Goal: Task Accomplishment & Management: Manage account settings

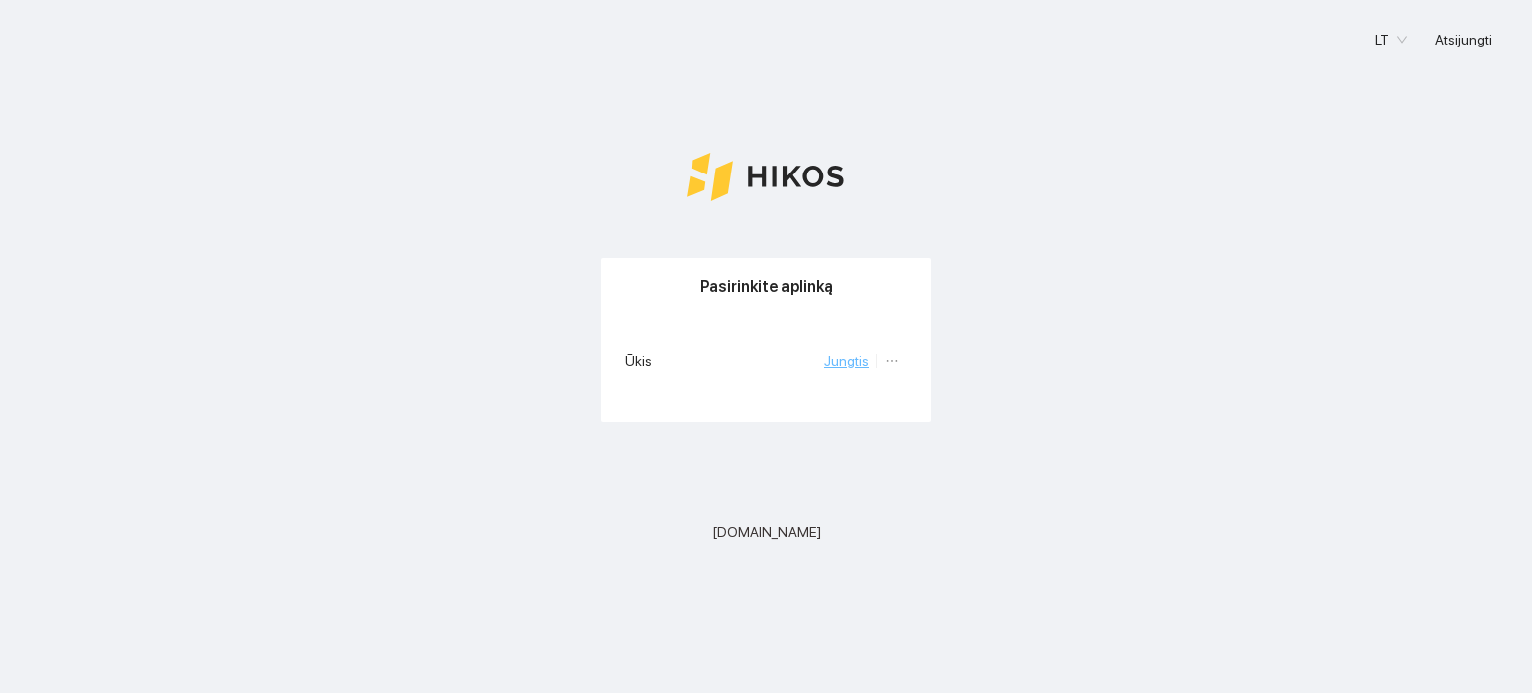
click at [850, 366] on link "Jungtis" at bounding box center [846, 361] width 45 height 16
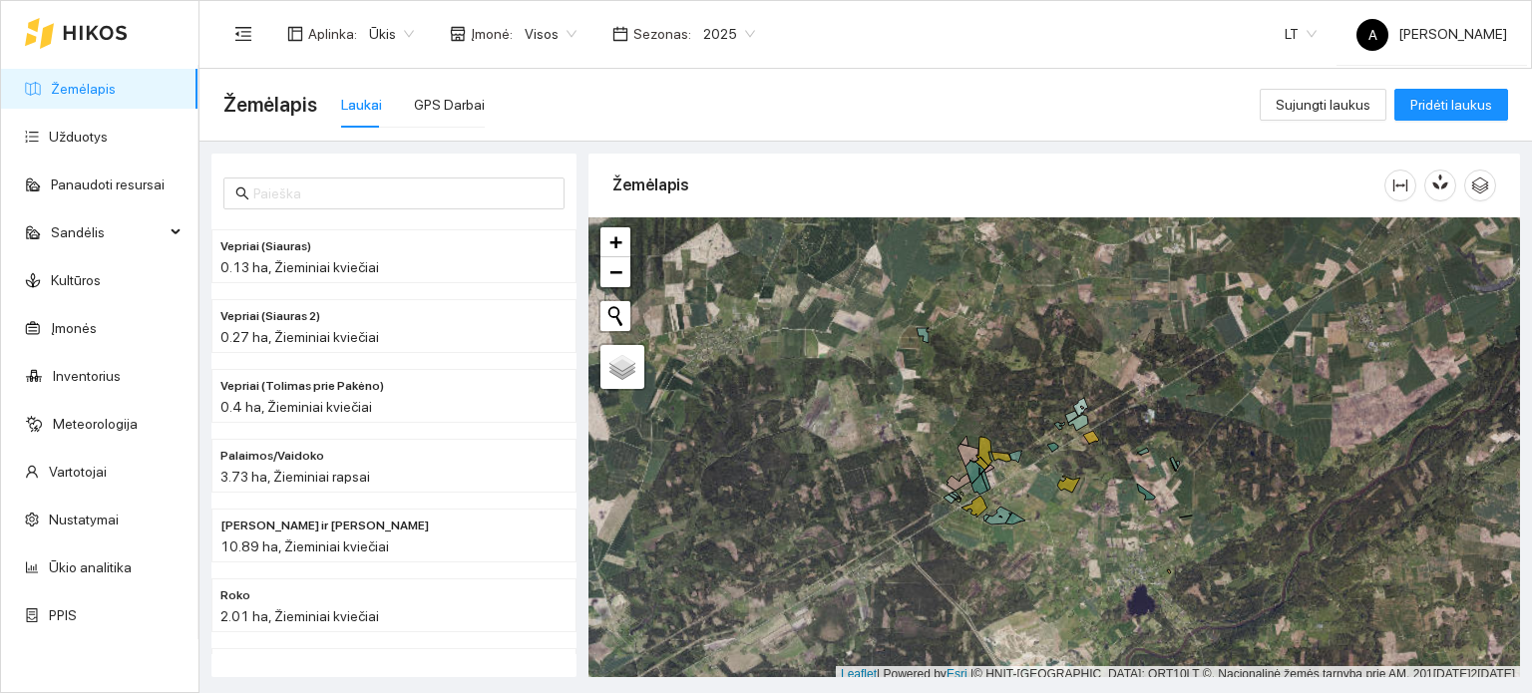
click at [726, 23] on span "2025" at bounding box center [729, 34] width 52 height 30
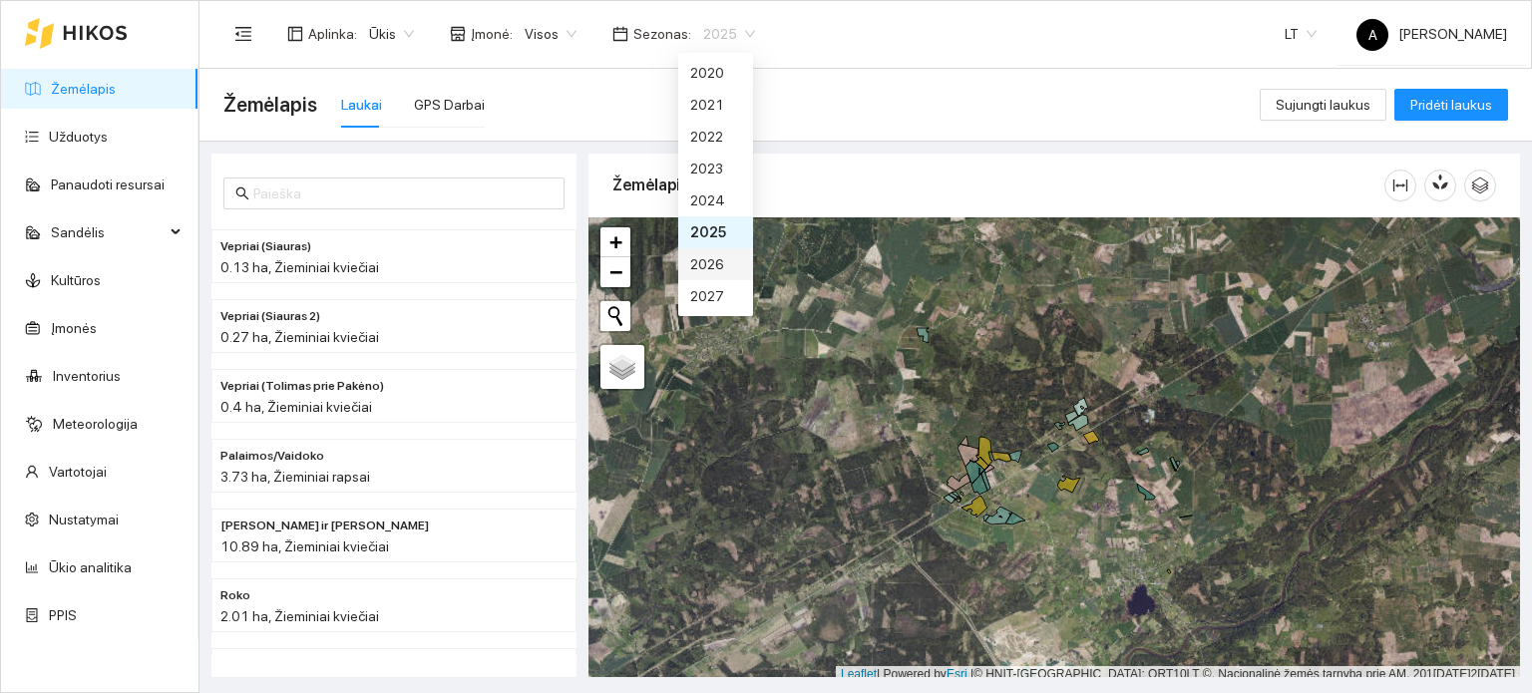
click at [708, 266] on div "2026" at bounding box center [715, 264] width 51 height 22
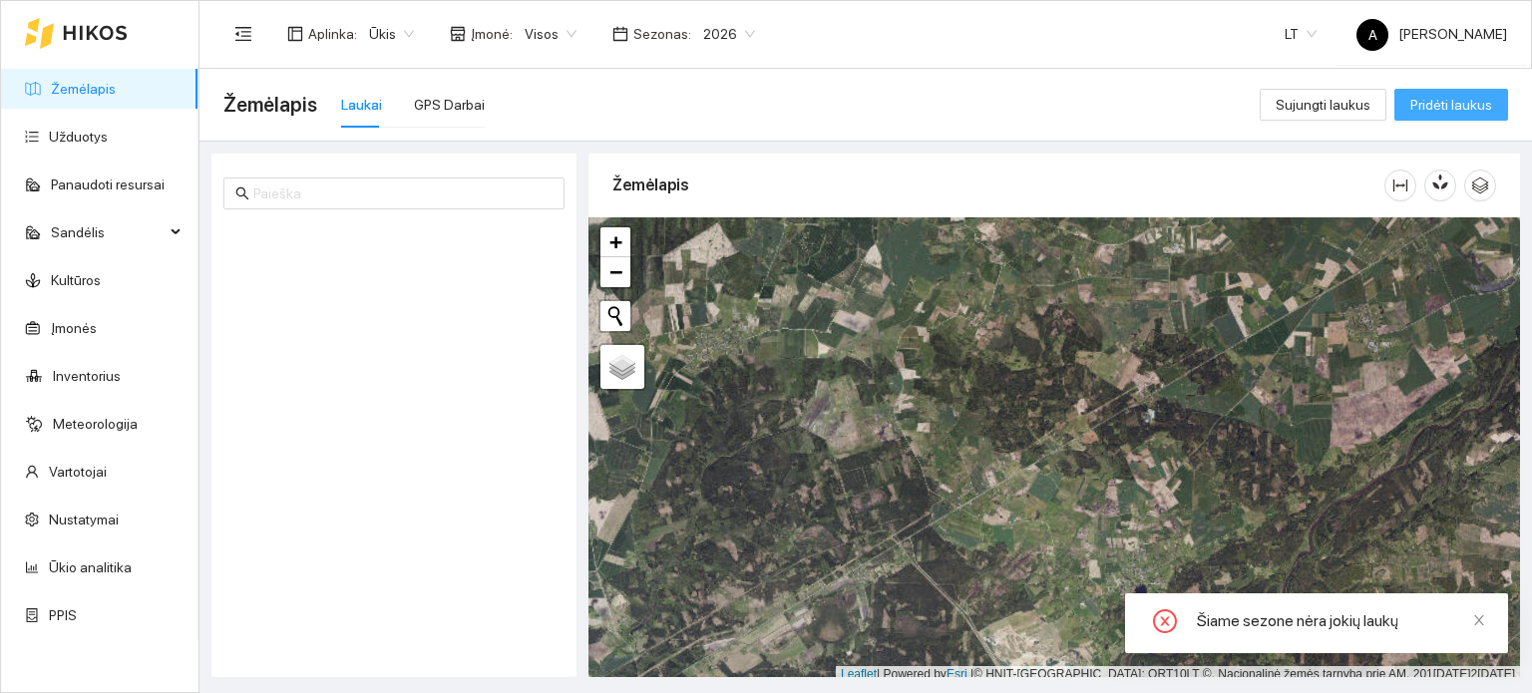
click at [1467, 116] on button "Pridėti laukus" at bounding box center [1452, 105] width 114 height 32
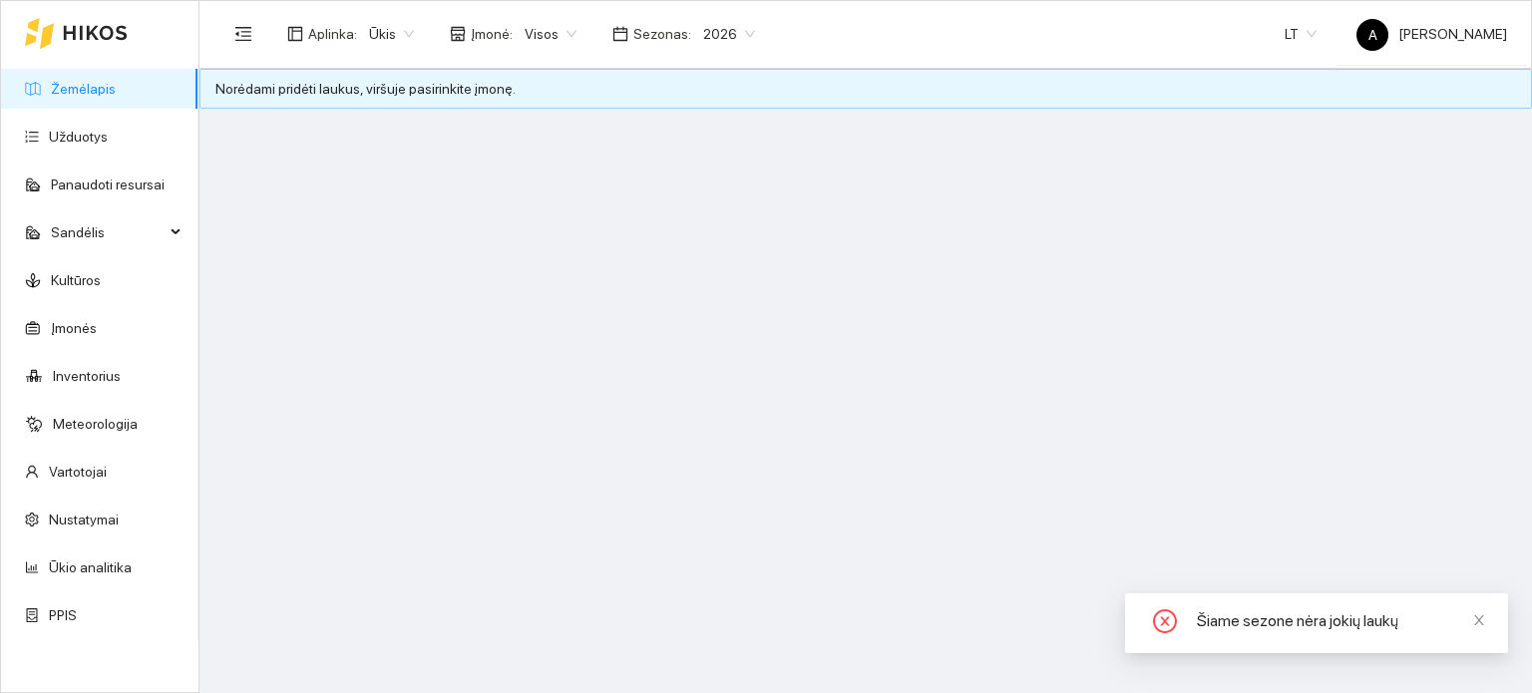
click at [549, 28] on span "Visos" at bounding box center [551, 34] width 52 height 30
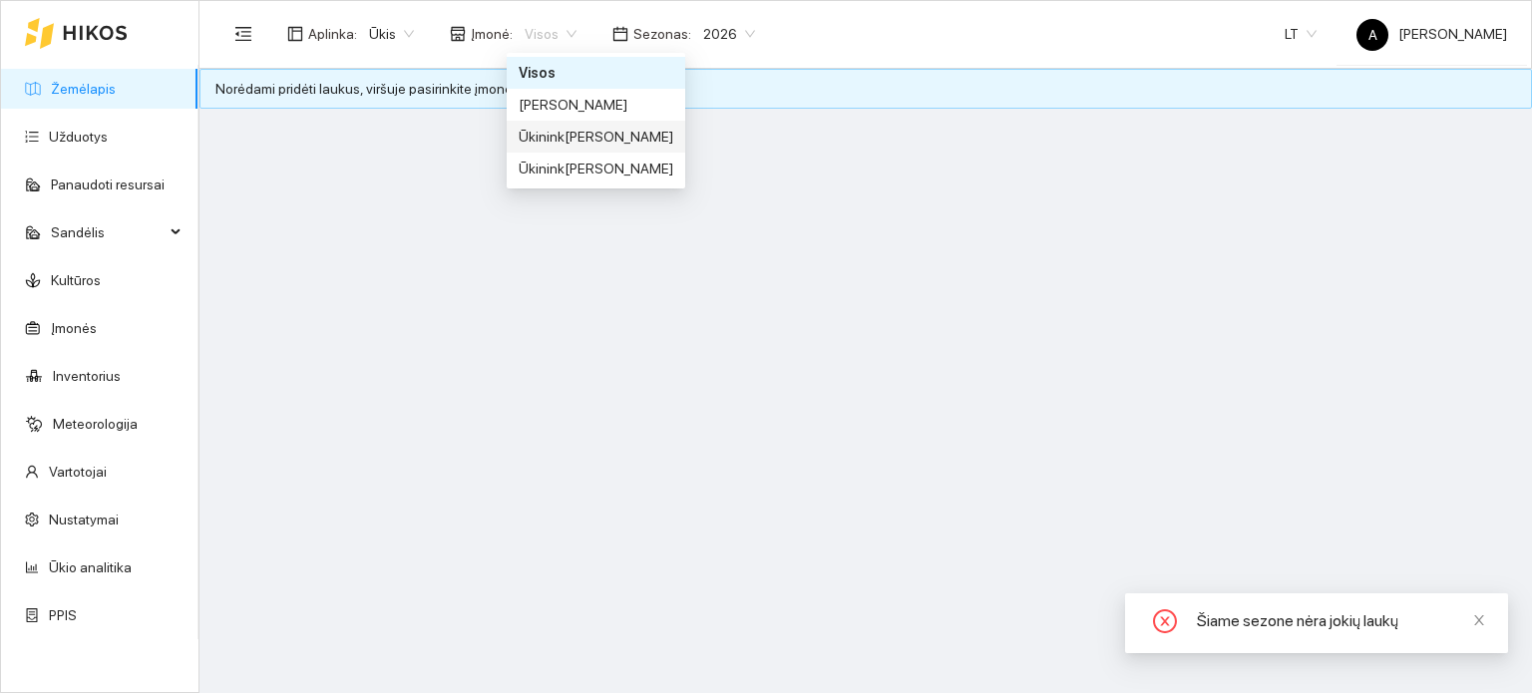
click at [565, 138] on div "Ūkinink[PERSON_NAME]" at bounding box center [596, 137] width 155 height 22
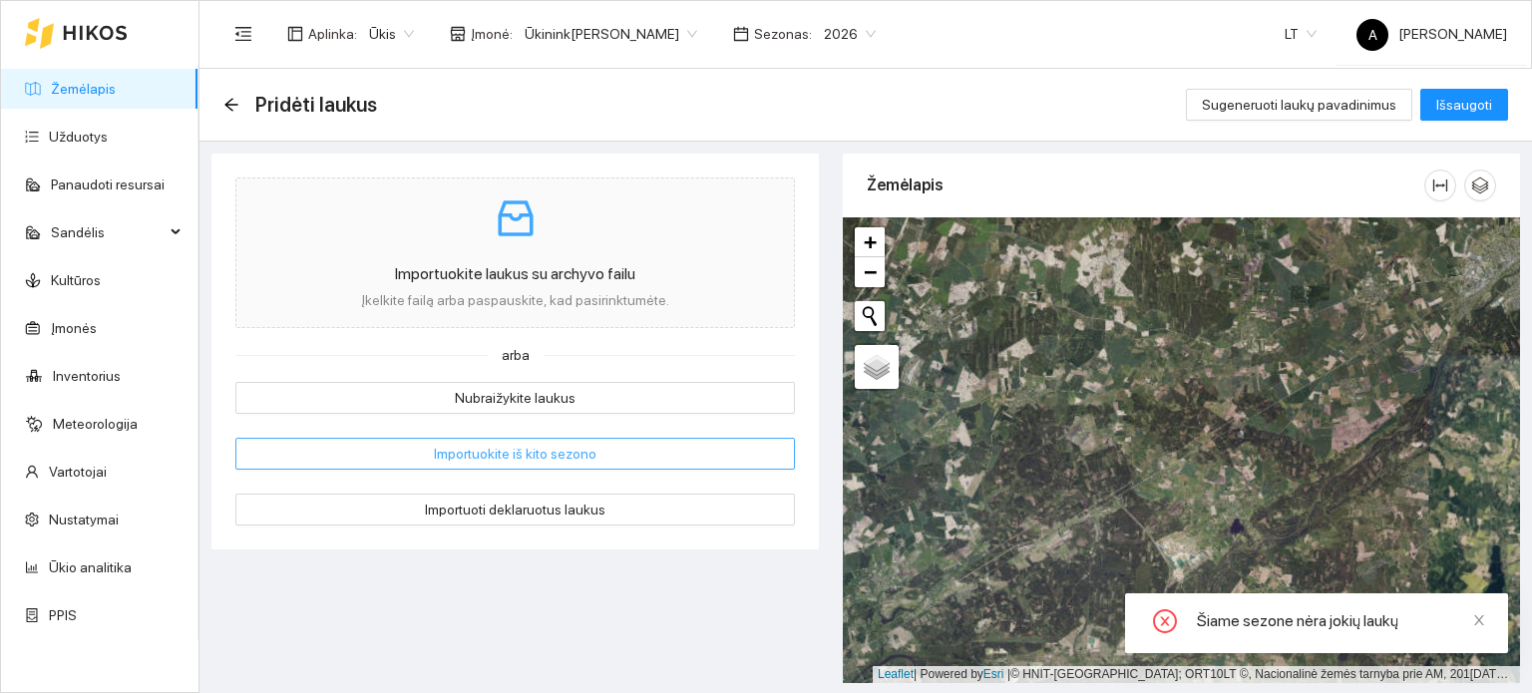
click at [494, 454] on span "Importuokite iš kito sezono" at bounding box center [515, 454] width 163 height 22
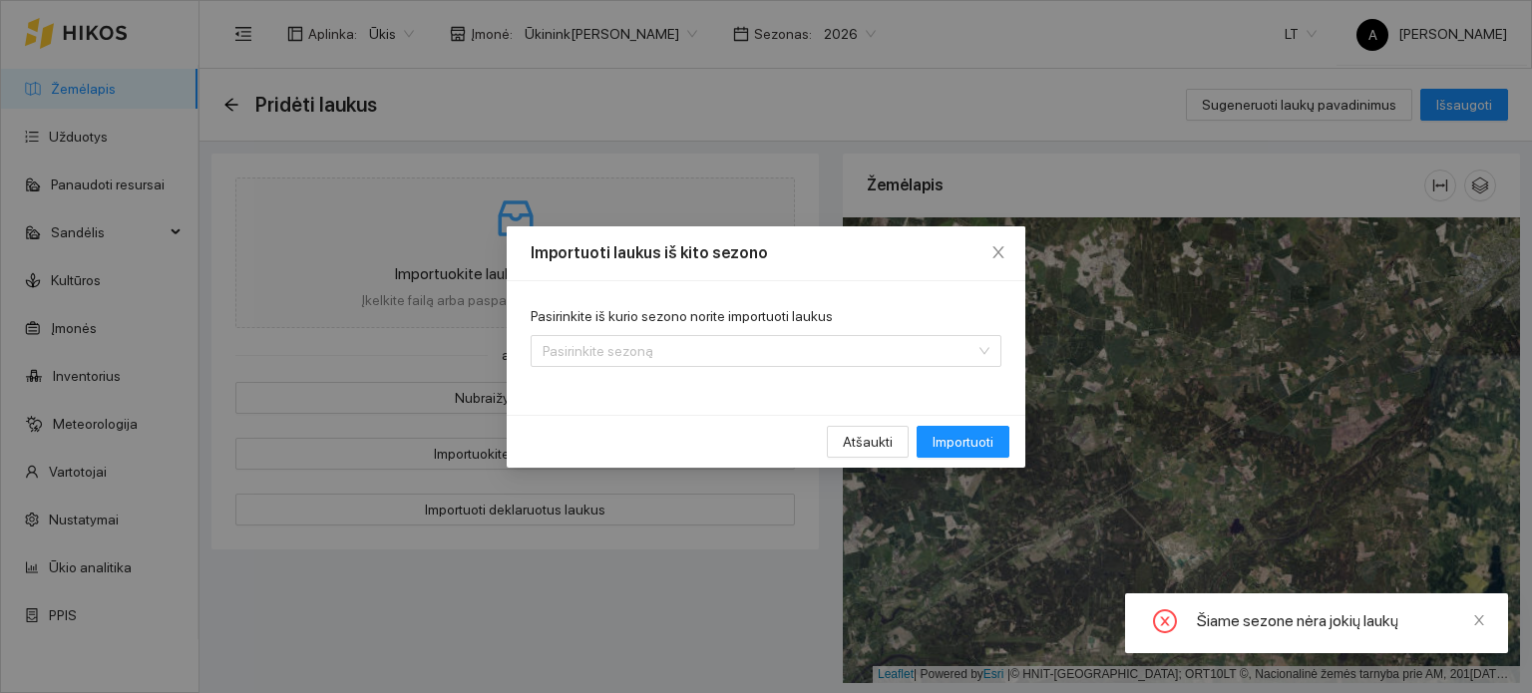
click at [818, 332] on div "Pasirinkite iš kurio sezono norite importuoti laukus" at bounding box center [766, 320] width 471 height 30
click at [817, 336] on input "Pasirinkite iš kurio sezono norite importuoti laukus" at bounding box center [759, 351] width 433 height 30
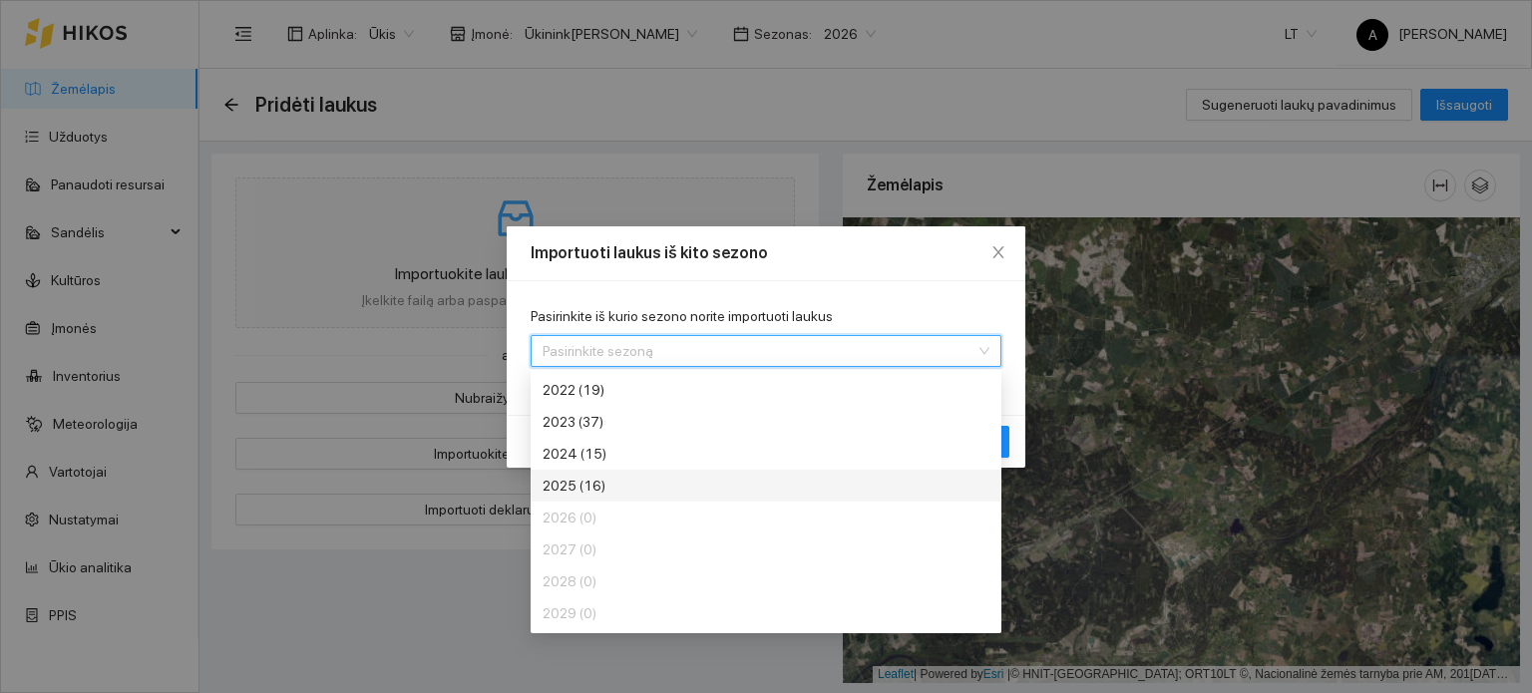
click at [636, 486] on div "2025 (16)" at bounding box center [692, 486] width 299 height 22
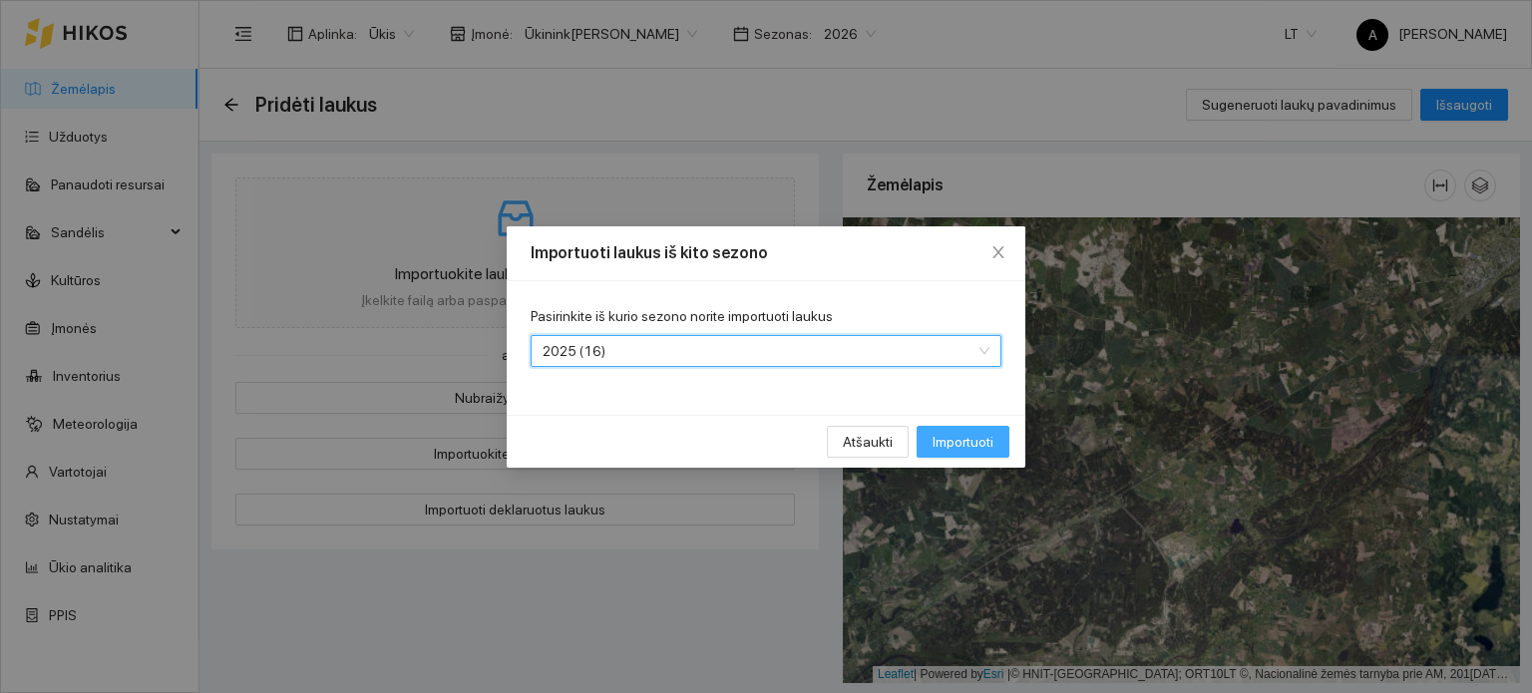
click at [951, 446] on span "Importuoti" at bounding box center [963, 442] width 61 height 22
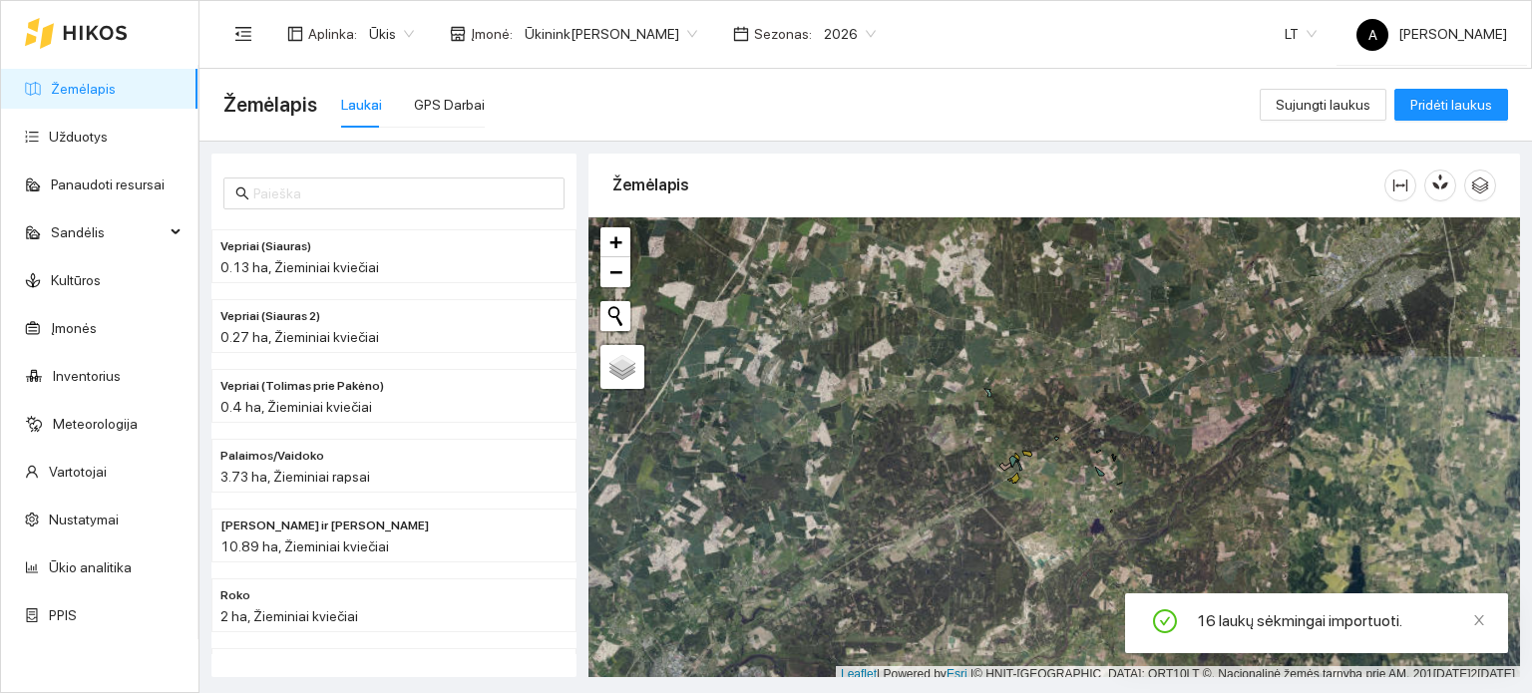
click at [662, 28] on span "Ūkinink[PERSON_NAME]" at bounding box center [611, 34] width 173 height 30
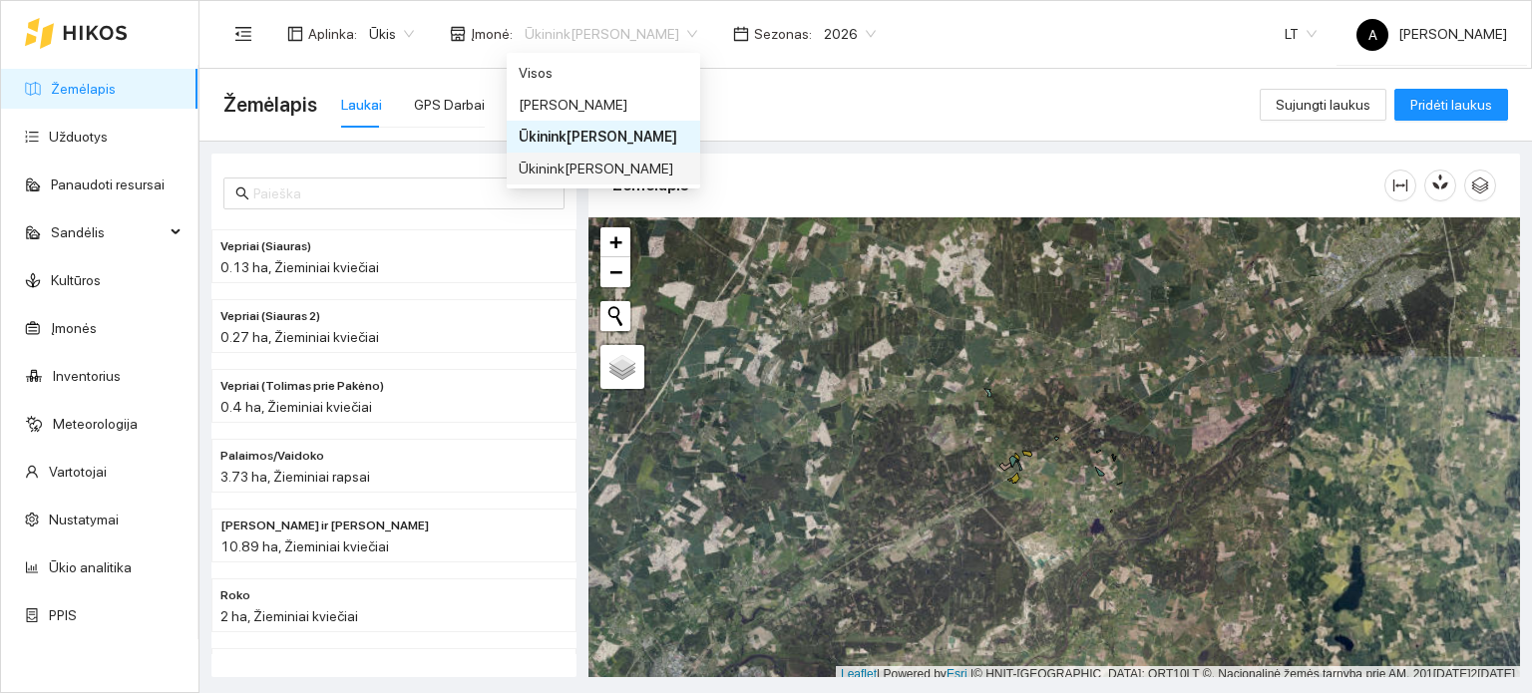
click at [585, 167] on div "Ūkinink[PERSON_NAME]" at bounding box center [604, 169] width 170 height 22
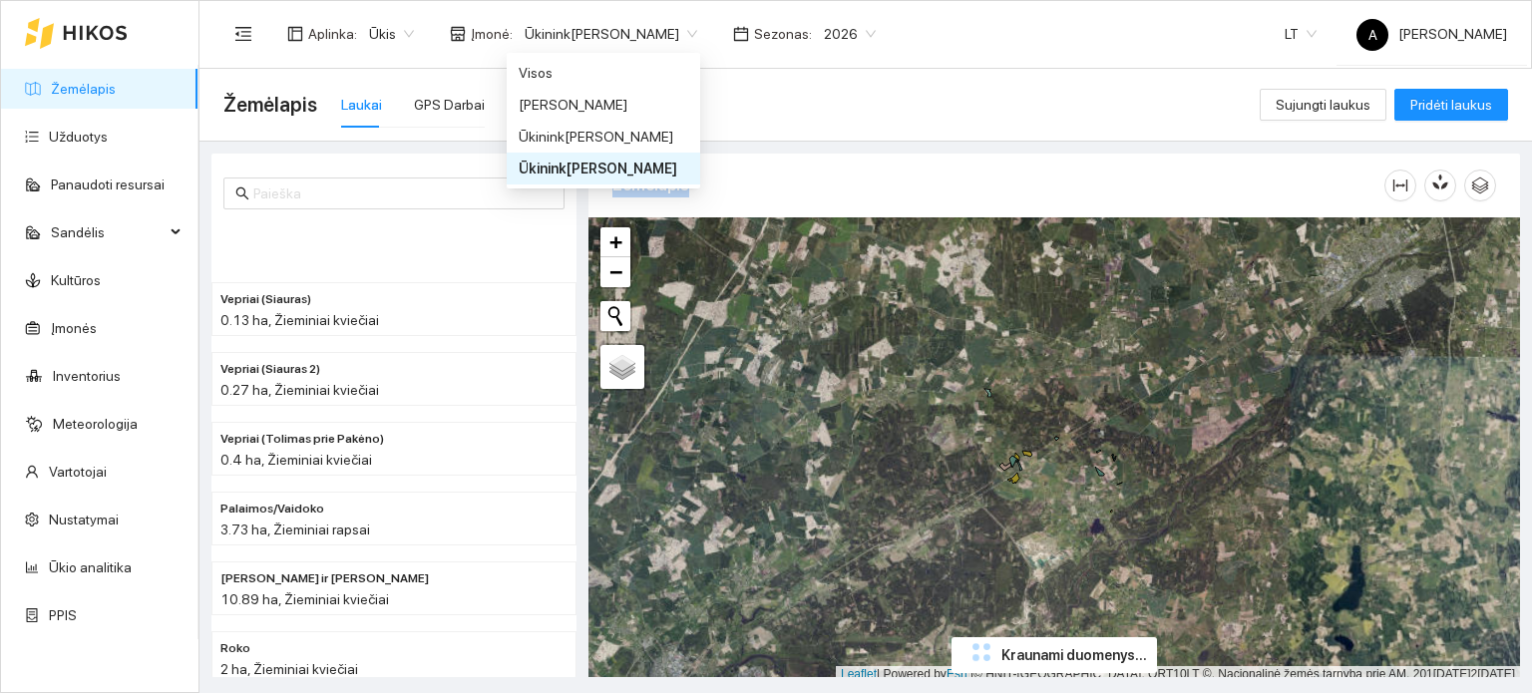
click at [585, 167] on div "Žemėlapis + − Nieko nerasta. Bandykite dar kartą. Žemėlapis Palydovas Leaflet |…" at bounding box center [1055, 416] width 944 height 524
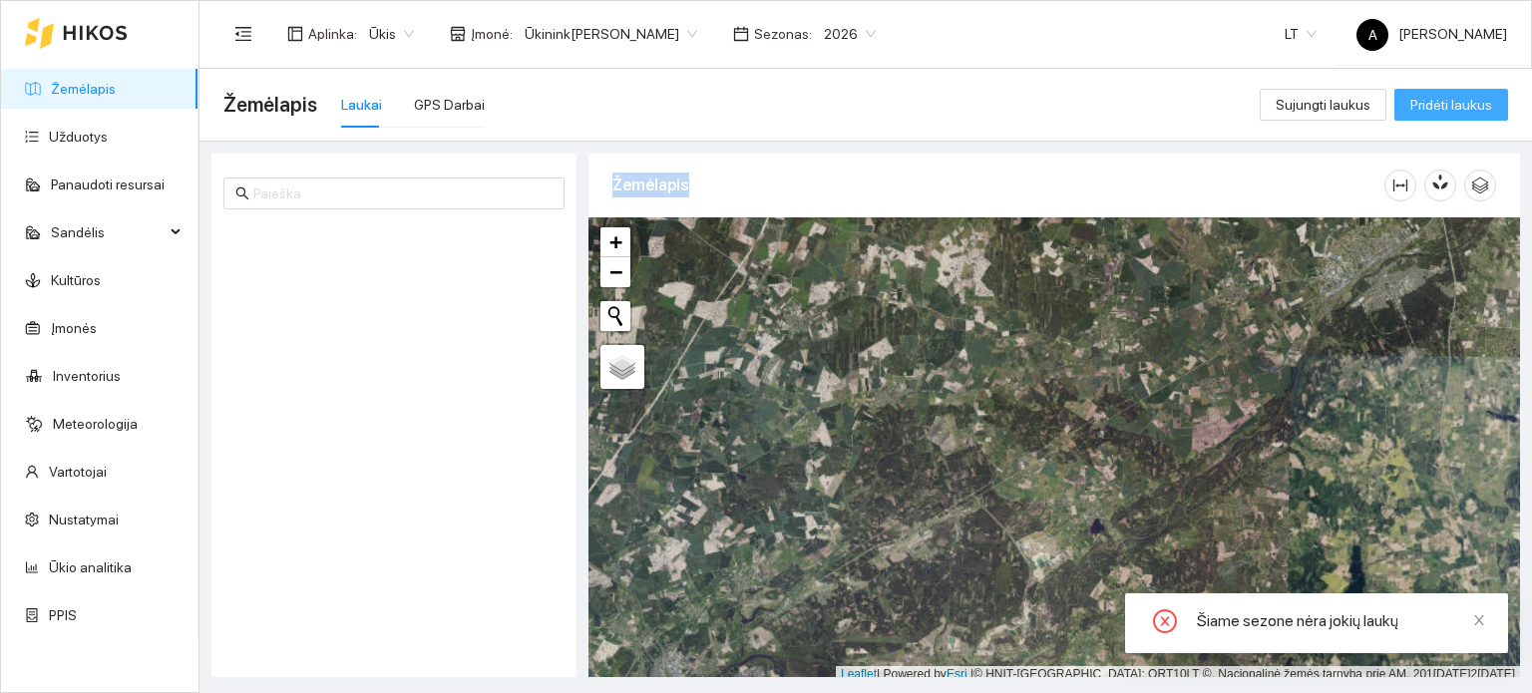
click at [1464, 106] on span "Pridėti laukus" at bounding box center [1452, 105] width 82 height 22
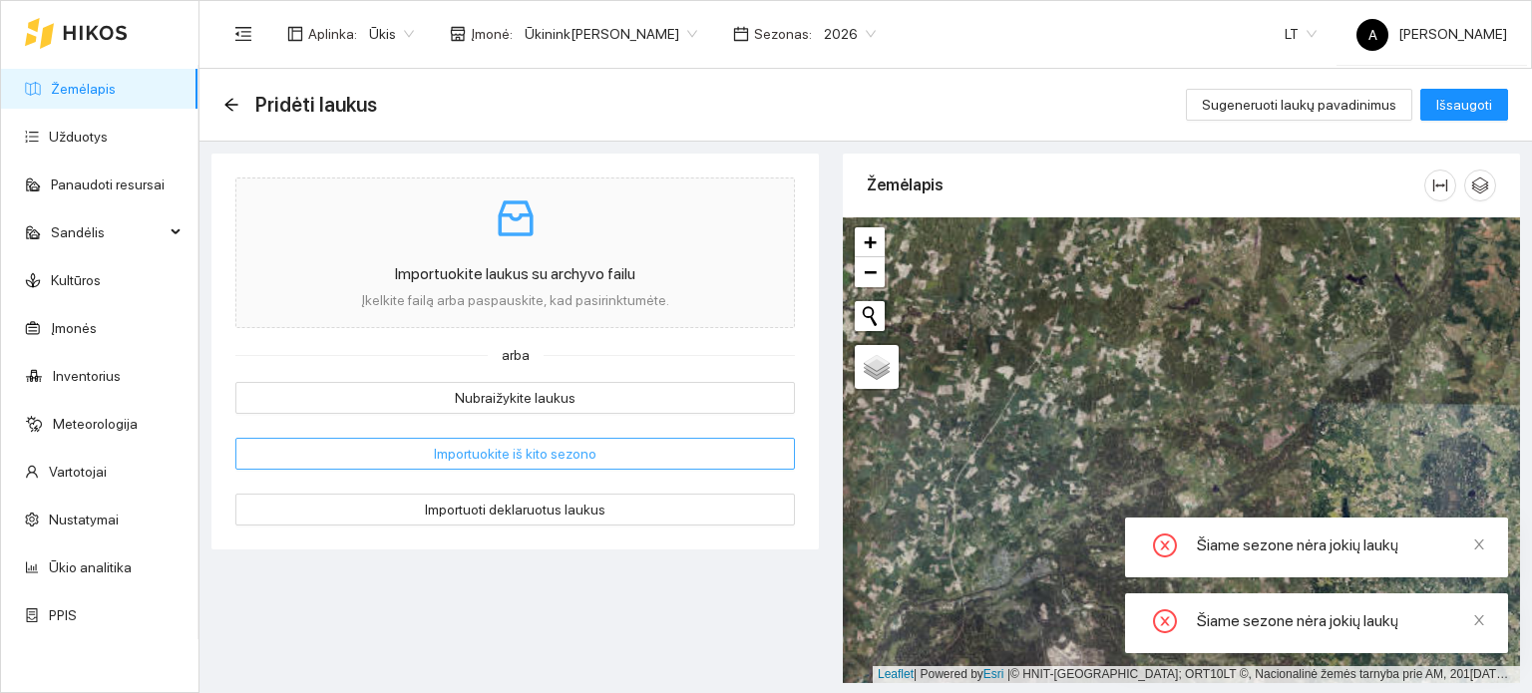
click at [552, 452] on span "Importuokite iš kito sezono" at bounding box center [515, 454] width 163 height 22
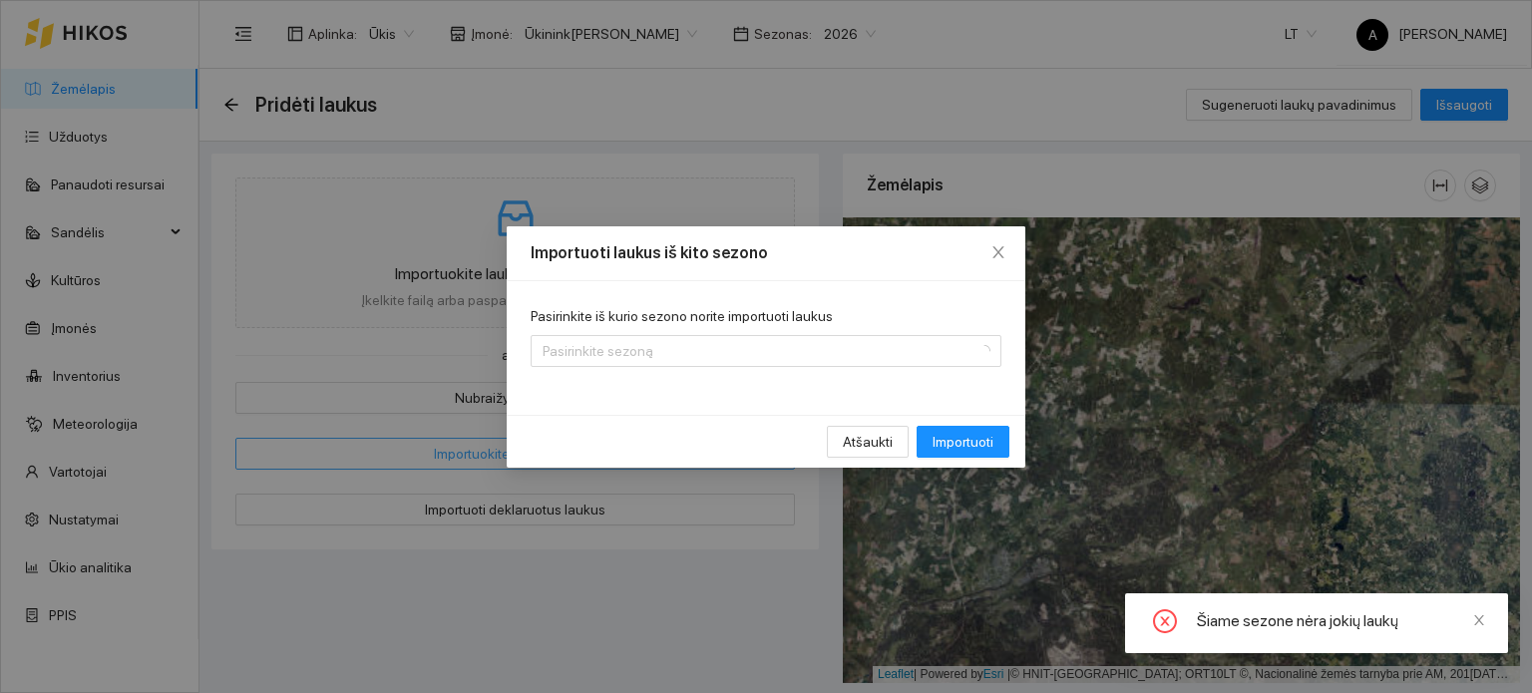
click at [552, 452] on div "Atšaukti Importuoti" at bounding box center [766, 441] width 519 height 53
click at [762, 371] on div "Pasirinkite iš kurio sezono norite importuoti laukus Pasirinkite sezoną" at bounding box center [766, 348] width 519 height 134
click at [769, 365] on input "Pasirinkite iš kurio sezono norite importuoti laukus" at bounding box center [759, 351] width 433 height 30
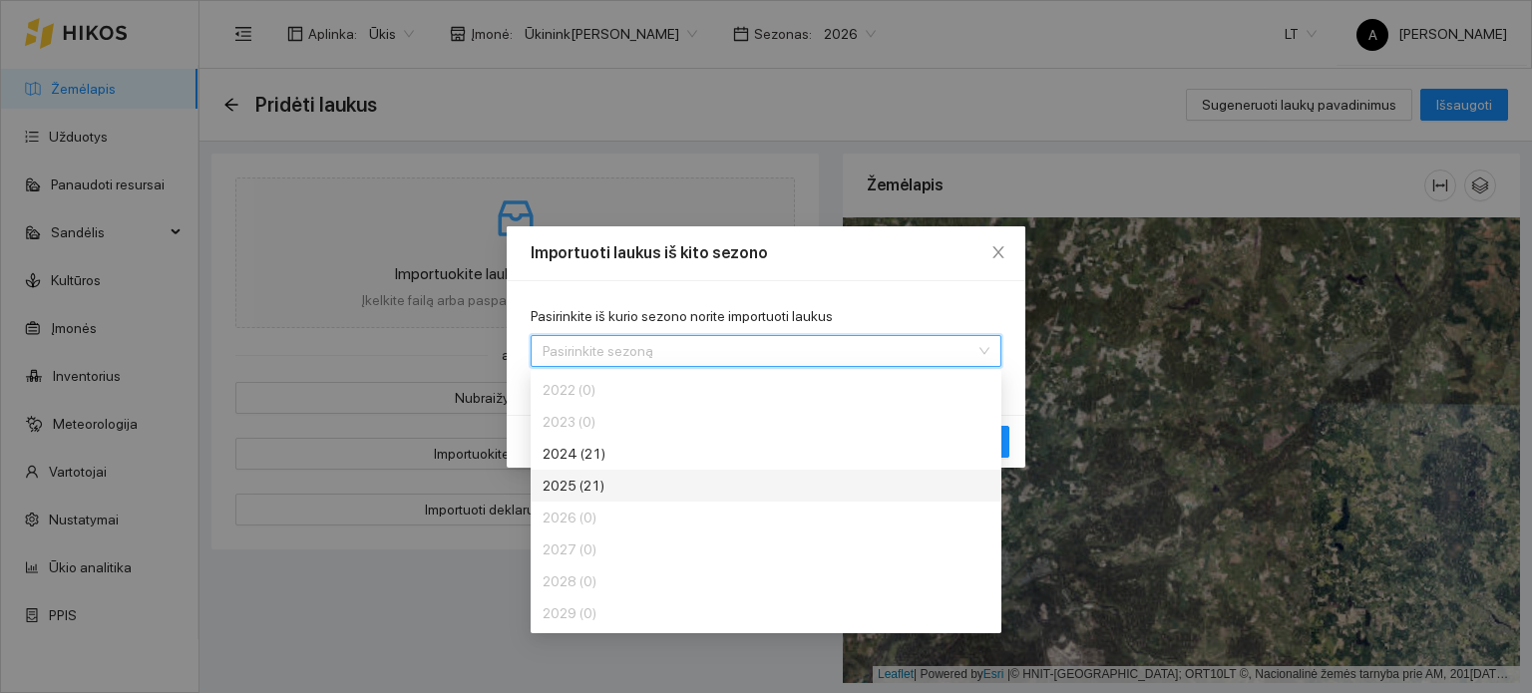
click at [618, 486] on div "2025 (21)" at bounding box center [692, 486] width 299 height 22
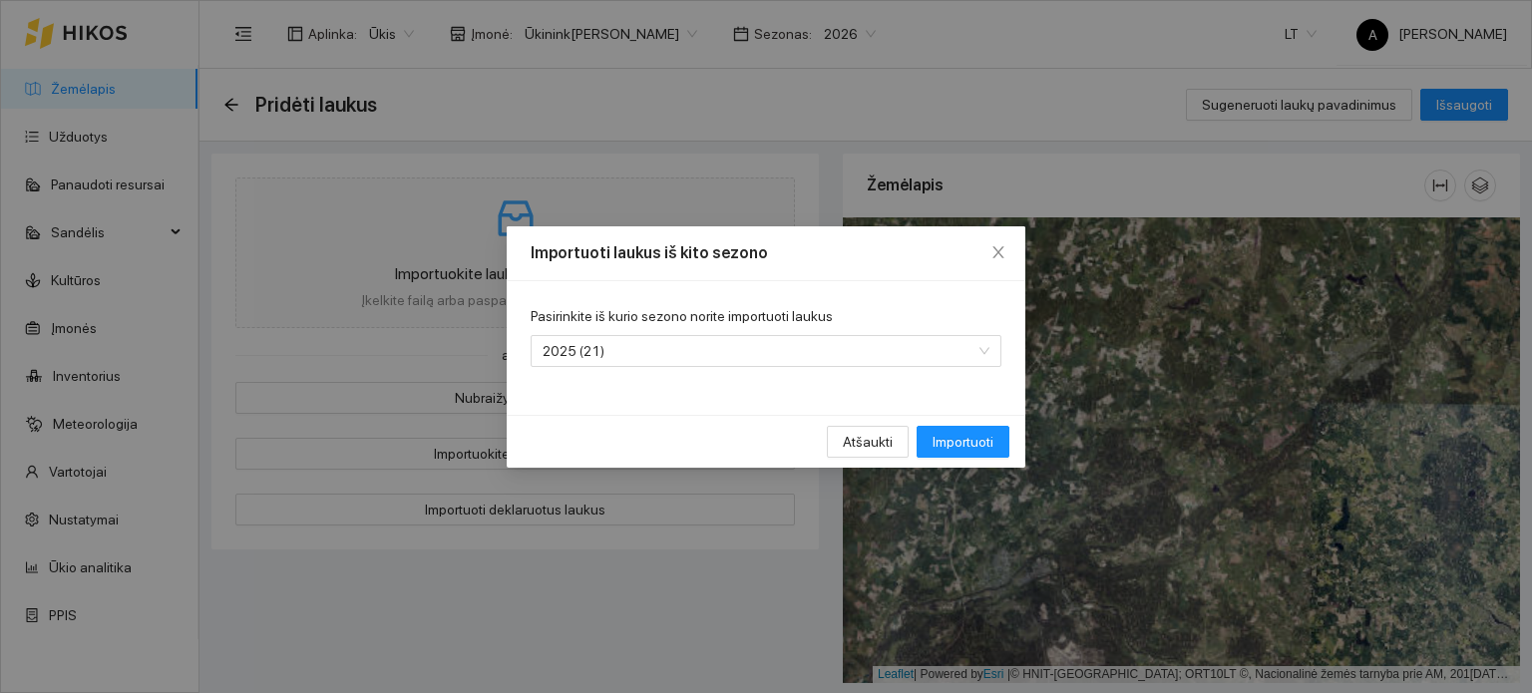
click at [618, 486] on div "Importuoti laukus iš kito sezono Pasirinkite iš kurio sezono norite importuoti …" at bounding box center [766, 346] width 1532 height 693
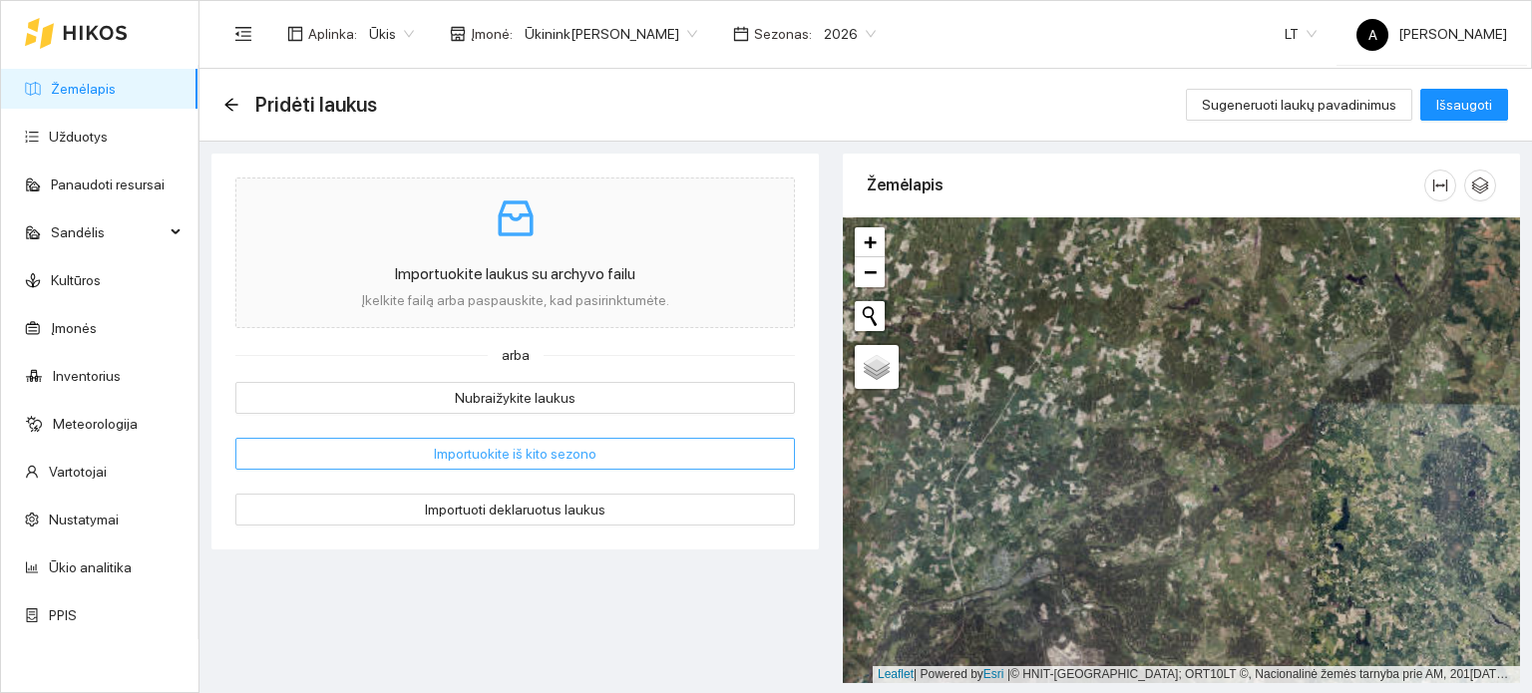
click at [540, 461] on span "Importuokite iš kito sezono" at bounding box center [515, 454] width 163 height 22
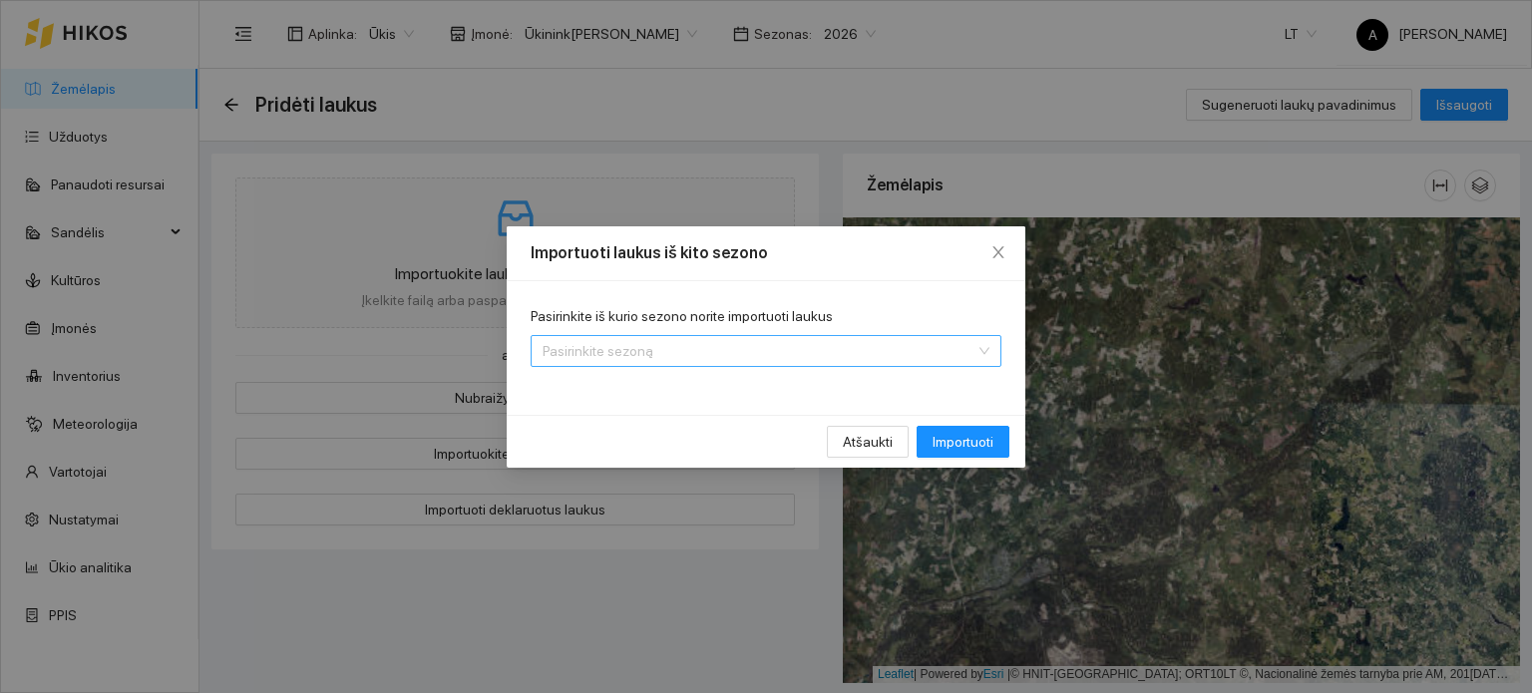
click at [790, 349] on input "Pasirinkite iš kurio sezono norite importuoti laukus" at bounding box center [759, 351] width 433 height 30
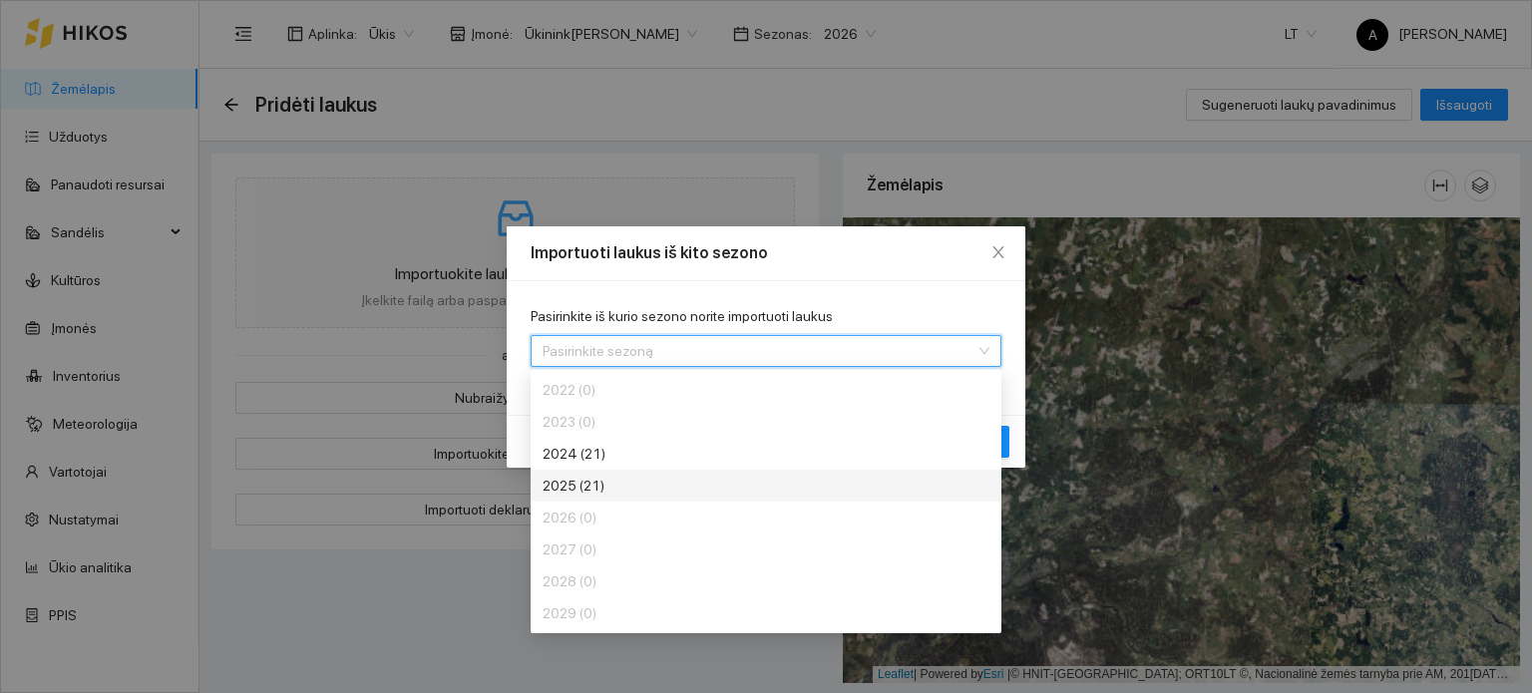
click at [694, 491] on div "2025 (21)" at bounding box center [692, 486] width 299 height 22
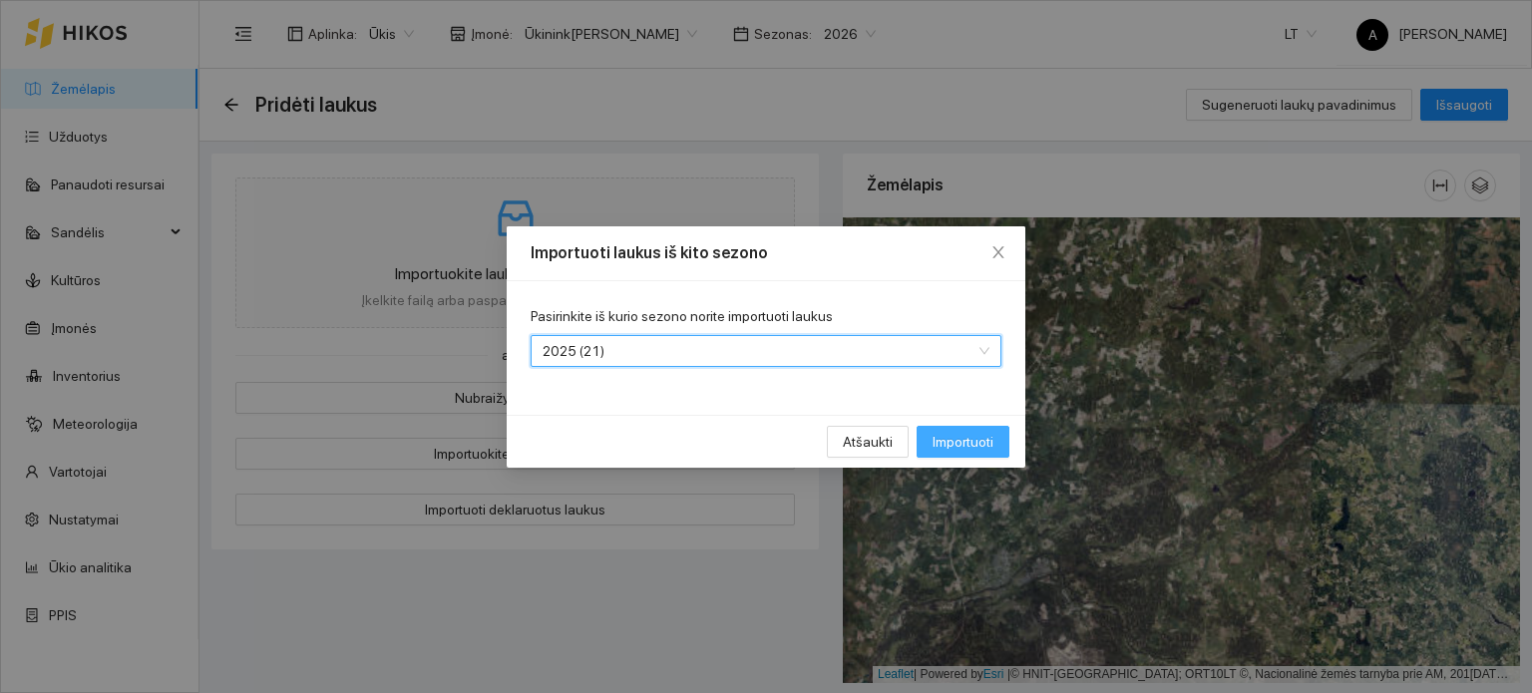
click at [958, 438] on span "Importuoti" at bounding box center [963, 442] width 61 height 22
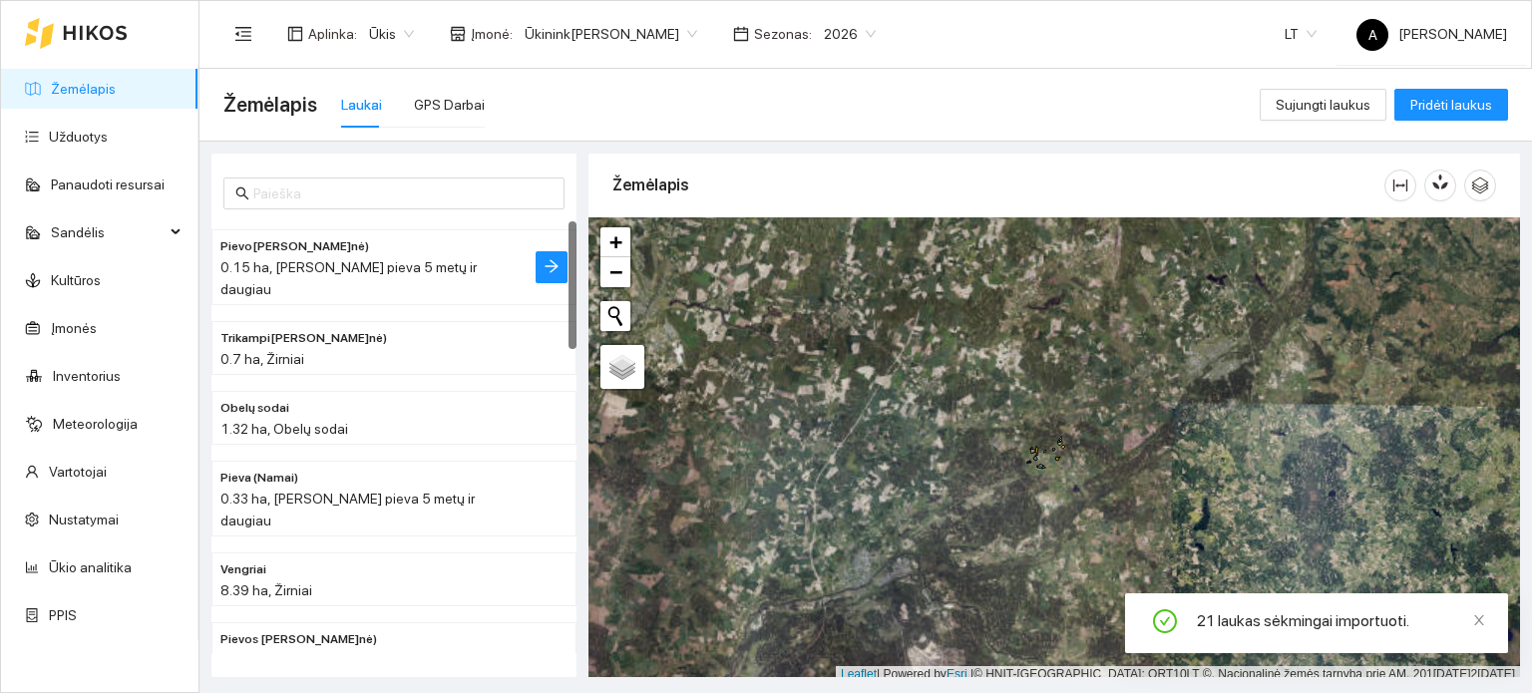
click at [343, 263] on span "0.15 ha, [PERSON_NAME] pieva 5 metų ir daugiau" at bounding box center [348, 278] width 256 height 38
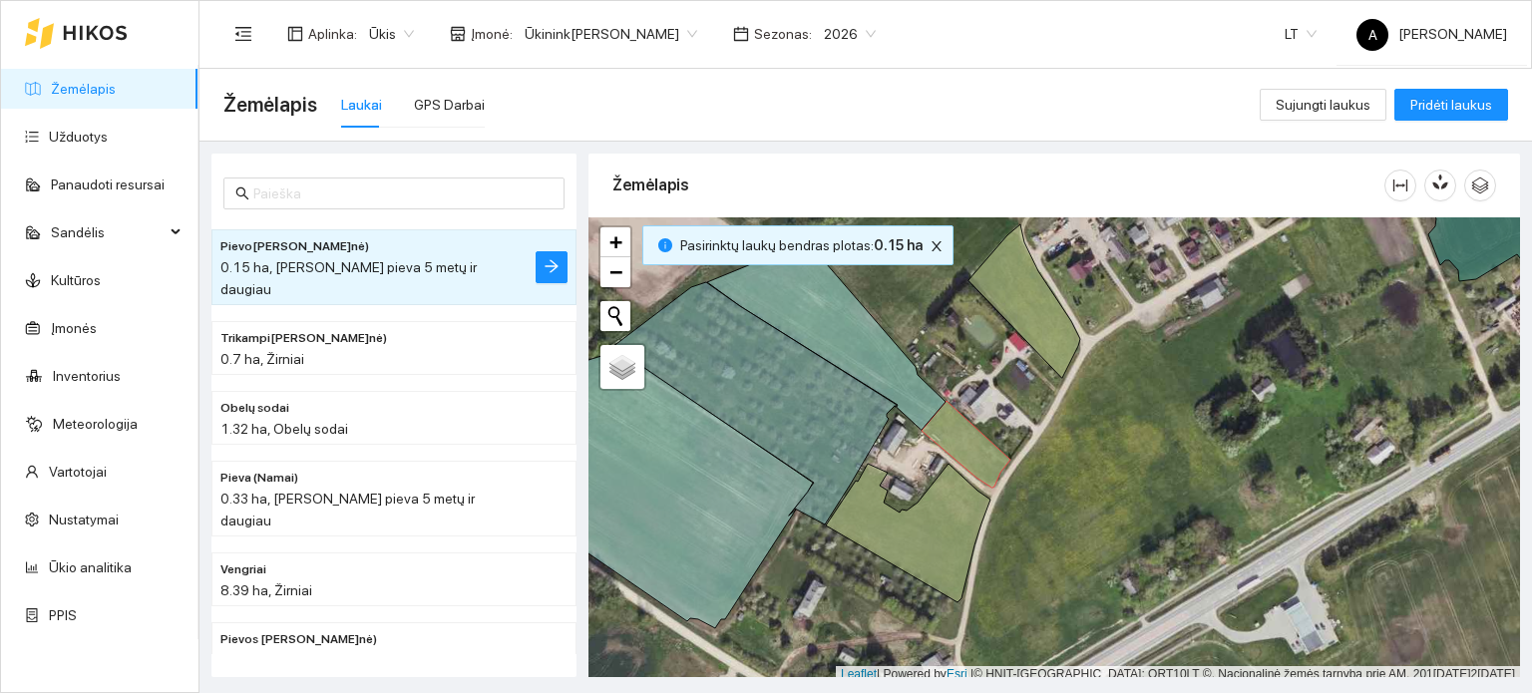
click at [647, 30] on span "Ūkinink[PERSON_NAME]" at bounding box center [611, 34] width 173 height 30
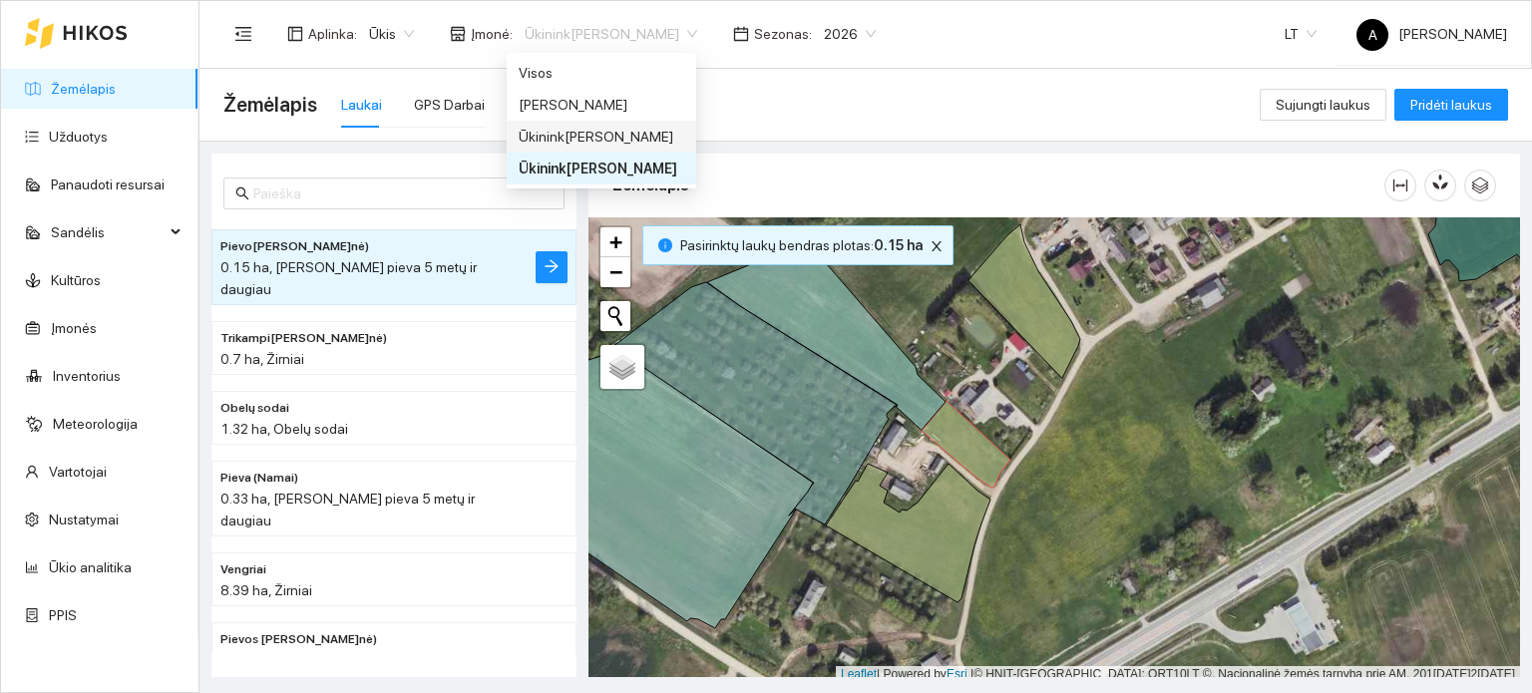
click at [589, 129] on div "Ūkinink[PERSON_NAME]" at bounding box center [602, 137] width 166 height 22
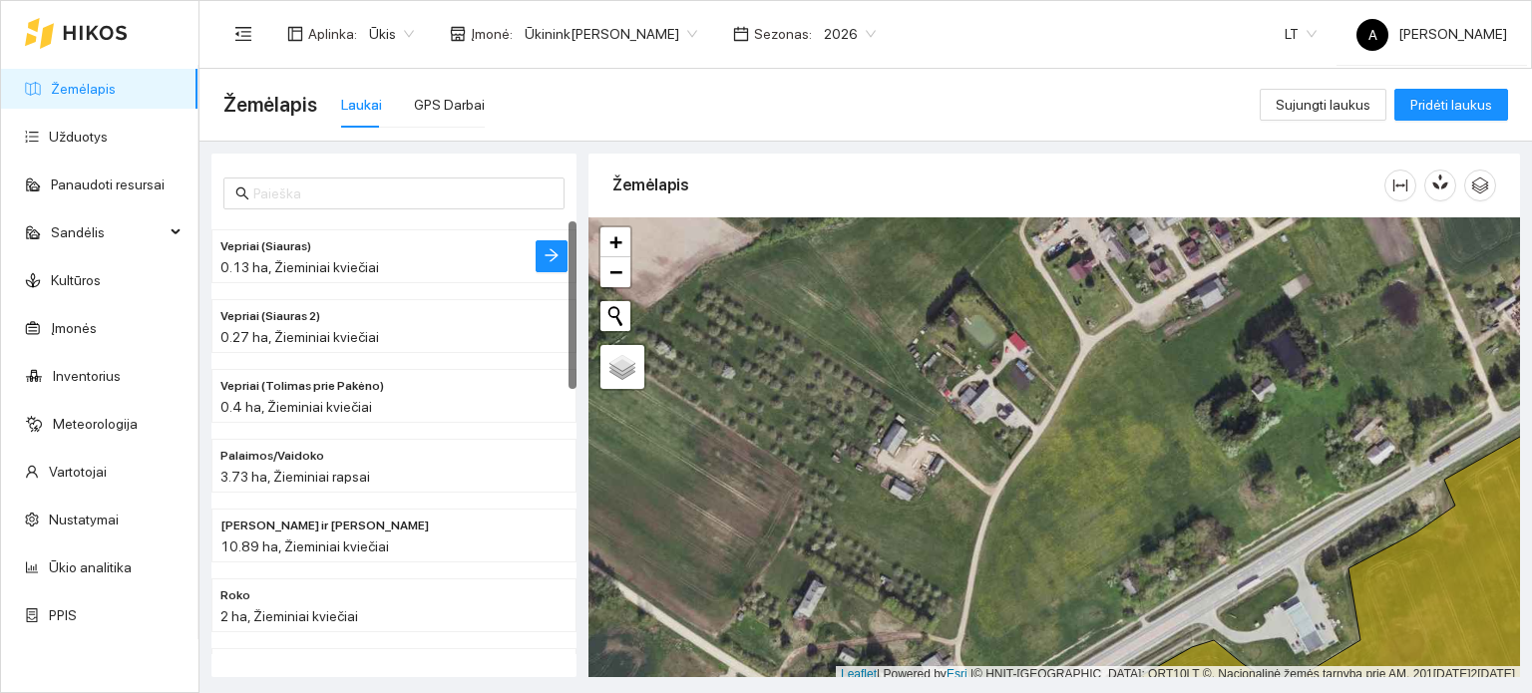
click at [362, 261] on span "0.13 ha, Žieminiai kviečiai" at bounding box center [299, 267] width 159 height 16
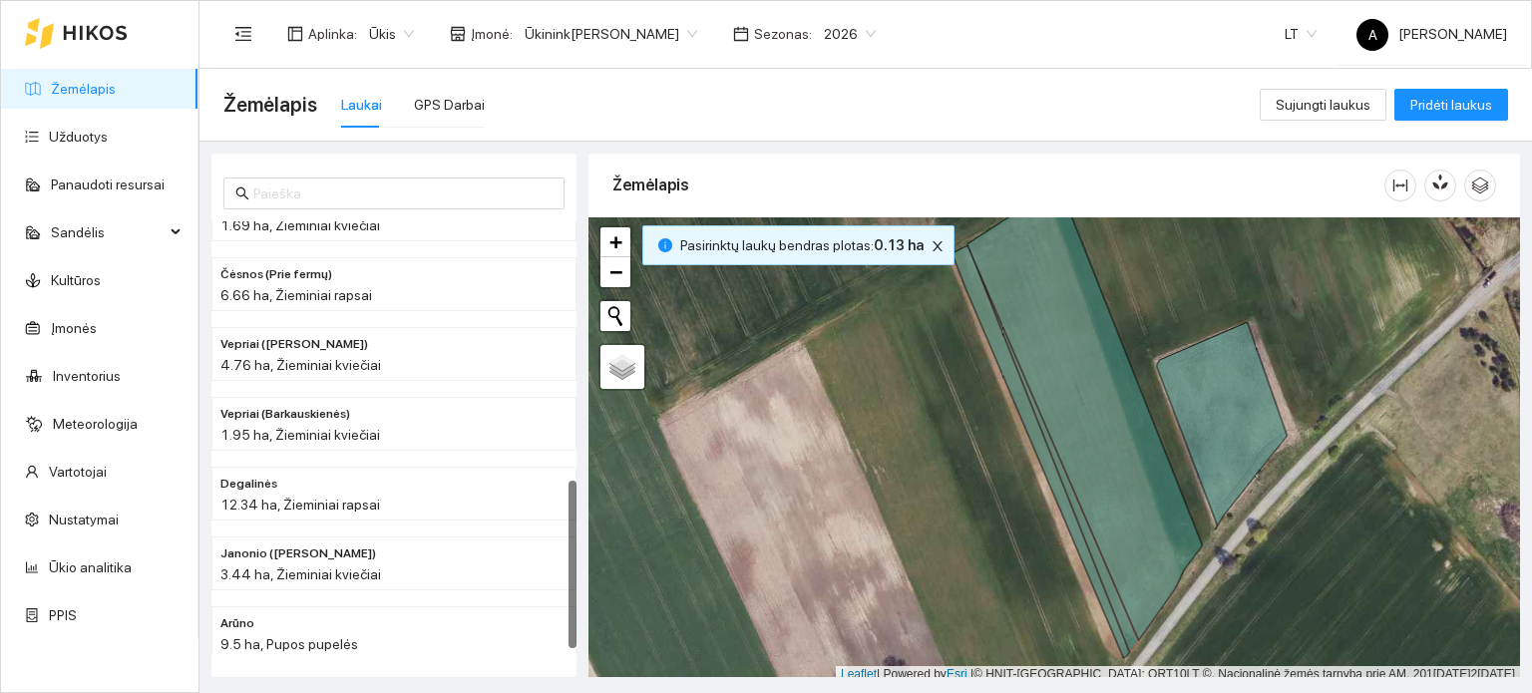
scroll to position [683, 0]
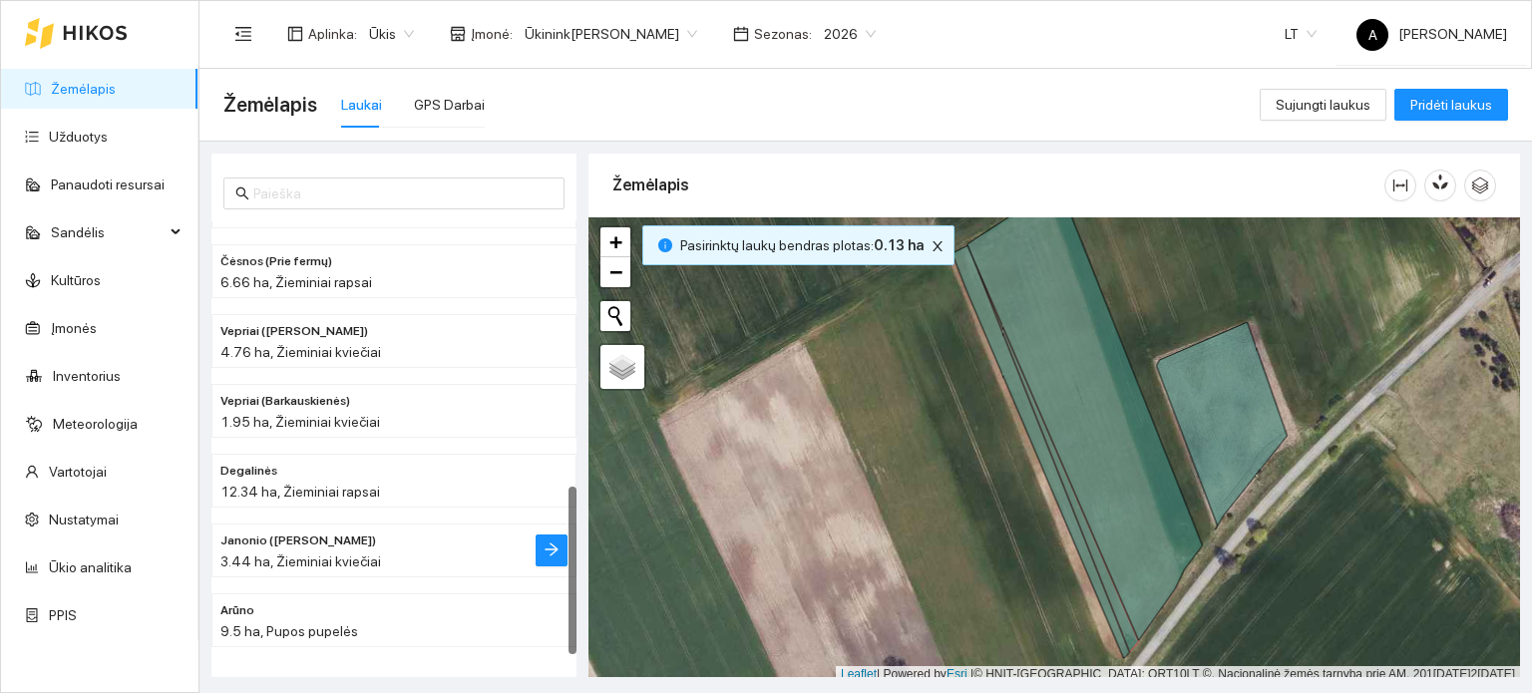
click at [322, 554] on span "3.44 ha, Žieminiai kviečiai" at bounding box center [300, 562] width 161 height 16
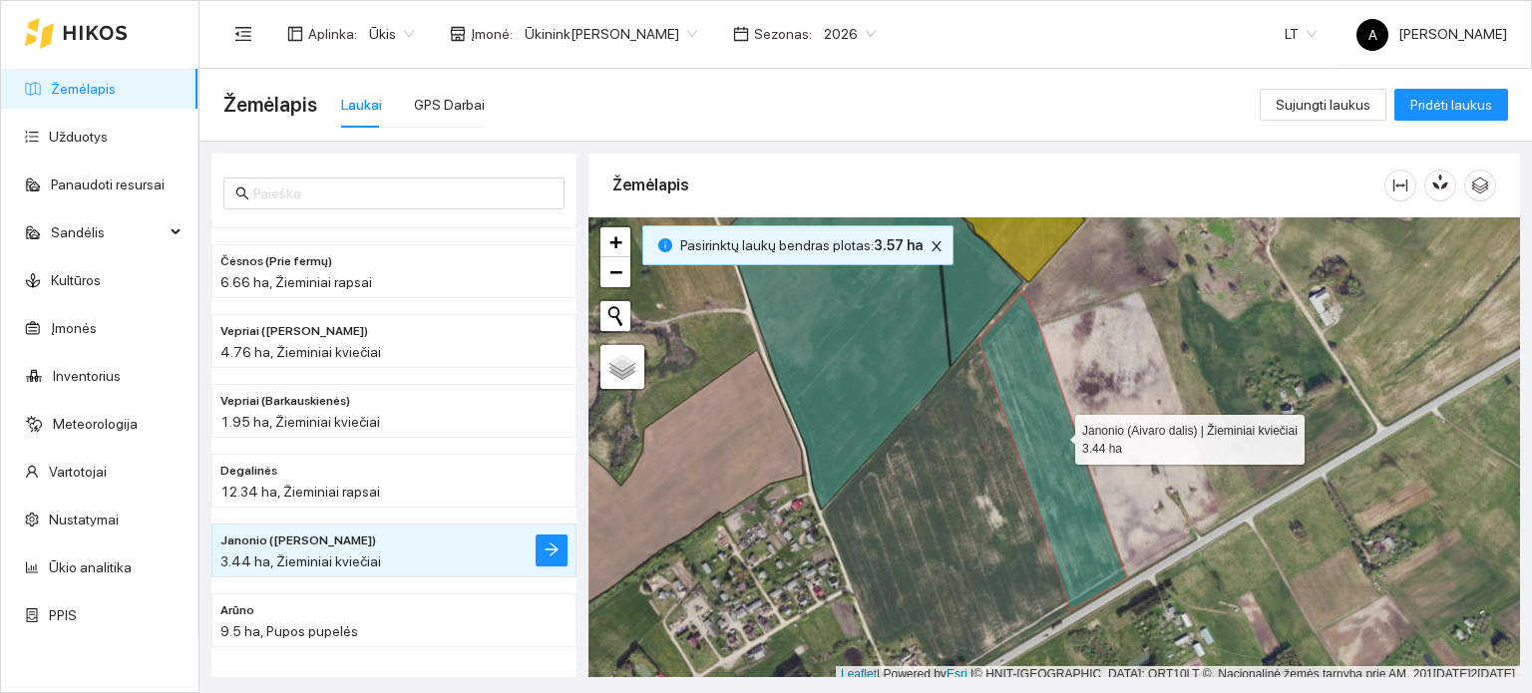
click at [1058, 435] on icon at bounding box center [1053, 450] width 147 height 320
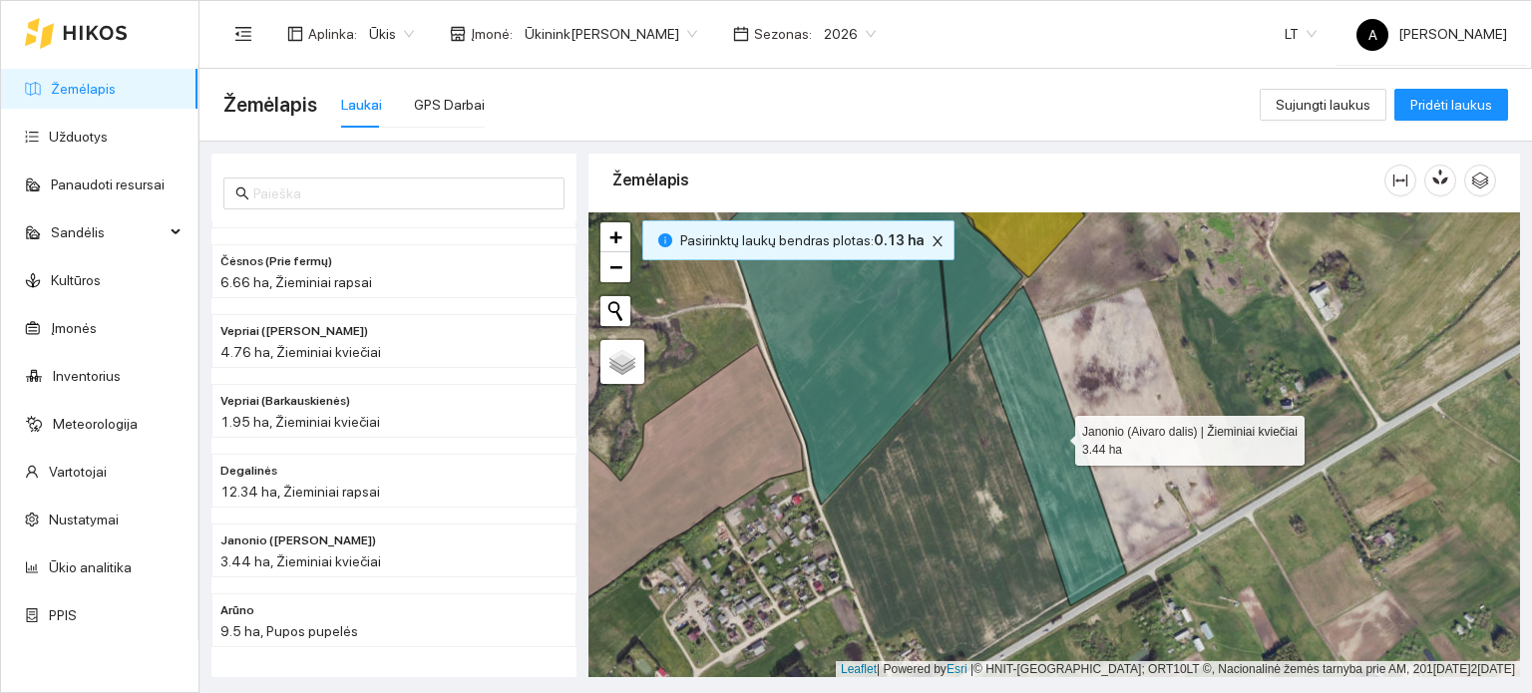
click at [1058, 435] on icon at bounding box center [1053, 445] width 147 height 320
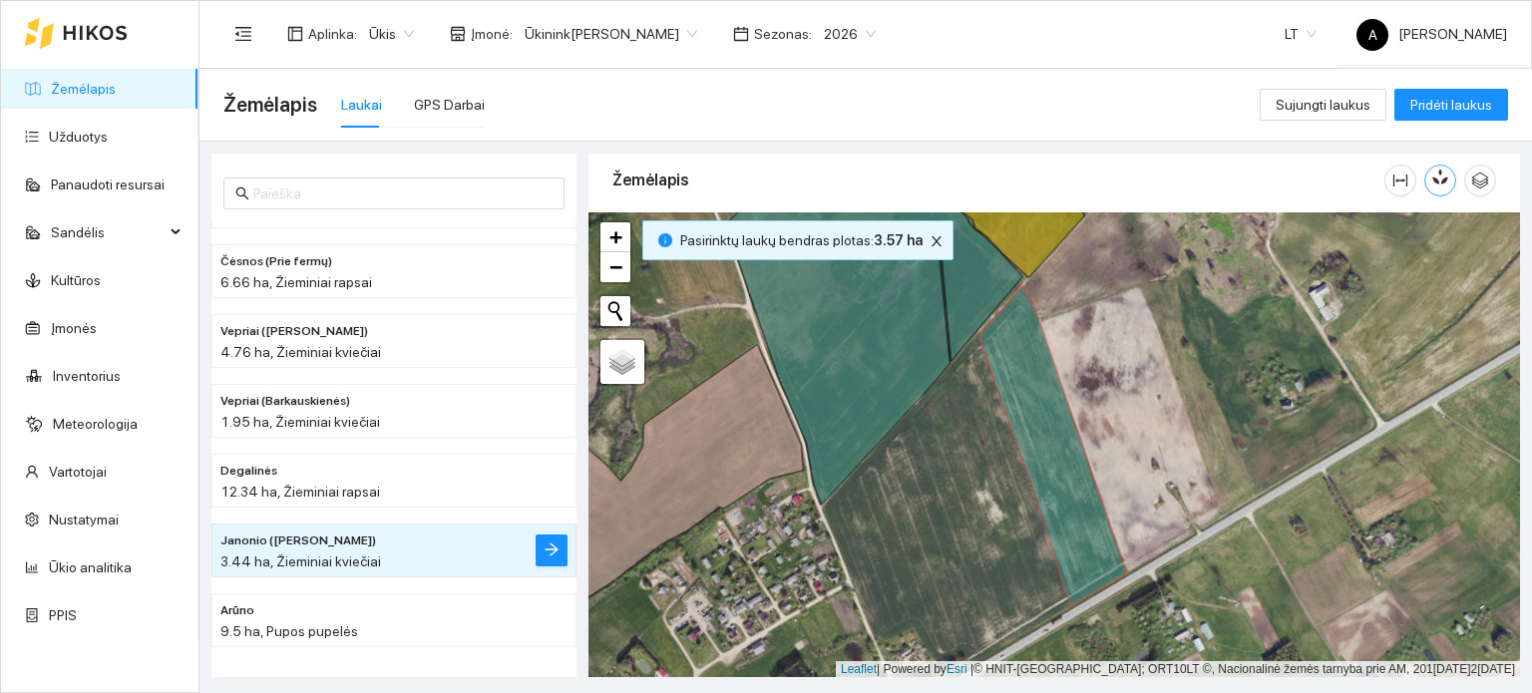
click at [1440, 175] on icon "button" at bounding box center [1444, 177] width 11 height 17
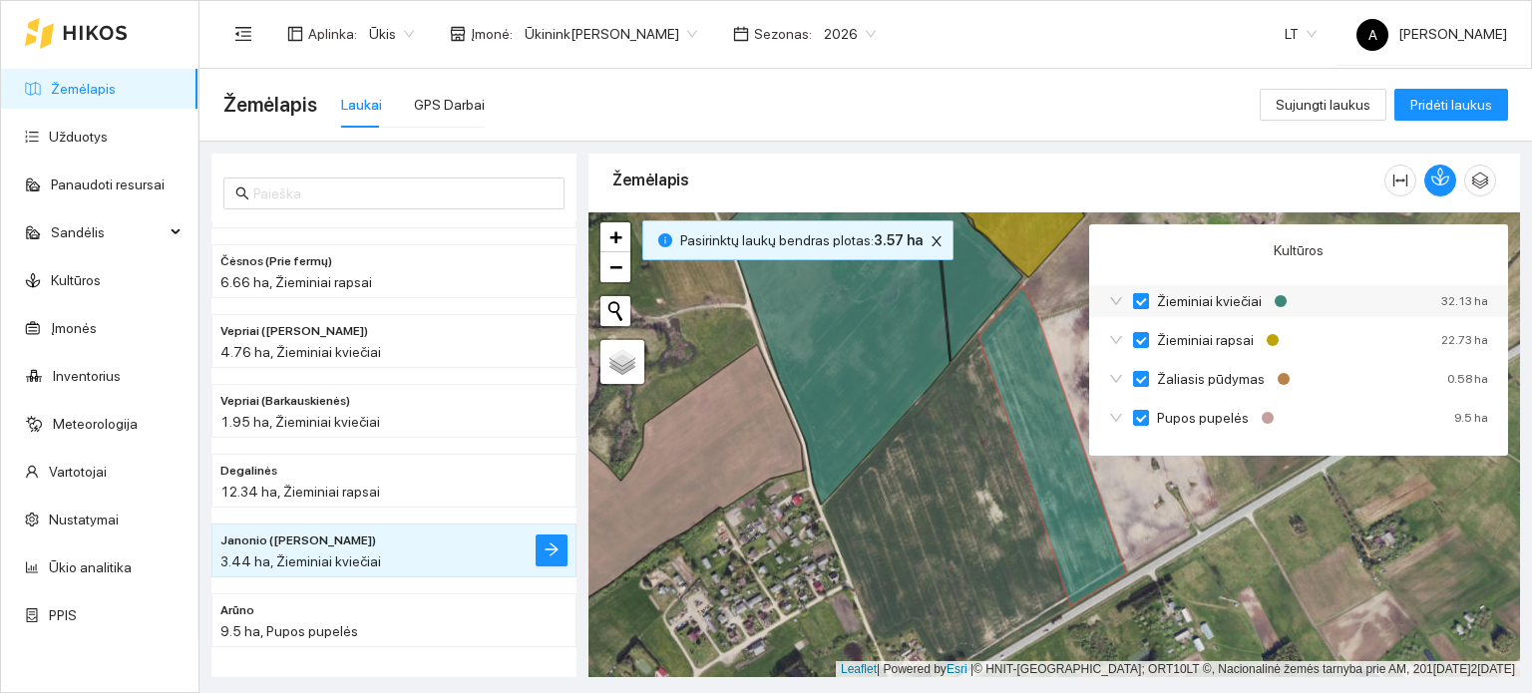
click at [1141, 298] on input "Žieminiai kviečiai" at bounding box center [1141, 301] width 16 height 16
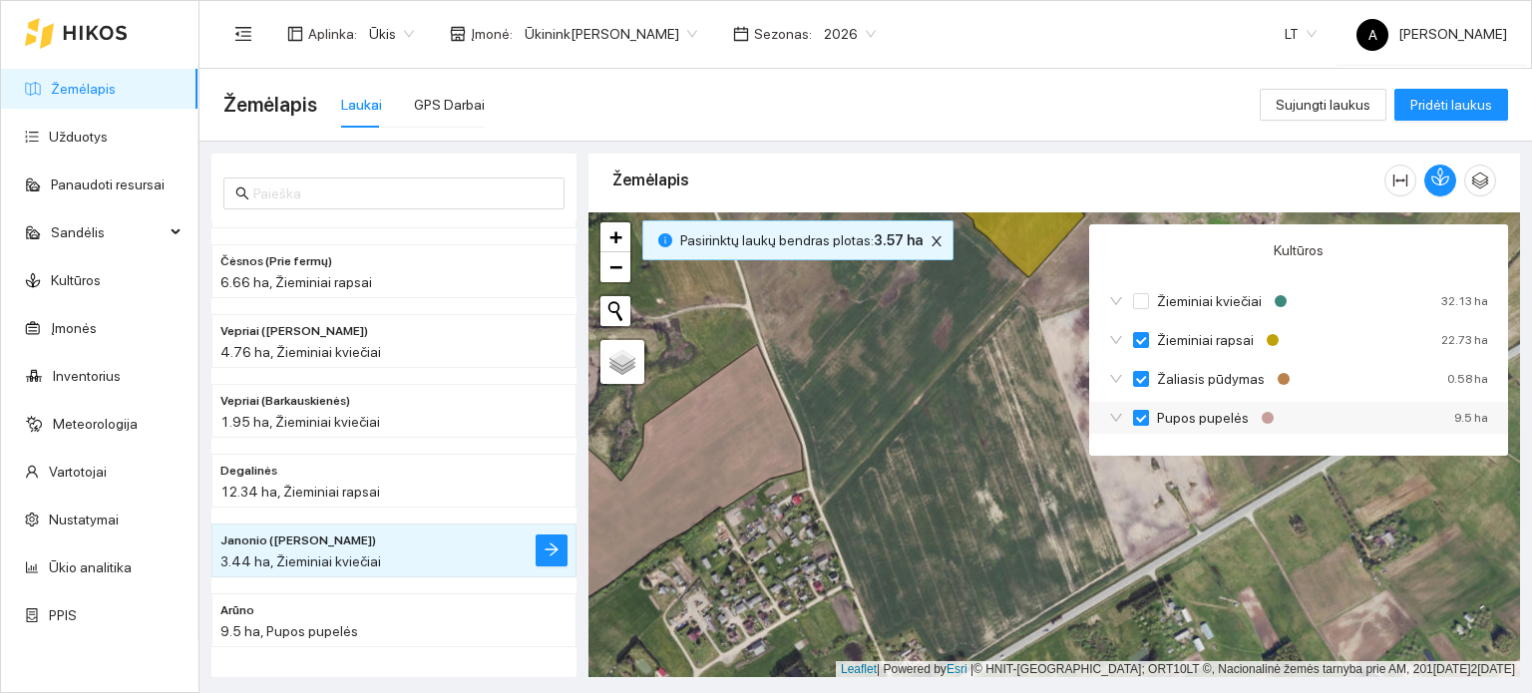
click at [1145, 414] on input "Pupos pupelės" at bounding box center [1141, 418] width 16 height 16
checkbox input "false"
checkbox input "true"
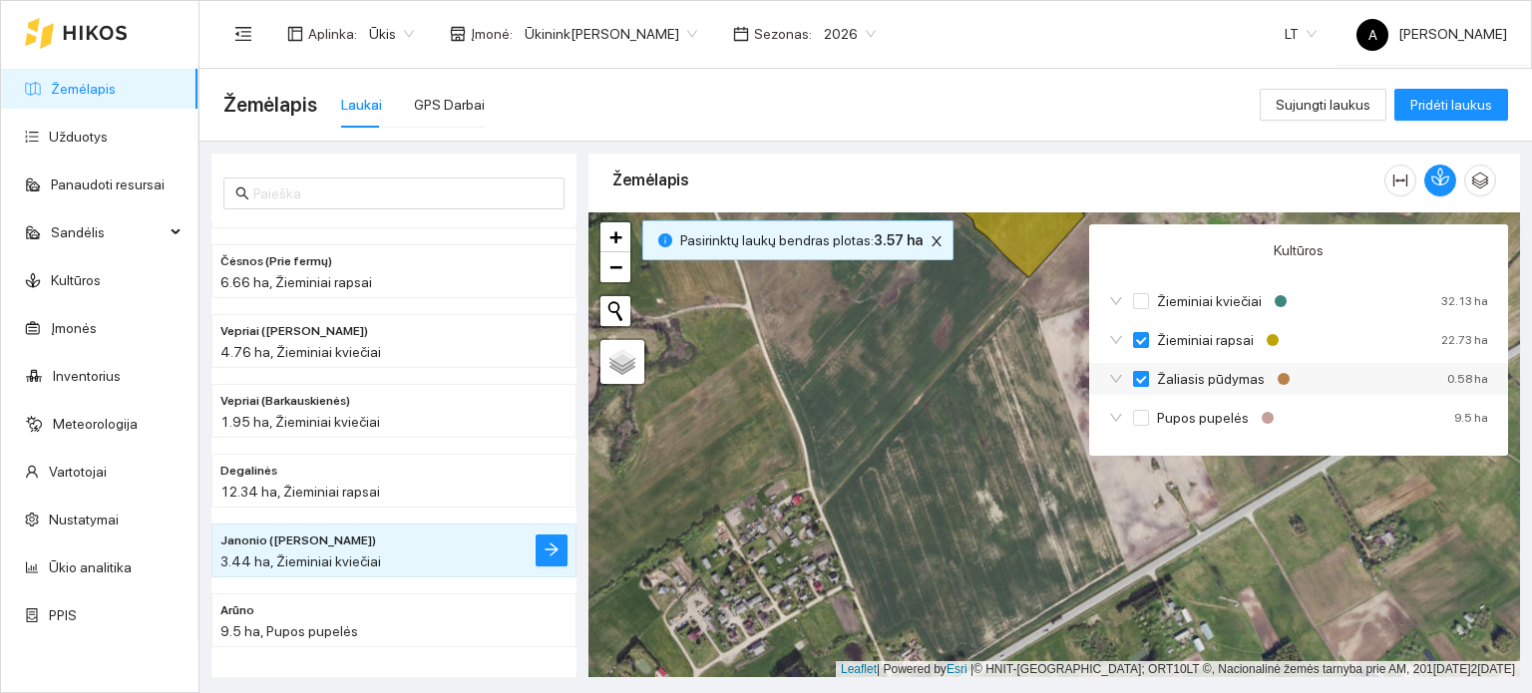
click at [1137, 380] on input "Žaliasis pūdymas" at bounding box center [1141, 379] width 16 height 16
checkbox input "true"
checkbox input "false"
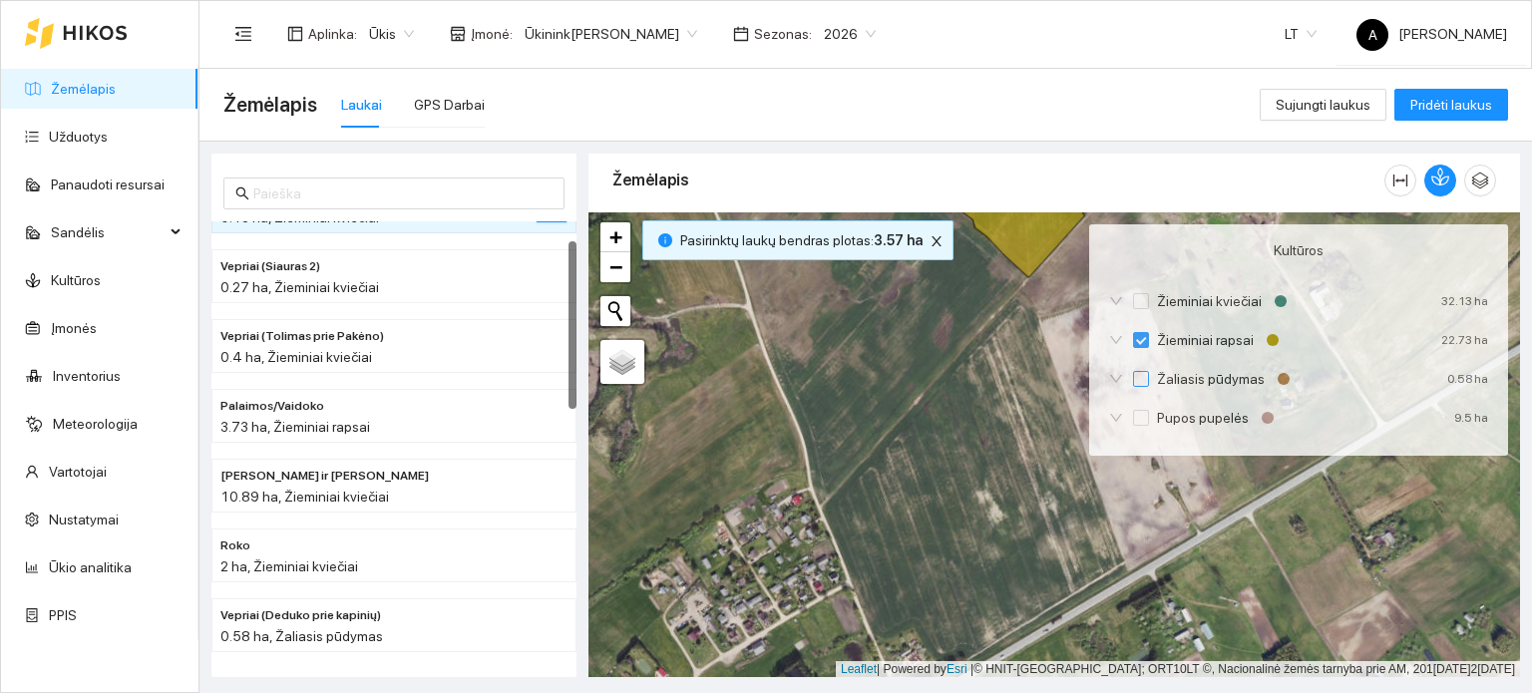
scroll to position [0, 0]
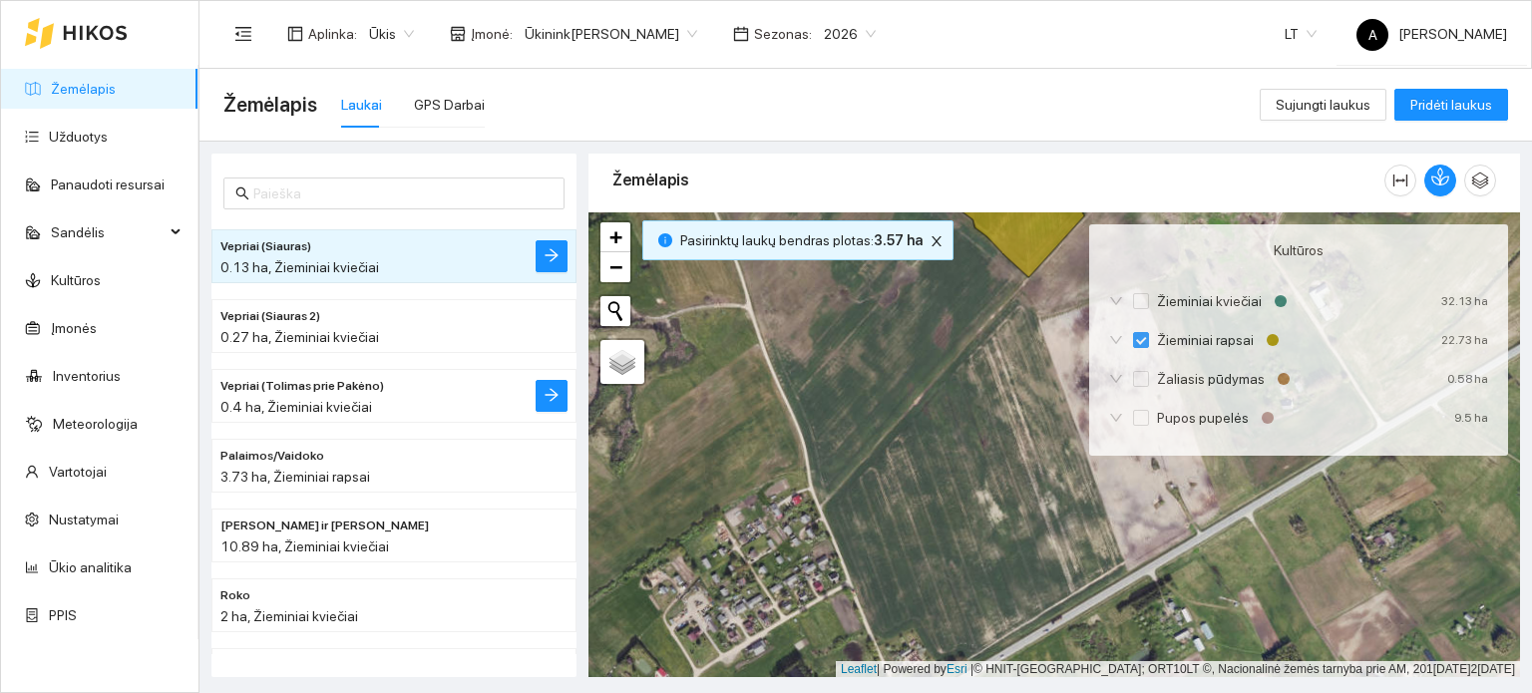
click at [281, 407] on span "0.4 ha, Žieminiai kviečiai" at bounding box center [296, 407] width 152 height 16
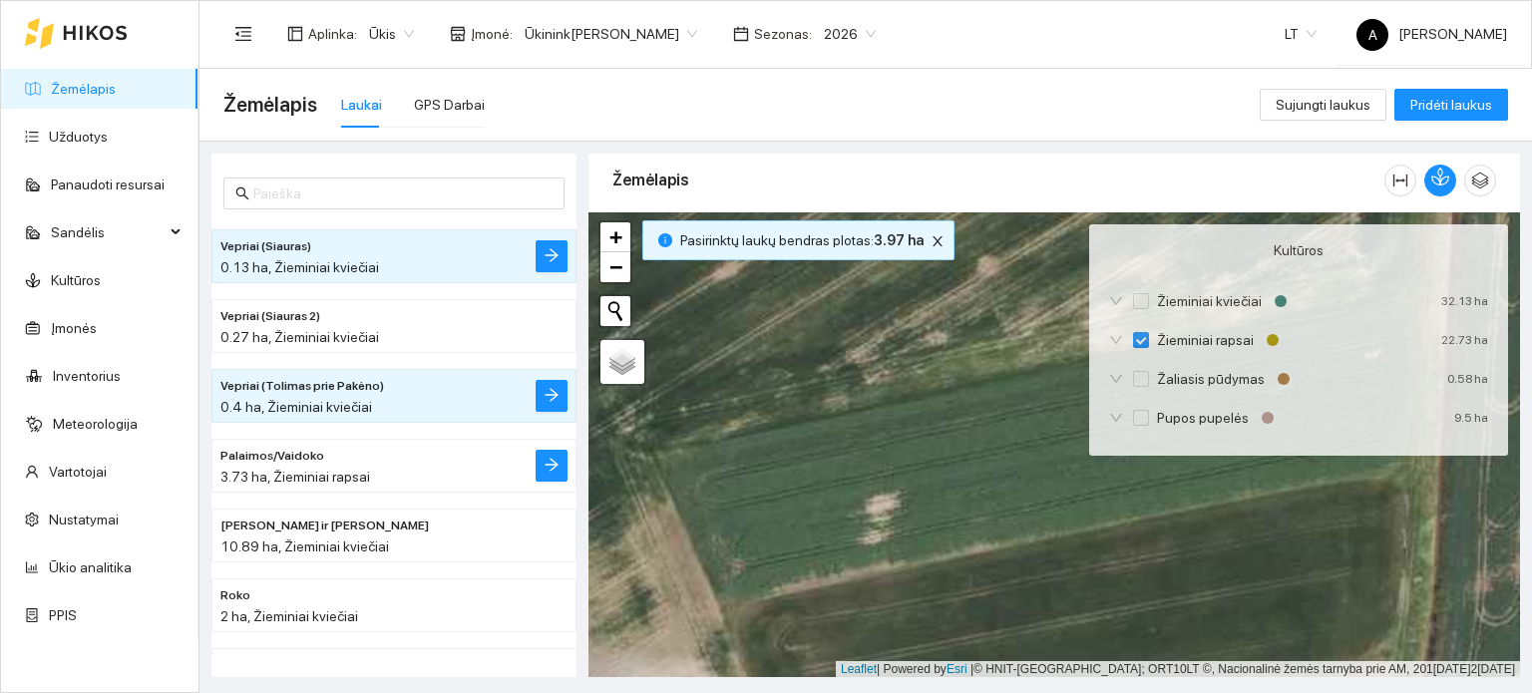
click at [300, 470] on span "3.73 ha, Žieminiai rapsai" at bounding box center [295, 477] width 150 height 16
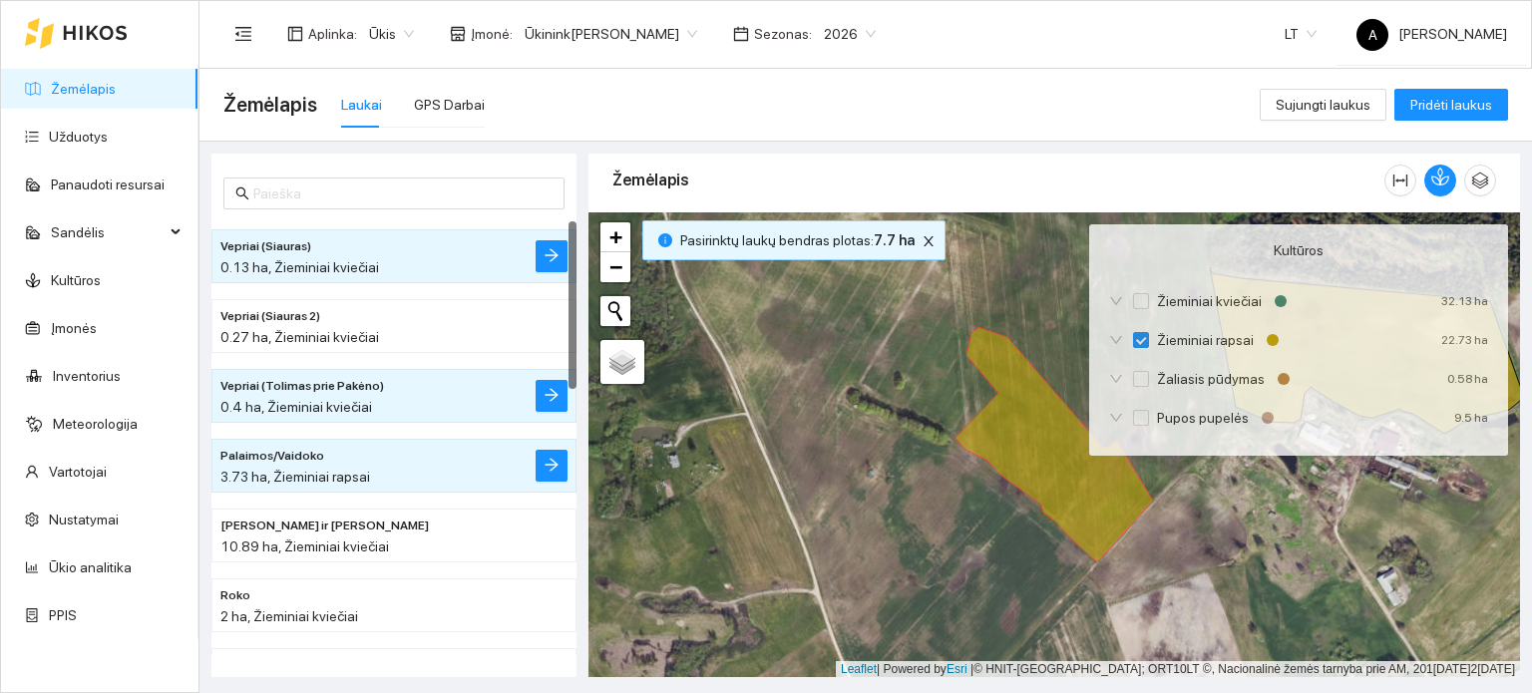
click at [327, 506] on div "[PERSON_NAME] ir [PERSON_NAME] 10.89 ha, Žieminiai kviečiai" at bounding box center [394, 536] width 365 height 70
click at [239, 304] on h4 "Vepriai (Siauras 2)" at bounding box center [353, 315] width 267 height 22
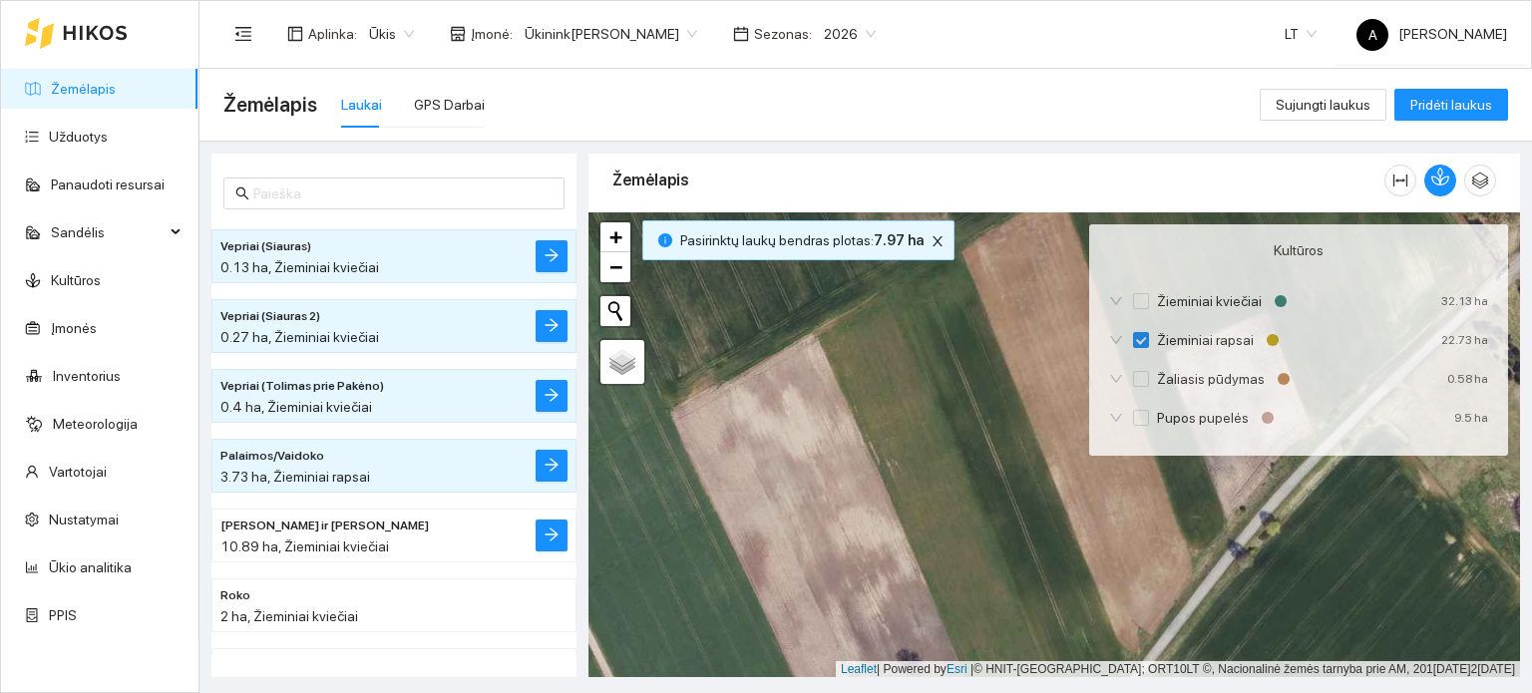
click at [319, 522] on span "[PERSON_NAME] ir [PERSON_NAME]" at bounding box center [324, 526] width 209 height 19
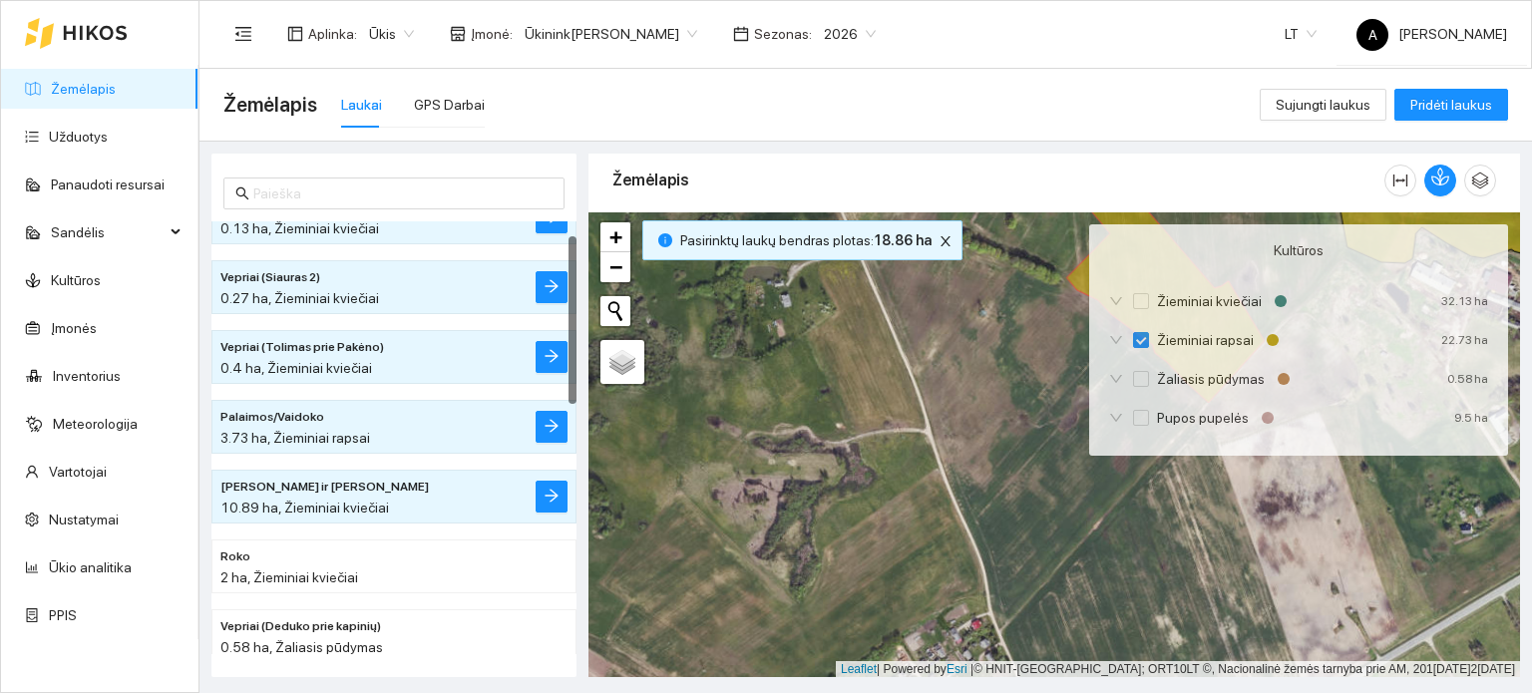
scroll to position [39, 0]
click at [920, 156] on div "Žemėlapis" at bounding box center [999, 180] width 772 height 57
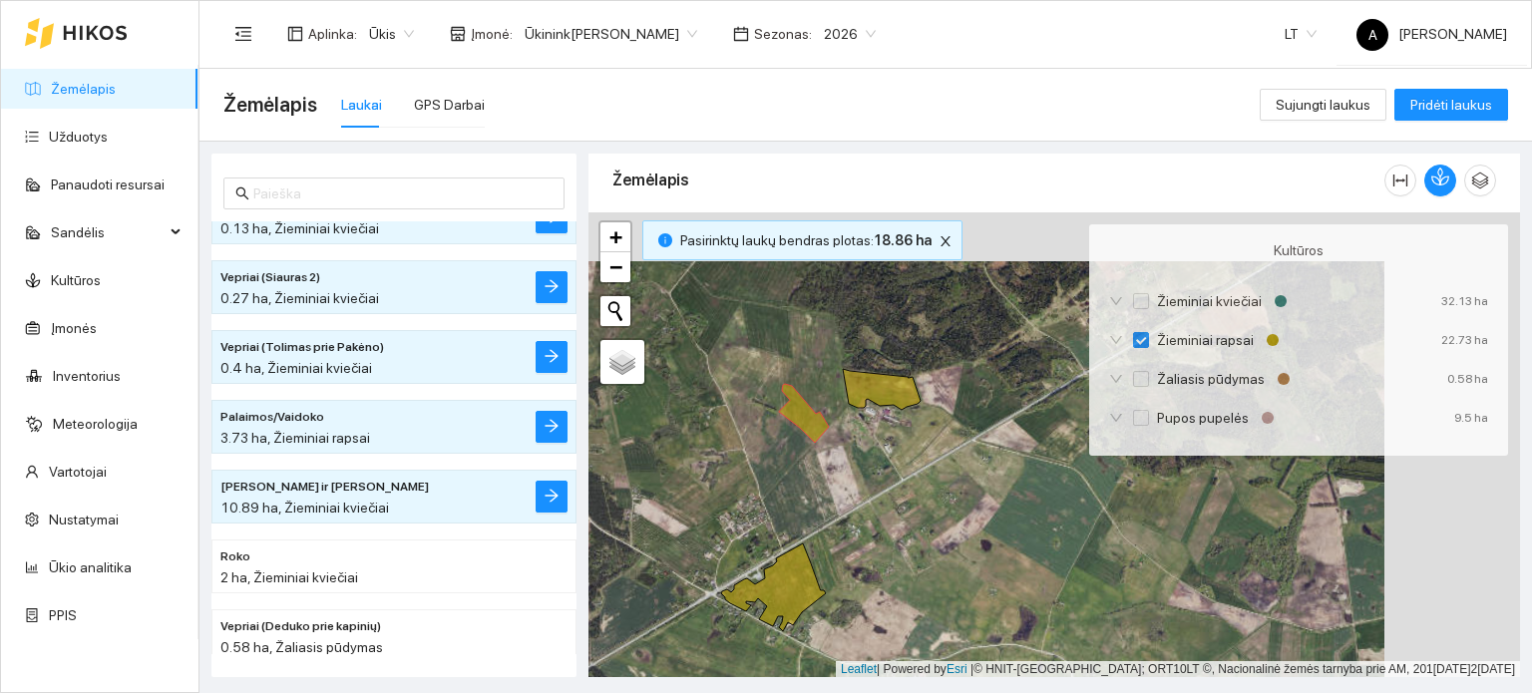
drag, startPoint x: 974, startPoint y: 506, endPoint x: 838, endPoint y: 556, distance: 144.6
click at [838, 556] on div "+ − Nieko nerasta. Bandykite dar kartą. Žemėlapis Palydovas Leaflet | Powered b…" at bounding box center [1055, 446] width 932 height 466
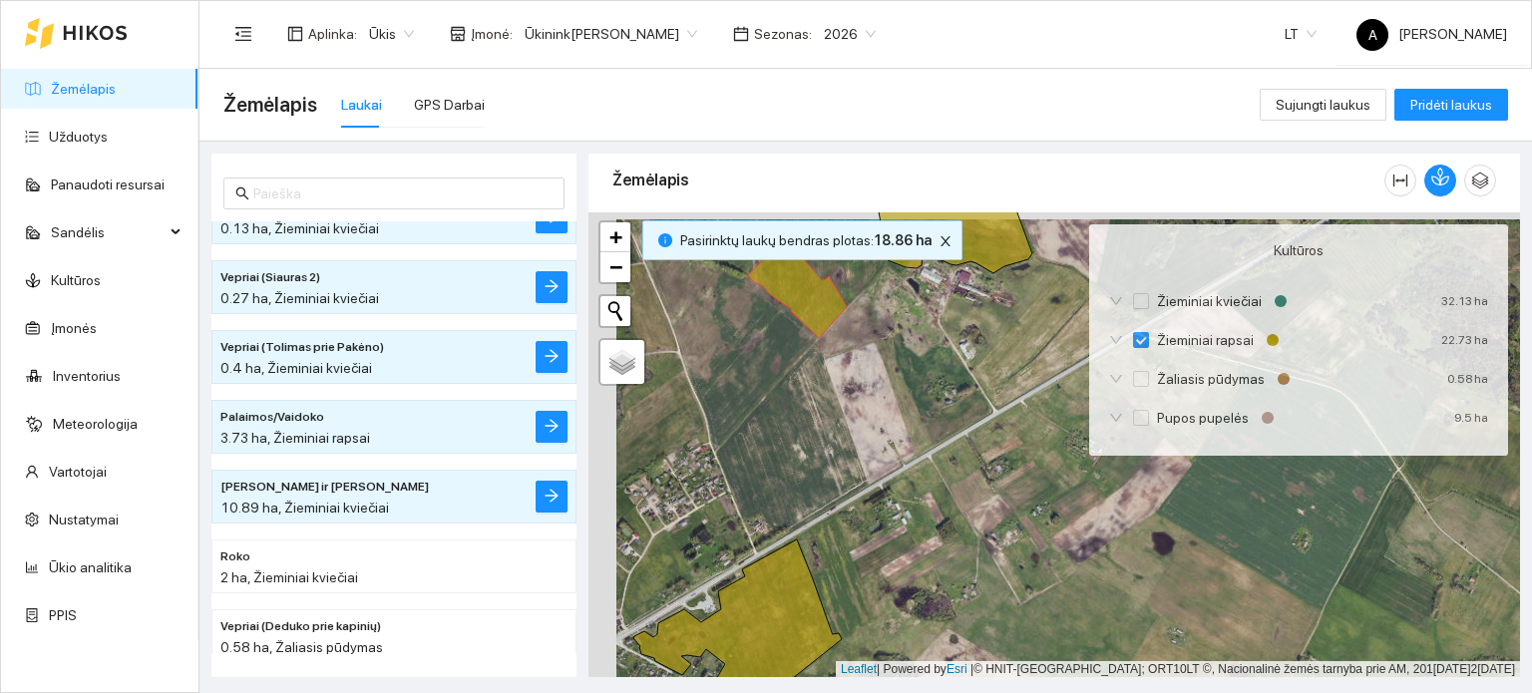
drag, startPoint x: 804, startPoint y: 547, endPoint x: 830, endPoint y: 555, distance: 27.1
click at [830, 555] on div "+ − Nieko nerasta. Bandykite dar kartą. Žemėlapis Palydovas Leaflet | Powered b…" at bounding box center [1055, 446] width 932 height 466
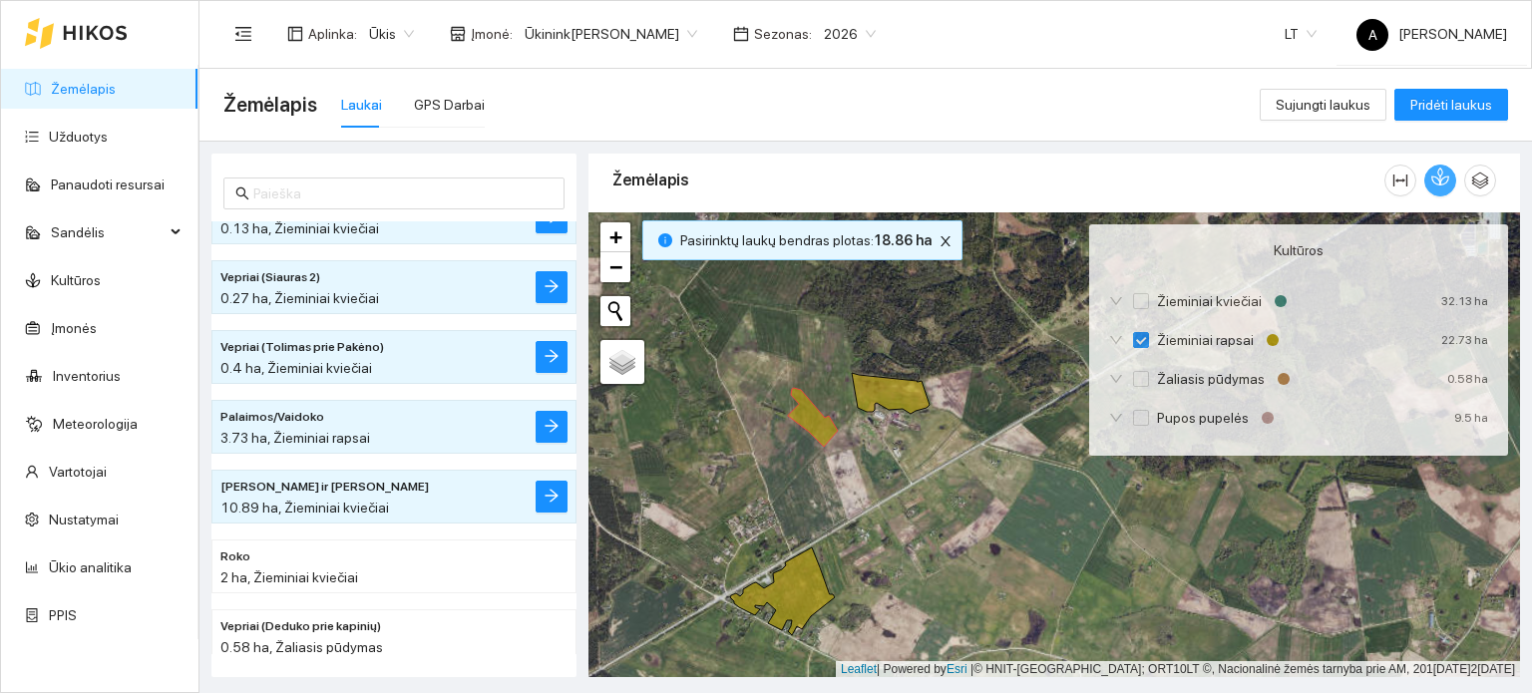
click at [1445, 181] on icon "button" at bounding box center [1441, 177] width 18 height 18
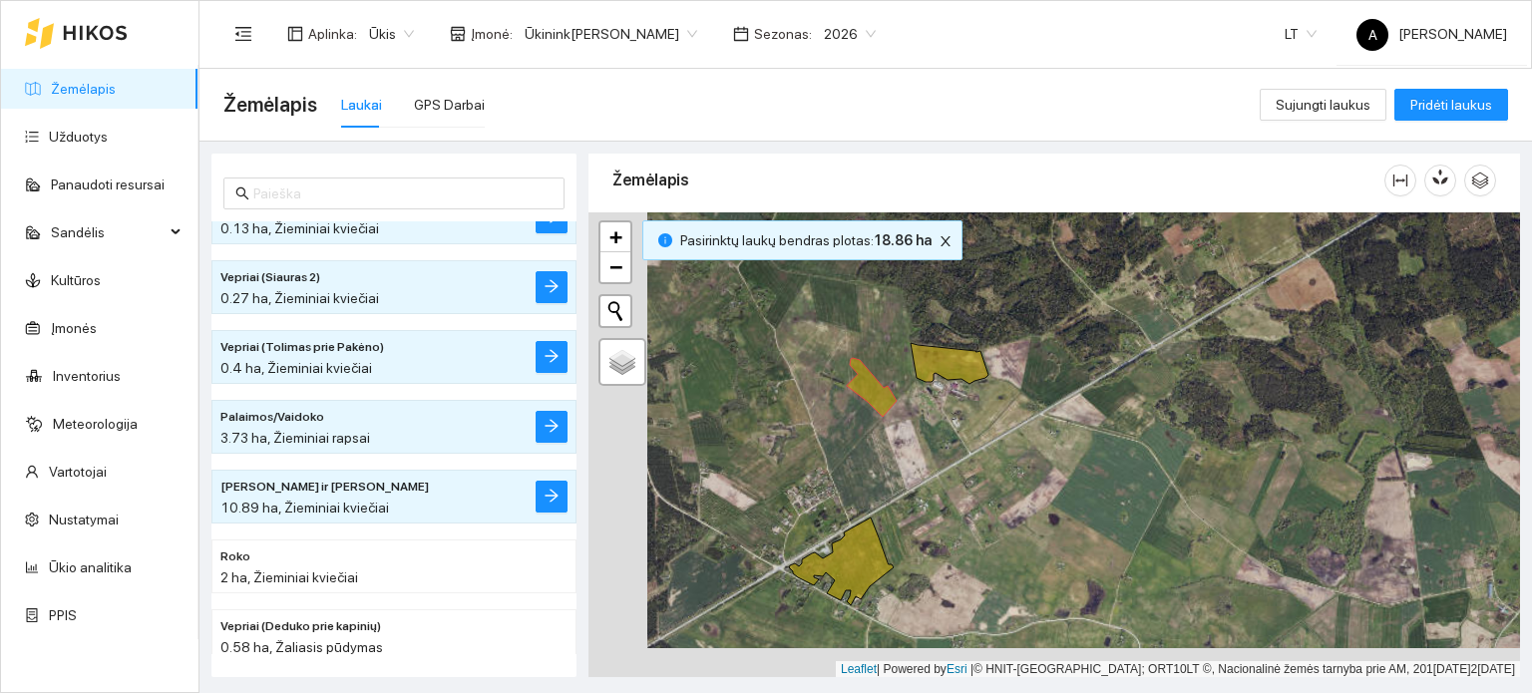
drag, startPoint x: 908, startPoint y: 449, endPoint x: 967, endPoint y: 418, distance: 66.5
click at [967, 418] on div "+ − Nieko nerasta. Bandykite dar kartą. Žemėlapis Palydovas Leaflet | Powered b…" at bounding box center [1055, 446] width 932 height 466
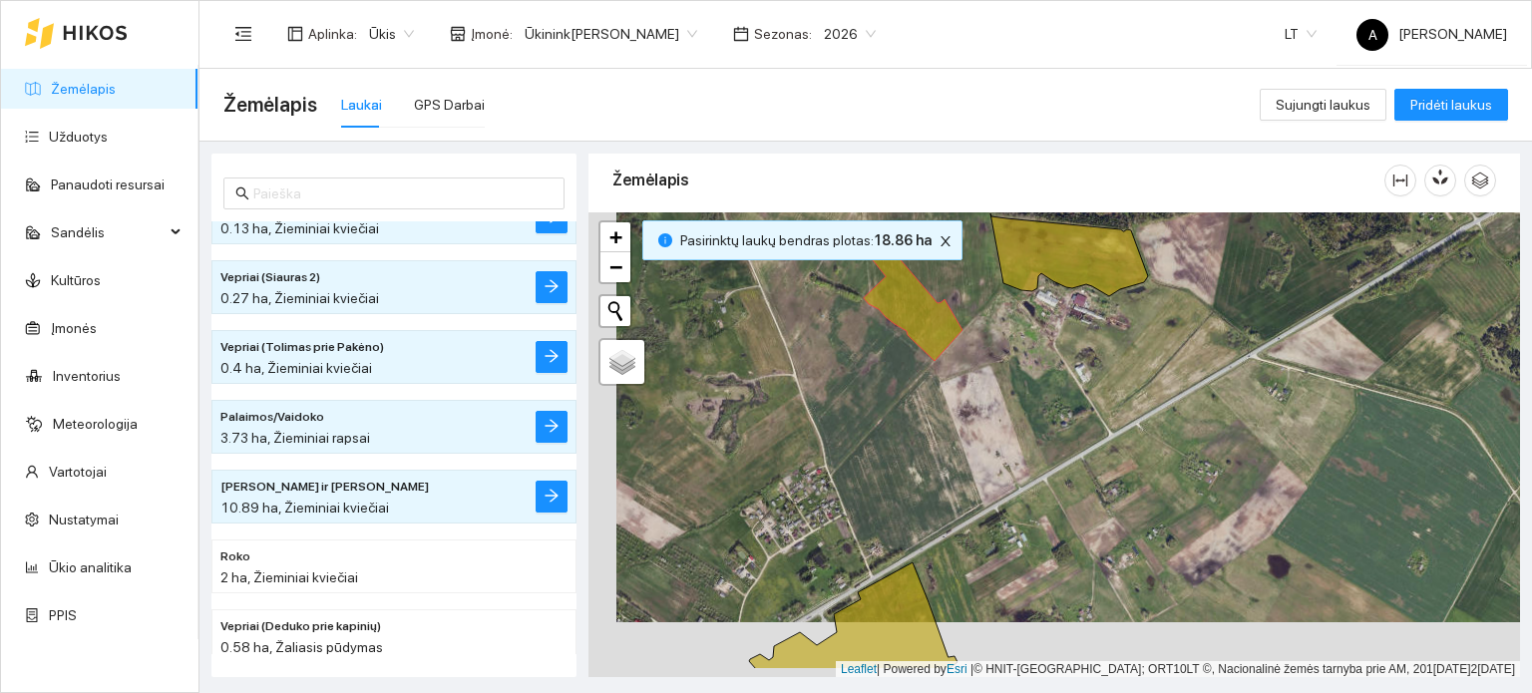
drag, startPoint x: 1007, startPoint y: 454, endPoint x: 1035, endPoint y: 398, distance: 62.5
click at [1035, 398] on div "+ − Nieko nerasta. Bandykite dar kartą. Žemėlapis Palydovas Leaflet | Powered b…" at bounding box center [1055, 446] width 932 height 466
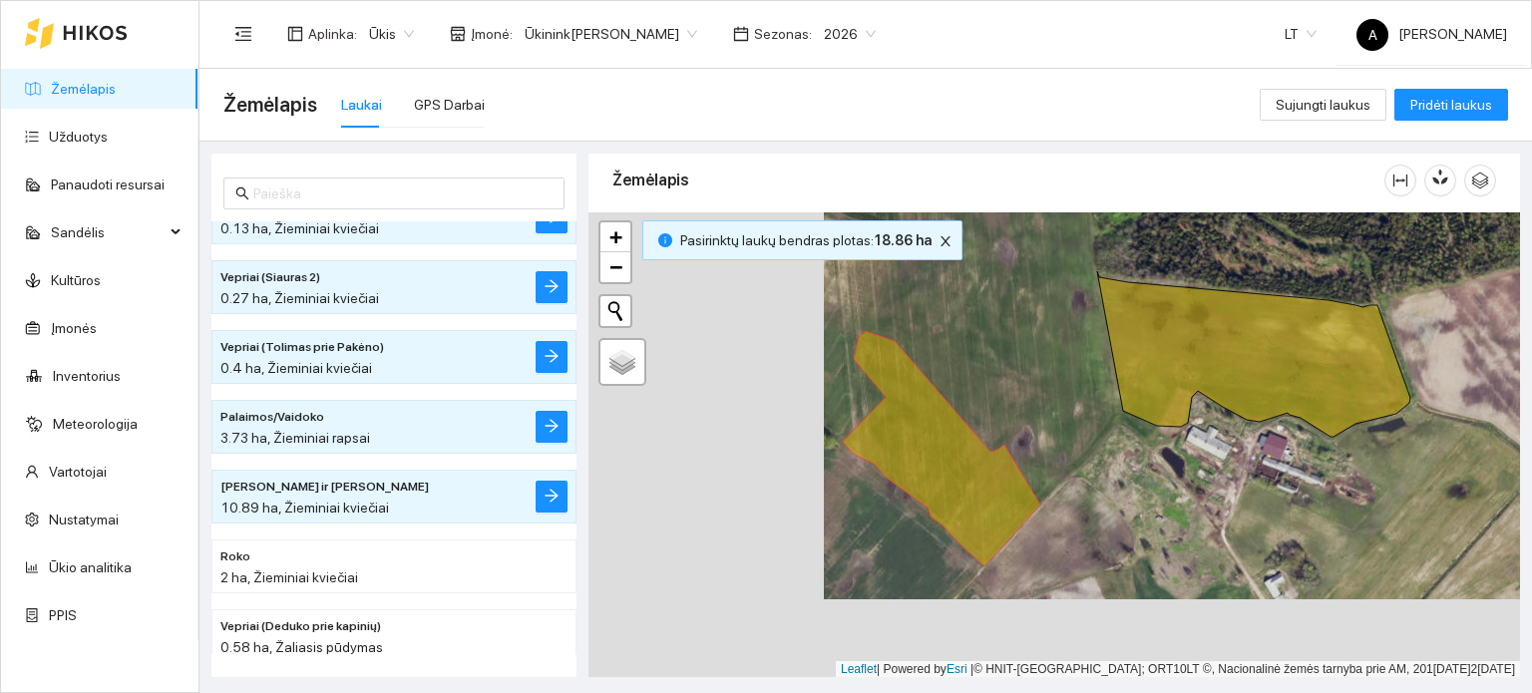
drag, startPoint x: 1174, startPoint y: 354, endPoint x: 1410, endPoint y: 275, distance: 248.3
click at [1410, 275] on div "+ − Nieko nerasta. Bandykite dar kartą. Žemėlapis Palydovas Leaflet | Powered b…" at bounding box center [1055, 446] width 932 height 466
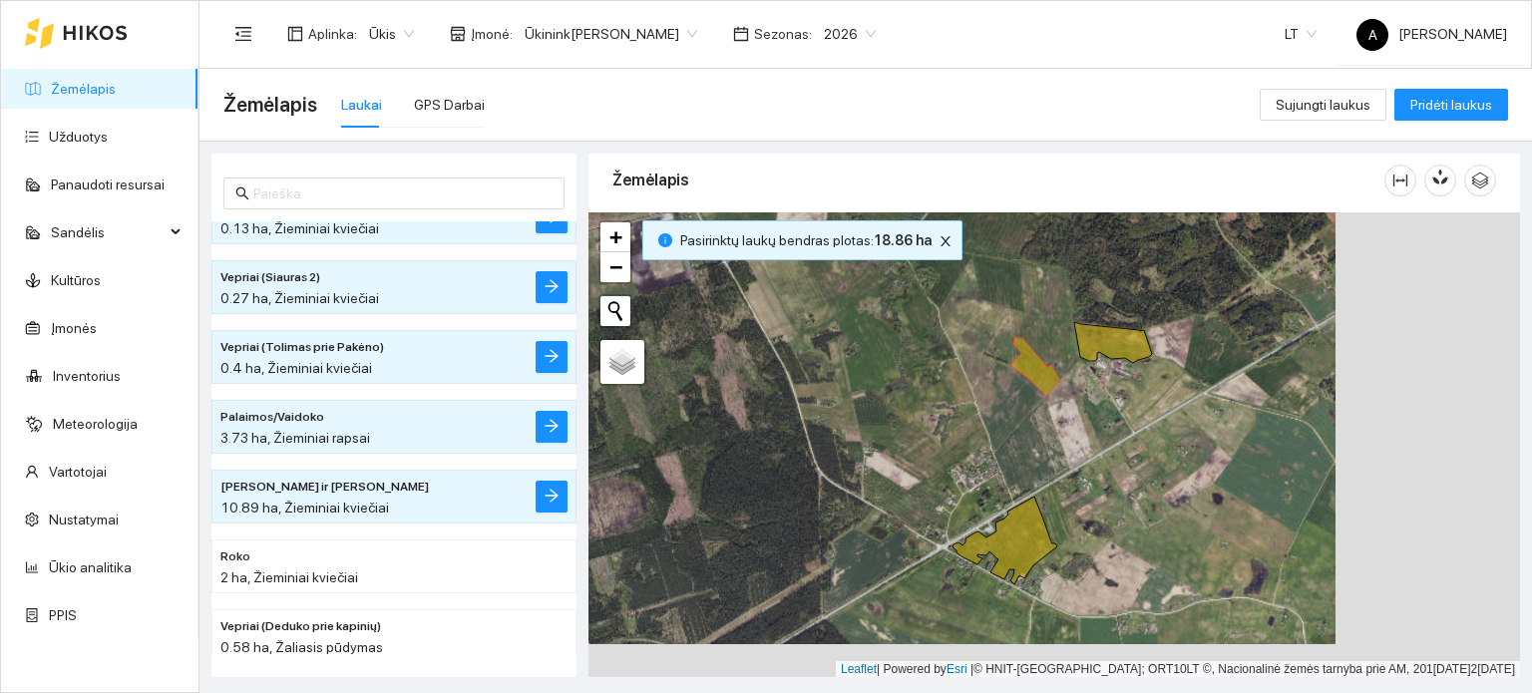
drag, startPoint x: 1293, startPoint y: 472, endPoint x: 1109, endPoint y: 438, distance: 186.7
click at [1109, 438] on div "+ − Nieko nerasta. Bandykite dar kartą. Žemėlapis Palydovas Leaflet | Powered b…" at bounding box center [1055, 446] width 932 height 466
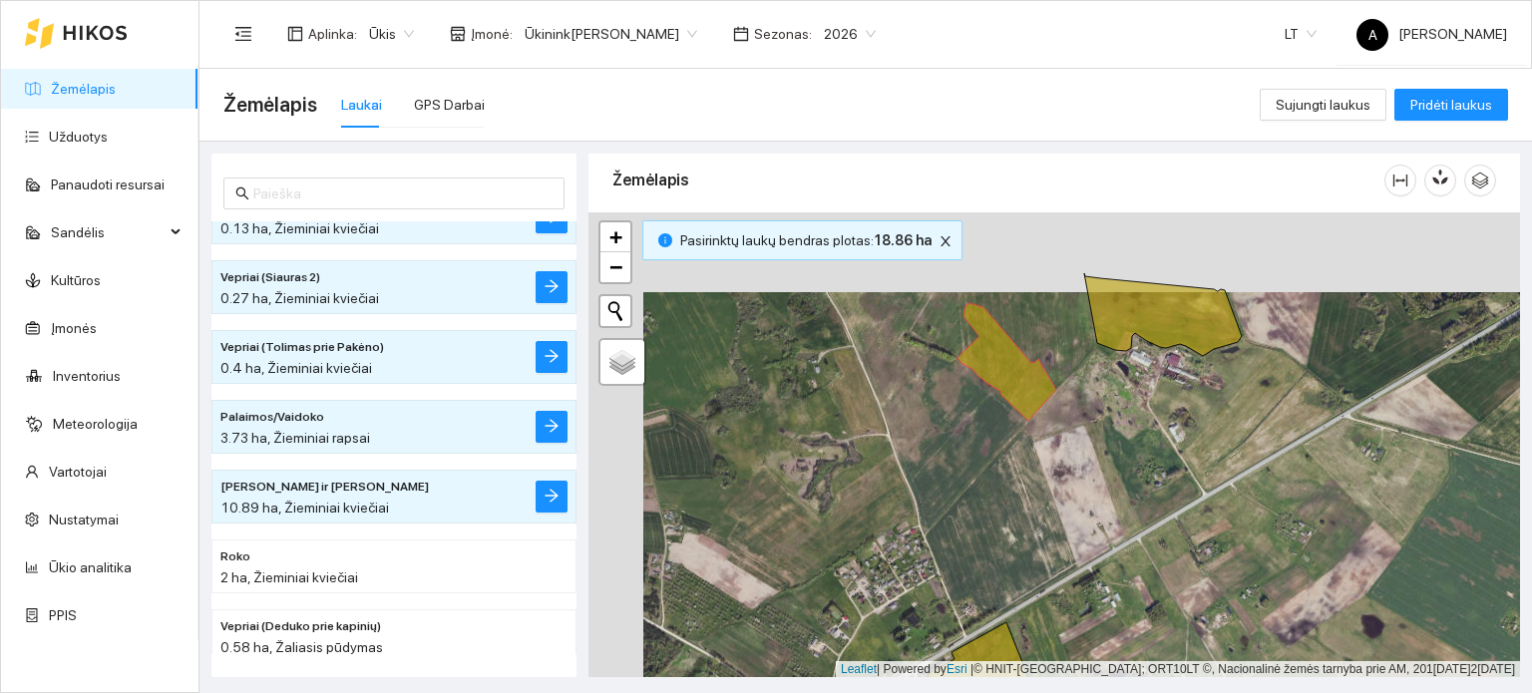
drag, startPoint x: 851, startPoint y: 340, endPoint x: 905, endPoint y: 422, distance: 98.0
click at [905, 422] on div "+ − Nieko nerasta. Bandykite dar kartą. Žemėlapis Palydovas Leaflet | Powered b…" at bounding box center [1055, 446] width 932 height 466
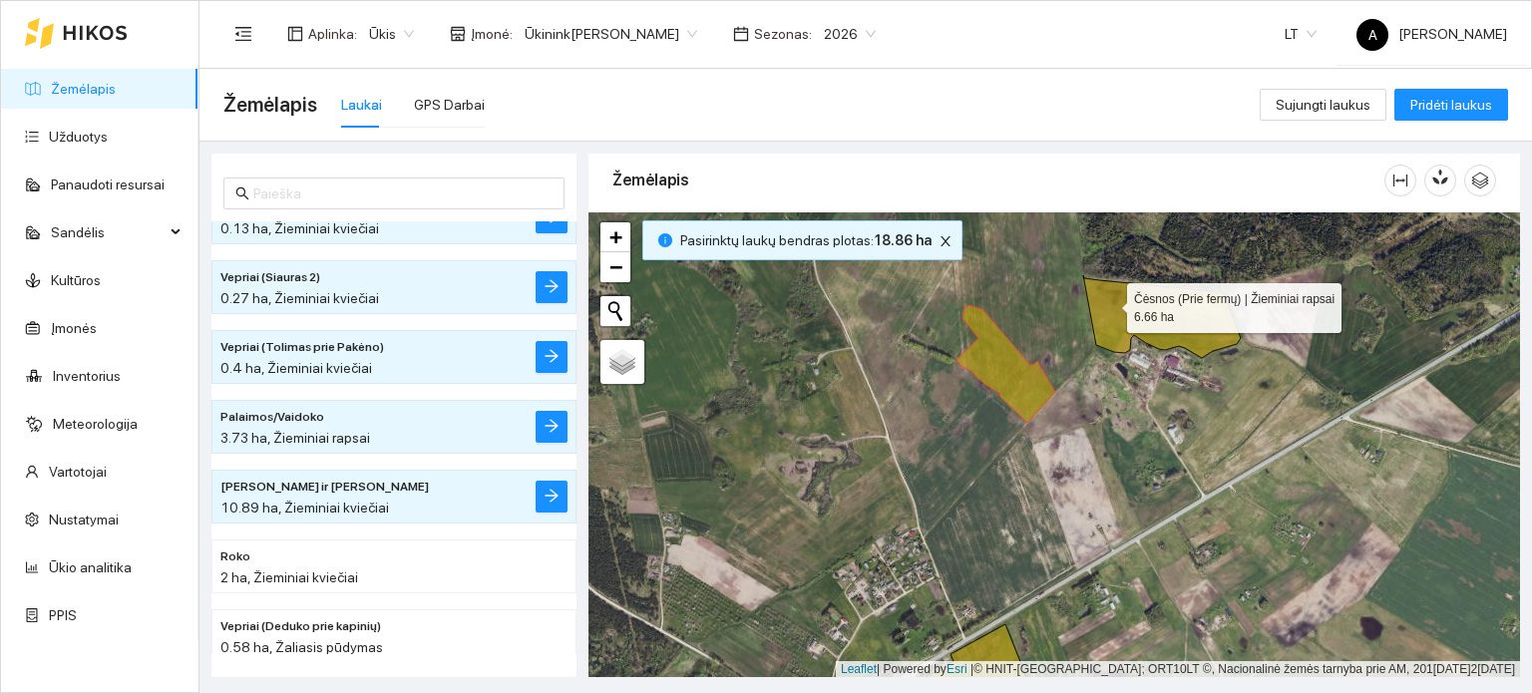
click at [1109, 302] on icon at bounding box center [1162, 316] width 158 height 83
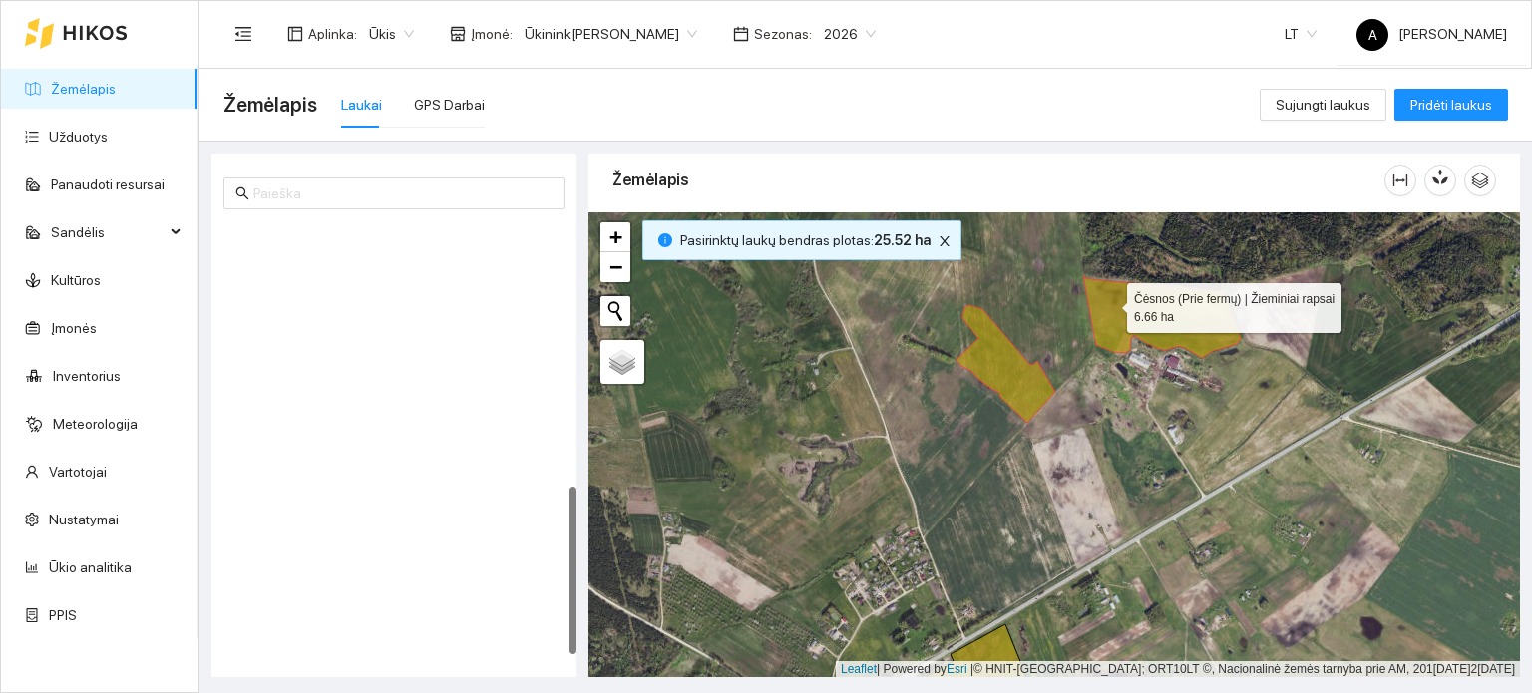
scroll to position [683, 0]
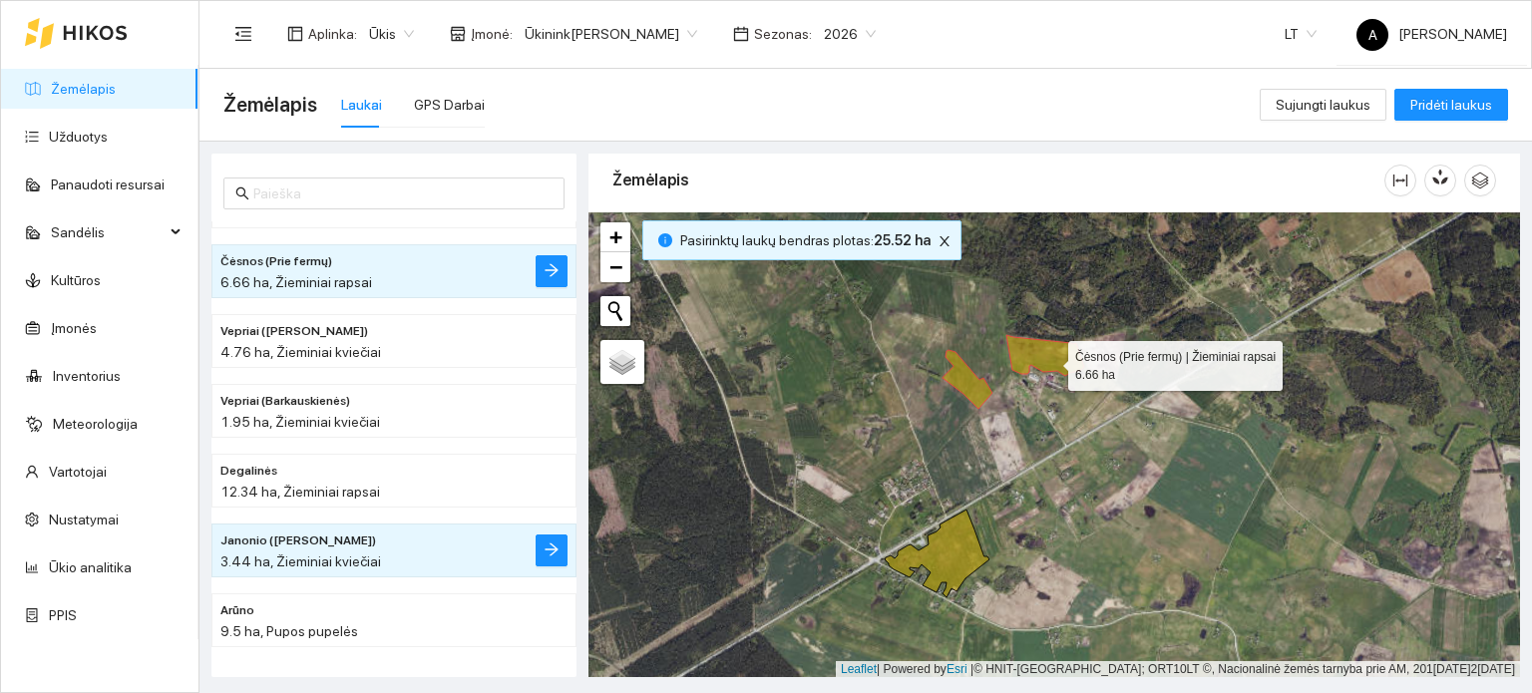
click at [1051, 360] on icon at bounding box center [1046, 355] width 78 height 41
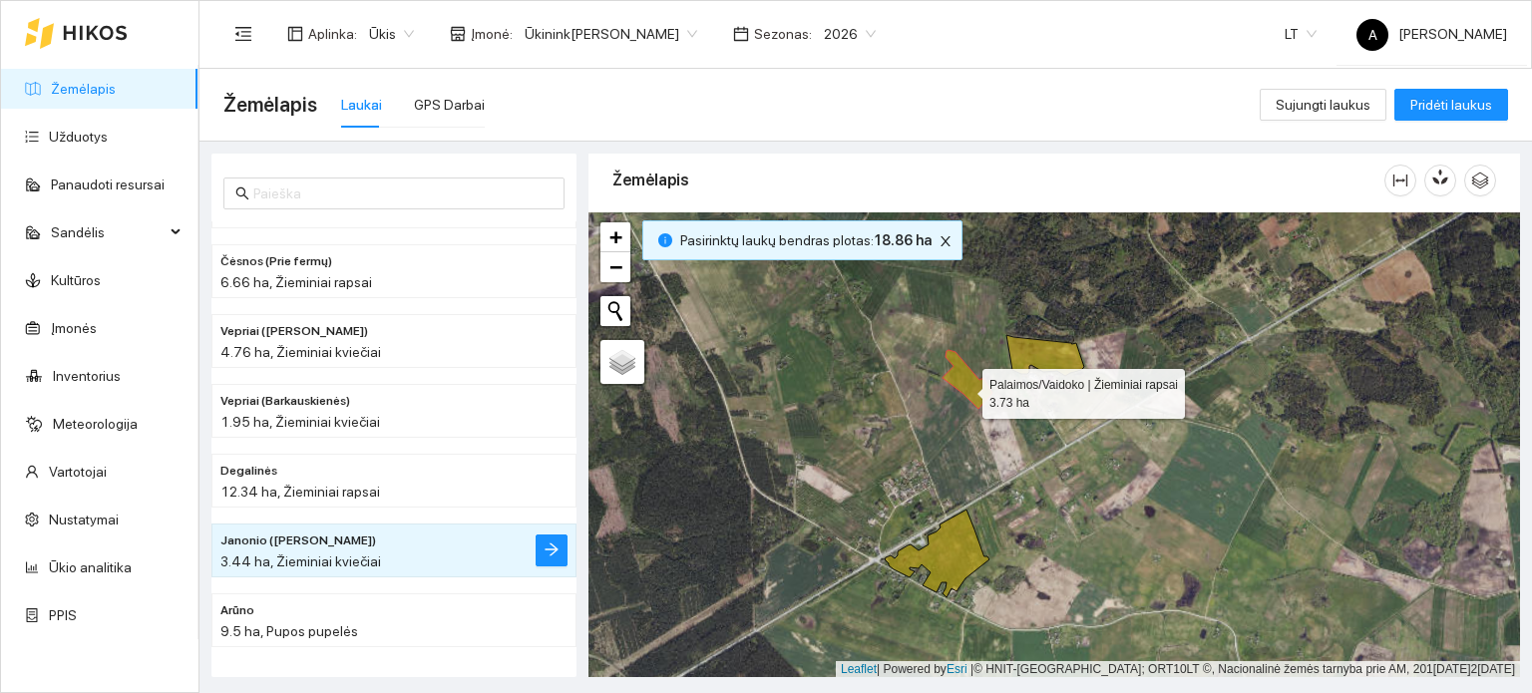
click at [965, 387] on icon at bounding box center [968, 379] width 50 height 59
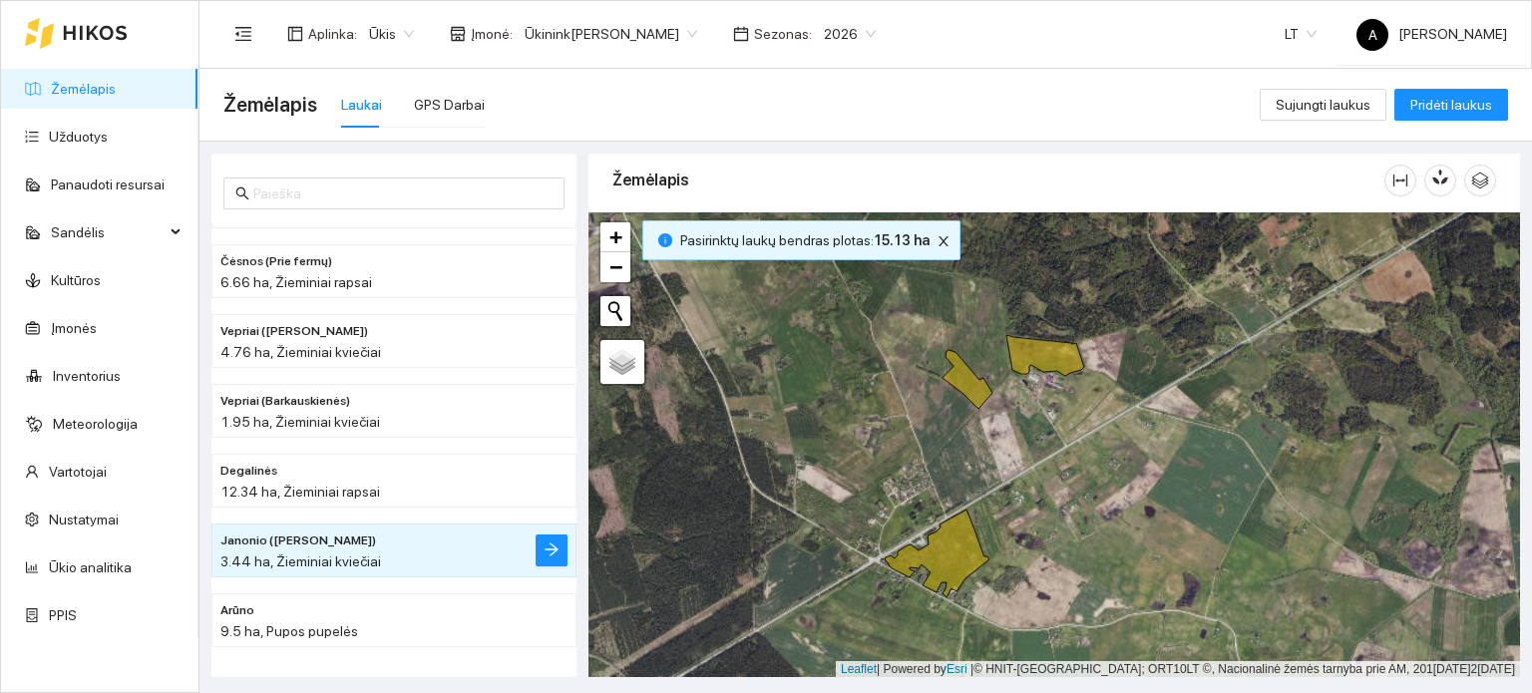
click at [1045, 367] on icon at bounding box center [1046, 355] width 78 height 41
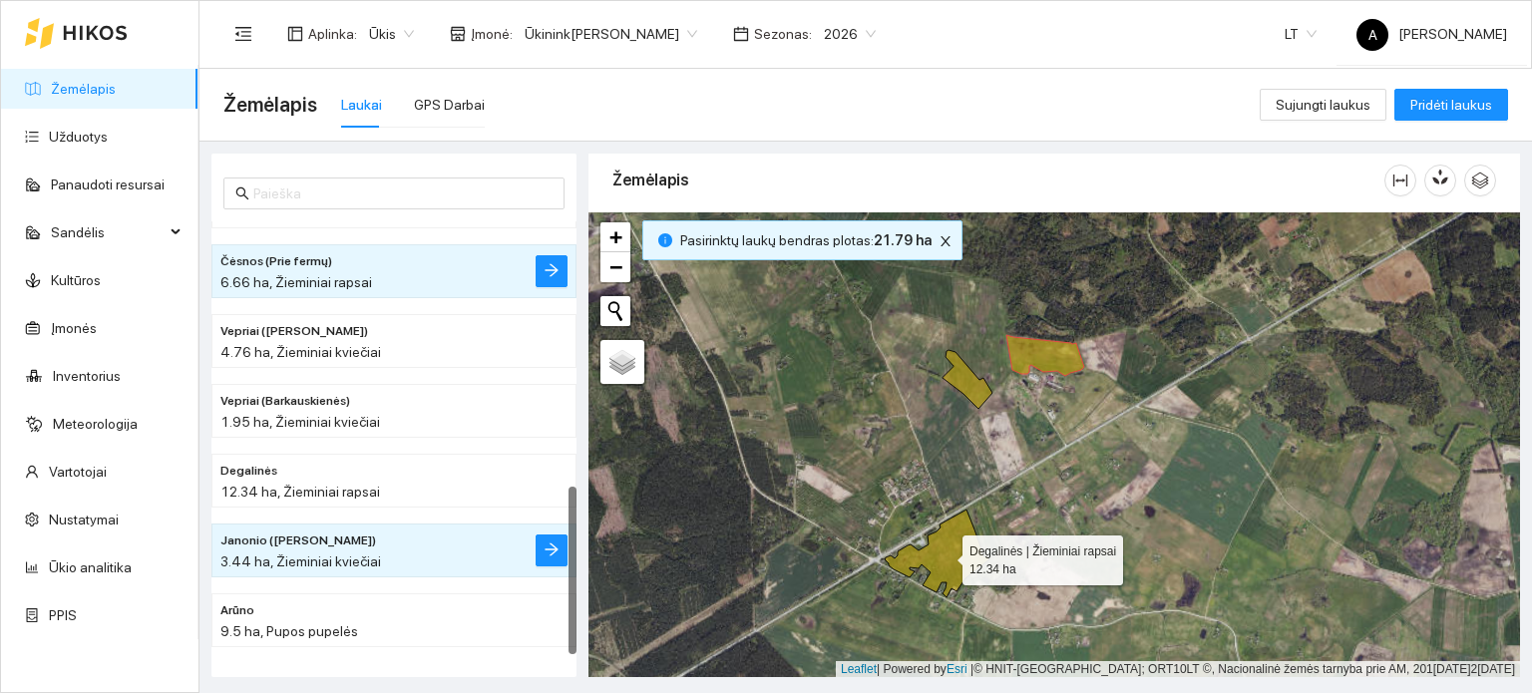
click at [979, 560] on icon at bounding box center [937, 554] width 105 height 88
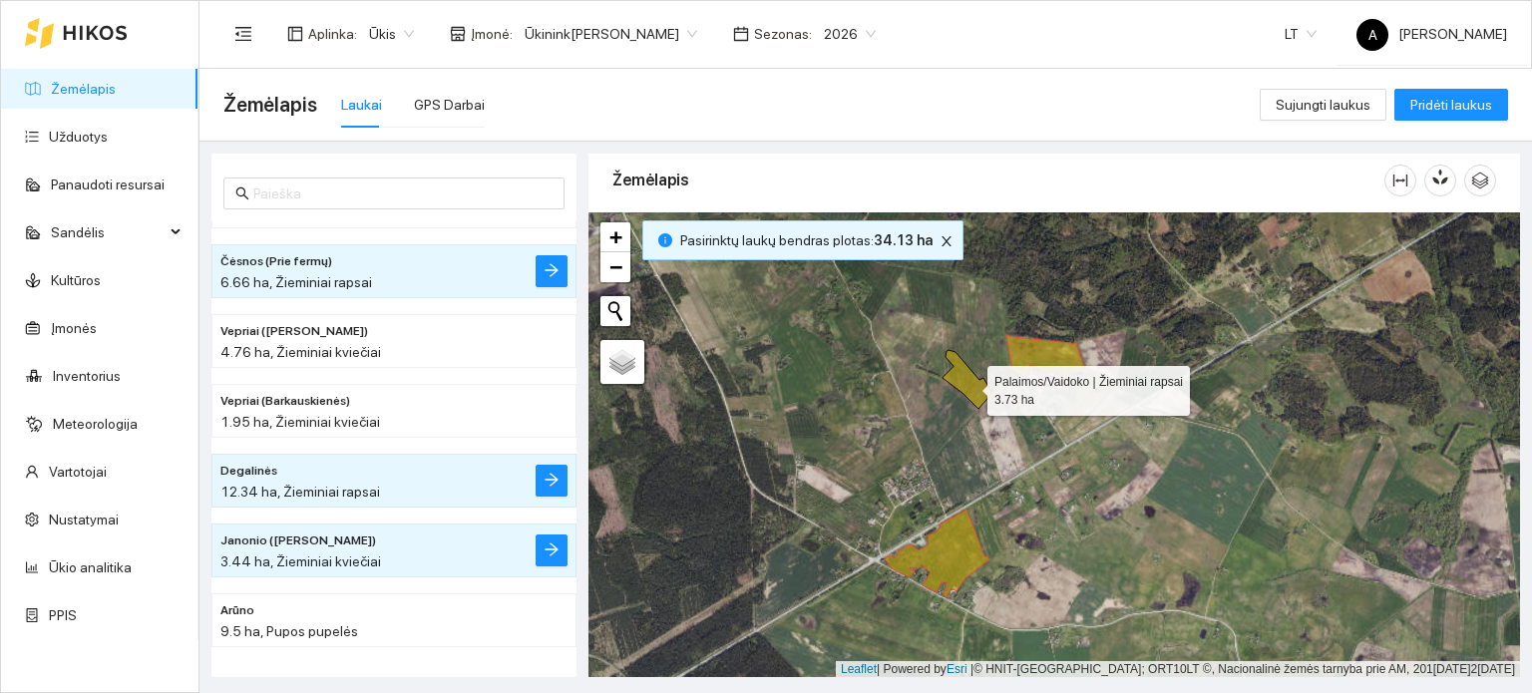
click at [970, 385] on icon at bounding box center [968, 379] width 50 height 59
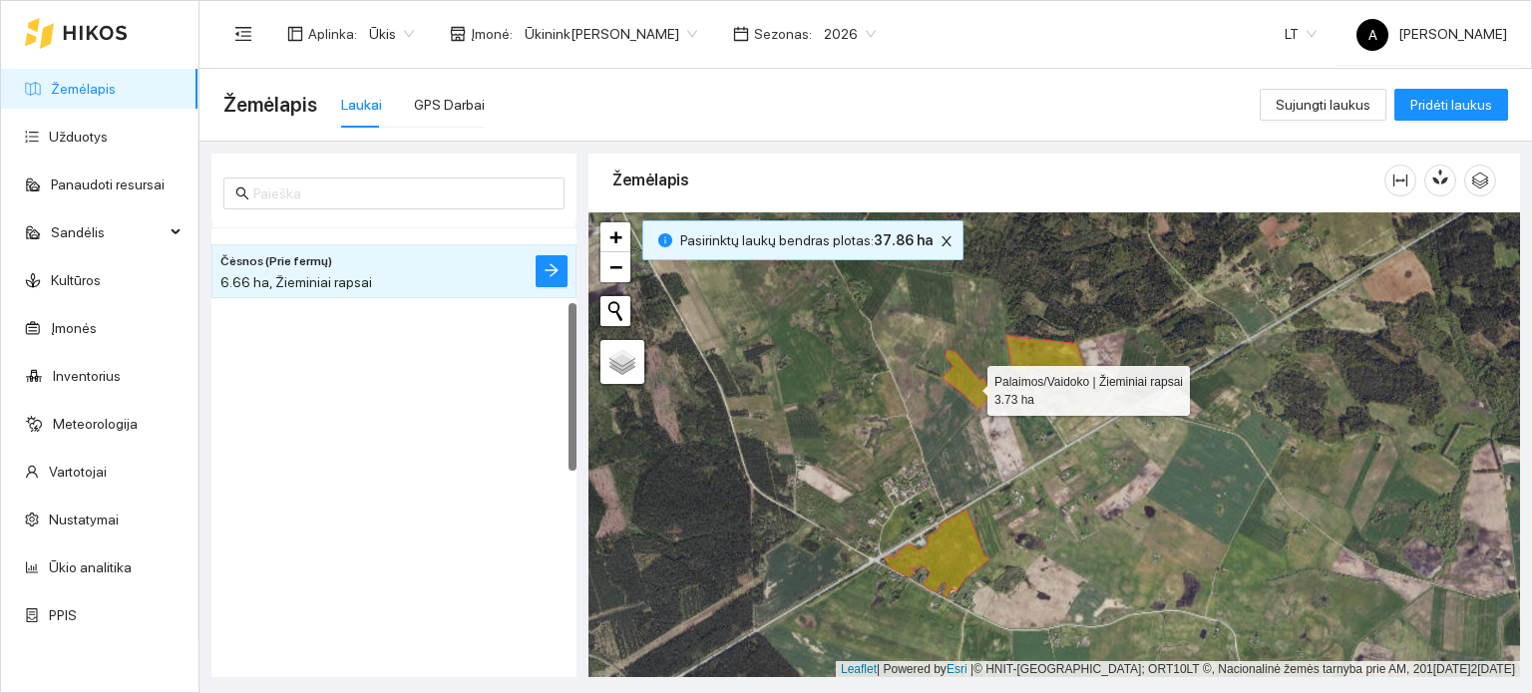
scroll to position [210, 0]
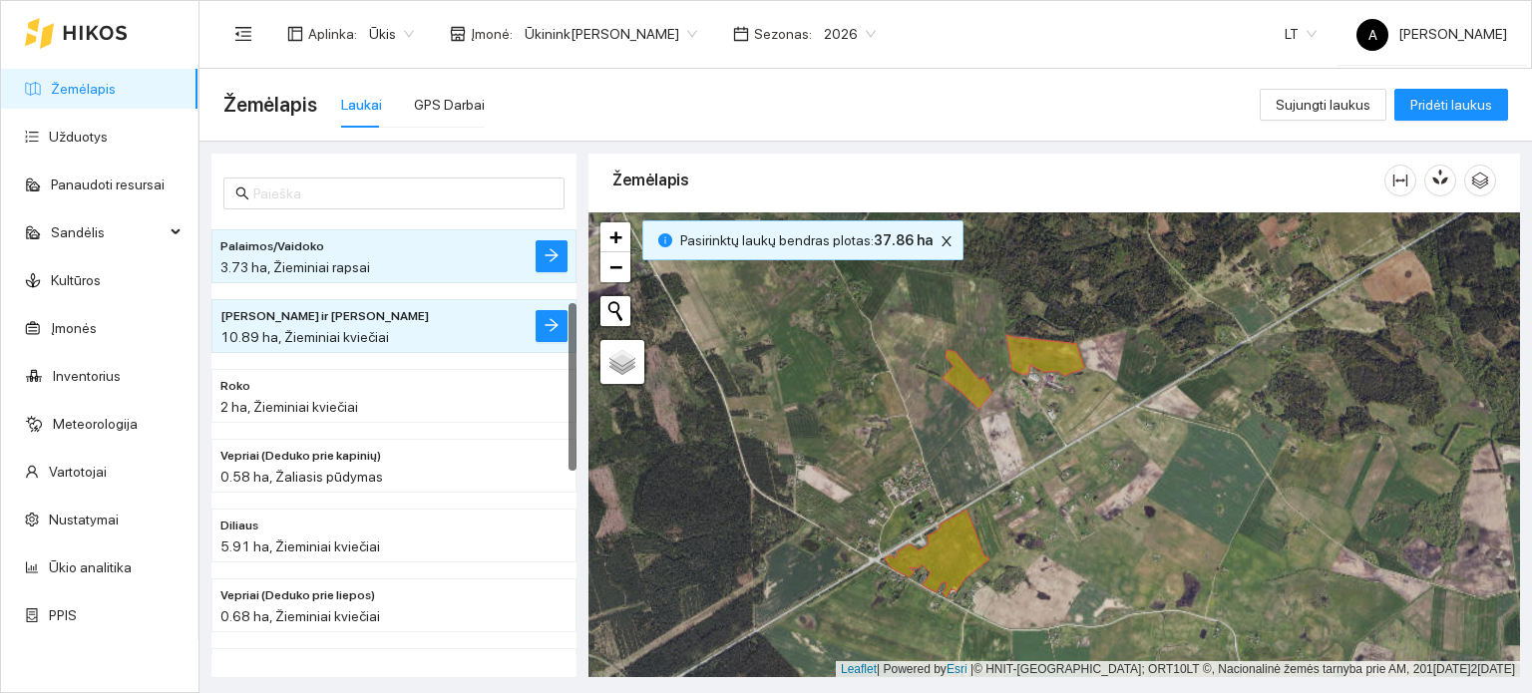
click at [817, 132] on div "Žemėlapis Laukai GPS Darbai" at bounding box center [741, 105] width 1037 height 64
click at [71, 272] on link "Kultūros" at bounding box center [76, 280] width 50 height 16
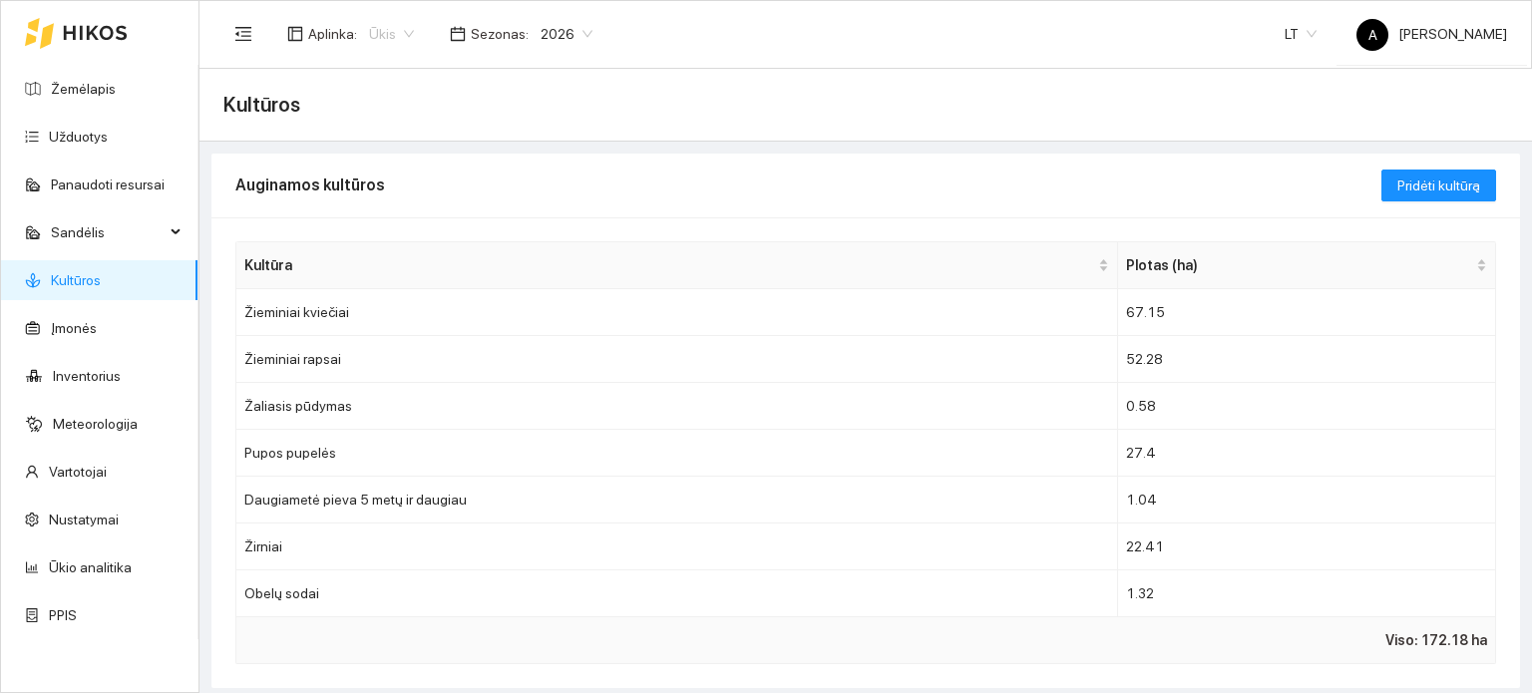
click at [394, 36] on span "Ūkis" at bounding box center [391, 34] width 45 height 30
click at [611, 46] on div "Aplinka : Ūkis Sezonas : 2026 LT[PERSON_NAME]" at bounding box center [865, 33] width 1284 height 65
click at [1425, 176] on span "Pridėti kultūrą" at bounding box center [1439, 186] width 83 height 22
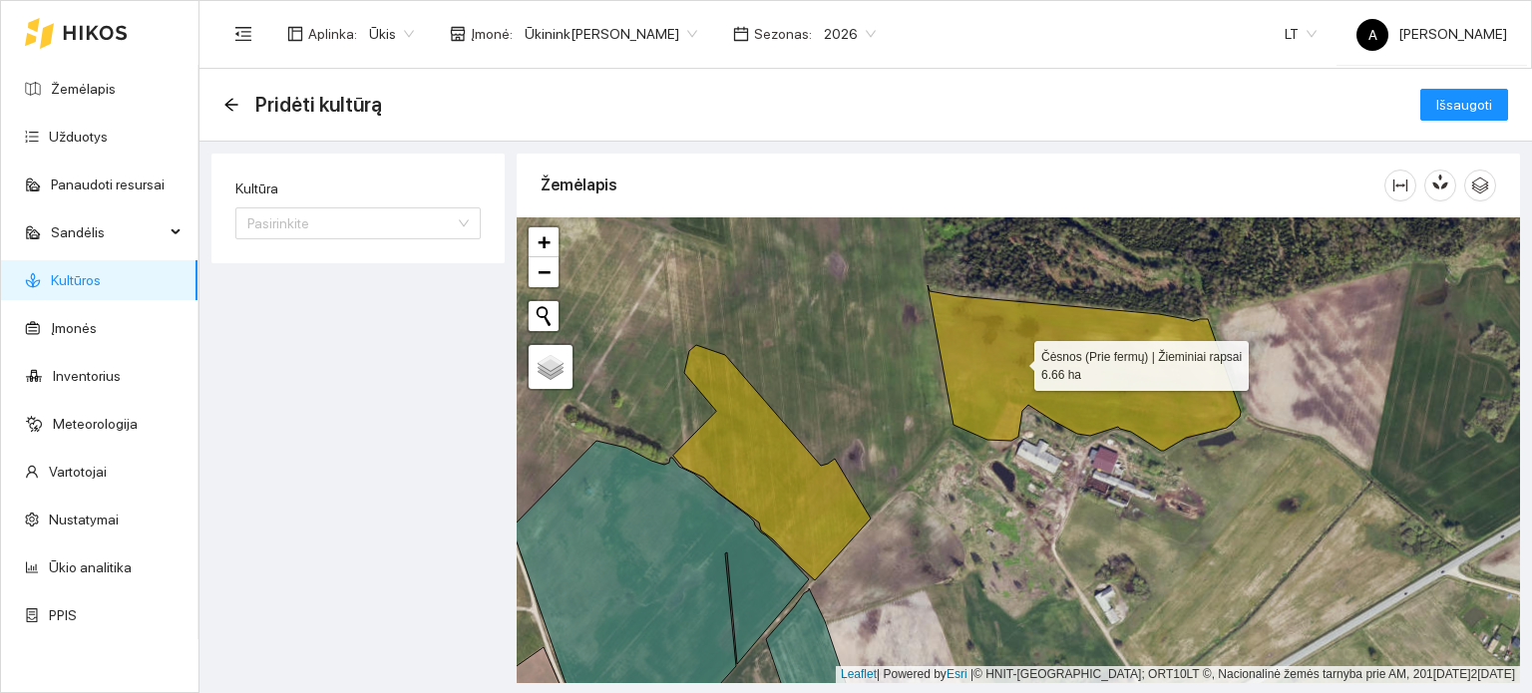
click at [1017, 361] on icon at bounding box center [1084, 368] width 313 height 166
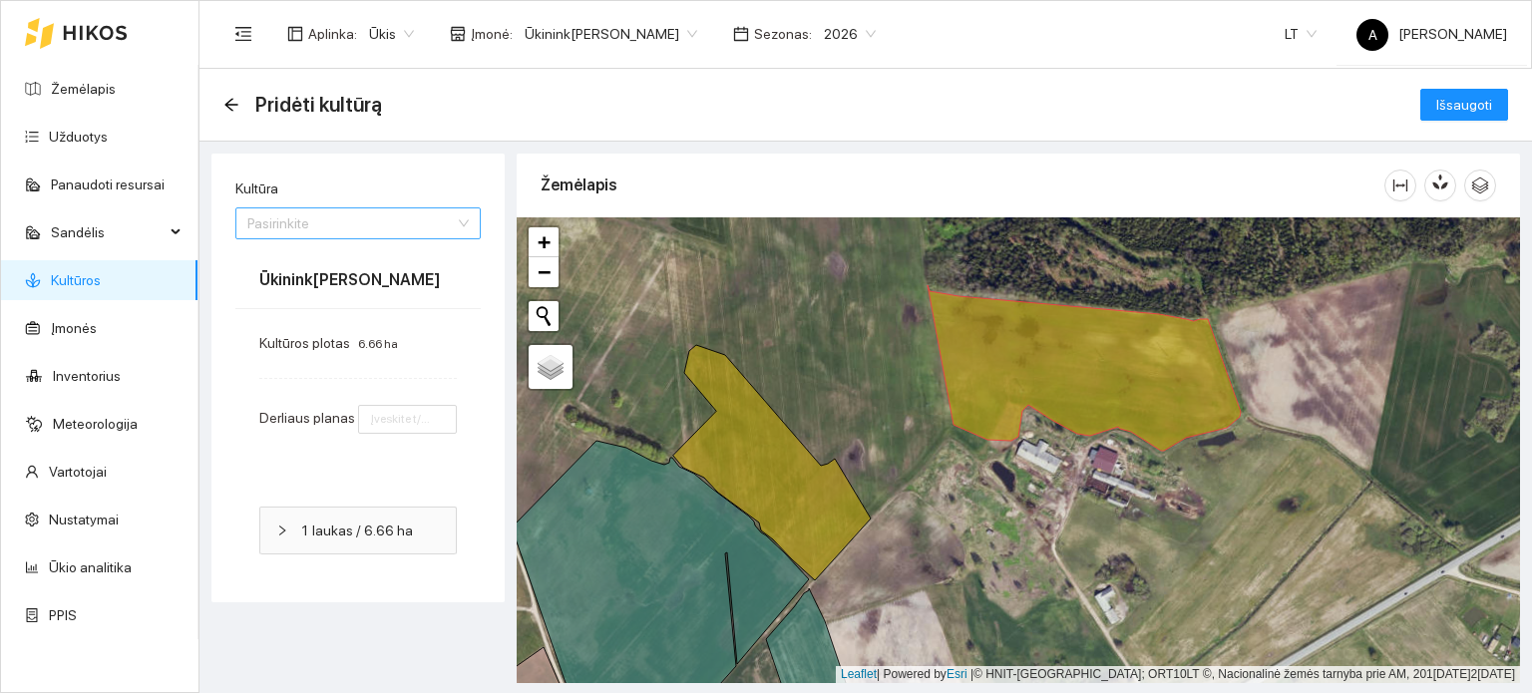
click at [381, 222] on input "Kultūra" at bounding box center [351, 224] width 208 height 30
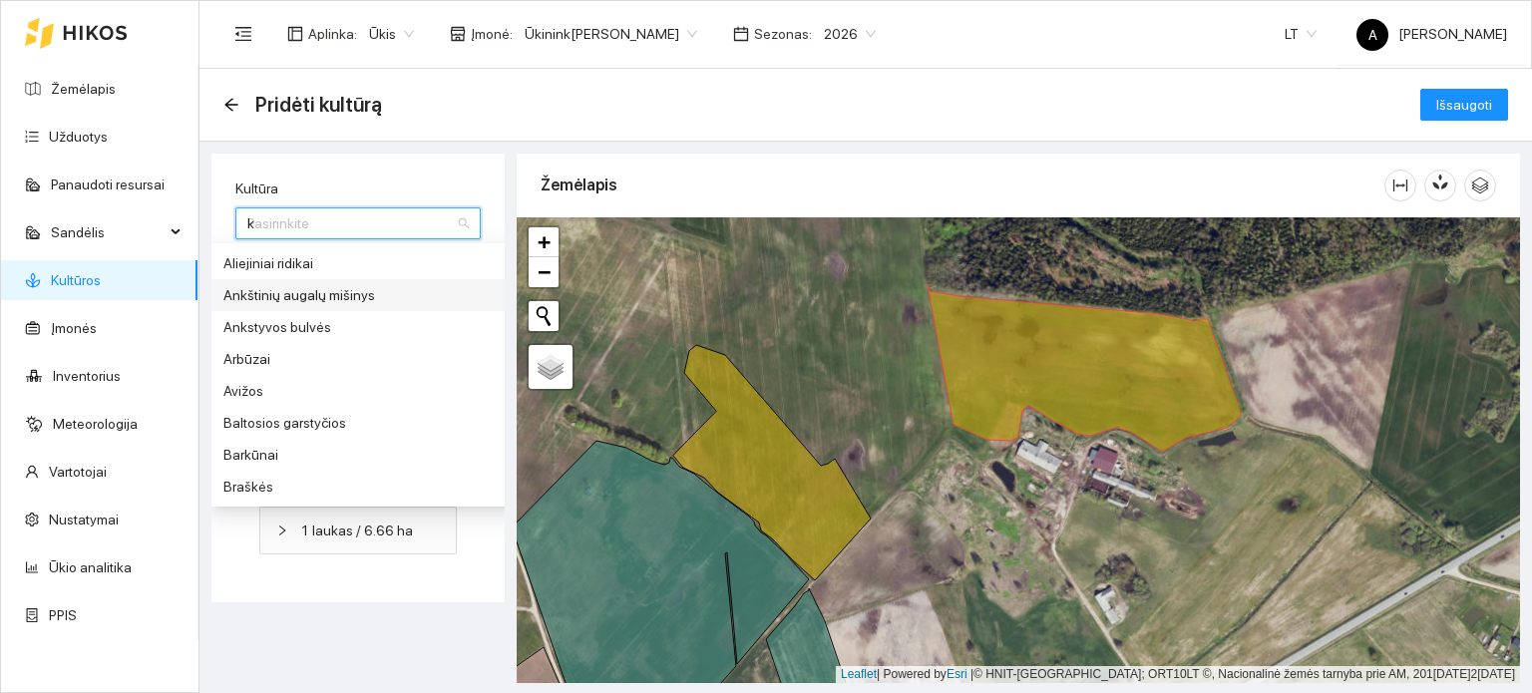
type input "kv"
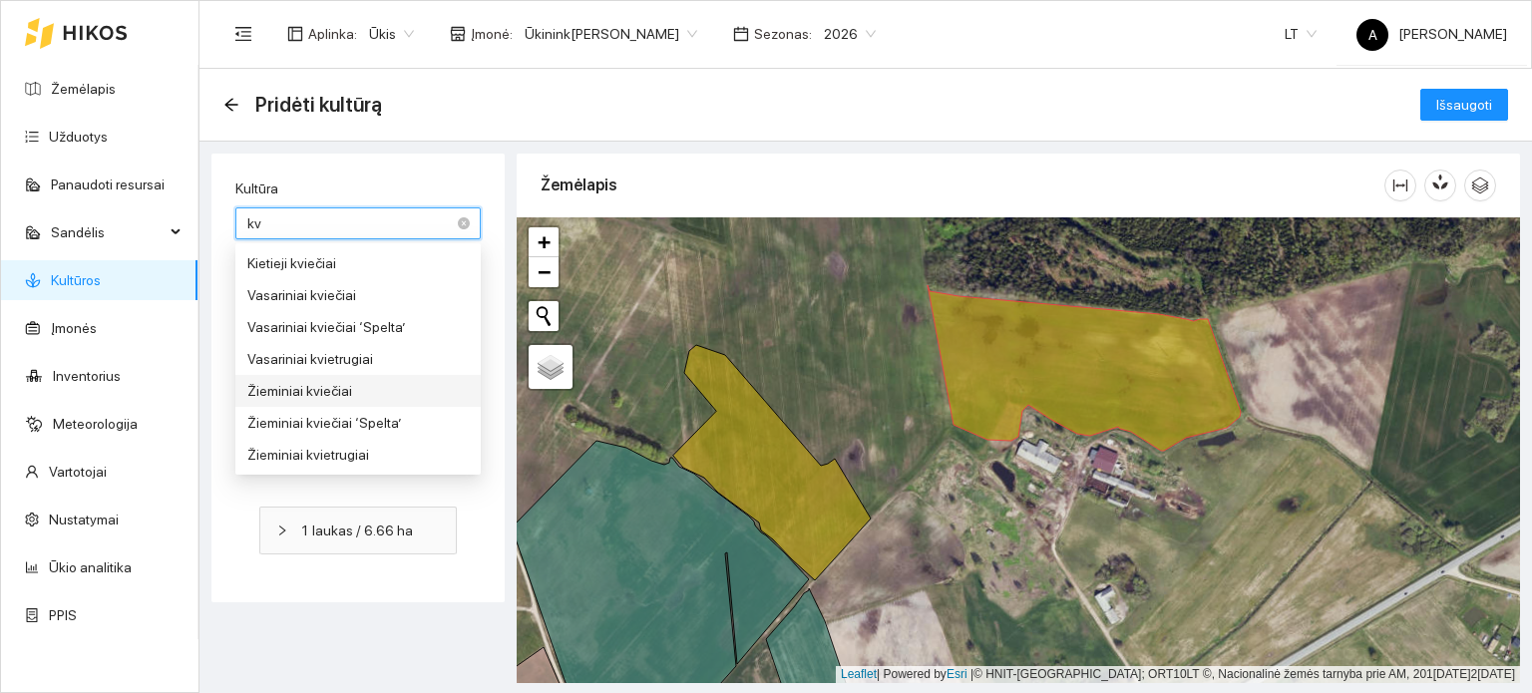
click at [336, 386] on div "Žieminiai kviečiai" at bounding box center [357, 391] width 221 height 22
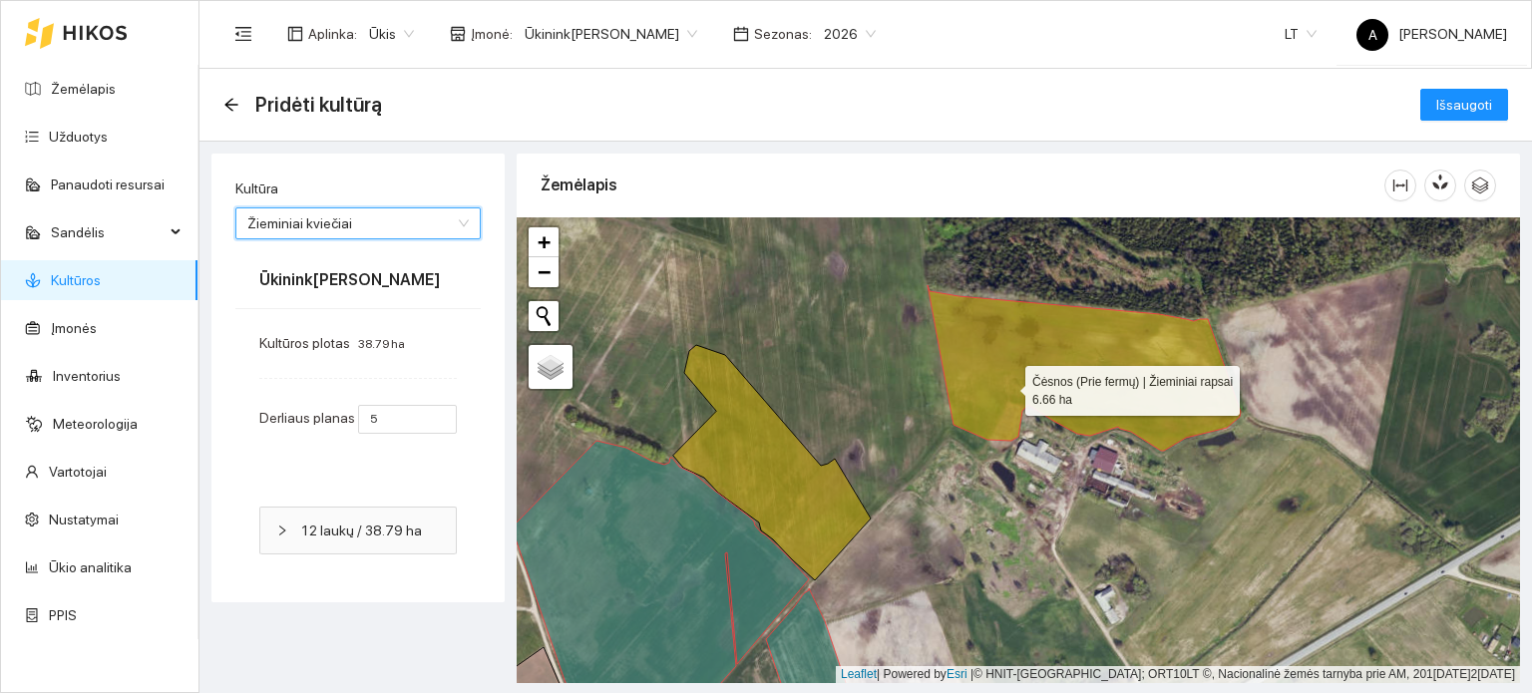
type input "5"
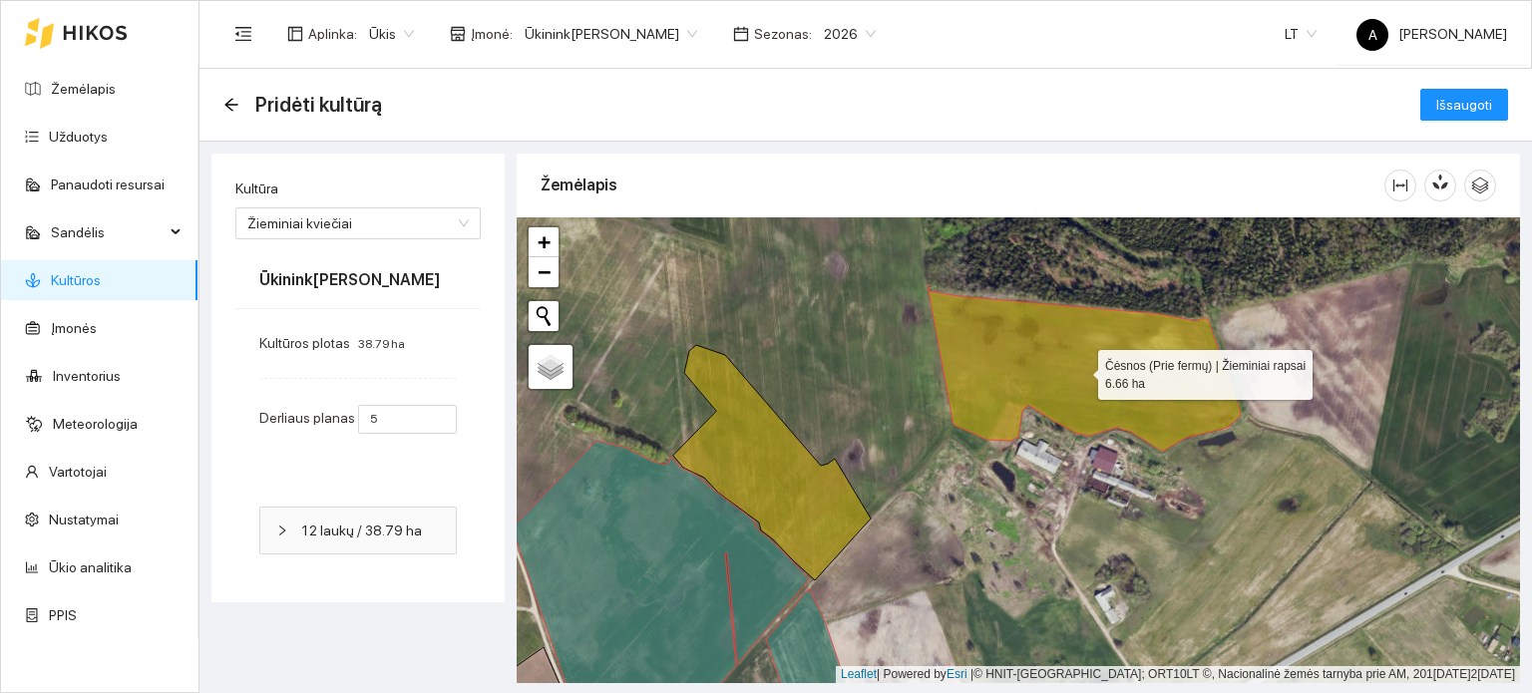
click at [973, 372] on icon at bounding box center [1084, 368] width 313 height 166
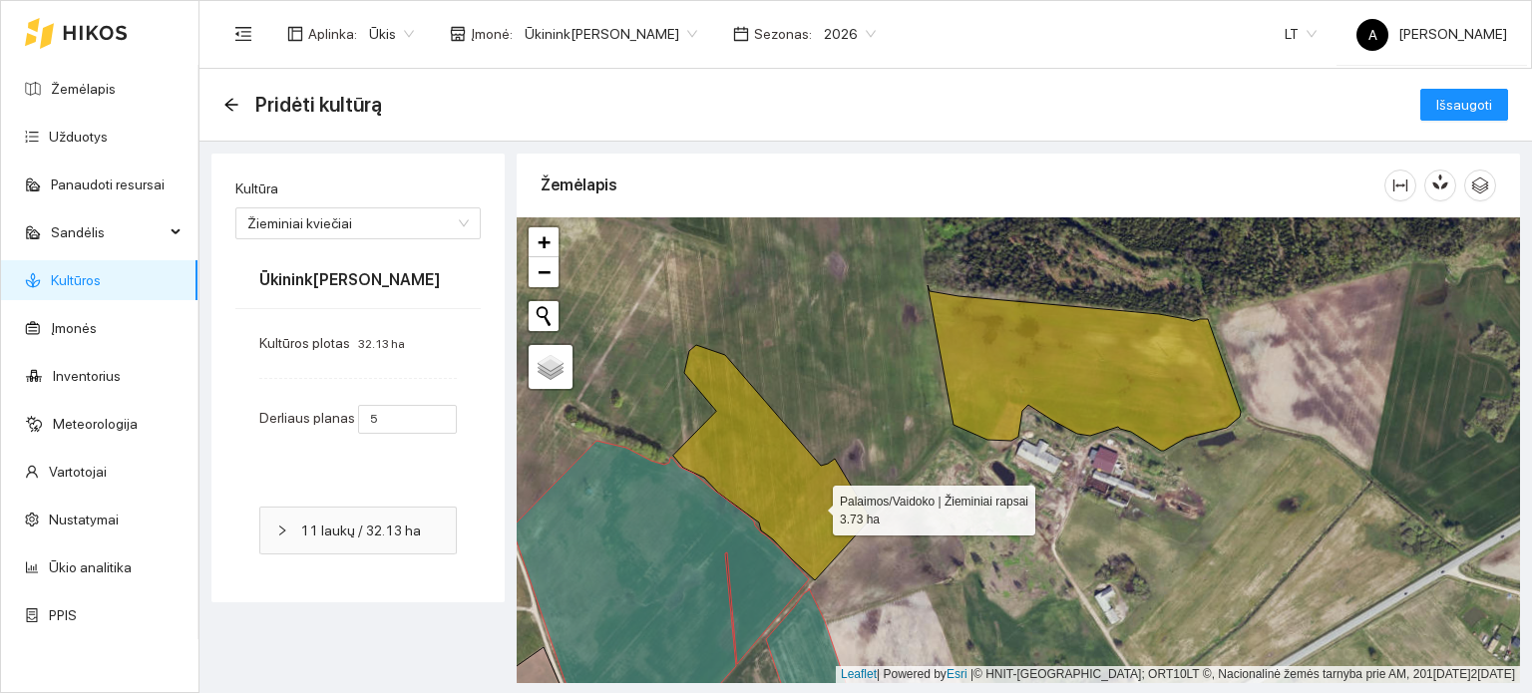
click at [815, 506] on icon at bounding box center [772, 462] width 198 height 235
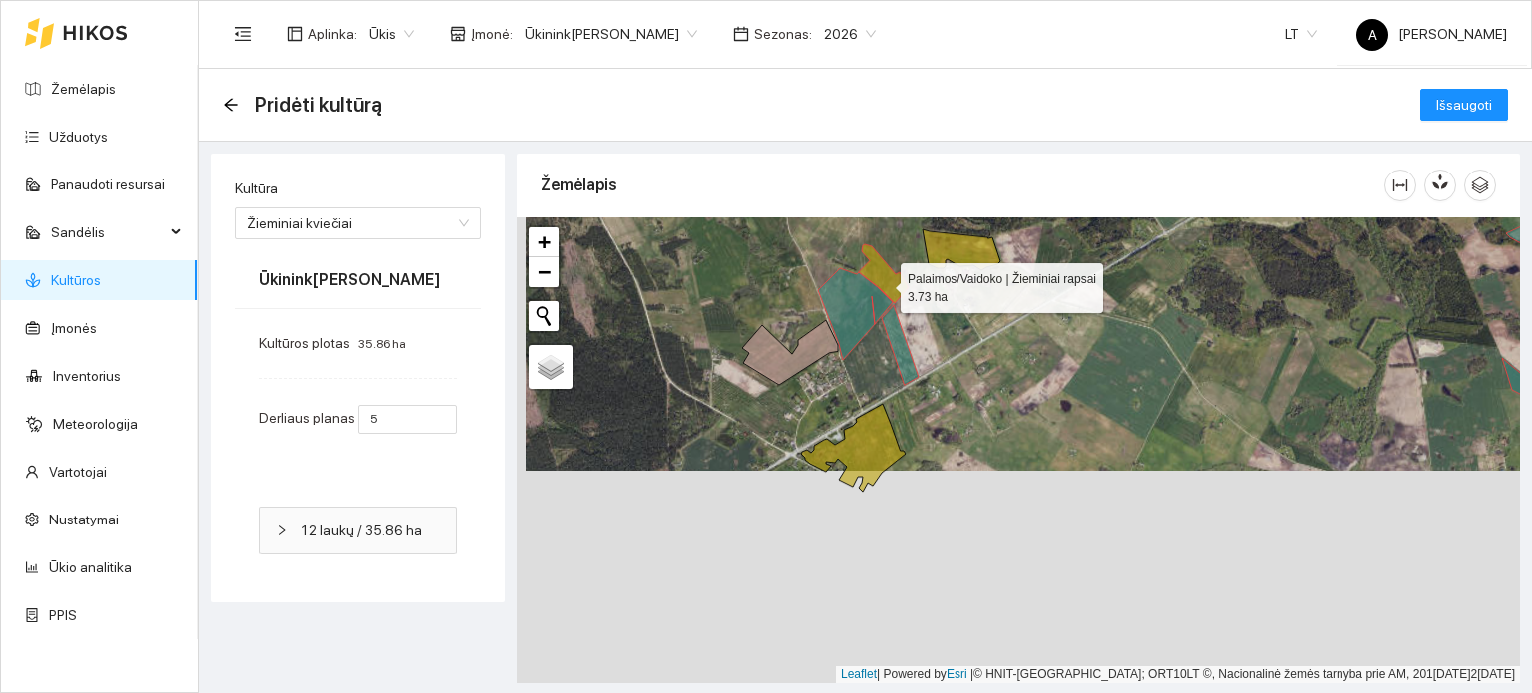
drag, startPoint x: 874, startPoint y: 499, endPoint x: 883, endPoint y: 282, distance: 216.7
click at [883, 282] on icon at bounding box center [884, 273] width 50 height 59
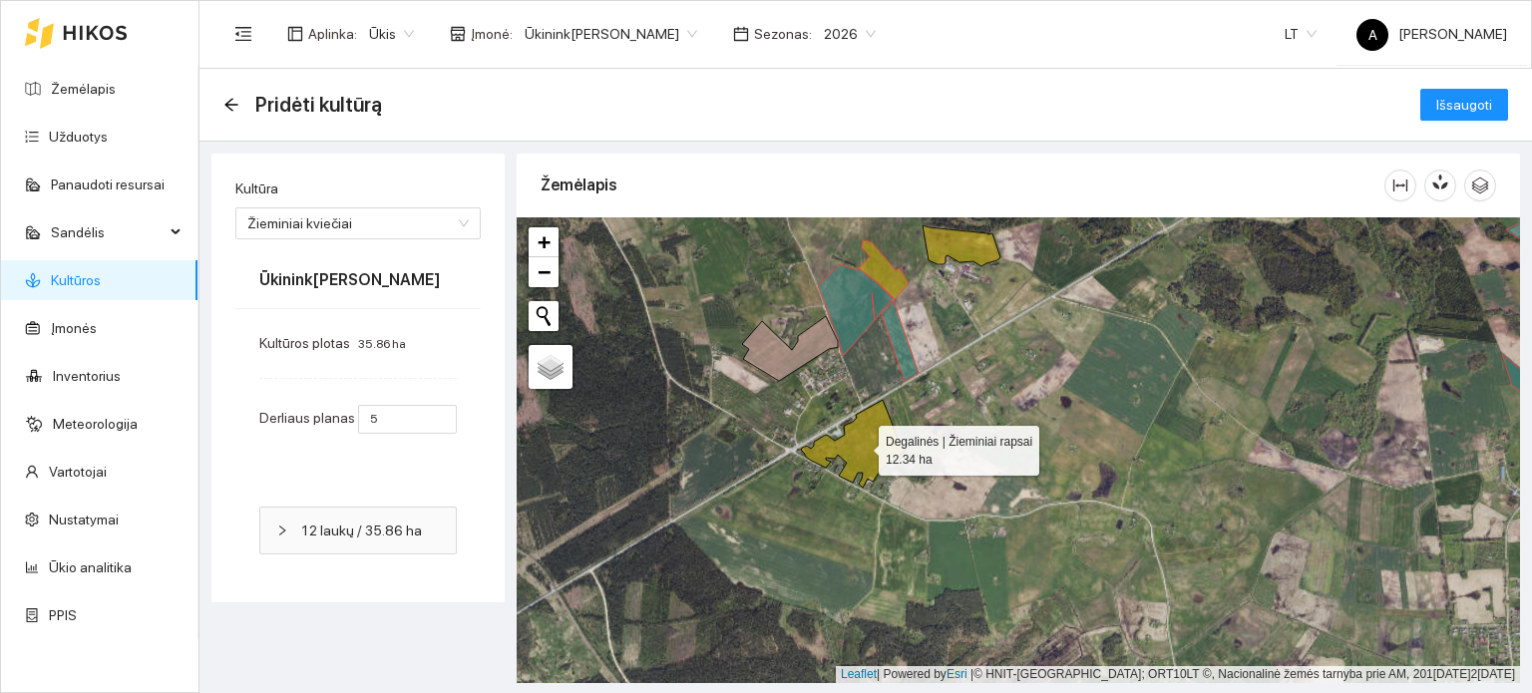
click at [872, 437] on icon at bounding box center [853, 444] width 105 height 88
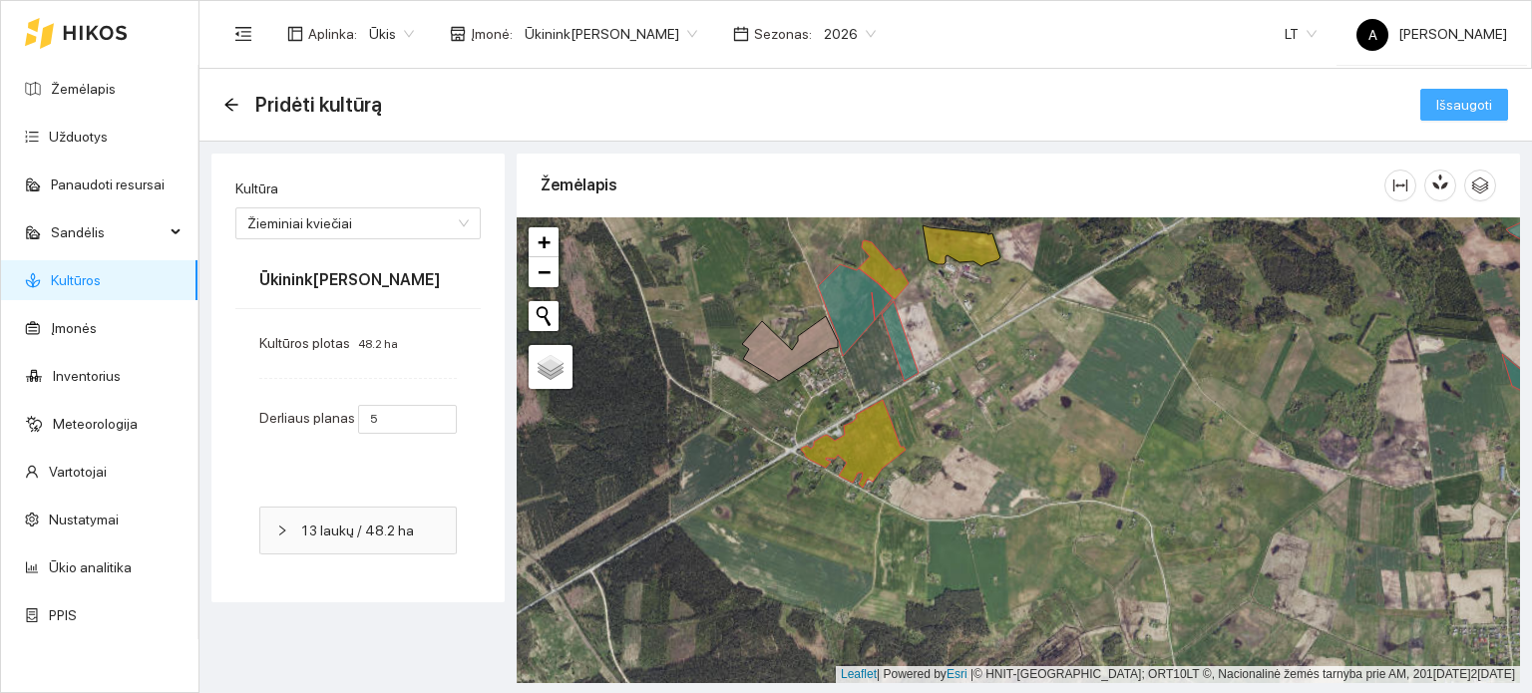
click at [1469, 103] on span "Išsaugoti" at bounding box center [1465, 105] width 56 height 22
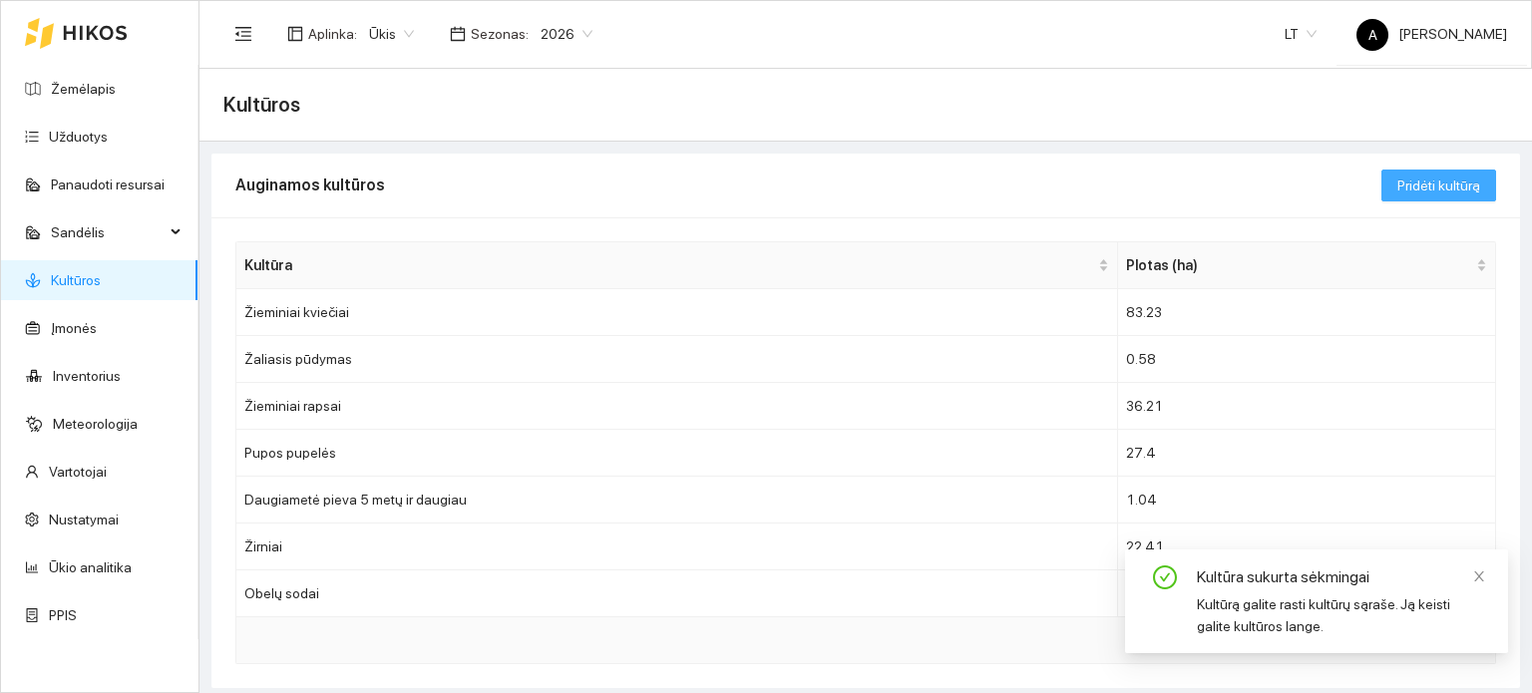
click at [1454, 177] on span "Pridėti kultūrą" at bounding box center [1439, 186] width 83 height 22
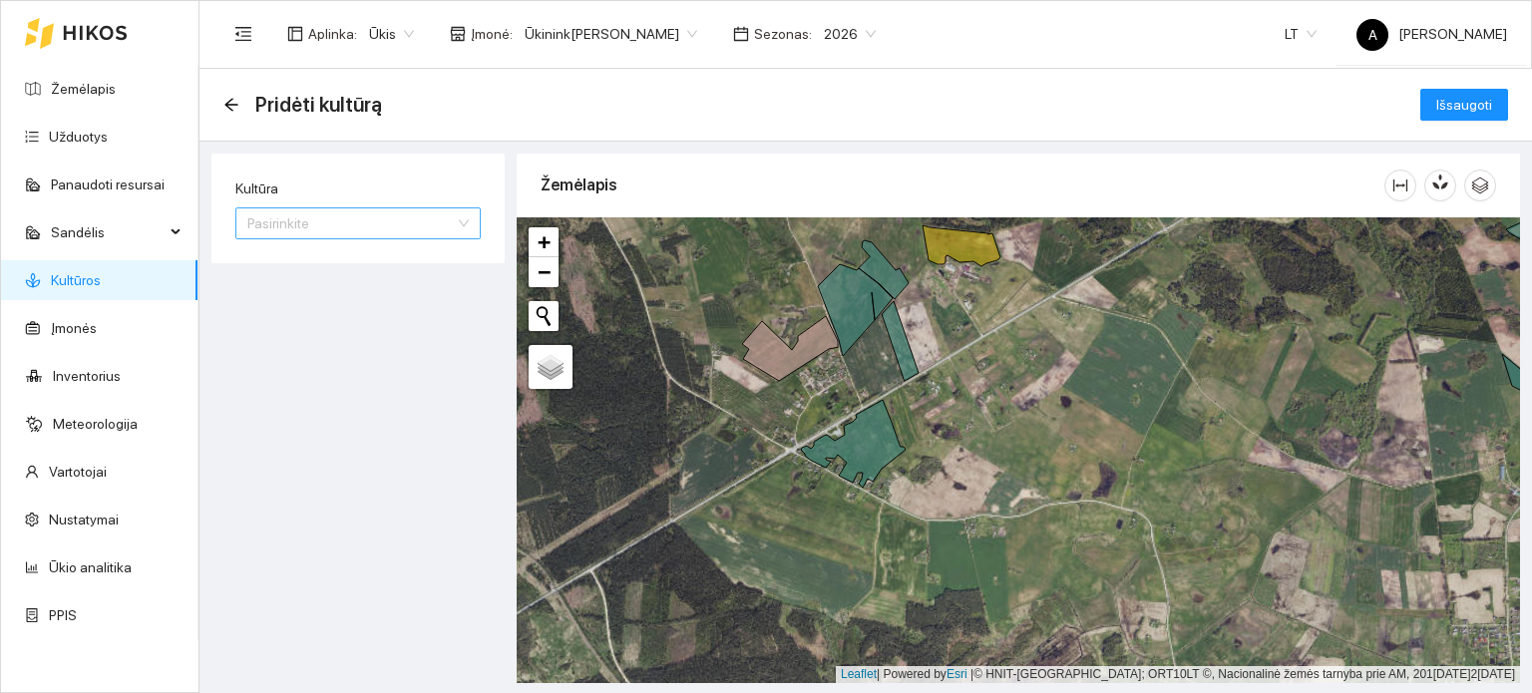
click at [447, 230] on input "Kultūra" at bounding box center [351, 224] width 208 height 30
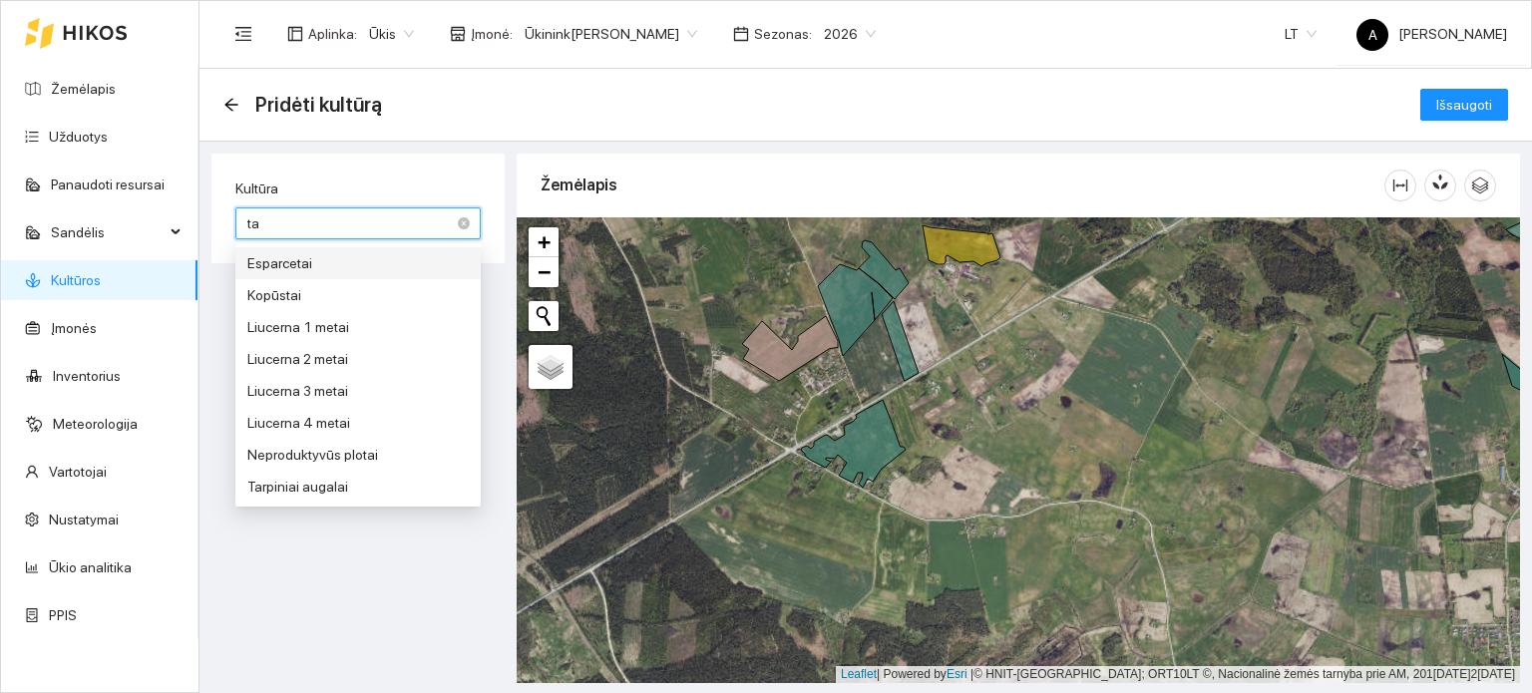
type input "tar"
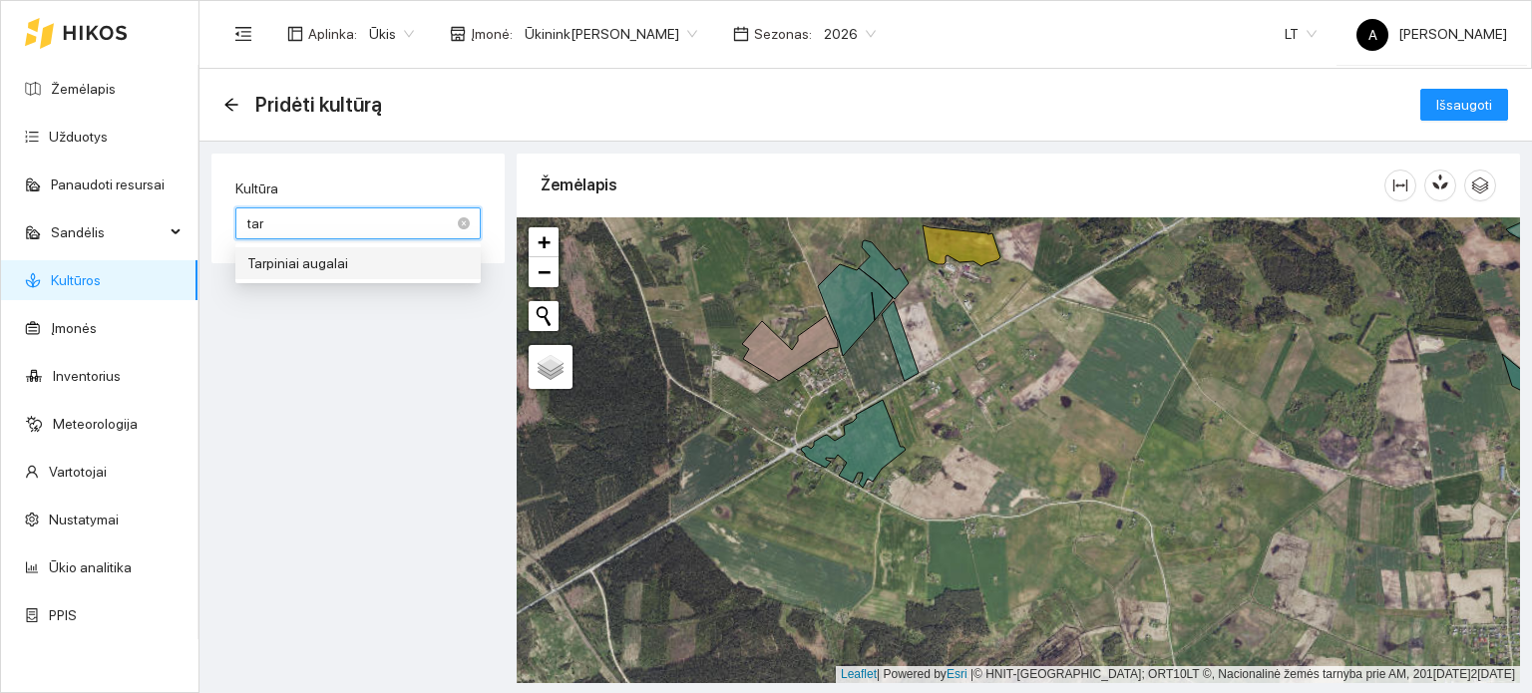
click at [423, 267] on div "Tarpiniai augalai" at bounding box center [357, 263] width 221 height 22
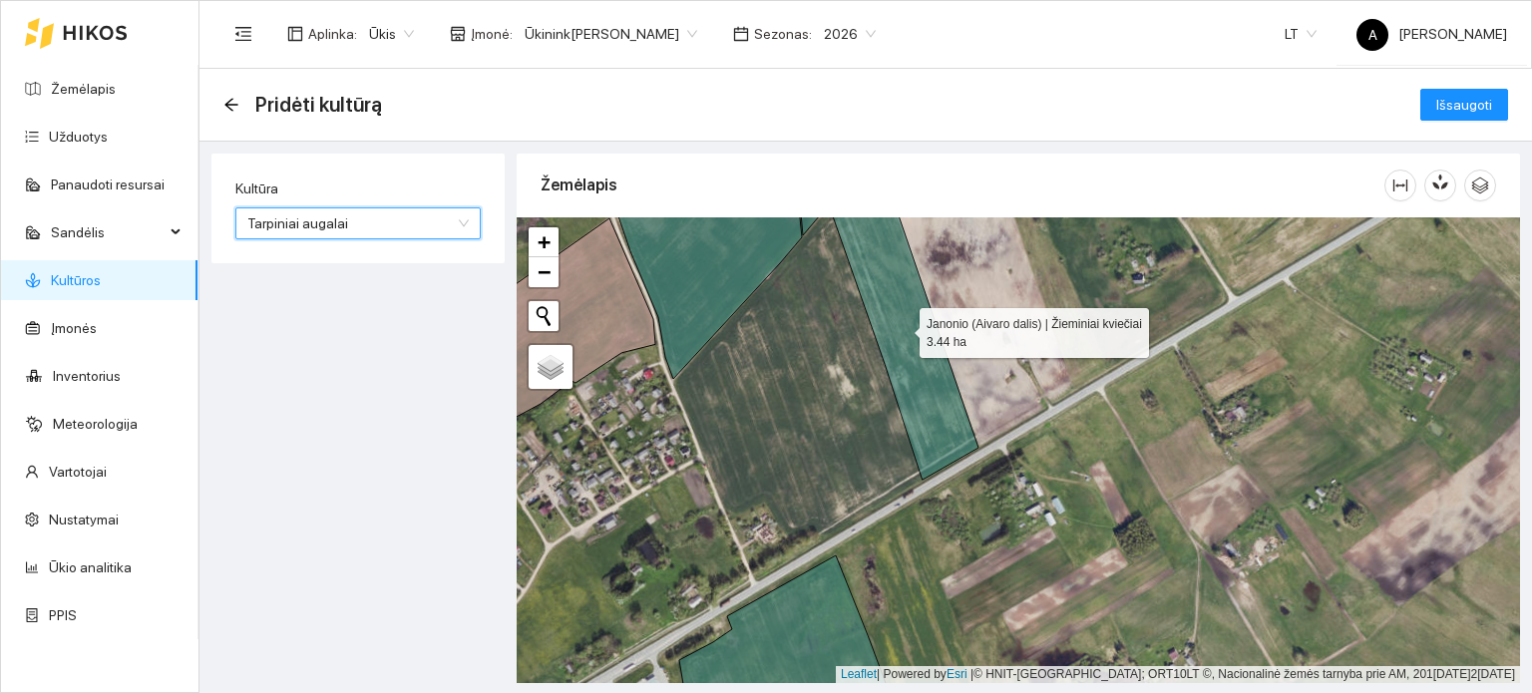
click at [902, 328] on icon at bounding box center [905, 325] width 147 height 310
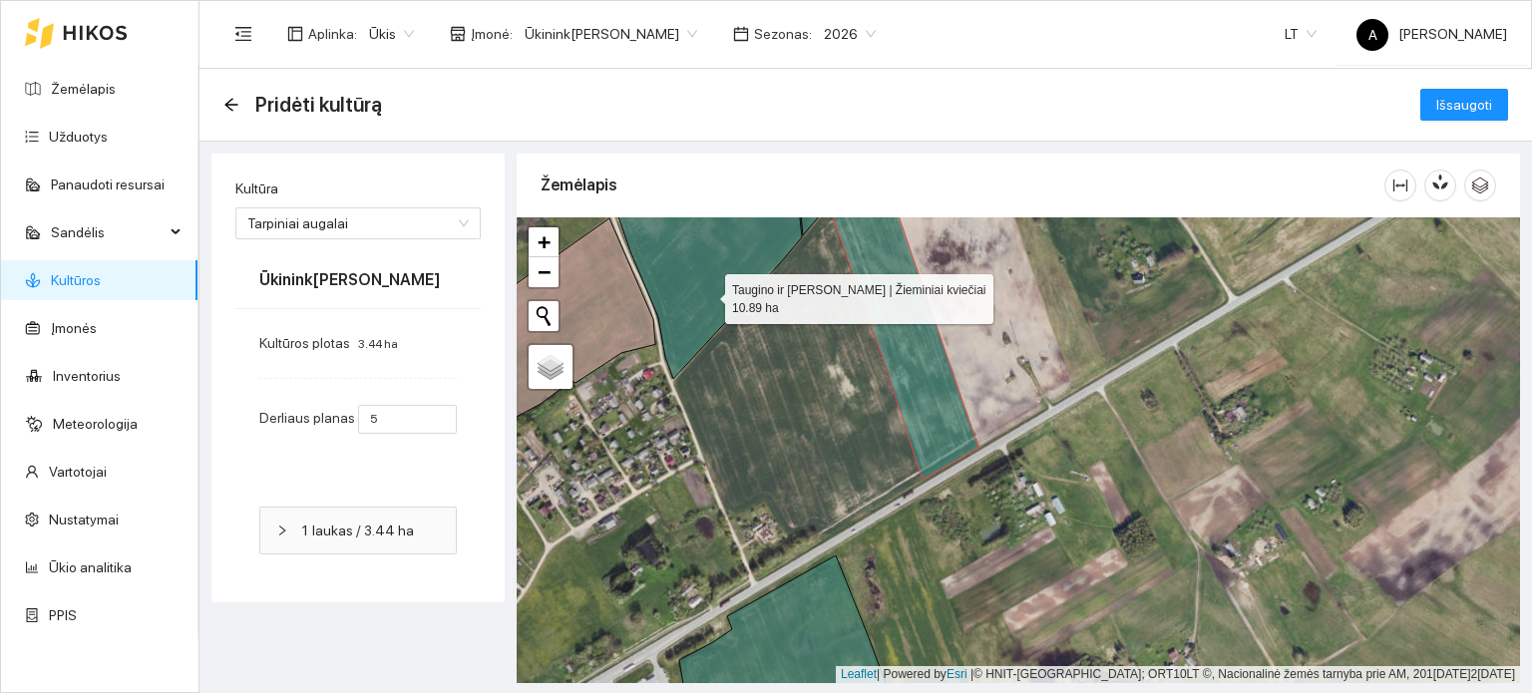
click at [709, 294] on icon at bounding box center [731, 275] width 256 height 210
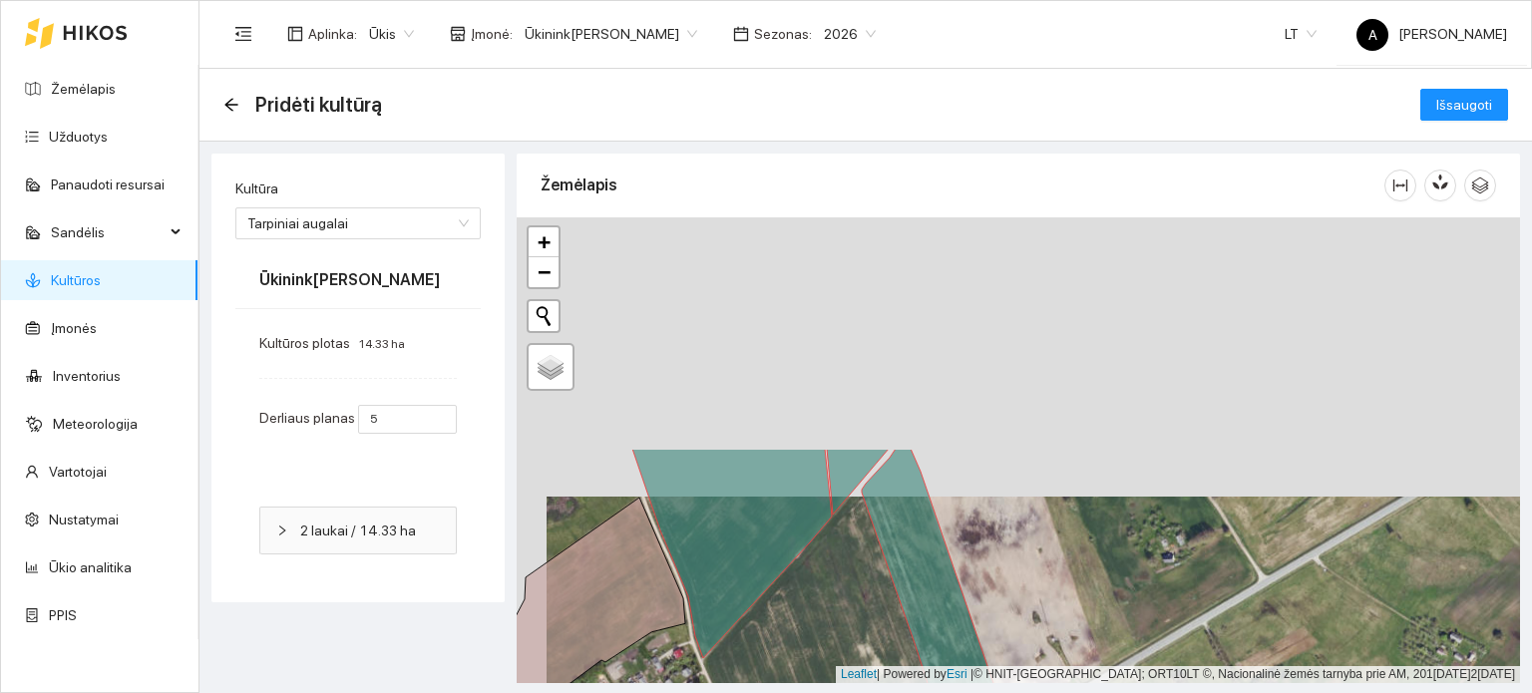
drag, startPoint x: 788, startPoint y: 388, endPoint x: 816, endPoint y: 684, distance: 297.6
click at [816, 684] on main "Pridėti kultūrą Išsaugoti Kultūra Tarpiniai augalai 1 Tarpiniai augalai Ūkinink…" at bounding box center [866, 381] width 1333 height 625
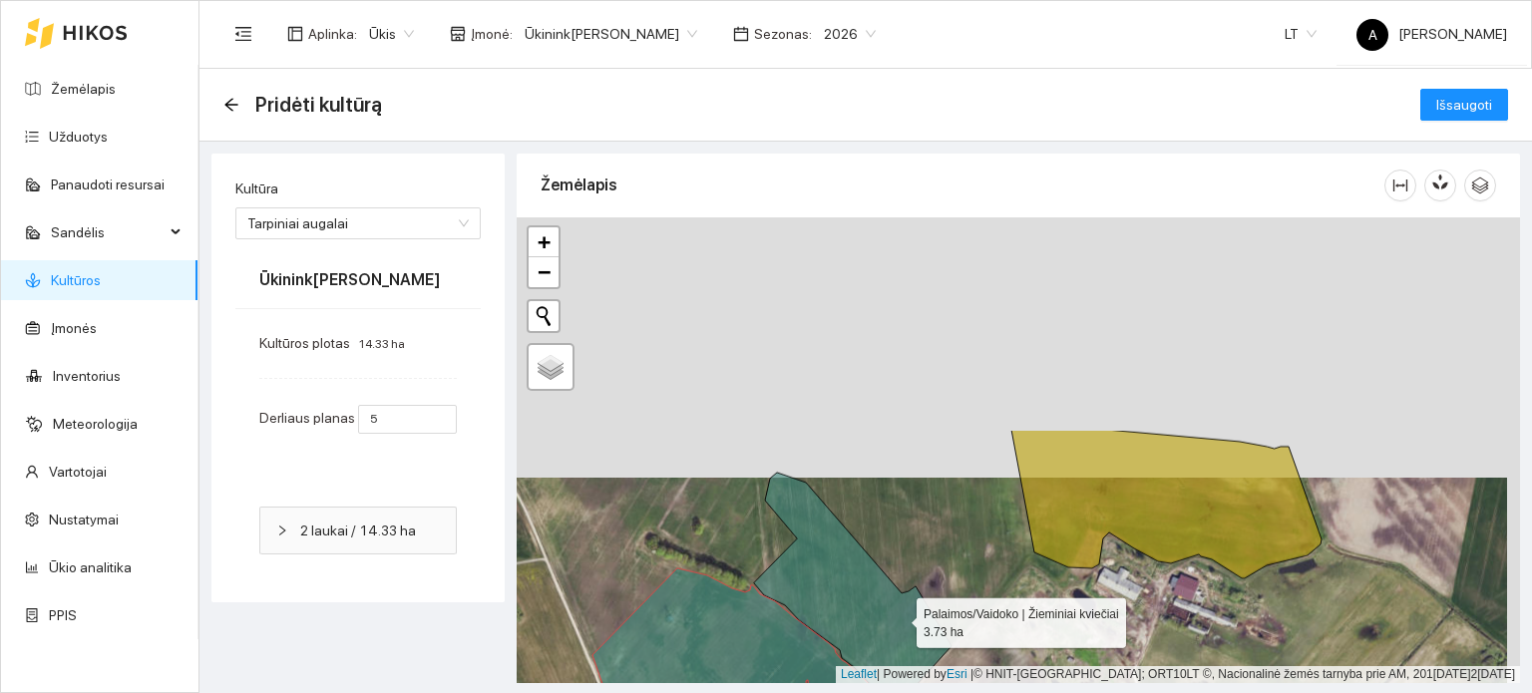
drag, startPoint x: 912, startPoint y: 356, endPoint x: 898, endPoint y: 619, distance: 262.8
click at [898, 619] on icon at bounding box center [853, 590] width 198 height 235
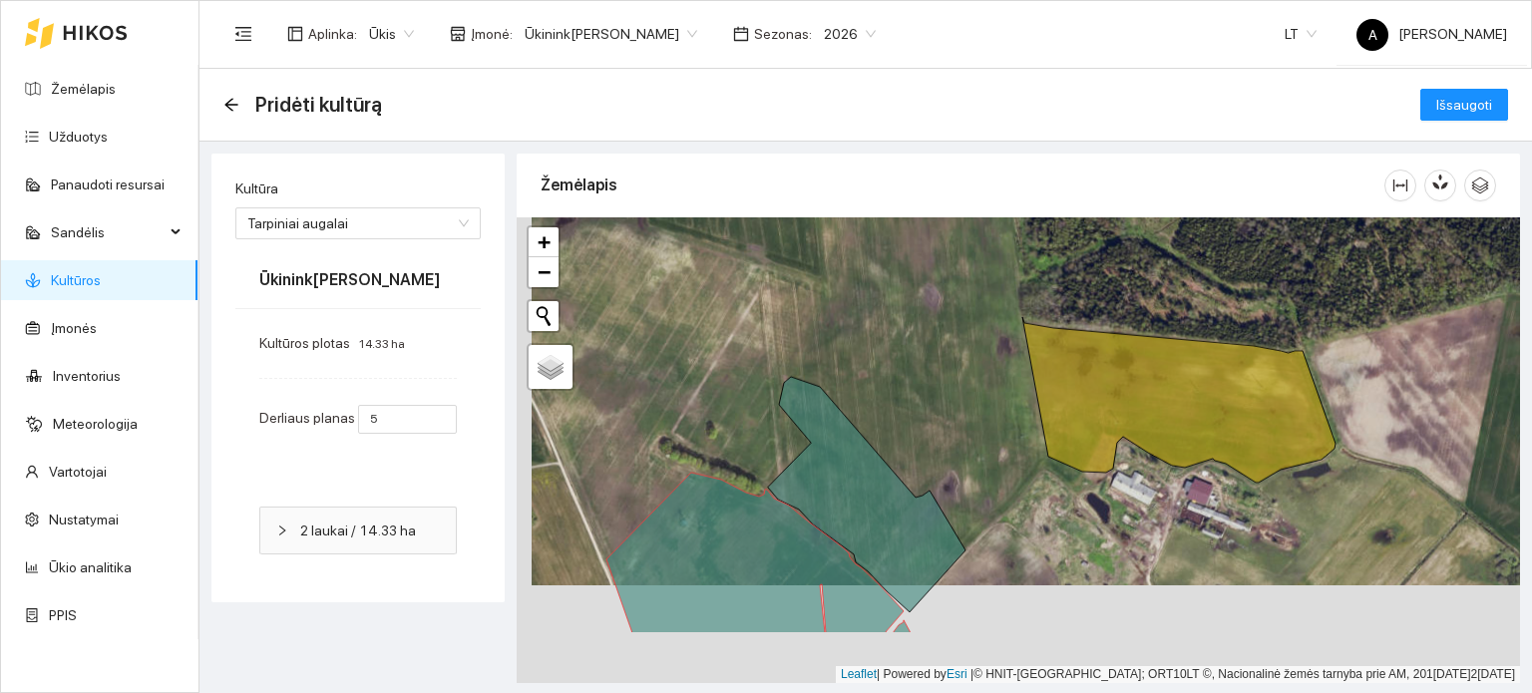
drag, startPoint x: 880, startPoint y: 565, endPoint x: 895, endPoint y: 470, distance: 96.0
click at [895, 470] on div "+ − Nieko nerasta. Bandykite dar kartą. Žemėlapis Palydovas Leaflet | Powered b…" at bounding box center [1019, 450] width 1004 height 466
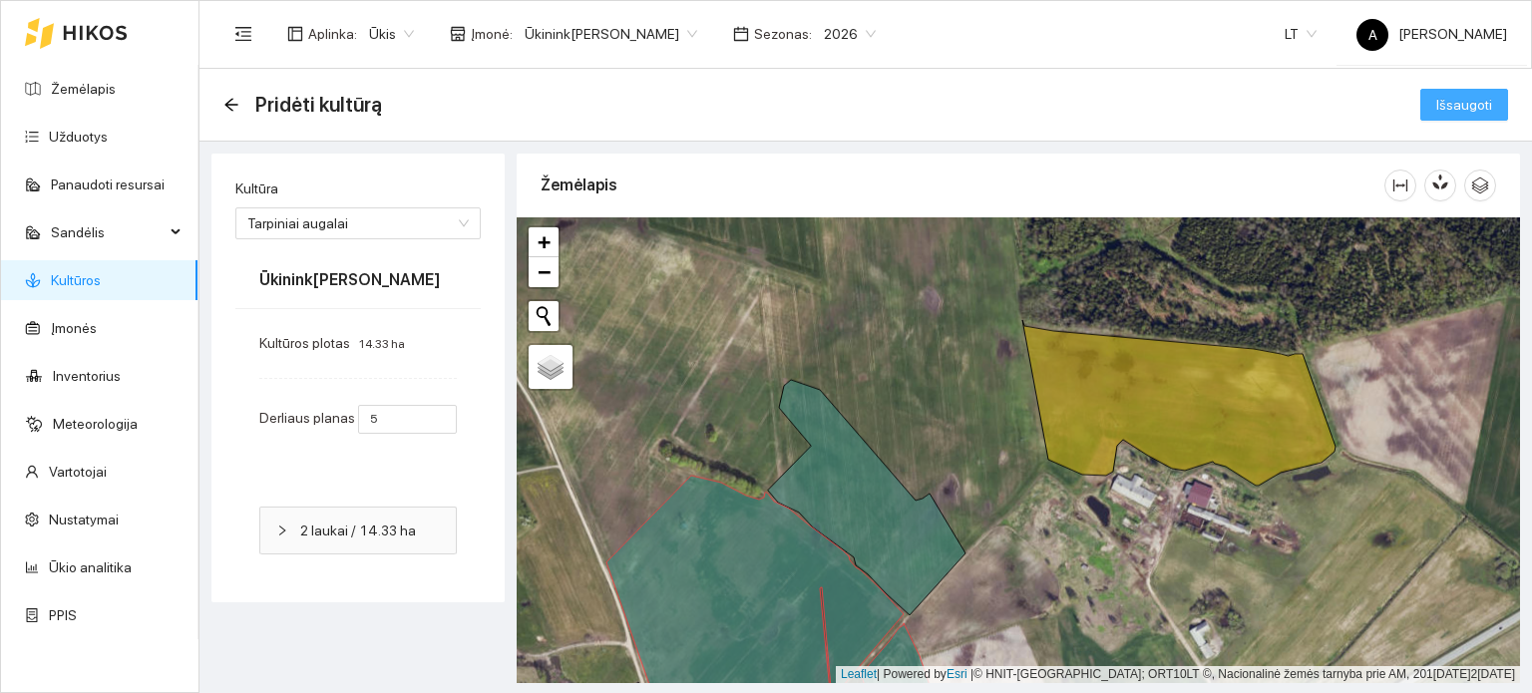
click at [1473, 103] on span "Išsaugoti" at bounding box center [1465, 105] width 56 height 22
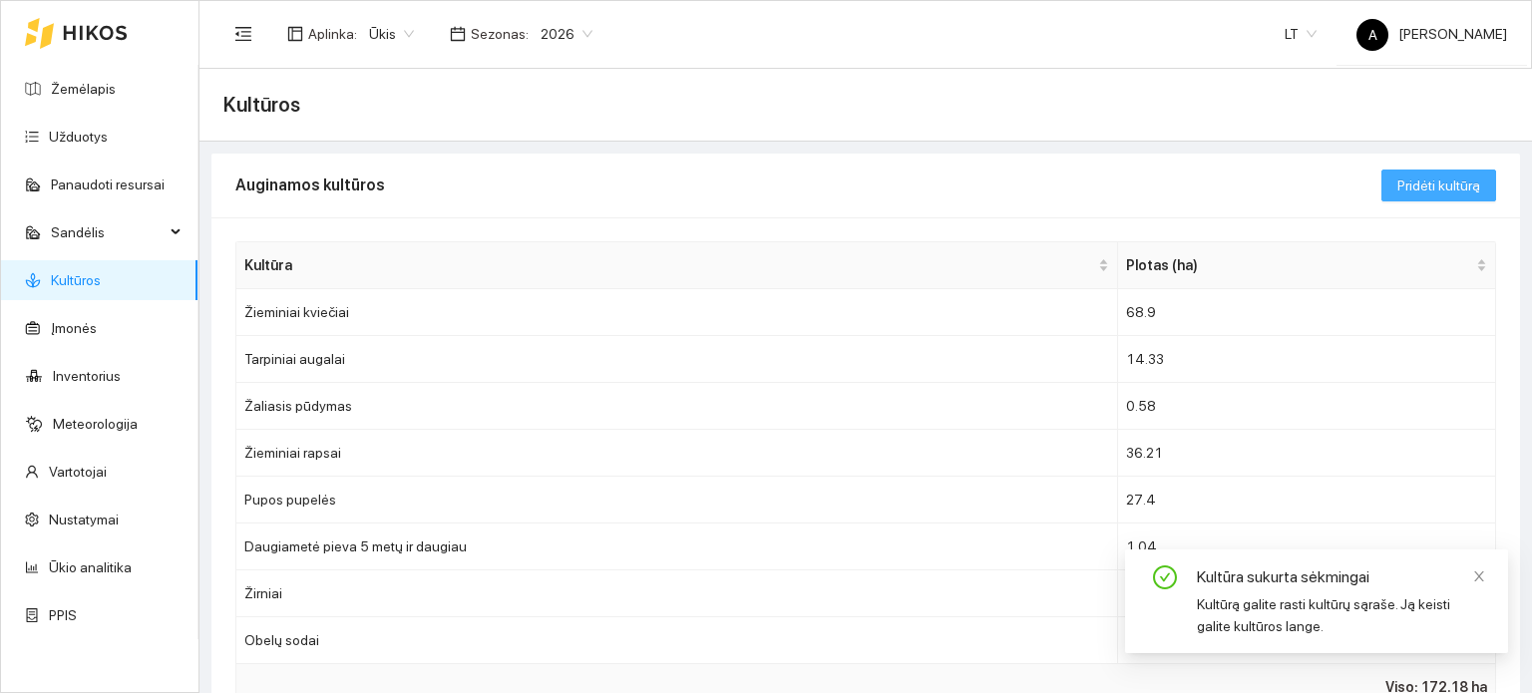
click at [1444, 185] on span "Pridėti kultūrą" at bounding box center [1439, 186] width 83 height 22
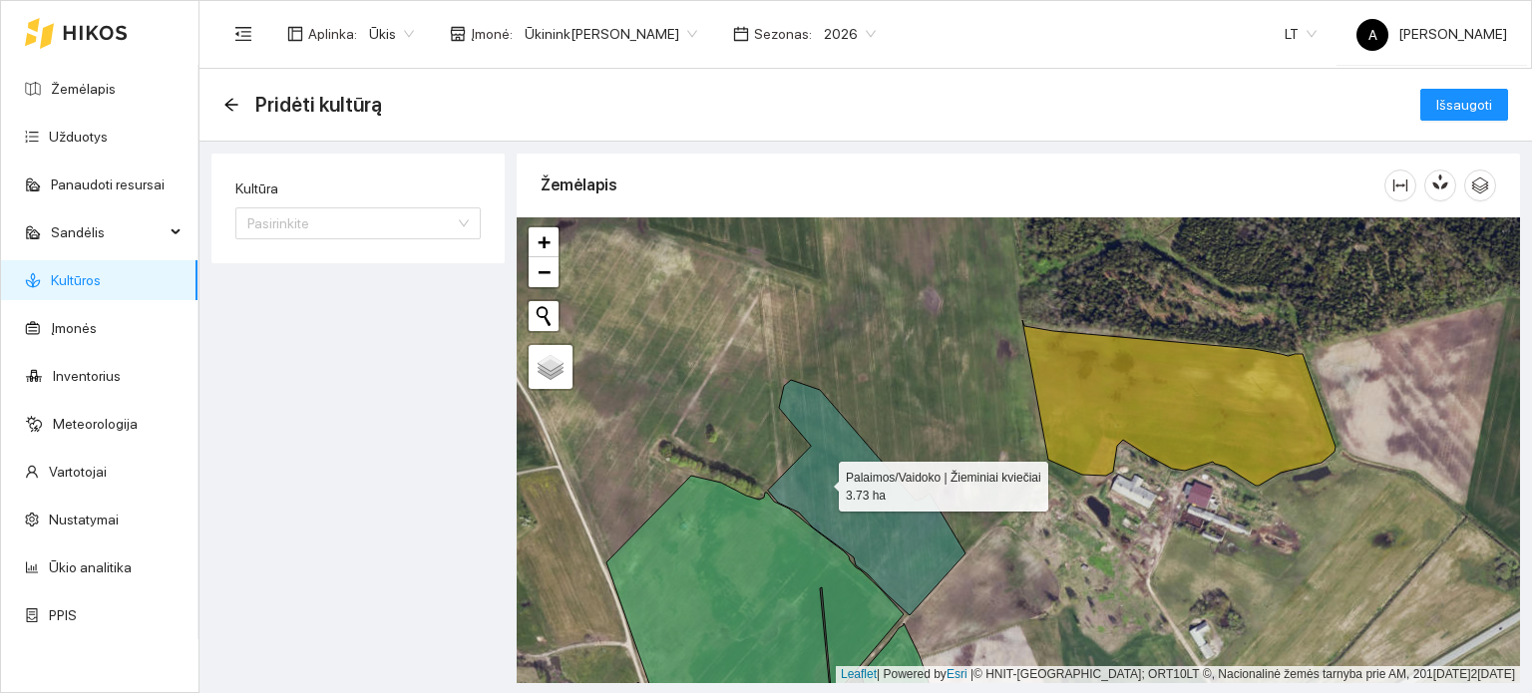
click at [822, 482] on icon at bounding box center [867, 497] width 198 height 235
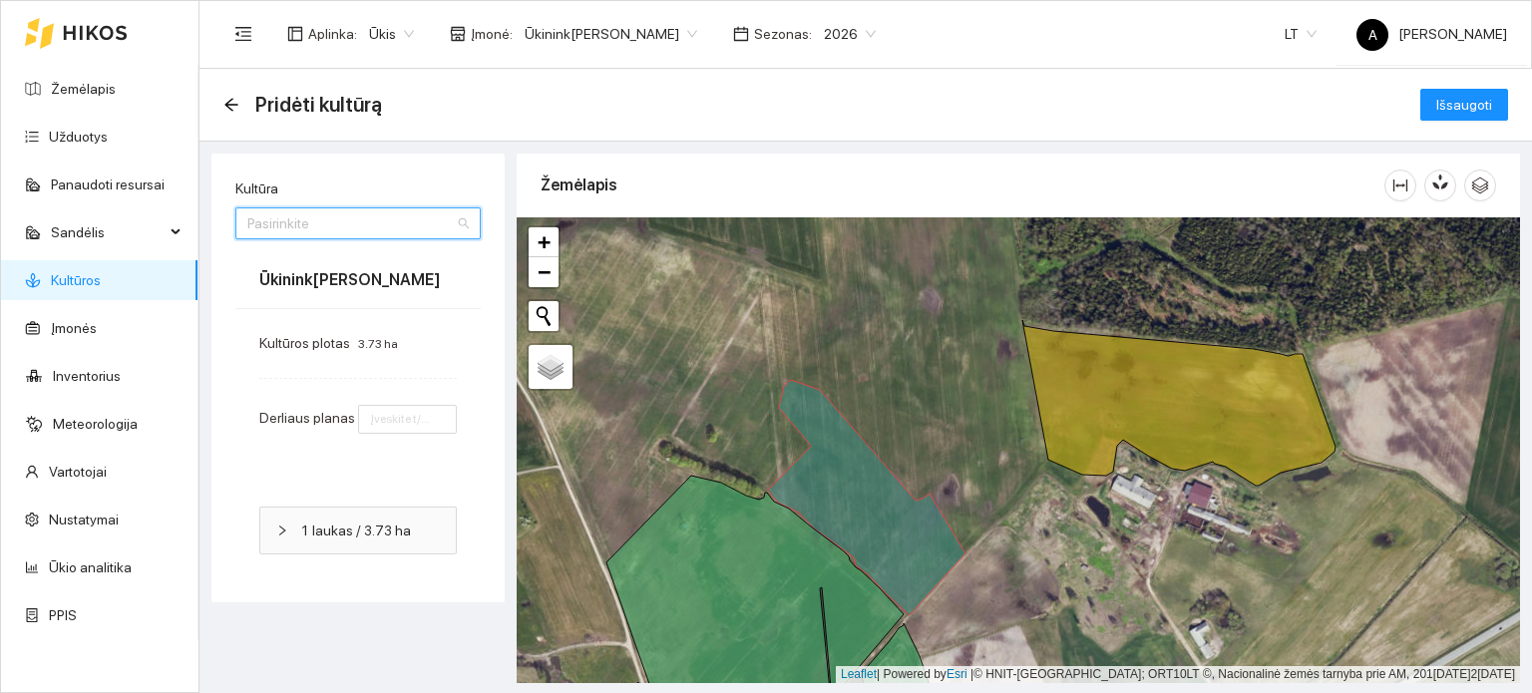
click at [393, 229] on input "Kultūra" at bounding box center [351, 224] width 208 height 30
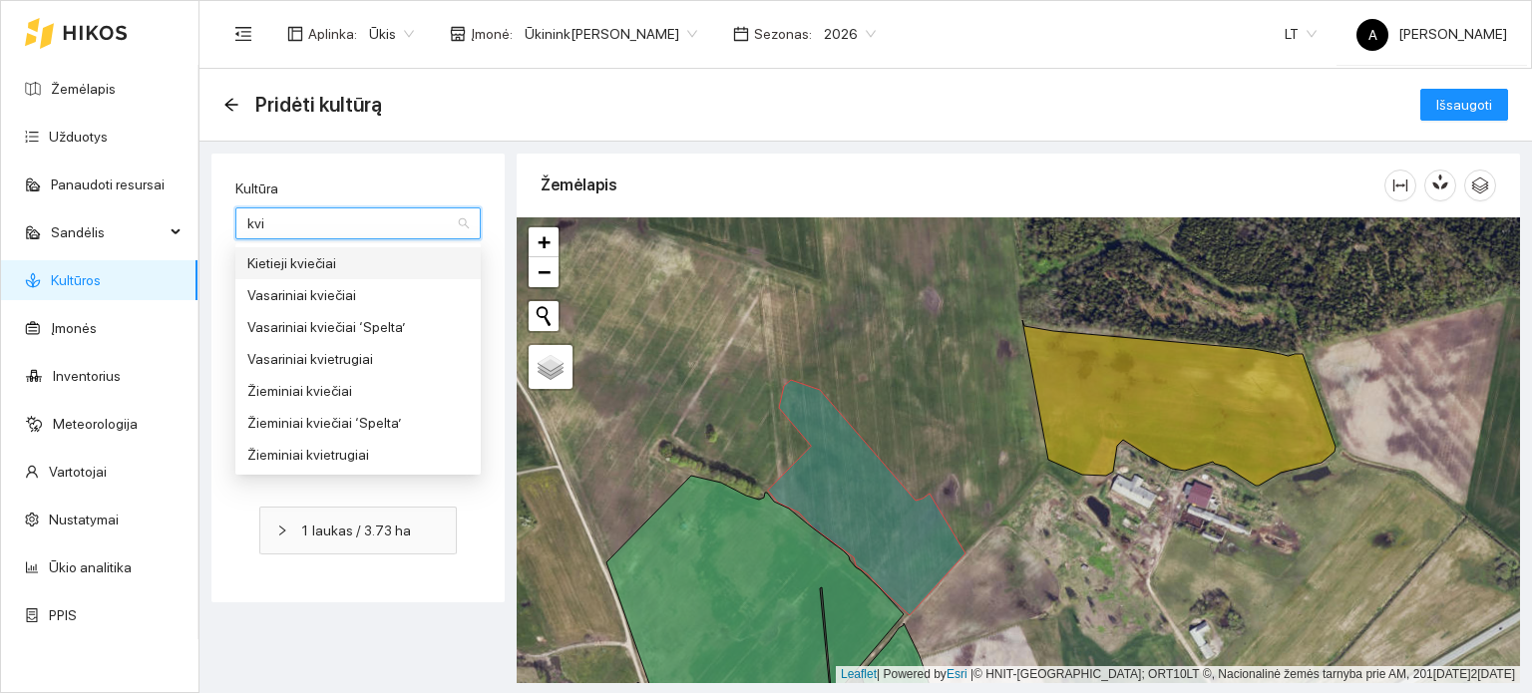
type input "kvie"
click at [325, 390] on div "Žieminiai kviečiai" at bounding box center [357, 391] width 221 height 22
type input "5"
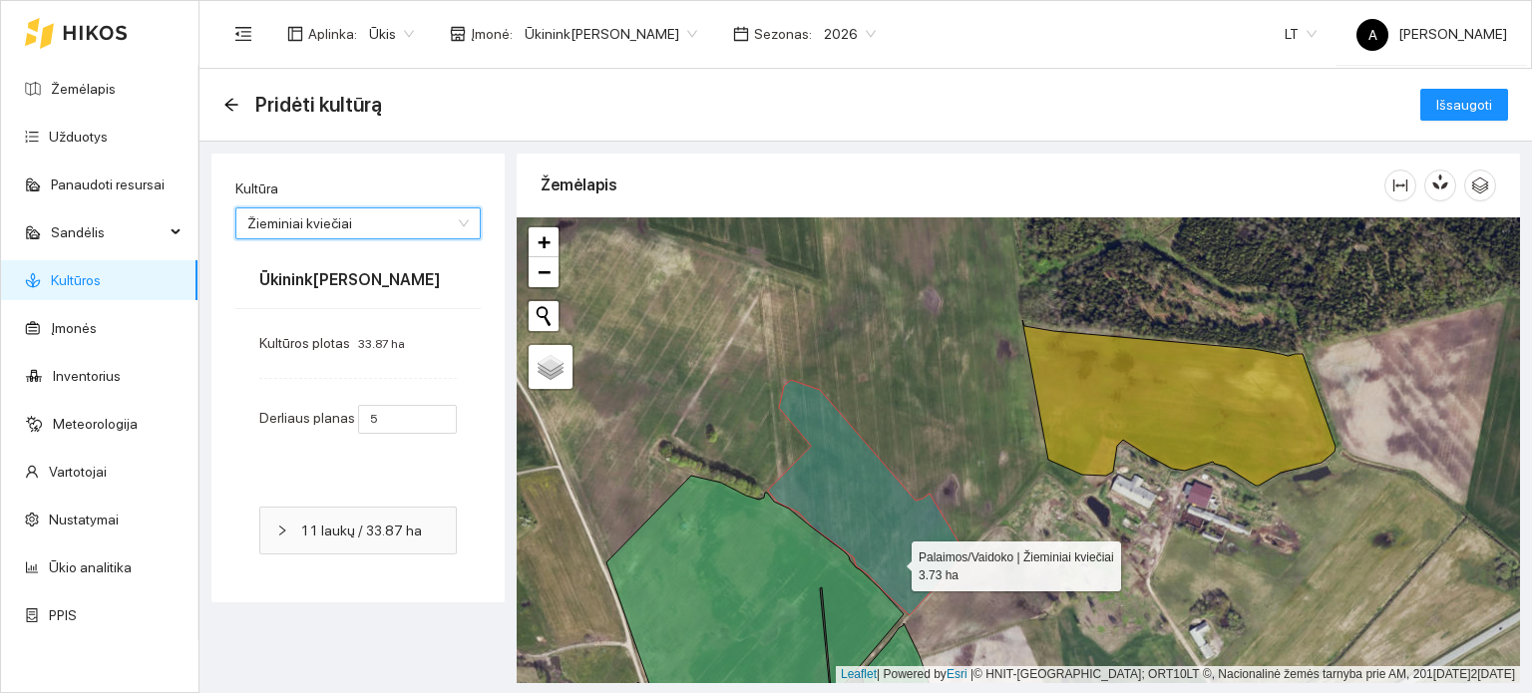
click at [894, 562] on icon at bounding box center [867, 497] width 198 height 235
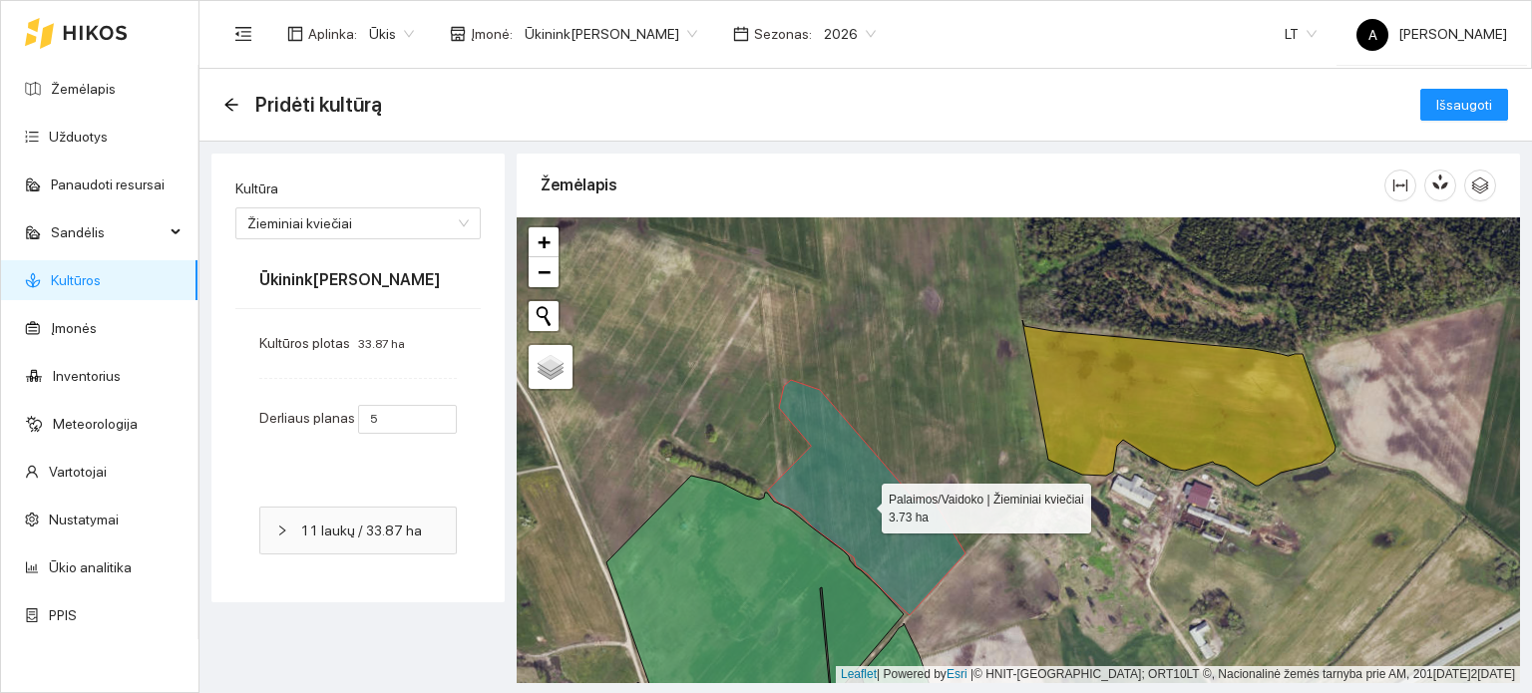
click at [894, 562] on icon at bounding box center [867, 497] width 198 height 235
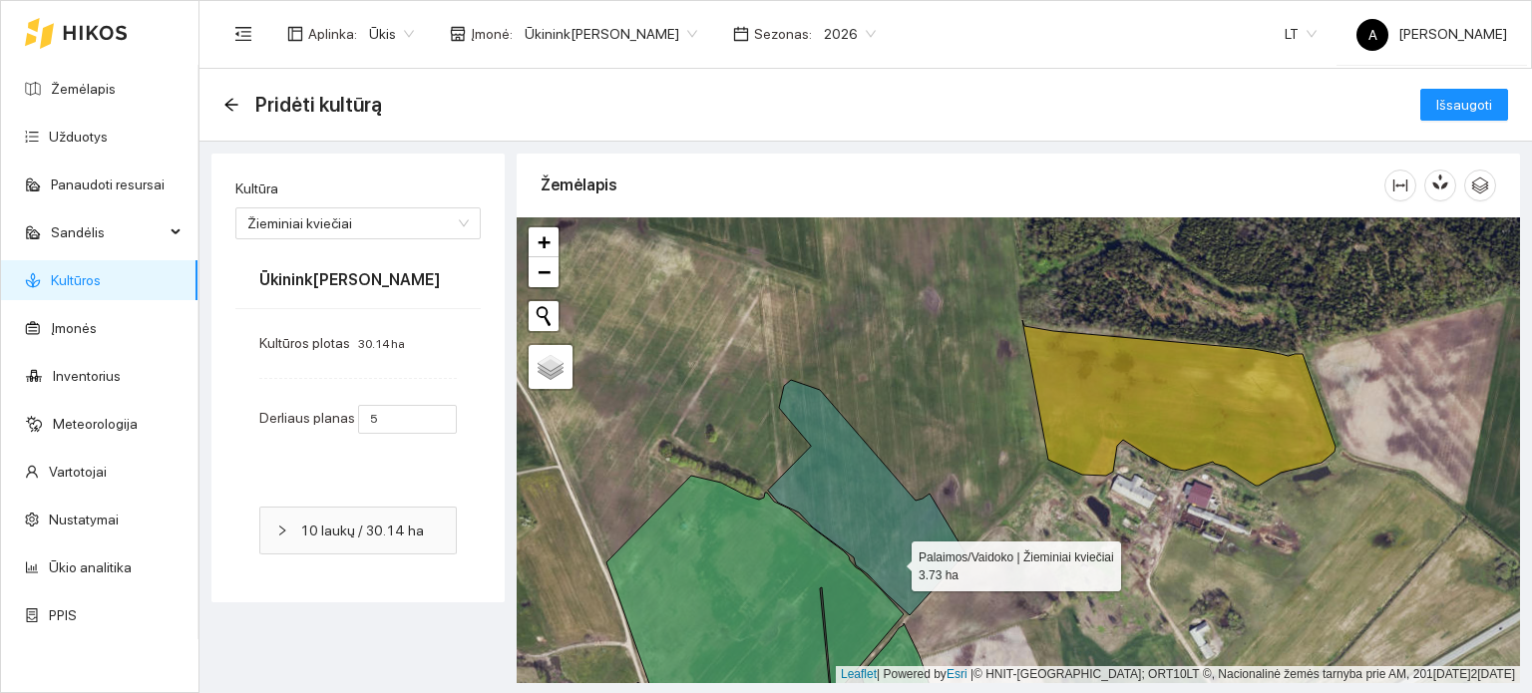
click at [894, 562] on icon at bounding box center [867, 497] width 198 height 235
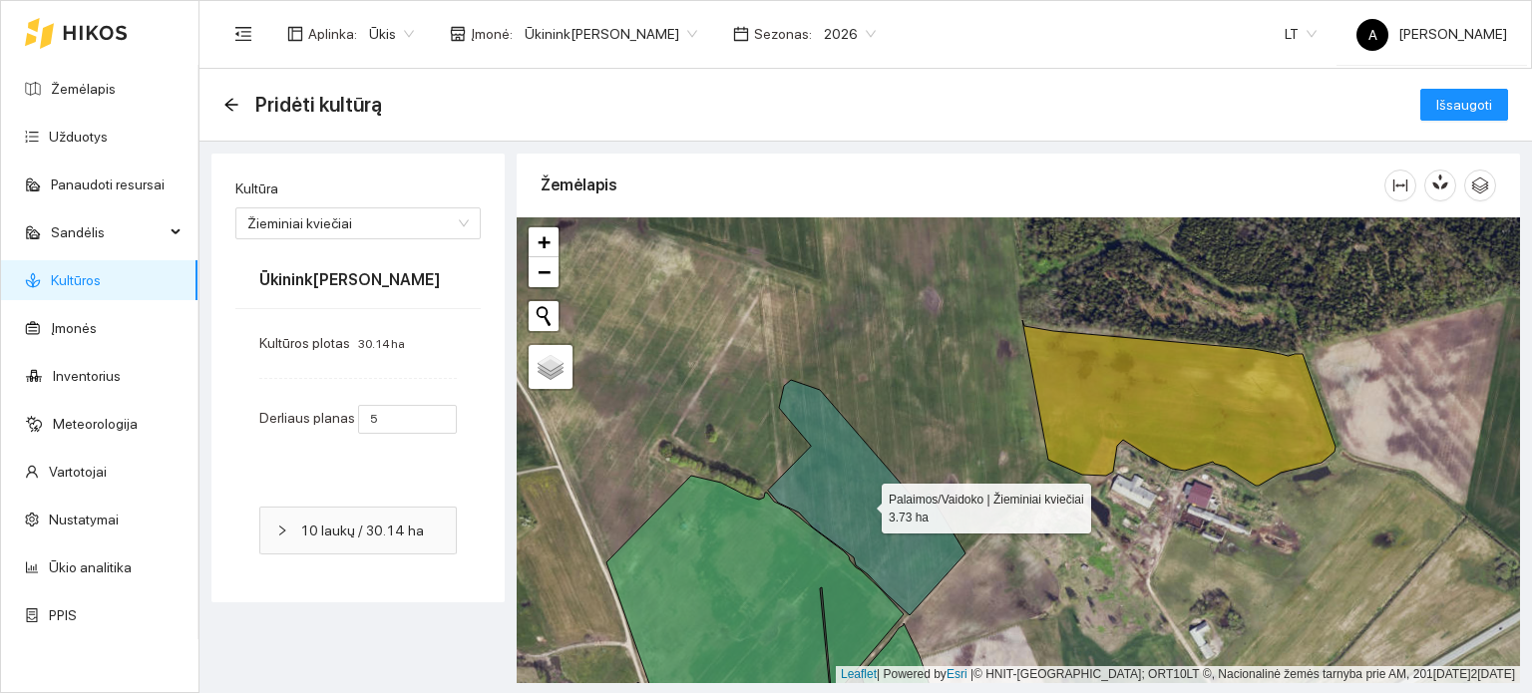
click at [894, 562] on icon at bounding box center [867, 497] width 198 height 235
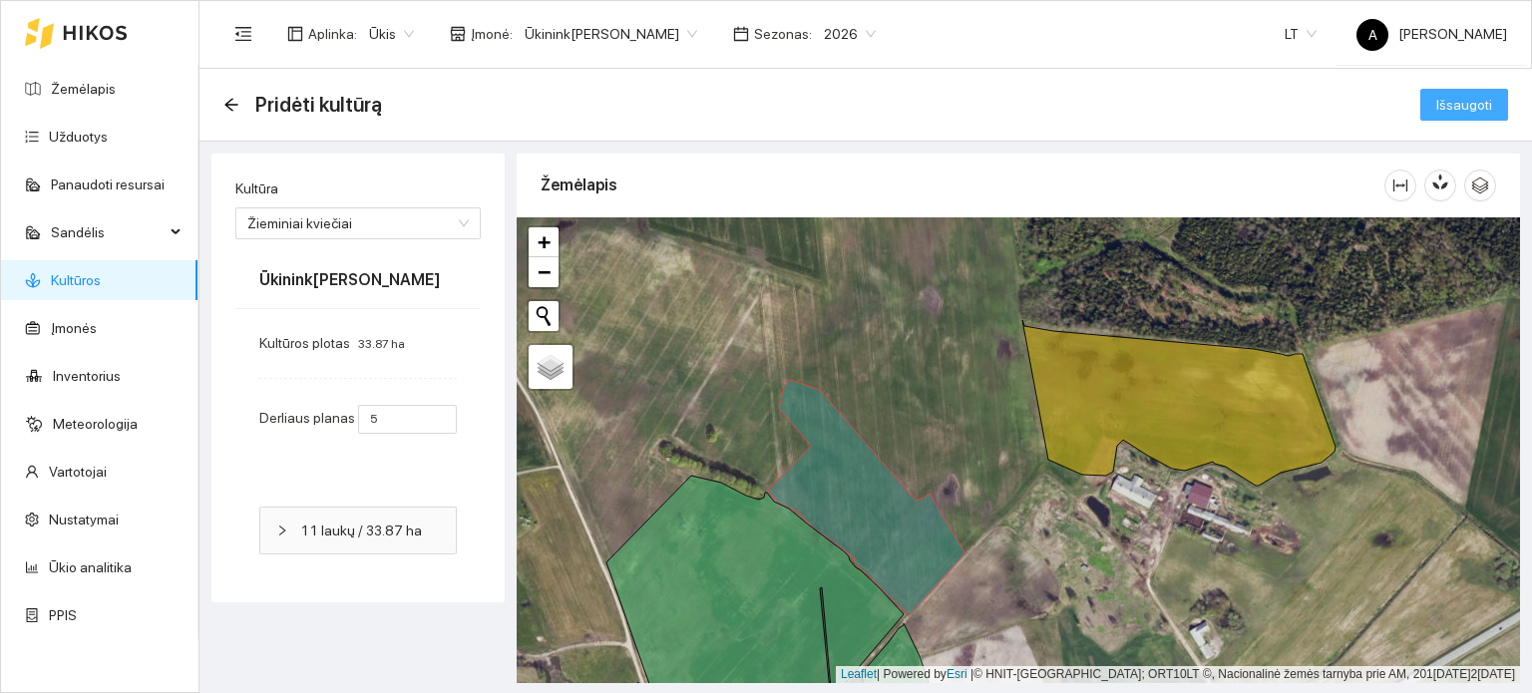
click at [1480, 109] on span "Išsaugoti" at bounding box center [1465, 105] width 56 height 22
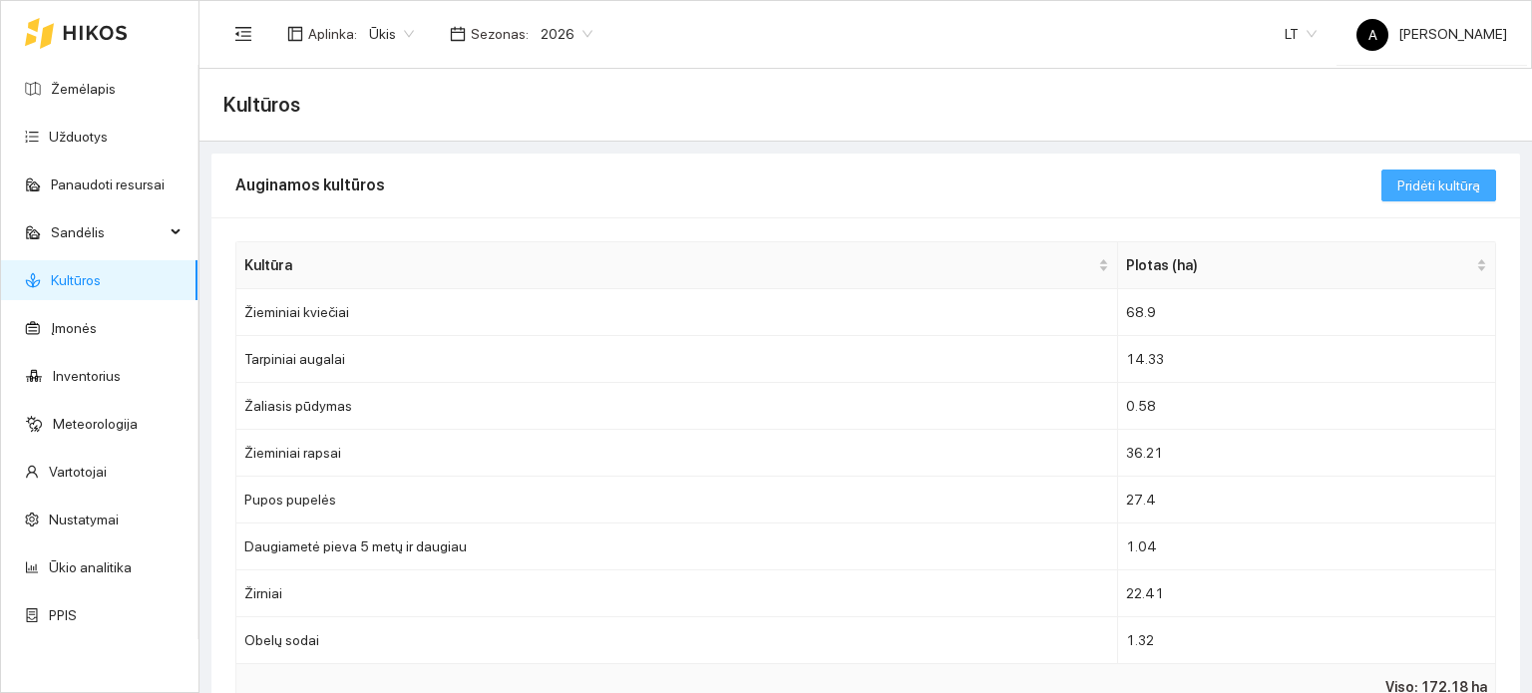
click at [1421, 183] on span "Pridėti kultūrą" at bounding box center [1439, 186] width 83 height 22
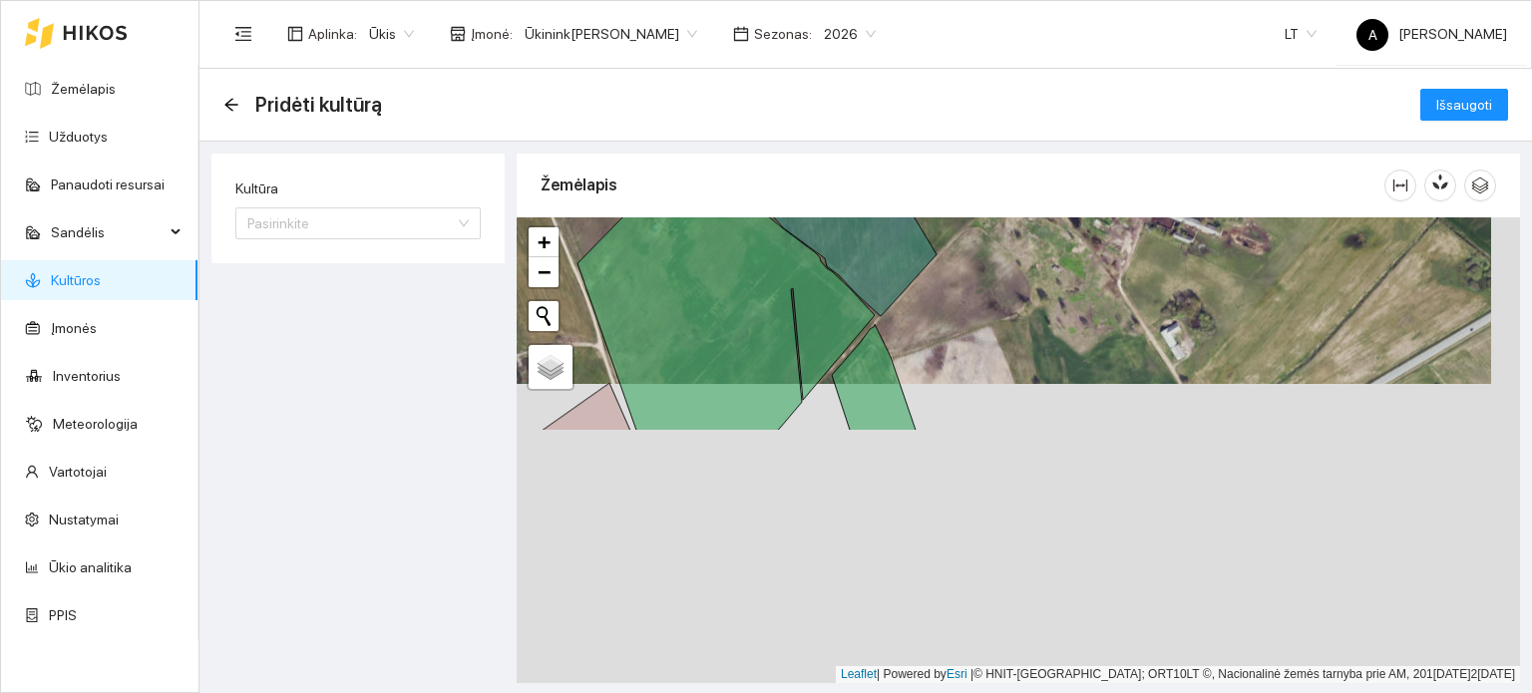
drag, startPoint x: 1019, startPoint y: 578, endPoint x: 987, endPoint y: 278, distance: 301.0
click at [987, 278] on div "+ − Nieko nerasta. Bandykite dar kartą. Žemėlapis Palydovas Leaflet | Powered b…" at bounding box center [1019, 450] width 1004 height 466
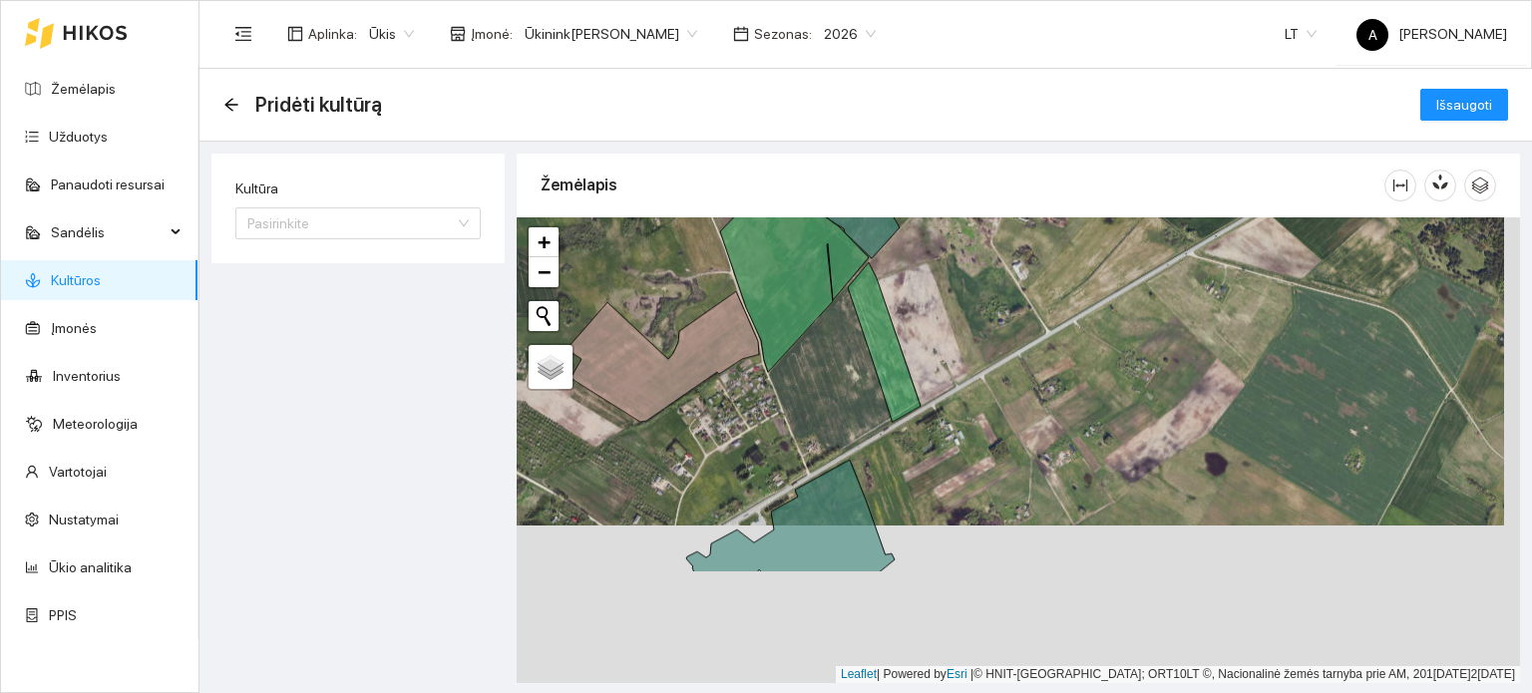
drag, startPoint x: 1008, startPoint y: 512, endPoint x: 992, endPoint y: 354, distance: 158.4
click at [992, 354] on div "+ − Nieko nerasta. Bandykite dar kartą. Žemėlapis Palydovas Leaflet | Powered b…" at bounding box center [1019, 450] width 1004 height 466
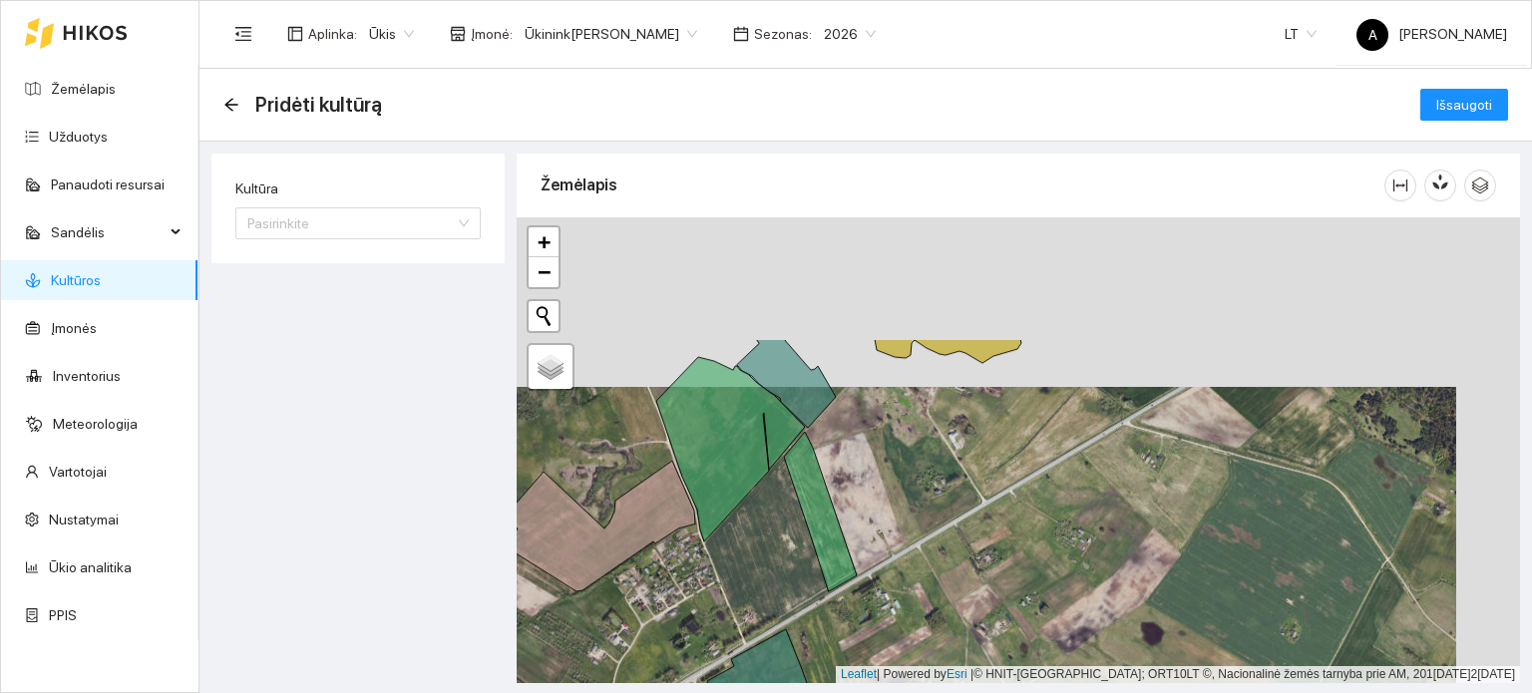
drag, startPoint x: 910, startPoint y: 499, endPoint x: 846, endPoint y: 670, distance: 183.1
click at [846, 670] on div "+ − Nieko nerasta. Bandykite dar kartą. Žemėlapis Palydovas Leaflet | Powered b…" at bounding box center [1019, 450] width 1004 height 466
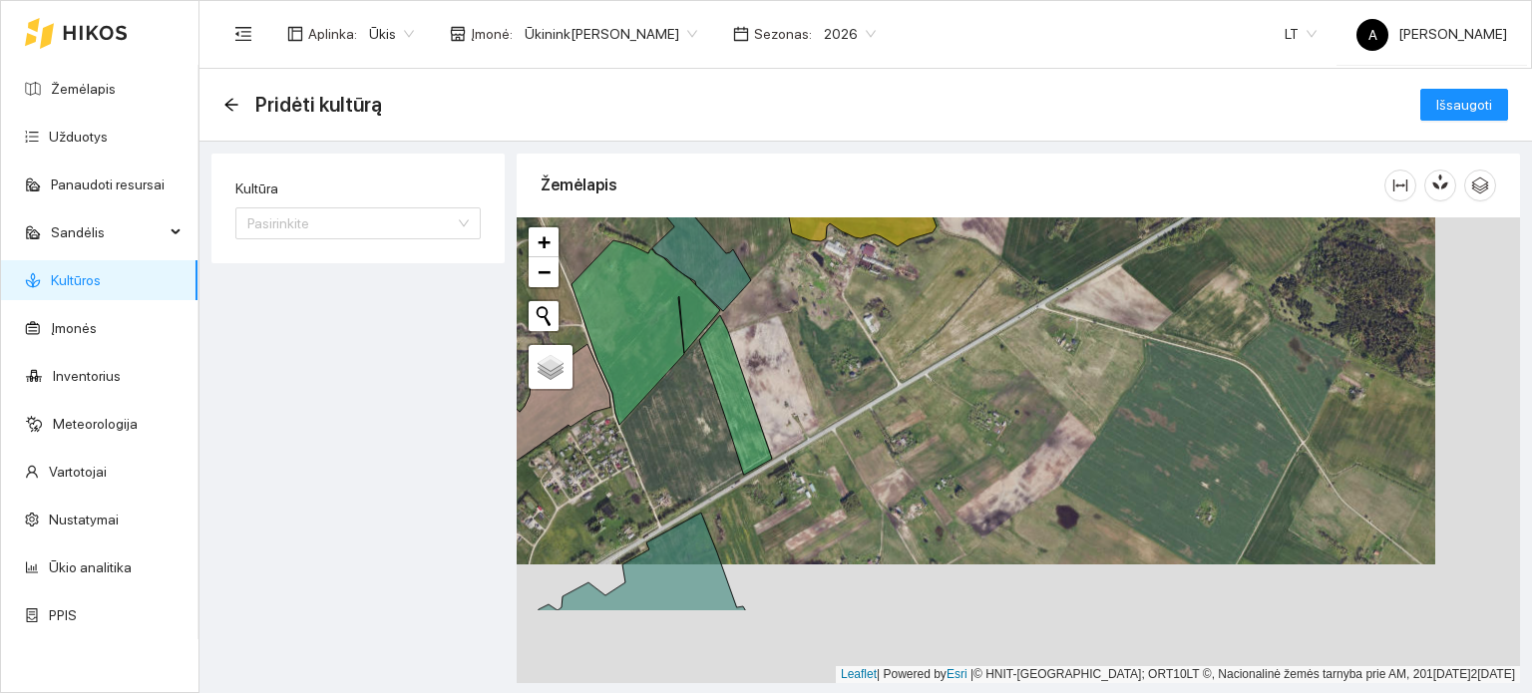
drag, startPoint x: 942, startPoint y: 549, endPoint x: 796, endPoint y: 314, distance: 276.0
click at [796, 314] on div "+ − Nieko nerasta. Bandykite dar kartą. Žemėlapis Palydovas Leaflet | Powered b…" at bounding box center [1019, 450] width 1004 height 466
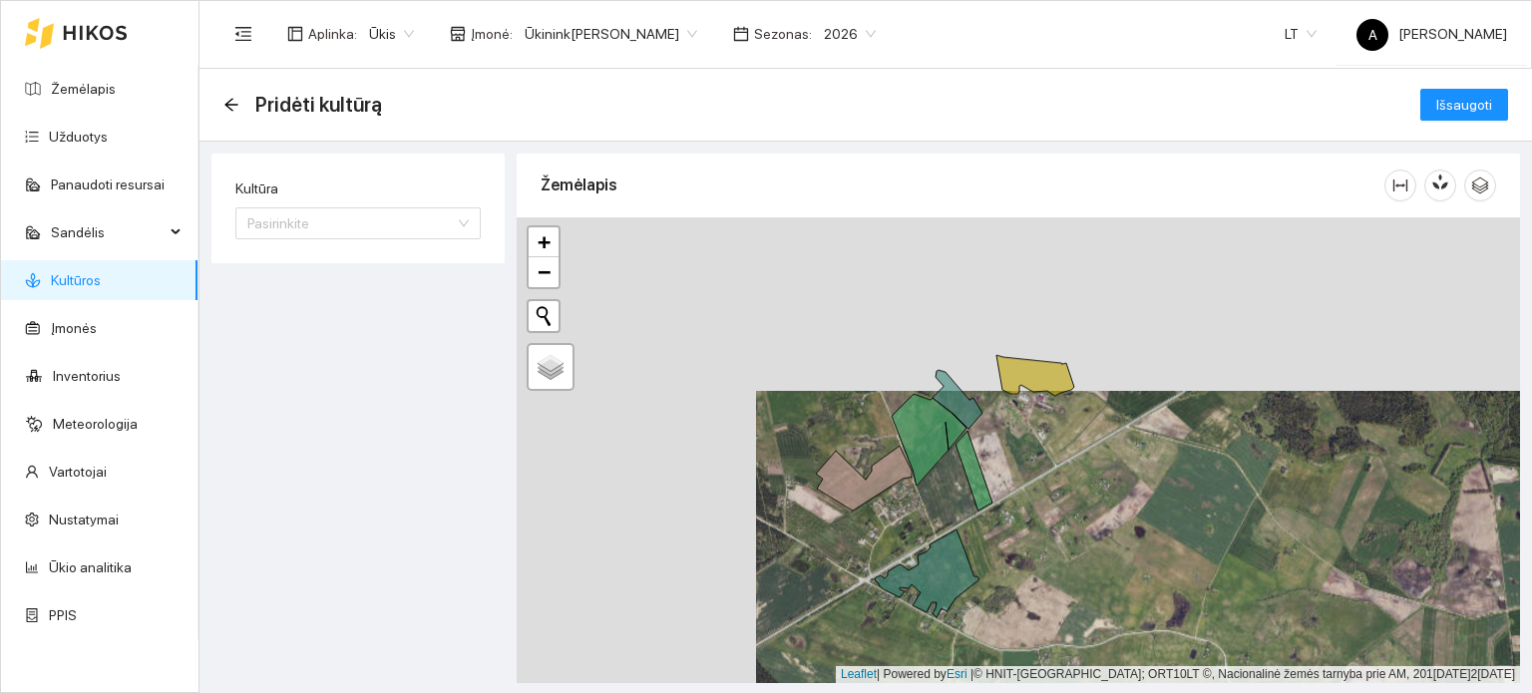
drag, startPoint x: 834, startPoint y: 388, endPoint x: 1073, endPoint y: 562, distance: 295.7
click at [1073, 562] on div "+ − Nieko nerasta. Bandykite dar kartą. Žemėlapis Palydovas Leaflet | Powered b…" at bounding box center [1019, 450] width 1004 height 466
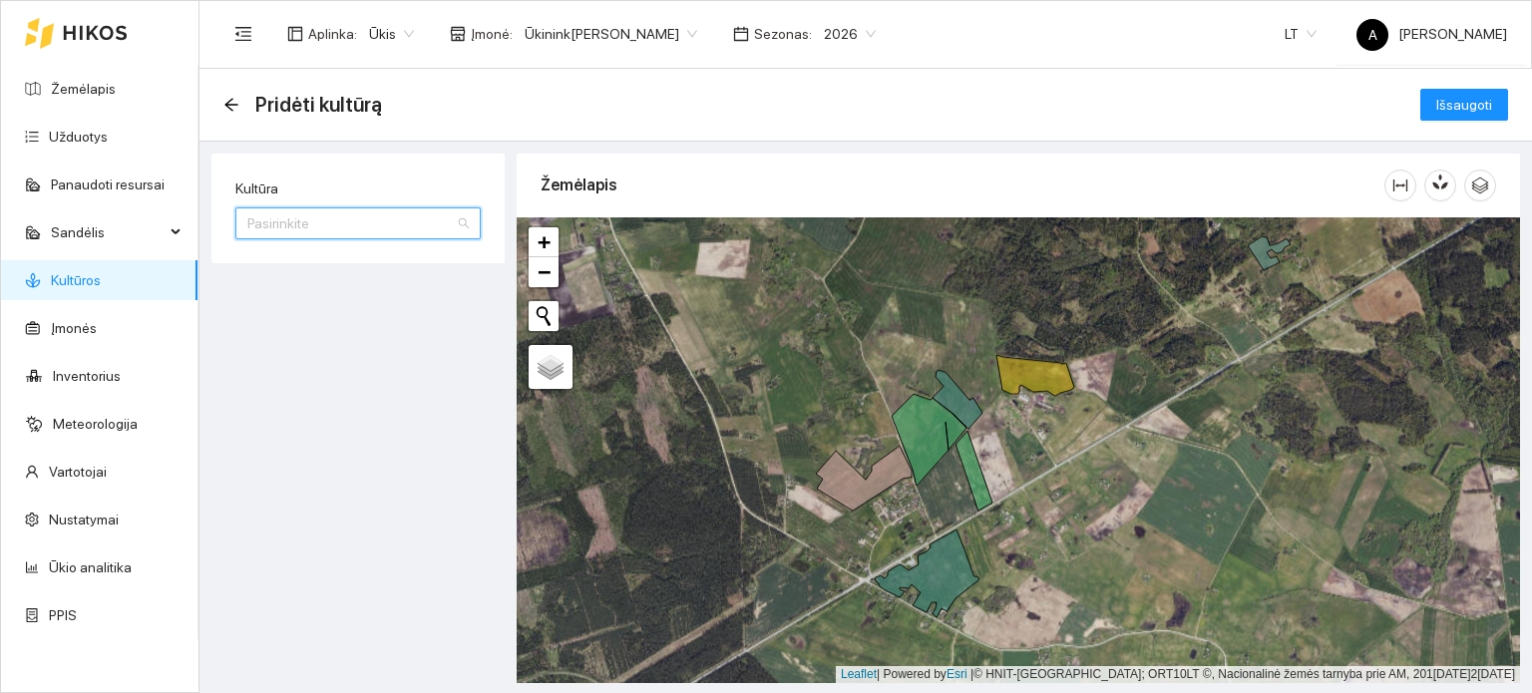
click at [391, 221] on input "Kultūra" at bounding box center [351, 224] width 208 height 30
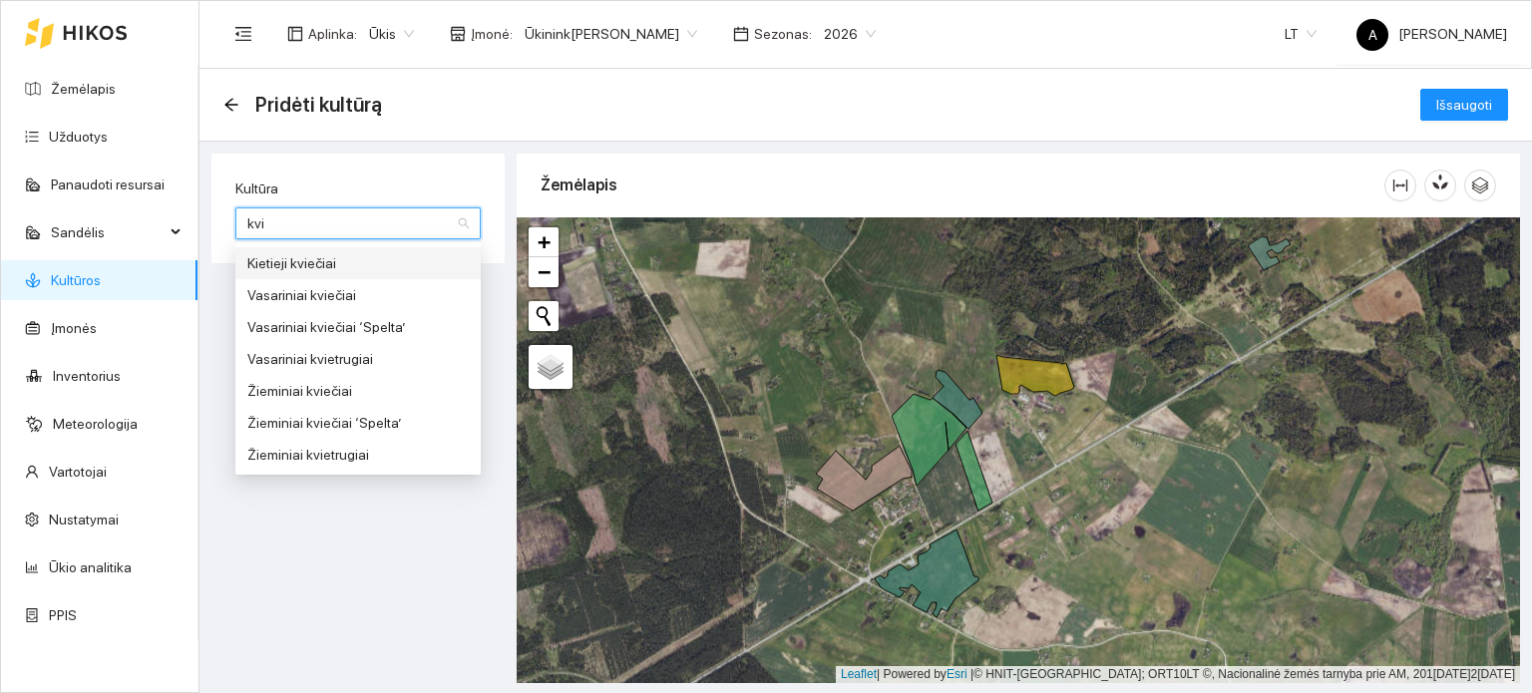
type input "kvie"
click at [316, 396] on div "Žieminiai kviečiai" at bounding box center [357, 391] width 221 height 22
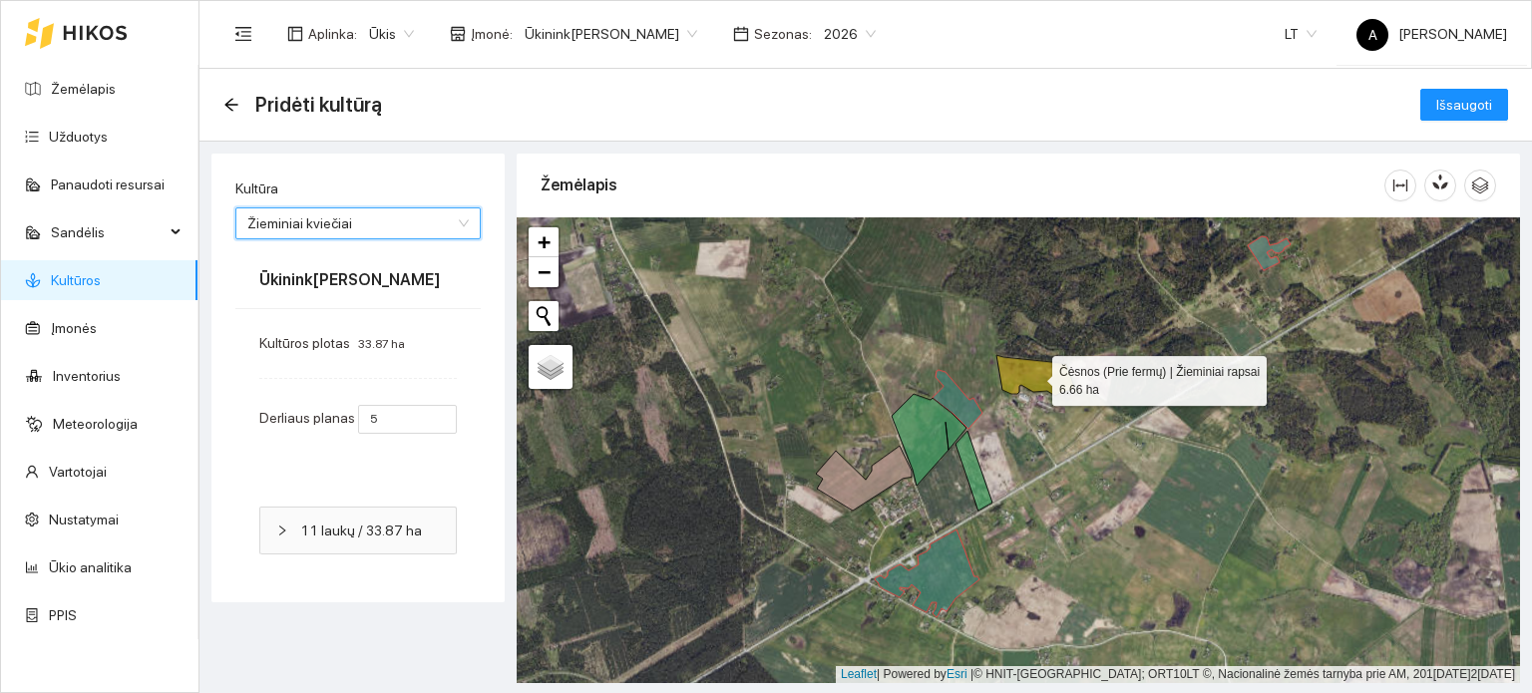
click at [1058, 382] on icon at bounding box center [1036, 375] width 78 height 41
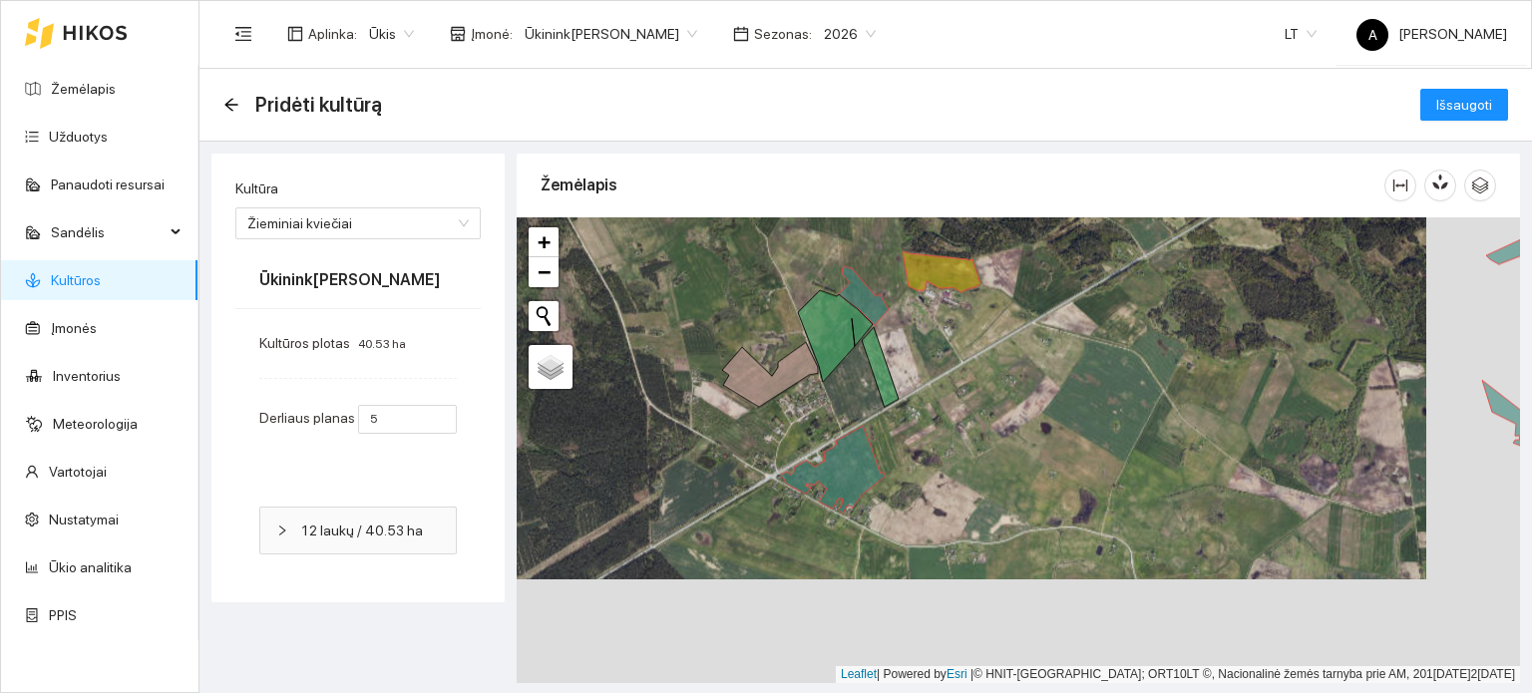
drag, startPoint x: 1099, startPoint y: 562, endPoint x: 998, endPoint y: 448, distance: 152.6
click at [998, 448] on div "+ − Nieko nerasta. Bandykite dar kartą. Žemėlapis Palydovas Leaflet | Powered b…" at bounding box center [1019, 450] width 1004 height 466
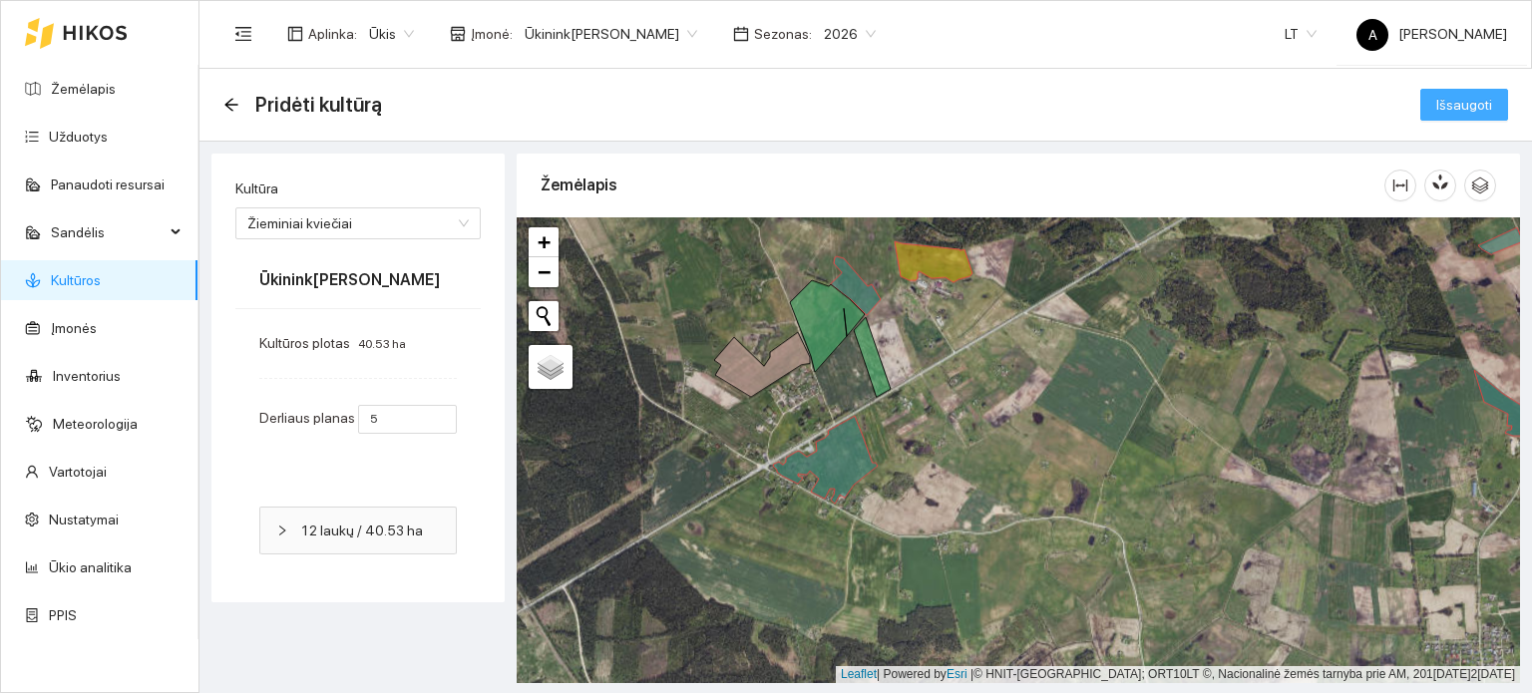
click at [1456, 102] on span "Išsaugoti" at bounding box center [1465, 105] width 56 height 22
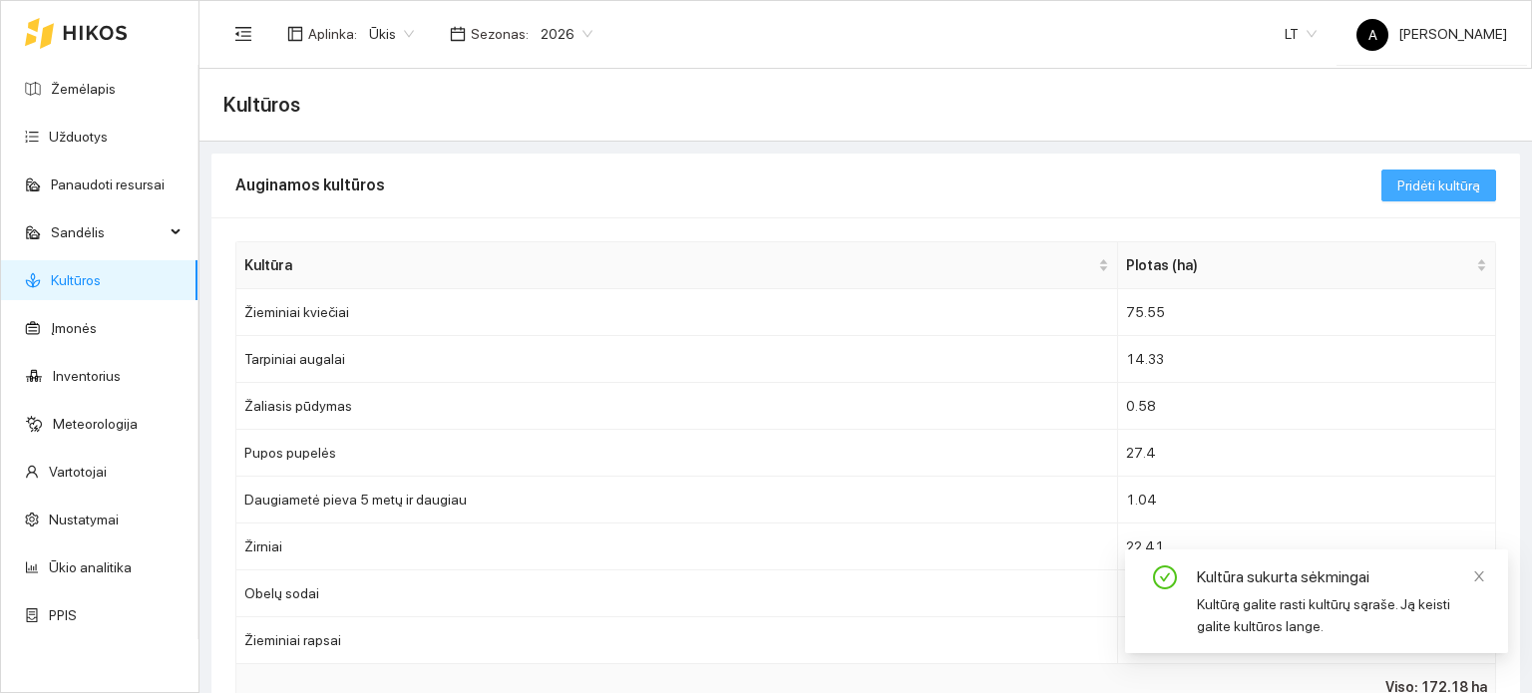
click at [1416, 188] on span "Pridėti kultūrą" at bounding box center [1439, 186] width 83 height 22
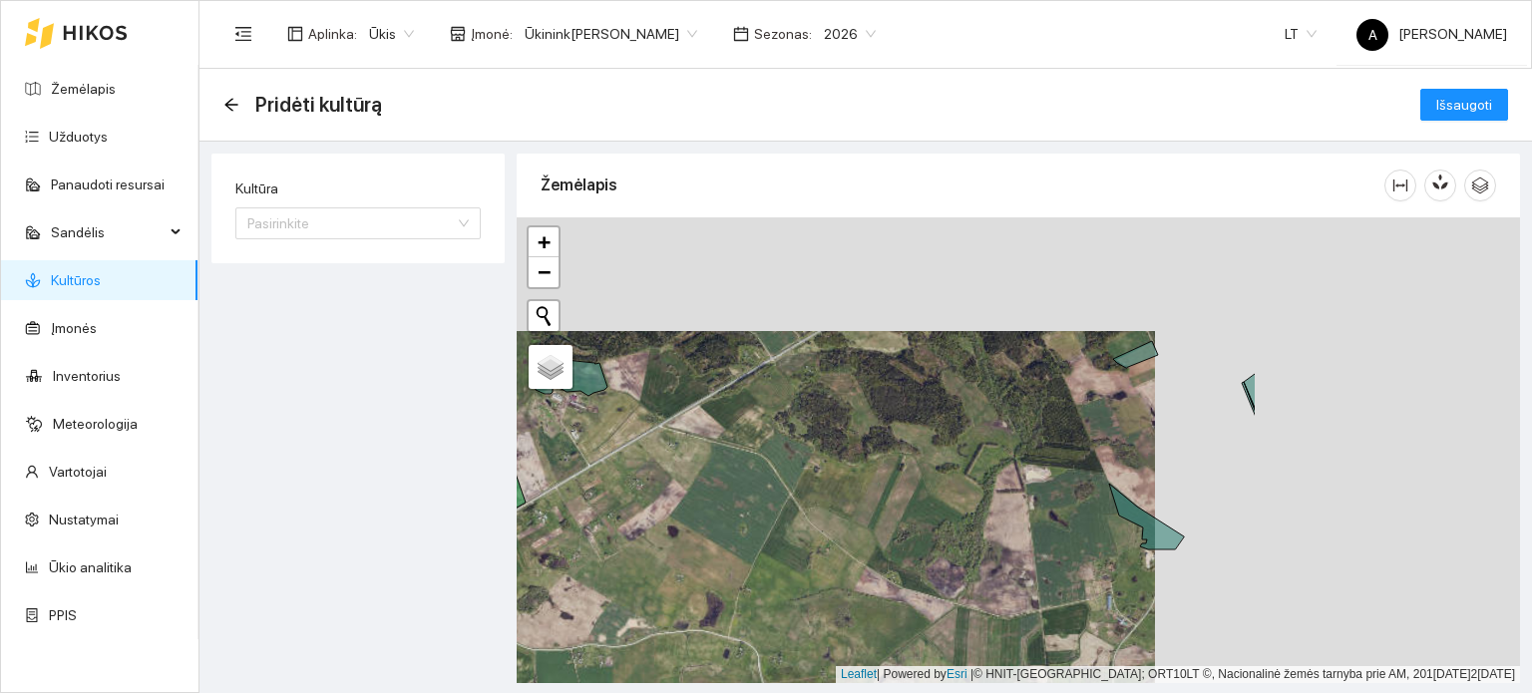
drag, startPoint x: 1303, startPoint y: 308, endPoint x: 923, endPoint y: 439, distance: 402.0
click at [923, 439] on div "+ − Nieko nerasta. Bandykite dar kartą. Žemėlapis Palydovas Leaflet | Powered b…" at bounding box center [1019, 450] width 1004 height 466
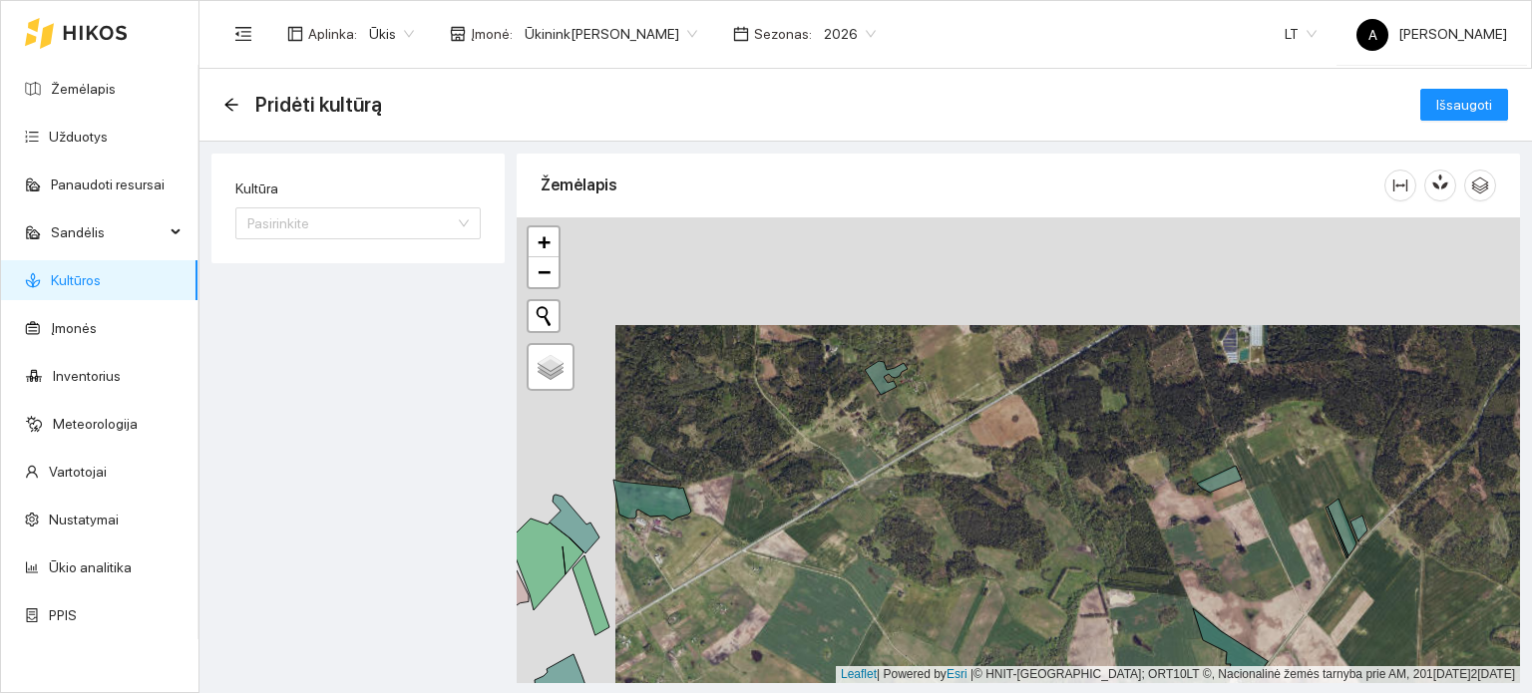
drag, startPoint x: 831, startPoint y: 313, endPoint x: 936, endPoint y: 431, distance: 157.6
click at [936, 431] on div "+ − Nieko nerasta. Bandykite dar kartą. Žemėlapis Palydovas Leaflet | Powered b…" at bounding box center [1019, 450] width 1004 height 466
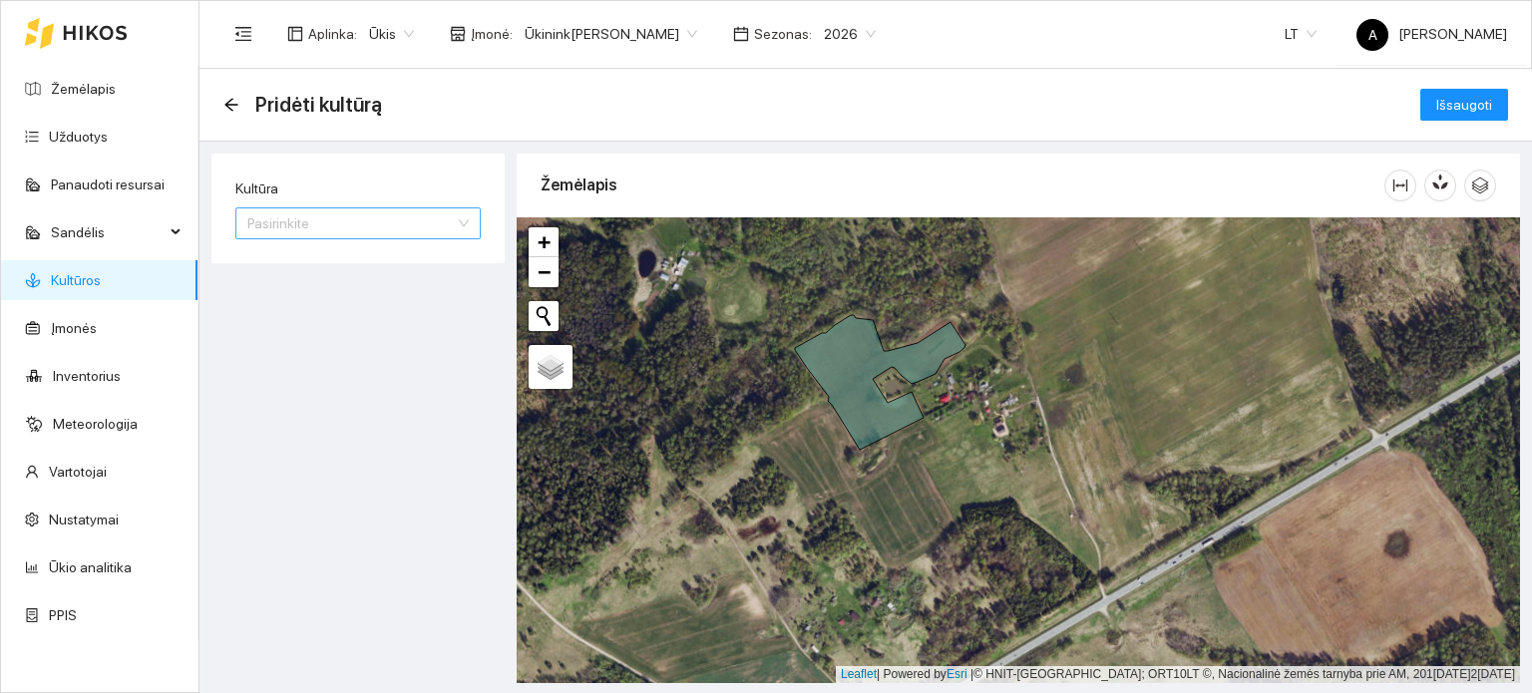
click at [466, 227] on div "Pasirinkite" at bounding box center [357, 224] width 245 height 32
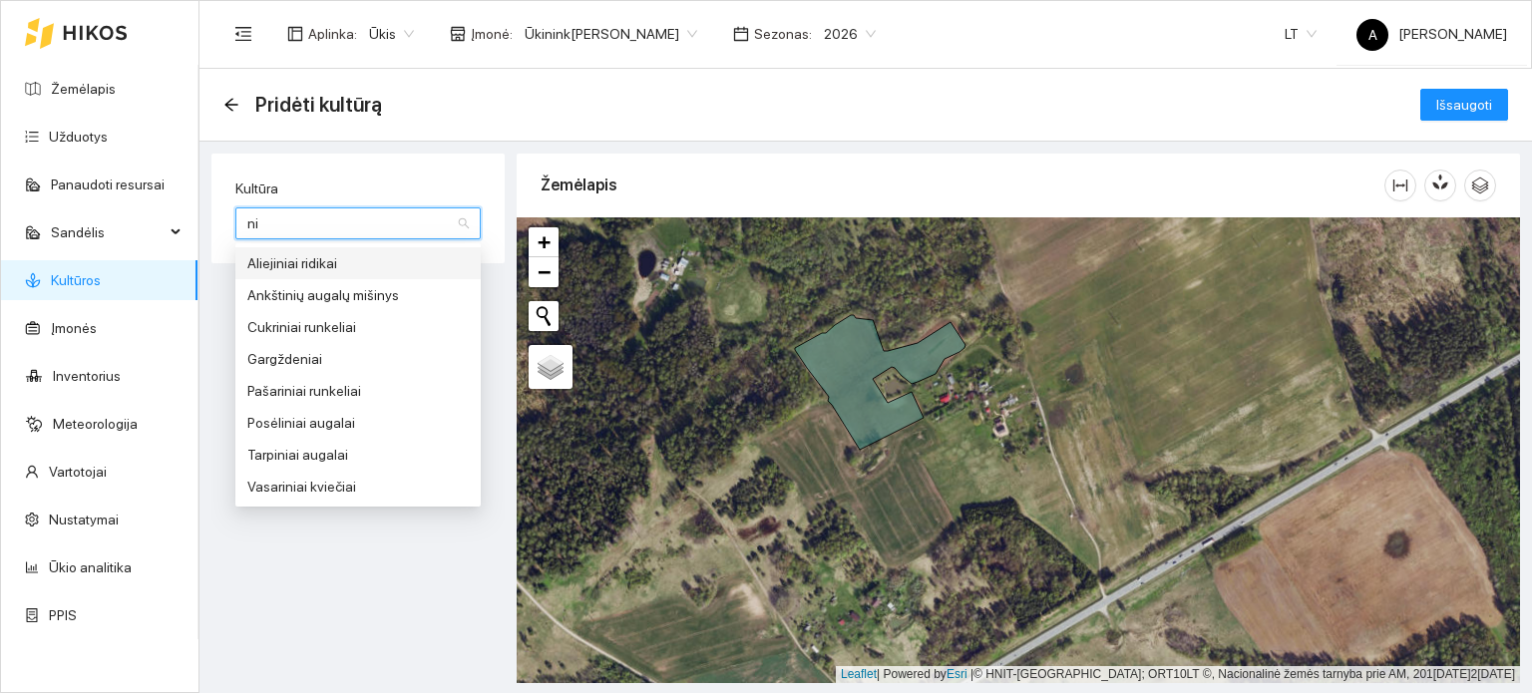
type input "n"
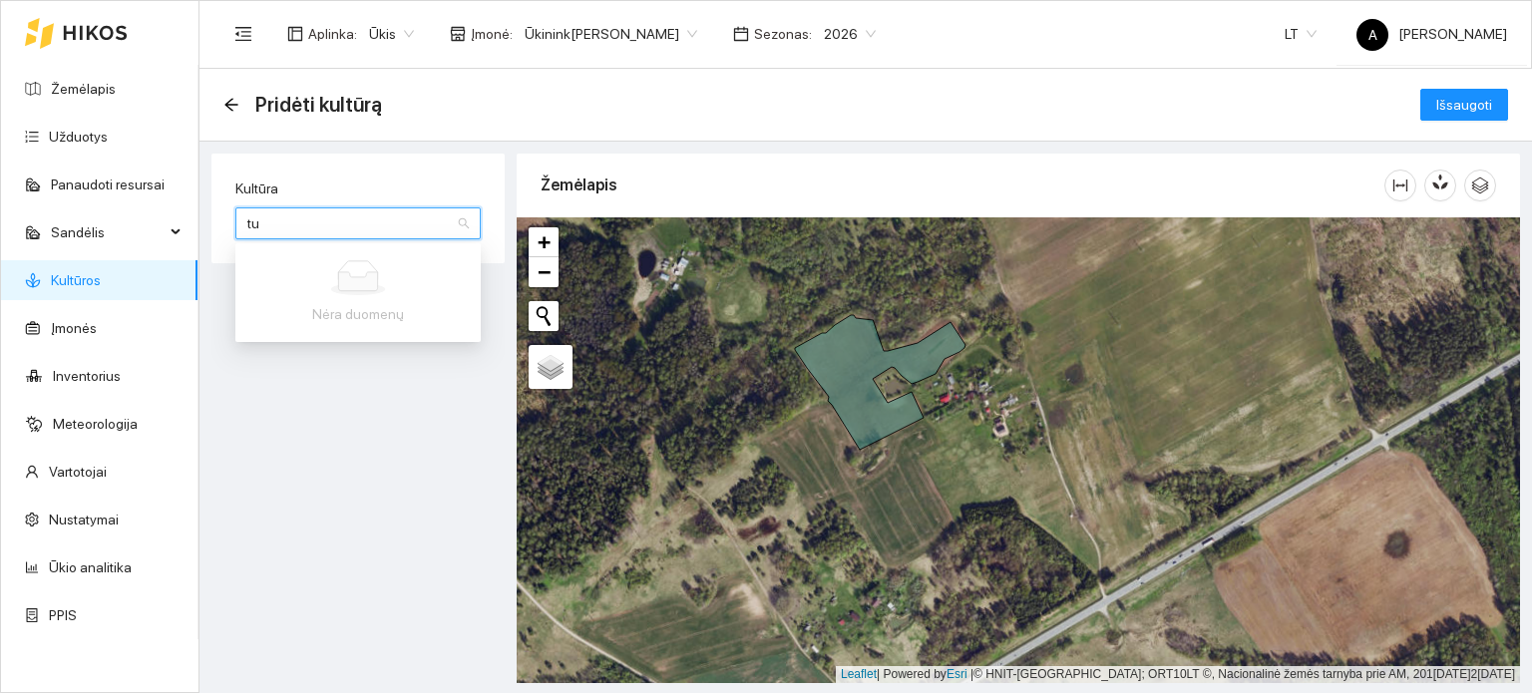
type input "t"
type input "p"
type input "="
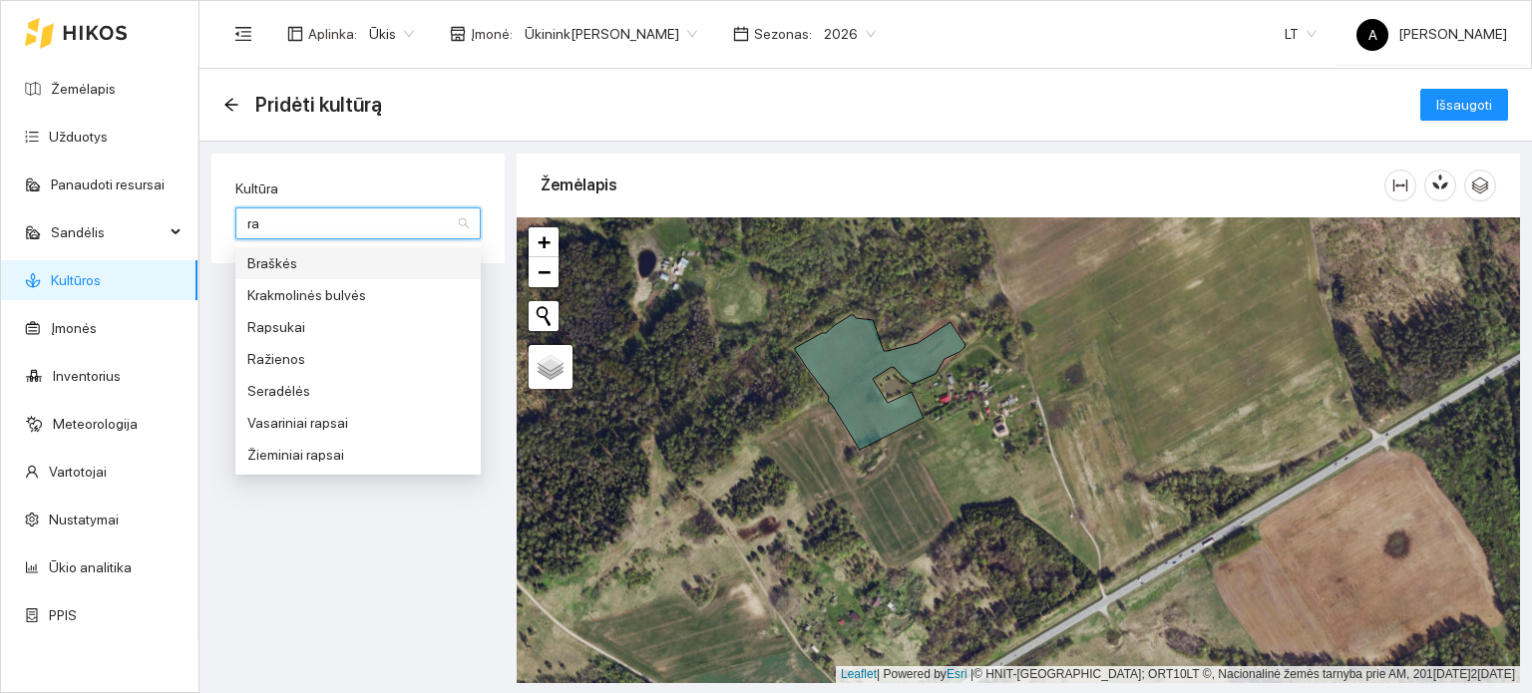
type input "raž"
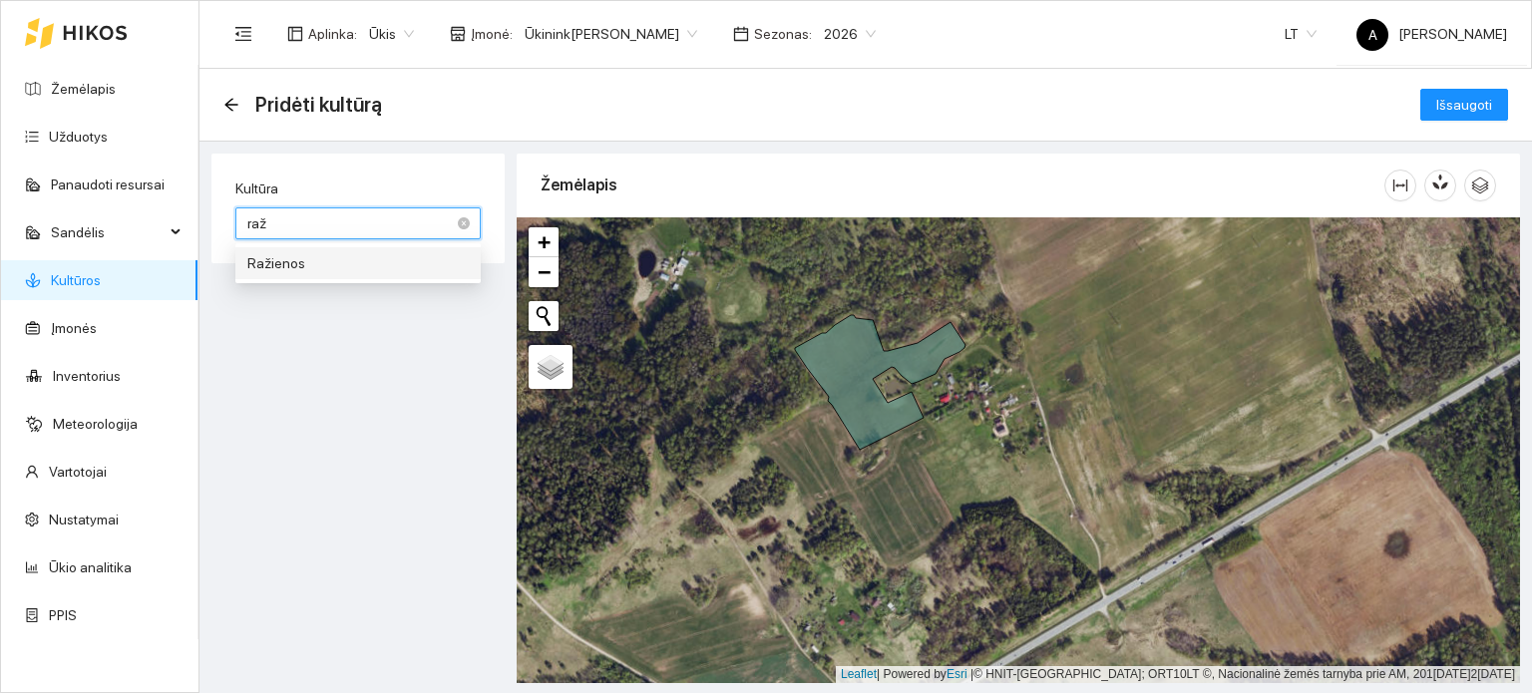
click at [336, 253] on div "Ražienos" at bounding box center [357, 263] width 221 height 22
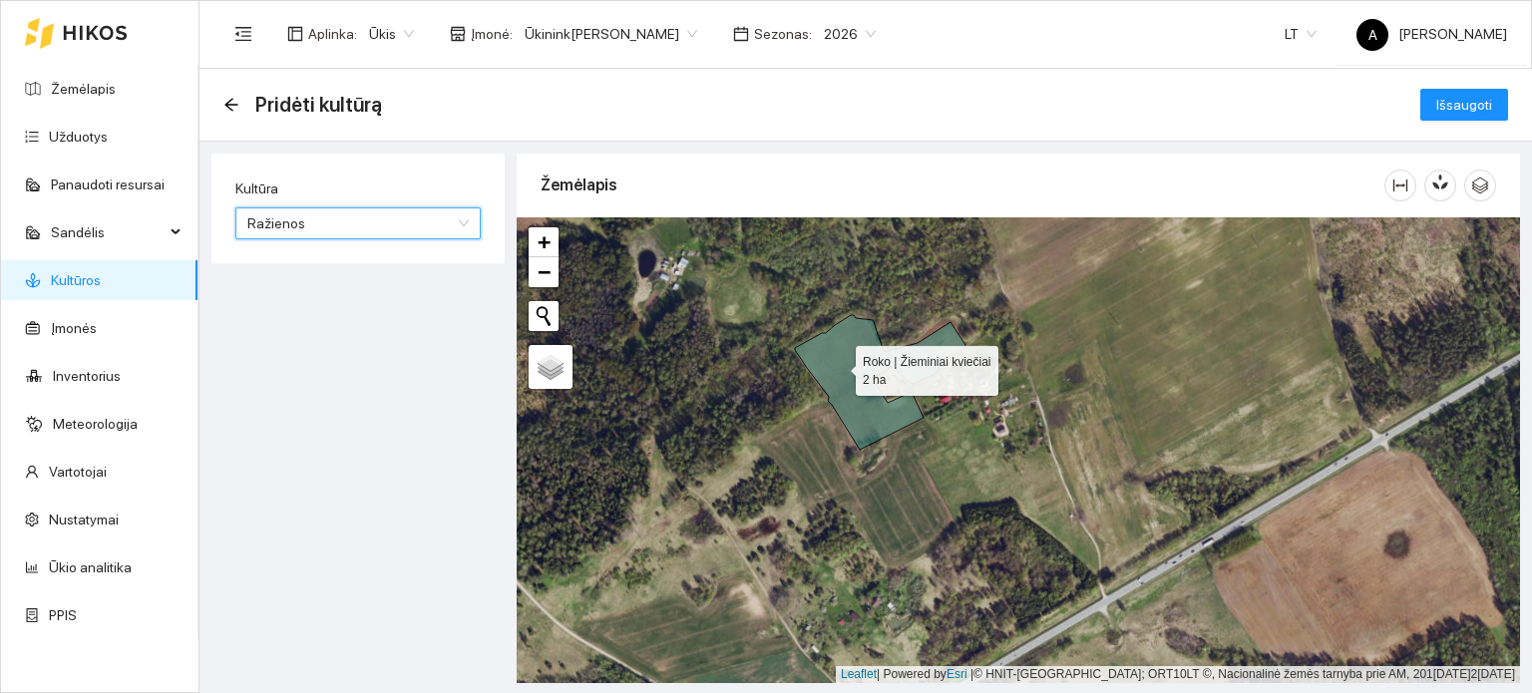
click at [838, 366] on icon at bounding box center [880, 382] width 171 height 135
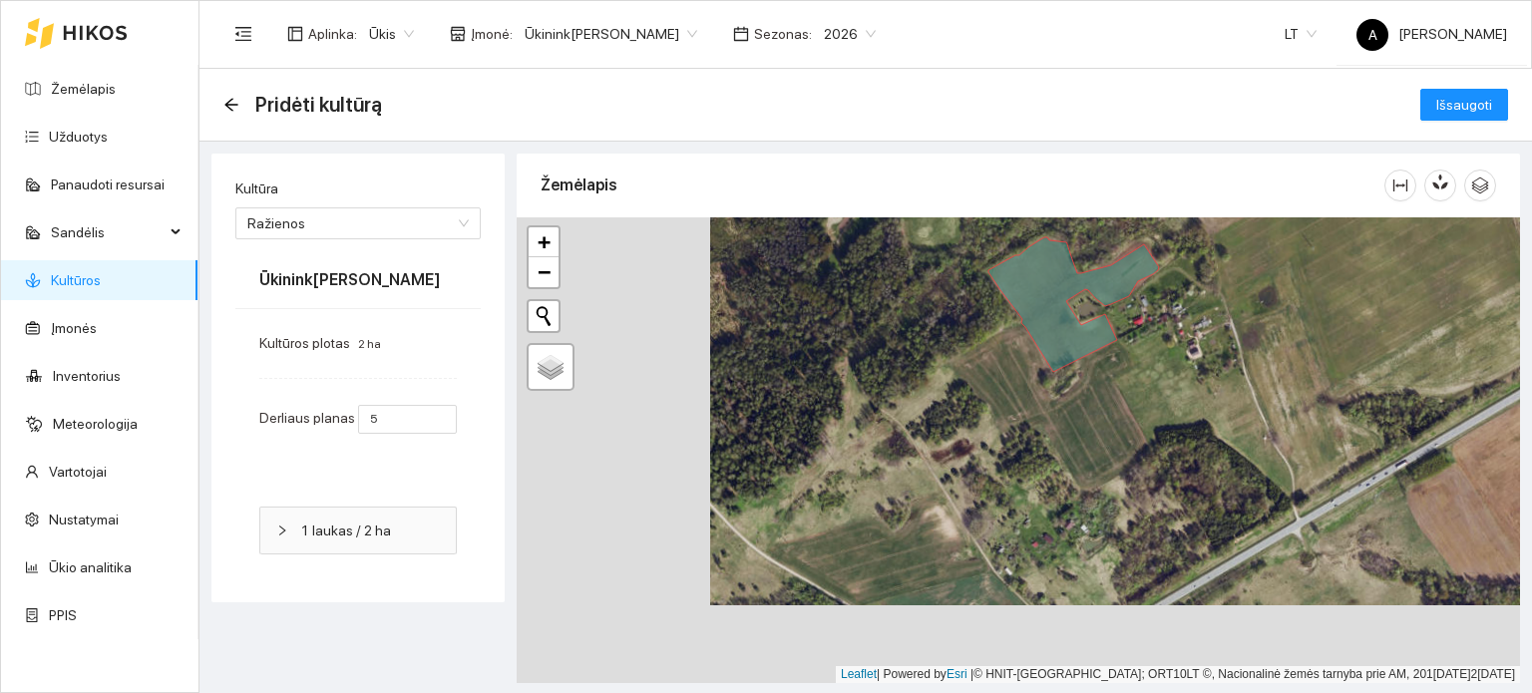
drag, startPoint x: 773, startPoint y: 515, endPoint x: 992, endPoint y: 413, distance: 241.0
click at [992, 413] on div "+ − Nieko nerasta. Bandykite dar kartą. Žemėlapis Palydovas Leaflet | Powered b…" at bounding box center [1019, 450] width 1004 height 466
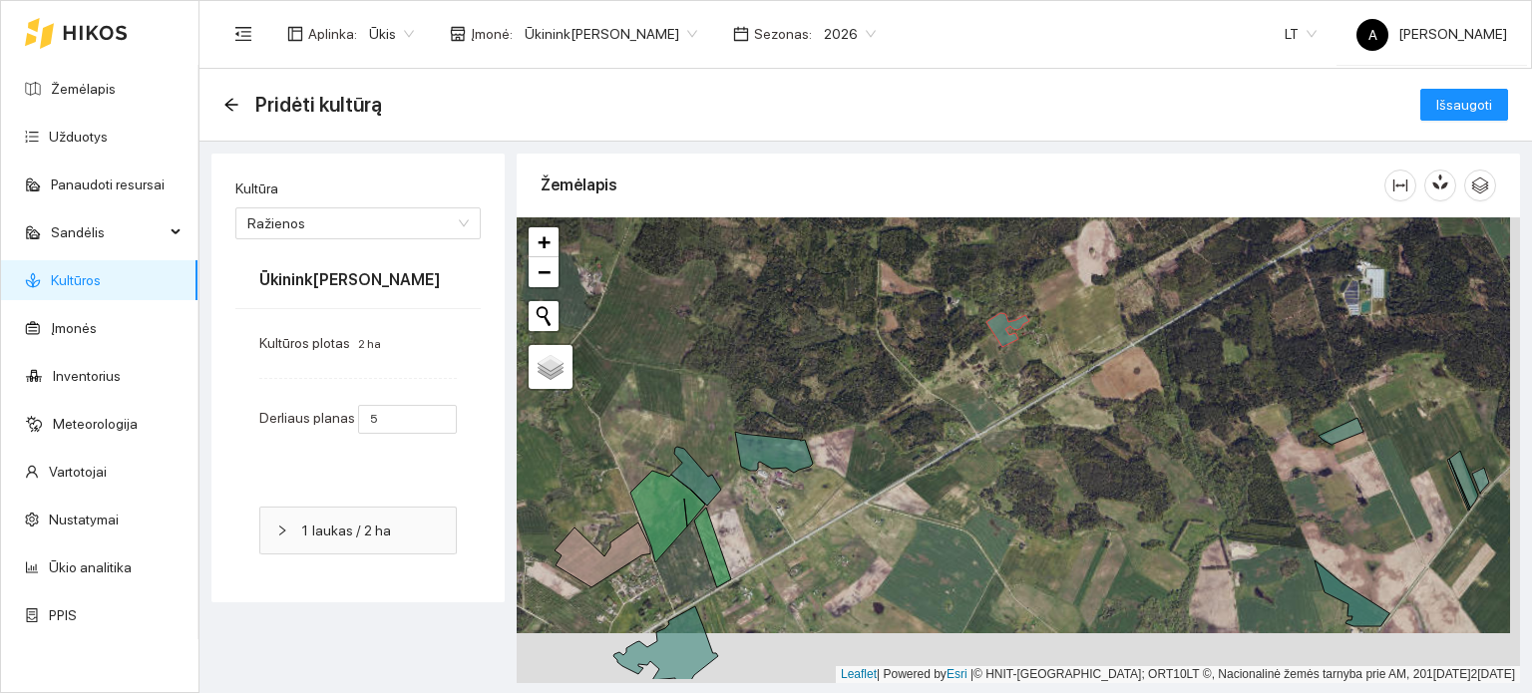
drag, startPoint x: 1070, startPoint y: 466, endPoint x: 1060, endPoint y: 416, distance: 50.9
click at [1060, 416] on div "+ − Nieko nerasta. Bandykite dar kartą. Žemėlapis Palydovas Leaflet | Powered b…" at bounding box center [1019, 450] width 1004 height 466
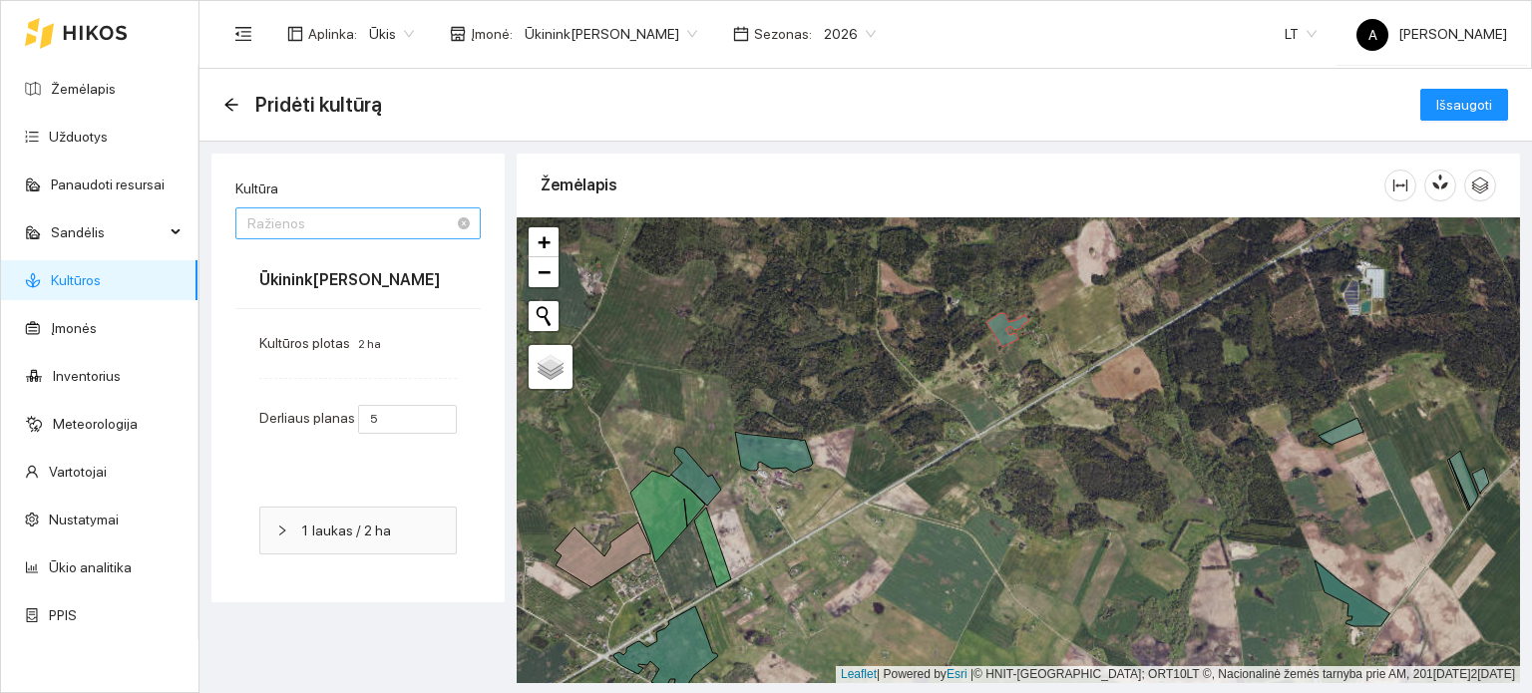
scroll to position [1532, 0]
click at [429, 222] on span "Ražienos" at bounding box center [357, 224] width 221 height 30
type input "tarp"
click at [370, 258] on div "Tarpiniai augalai" at bounding box center [357, 263] width 221 height 22
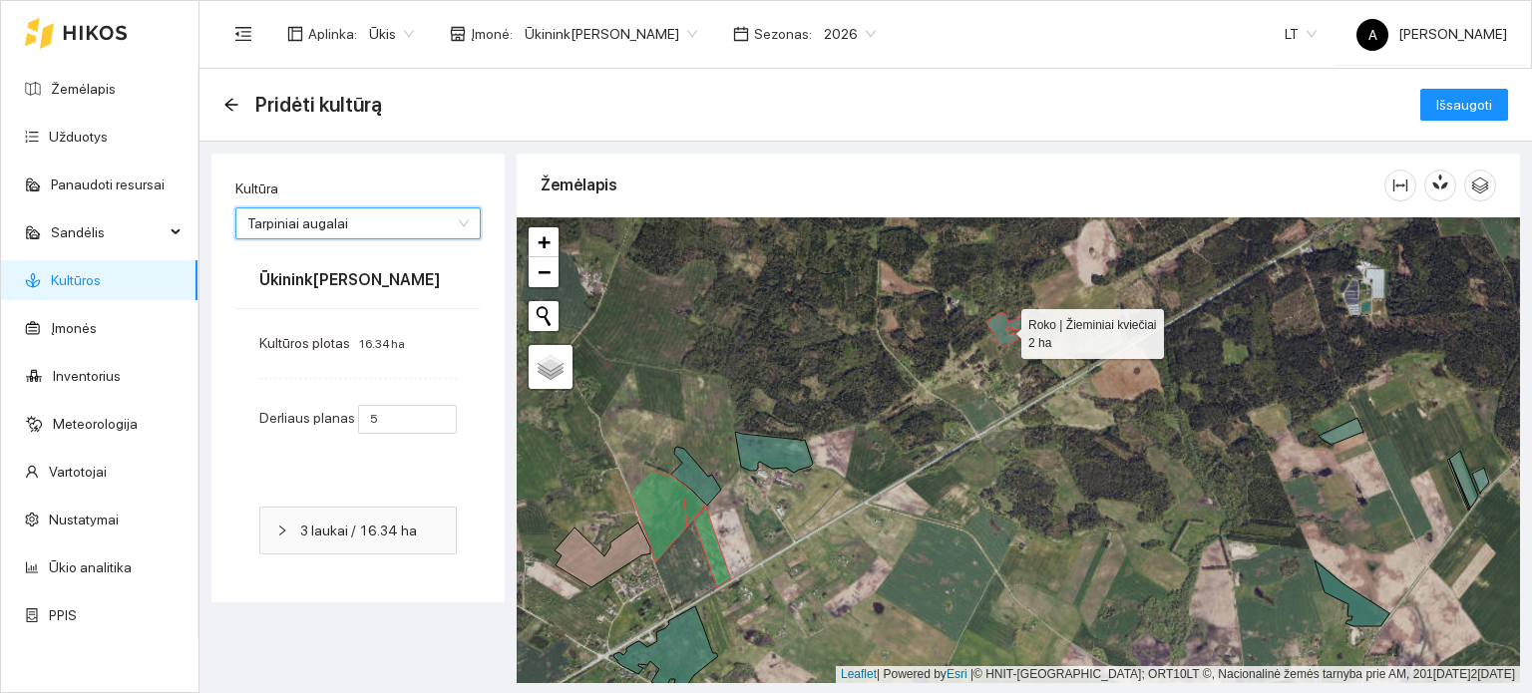
click at [1004, 329] on icon at bounding box center [1008, 330] width 43 height 34
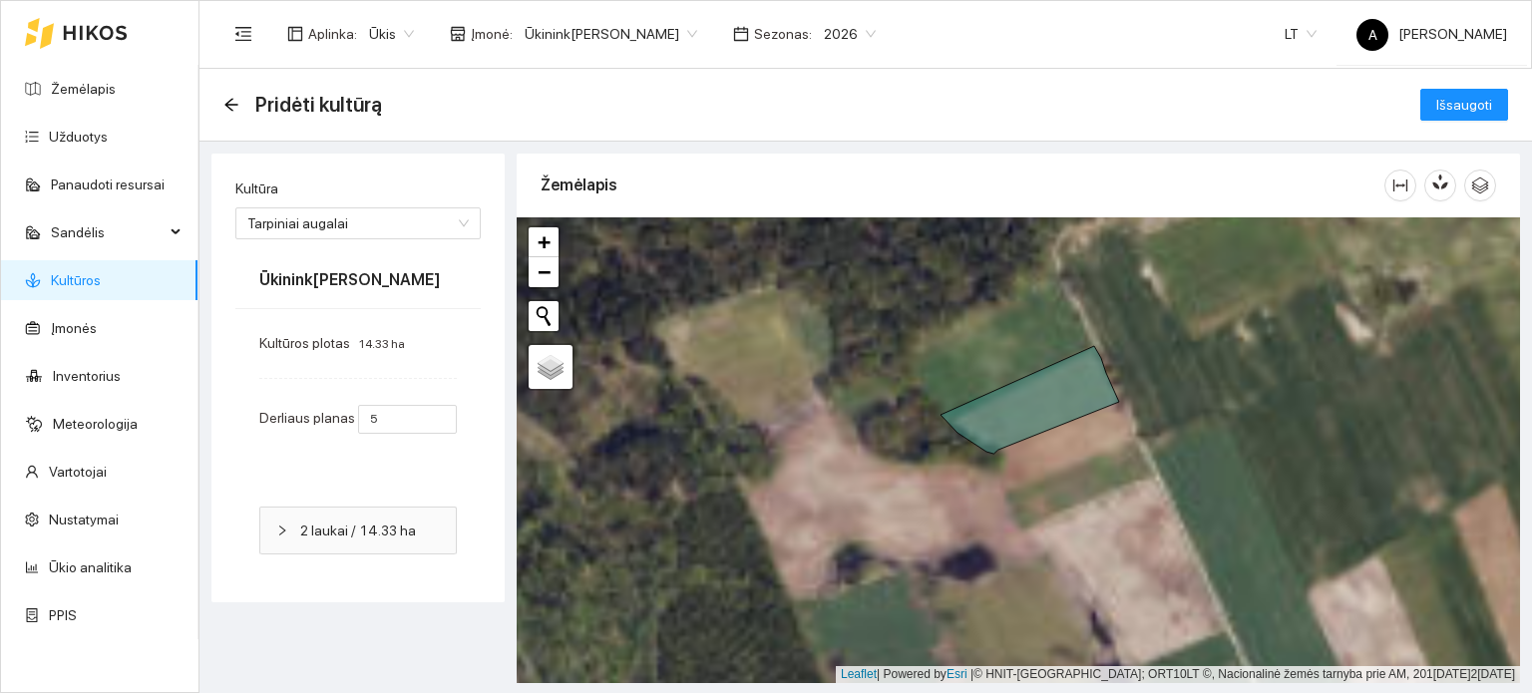
drag, startPoint x: 1323, startPoint y: 398, endPoint x: 957, endPoint y: 265, distance: 389.4
click at [957, 265] on div "+ − Nieko nerasta. Bandykite dar kartą. Žemėlapis Palydovas Leaflet | Powered b…" at bounding box center [1019, 450] width 1004 height 466
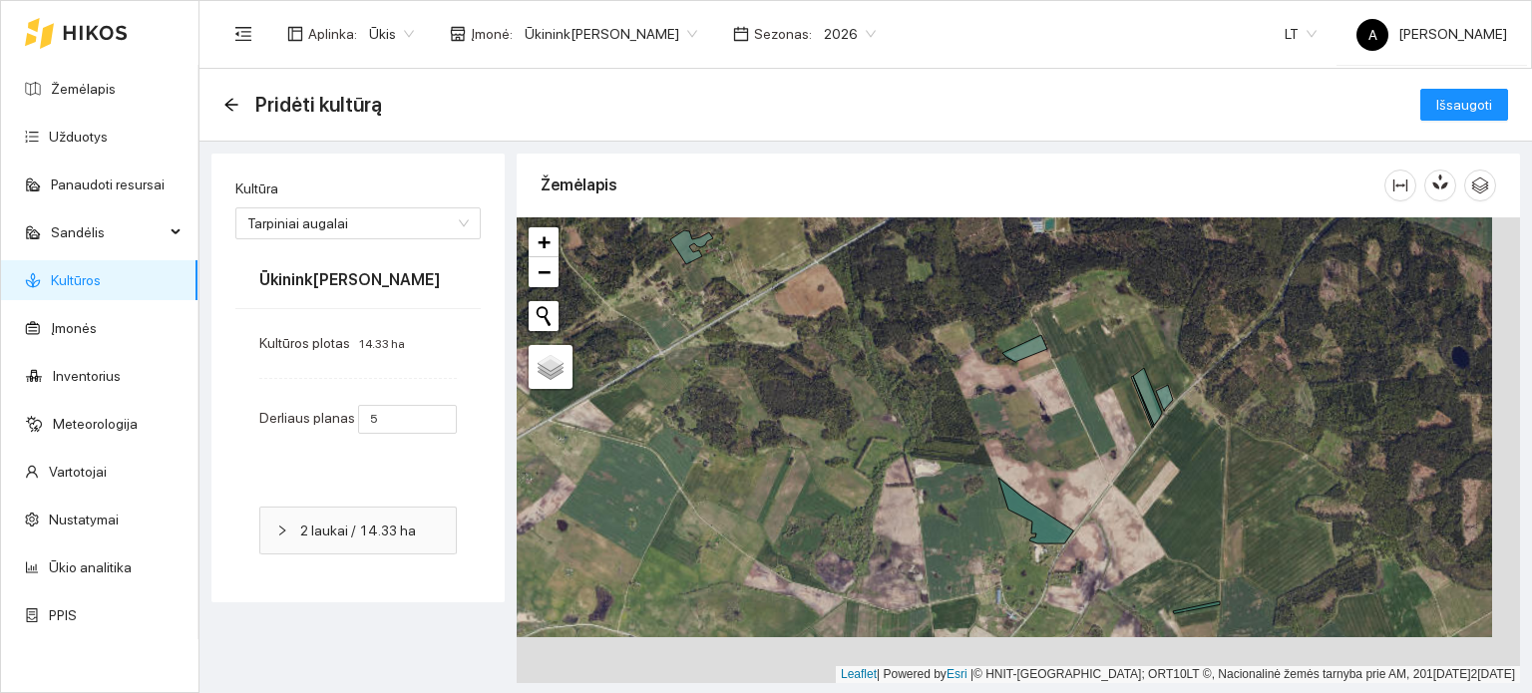
drag, startPoint x: 1125, startPoint y: 420, endPoint x: 1097, endPoint y: 374, distance: 53.7
click at [1097, 374] on div "+ − Nieko nerasta. Bandykite dar kartą. Žemėlapis Palydovas Leaflet | Powered b…" at bounding box center [1019, 450] width 1004 height 466
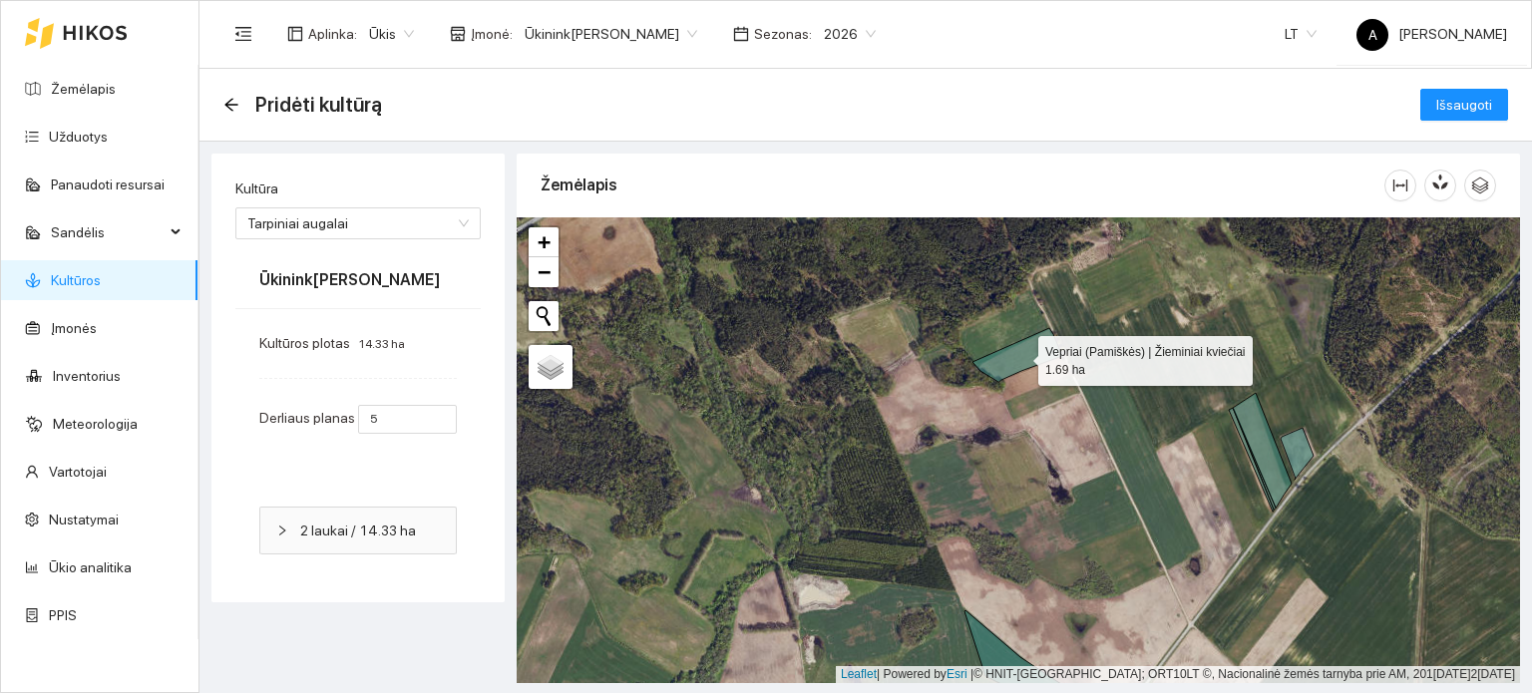
click at [1040, 342] on icon at bounding box center [1018, 355] width 90 height 54
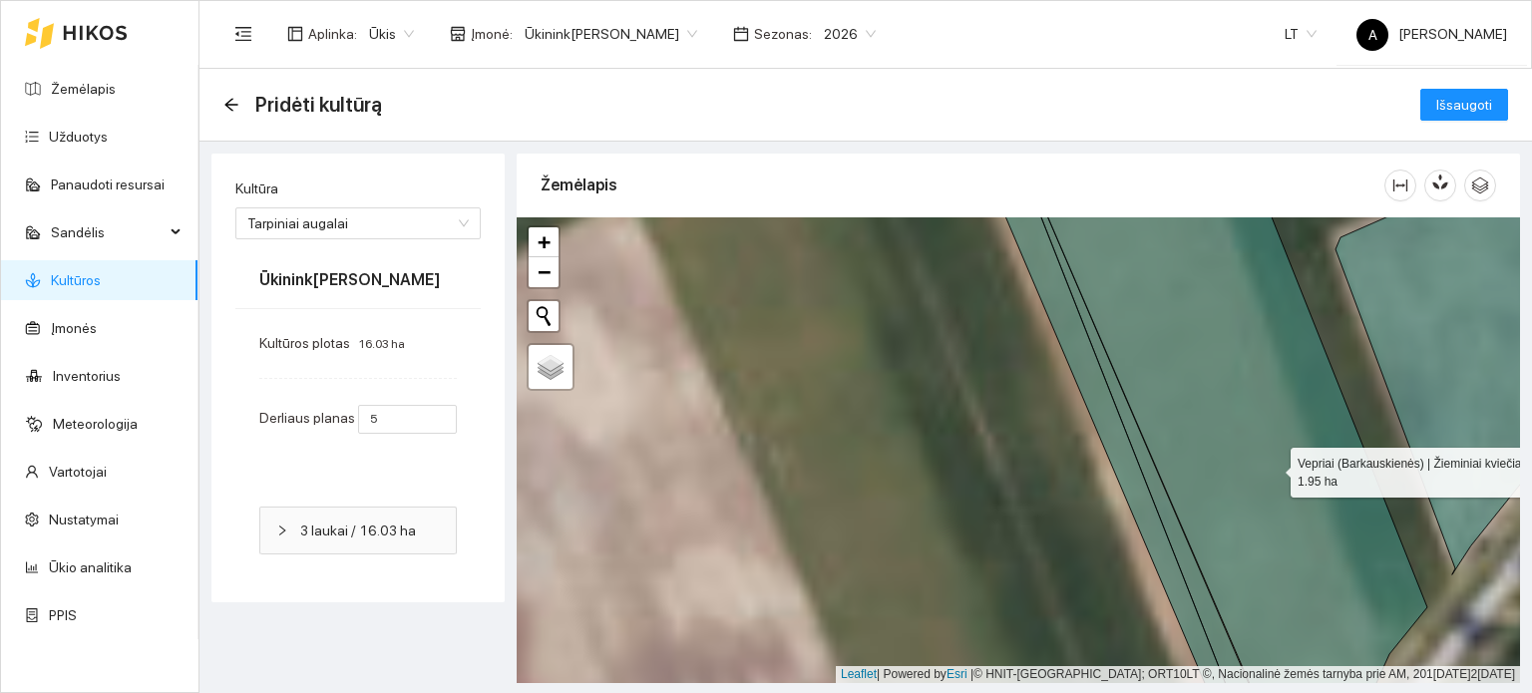
click at [1273, 466] on icon at bounding box center [1228, 450] width 400 height 561
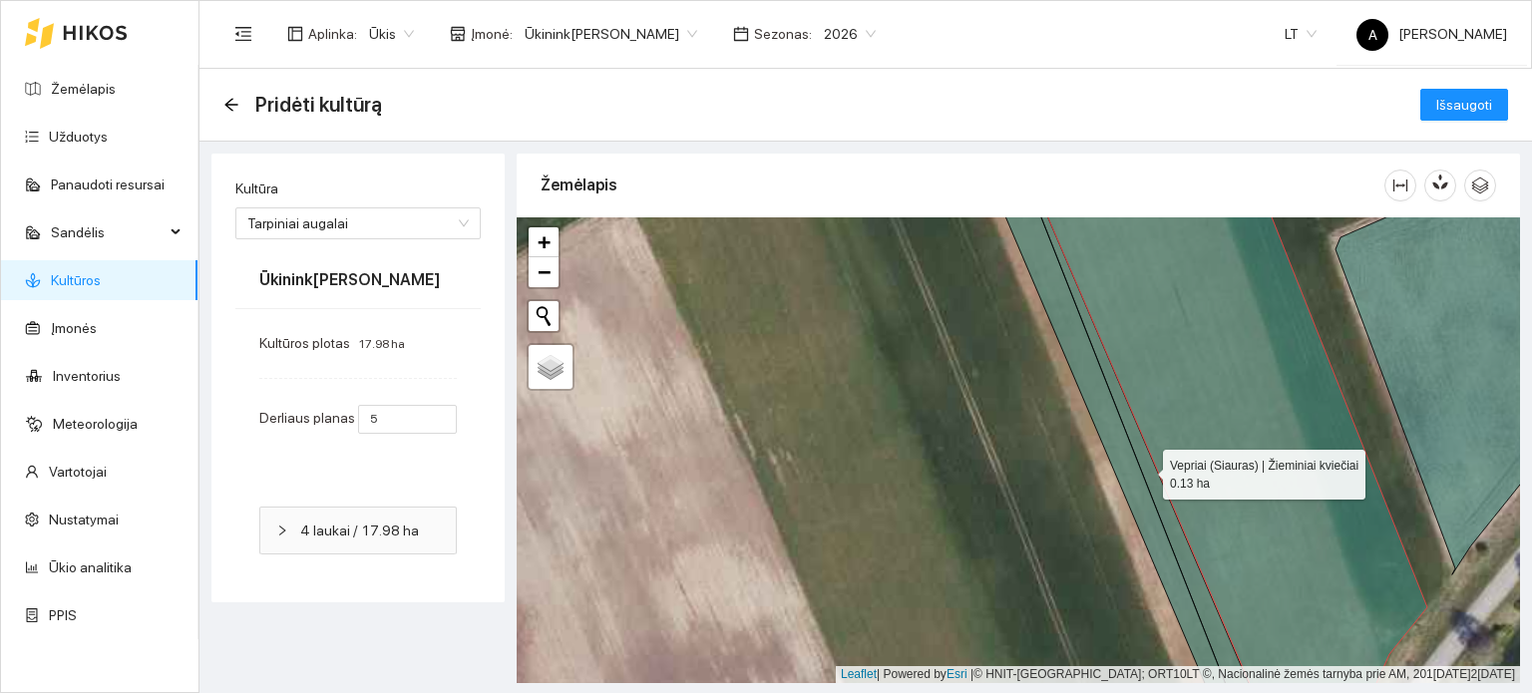
click at [1145, 470] on icon at bounding box center [1146, 450] width 246 height 561
click at [1118, 473] on icon at bounding box center [1115, 450] width 258 height 561
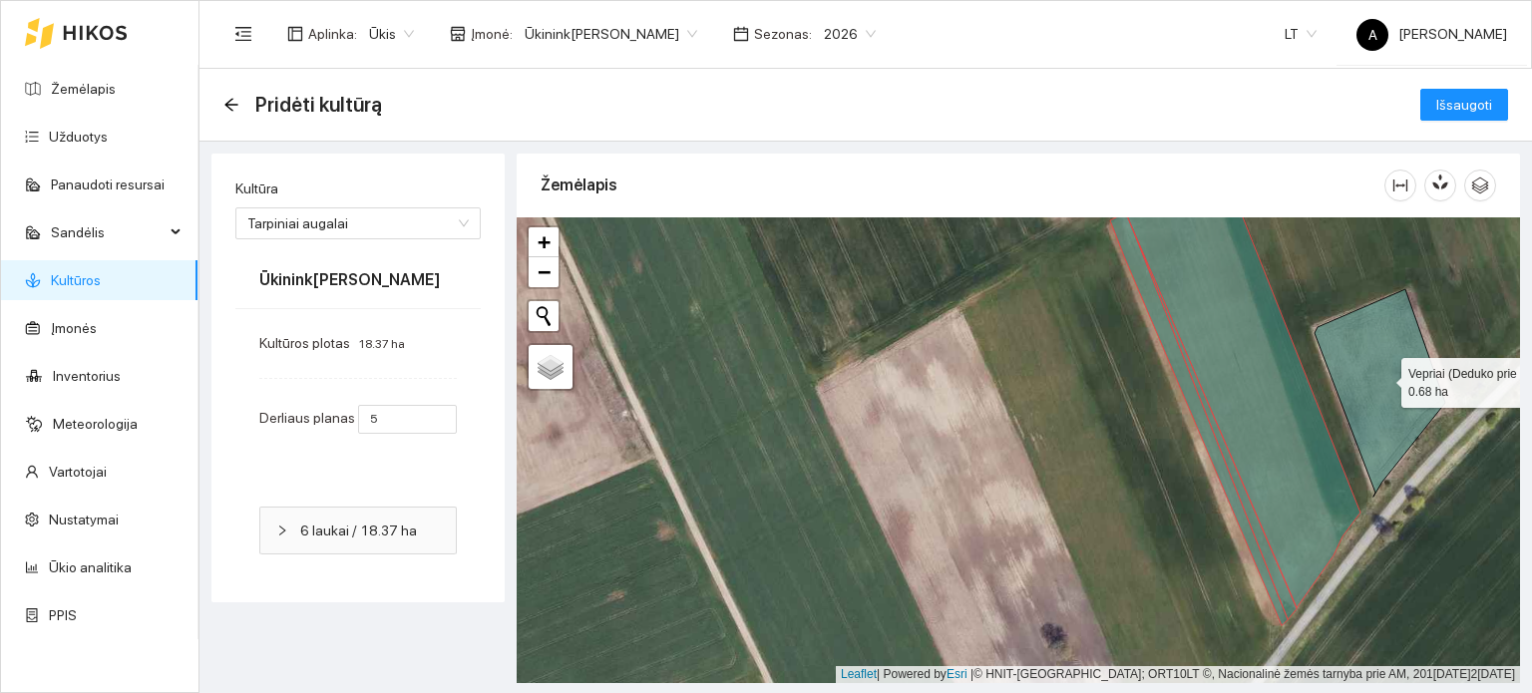
click at [1384, 378] on icon at bounding box center [1380, 393] width 131 height 208
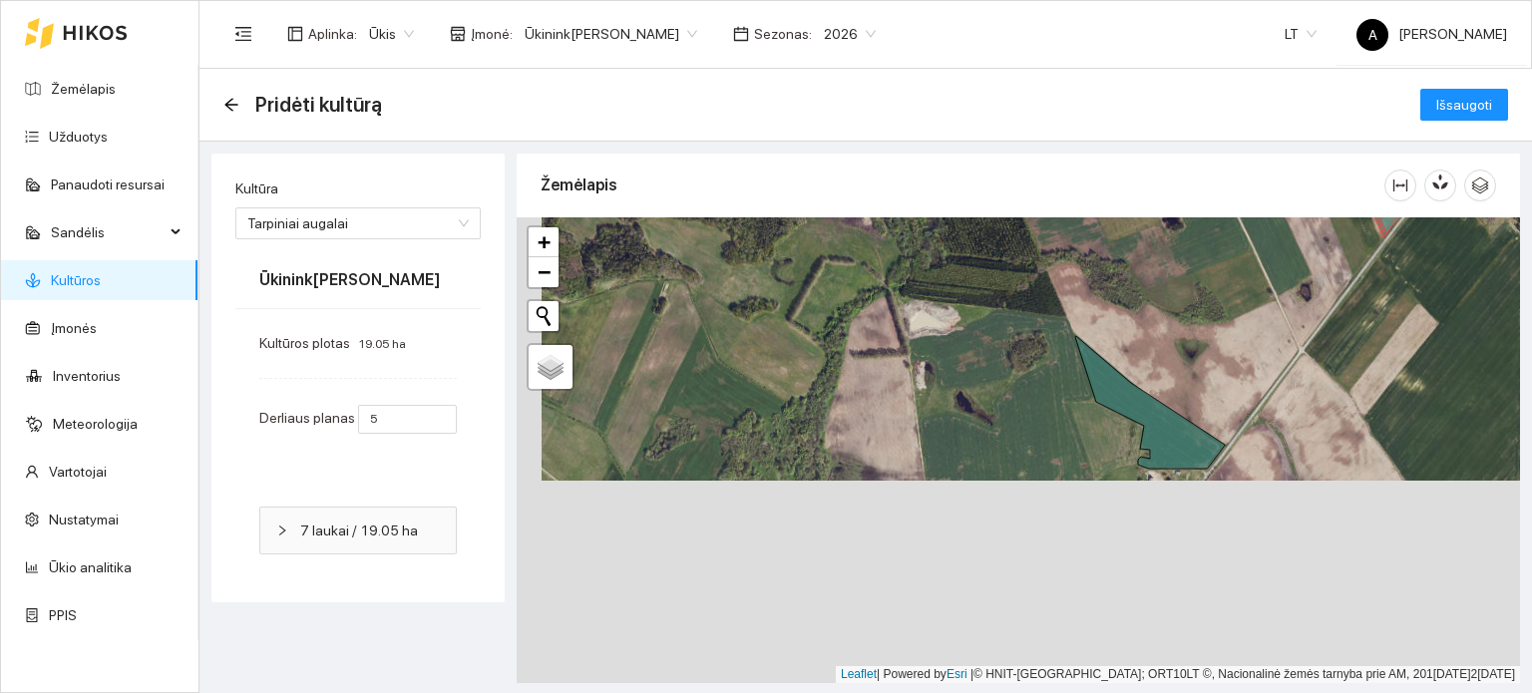
drag, startPoint x: 1135, startPoint y: 513, endPoint x: 1160, endPoint y: 307, distance: 207.0
click at [1160, 307] on div "+ − Nieko nerasta. Bandykite dar kartą. Žemėlapis Palydovas Leaflet | Powered b…" at bounding box center [1019, 450] width 1004 height 466
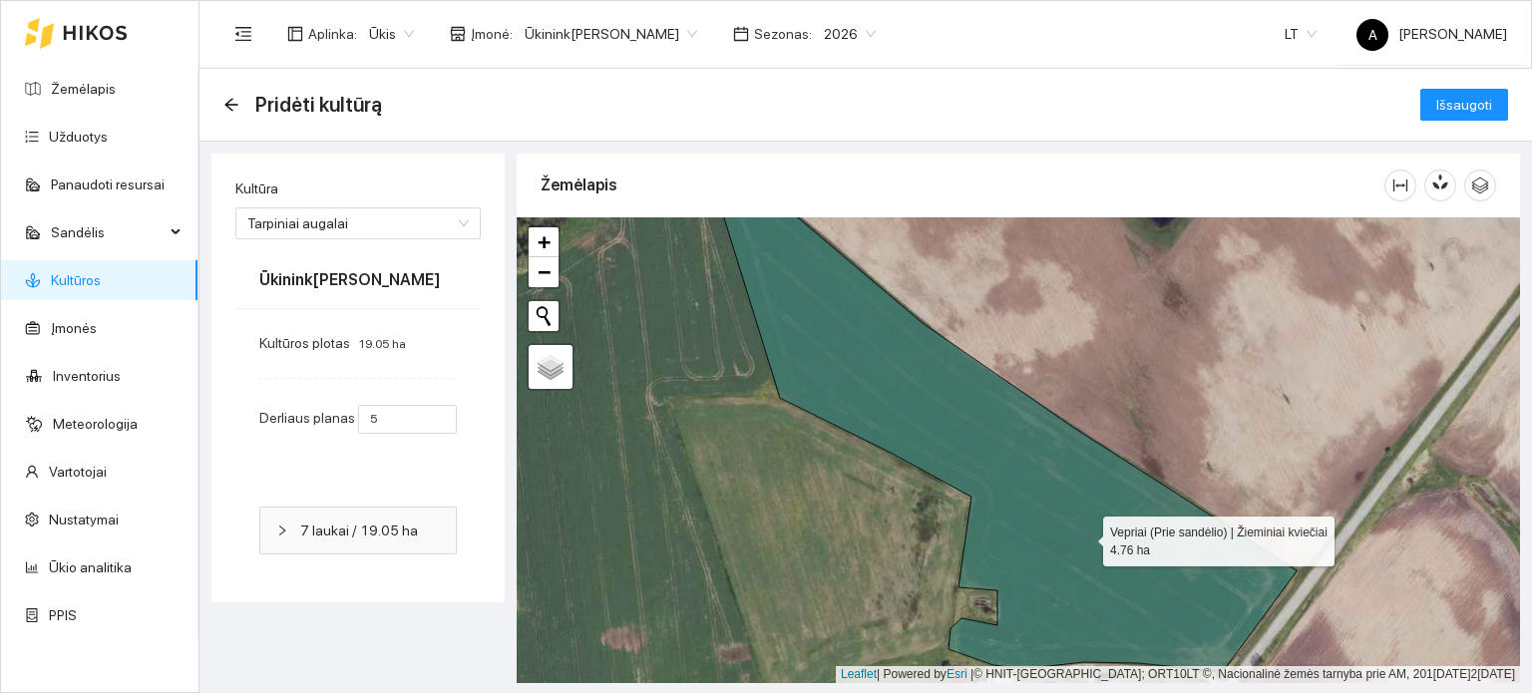
click at [1085, 537] on icon at bounding box center [1003, 421] width 588 height 502
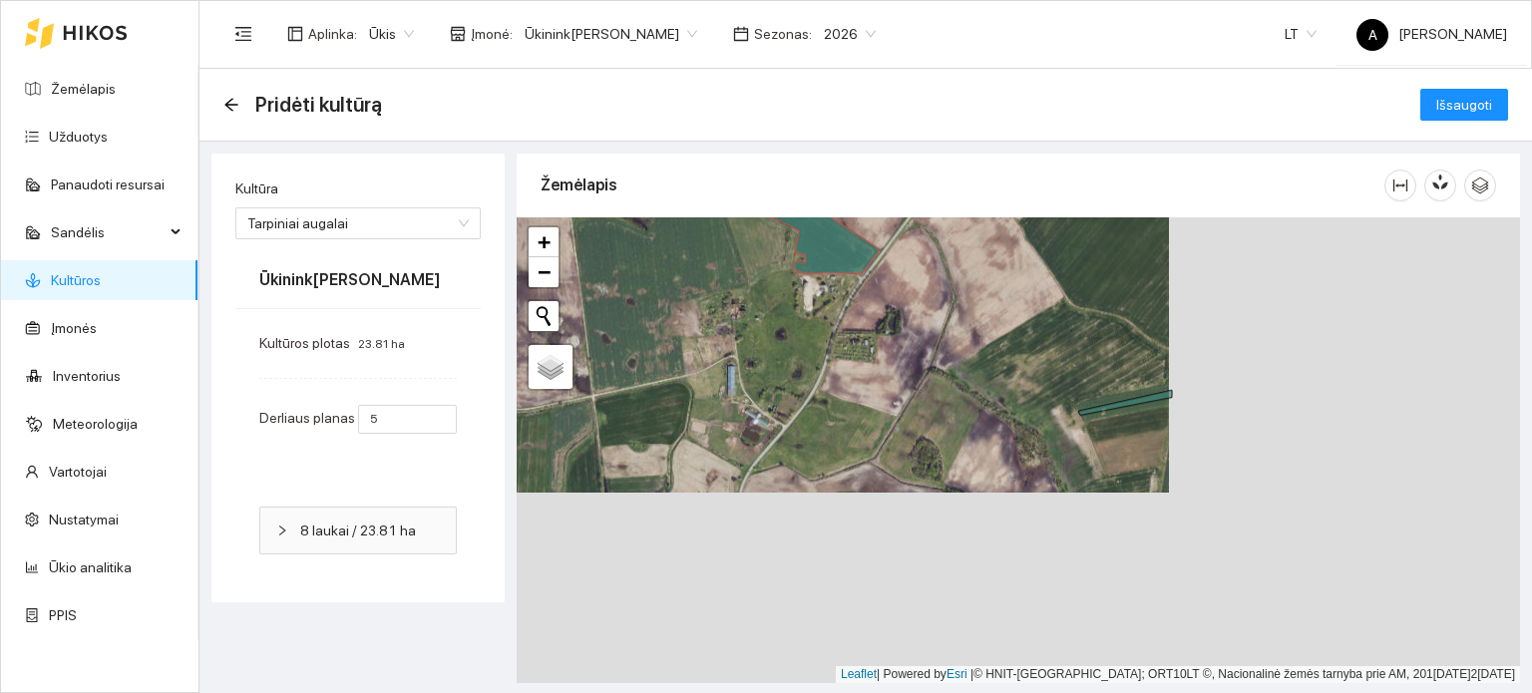
drag, startPoint x: 1337, startPoint y: 484, endPoint x: 986, endPoint y: 293, distance: 399.5
click at [986, 293] on div "+ − Nieko nerasta. Bandykite dar kartą. Žemėlapis Palydovas Leaflet | Powered b…" at bounding box center [1019, 450] width 1004 height 466
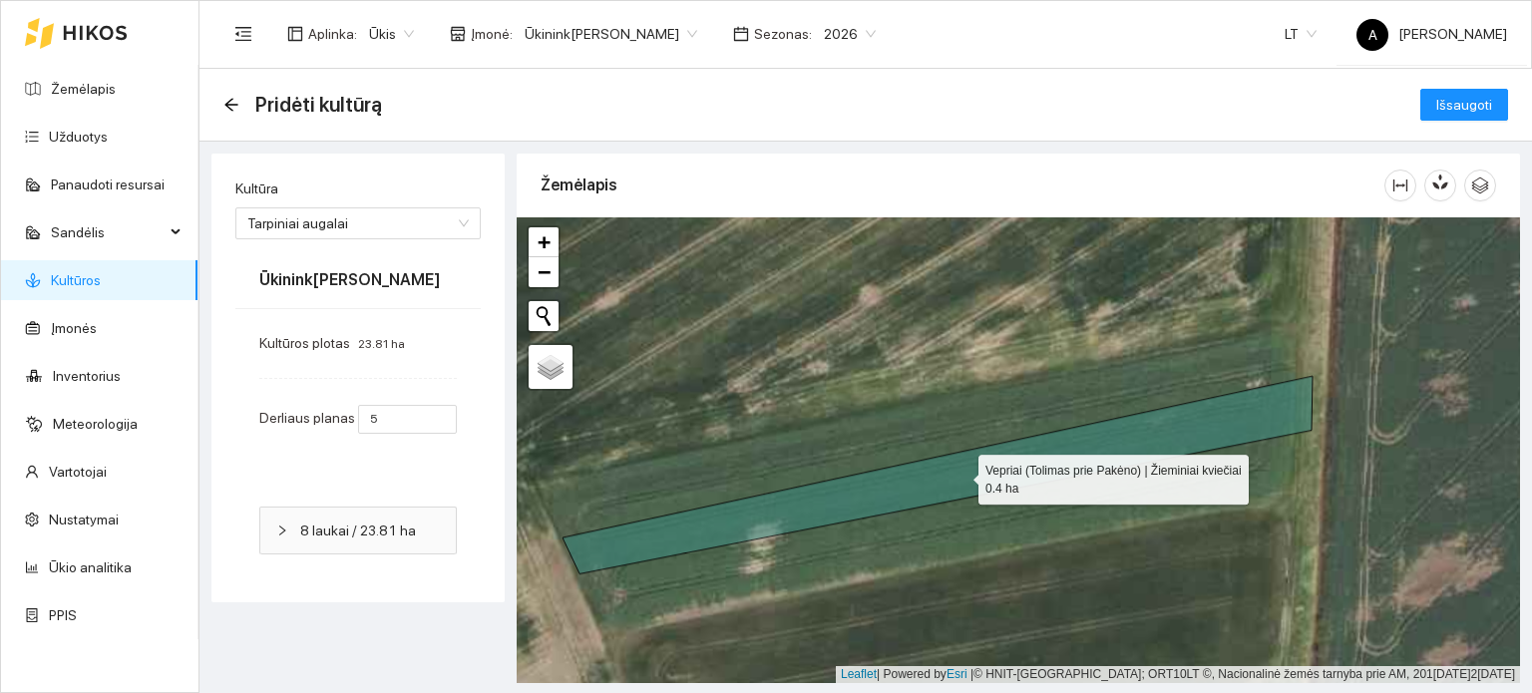
click at [1105, 442] on icon at bounding box center [938, 475] width 750 height 198
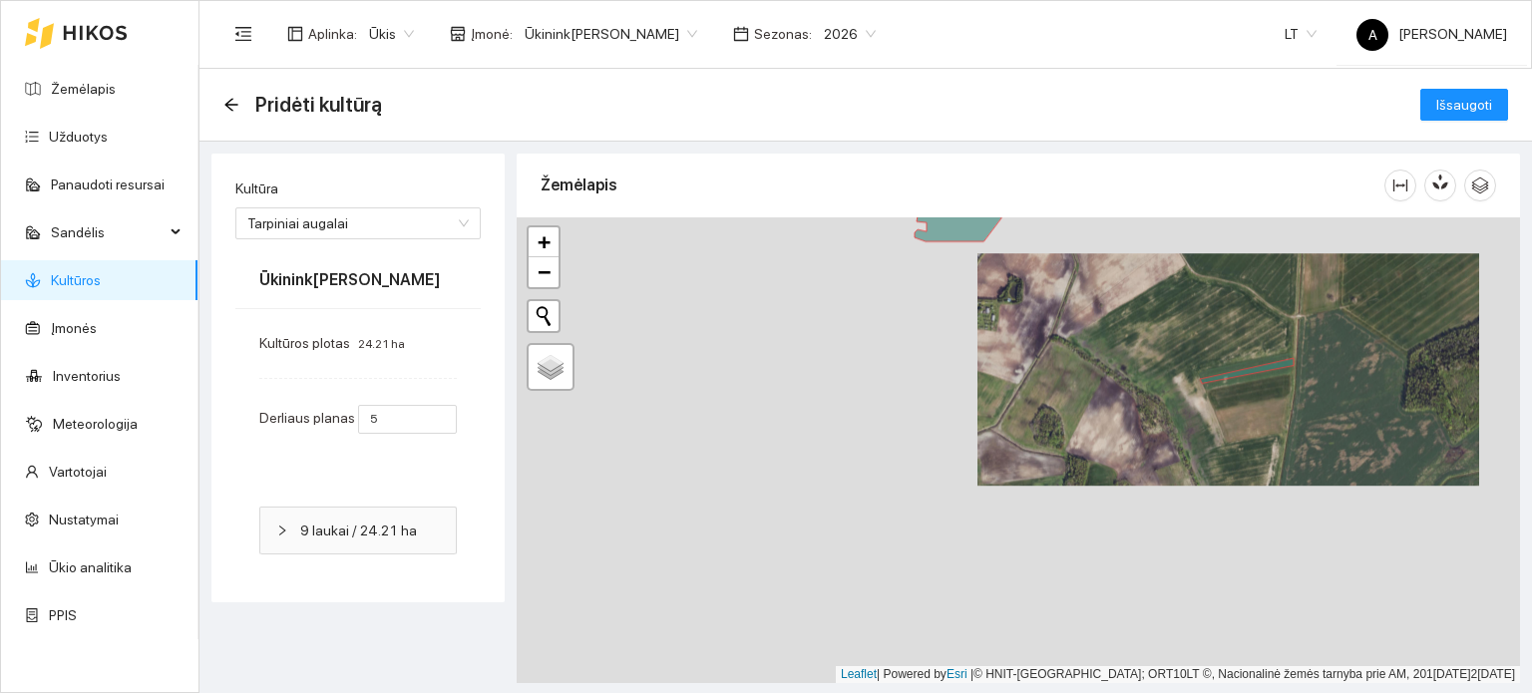
drag, startPoint x: 899, startPoint y: 378, endPoint x: 1142, endPoint y: 351, distance: 244.9
click at [1142, 351] on div "+ − Nieko nerasta. Bandykite dar kartą. Žemėlapis Palydovas Leaflet | Powered b…" at bounding box center [1019, 450] width 1004 height 466
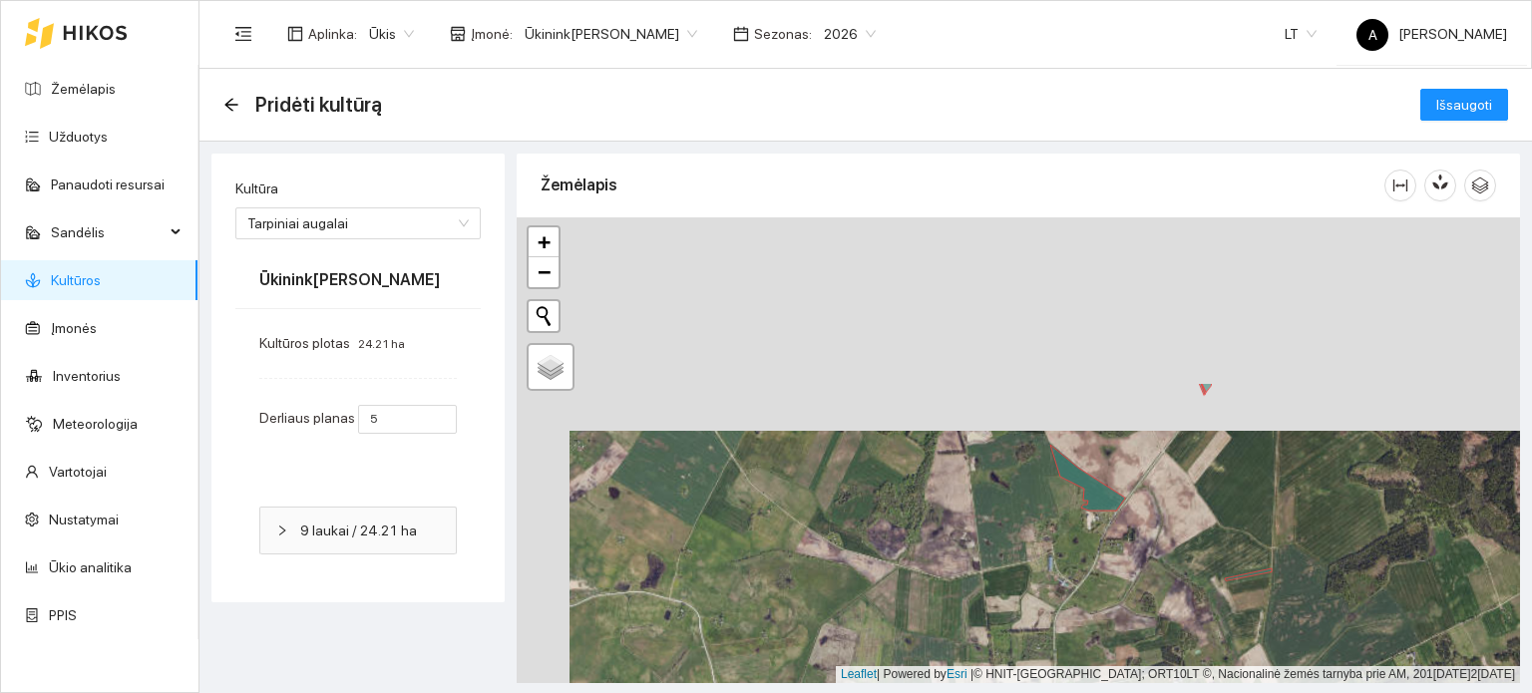
drag, startPoint x: 1106, startPoint y: 398, endPoint x: 1159, endPoint y: 614, distance: 221.9
click at [1159, 614] on div "+ − Nieko nerasta. Bandykite dar kartą. Žemėlapis Palydovas Leaflet | Powered b…" at bounding box center [1019, 450] width 1004 height 466
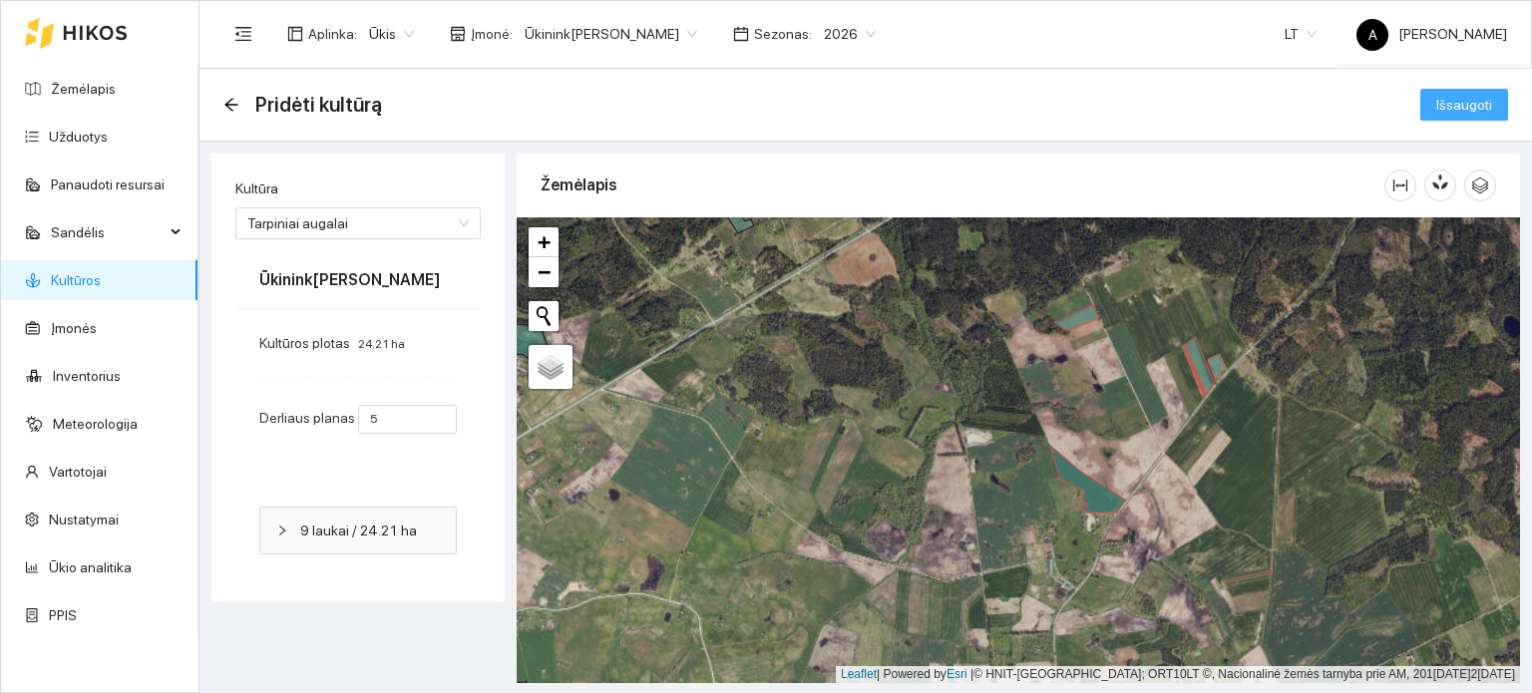
click at [1454, 103] on span "Išsaugoti" at bounding box center [1465, 105] width 56 height 22
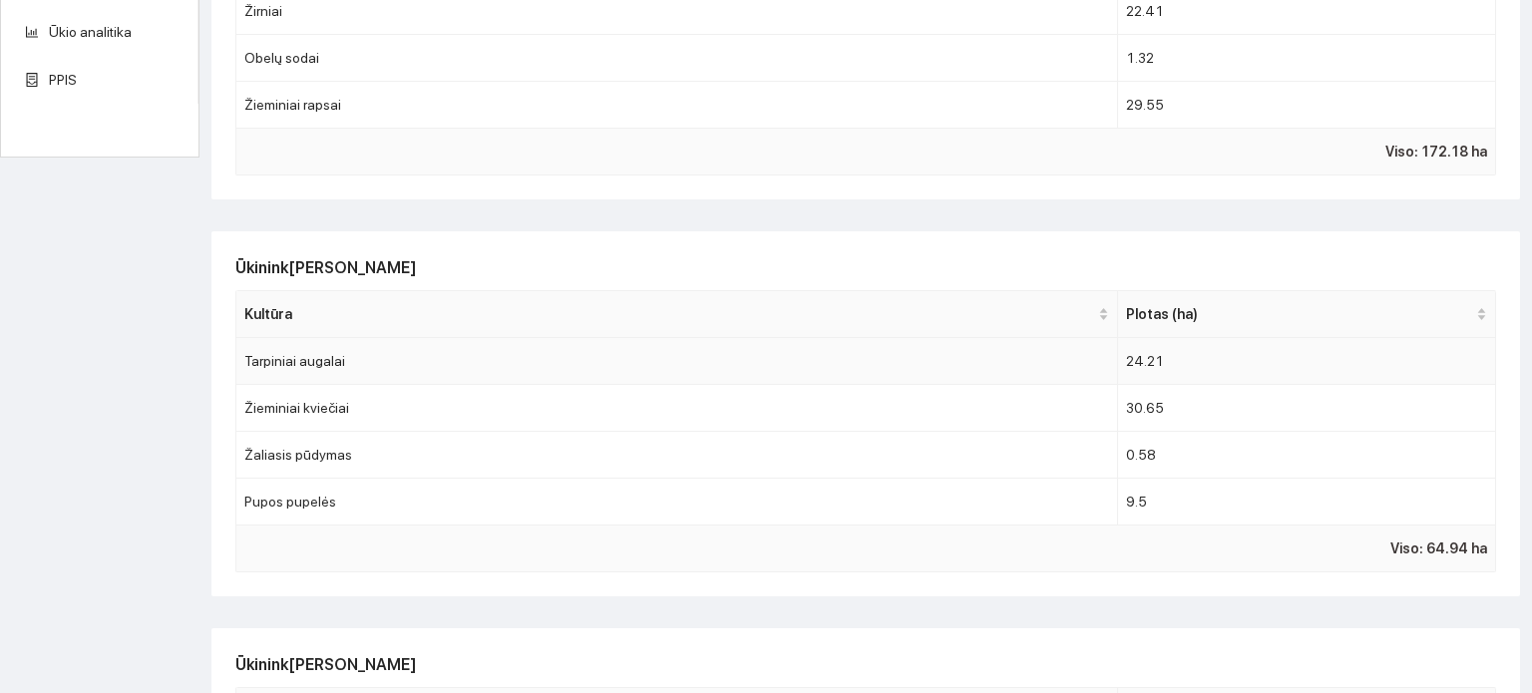
scroll to position [537, 0]
click at [1019, 515] on td "Pupos pupelės" at bounding box center [677, 501] width 882 height 47
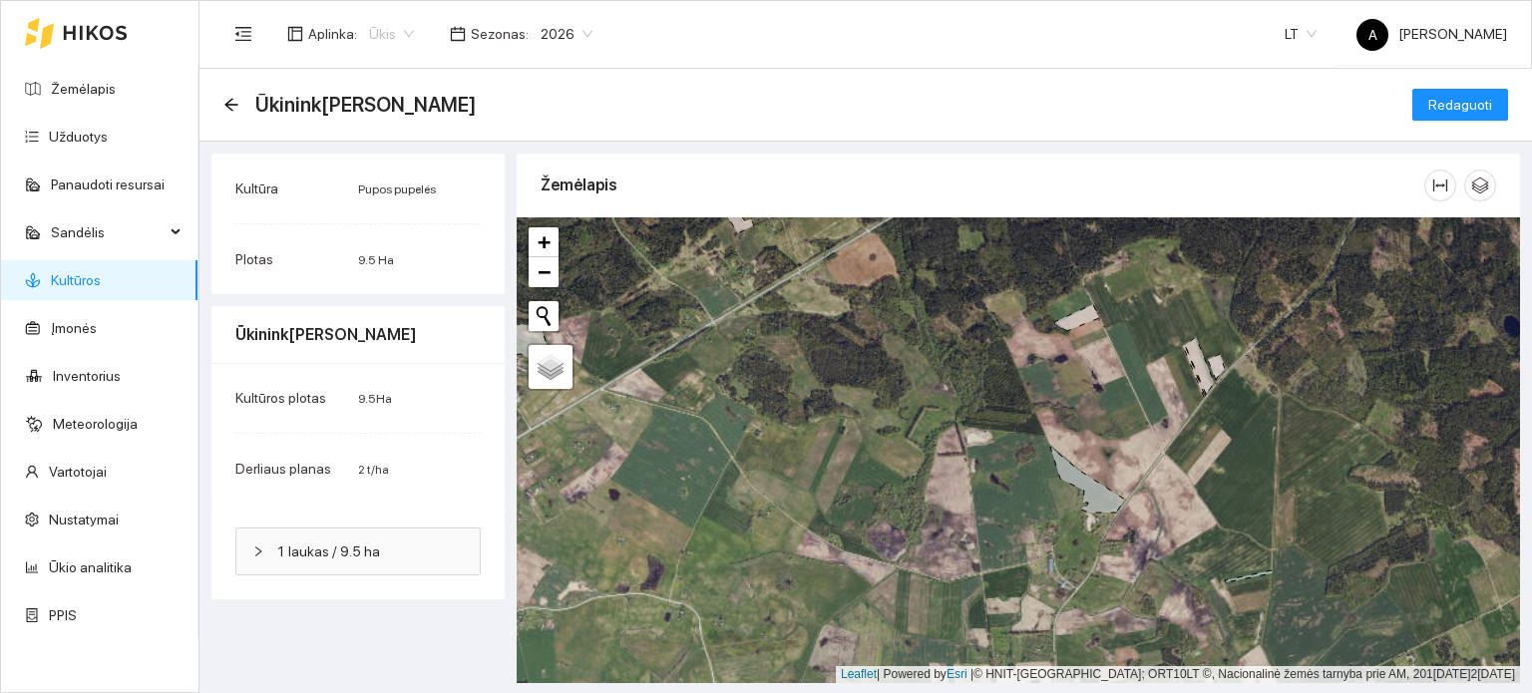
click at [402, 27] on span "Ūkis" at bounding box center [391, 34] width 45 height 30
click at [613, 57] on div "Aplinka : Ūkis Sezonas : 2026 LT[PERSON_NAME]" at bounding box center [865, 33] width 1284 height 65
click at [88, 272] on link "Kultūros" at bounding box center [76, 280] width 50 height 16
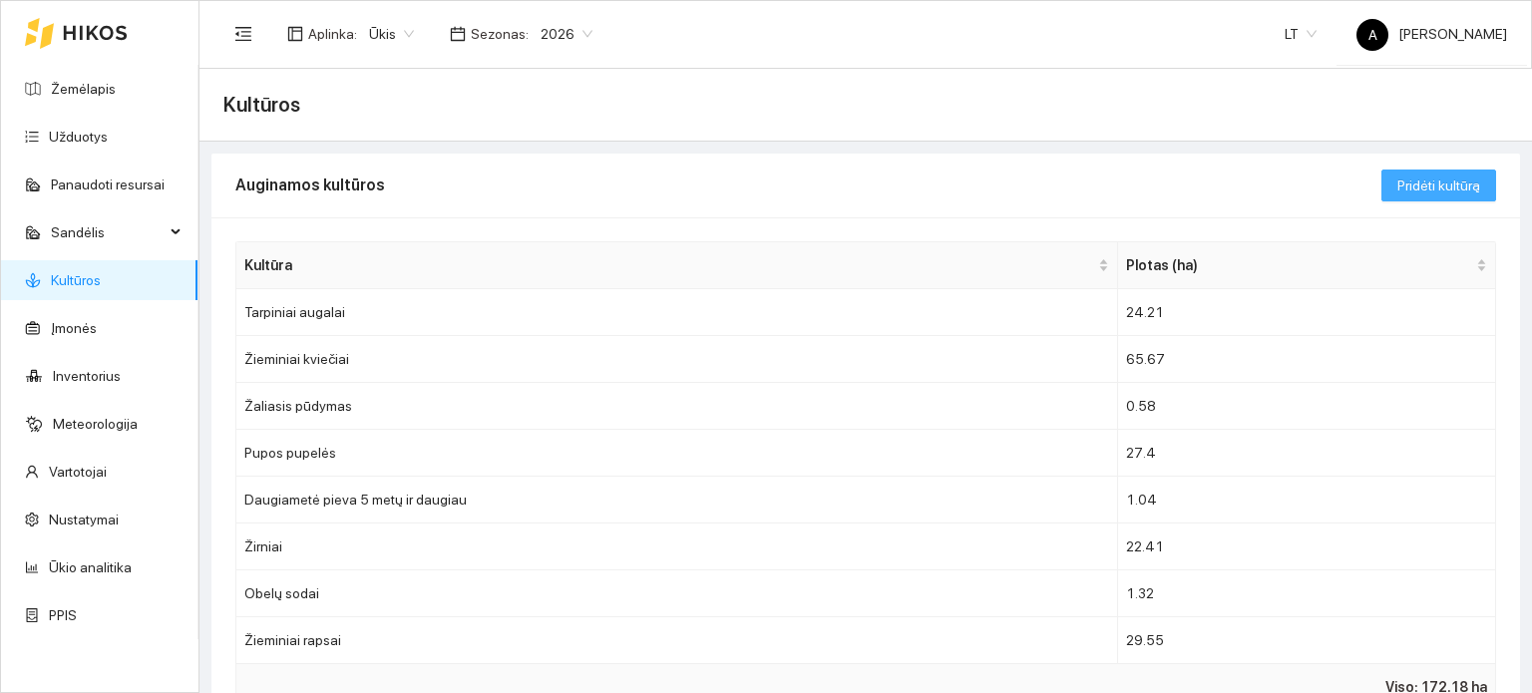
click at [1434, 178] on span "Pridėti kultūrą" at bounding box center [1439, 186] width 83 height 22
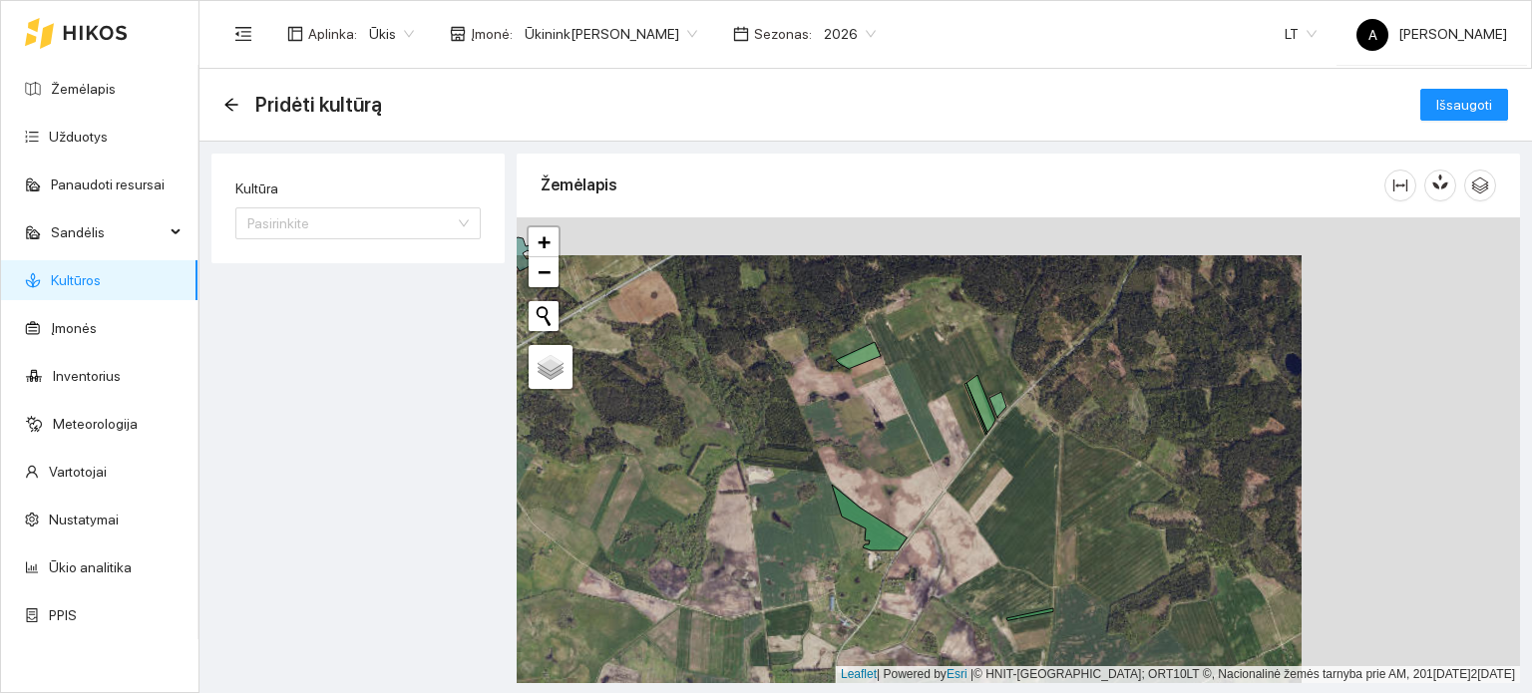
drag, startPoint x: 1157, startPoint y: 392, endPoint x: 939, endPoint y: 430, distance: 221.8
click at [939, 430] on div "+ − Nieko nerasta. Bandykite dar kartą. Žemėlapis Palydovas Leaflet | Powered b…" at bounding box center [1019, 450] width 1004 height 466
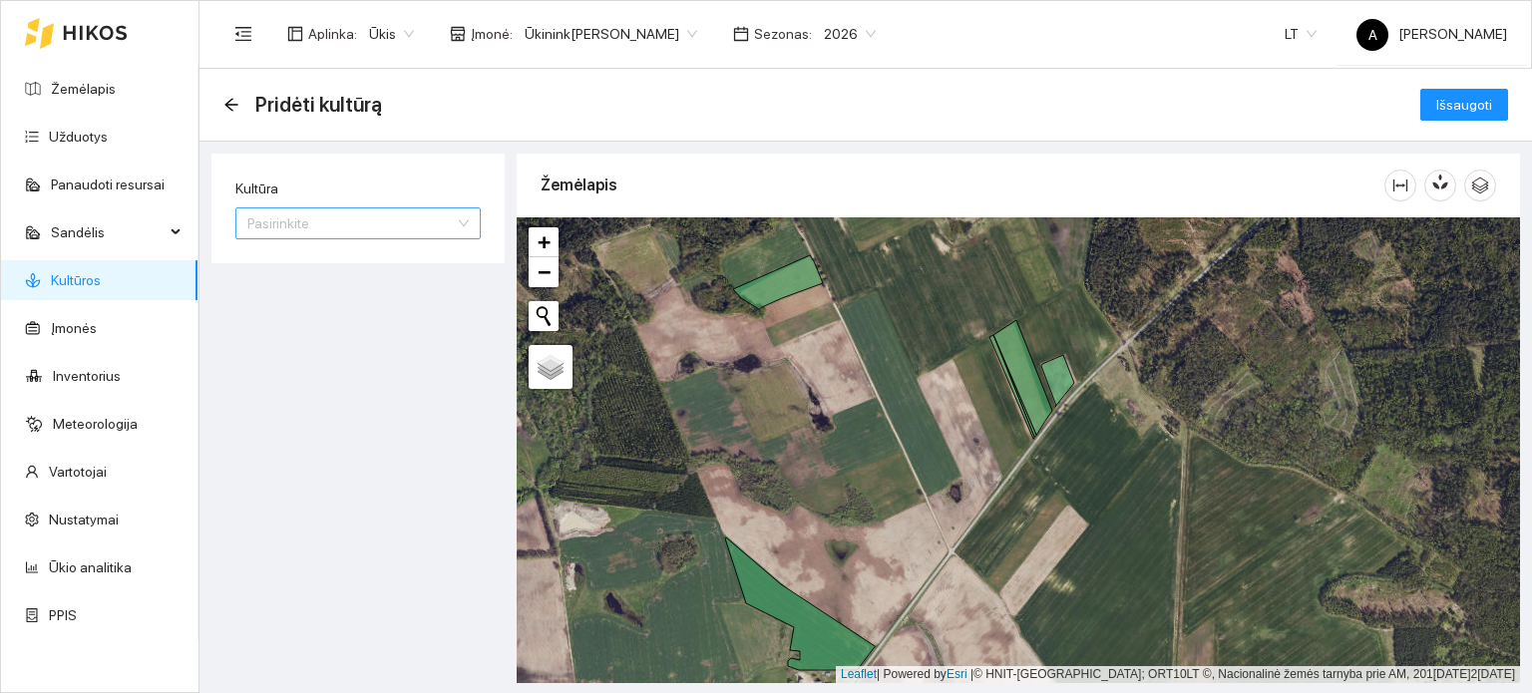
click at [427, 224] on input "Kultūra" at bounding box center [351, 224] width 208 height 30
click at [930, 498] on div "+ − Nieko nerasta. Bandykite dar kartą. Žemėlapis Palydovas Leaflet | Powered b…" at bounding box center [1019, 450] width 1004 height 466
click at [664, 21] on span "Ūkinink[PERSON_NAME]" at bounding box center [611, 34] width 173 height 30
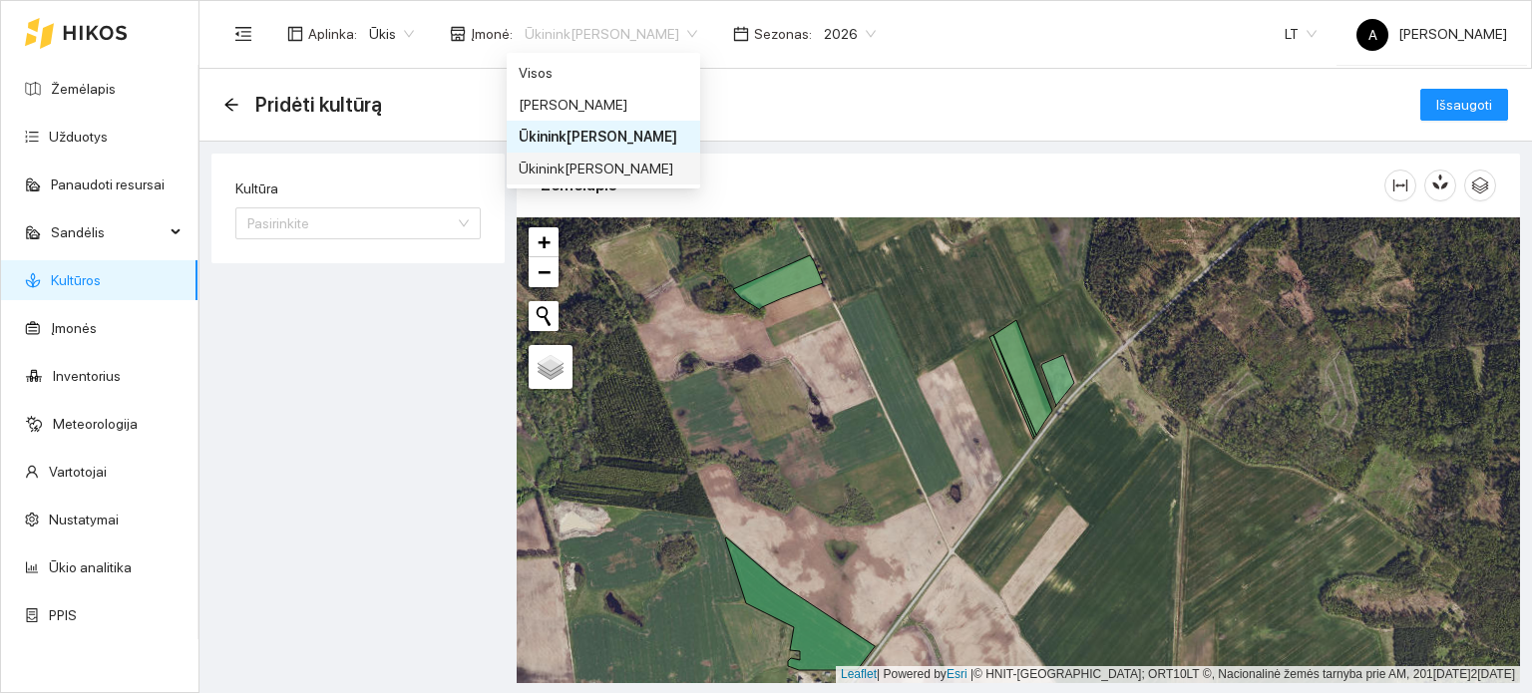
click at [583, 170] on div "Ūkinink[PERSON_NAME]" at bounding box center [604, 169] width 170 height 22
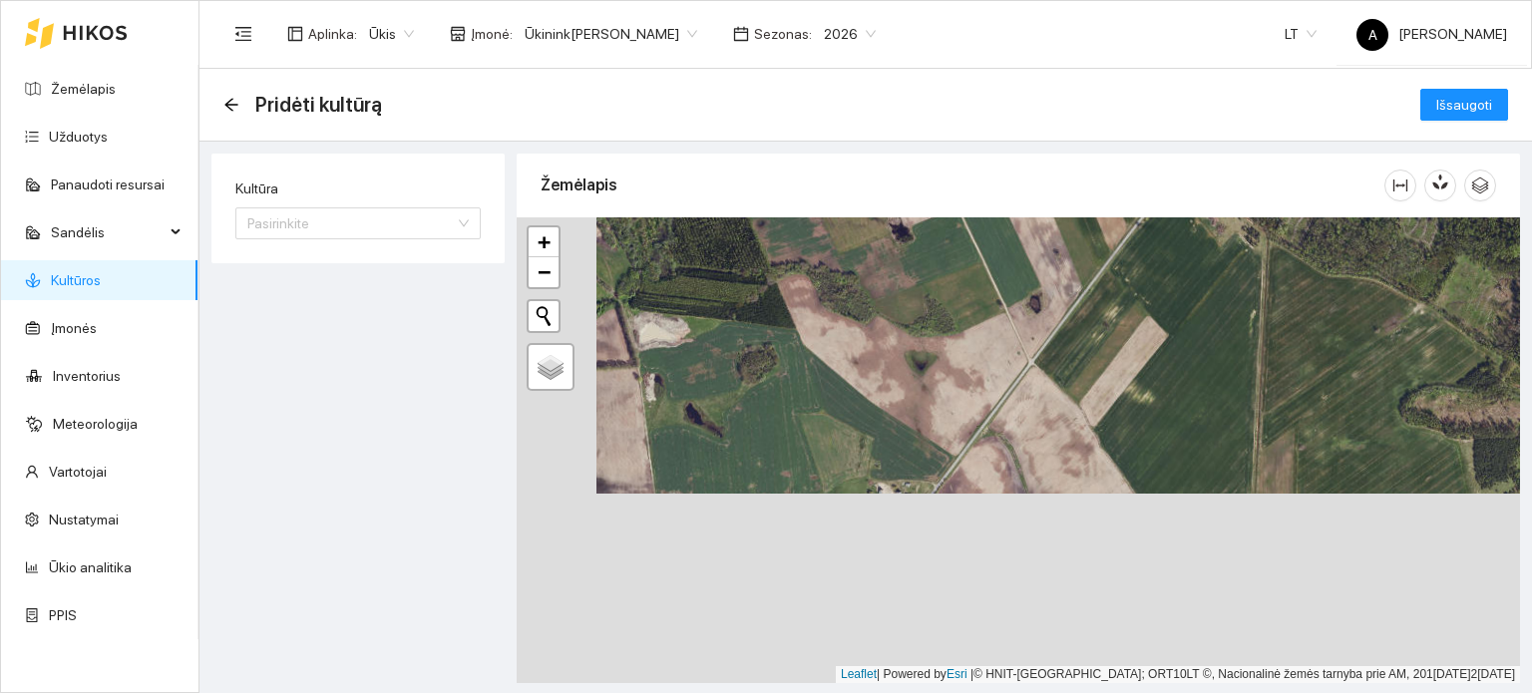
drag, startPoint x: 822, startPoint y: 458, endPoint x: 930, endPoint y: 228, distance: 253.5
click at [930, 228] on div "+ − Nieko nerasta. Bandykite dar kartą. Žemėlapis Palydovas Leaflet | Powered b…" at bounding box center [1019, 450] width 1004 height 466
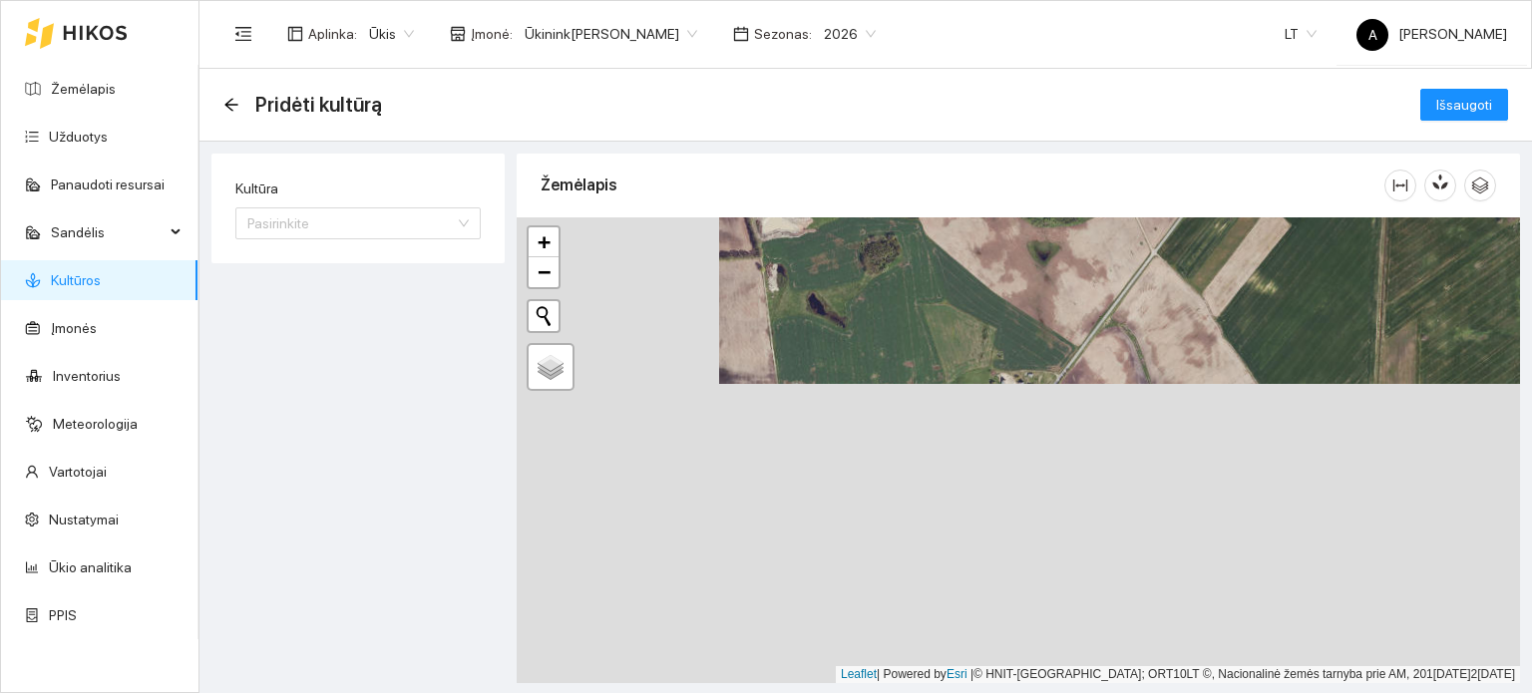
drag, startPoint x: 796, startPoint y: 424, endPoint x: 930, endPoint y: 318, distance: 170.5
click at [930, 318] on div "+ − Nieko nerasta. Bandykite dar kartą. Žemėlapis Palydovas Leaflet | Powered b…" at bounding box center [1019, 450] width 1004 height 466
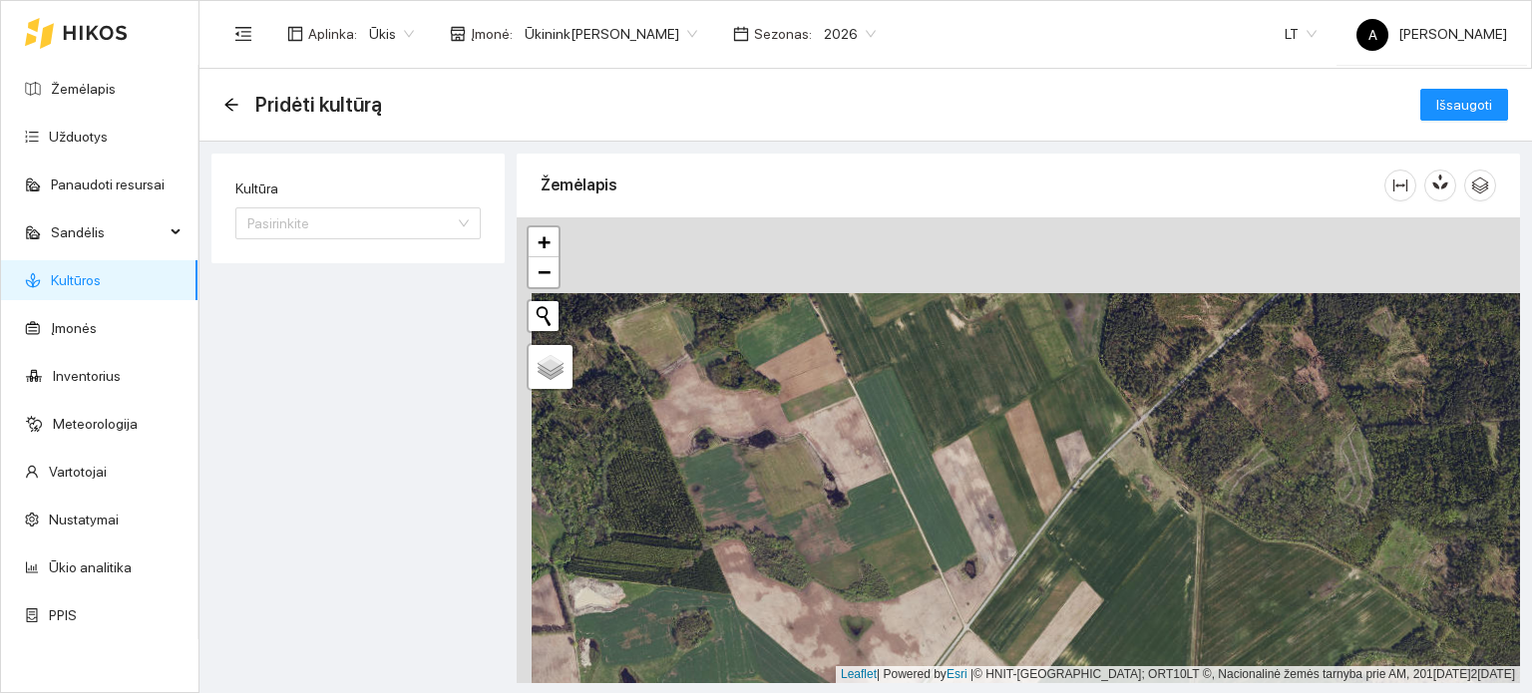
drag, startPoint x: 969, startPoint y: 312, endPoint x: 742, endPoint y: 721, distance: 467.6
click at [742, 692] on html "Žemėlapis Užduotys Panaudoti resursai Sandėlis Kultūros Įmonės Inventorius Mete…" at bounding box center [766, 346] width 1532 height 693
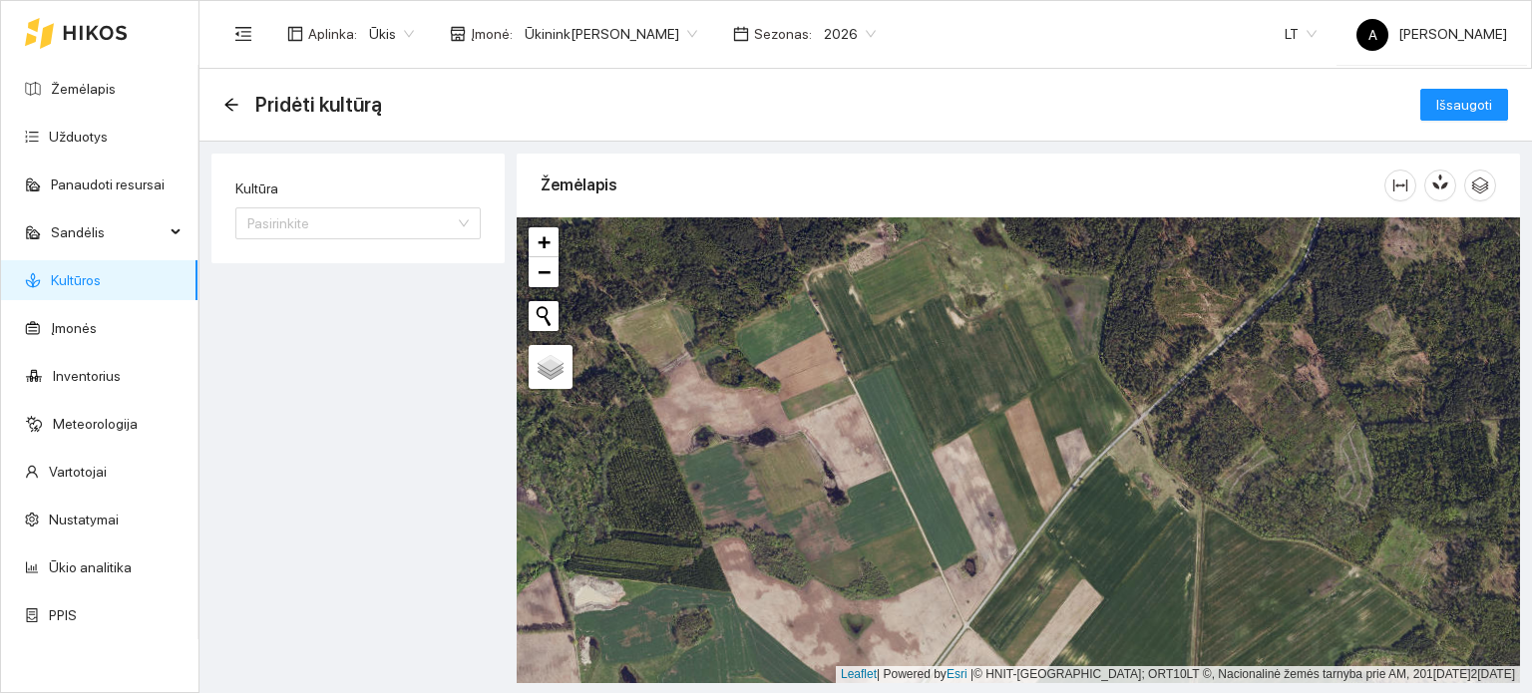
click at [962, 466] on div "+ − Nieko nerasta. Bandykite dar kartą. Žemėlapis Palydovas Leaflet | Powered b…" at bounding box center [1019, 450] width 1004 height 466
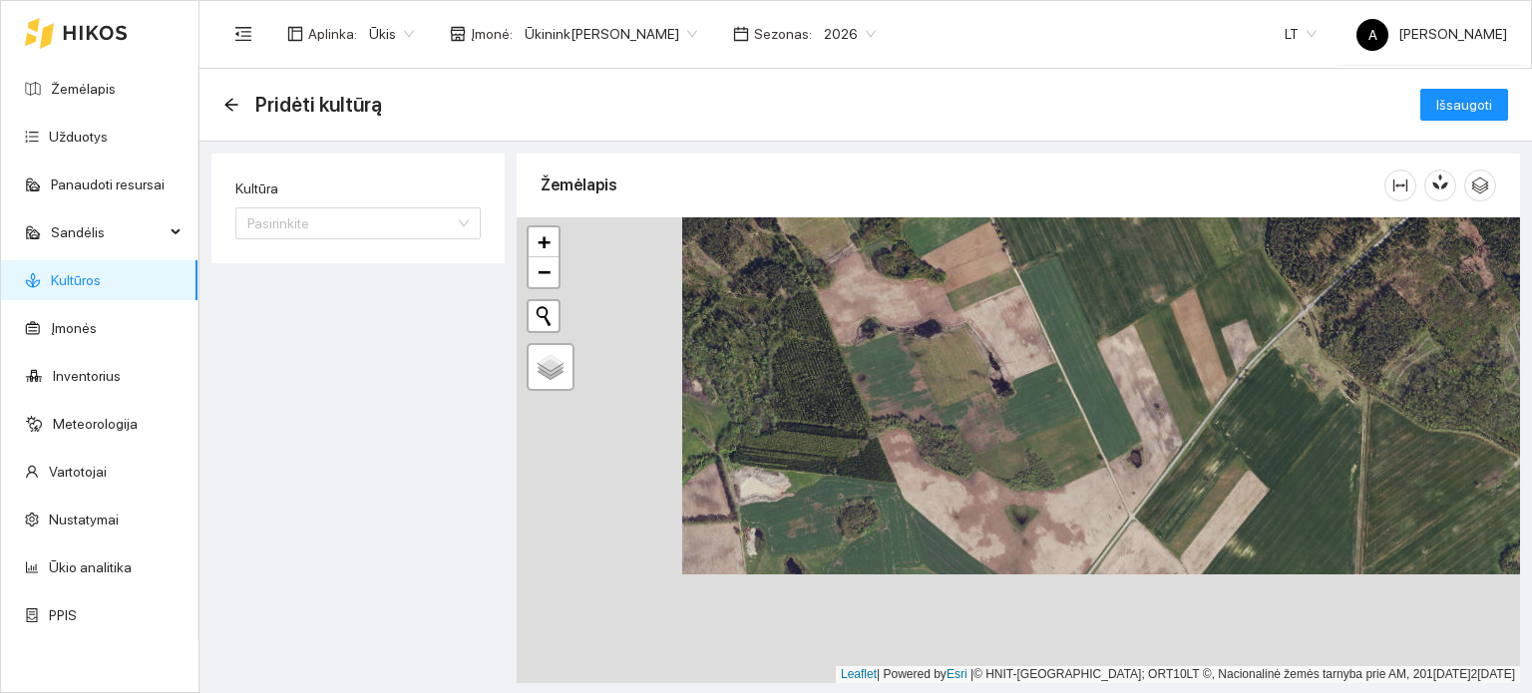
drag, startPoint x: 962, startPoint y: 466, endPoint x: 1232, endPoint y: 286, distance: 324.6
click at [1232, 286] on div "+ − Nieko nerasta. Bandykite dar kartą. Žemėlapis Palydovas Leaflet | Powered b…" at bounding box center [1019, 450] width 1004 height 466
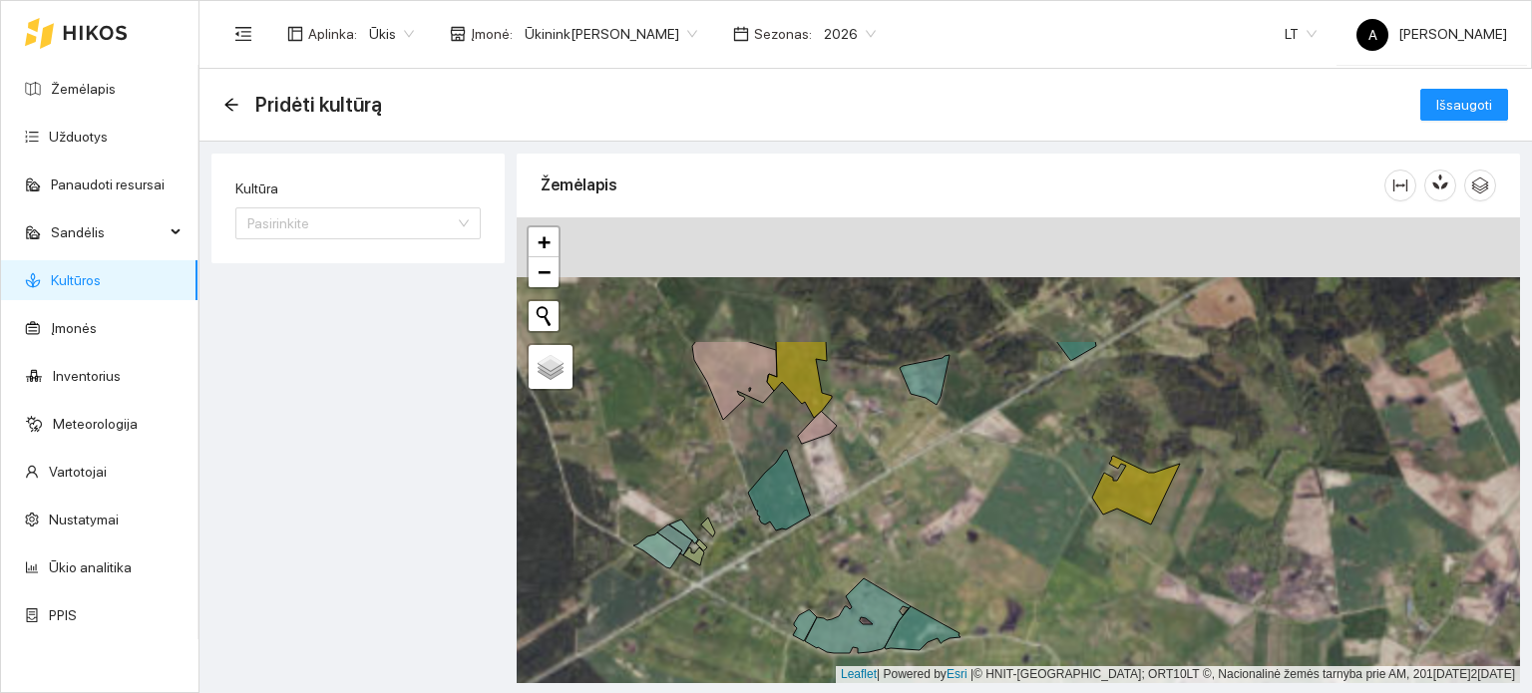
drag, startPoint x: 942, startPoint y: 282, endPoint x: 982, endPoint y: 454, distance: 176.2
click at [982, 454] on div "+ − Nieko nerasta. Bandykite dar kartą. Žemėlapis Palydovas Leaflet | Powered b…" at bounding box center [1019, 450] width 1004 height 466
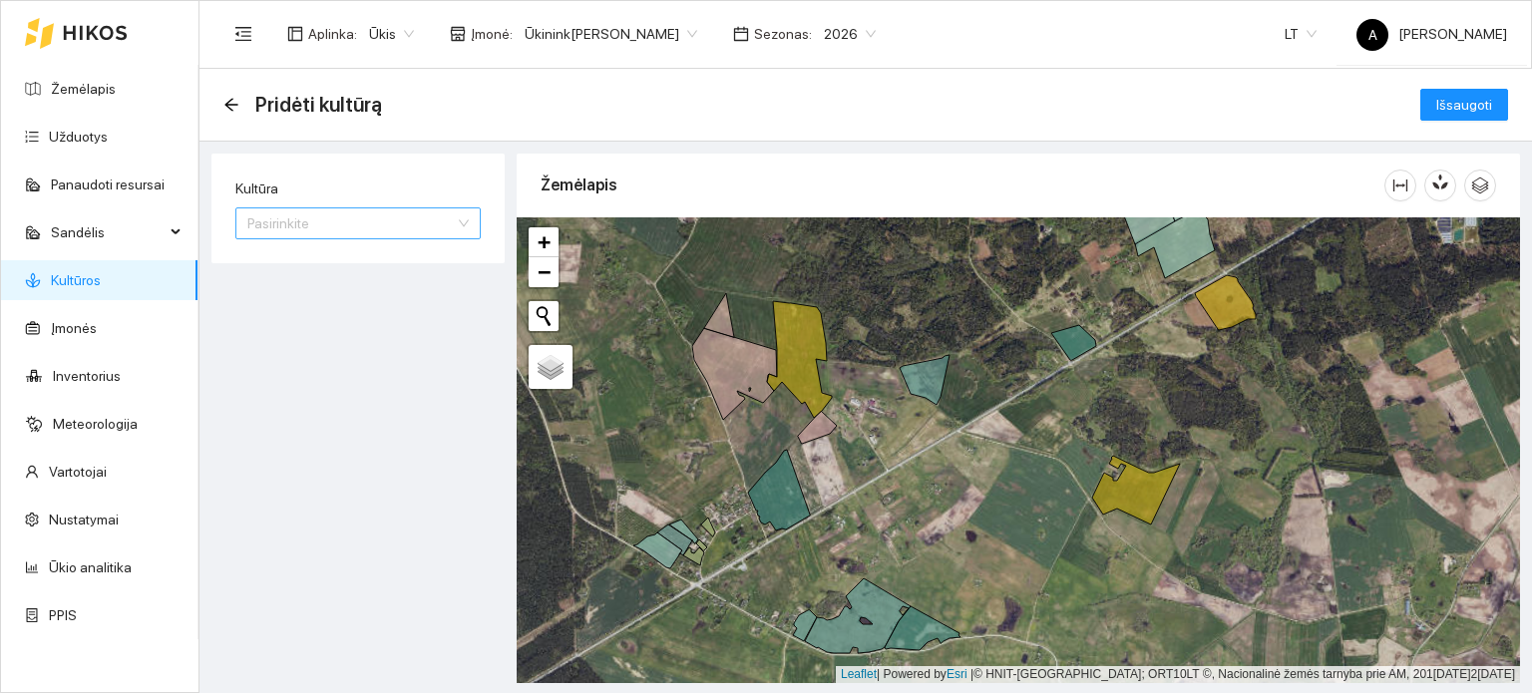
click at [449, 228] on input "Kultūra" at bounding box center [351, 224] width 208 height 30
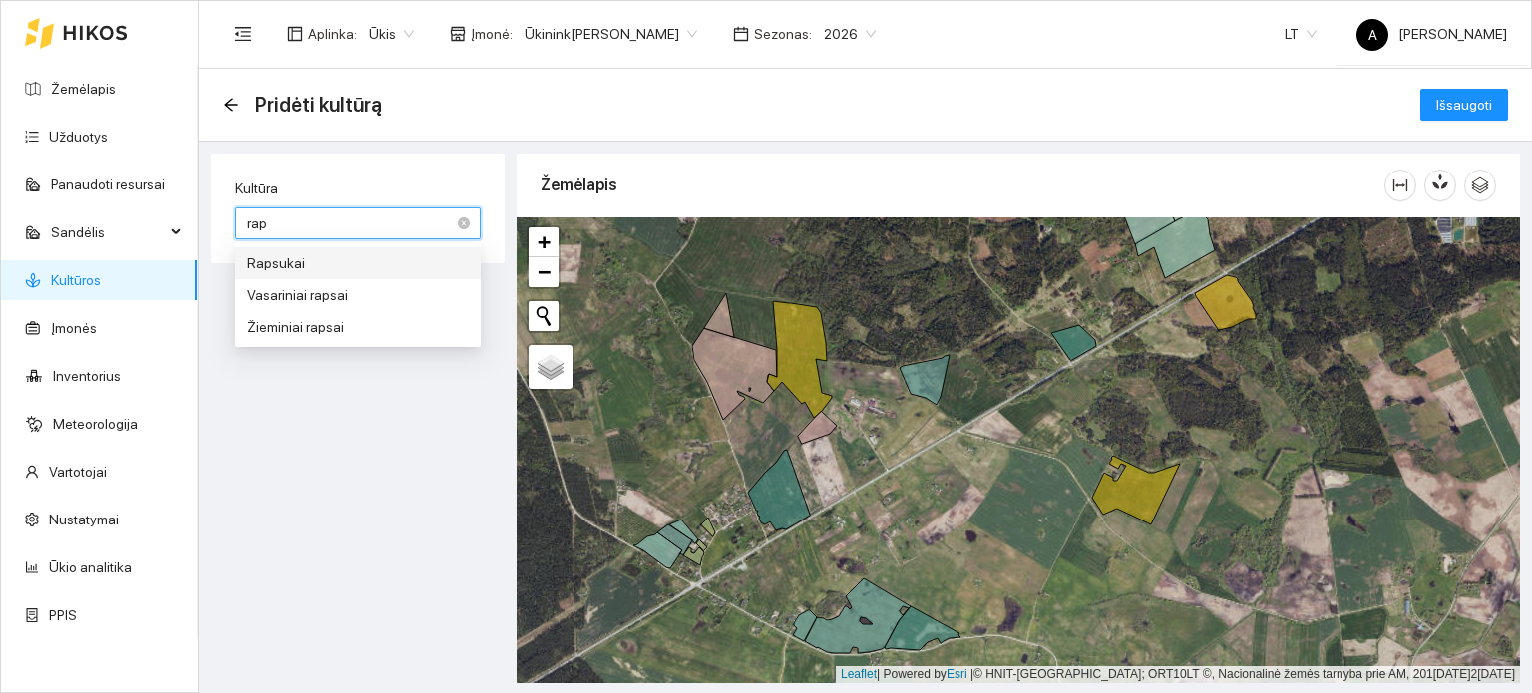
type input "raps"
click at [286, 325] on div "Žieminiai rapsai" at bounding box center [357, 327] width 221 height 22
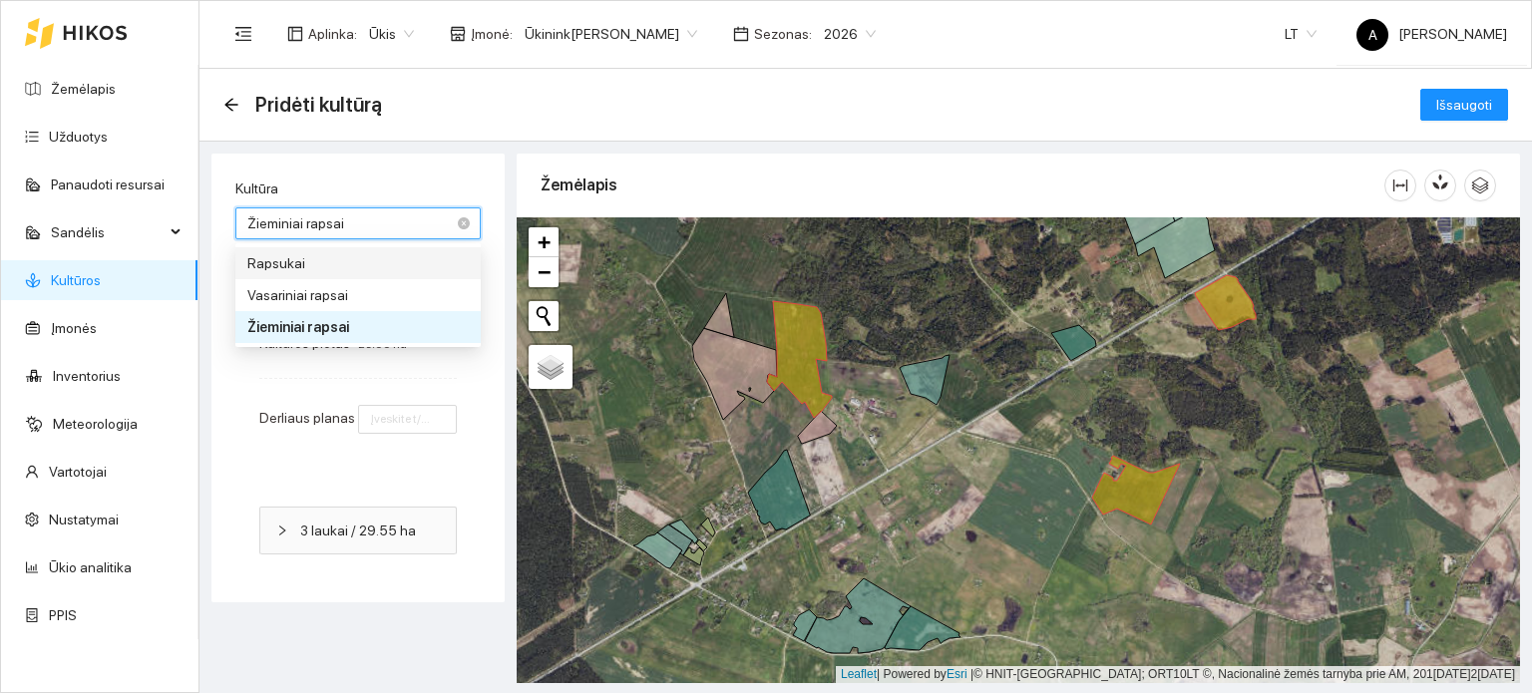
type input "3"
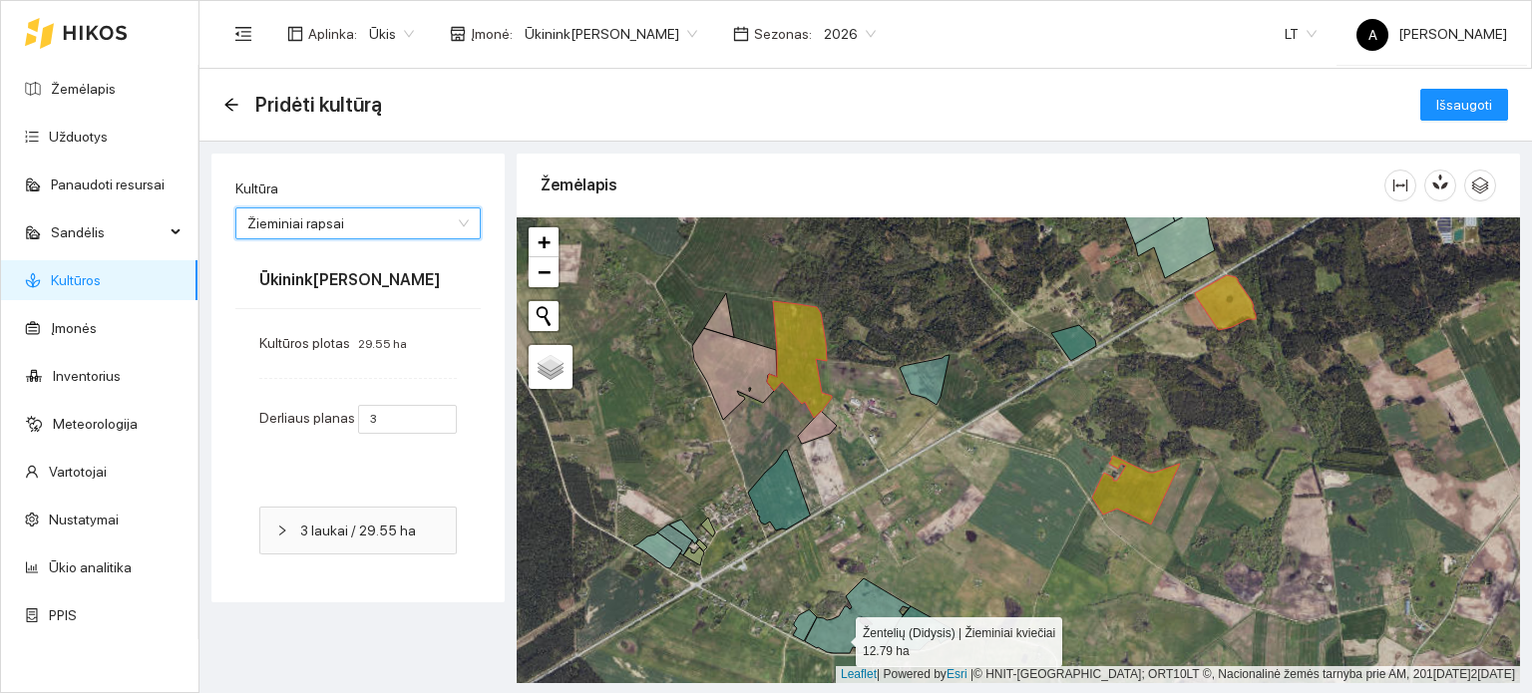
click at [838, 638] on icon at bounding box center [858, 616] width 106 height 75
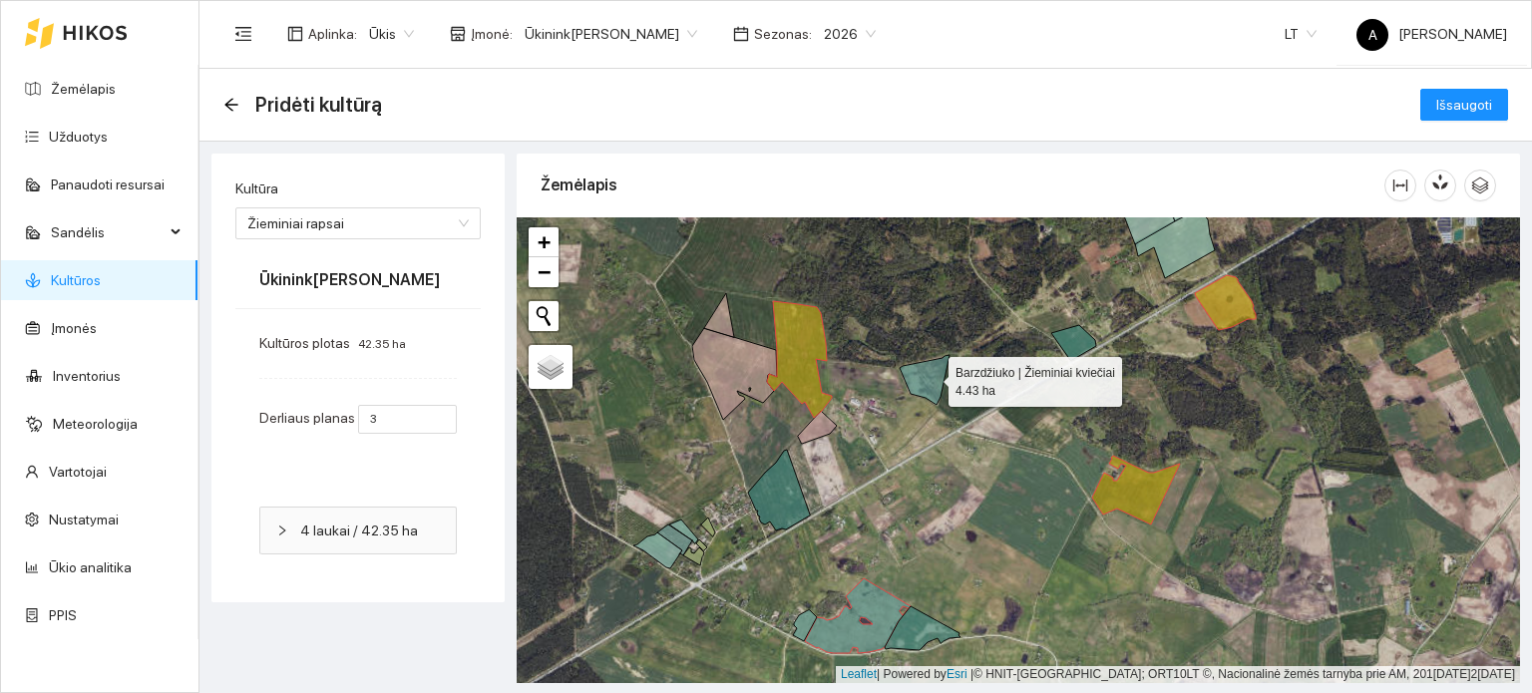
click at [931, 377] on icon at bounding box center [925, 380] width 50 height 50
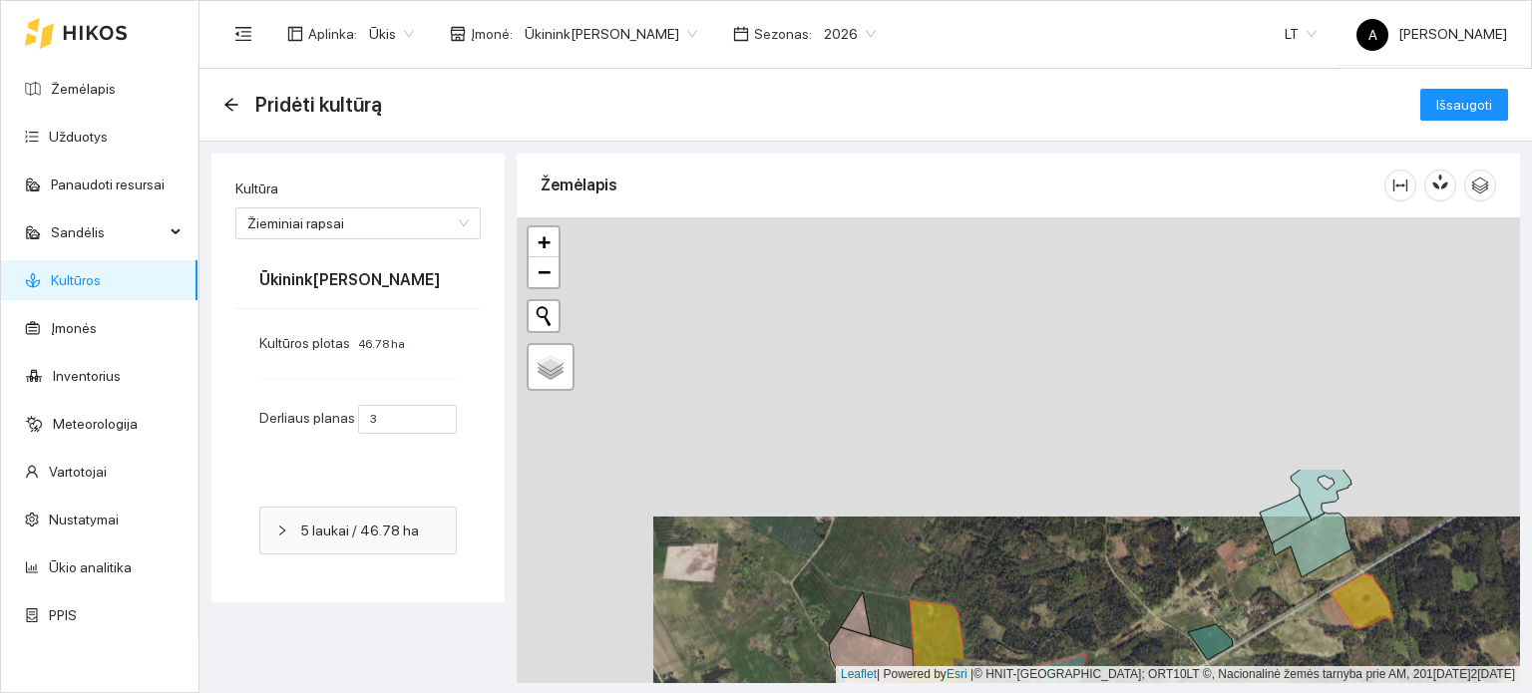
drag, startPoint x: 848, startPoint y: 294, endPoint x: 985, endPoint y: 596, distance: 330.8
click at [985, 596] on div "+ − Nieko nerasta. Bandykite dar kartą. Žemėlapis Palydovas Leaflet | Powered b…" at bounding box center [1019, 450] width 1004 height 466
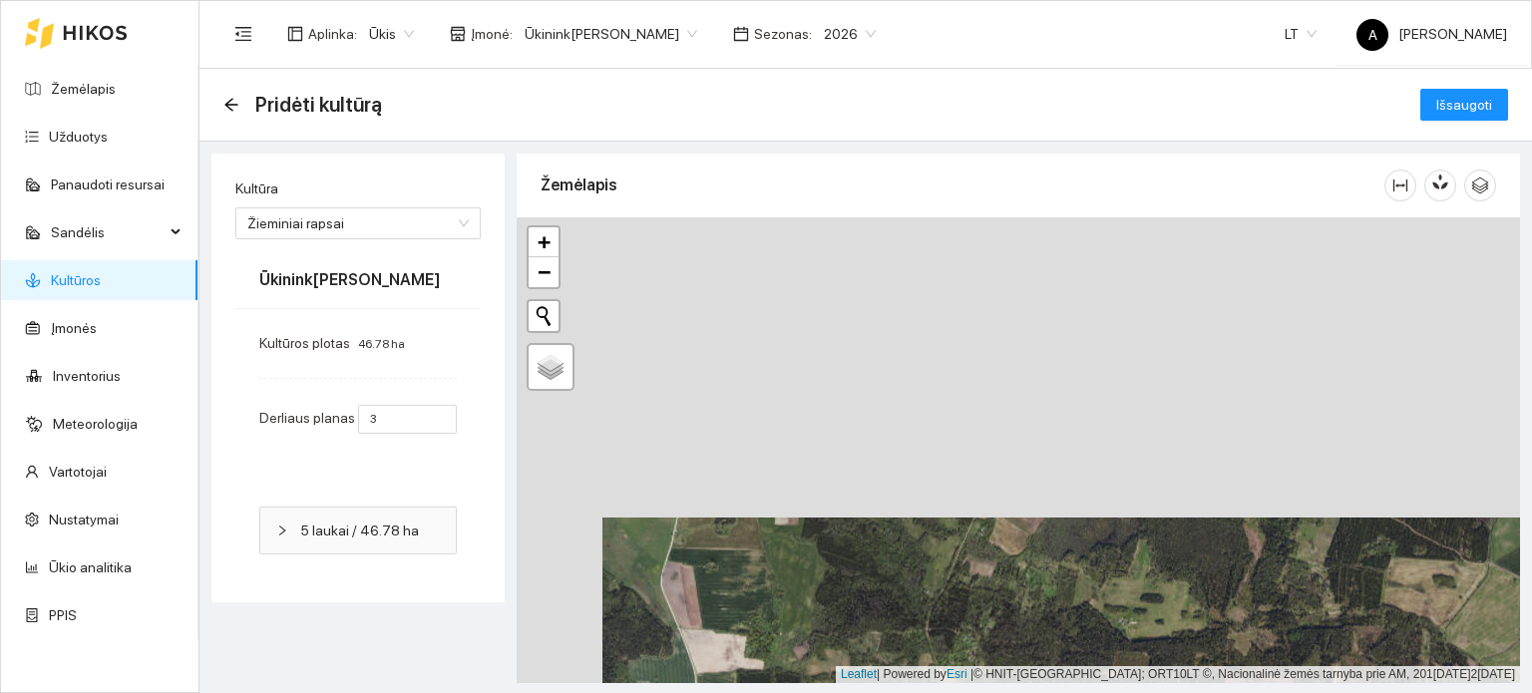
drag, startPoint x: 853, startPoint y: 318, endPoint x: 939, endPoint y: 620, distance: 313.3
click at [939, 620] on div "+ − Nieko nerasta. Bandykite dar kartą. Žemėlapis Palydovas Leaflet | Powered b…" at bounding box center [1019, 450] width 1004 height 466
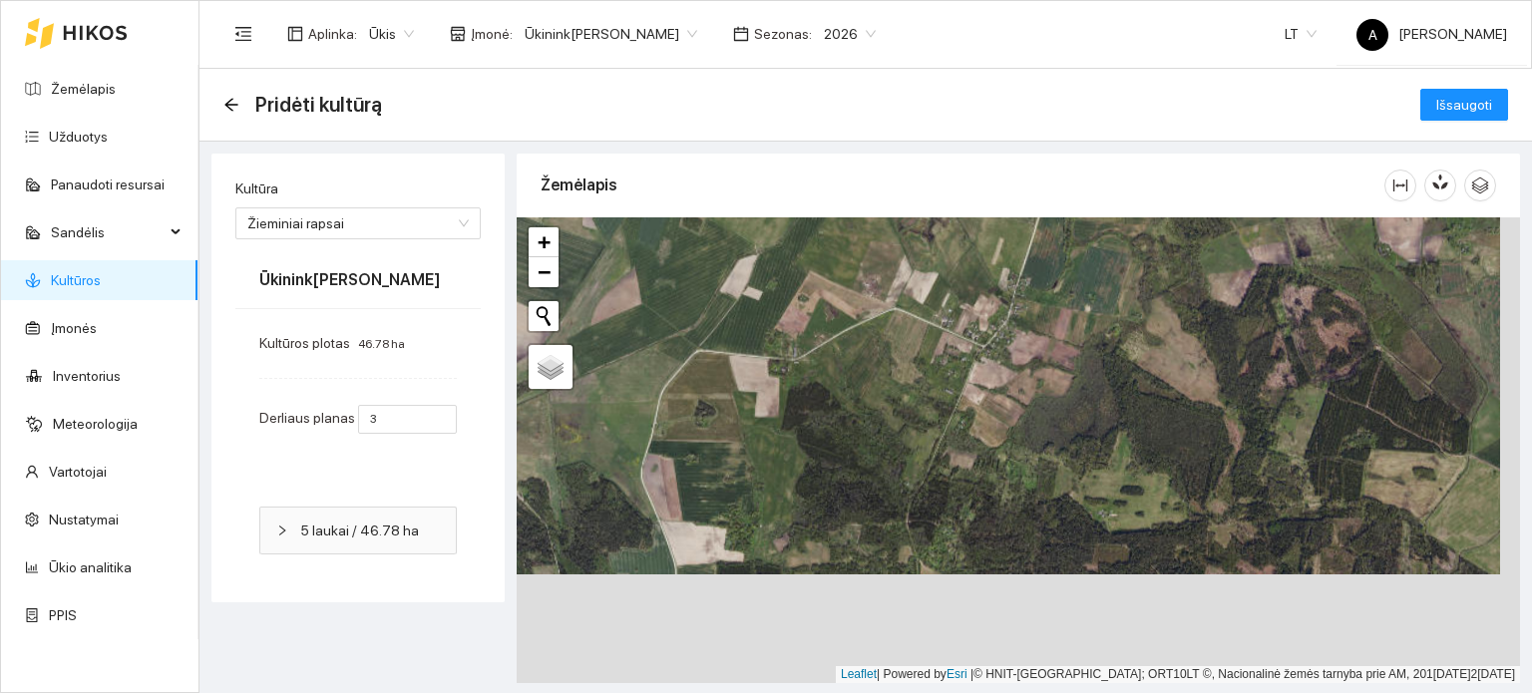
drag, startPoint x: 886, startPoint y: 557, endPoint x: 866, endPoint y: 448, distance: 110.6
click at [866, 448] on div "+ − Nieko nerasta. Bandykite dar kartą. Žemėlapis Palydovas Leaflet | Powered b…" at bounding box center [1019, 450] width 1004 height 466
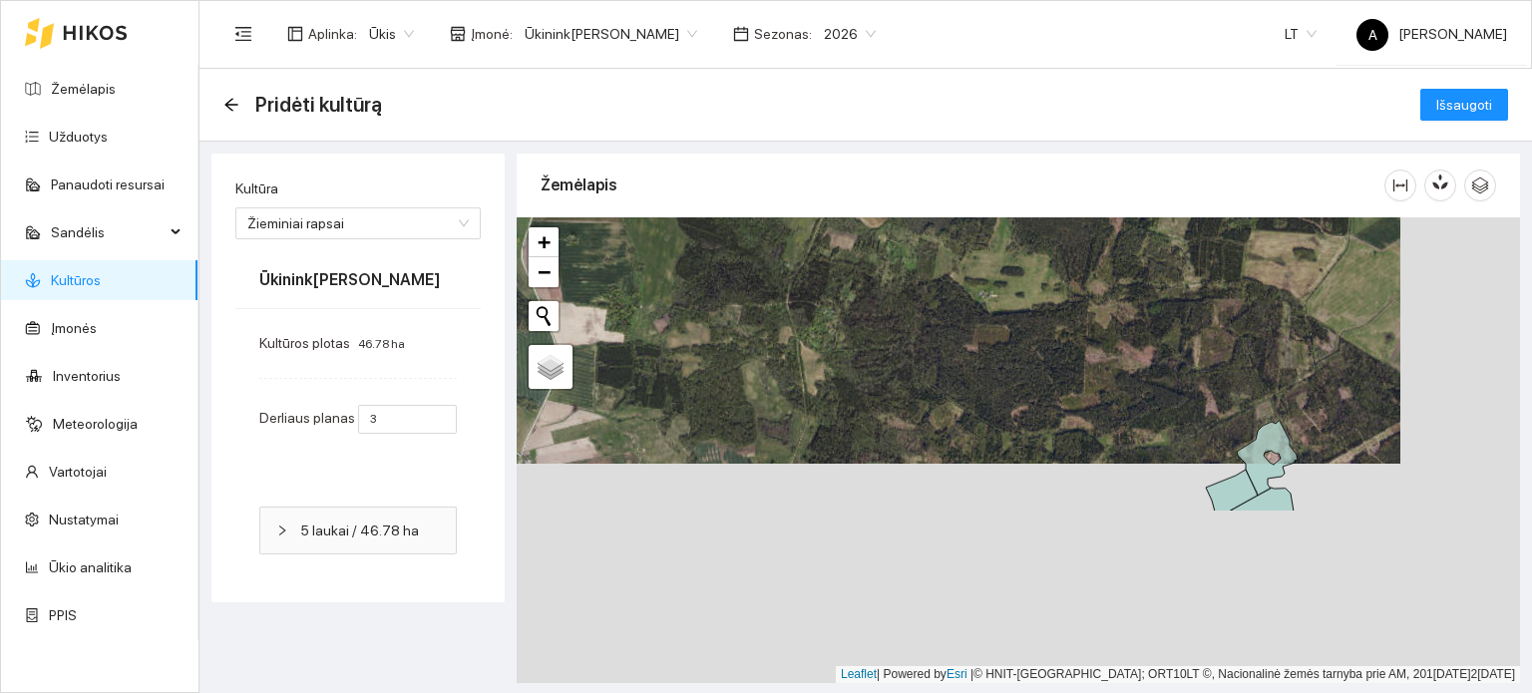
drag, startPoint x: 882, startPoint y: 526, endPoint x: 758, endPoint y: 288, distance: 267.7
click at [758, 288] on div "+ − Nieko nerasta. Bandykite dar kartą. Žemėlapis Palydovas Leaflet | Powered b…" at bounding box center [1019, 450] width 1004 height 466
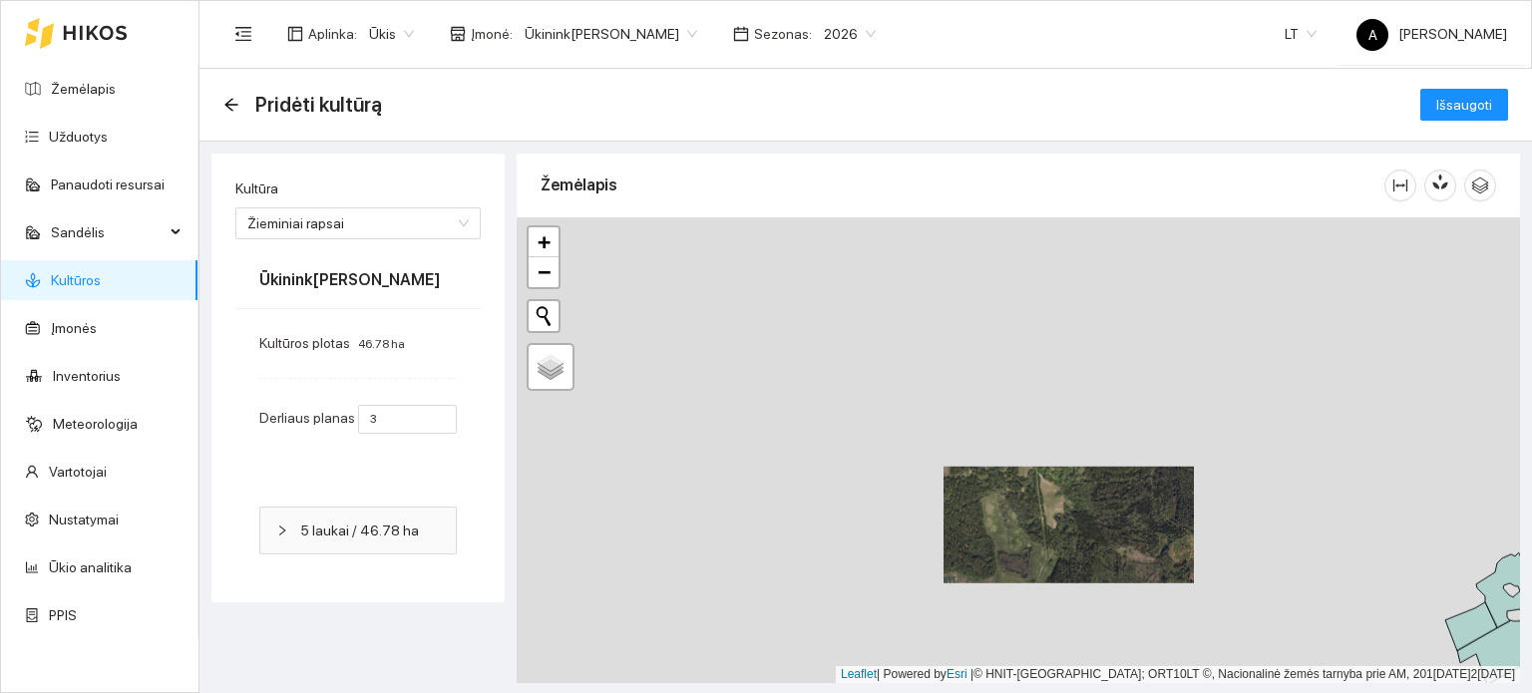
drag, startPoint x: 744, startPoint y: 350, endPoint x: 995, endPoint y: 493, distance: 288.2
click at [995, 493] on div "+ − Nieko nerasta. Bandykite dar kartą. Žemėlapis Palydovas Leaflet | Powered b…" at bounding box center [1019, 450] width 1004 height 466
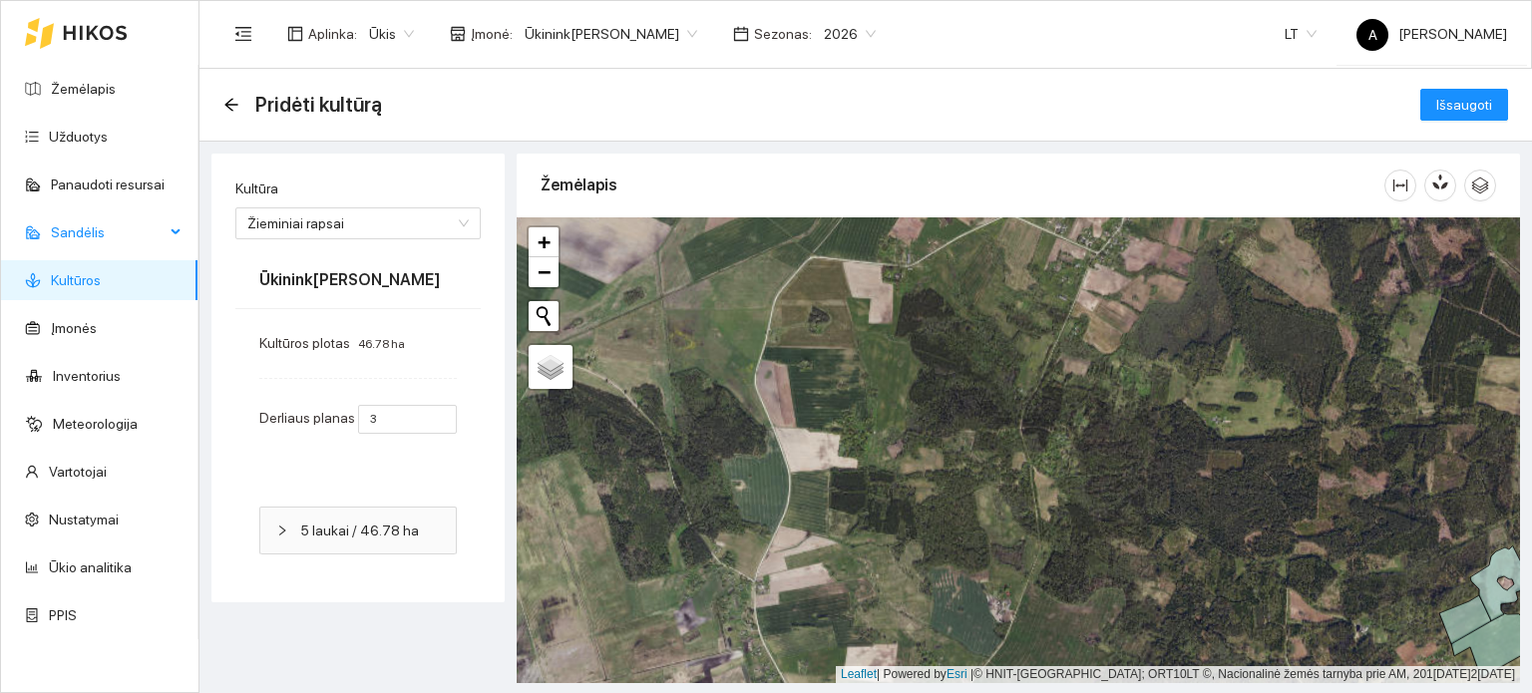
click at [109, 229] on span "Sandėlis" at bounding box center [108, 233] width 114 height 40
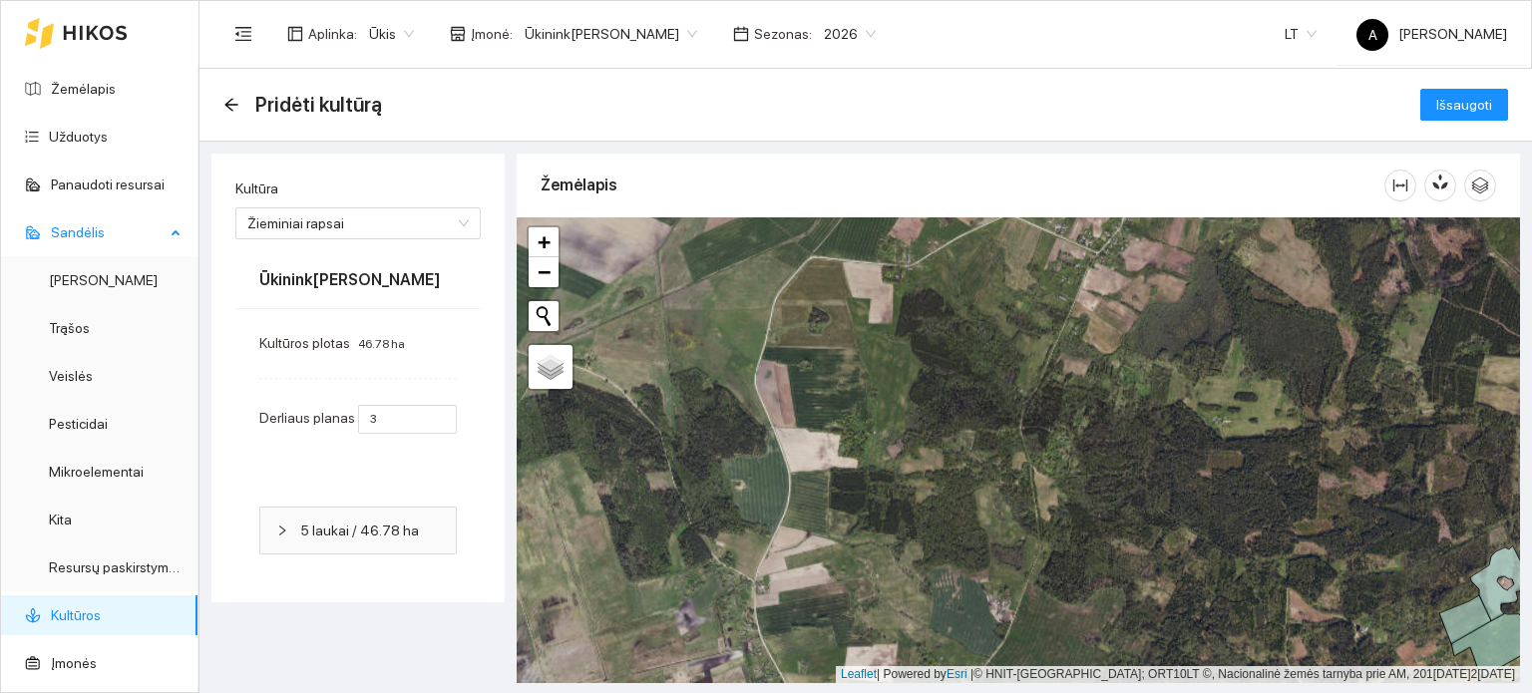
click at [109, 229] on span "Sandėlis" at bounding box center [108, 233] width 114 height 40
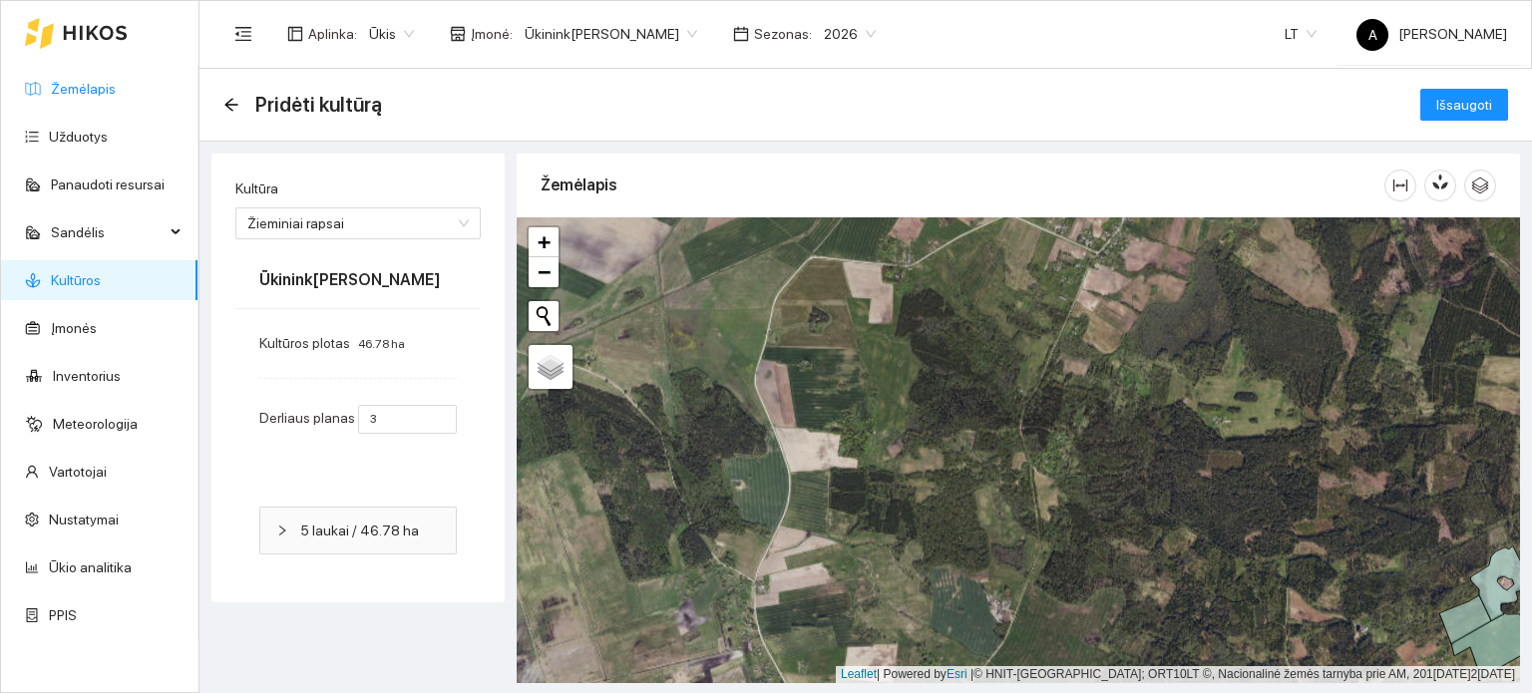
click at [90, 89] on link "Žemėlapis" at bounding box center [83, 89] width 65 height 16
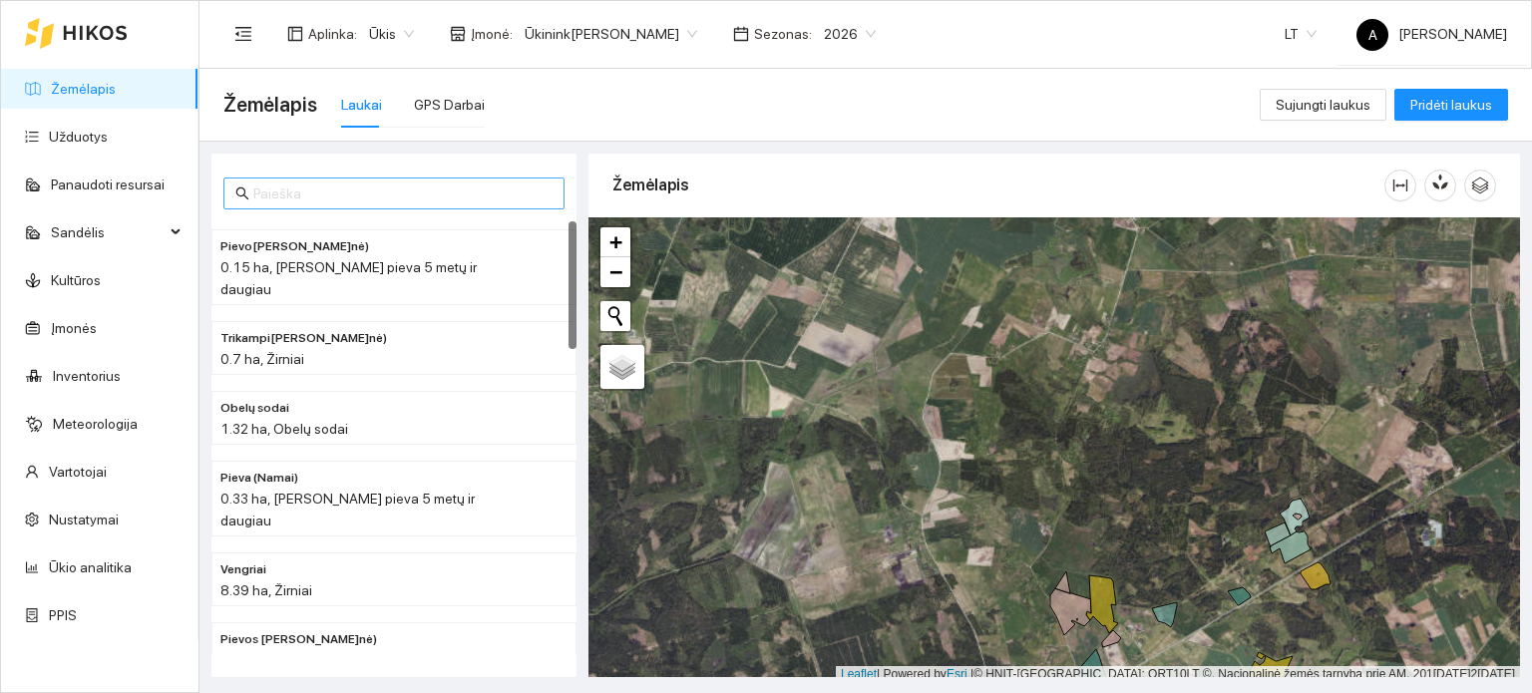
click at [415, 200] on input "text" at bounding box center [402, 194] width 299 height 22
click at [680, 35] on span "Ūkinink[PERSON_NAME]" at bounding box center [611, 34] width 173 height 30
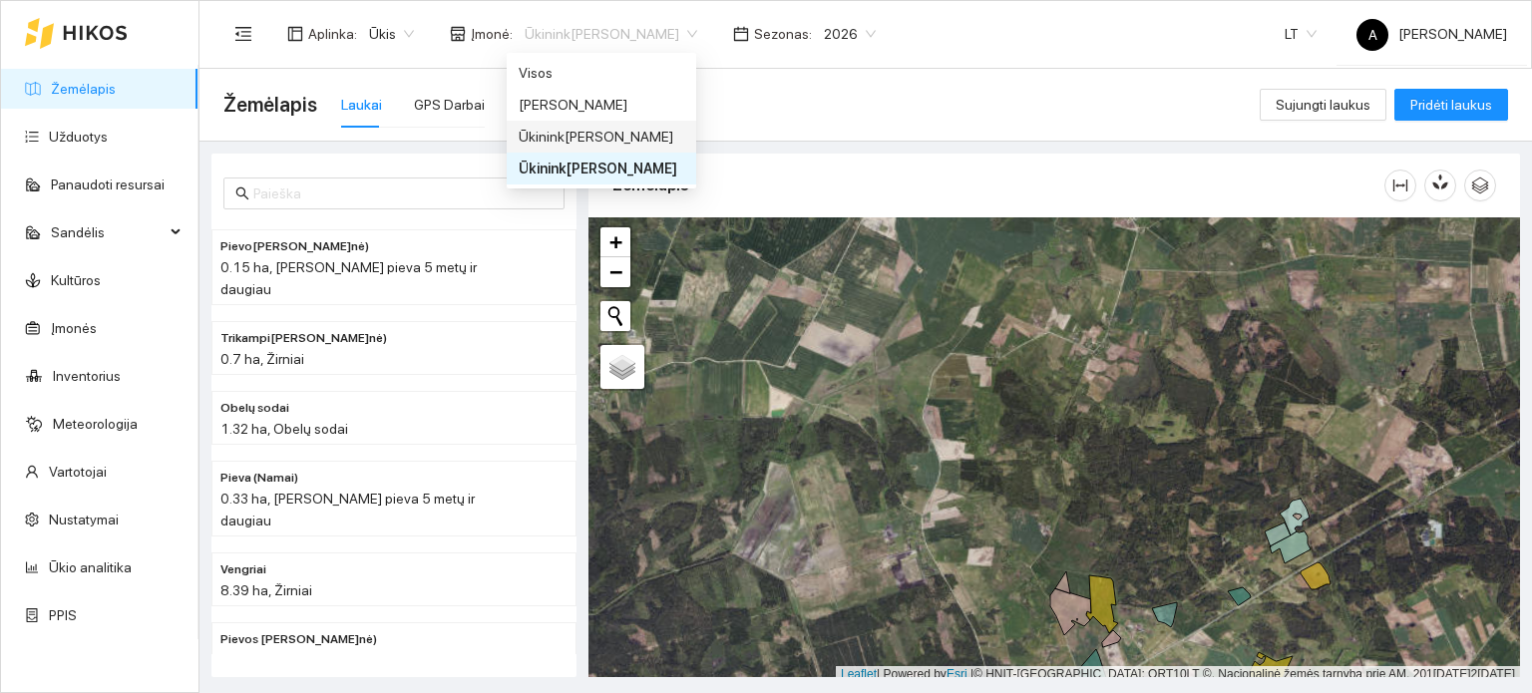
click at [607, 131] on div "Ūkinink[PERSON_NAME]" at bounding box center [602, 137] width 166 height 22
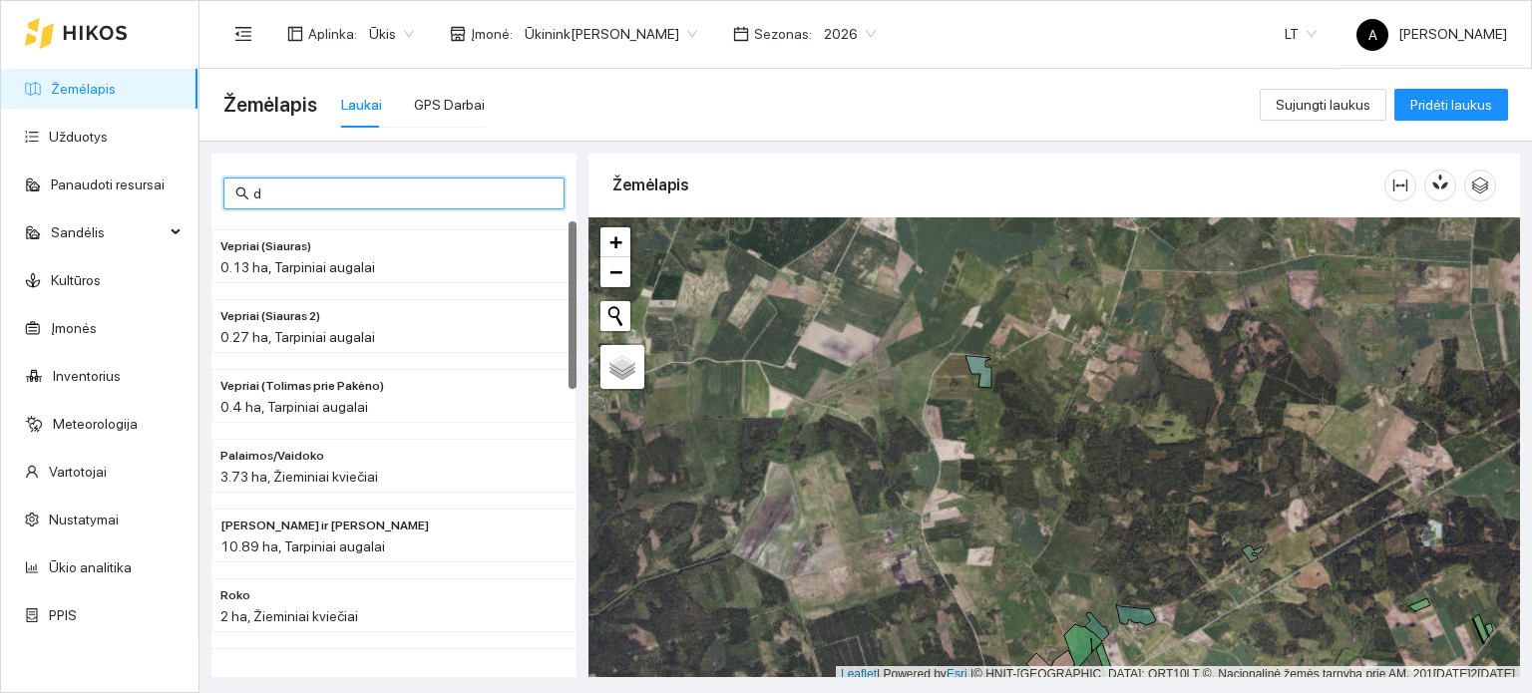
click at [441, 194] on input "d" at bounding box center [402, 194] width 299 height 22
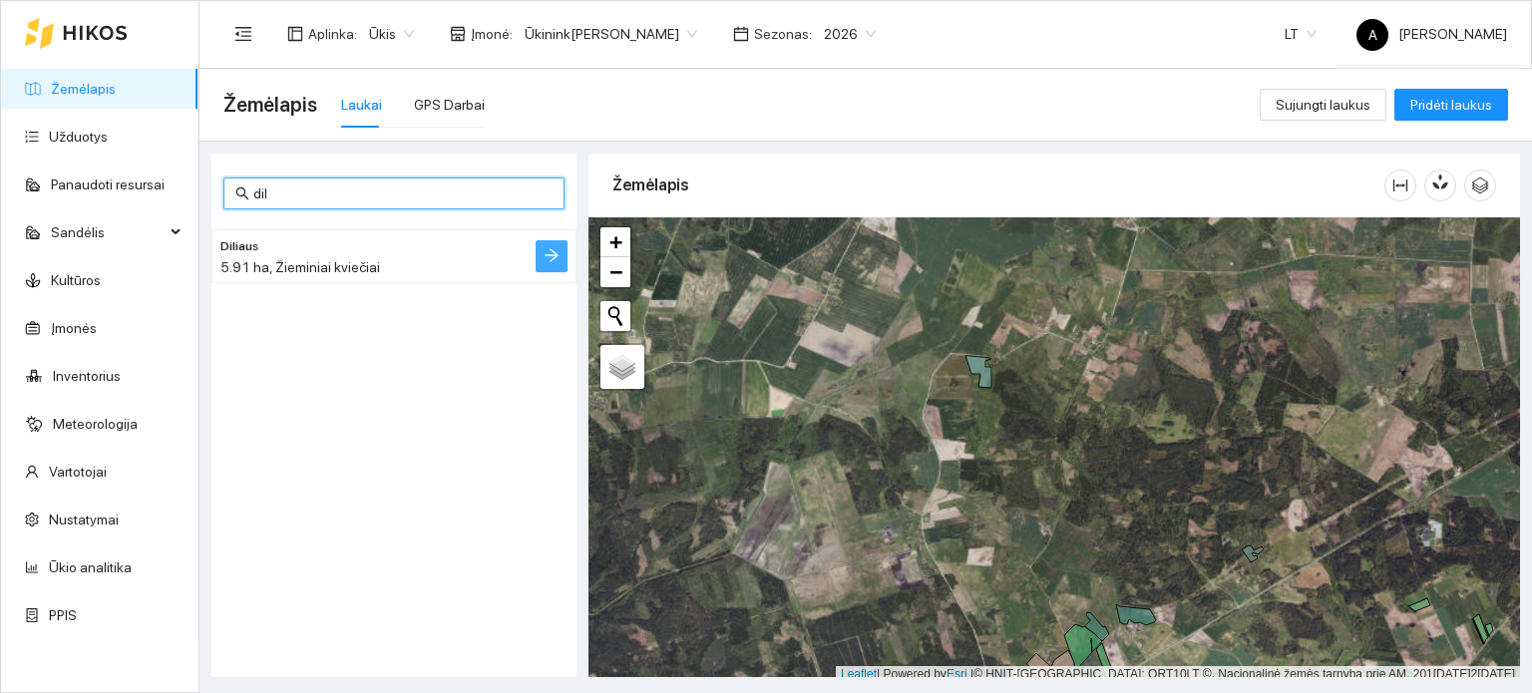
type input "dil"
click at [548, 255] on icon "arrow-right" at bounding box center [552, 255] width 16 height 16
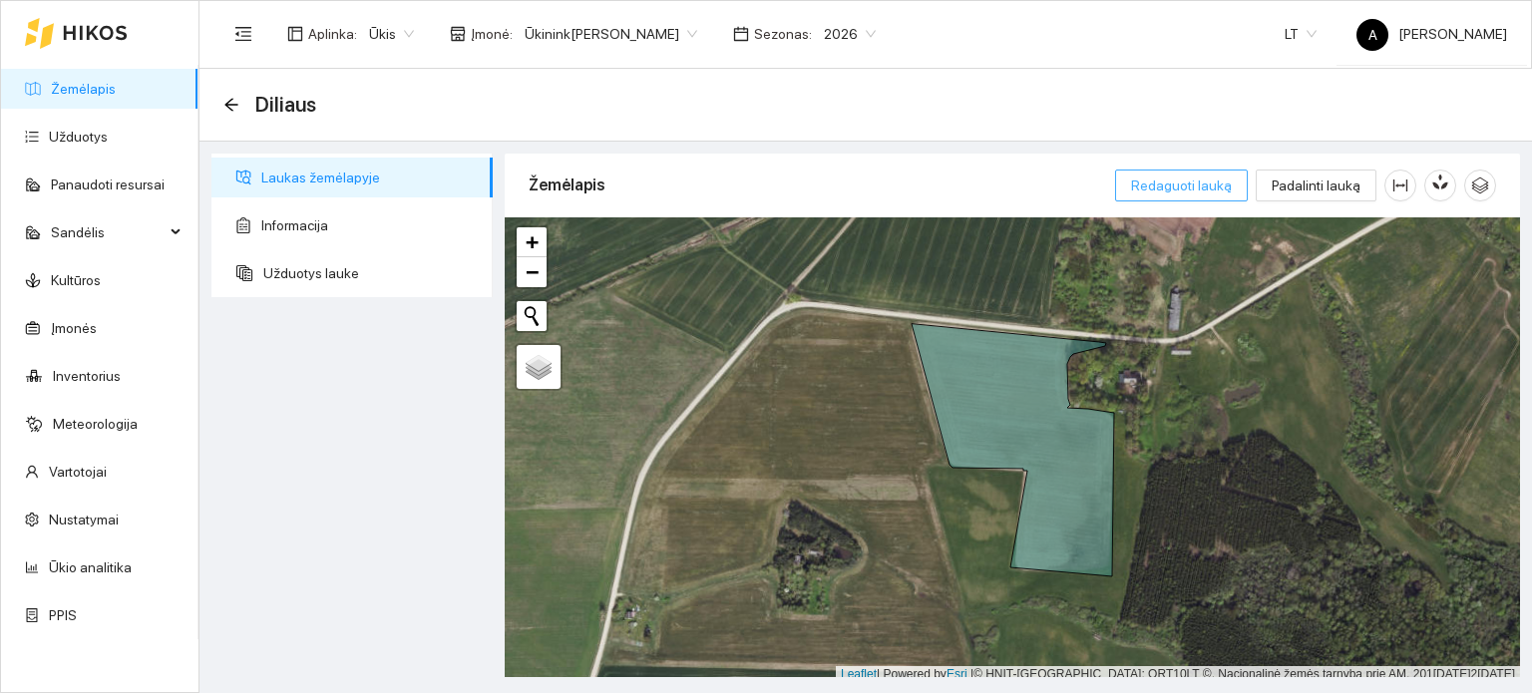
click at [1202, 181] on span "Redaguoti lauką" at bounding box center [1181, 186] width 101 height 22
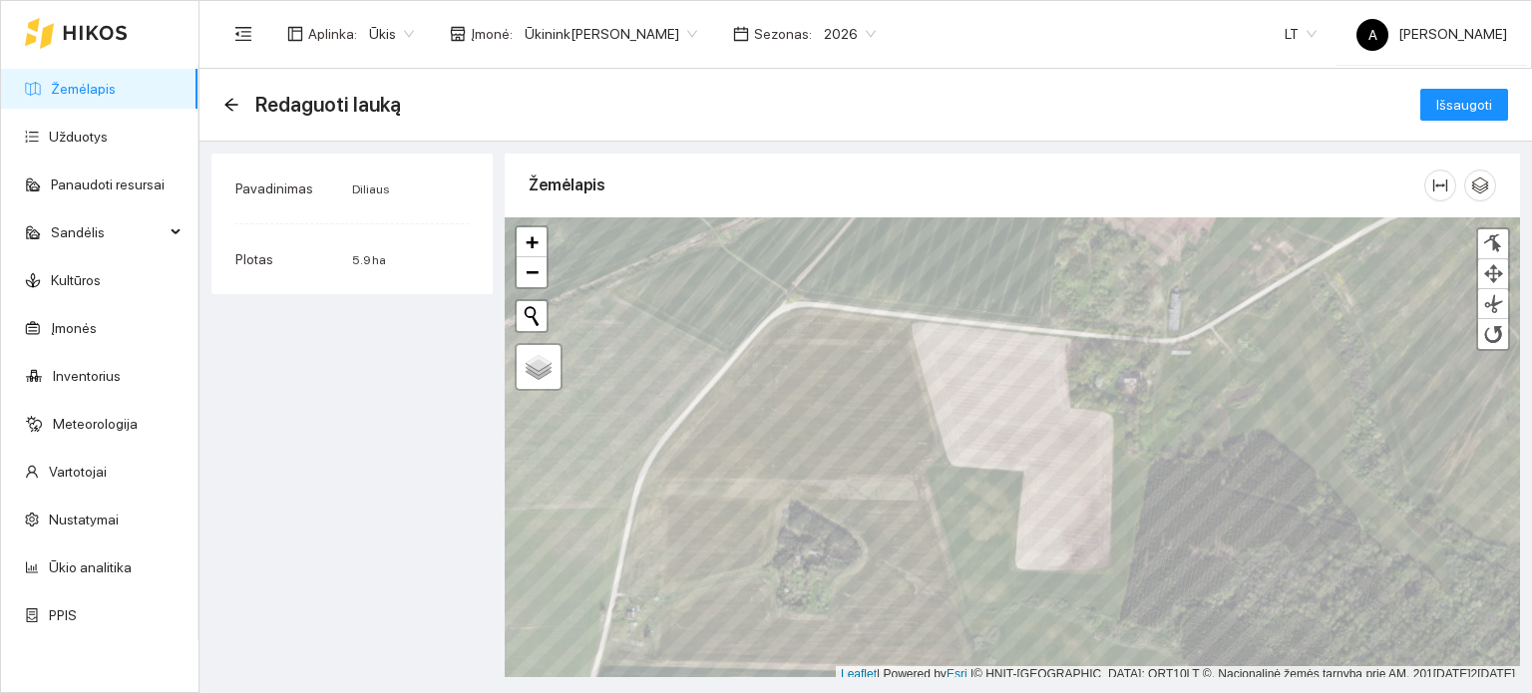
click at [667, 31] on span "Ūkinink[PERSON_NAME]" at bounding box center [611, 34] width 173 height 30
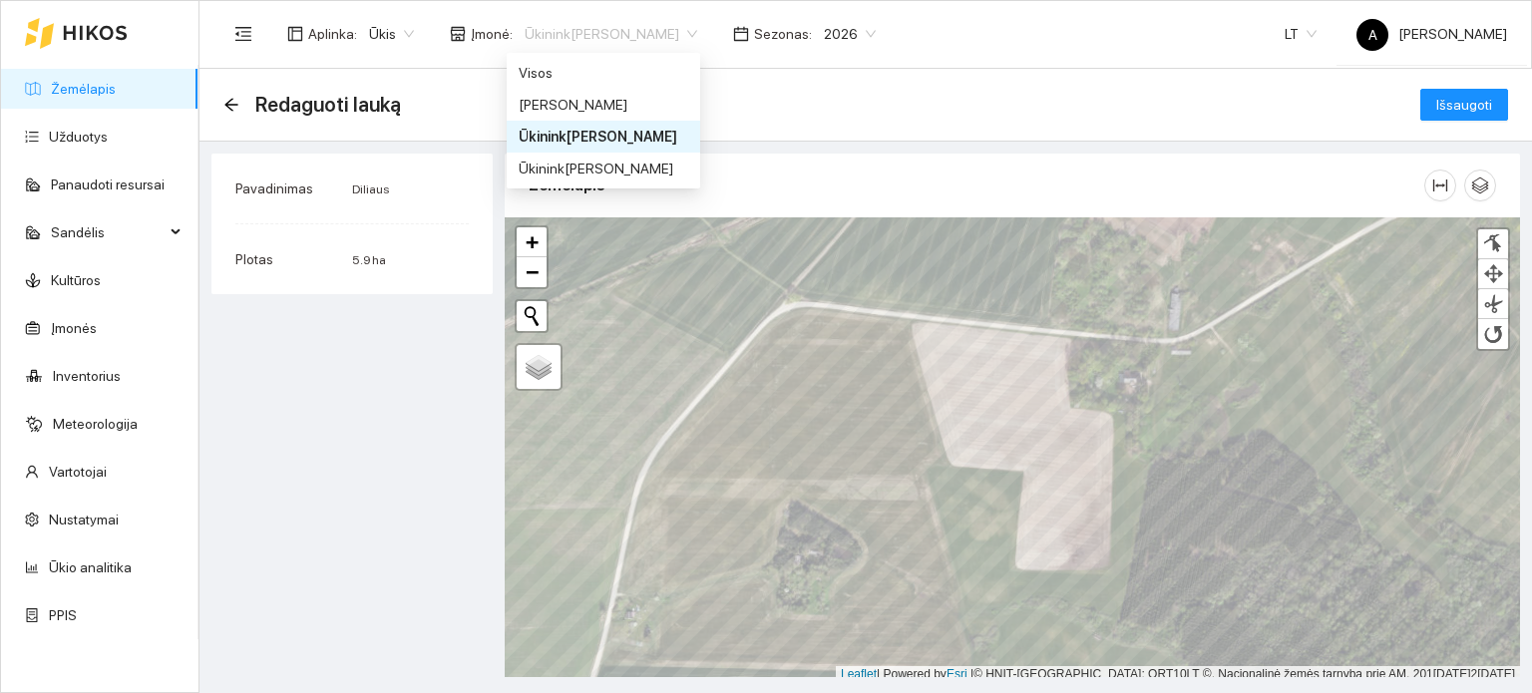
click at [581, 135] on div "Ūkinink[PERSON_NAME]" at bounding box center [604, 137] width 170 height 22
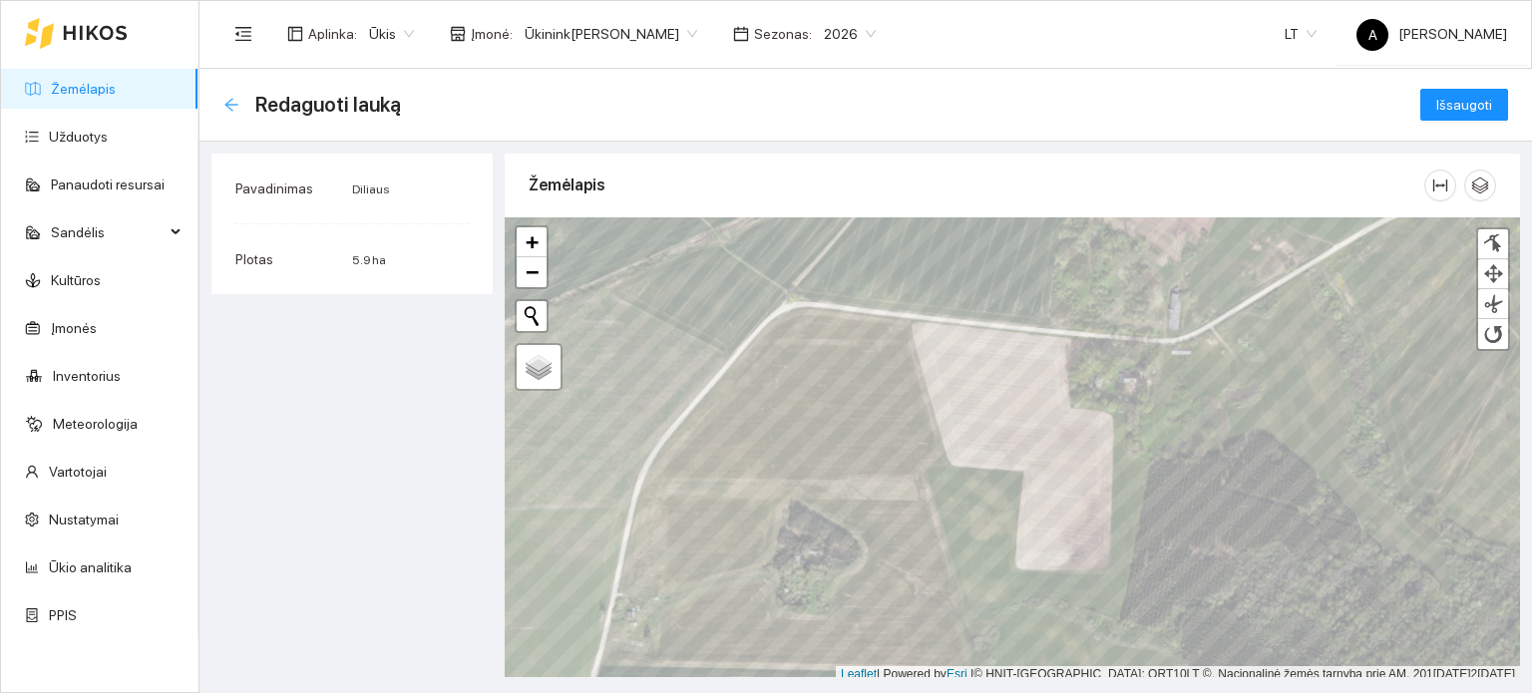
click at [235, 106] on icon "arrow-left" at bounding box center [231, 105] width 16 height 16
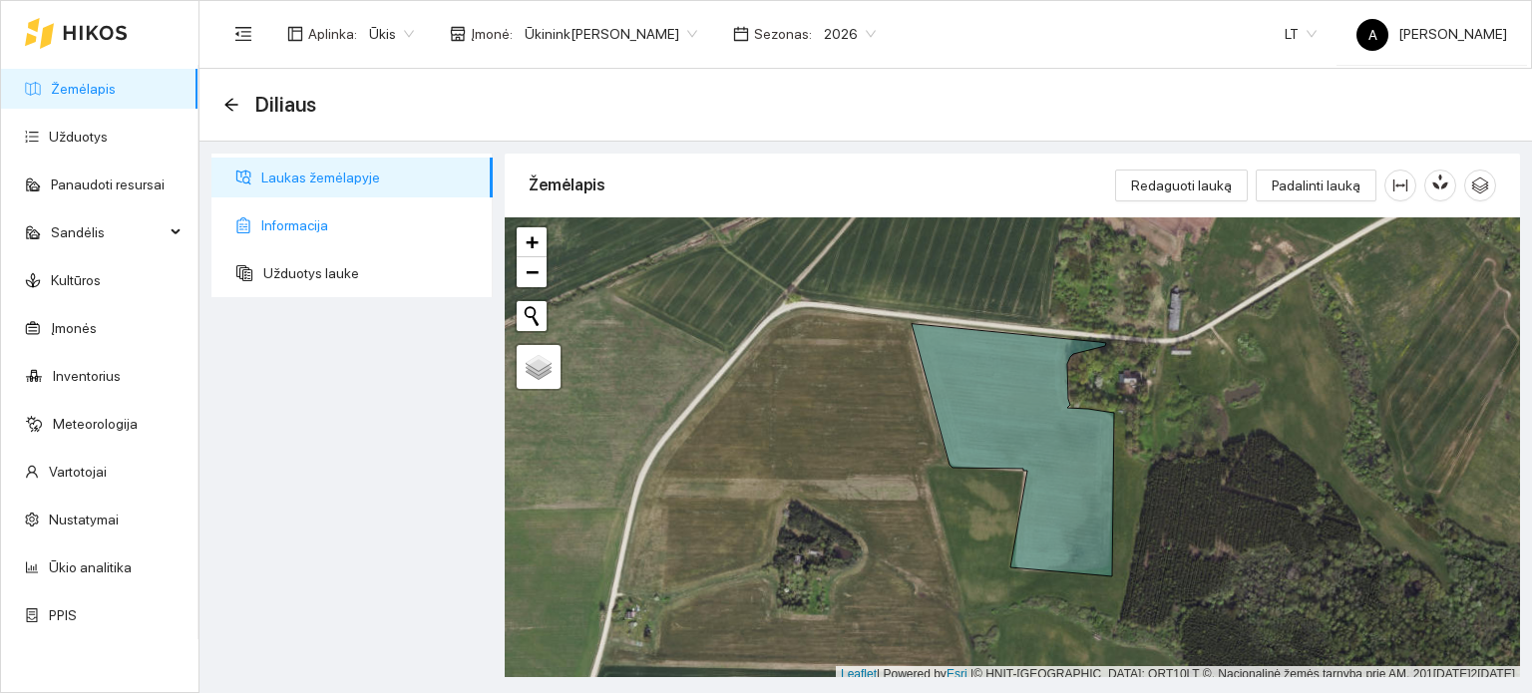
click at [307, 219] on span "Informacija" at bounding box center [368, 226] width 215 height 40
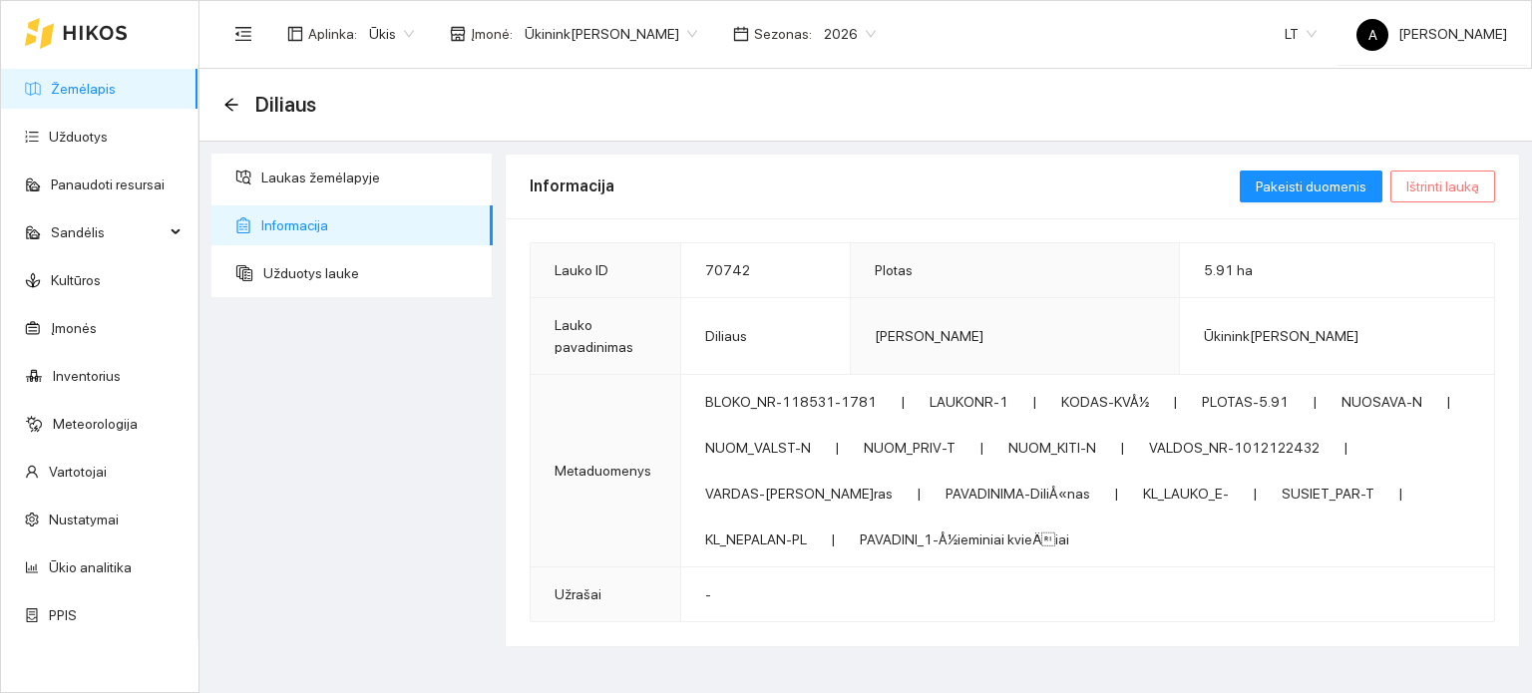
click at [1436, 189] on span "Ištrinti lauką" at bounding box center [1443, 187] width 73 height 22
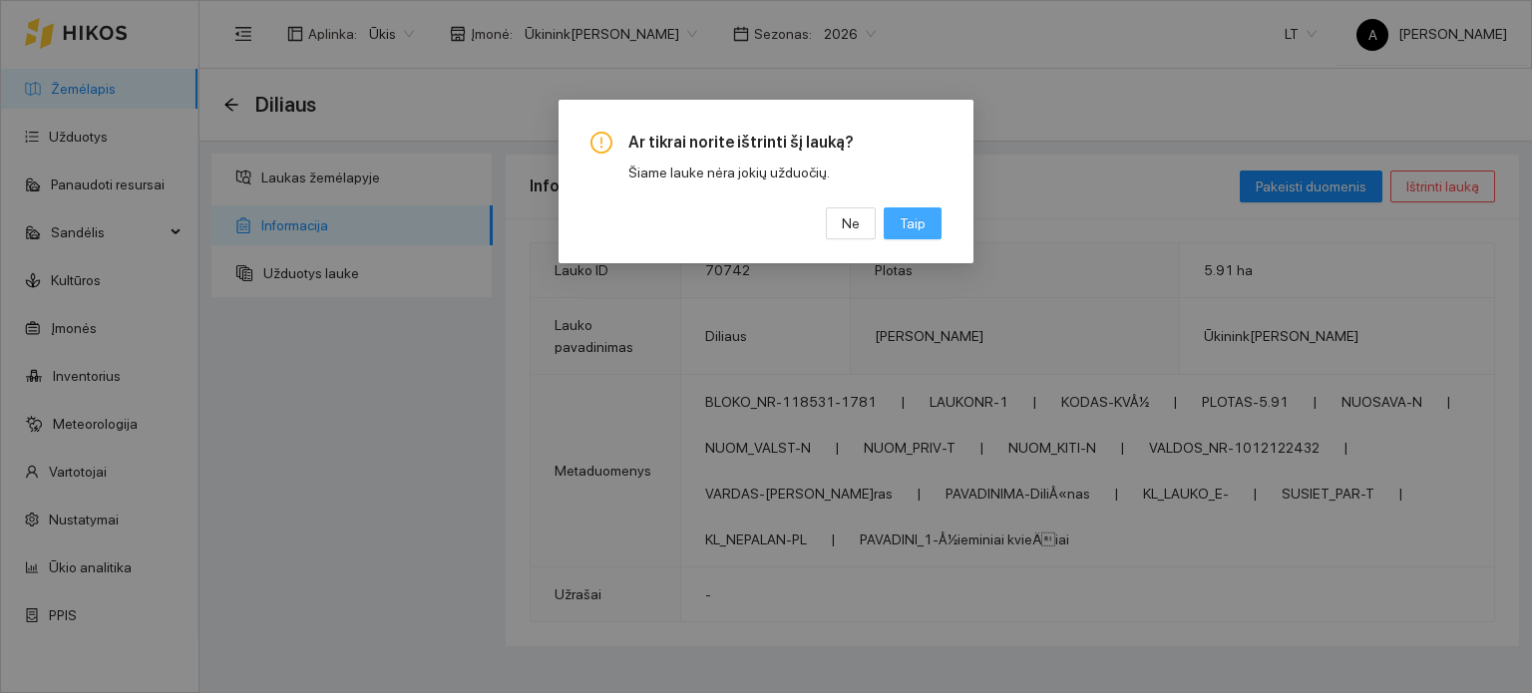
click at [922, 219] on span "Taip" at bounding box center [913, 224] width 26 height 22
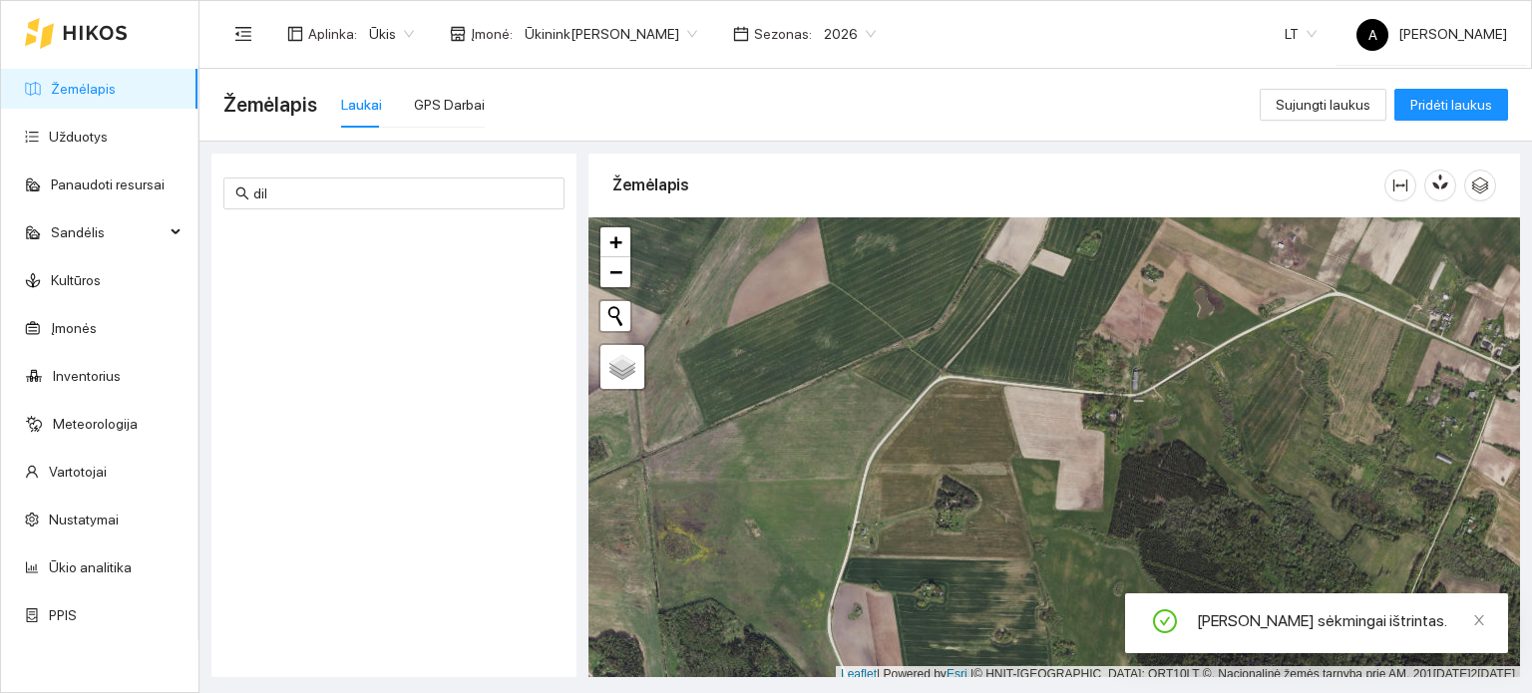
click at [631, 36] on span "Ūkinink[PERSON_NAME]" at bounding box center [611, 34] width 173 height 30
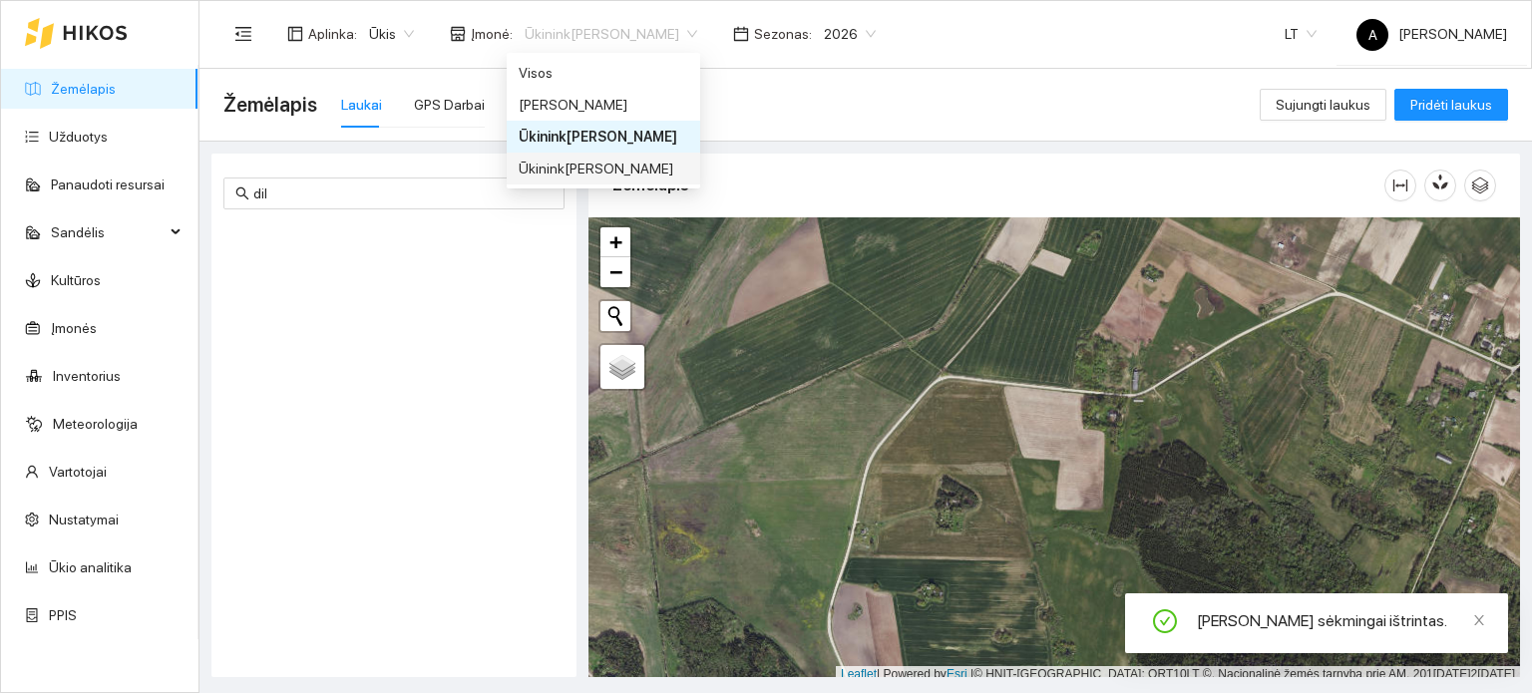
click at [578, 167] on div "Ūkinink[PERSON_NAME]" at bounding box center [604, 169] width 170 height 22
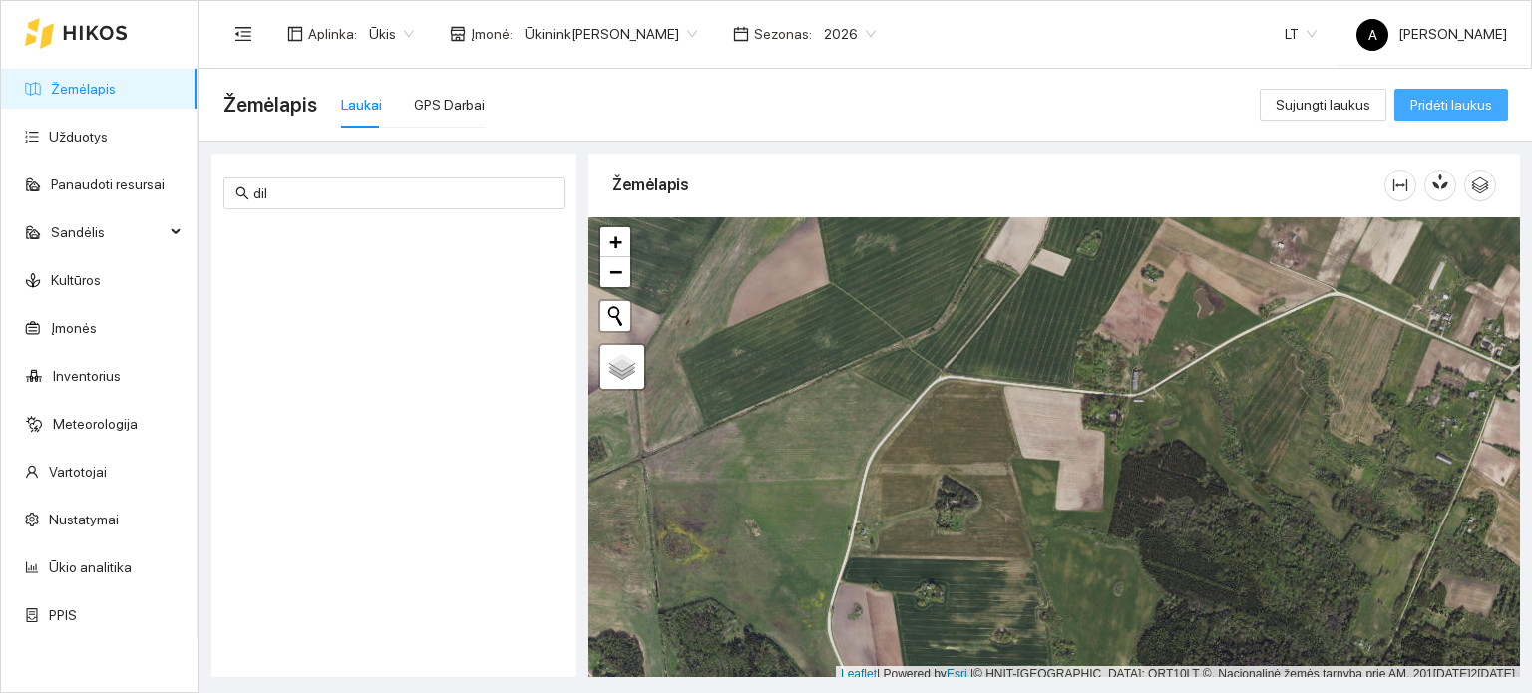
click at [1429, 100] on span "Pridėti laukus" at bounding box center [1452, 105] width 82 height 22
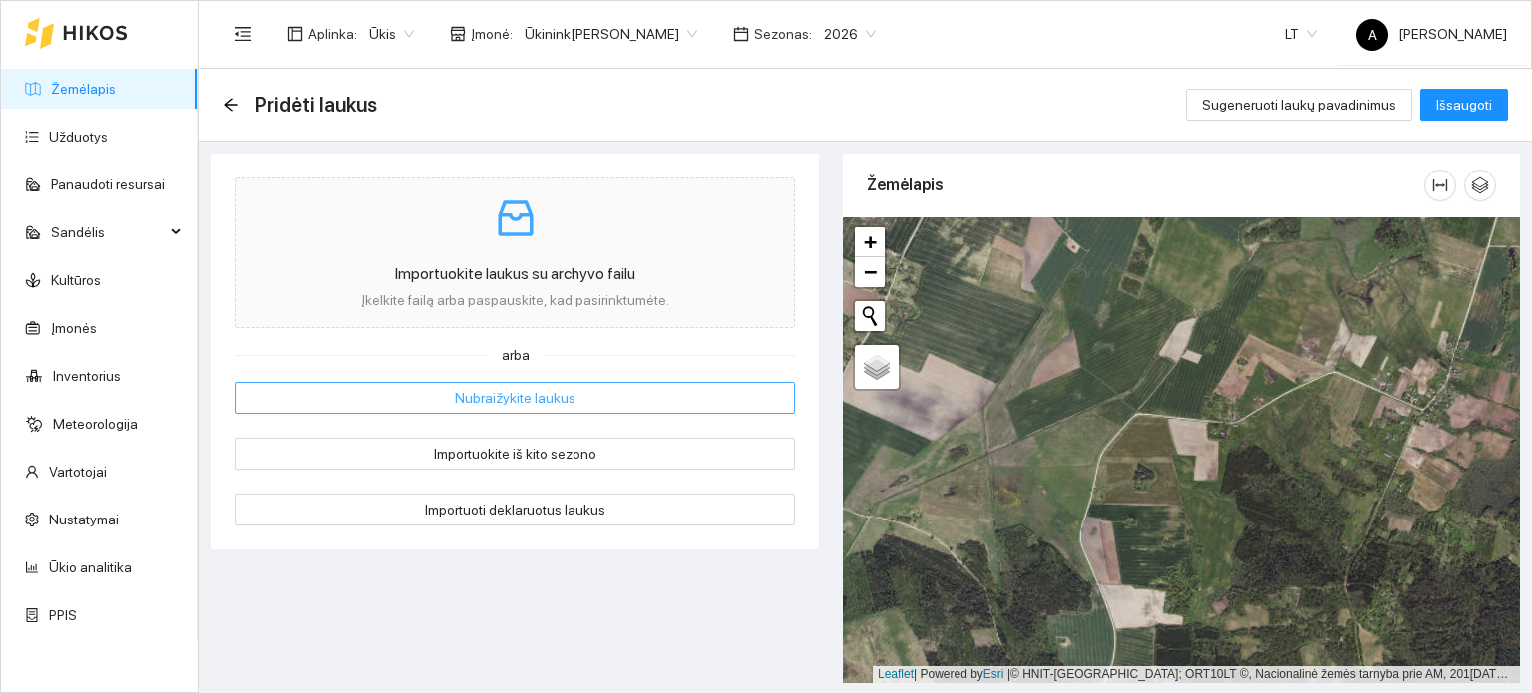
click at [541, 392] on span "Nubraižykite laukus" at bounding box center [515, 398] width 121 height 22
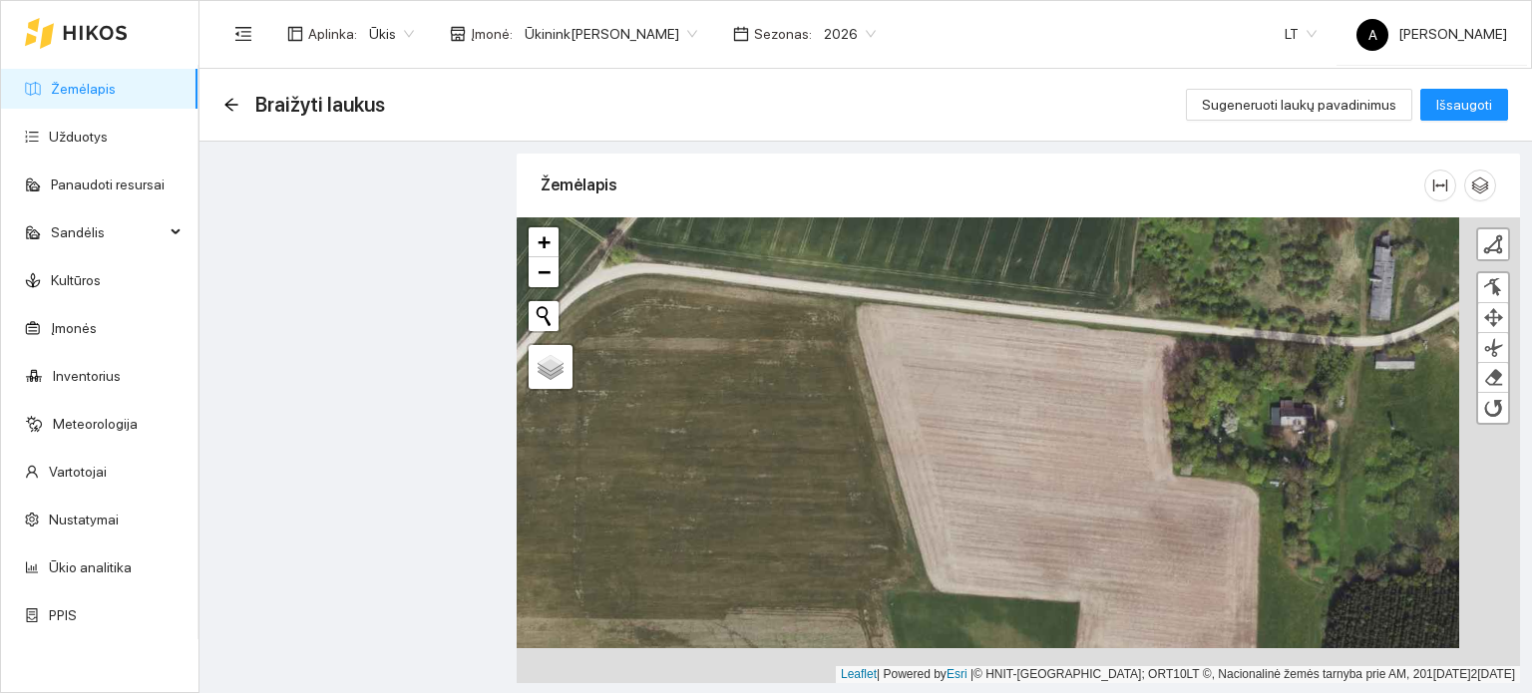
drag, startPoint x: 1191, startPoint y: 400, endPoint x: 1105, endPoint y: 353, distance: 97.8
click at [1105, 353] on div "+ − Nieko nerasta. Bandykite dar kartą. Žemėlapis Palydovas Finish Remove Last …" at bounding box center [1019, 450] width 1004 height 466
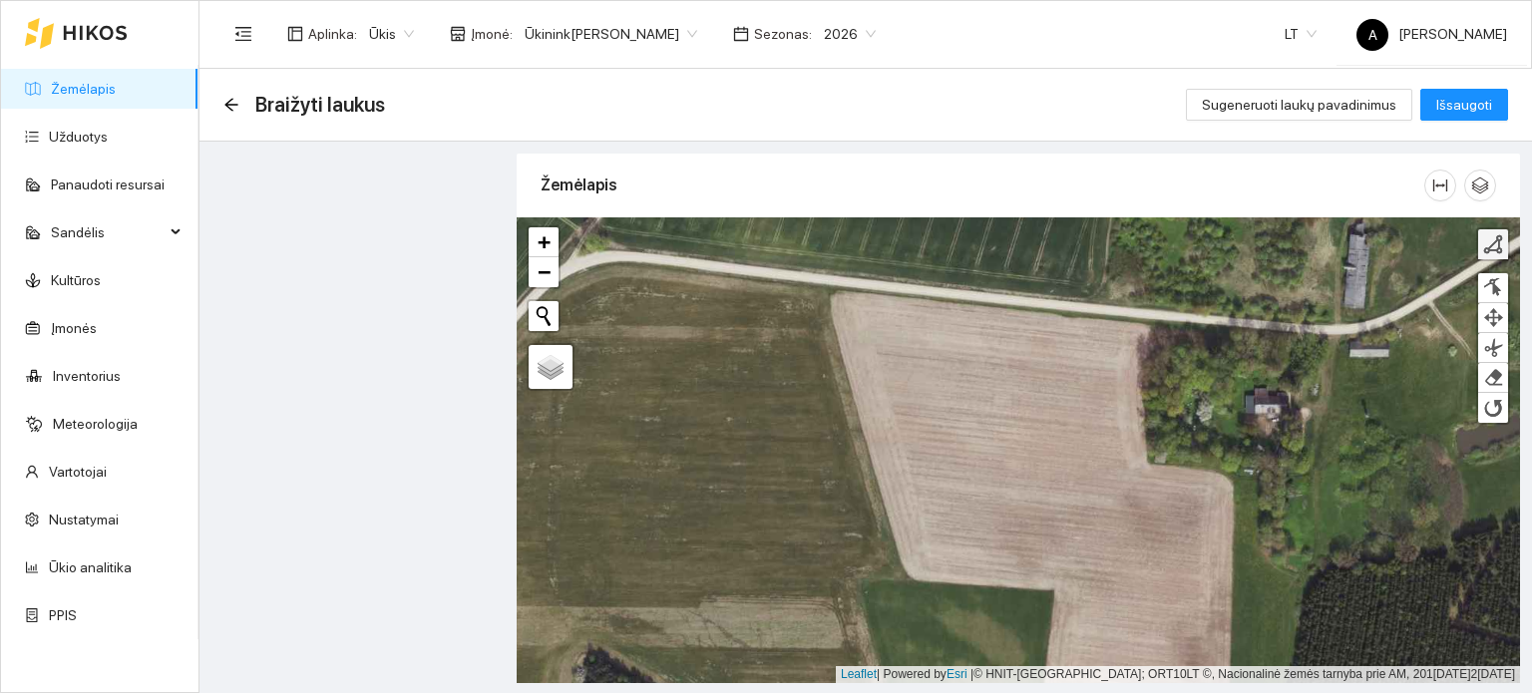
click at [1499, 253] on link at bounding box center [1494, 244] width 30 height 30
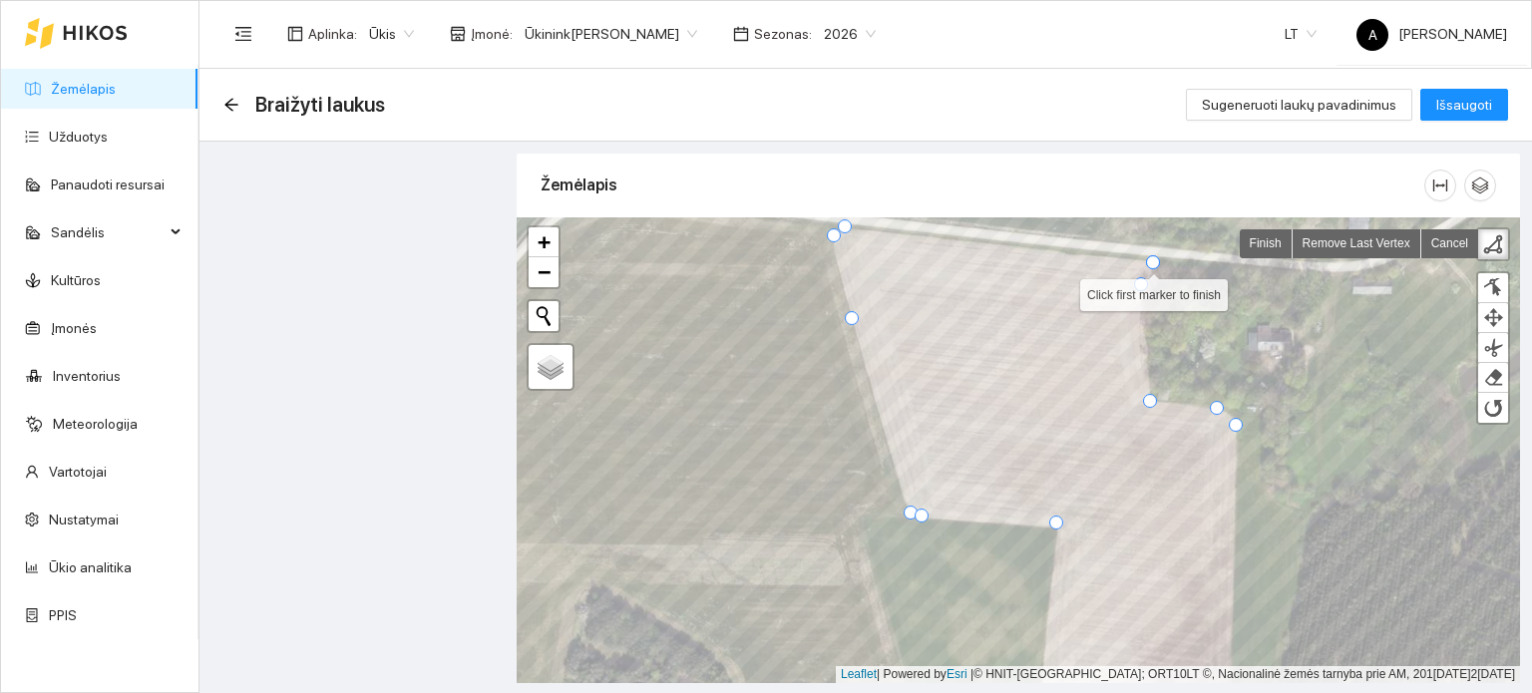
click at [1151, 266] on div at bounding box center [1153, 262] width 14 height 14
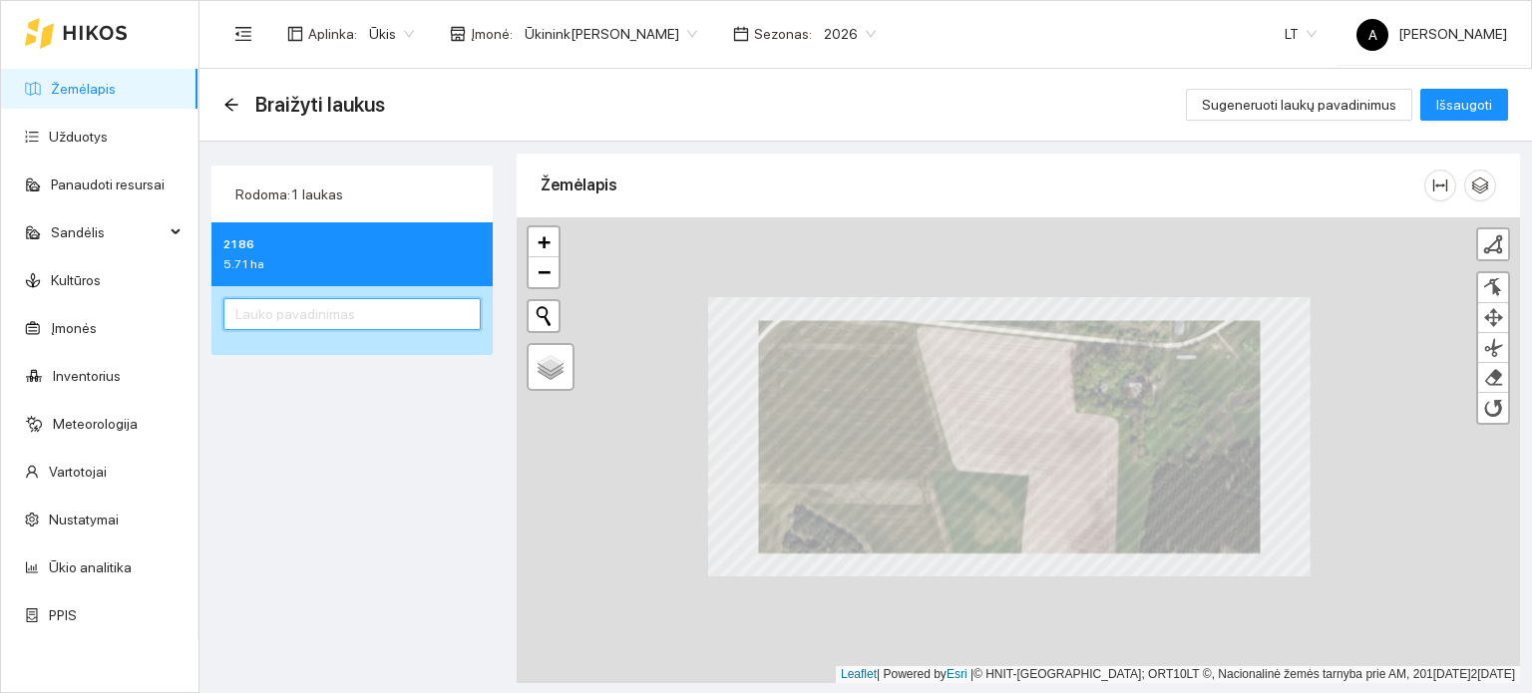
click at [331, 314] on input "text" at bounding box center [351, 314] width 257 height 32
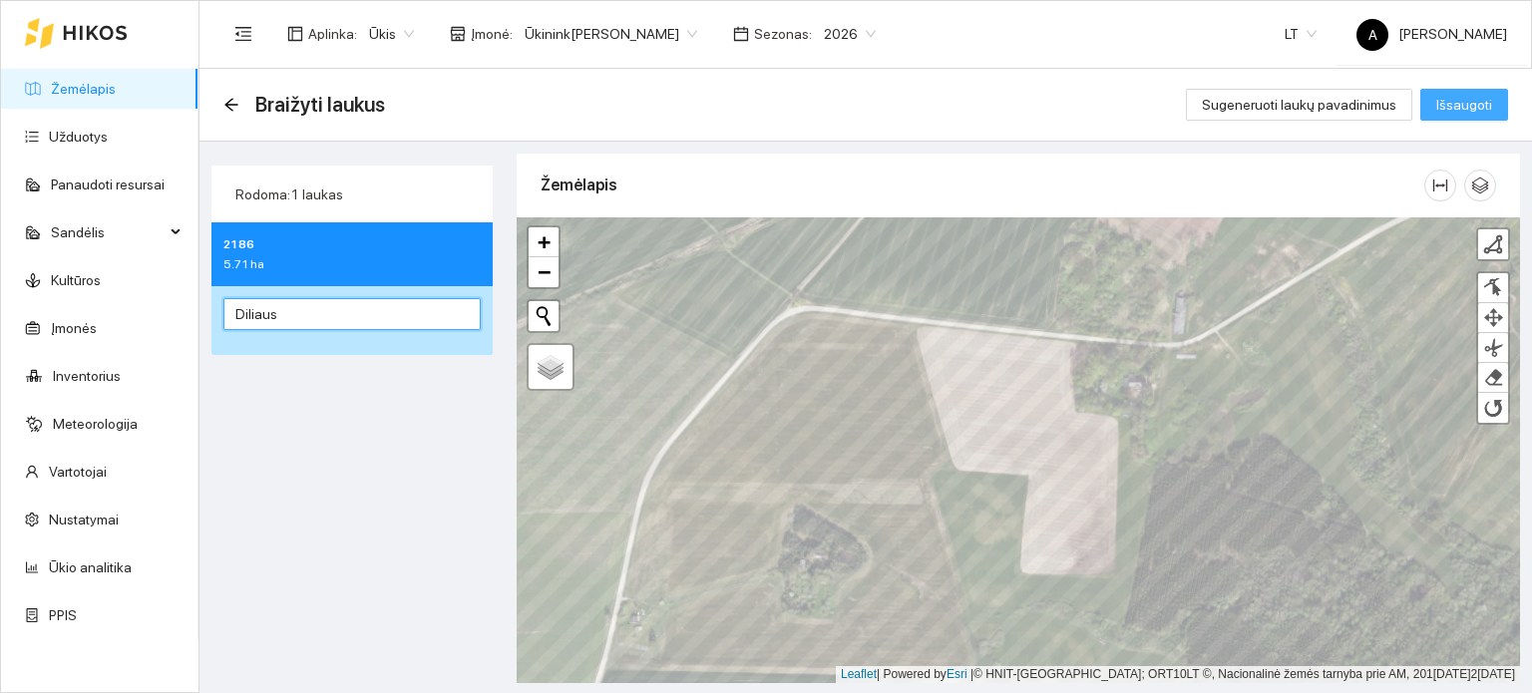
type input "Diliaus"
click at [1450, 98] on span "Išsaugoti" at bounding box center [1465, 105] width 56 height 22
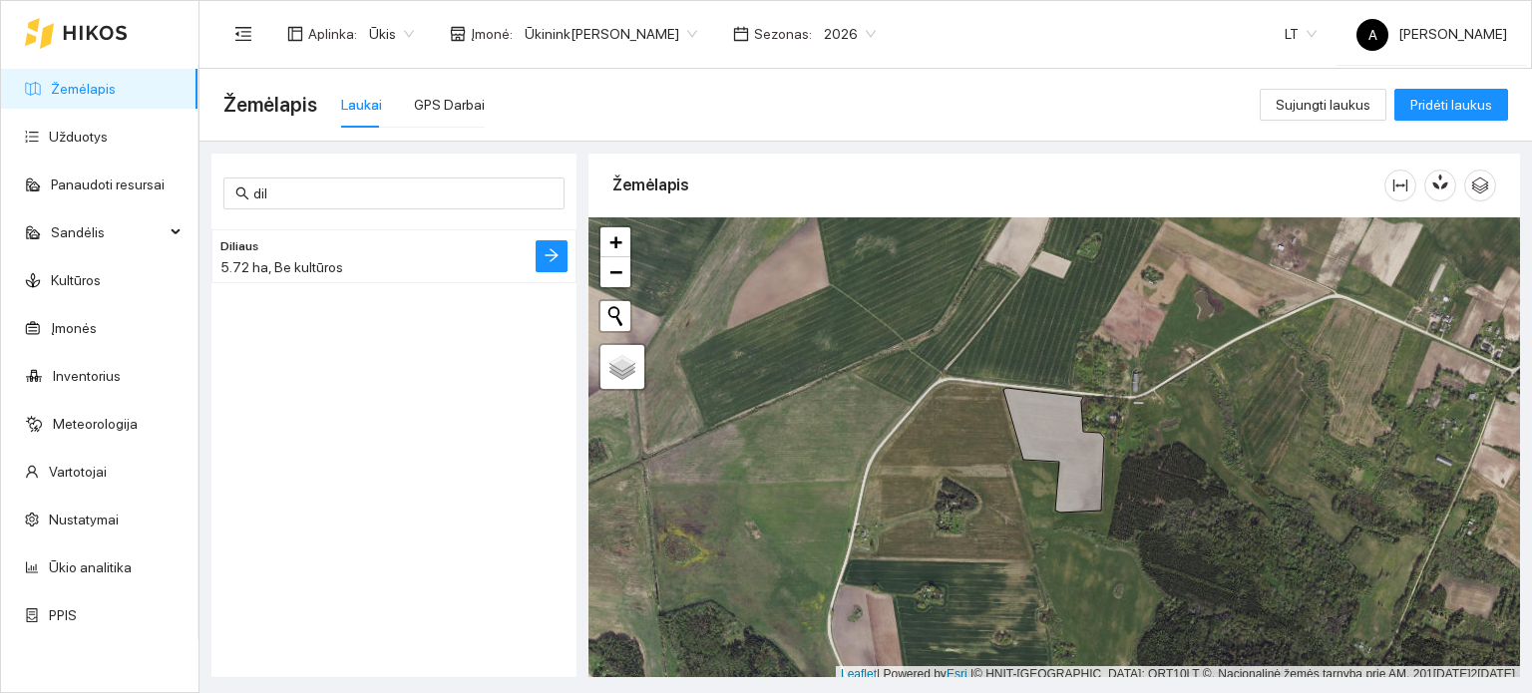
click at [568, 260] on li at bounding box center [556, 256] width 40 height 32
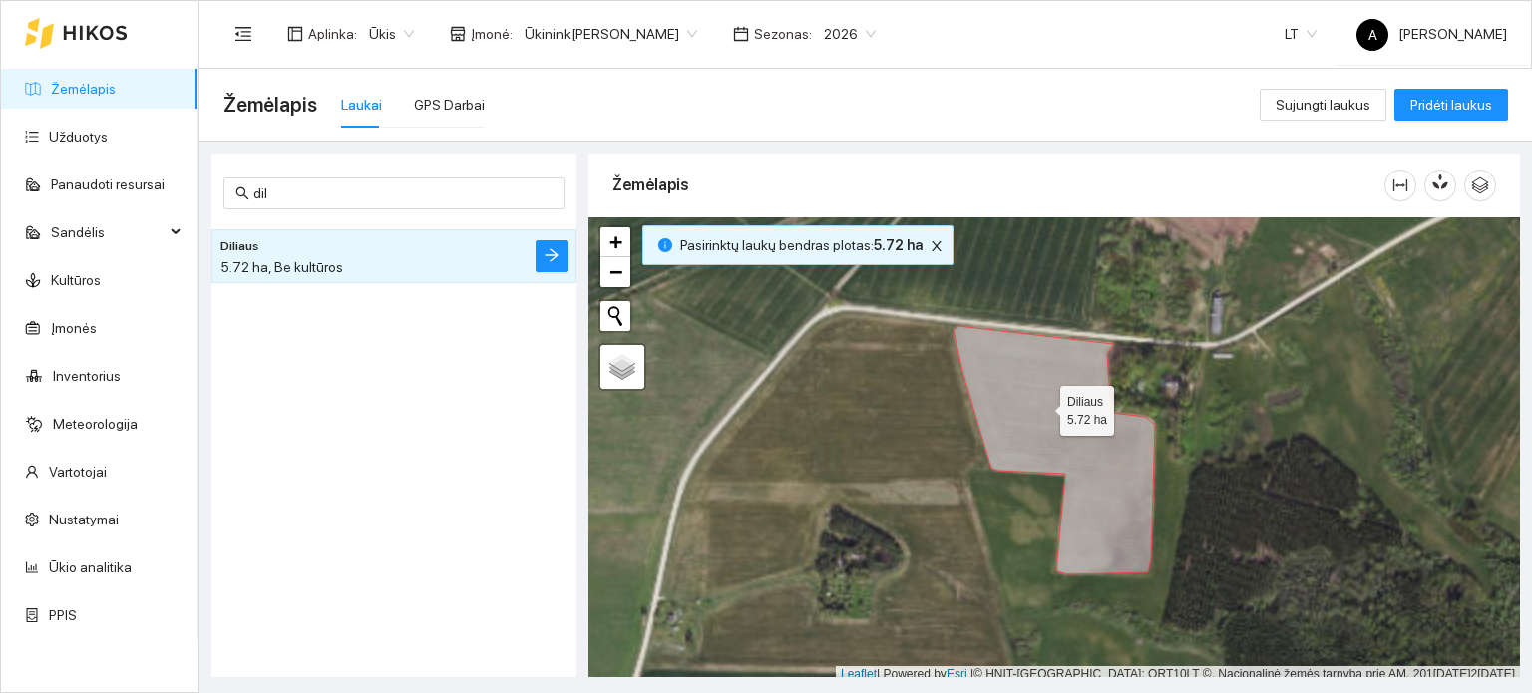
click at [1043, 406] on icon at bounding box center [1055, 450] width 202 height 248
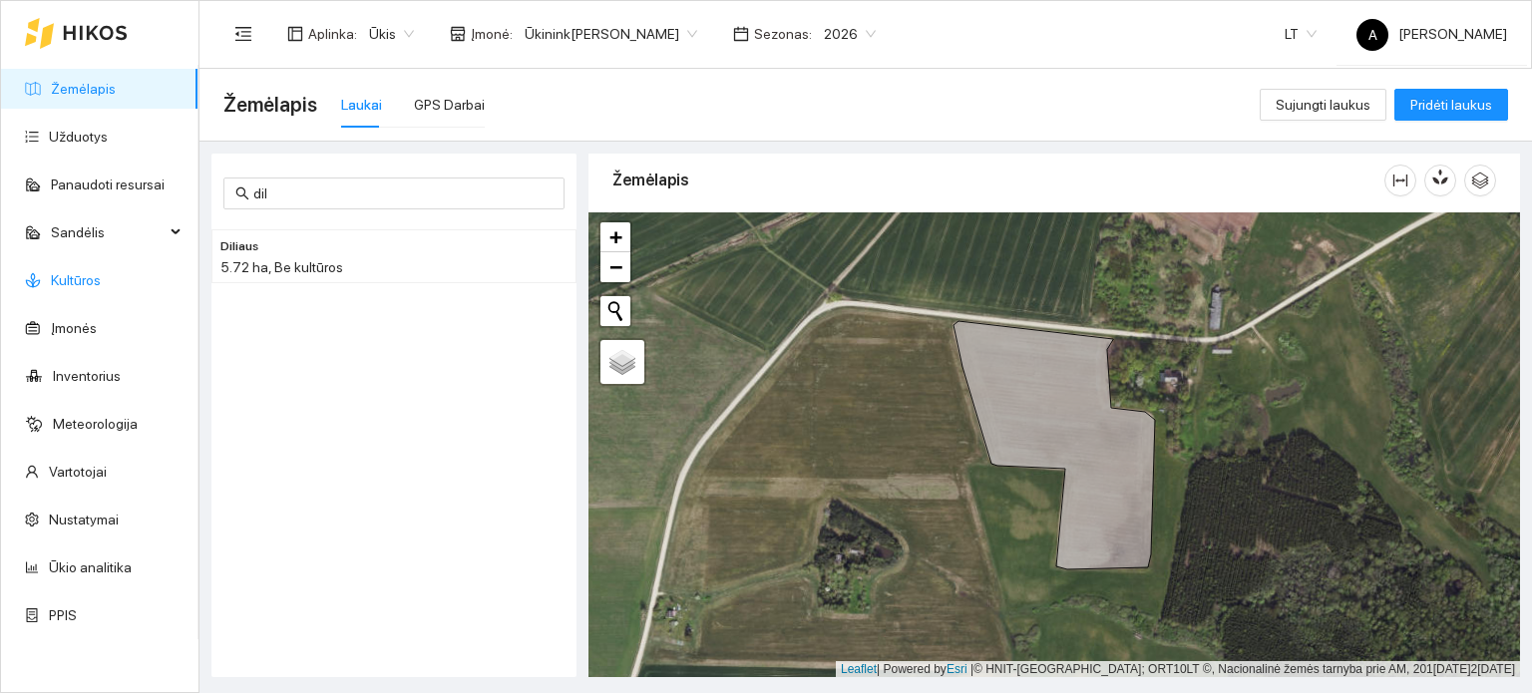
click at [82, 275] on link "Kultūros" at bounding box center [76, 280] width 50 height 16
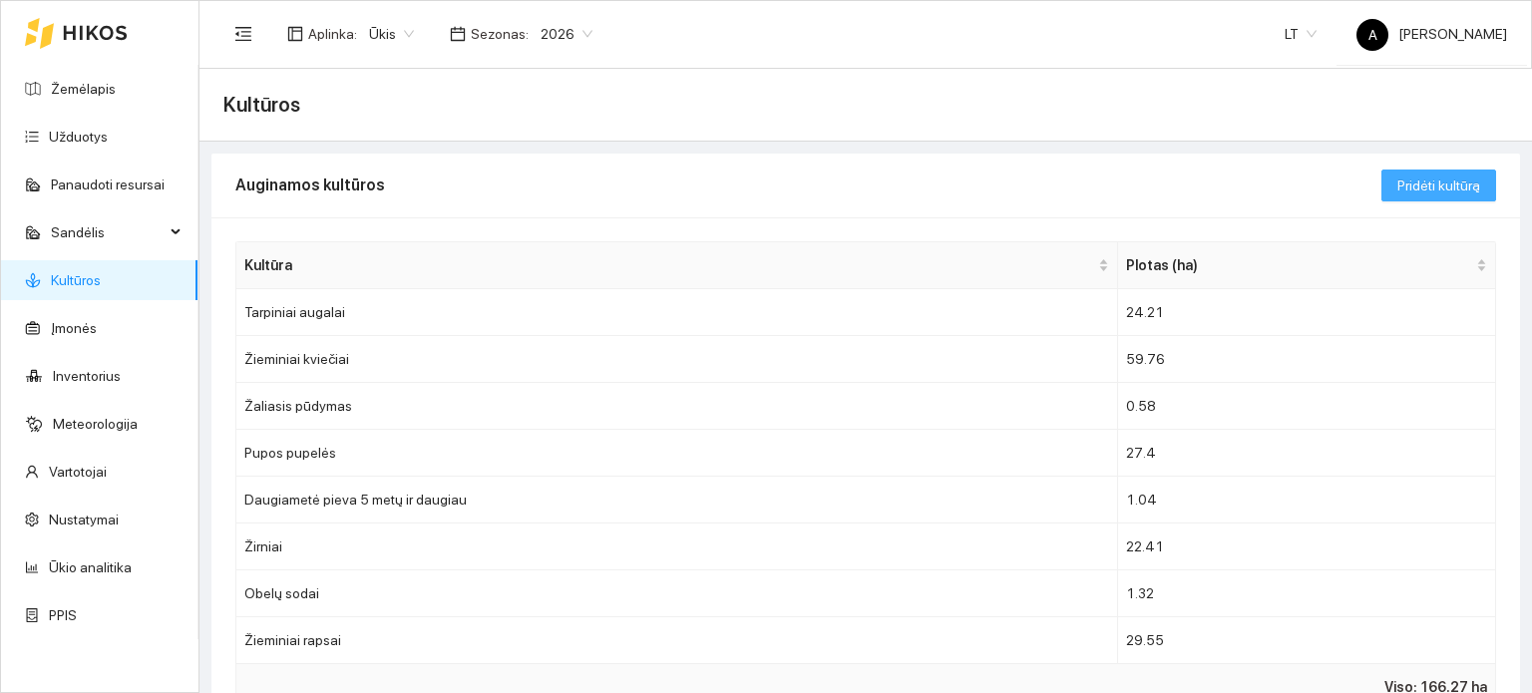
click at [1429, 179] on span "Pridėti kultūrą" at bounding box center [1439, 186] width 83 height 22
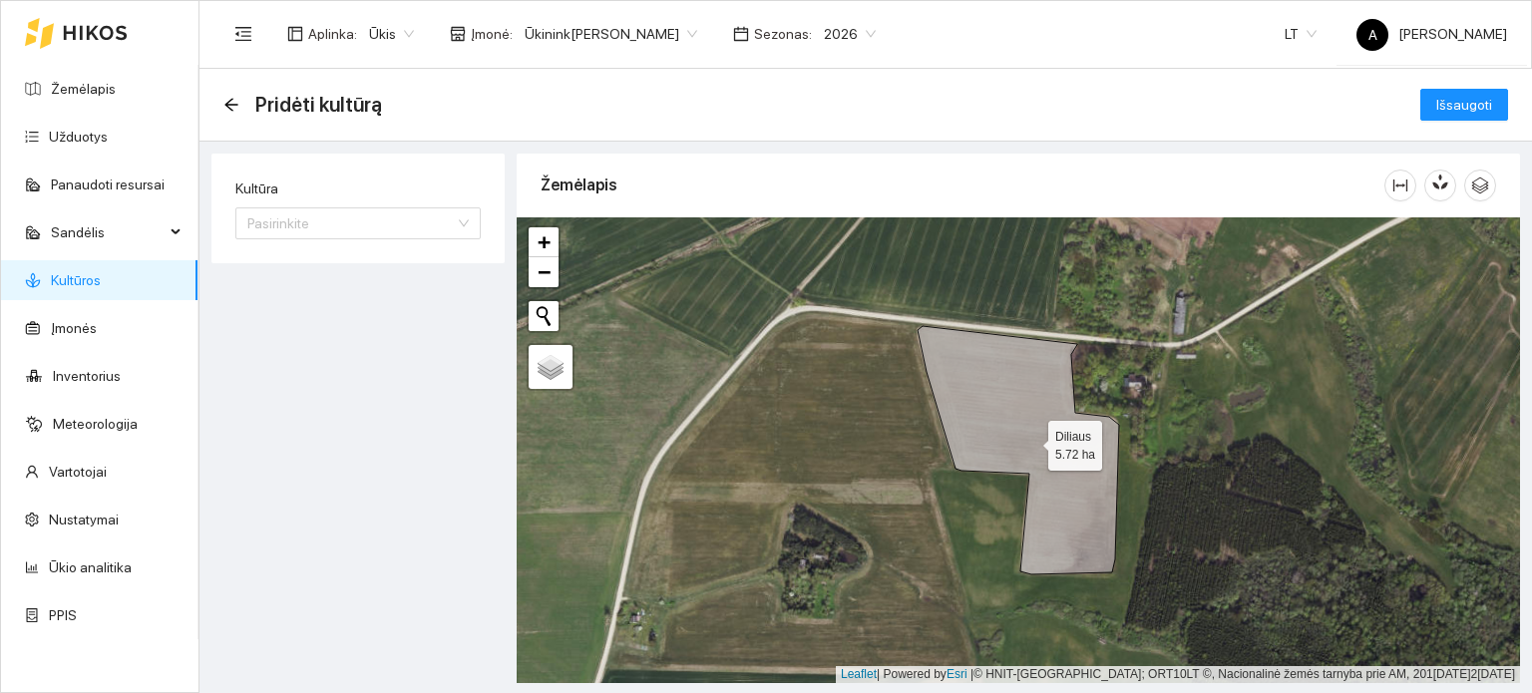
click at [984, 382] on icon at bounding box center [1019, 450] width 202 height 248
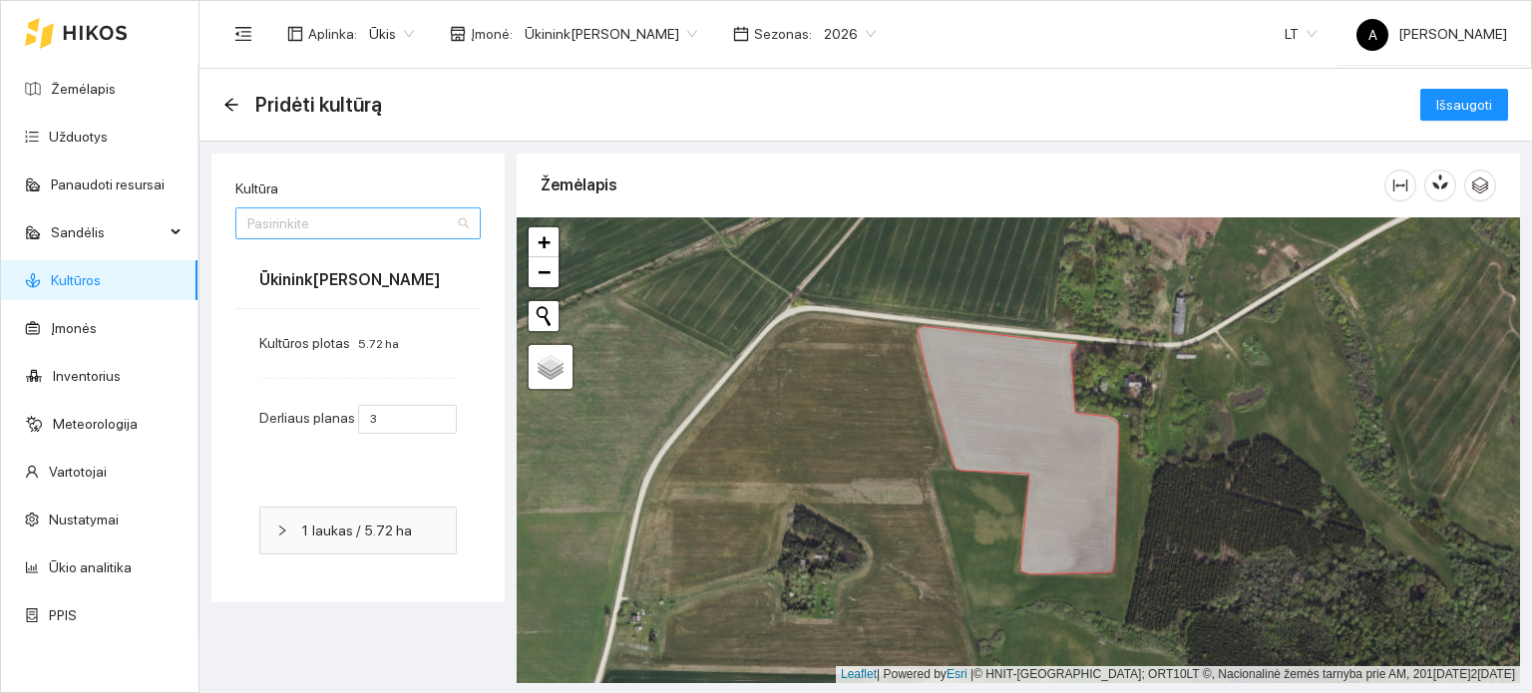
click at [388, 224] on input "Kultūra" at bounding box center [351, 224] width 208 height 30
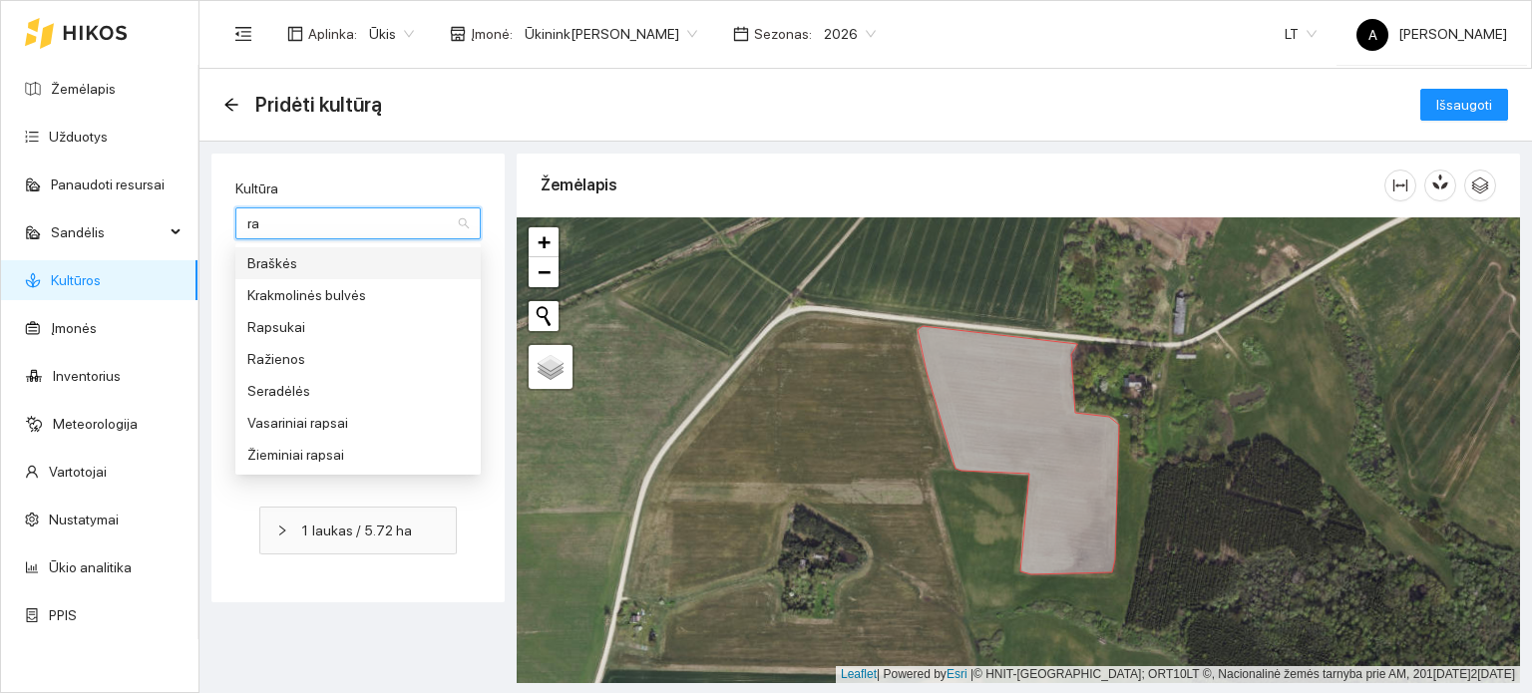
type input "rap"
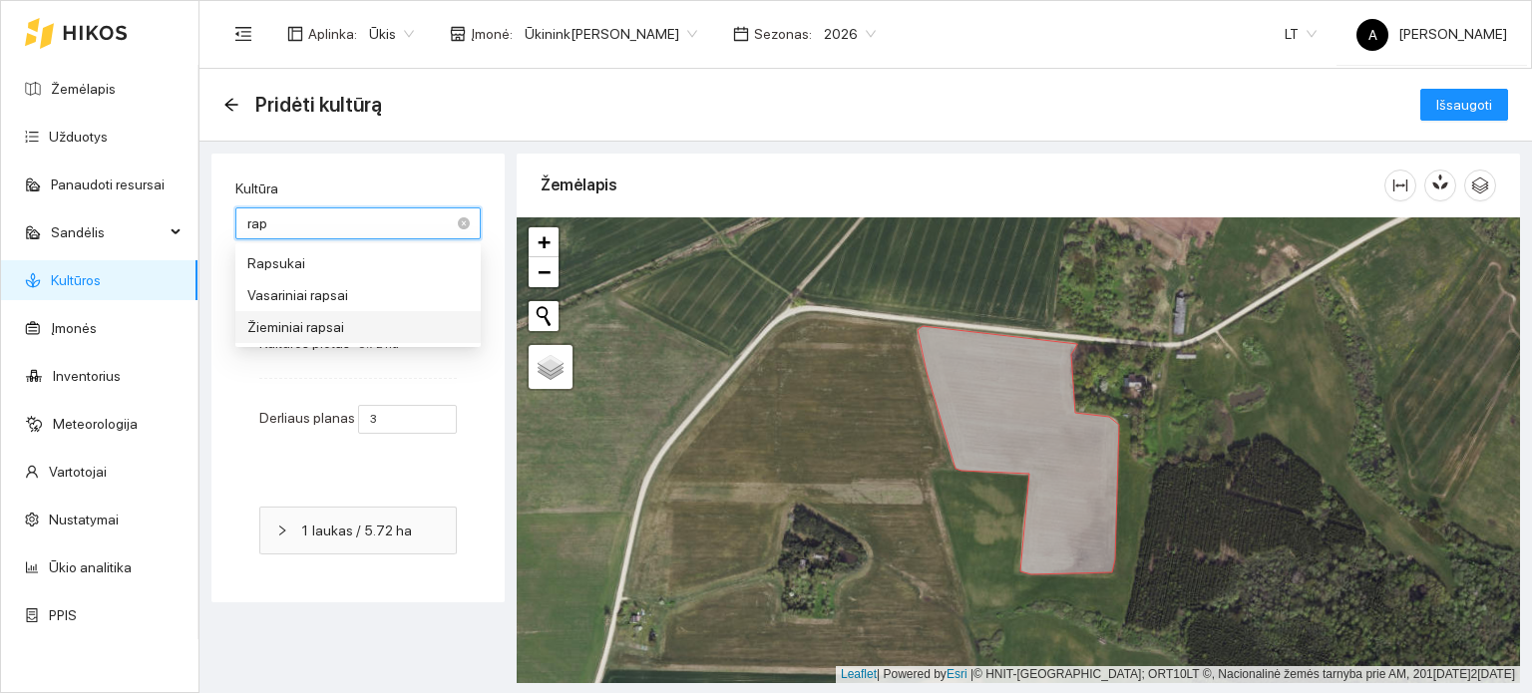
click at [342, 329] on div "Žieminiai rapsai" at bounding box center [357, 327] width 221 height 22
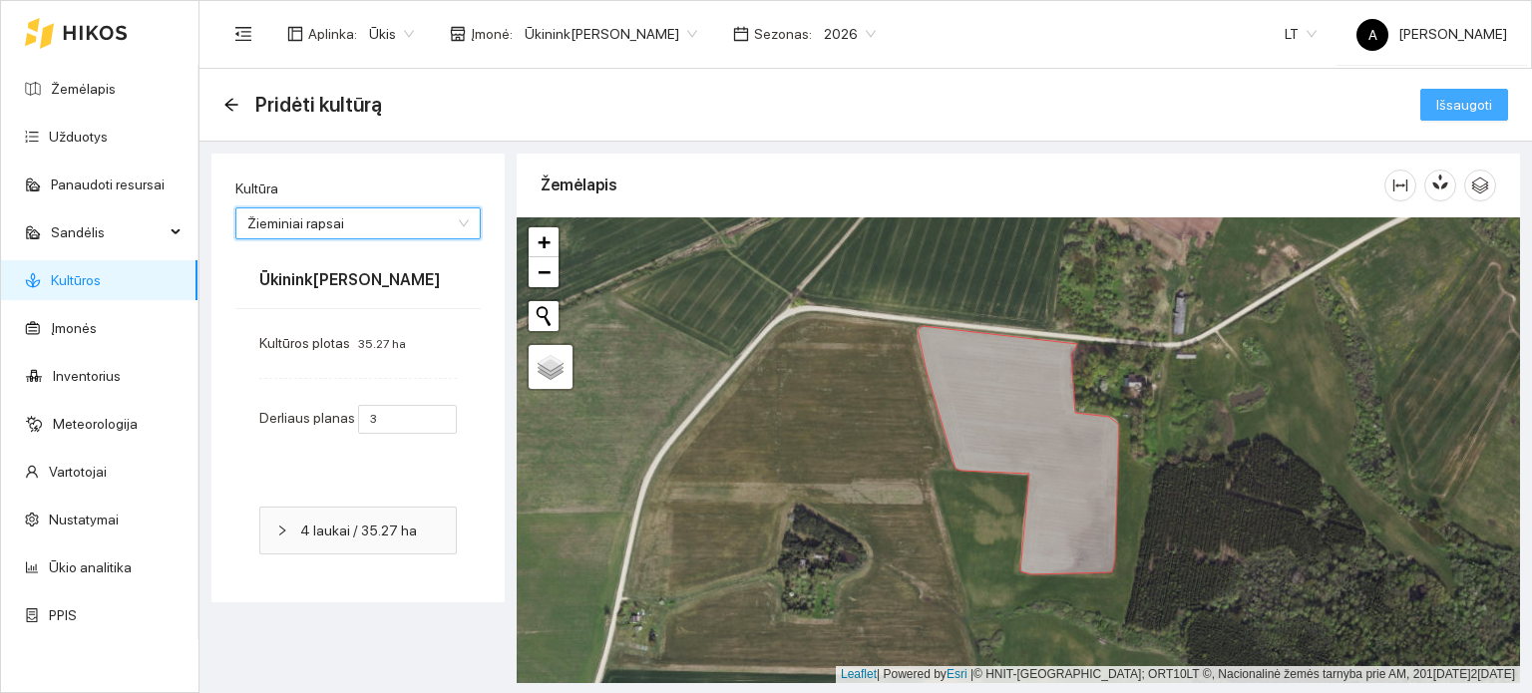
click at [1471, 107] on span "Išsaugoti" at bounding box center [1465, 105] width 56 height 22
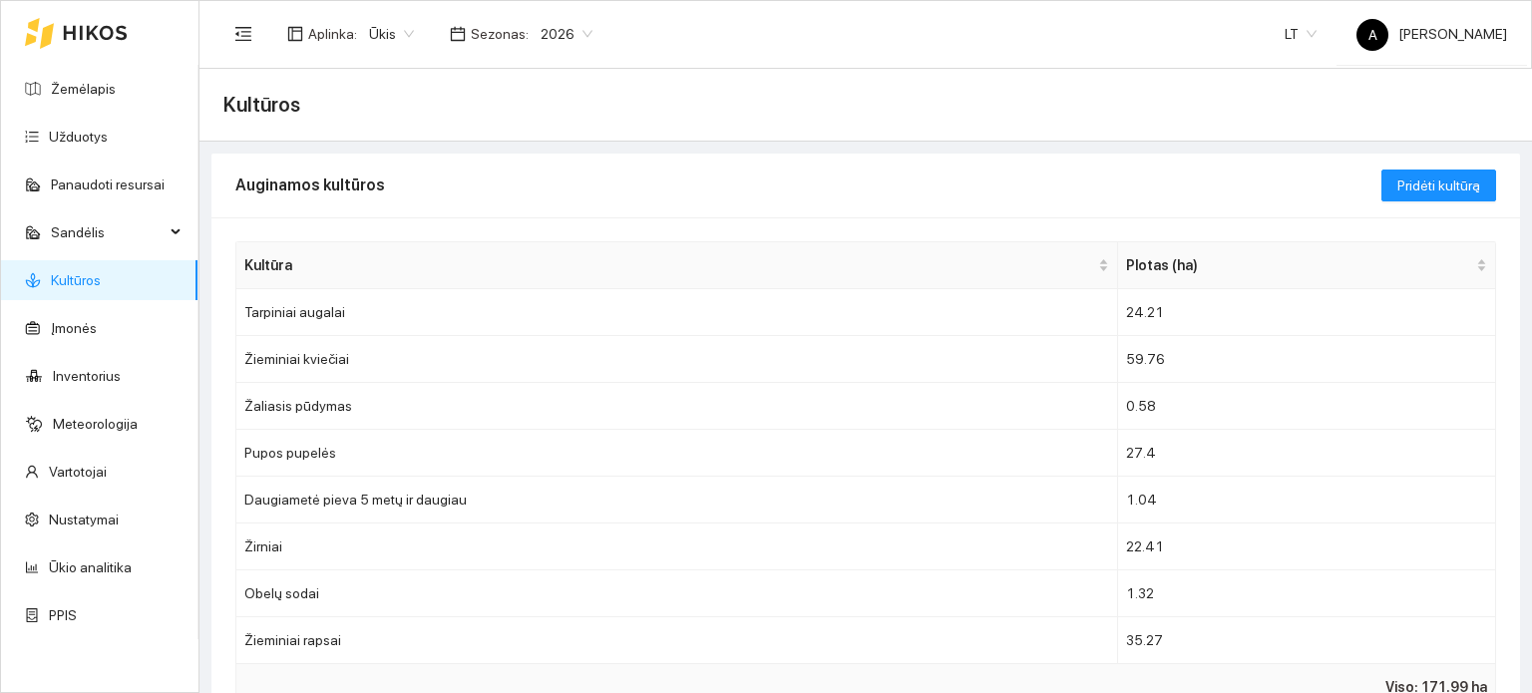
click at [76, 284] on link "Kultūros" at bounding box center [76, 280] width 50 height 16
click at [1449, 176] on span "Pridėti kultūrą" at bounding box center [1439, 186] width 83 height 22
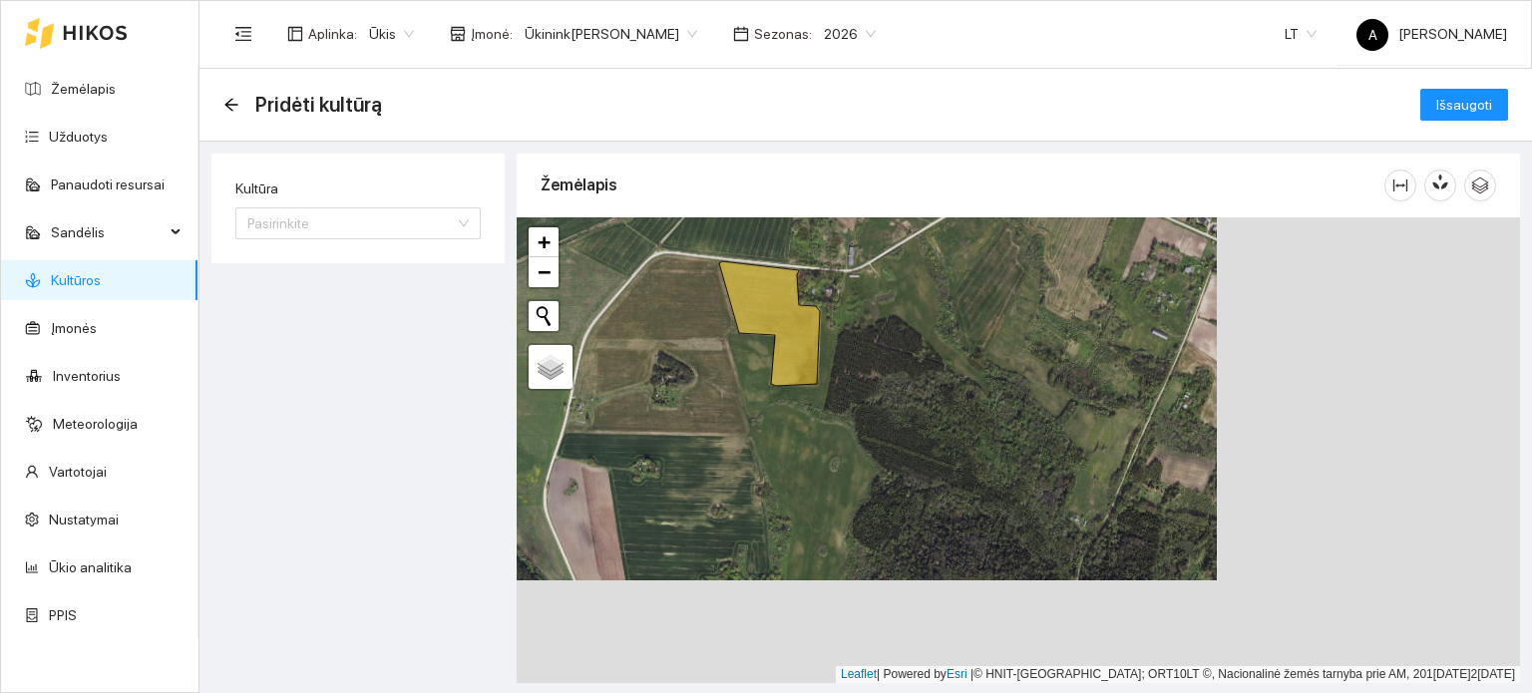
drag, startPoint x: 1231, startPoint y: 441, endPoint x: 917, endPoint y: 327, distance: 334.2
click at [917, 327] on div "+ − Nieko nerasta. Bandykite dar kartą. Žemėlapis Palydovas Leaflet | Powered b…" at bounding box center [1019, 450] width 1004 height 466
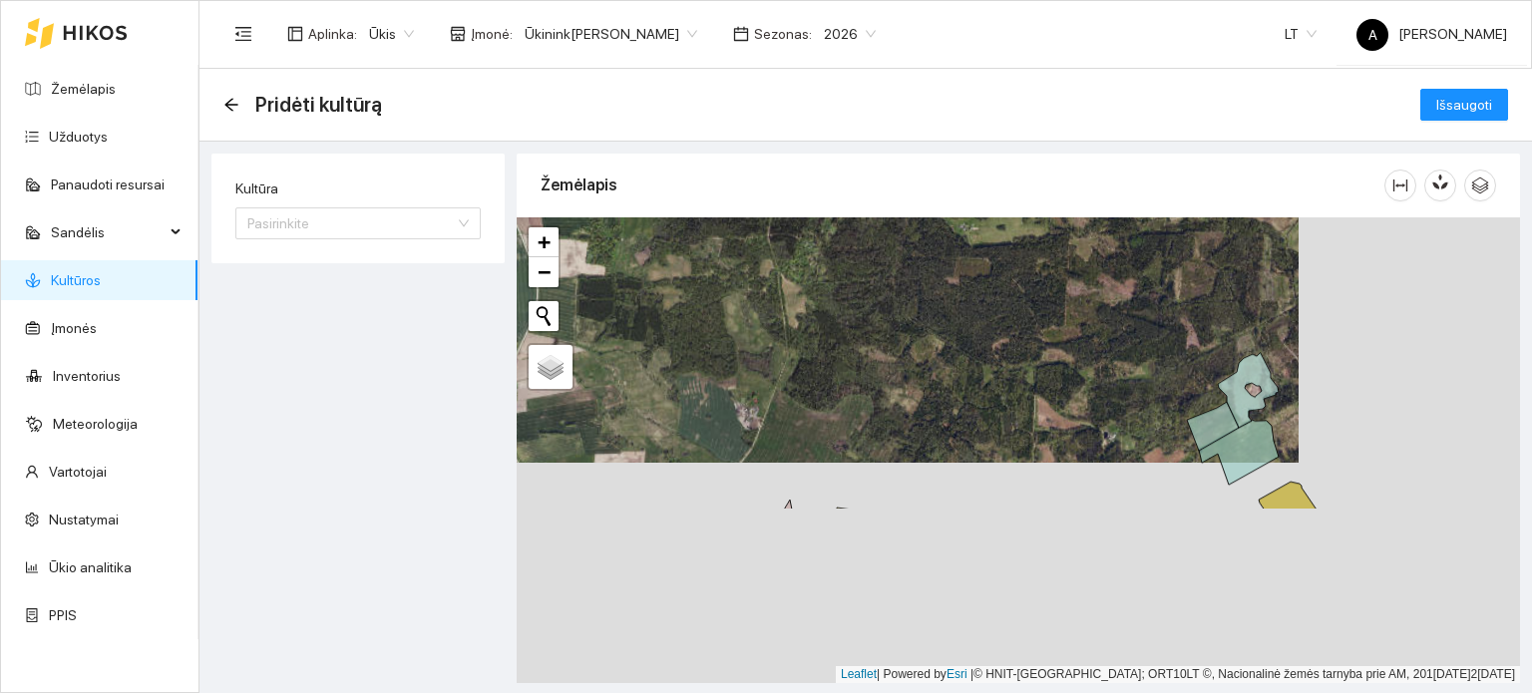
drag, startPoint x: 1365, startPoint y: 582, endPoint x: 1143, endPoint y: 361, distance: 312.5
click at [1143, 361] on div "+ − Nieko nerasta. Bandykite dar kartą. Žemėlapis Palydovas Leaflet | Powered b…" at bounding box center [1019, 450] width 1004 height 466
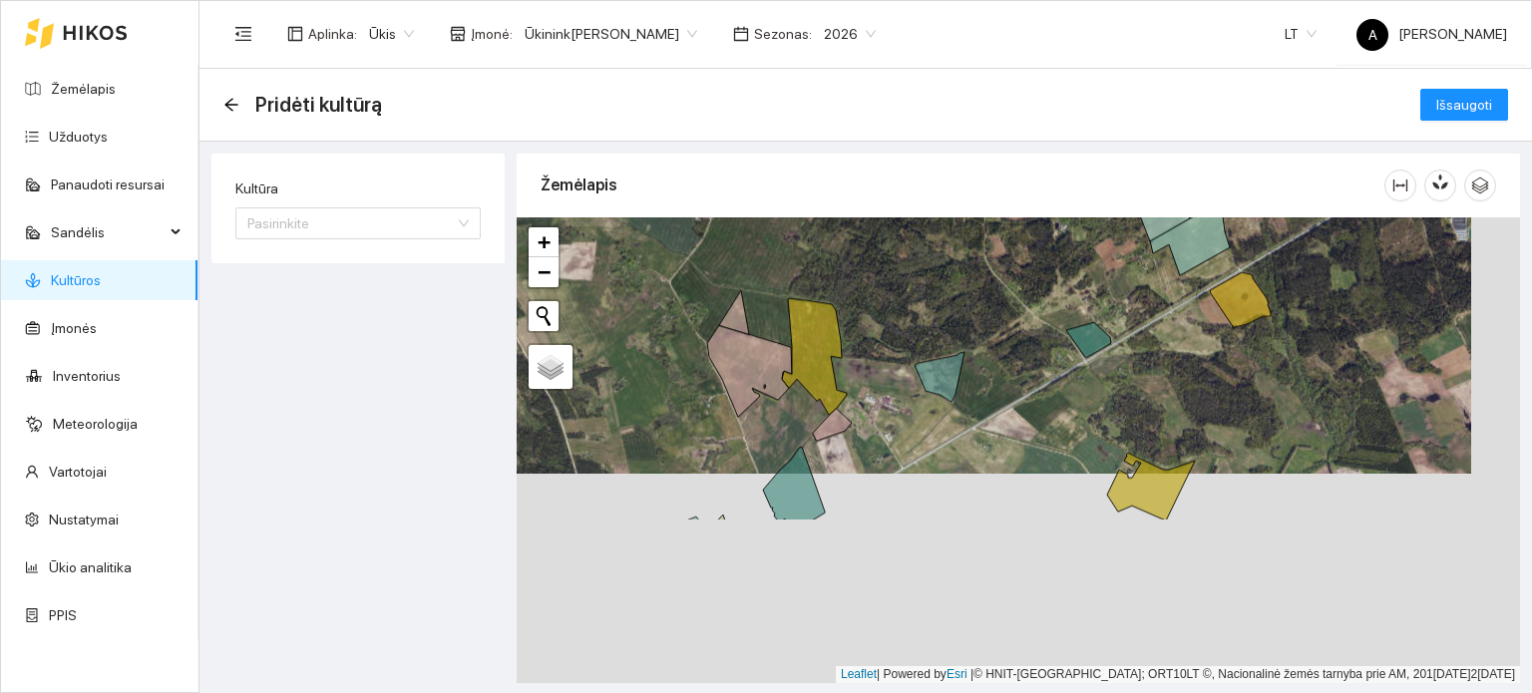
drag, startPoint x: 678, startPoint y: 443, endPoint x: 630, endPoint y: 233, distance: 215.1
click at [630, 233] on div "+ − Nieko nerasta. Bandykite dar kartą. Žemėlapis Palydovas Leaflet | Powered b…" at bounding box center [1019, 450] width 1004 height 466
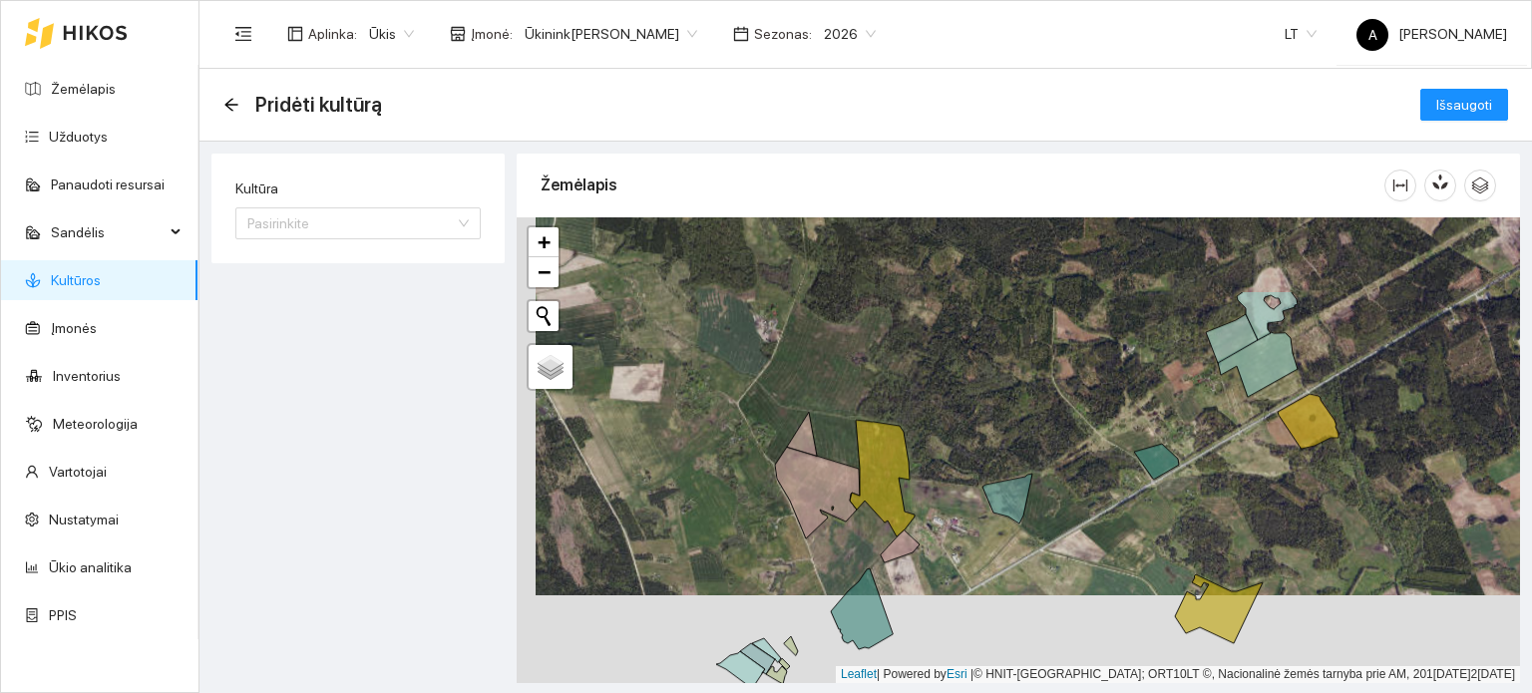
drag, startPoint x: 774, startPoint y: 332, endPoint x: 842, endPoint y: 454, distance: 139.3
click at [842, 454] on div "+ − Nieko nerasta. Bandykite dar kartą. Žemėlapis Palydovas Leaflet | Powered b…" at bounding box center [1019, 450] width 1004 height 466
click at [414, 218] on input "Kultūra" at bounding box center [351, 224] width 208 height 30
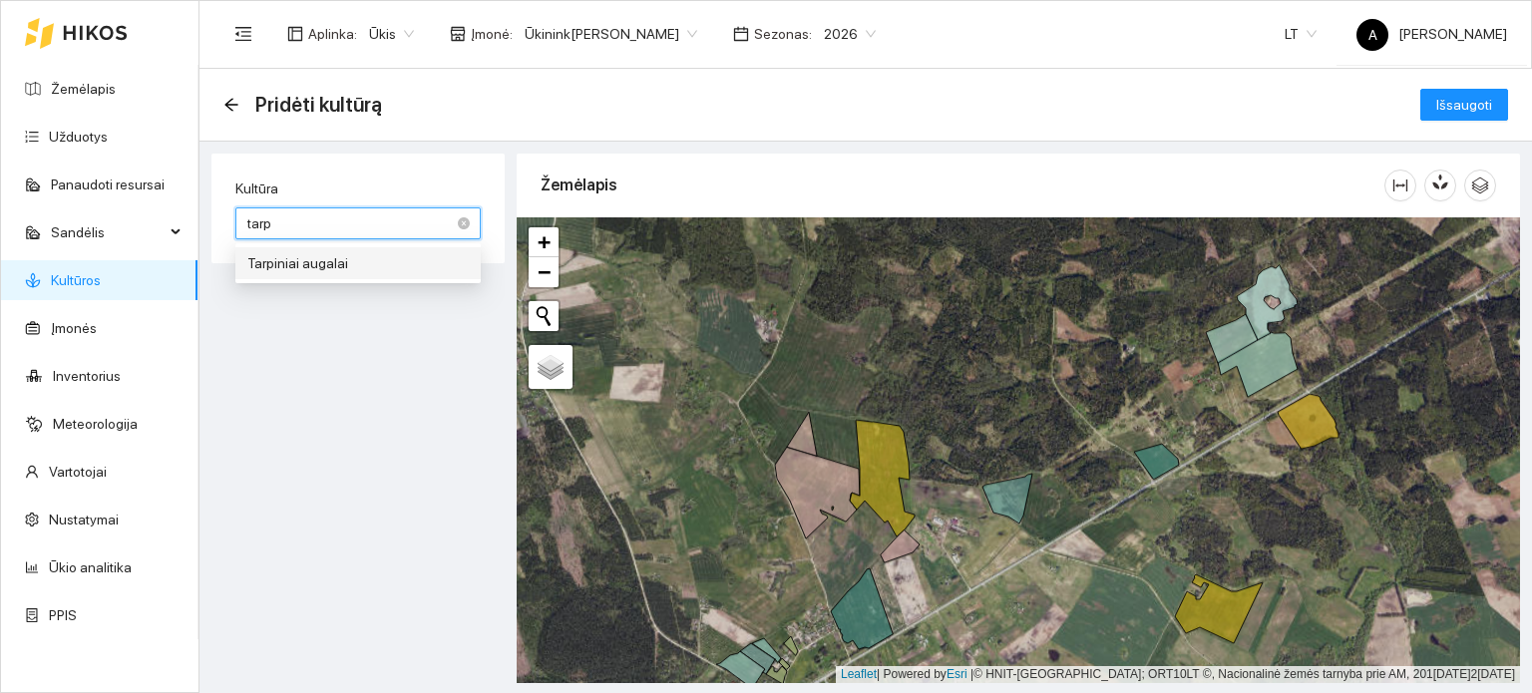
type input "tarpi"
click at [365, 269] on div "Tarpiniai augalai" at bounding box center [357, 263] width 221 height 22
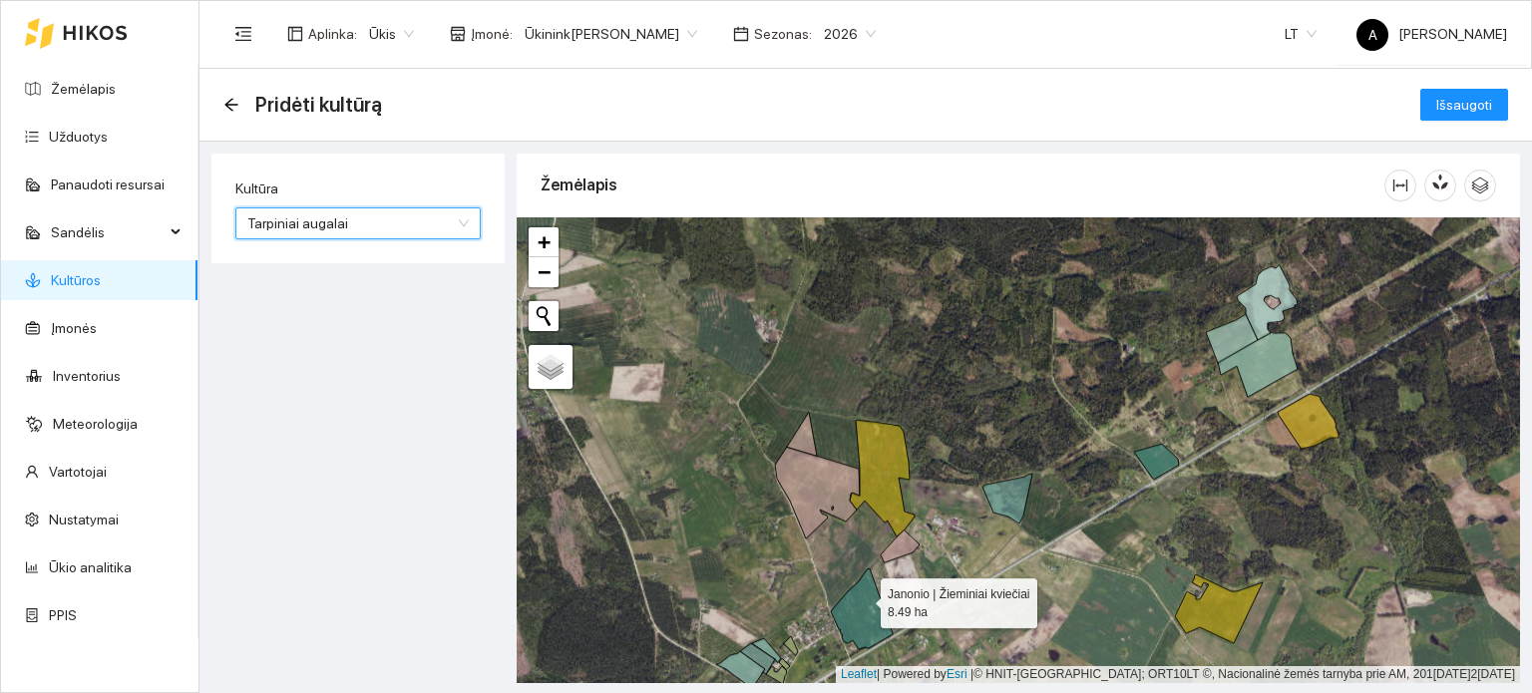
click at [863, 599] on icon at bounding box center [862, 609] width 62 height 81
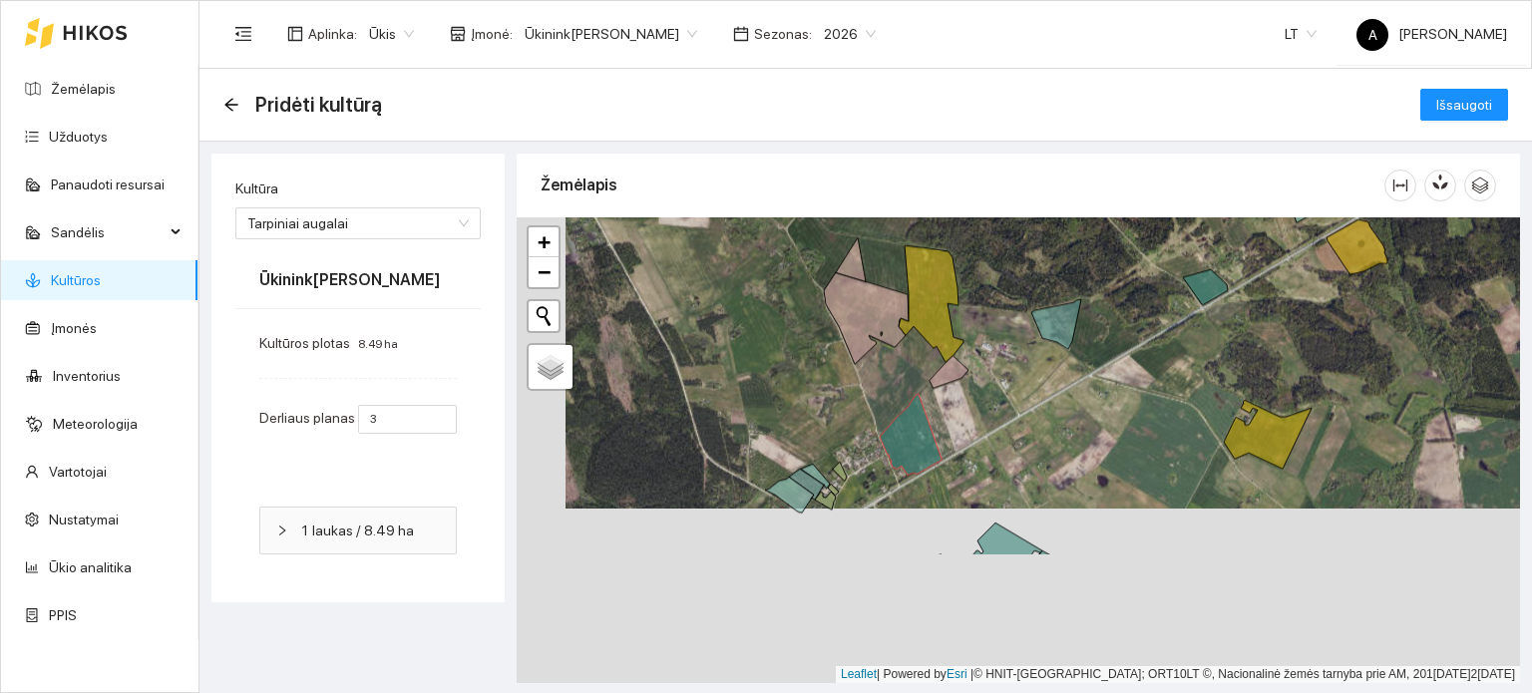
drag, startPoint x: 1109, startPoint y: 506, endPoint x: 1158, endPoint y: 332, distance: 180.3
click at [1158, 332] on div "+ − Nieko nerasta. Bandykite dar kartą. Žemėlapis Palydovas Leaflet | Powered b…" at bounding box center [1019, 450] width 1004 height 466
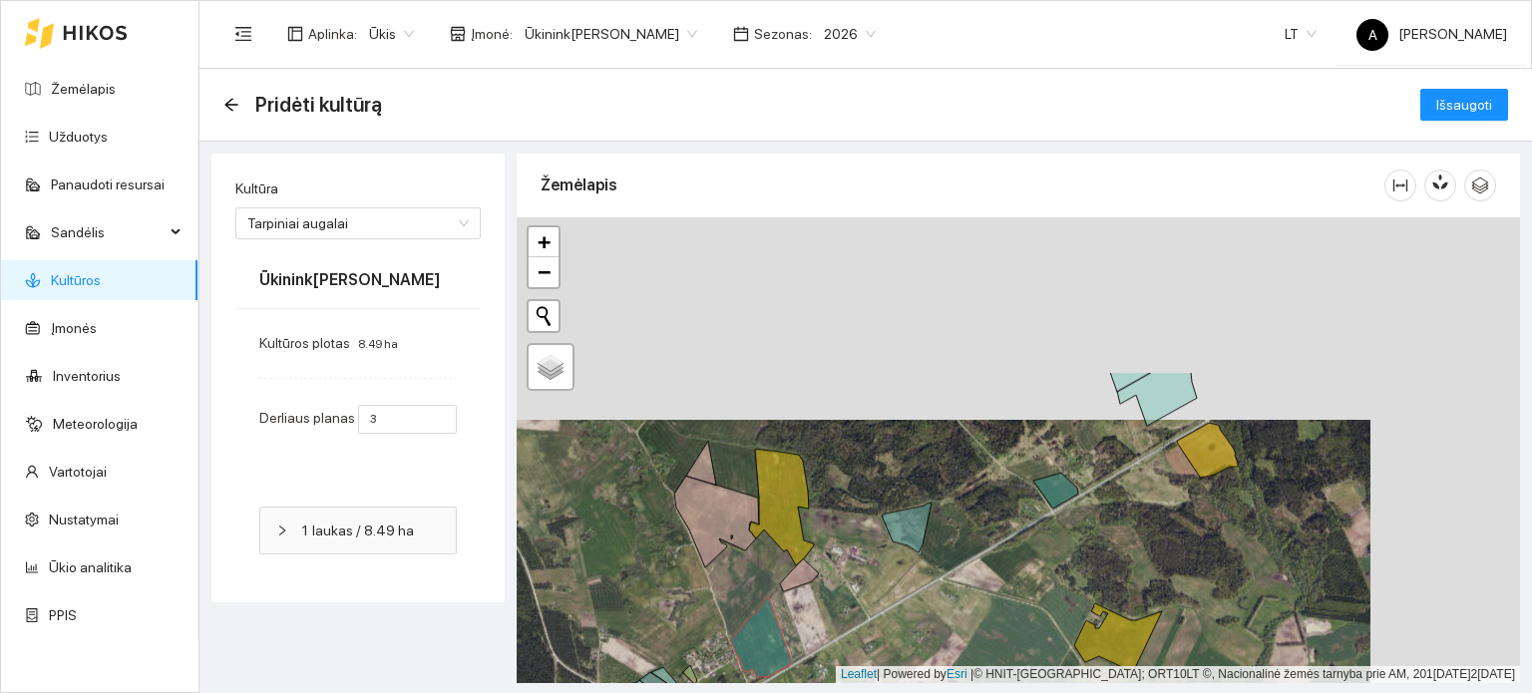
drag, startPoint x: 1330, startPoint y: 371, endPoint x: 1181, endPoint y: 570, distance: 248.0
click at [1181, 570] on div "+ − Nieko nerasta. Bandykite dar kartą. Žemėlapis Palydovas Leaflet | Powered b…" at bounding box center [1019, 450] width 1004 height 466
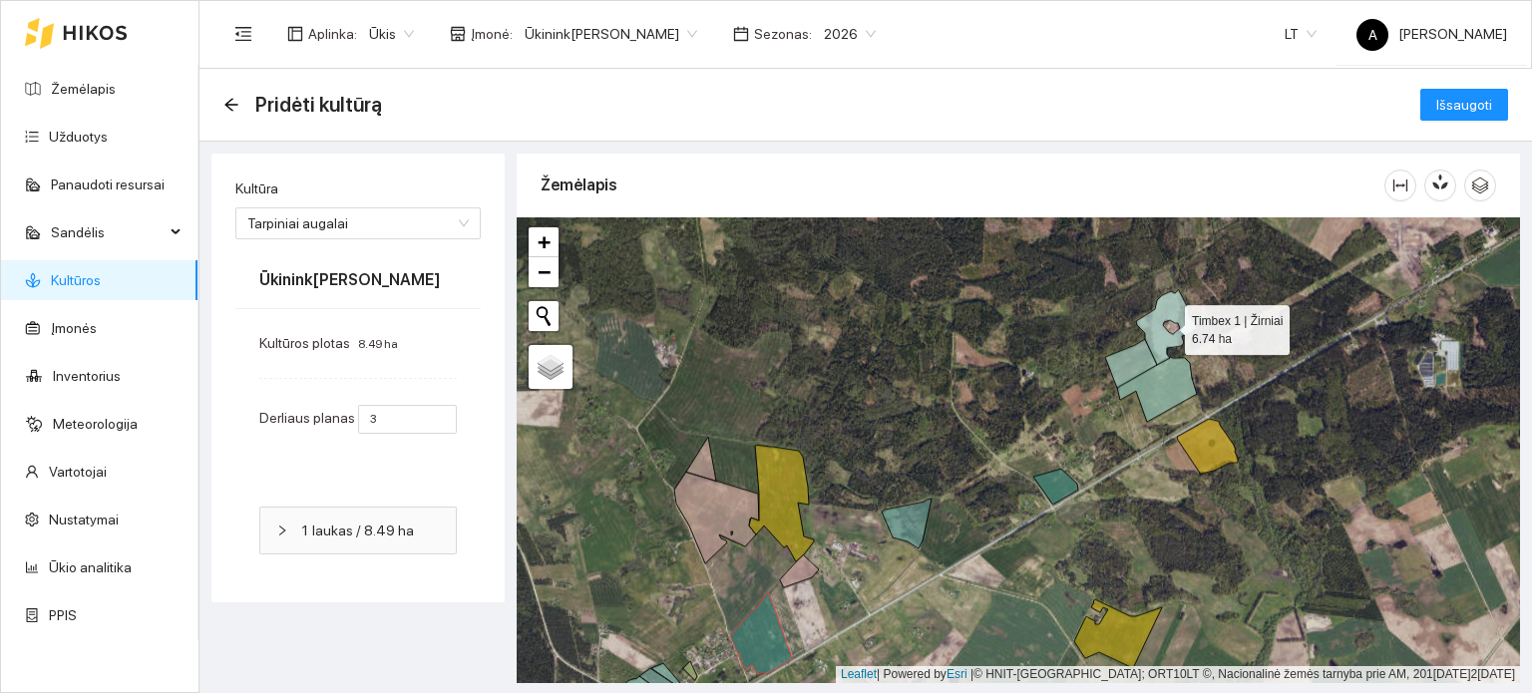
click at [1159, 338] on icon at bounding box center [1166, 327] width 61 height 75
click at [1146, 342] on icon at bounding box center [1131, 363] width 52 height 49
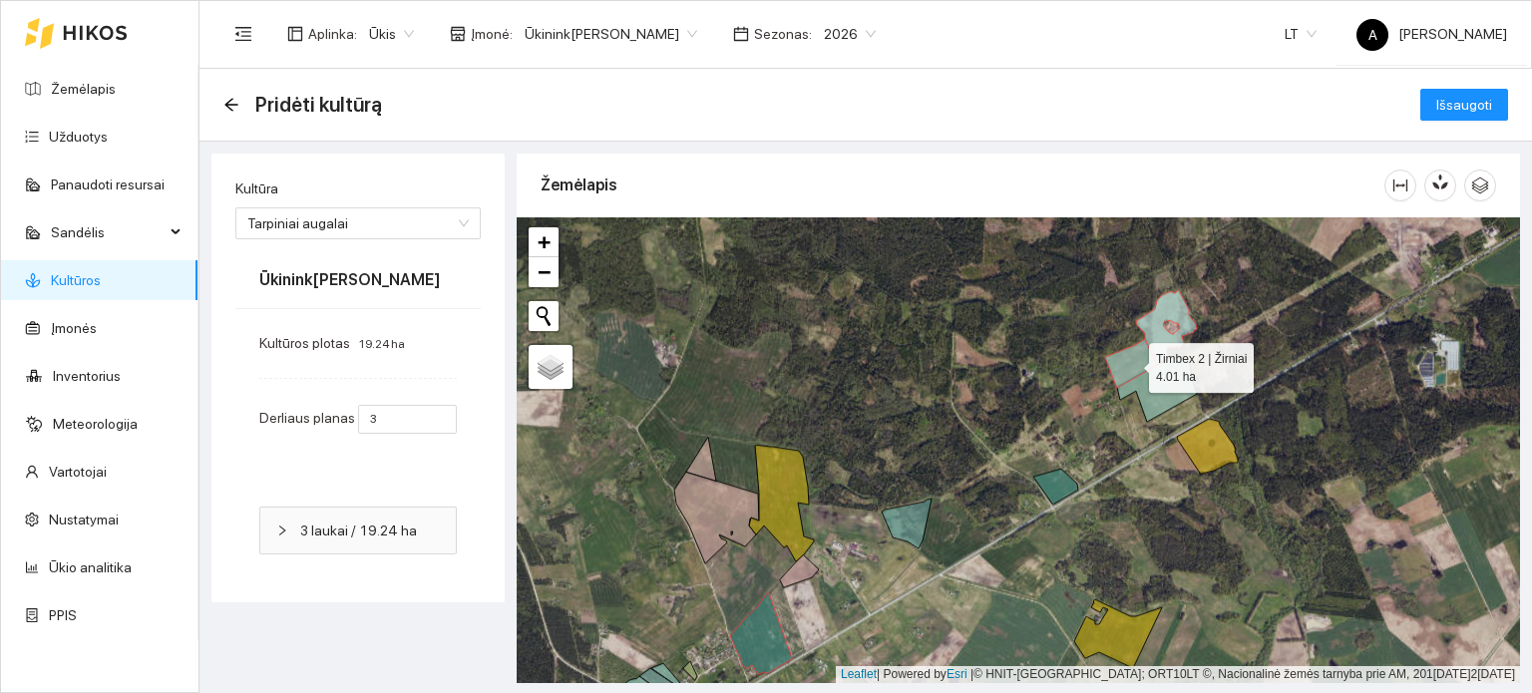
click at [1146, 342] on icon at bounding box center [1131, 363] width 52 height 49
click at [1158, 338] on icon at bounding box center [1166, 327] width 61 height 75
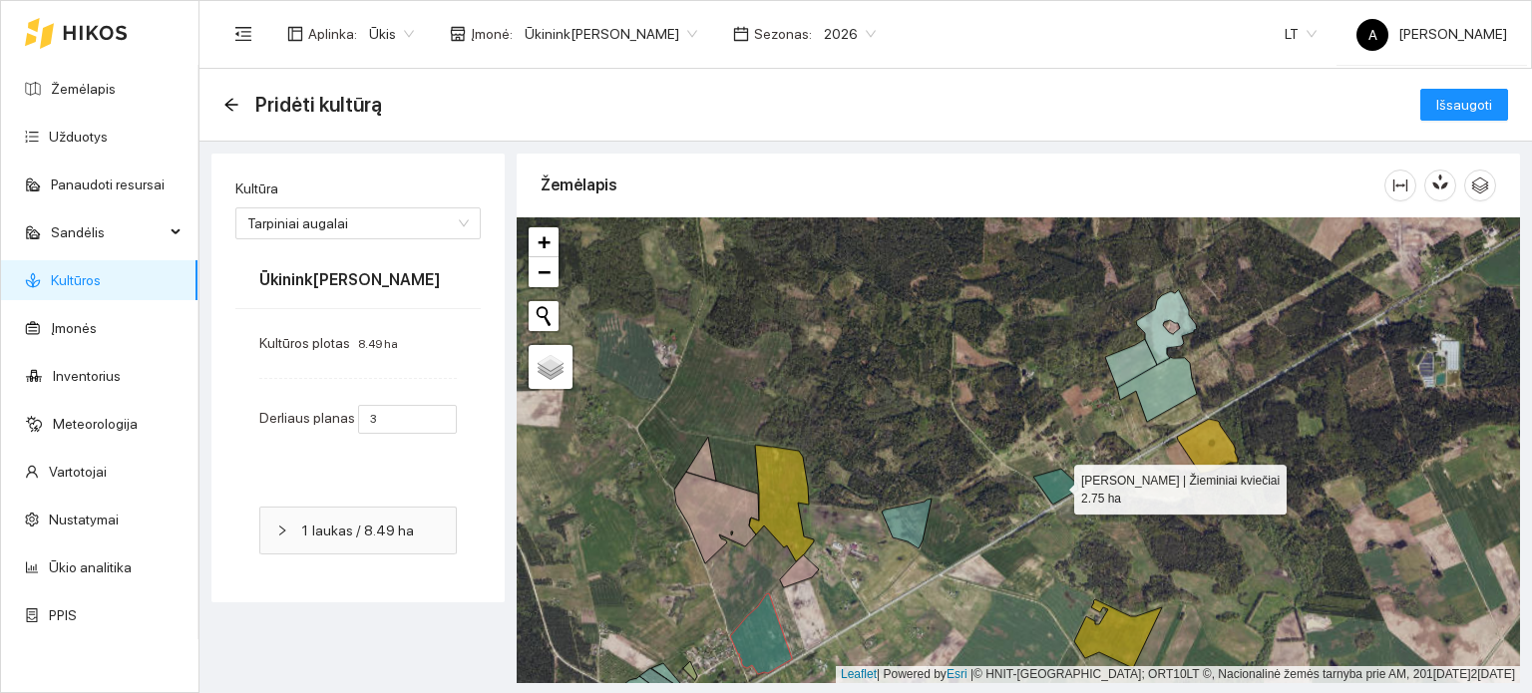
click at [1052, 486] on icon at bounding box center [1056, 486] width 45 height 35
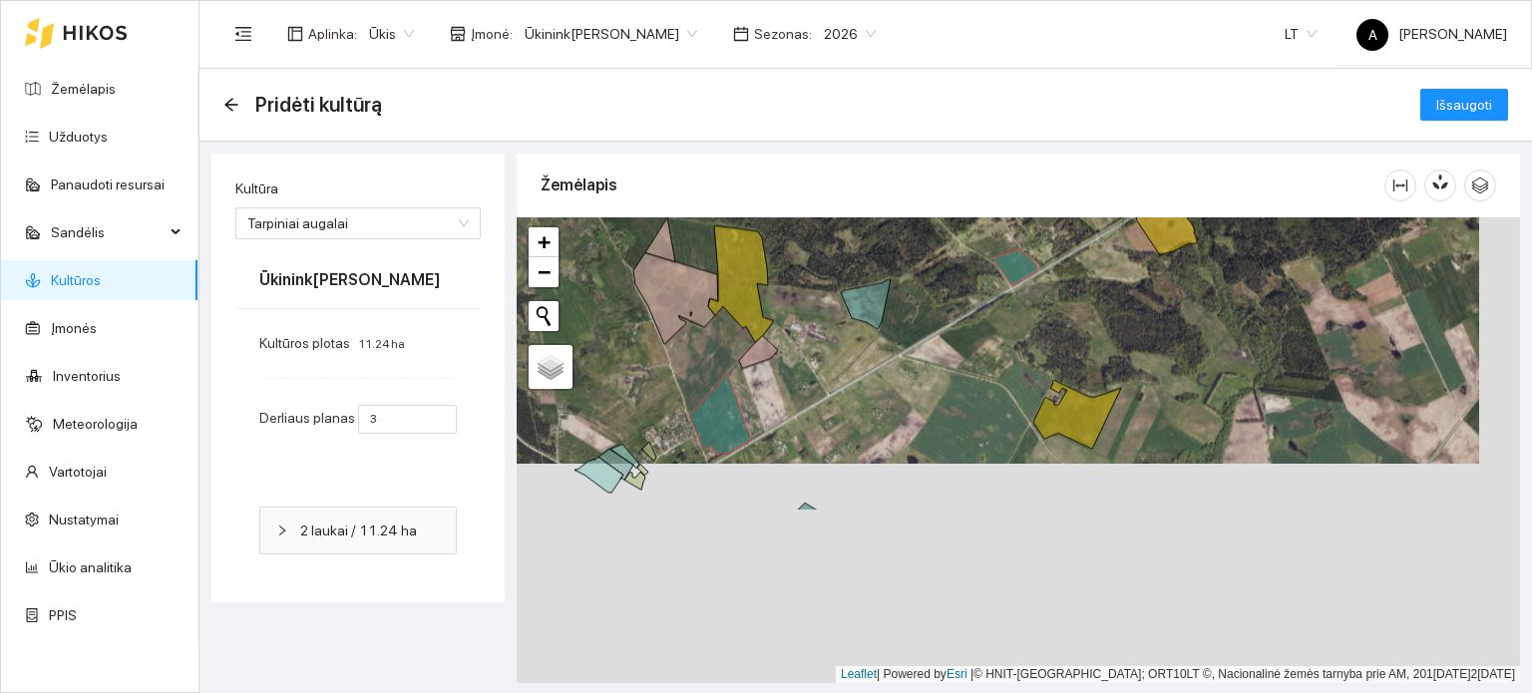
drag, startPoint x: 1067, startPoint y: 584, endPoint x: 1025, endPoint y: 363, distance: 224.4
click at [1025, 363] on div "+ − Nieko nerasta. Bandykite dar kartą. Žemėlapis Palydovas Leaflet | Powered b…" at bounding box center [1019, 450] width 1004 height 466
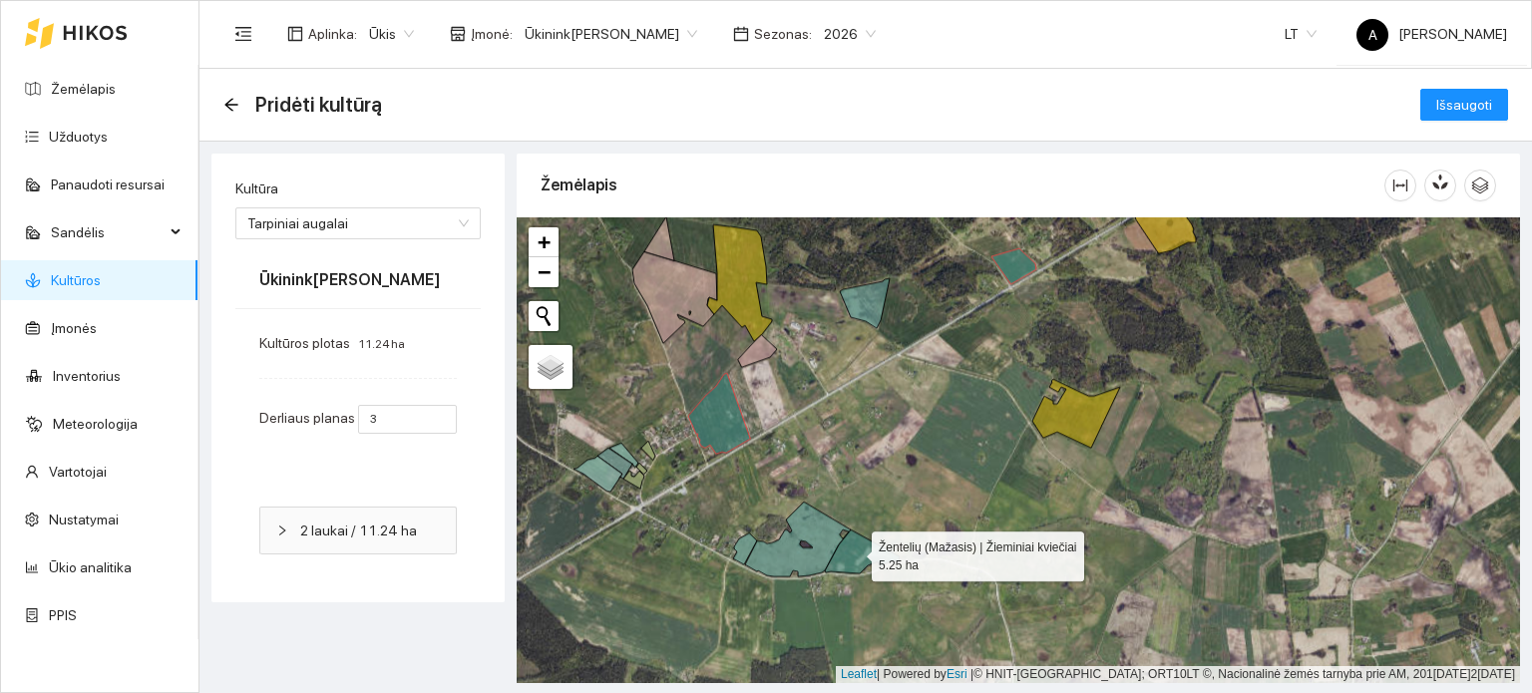
click at [854, 552] on icon at bounding box center [863, 552] width 76 height 44
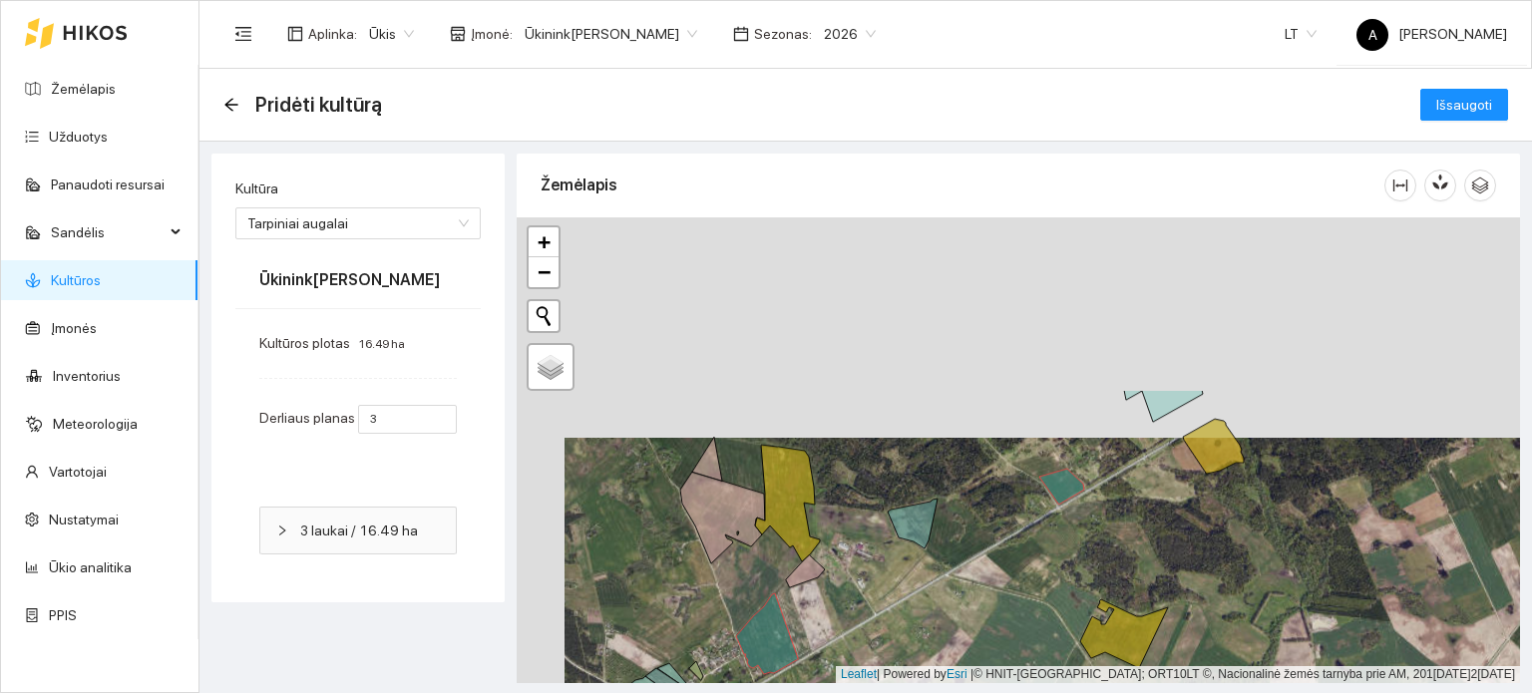
drag, startPoint x: 862, startPoint y: 445, endPoint x: 908, endPoint y: 665, distance: 225.2
click at [908, 665] on div "+ − Nieko nerasta. Bandykite dar kartą. Žemėlapis Palydovas Leaflet | Powered b…" at bounding box center [1019, 450] width 1004 height 466
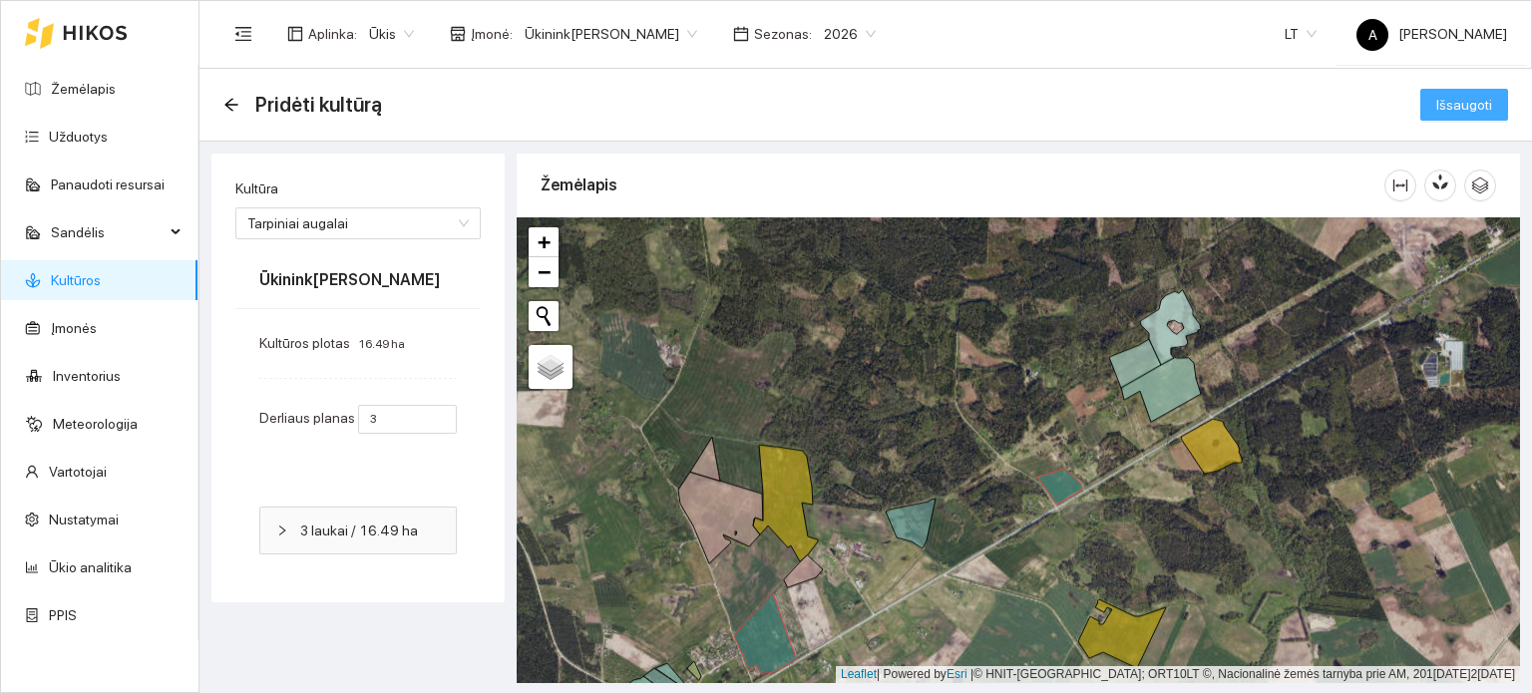
click at [1477, 94] on span "Išsaugoti" at bounding box center [1465, 105] width 56 height 22
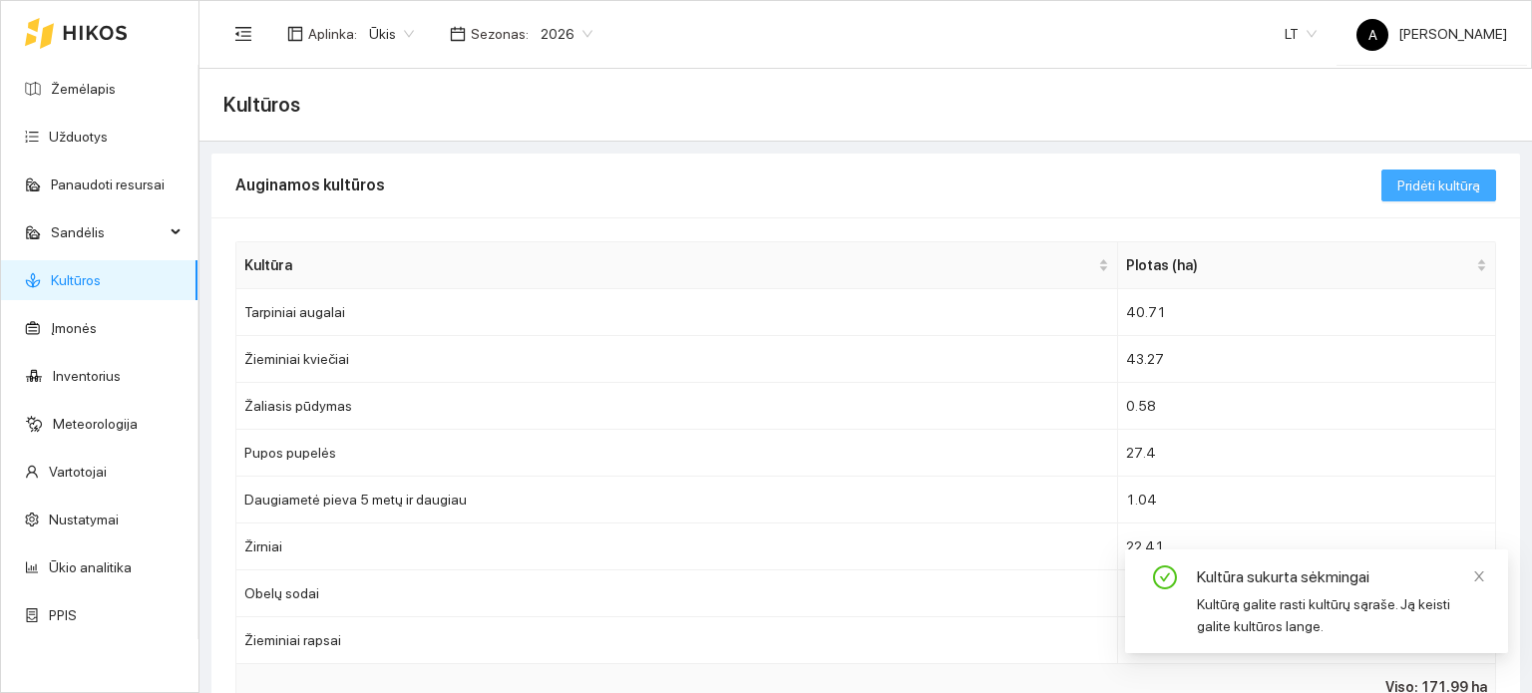
click at [1417, 195] on span "Pridėti kultūrą" at bounding box center [1439, 186] width 83 height 22
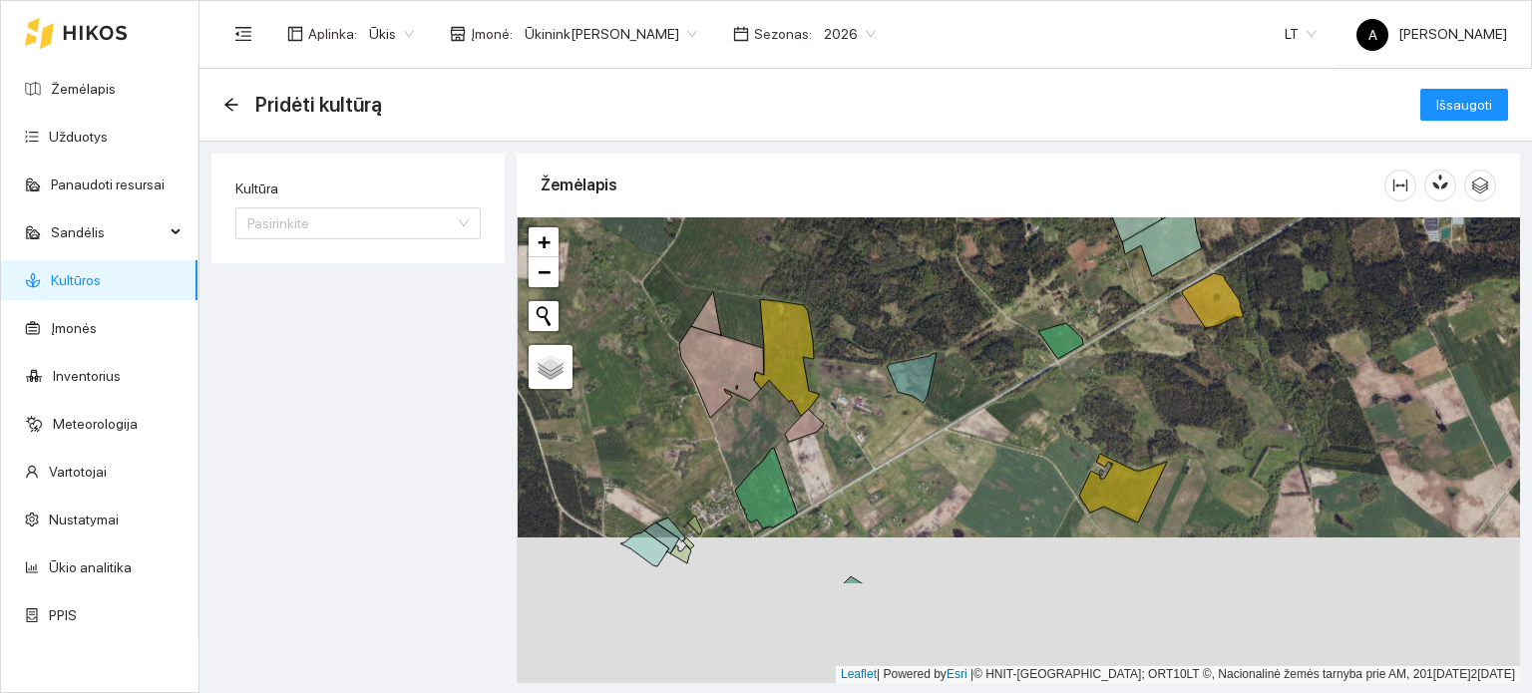
drag, startPoint x: 928, startPoint y: 608, endPoint x: 929, endPoint y: 462, distance: 145.7
click at [929, 462] on div "+ − Nieko nerasta. Bandykite dar kartą. Žemėlapis Palydovas Leaflet | Powered b…" at bounding box center [1019, 450] width 1004 height 466
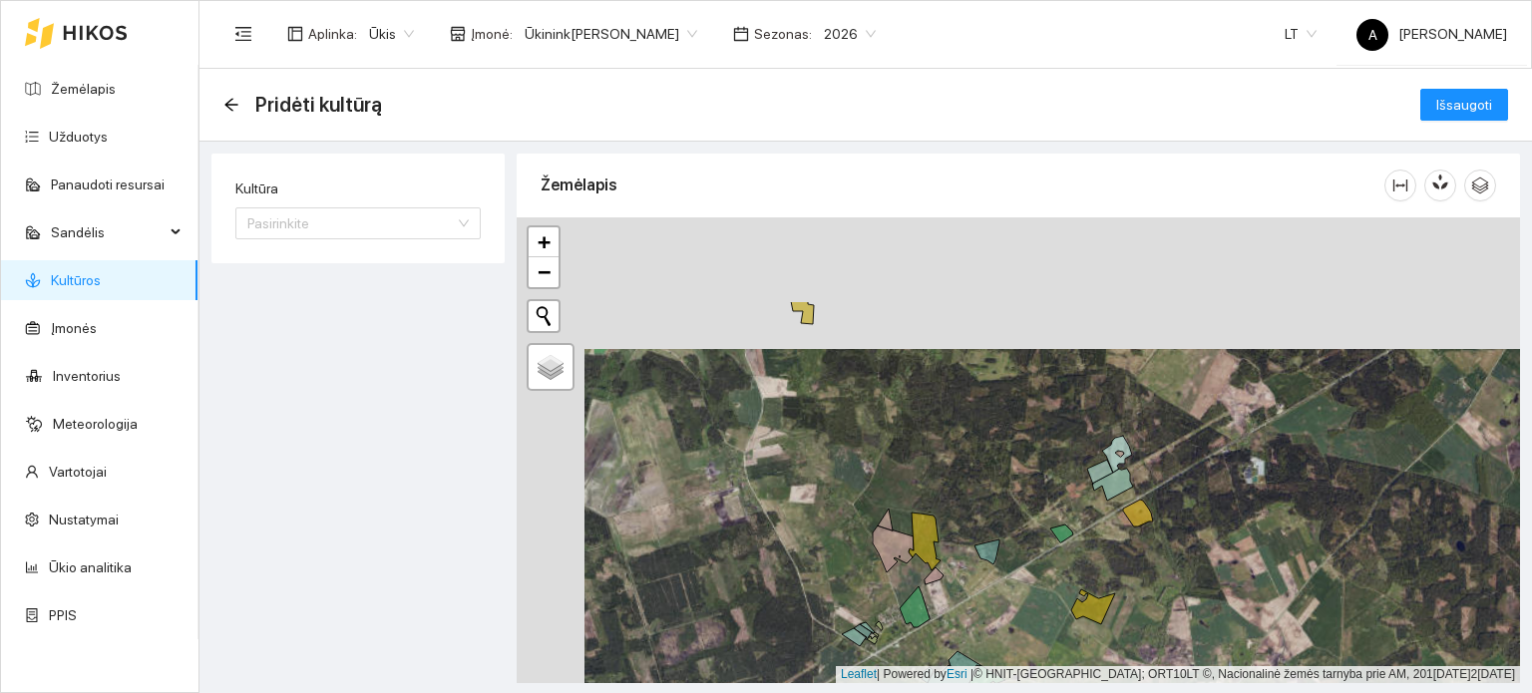
drag, startPoint x: 821, startPoint y: 346, endPoint x: 896, endPoint y: 497, distance: 168.2
click at [896, 497] on div "+ − Nieko nerasta. Bandykite dar kartą. Žemėlapis Palydovas Leaflet | Powered b…" at bounding box center [1019, 450] width 1004 height 466
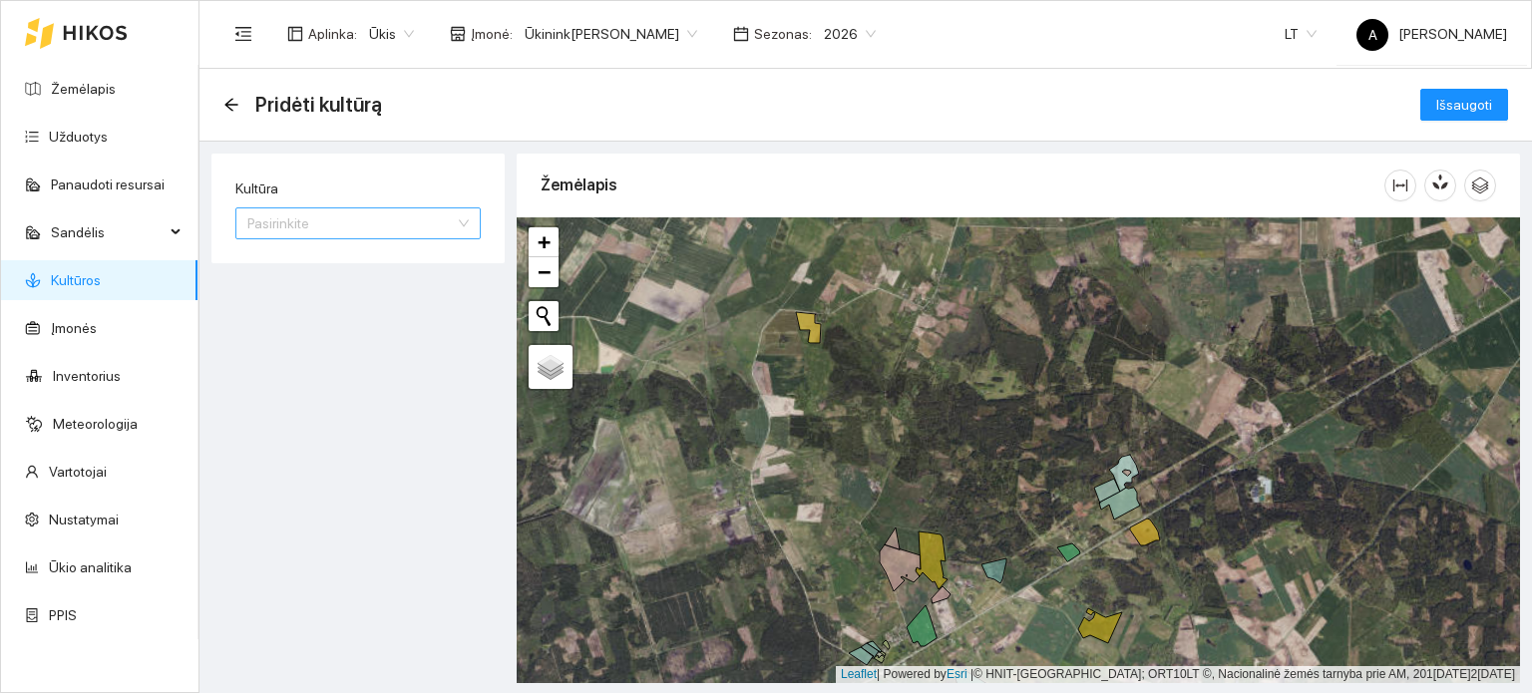
click at [435, 225] on input "Kultūra" at bounding box center [351, 224] width 208 height 30
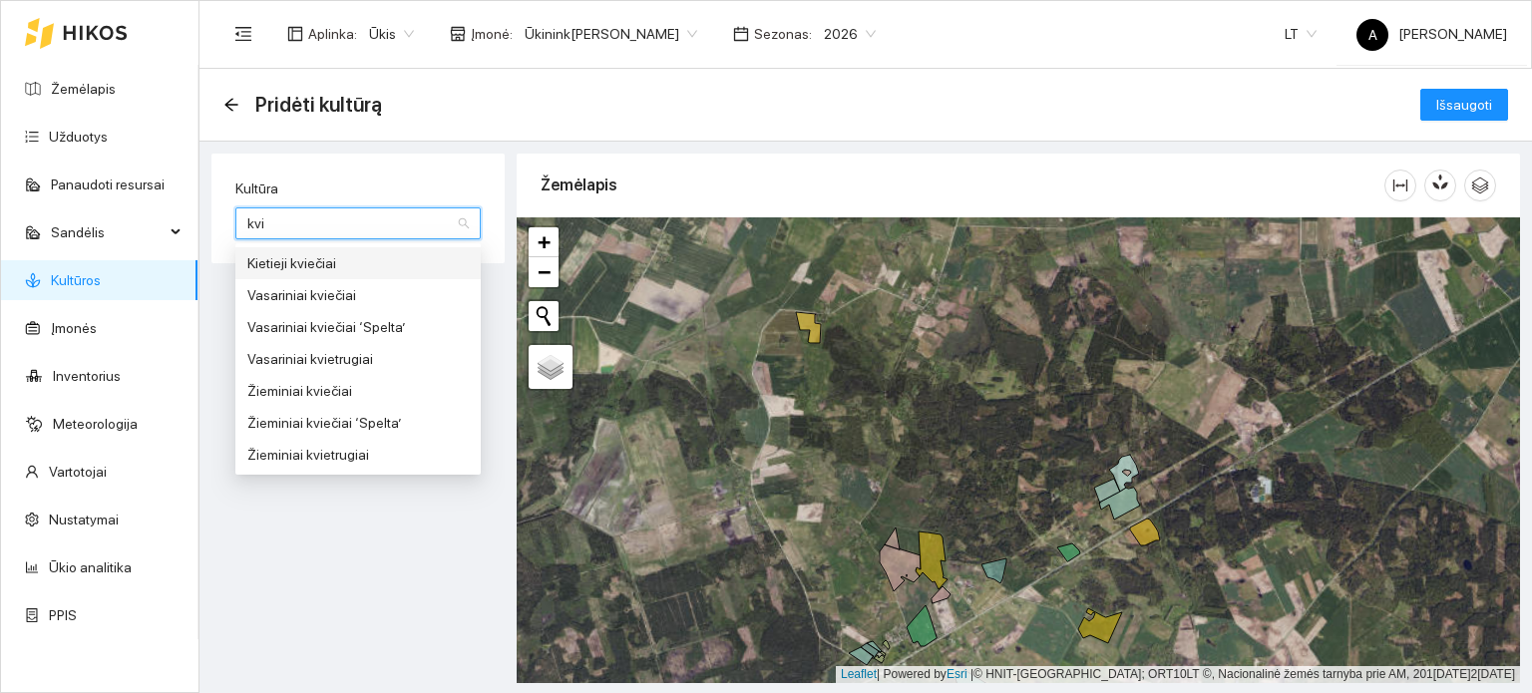
type input "kvie"
click at [319, 385] on div "Žieminiai kviečiai" at bounding box center [357, 391] width 221 height 22
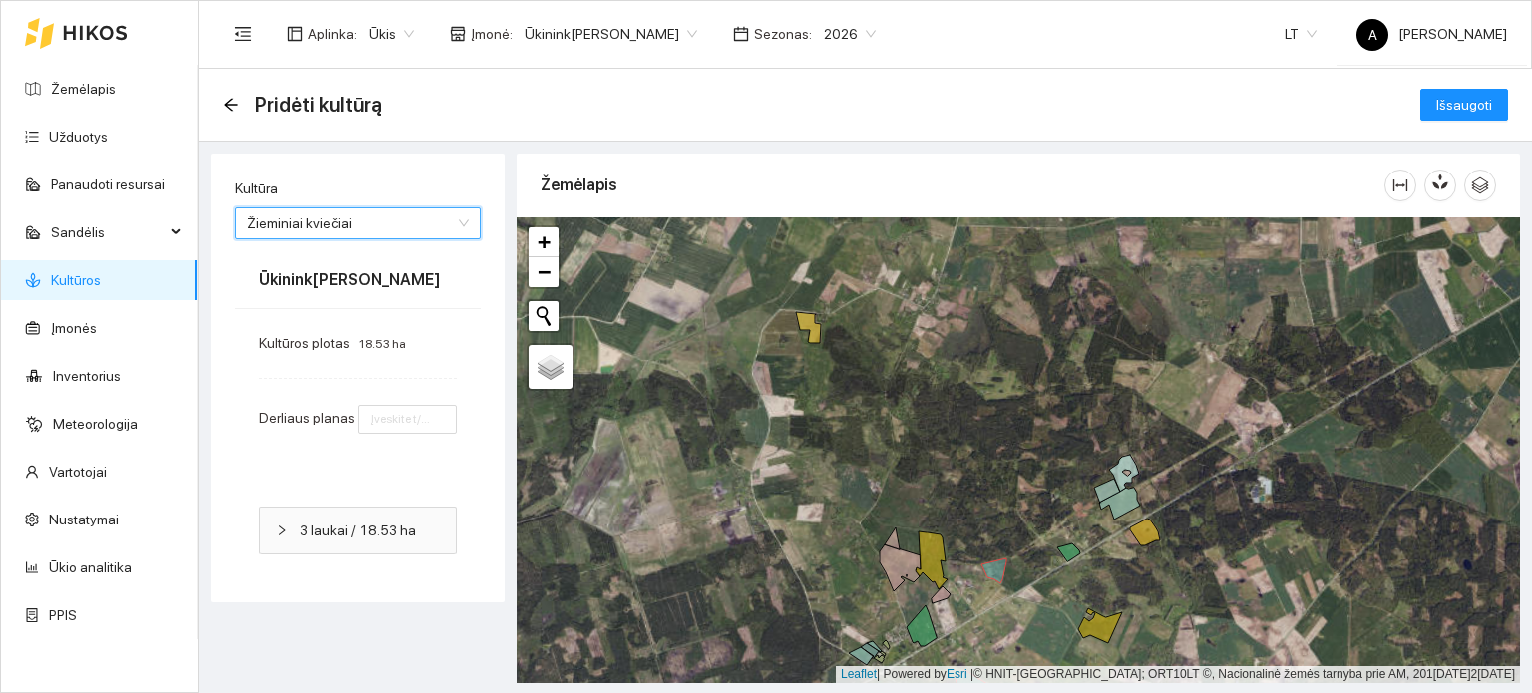
type input "5"
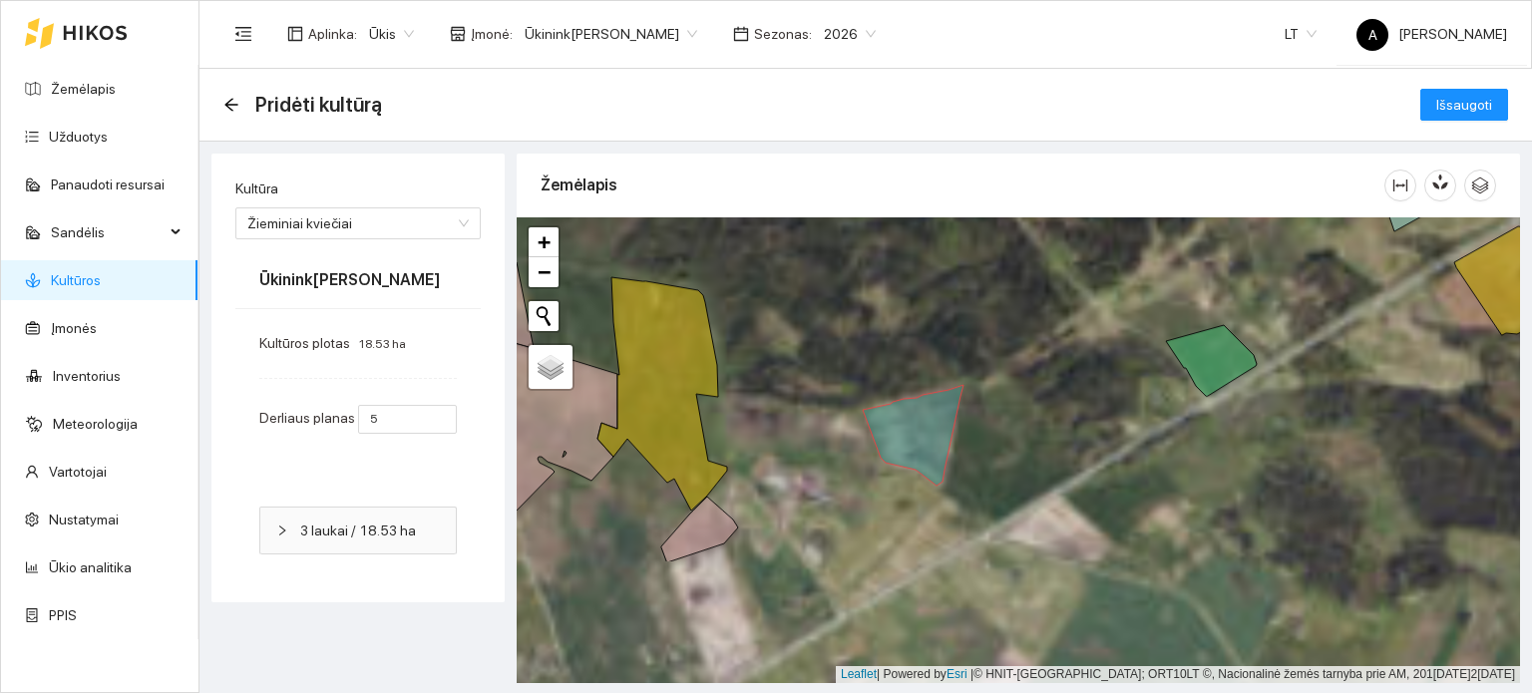
drag, startPoint x: 1029, startPoint y: 553, endPoint x: 1010, endPoint y: 353, distance: 200.4
click at [1010, 353] on div "+ − Nieko nerasta. Bandykite dar kartą. Žemėlapis Palydovas Leaflet | Powered b…" at bounding box center [1019, 450] width 1004 height 466
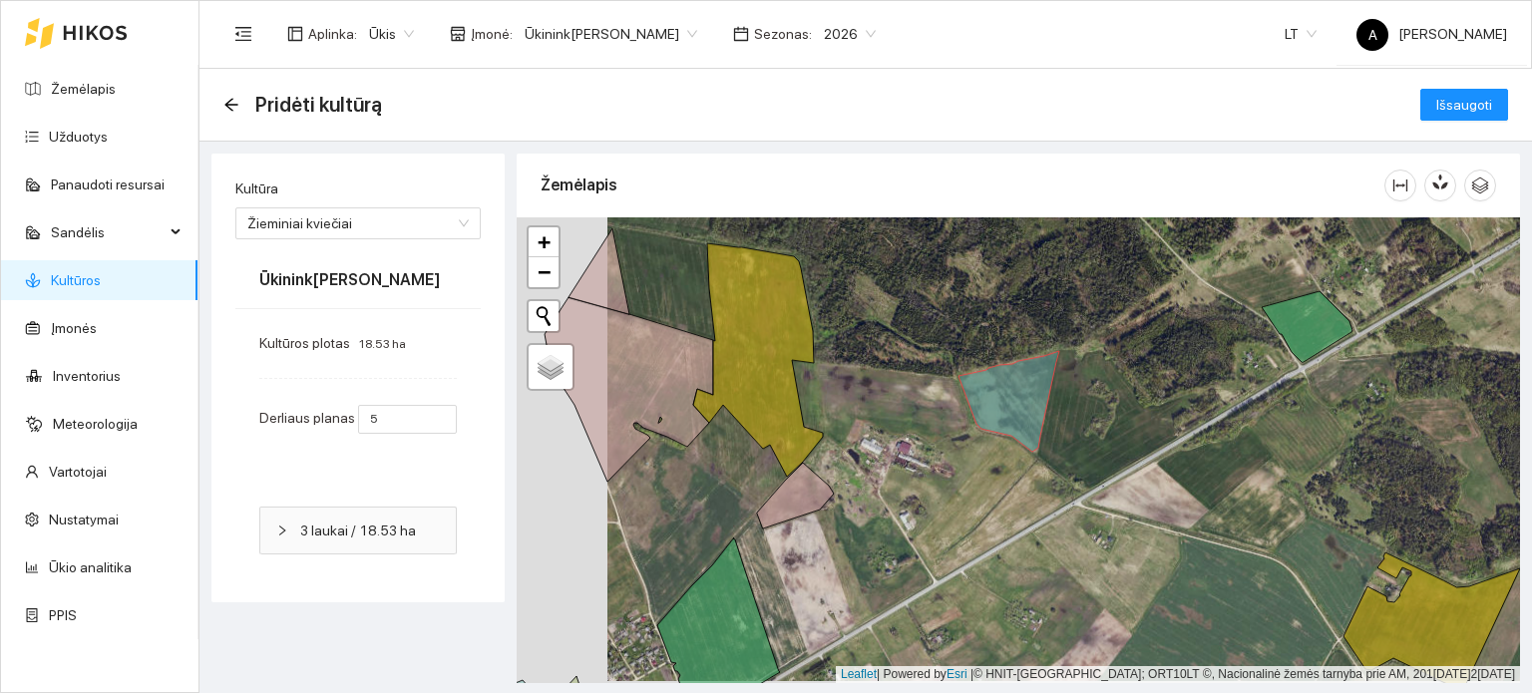
drag, startPoint x: 782, startPoint y: 392, endPoint x: 874, endPoint y: 390, distance: 91.8
click at [874, 390] on div "+ − Nieko nerasta. Bandykite dar kartą. Žemėlapis Palydovas Leaflet | Powered b…" at bounding box center [1019, 450] width 1004 height 466
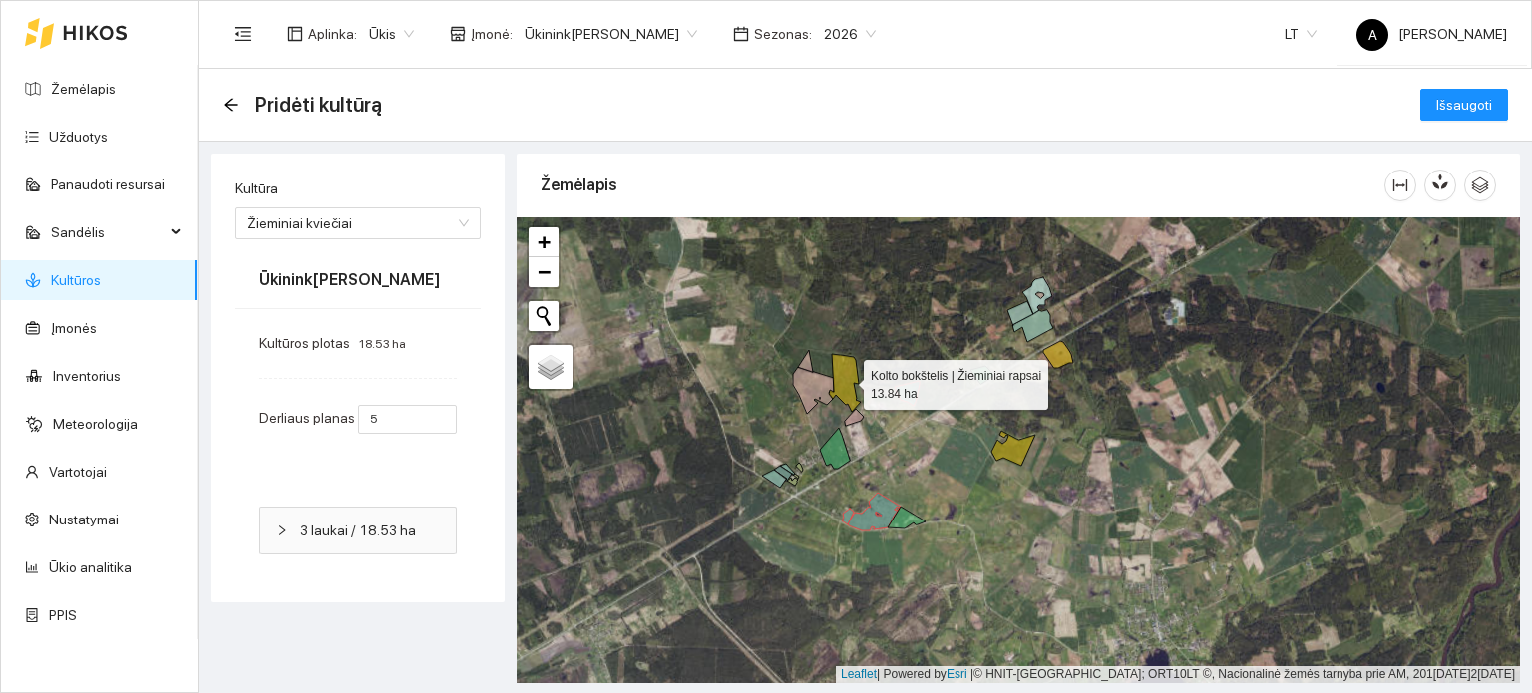
click at [848, 379] on icon at bounding box center [845, 383] width 32 height 58
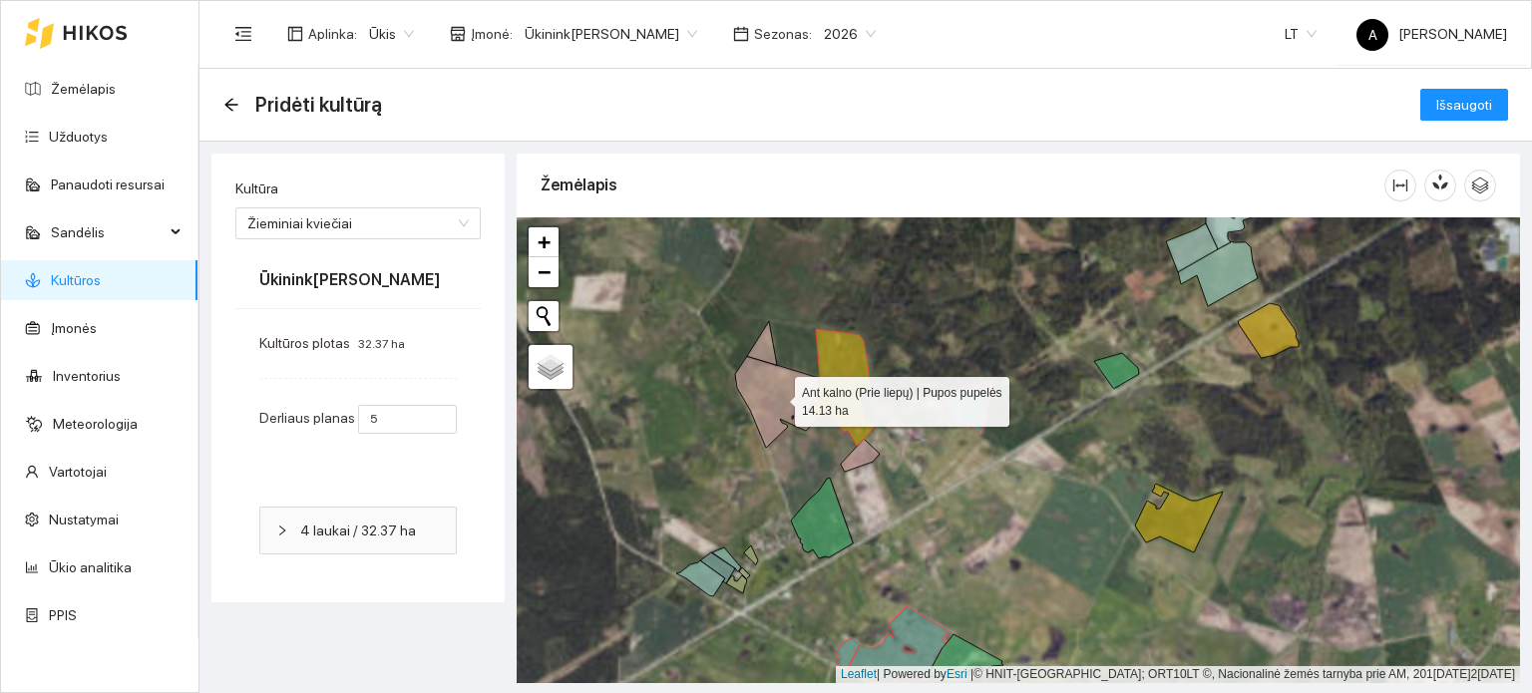
click at [762, 379] on icon at bounding box center [777, 402] width 85 height 92
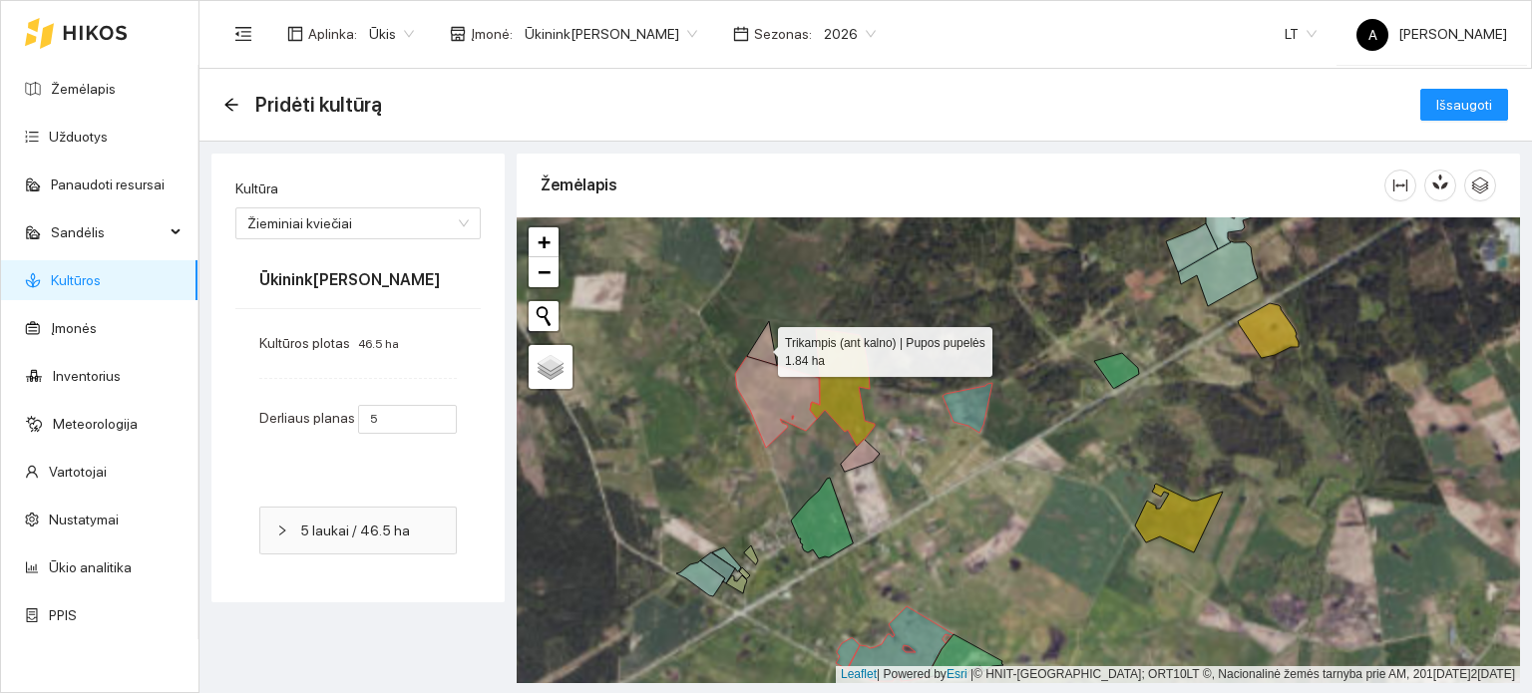
click at [760, 347] on icon at bounding box center [762, 343] width 30 height 44
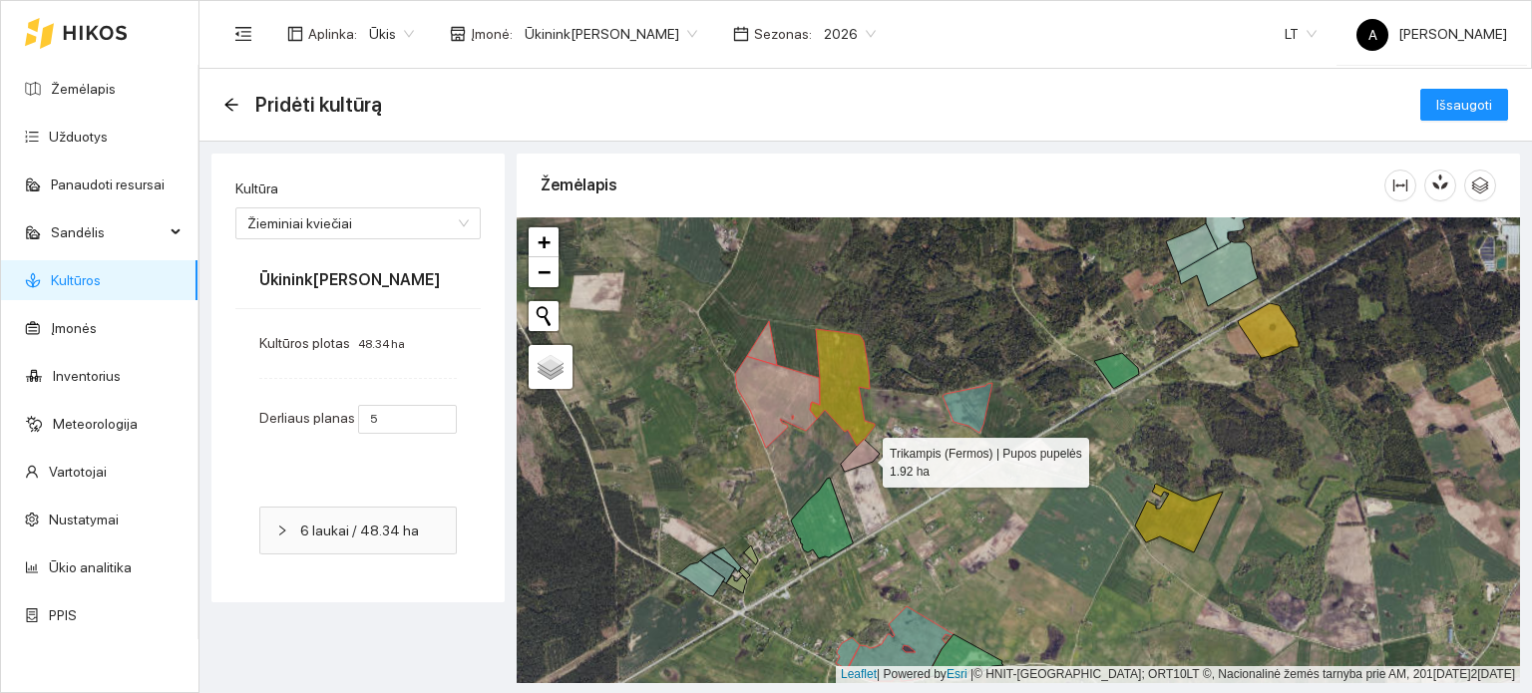
click at [865, 458] on icon at bounding box center [860, 455] width 39 height 33
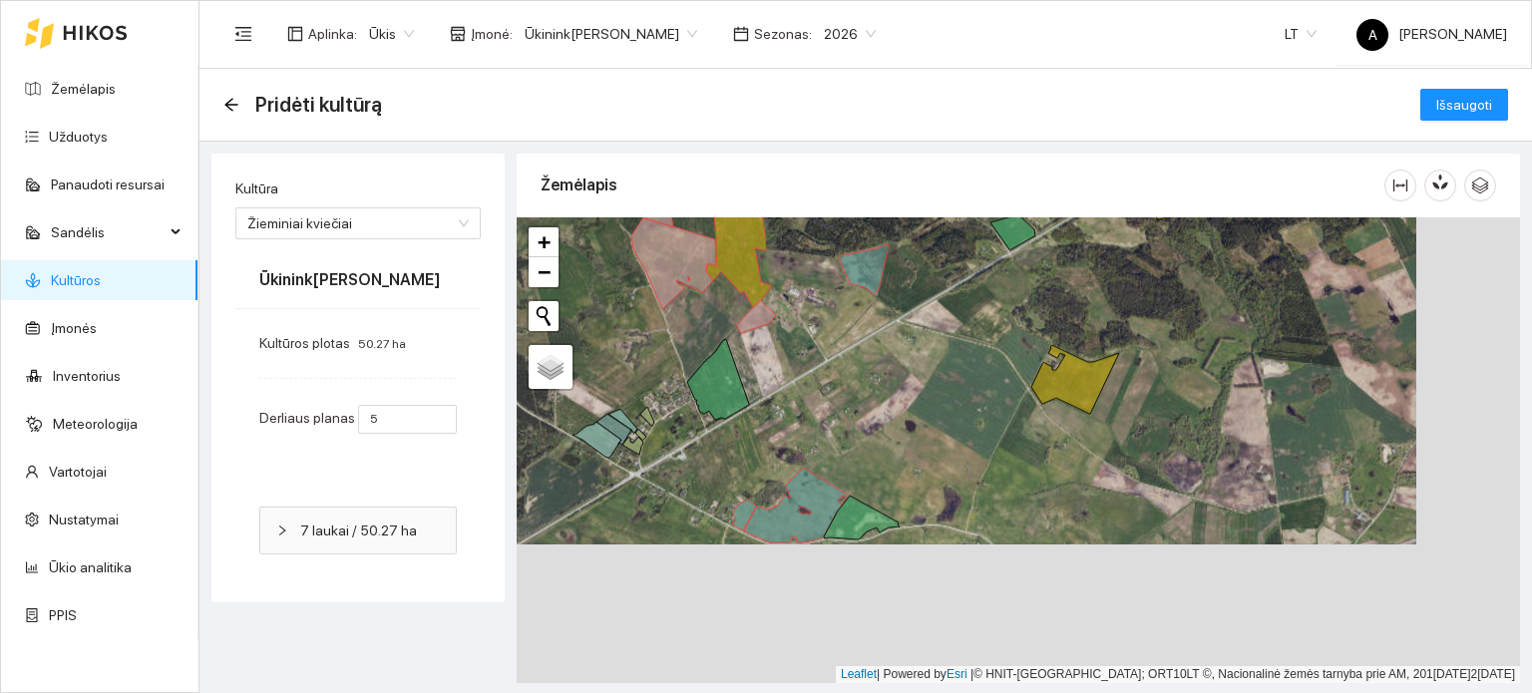
drag, startPoint x: 939, startPoint y: 557, endPoint x: 829, endPoint y: 413, distance: 180.8
click at [829, 413] on div "+ − Nieko nerasta. Bandykite dar kartą. Žemėlapis Palydovas Leaflet | Powered b…" at bounding box center [1019, 450] width 1004 height 466
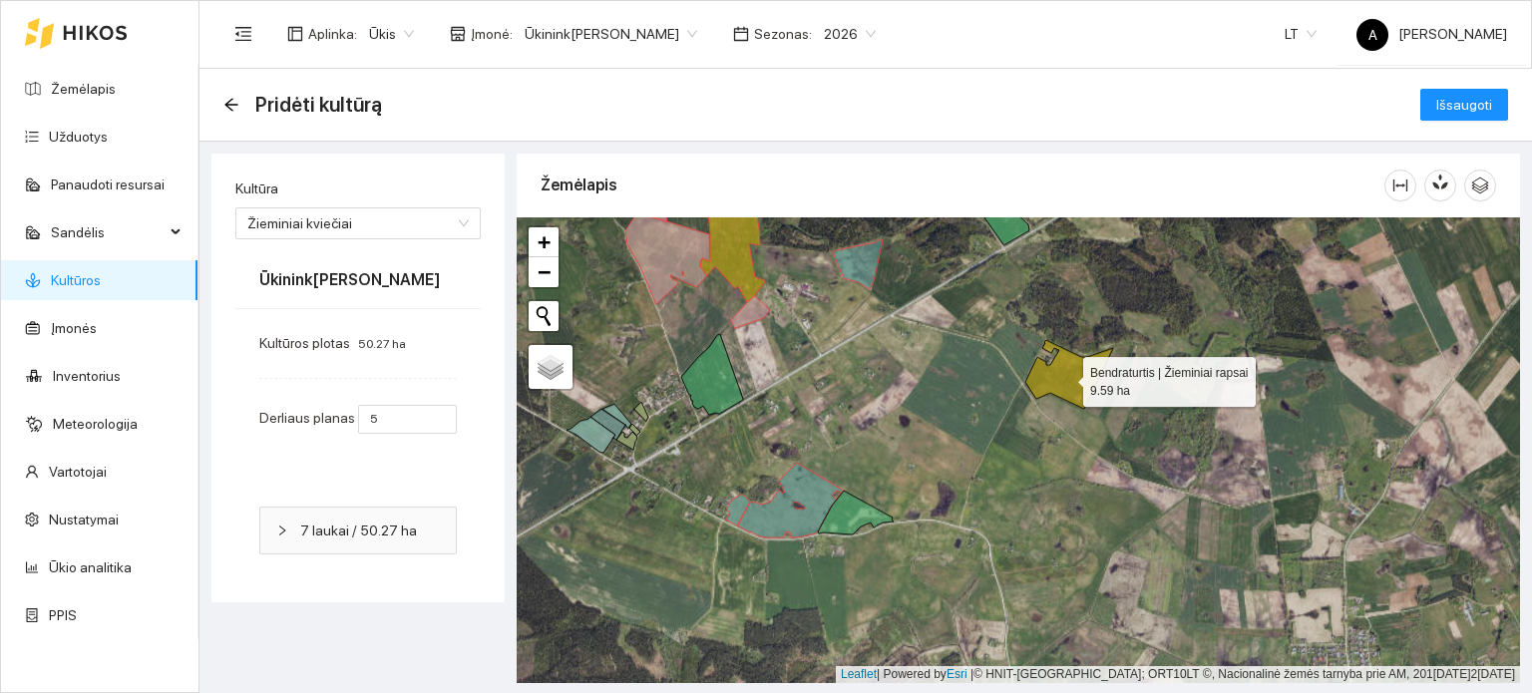
click at [1066, 377] on icon at bounding box center [1070, 374] width 88 height 69
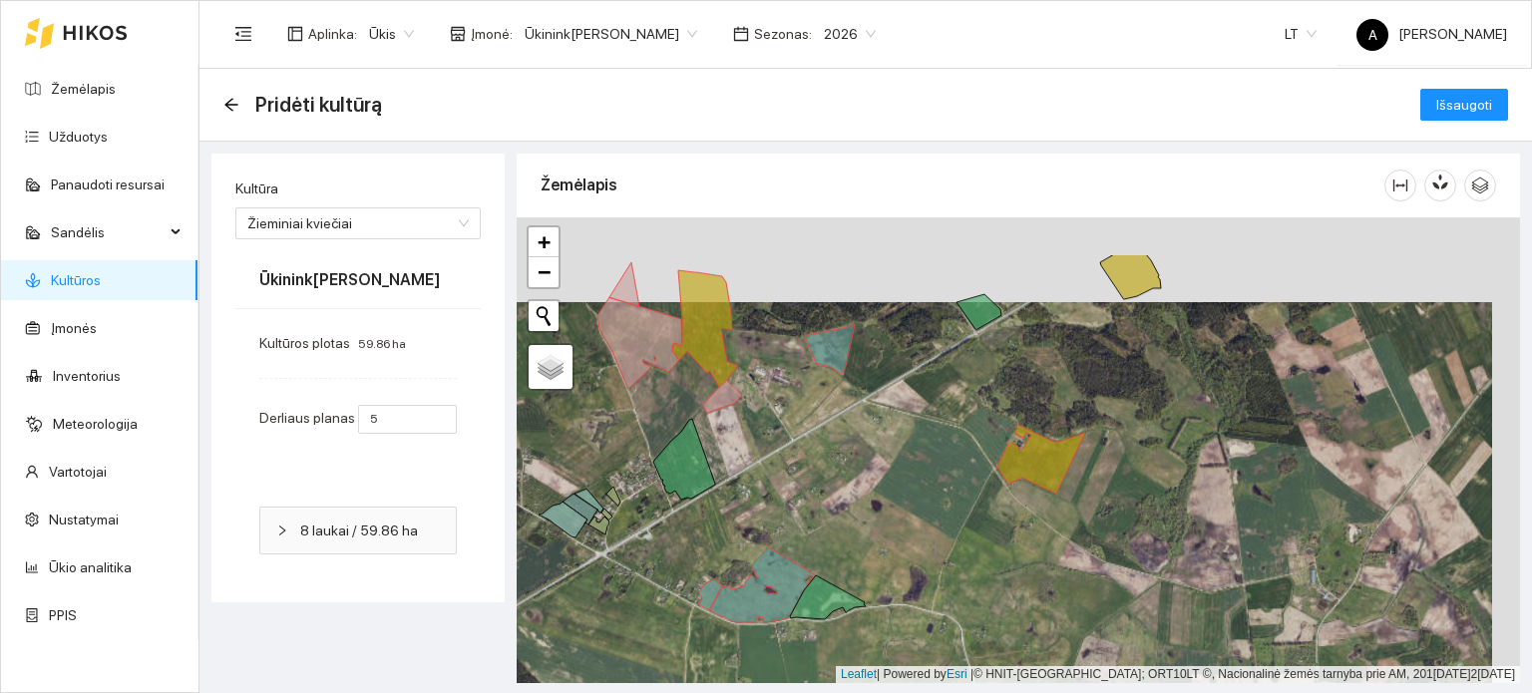
drag, startPoint x: 1133, startPoint y: 309, endPoint x: 1105, endPoint y: 394, distance: 89.3
click at [1105, 394] on div "+ − Nieko nerasta. Bandykite dar kartą. Žemėlapis Palydovas Leaflet | Powered b…" at bounding box center [1019, 450] width 1004 height 466
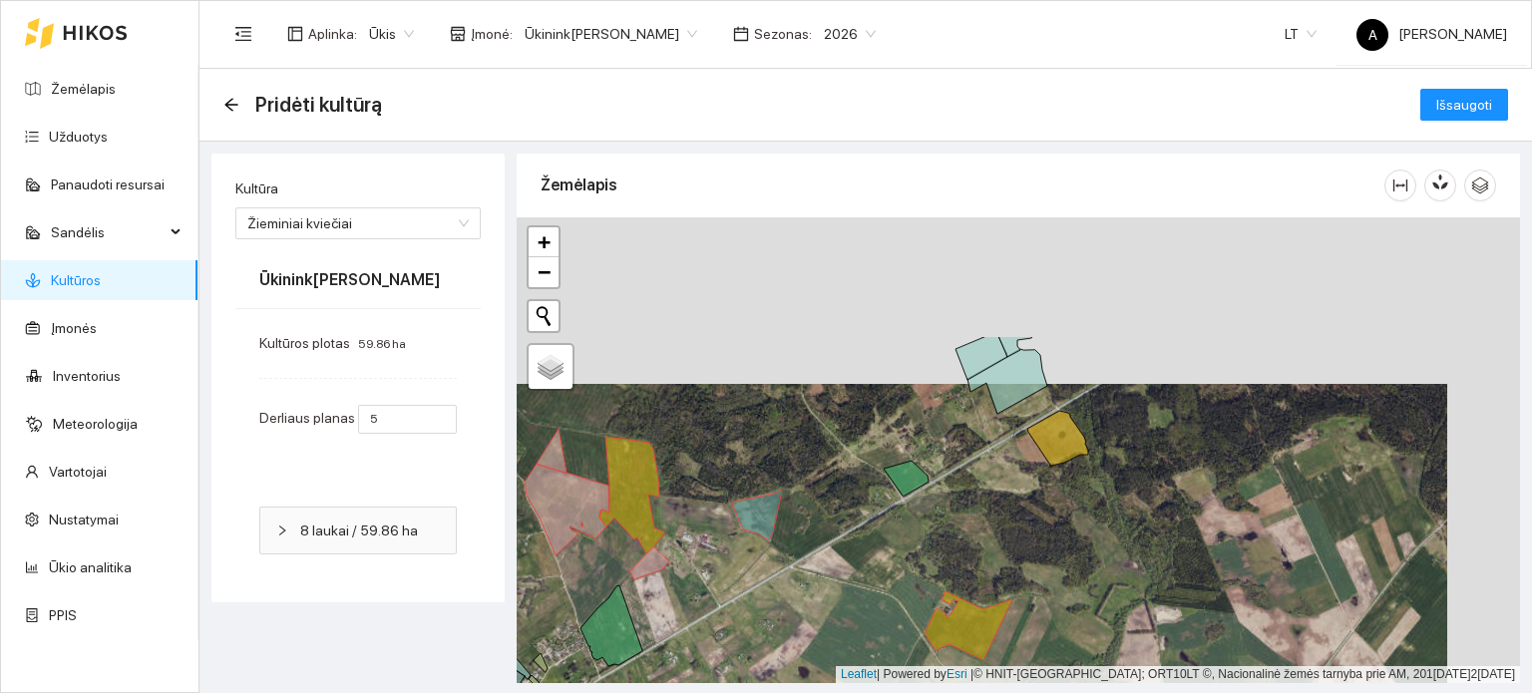
drag, startPoint x: 1181, startPoint y: 392, endPoint x: 1108, endPoint y: 558, distance: 180.9
click at [1108, 558] on div "+ − Nieko nerasta. Bandykite dar kartą. Žemėlapis Palydovas Leaflet | Powered b…" at bounding box center [1019, 450] width 1004 height 466
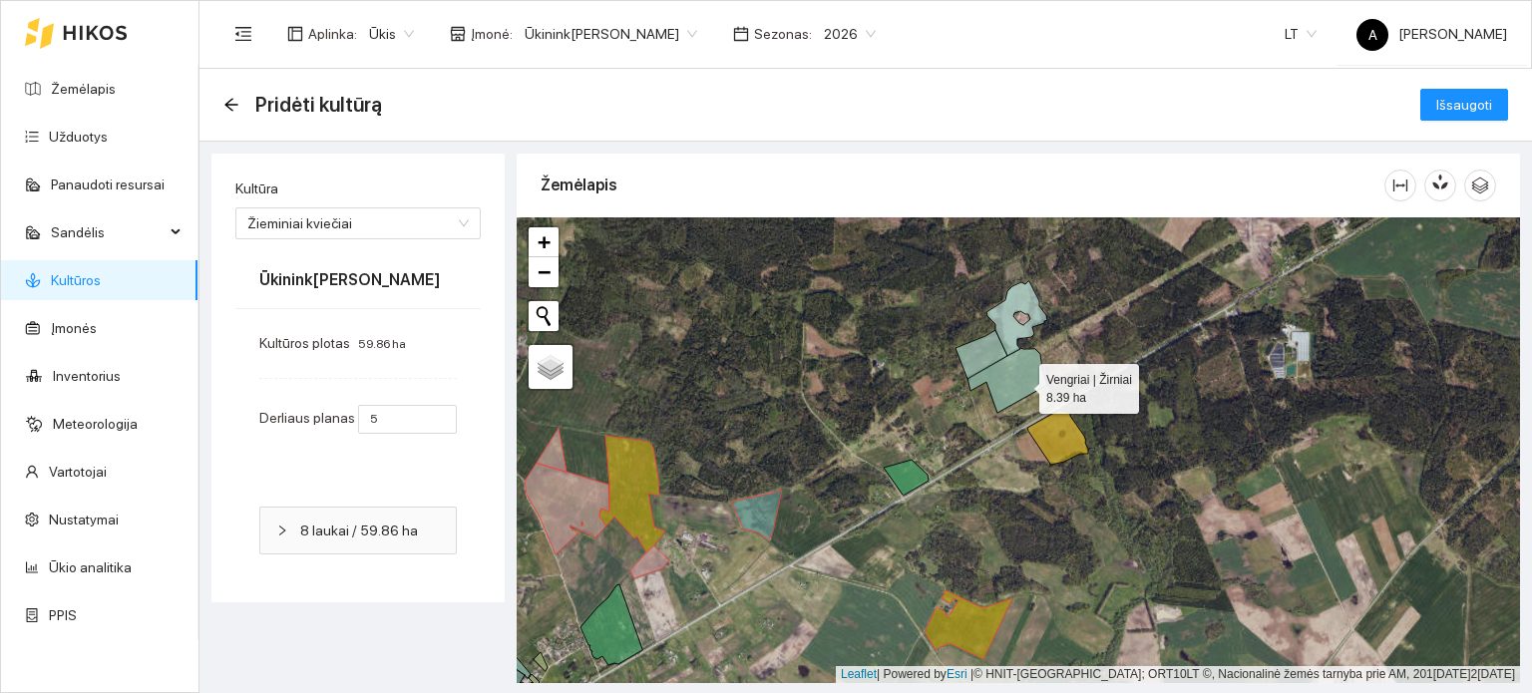
click at [1022, 384] on icon at bounding box center [1008, 380] width 80 height 65
click at [985, 350] on icon at bounding box center [982, 354] width 52 height 49
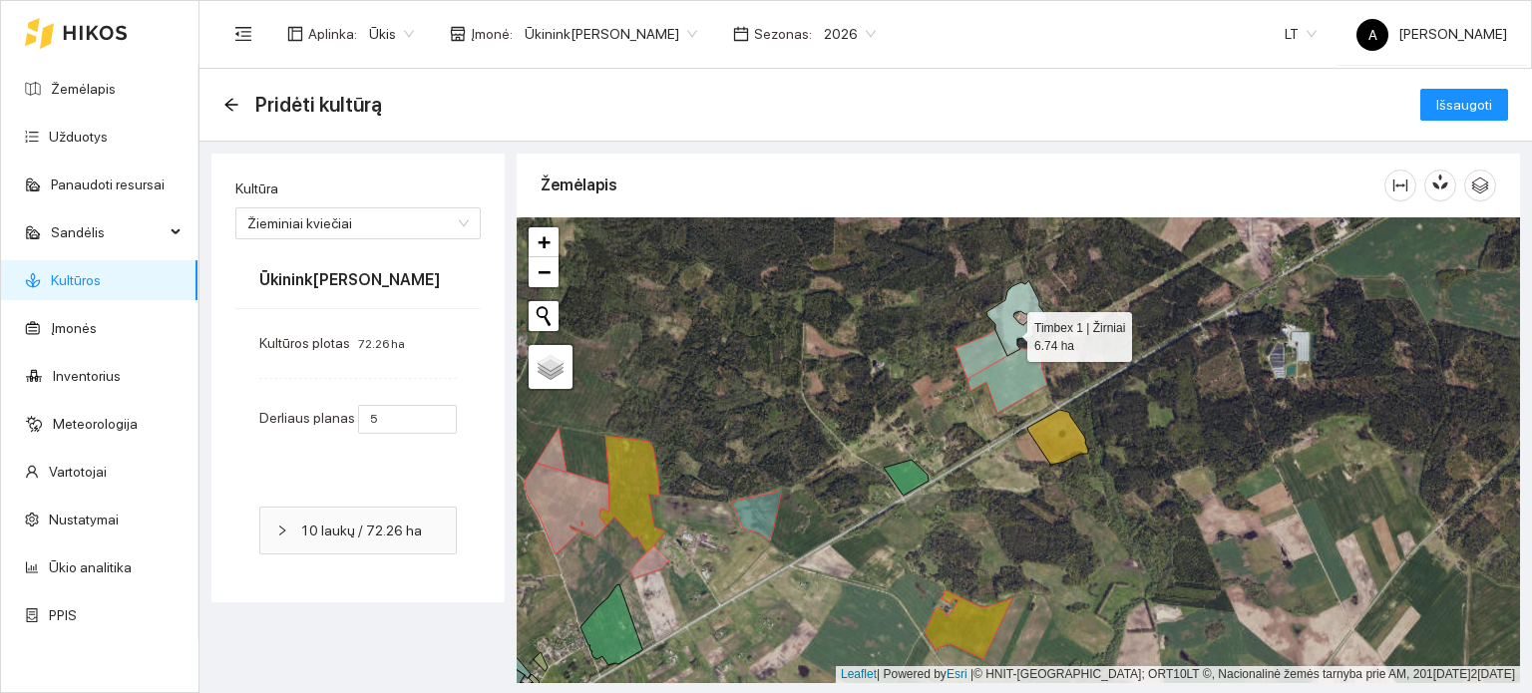
click at [1010, 332] on icon at bounding box center [1017, 318] width 61 height 75
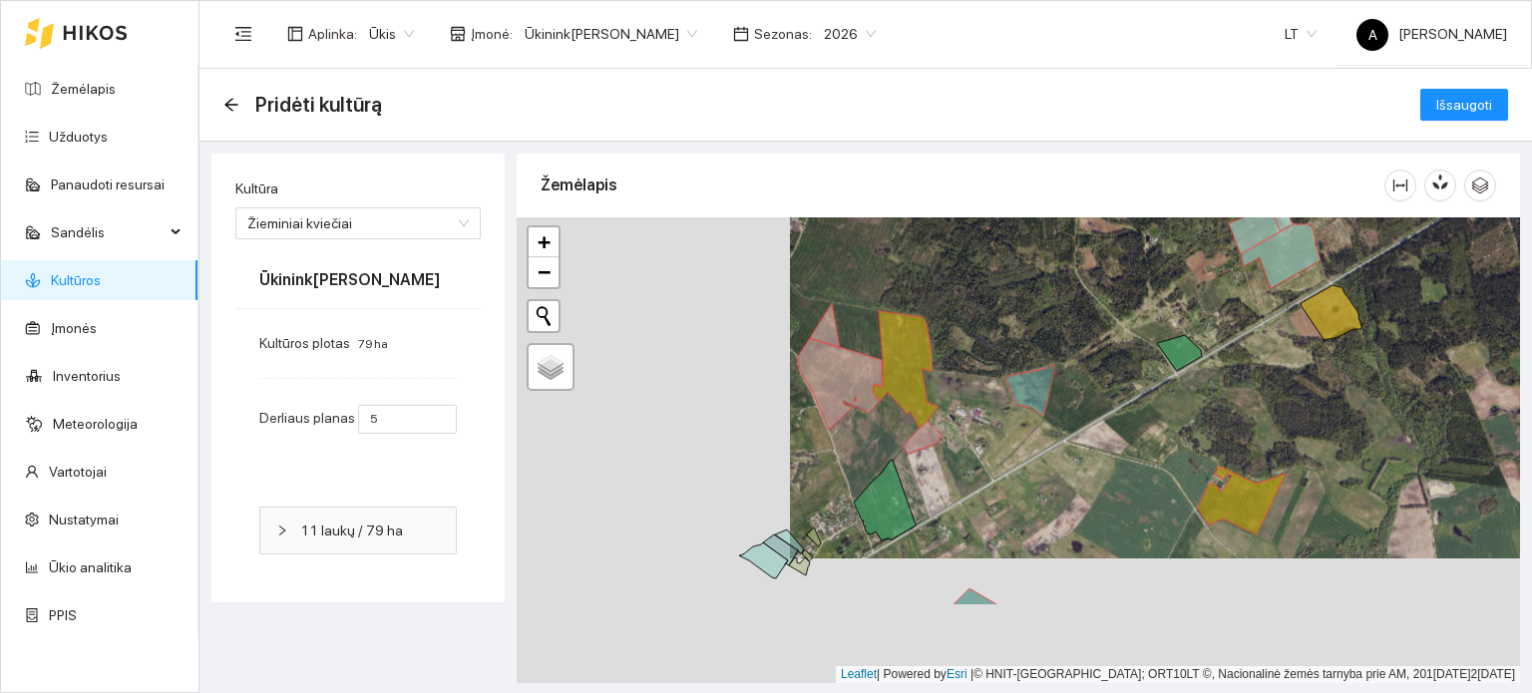
drag, startPoint x: 860, startPoint y: 542, endPoint x: 1133, endPoint y: 417, distance: 300.5
click at [1133, 417] on div "+ − Nieko nerasta. Bandykite dar kartą. Žemėlapis Palydovas Leaflet | Powered b…" at bounding box center [1019, 450] width 1004 height 466
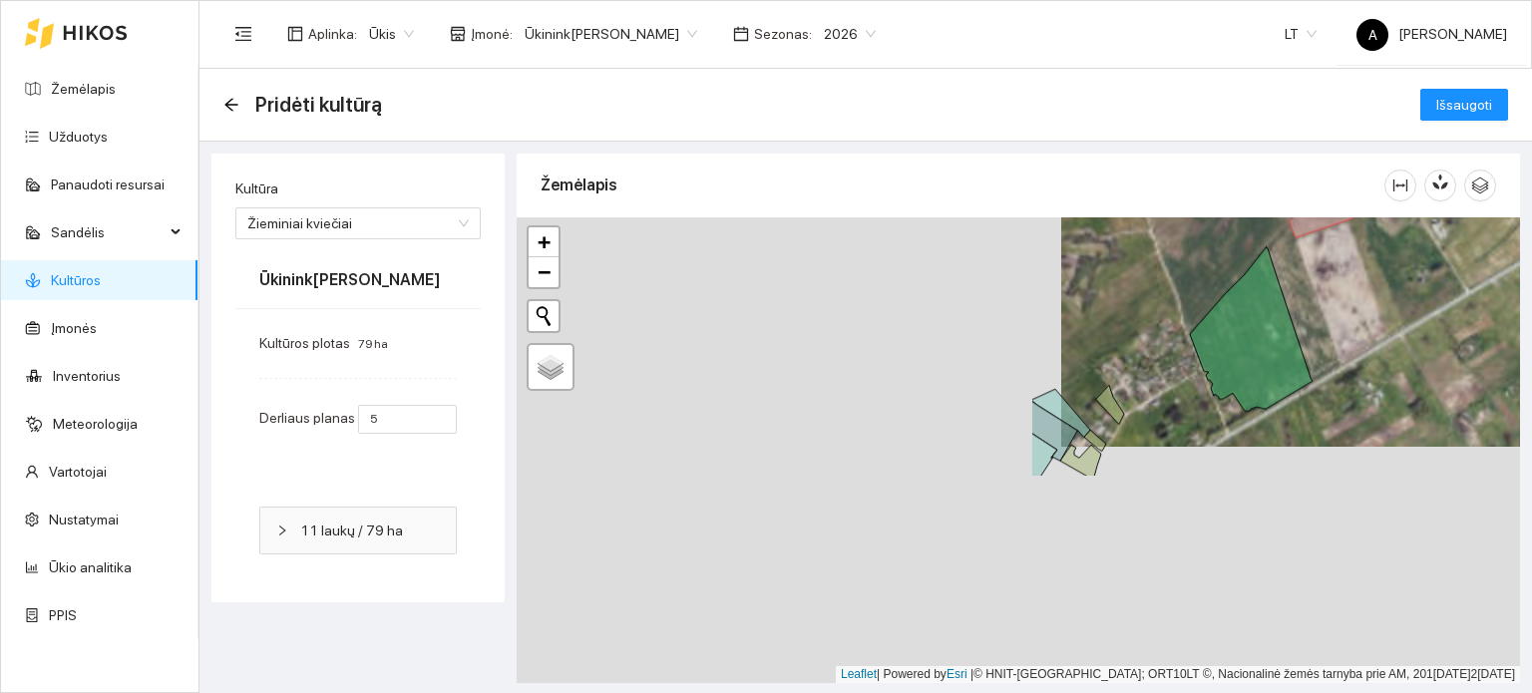
drag, startPoint x: 807, startPoint y: 486, endPoint x: 1434, endPoint y: 225, distance: 678.5
click at [1434, 225] on div "+ − Nieko nerasta. Bandykite dar kartą. Žemėlapis Palydovas Leaflet | Powered b…" at bounding box center [1019, 450] width 1004 height 466
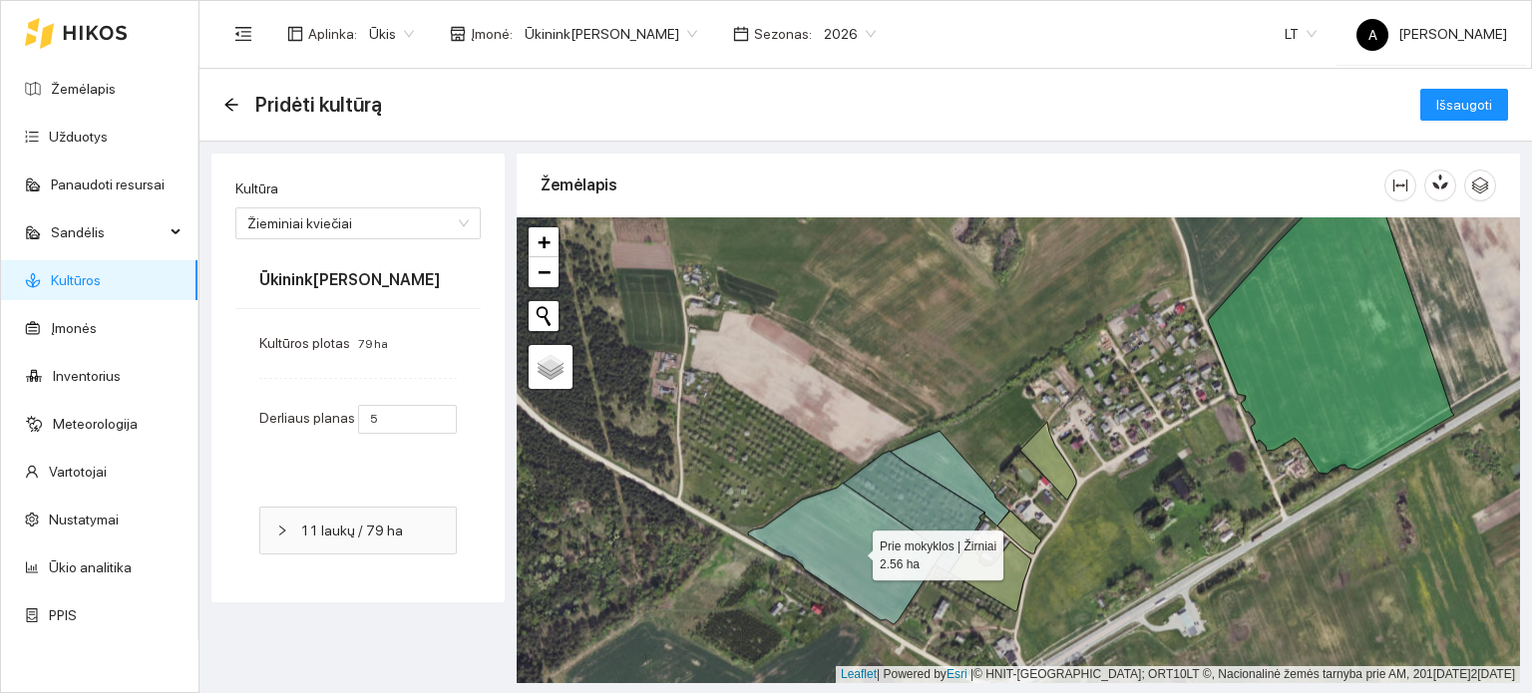
click at [854, 549] on icon at bounding box center [846, 554] width 196 height 142
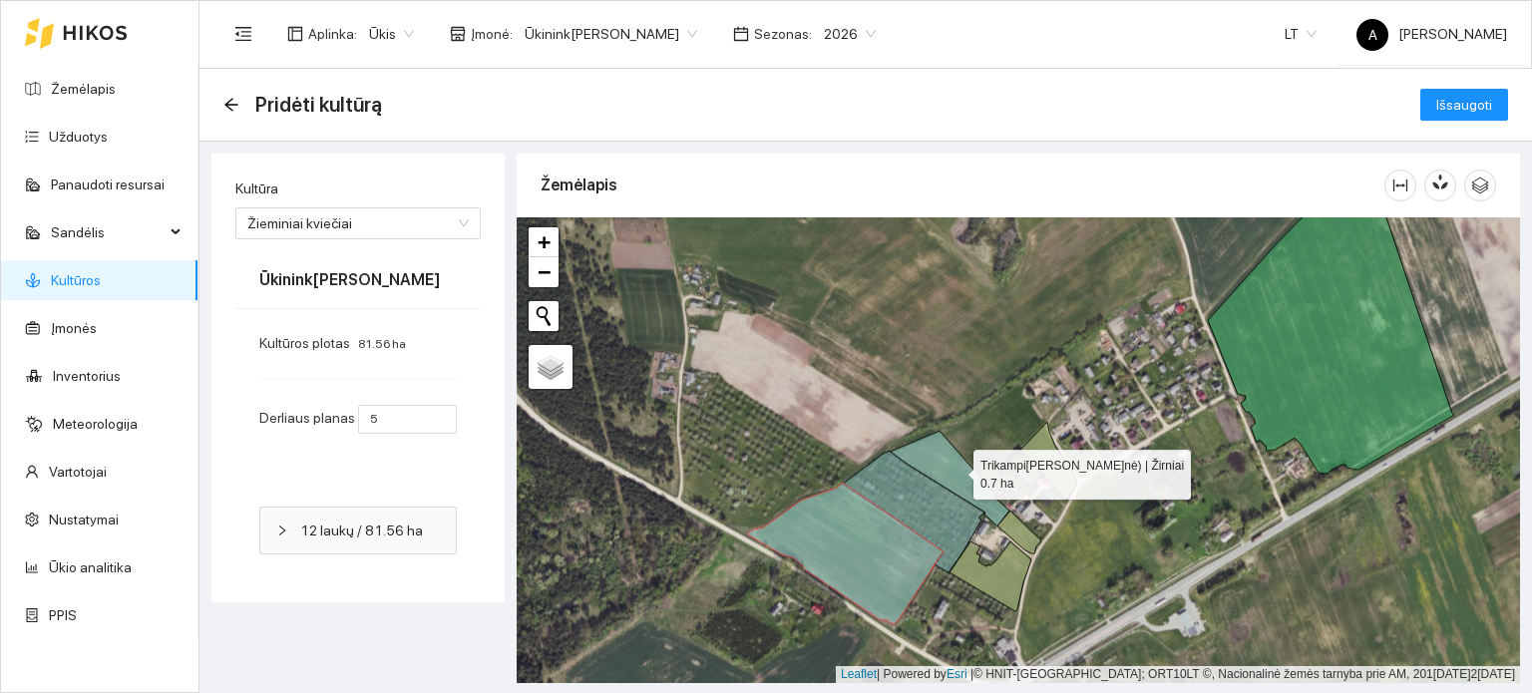
click at [956, 470] on icon at bounding box center [950, 478] width 120 height 95
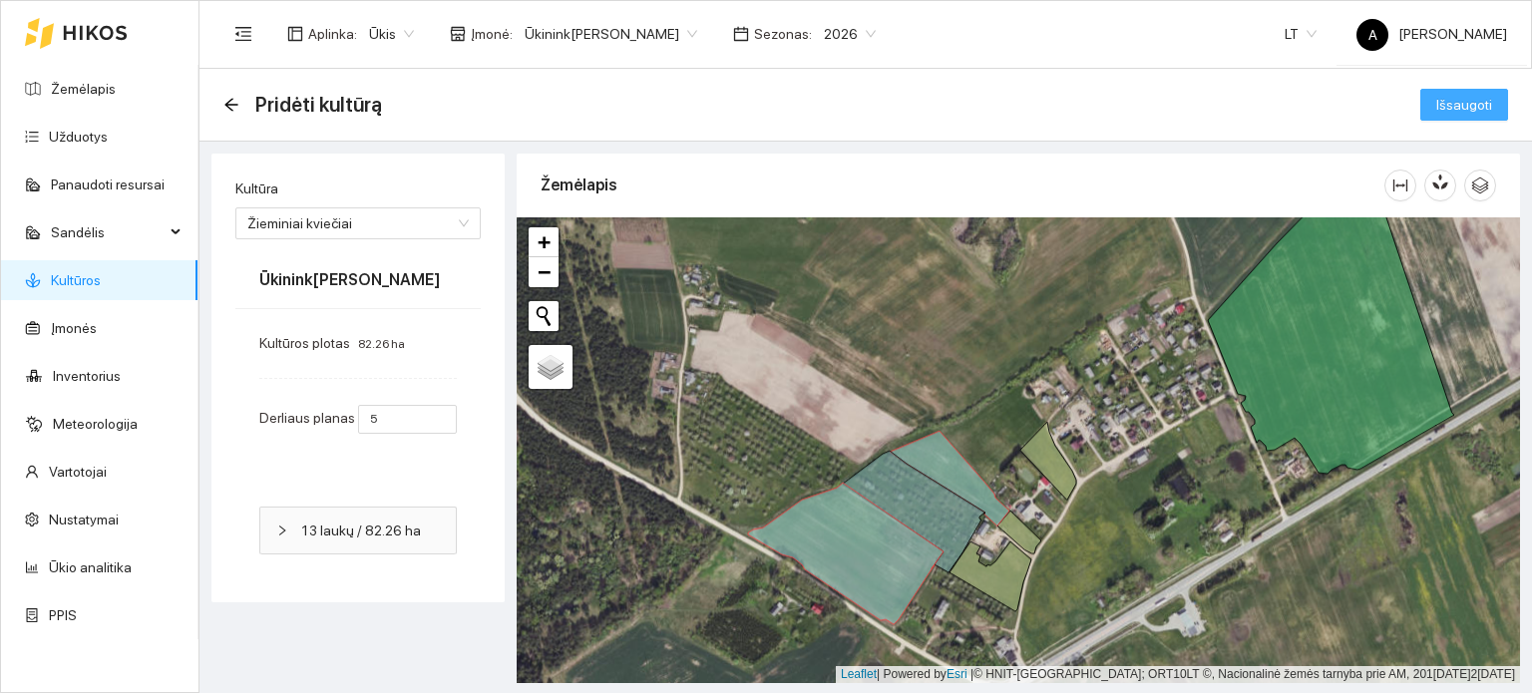
click at [1455, 109] on span "Išsaugoti" at bounding box center [1465, 105] width 56 height 22
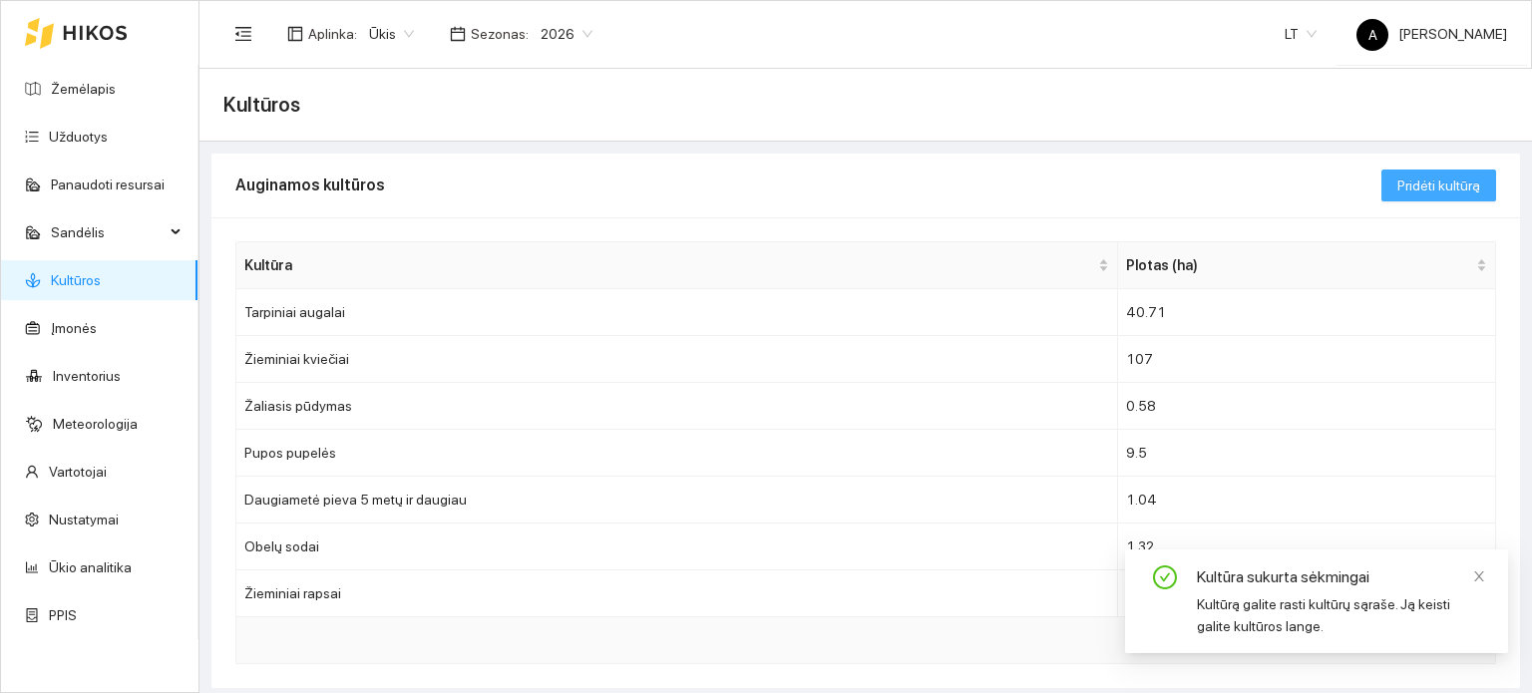
click at [1456, 179] on span "Pridėti kultūrą" at bounding box center [1439, 186] width 83 height 22
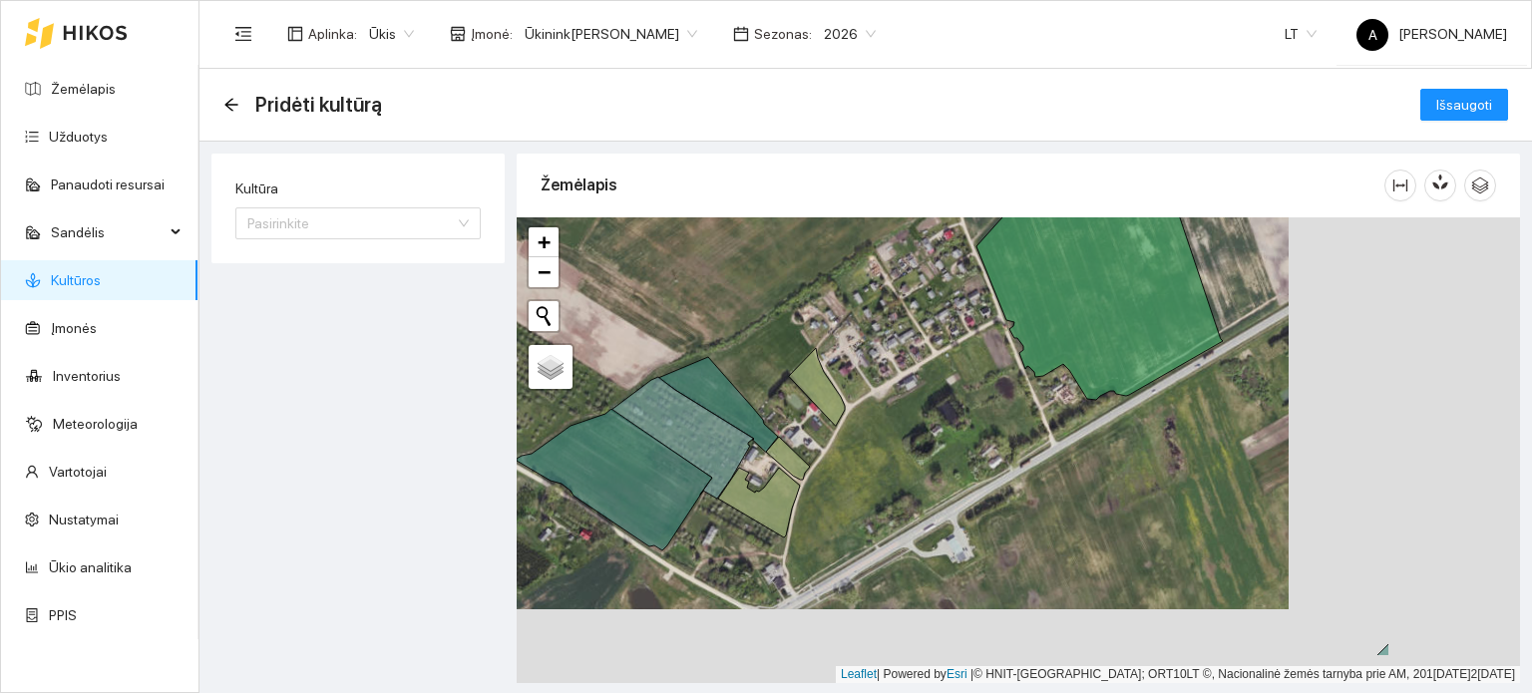
drag, startPoint x: 1151, startPoint y: 564, endPoint x: 890, endPoint y: 497, distance: 269.8
click at [890, 497] on div "+ − Nieko nerasta. Bandykite dar kartą. Žemėlapis Palydovas Leaflet | Powered b…" at bounding box center [1019, 450] width 1004 height 466
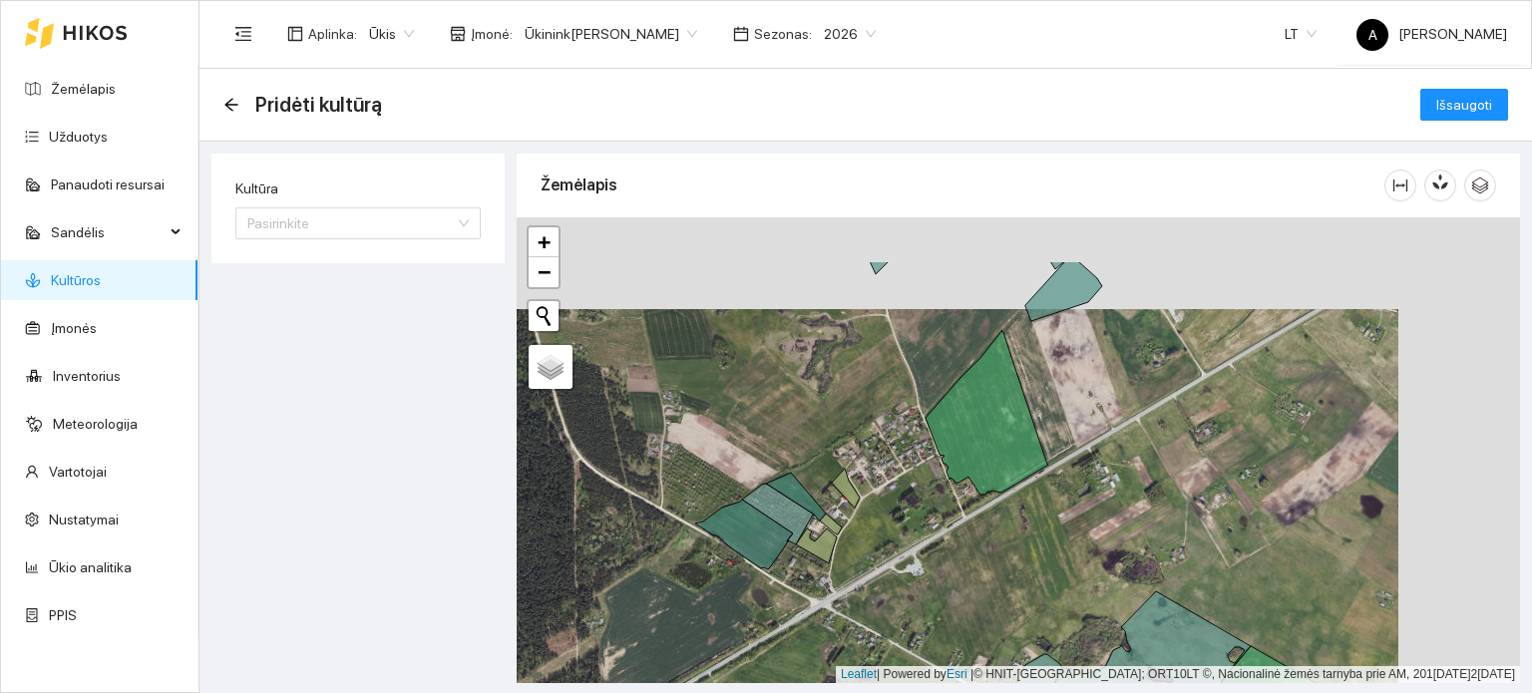
drag, startPoint x: 1211, startPoint y: 410, endPoint x: 1062, endPoint y: 538, distance: 196.7
click at [1062, 538] on div "+ − Nieko nerasta. Bandykite dar kartą. Žemėlapis Palydovas Leaflet | Powered b…" at bounding box center [1019, 450] width 1004 height 466
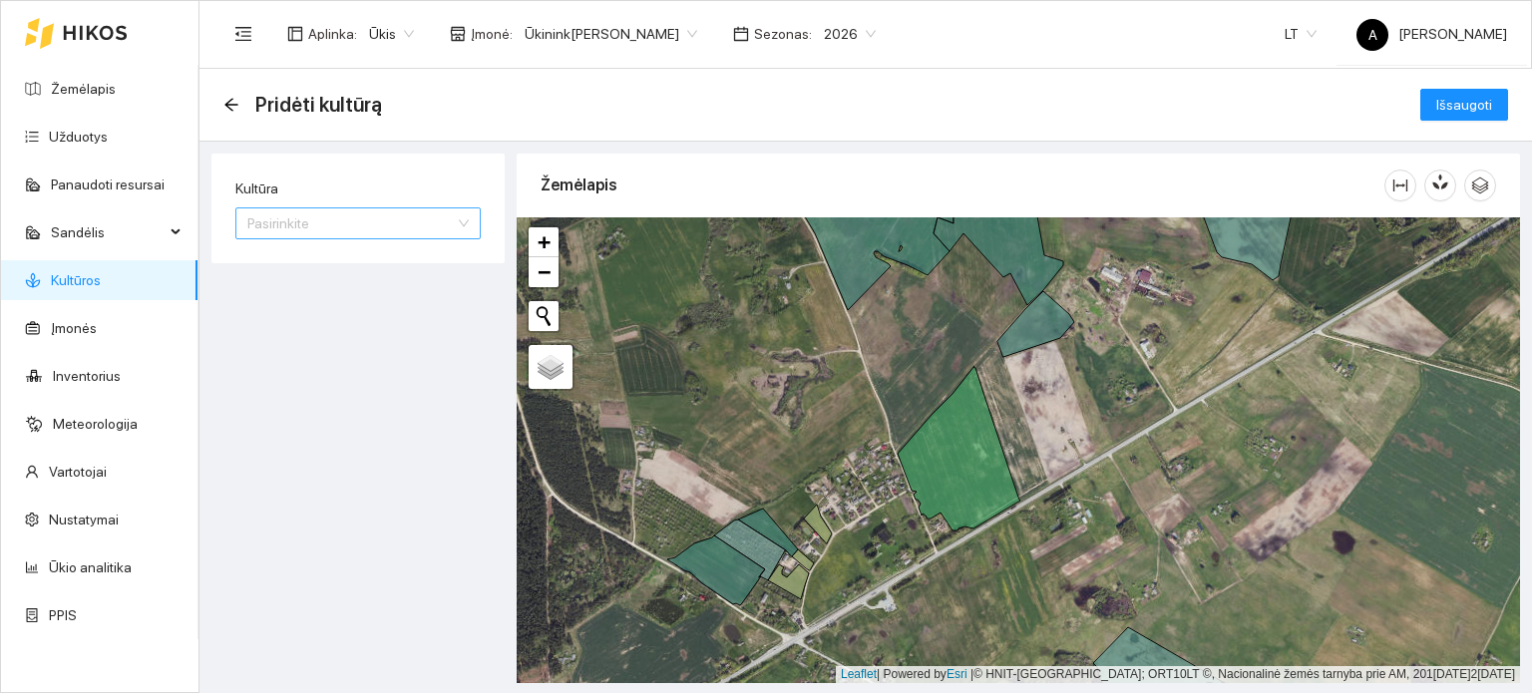
click at [451, 236] on input "Kultūra" at bounding box center [351, 224] width 208 height 30
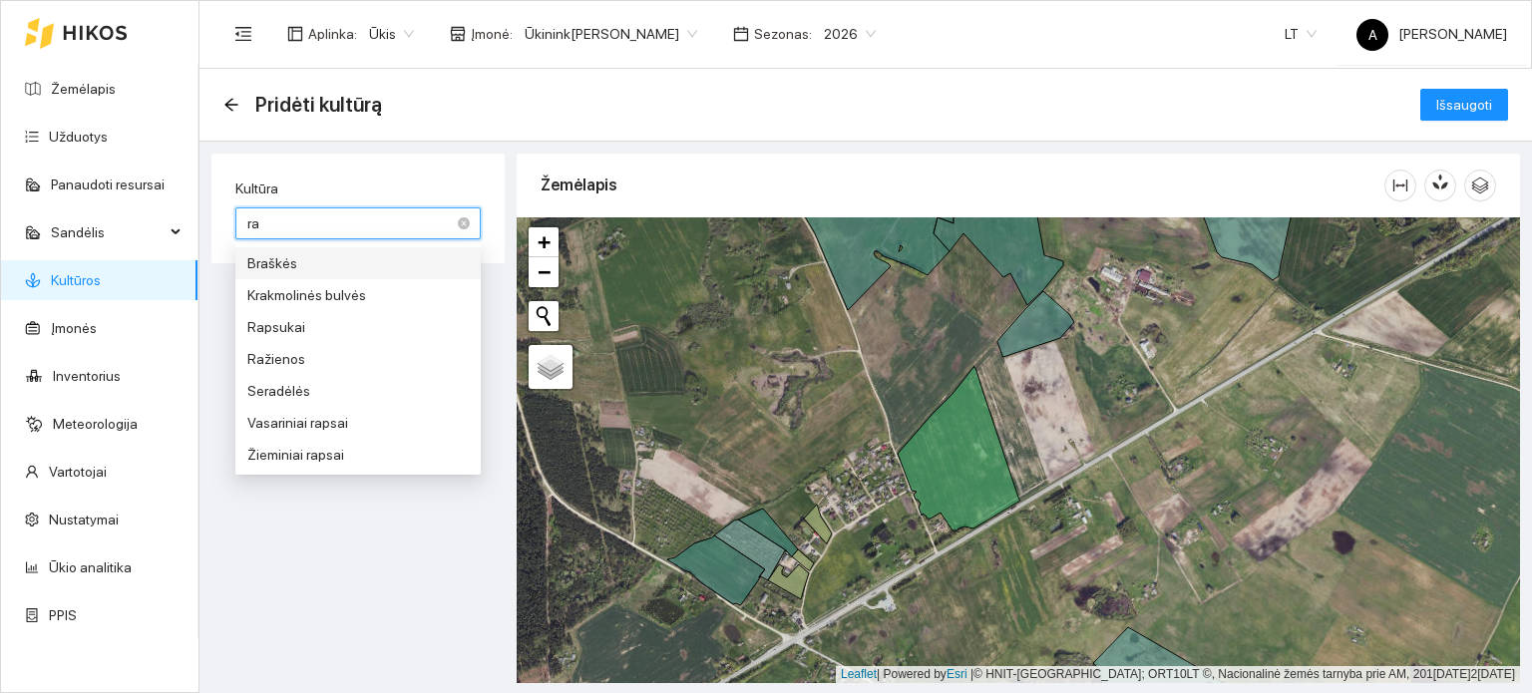
type input "rap"
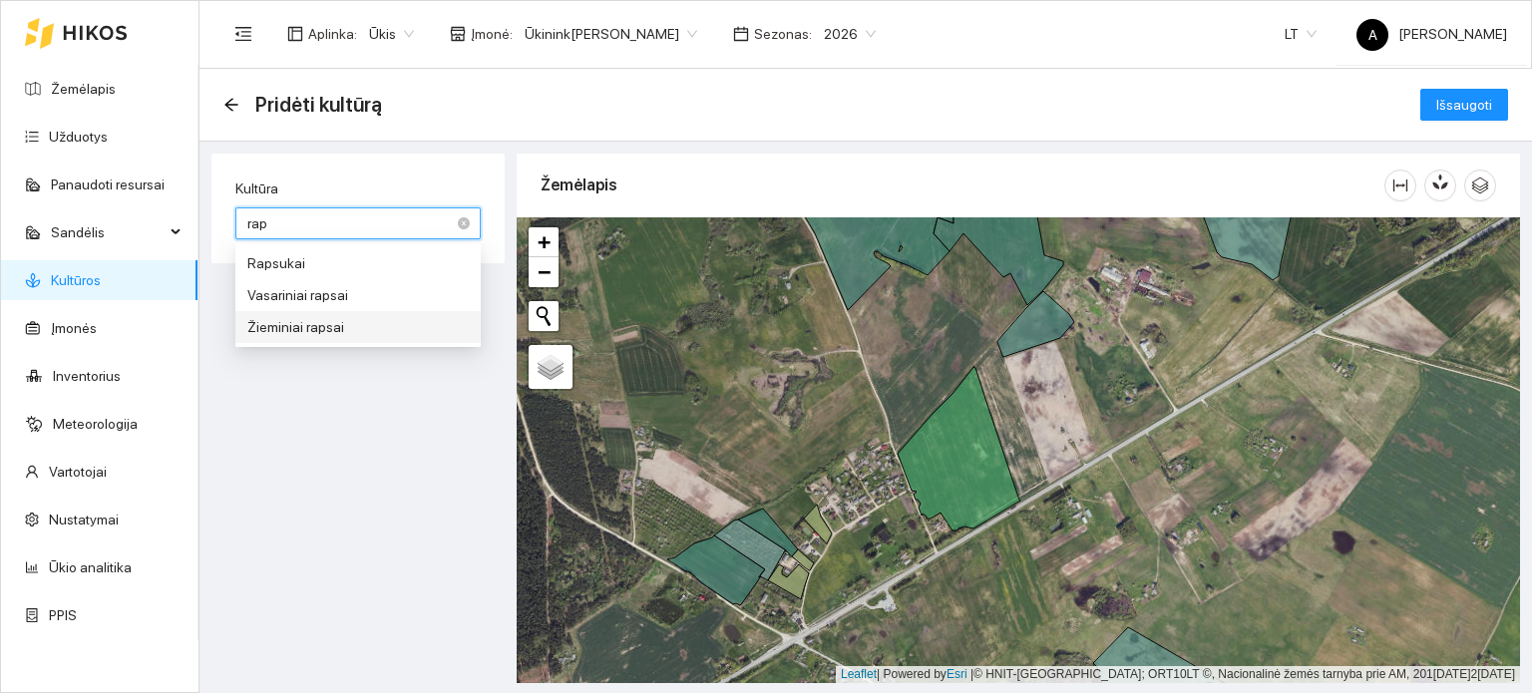
click at [329, 327] on div "Žieminiai rapsai" at bounding box center [357, 327] width 221 height 22
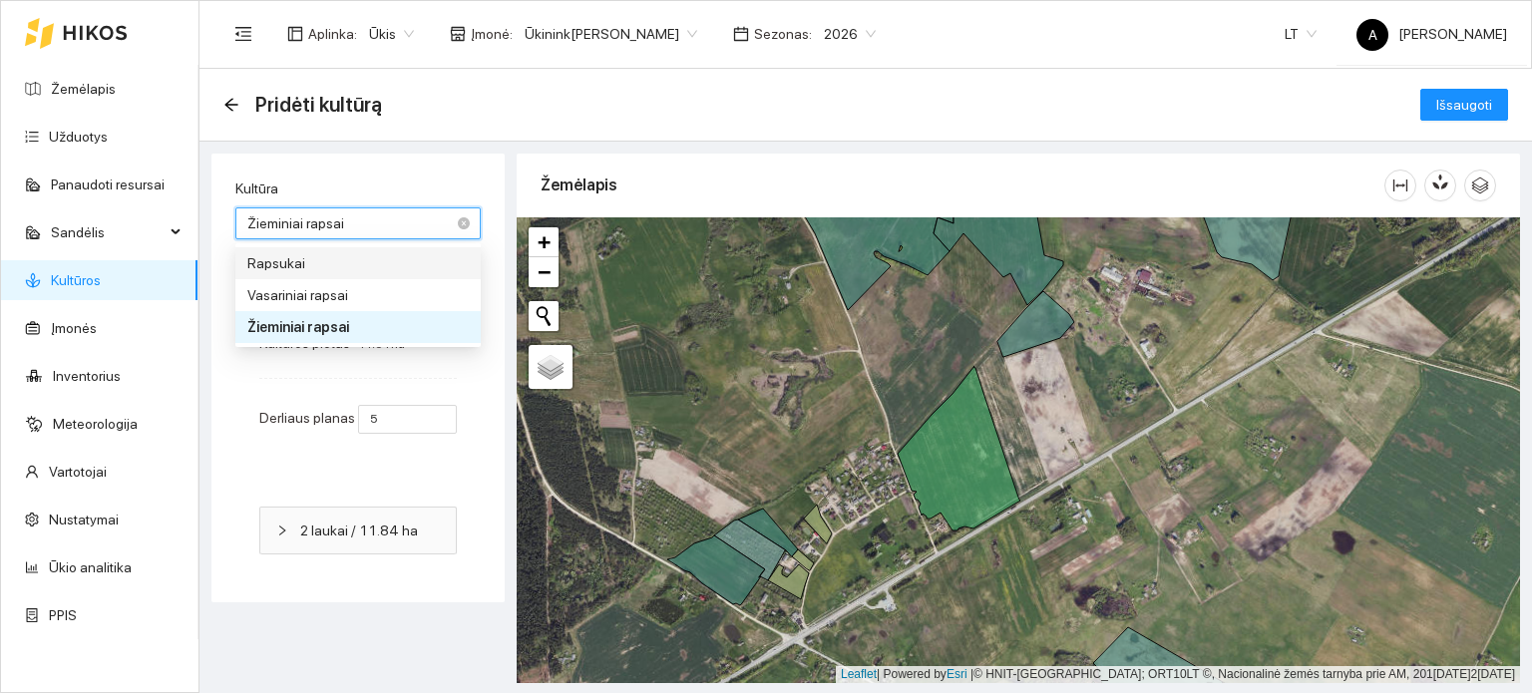
type input "3"
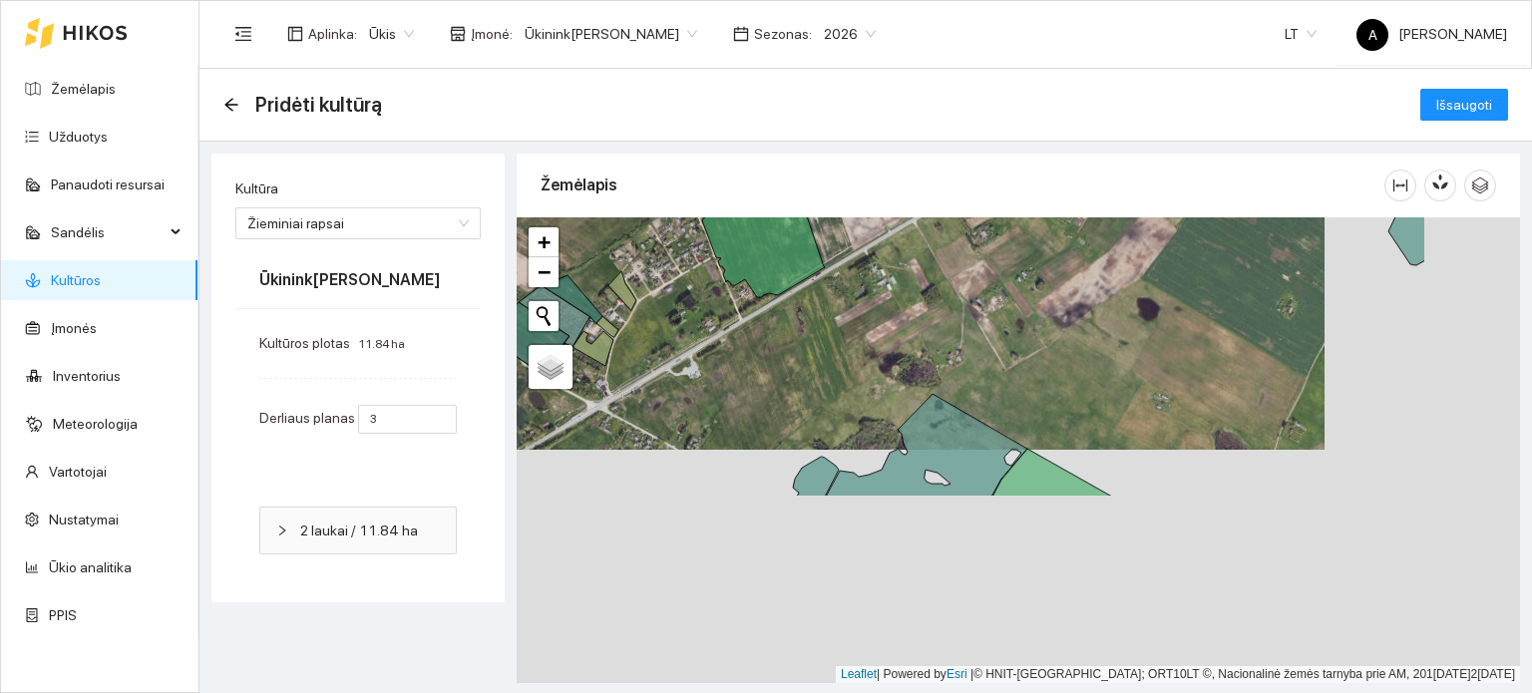
drag, startPoint x: 1097, startPoint y: 537, endPoint x: 894, endPoint y: 277, distance: 329.7
click at [894, 277] on div "+ − Nieko nerasta. Bandykite dar kartą. Žemėlapis Palydovas Leaflet | Powered b…" at bounding box center [1019, 450] width 1004 height 466
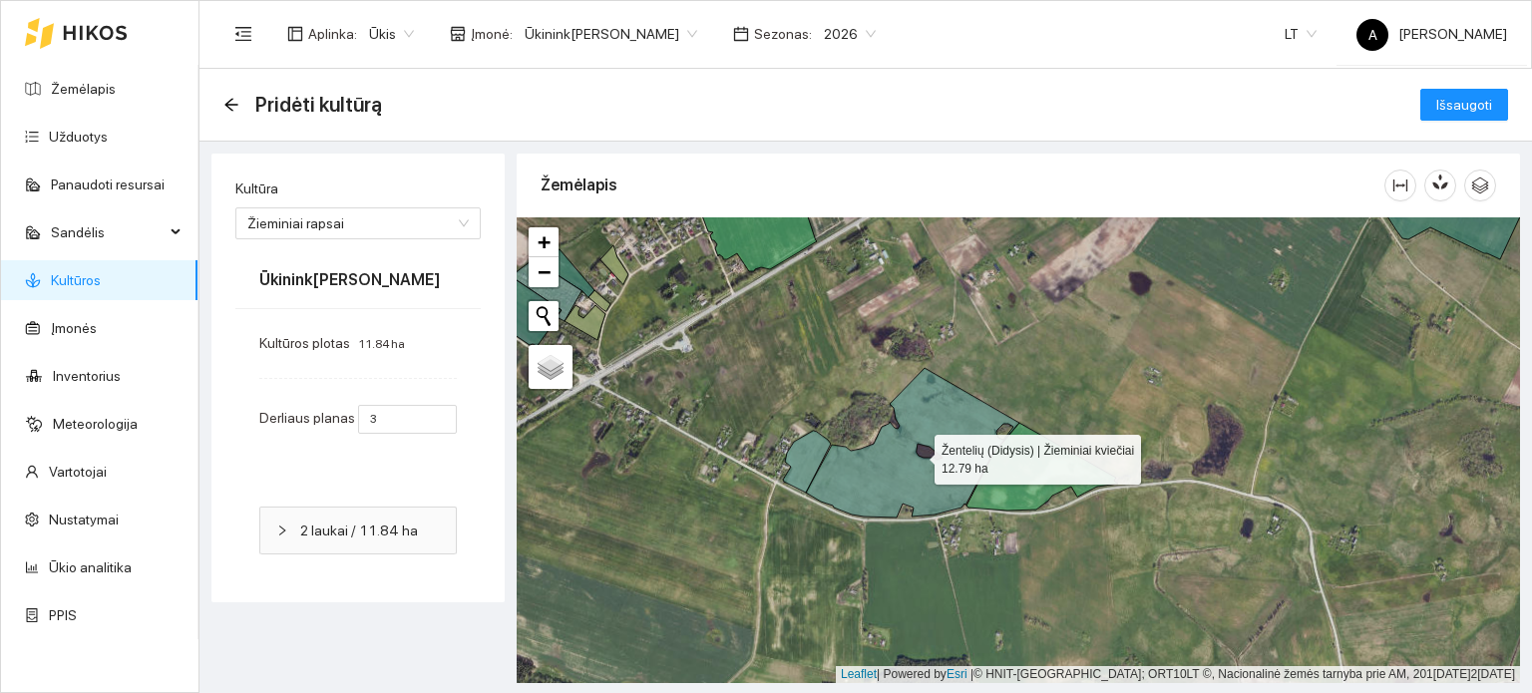
click at [883, 478] on icon at bounding box center [913, 443] width 214 height 150
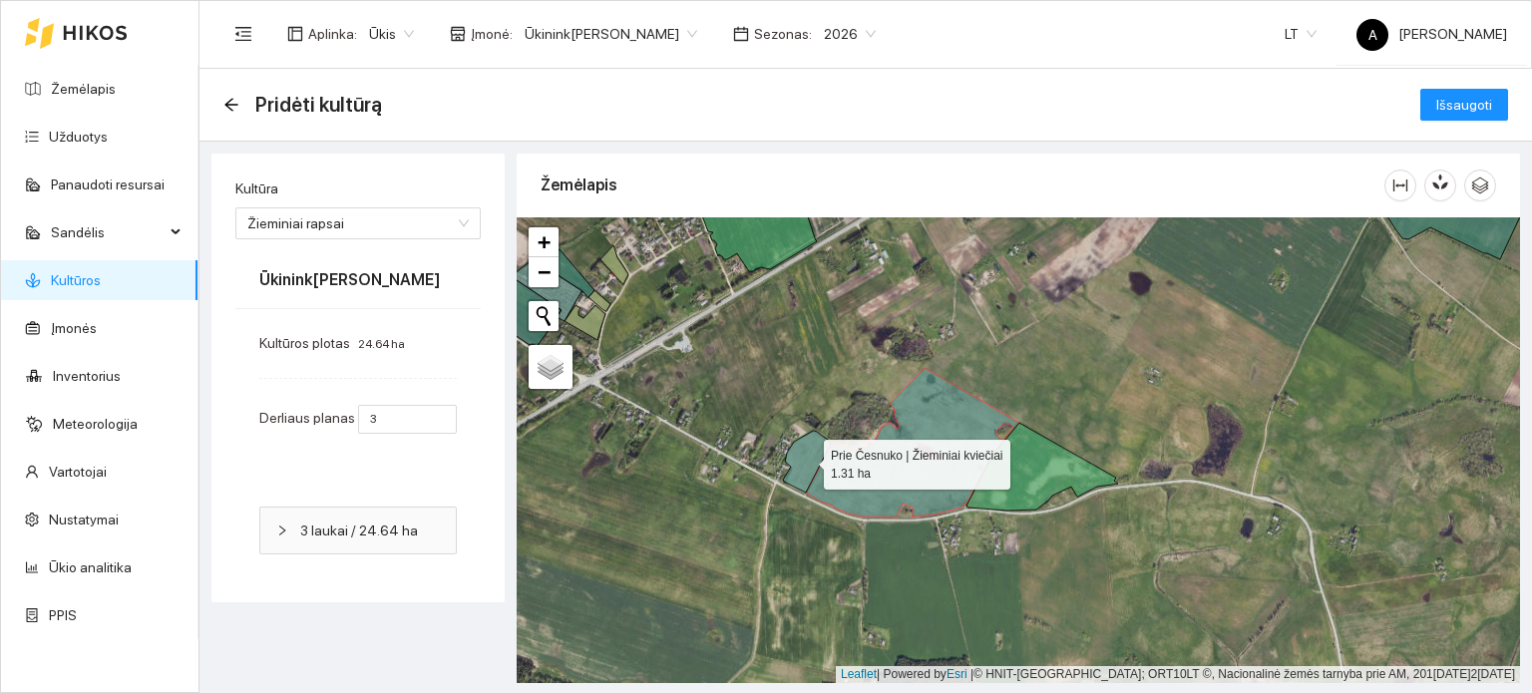
click at [800, 450] on icon at bounding box center [807, 462] width 48 height 62
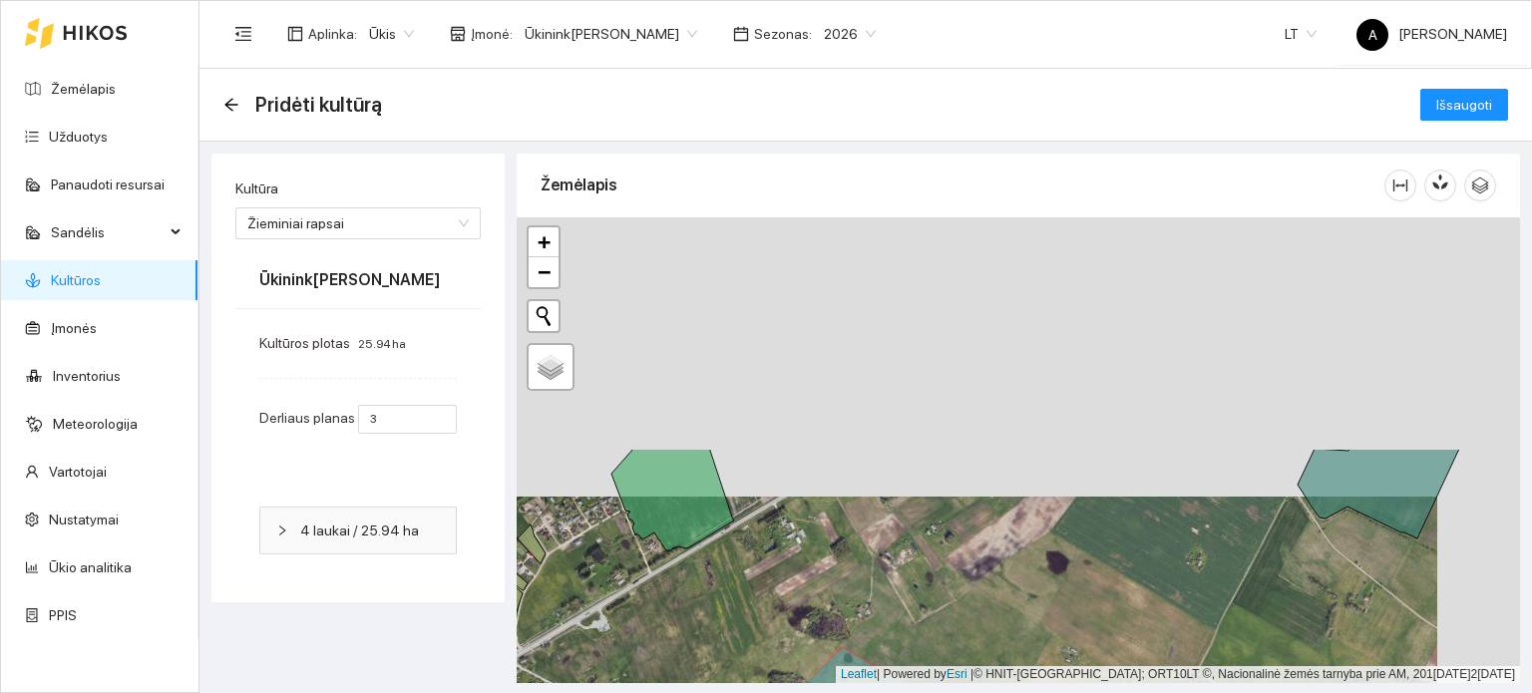
drag, startPoint x: 989, startPoint y: 314, endPoint x: 882, endPoint y: 640, distance: 342.3
click at [882, 640] on div "+ − Nieko nerasta. Bandykite dar kartą. Žemėlapis Palydovas Leaflet | Powered b…" at bounding box center [1019, 450] width 1004 height 466
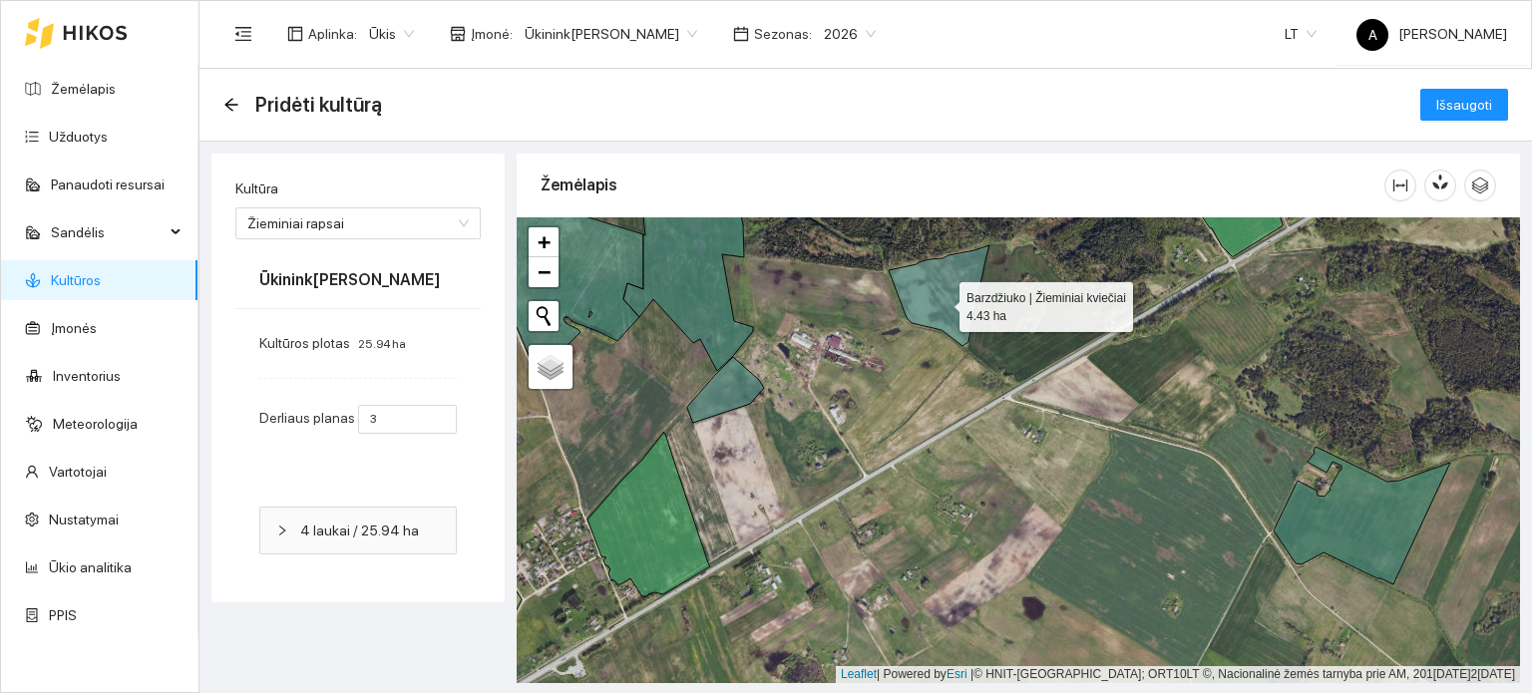
click at [942, 302] on icon at bounding box center [939, 295] width 101 height 101
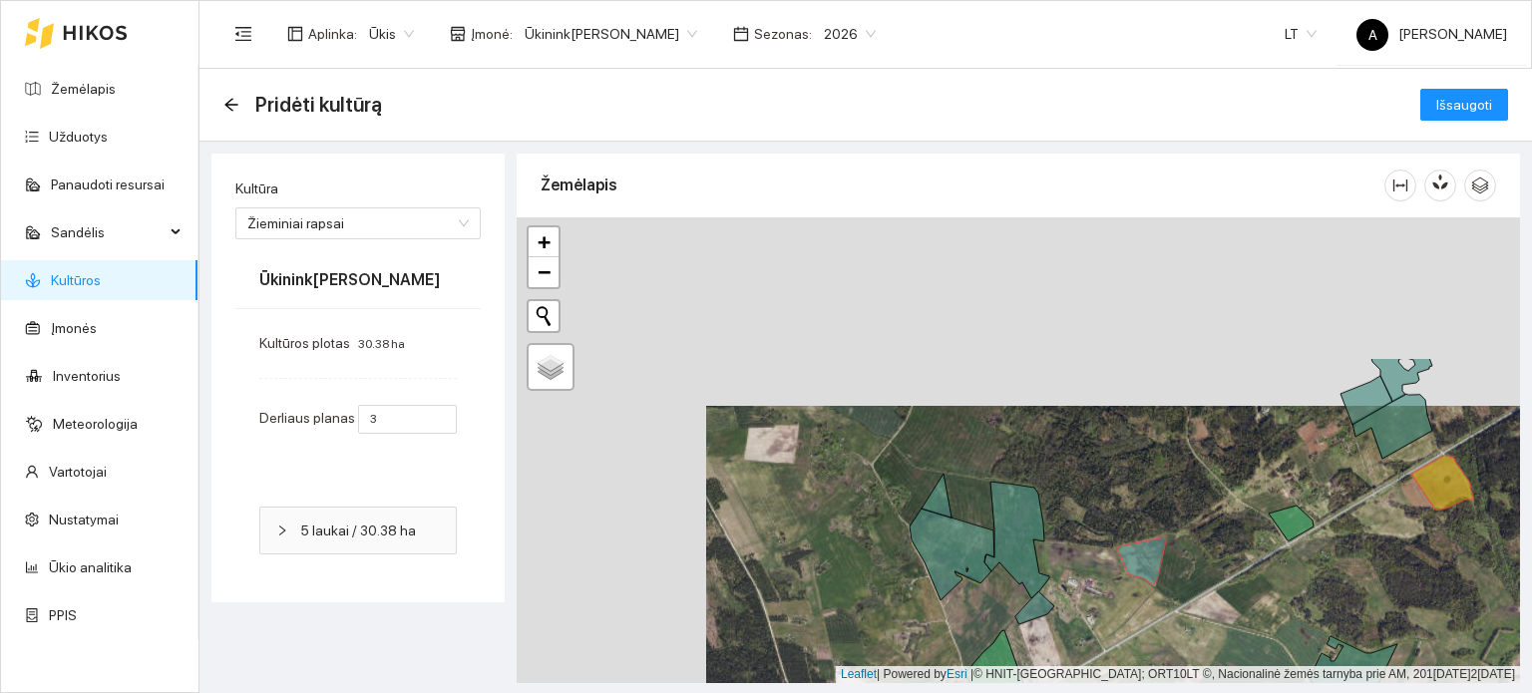
drag, startPoint x: 799, startPoint y: 347, endPoint x: 990, endPoint y: 538, distance: 269.5
click at [990, 538] on icon at bounding box center [952, 555] width 85 height 92
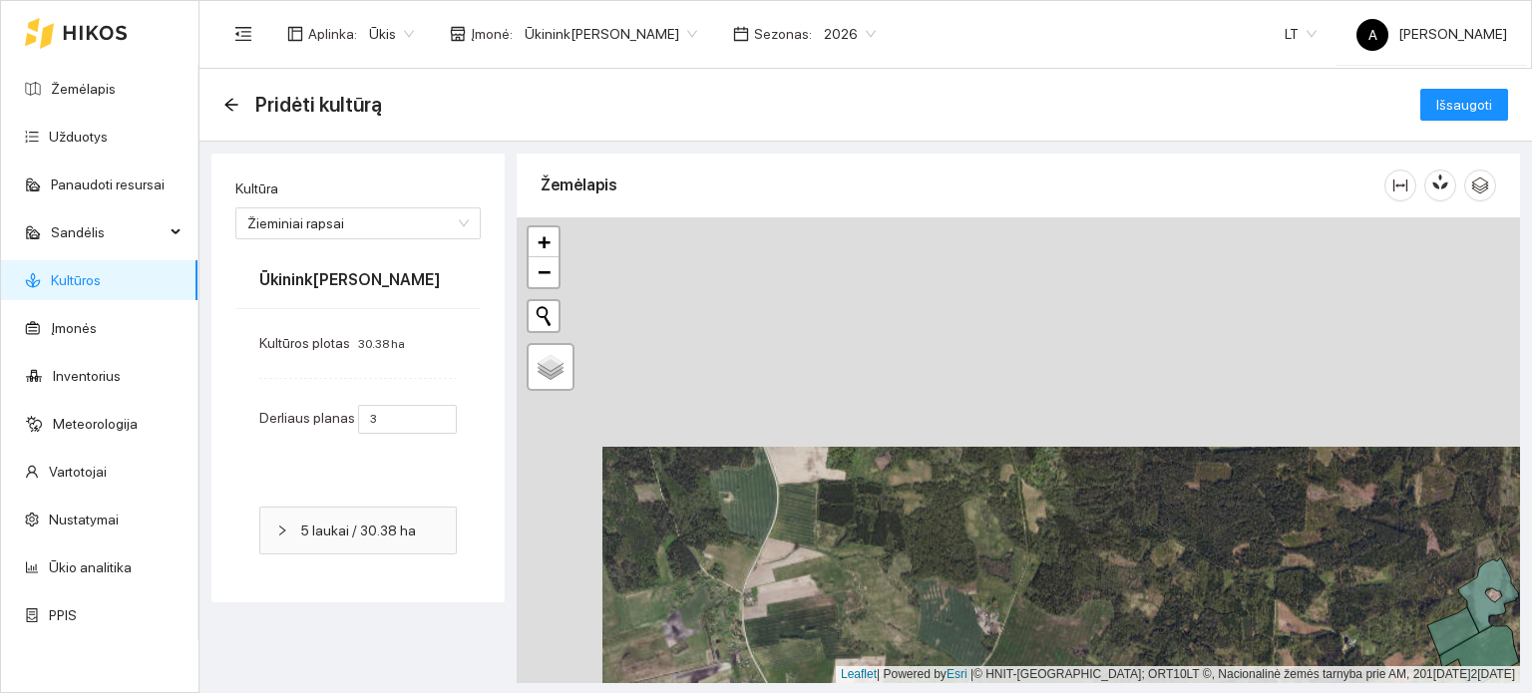
drag, startPoint x: 814, startPoint y: 302, endPoint x: 904, endPoint y: 568, distance: 280.2
click at [904, 568] on div "+ − Nieko nerasta. Bandykite dar kartą. Žemėlapis Palydovas Leaflet | Powered b…" at bounding box center [1019, 450] width 1004 height 466
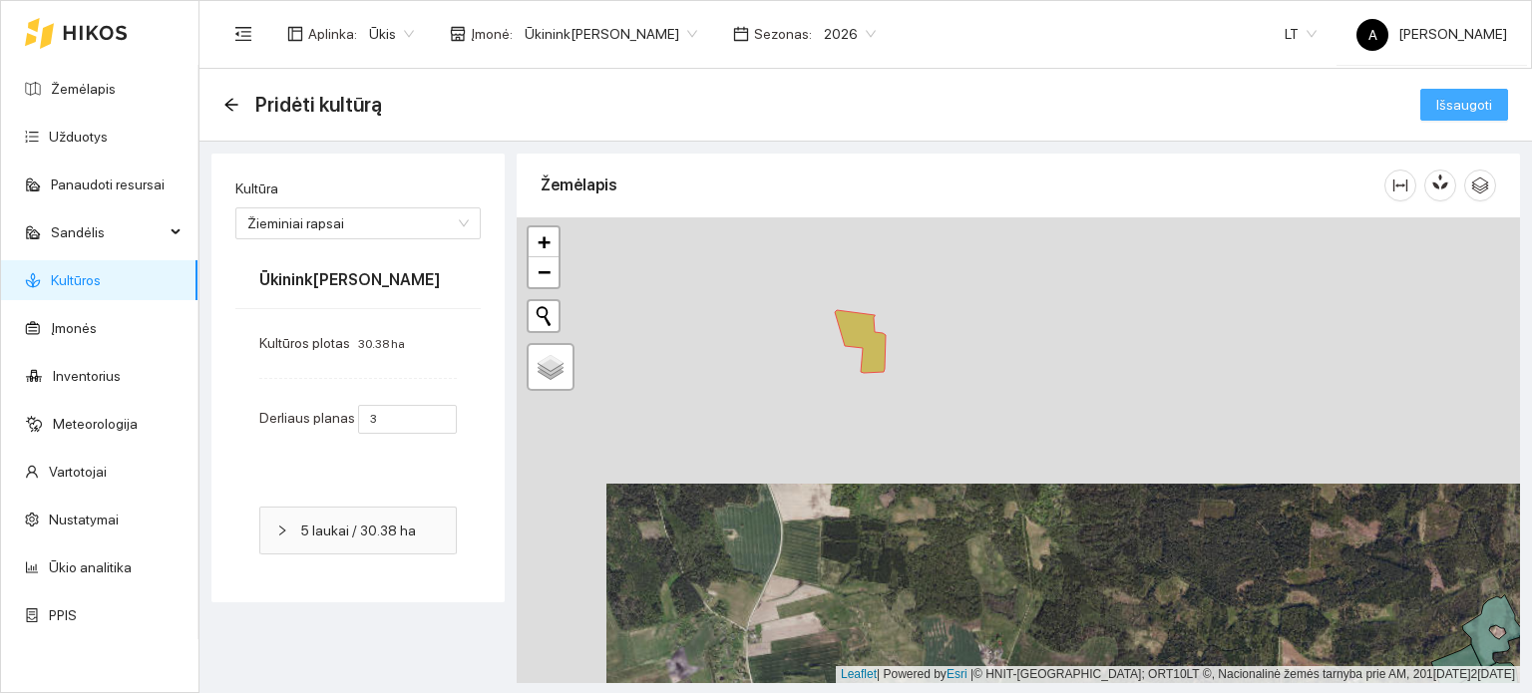
click at [1481, 99] on span "Išsaugoti" at bounding box center [1465, 105] width 56 height 22
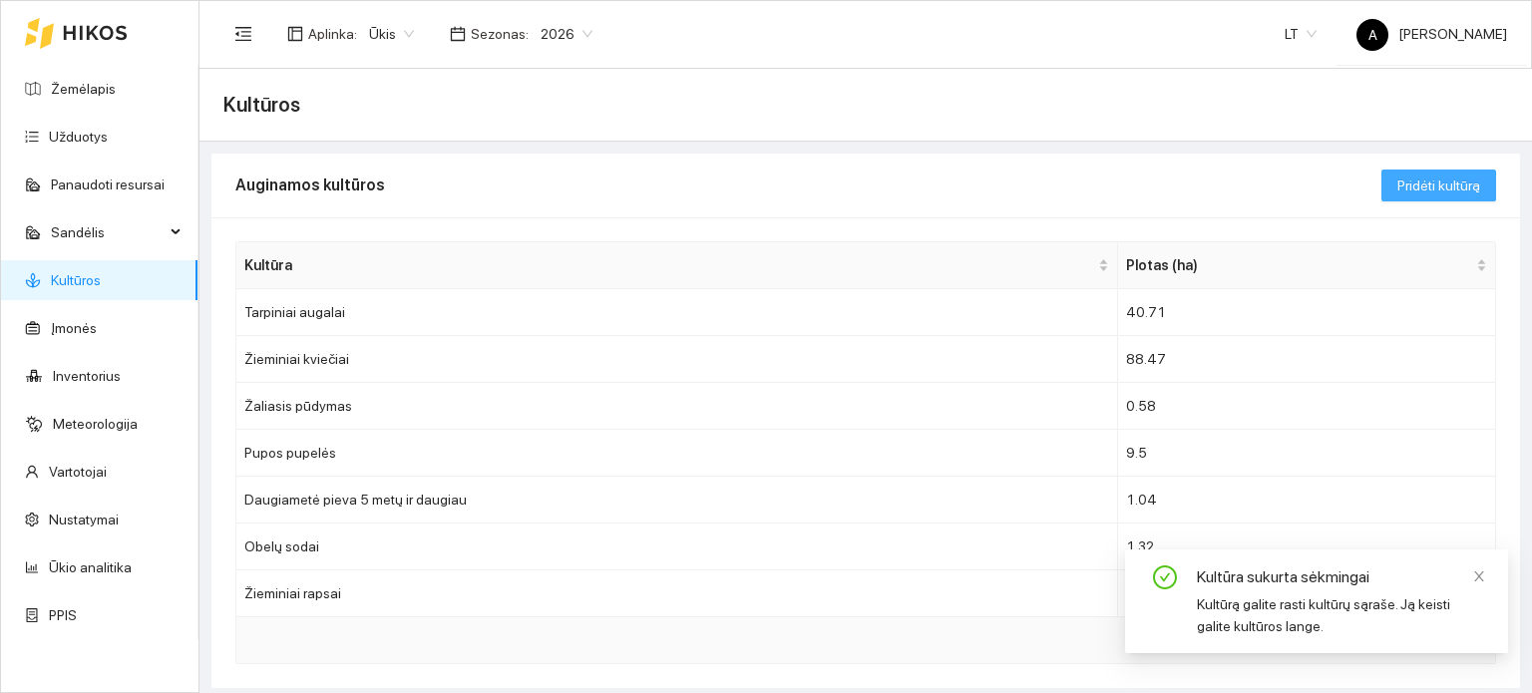
click at [1441, 183] on span "Pridėti kultūrą" at bounding box center [1439, 186] width 83 height 22
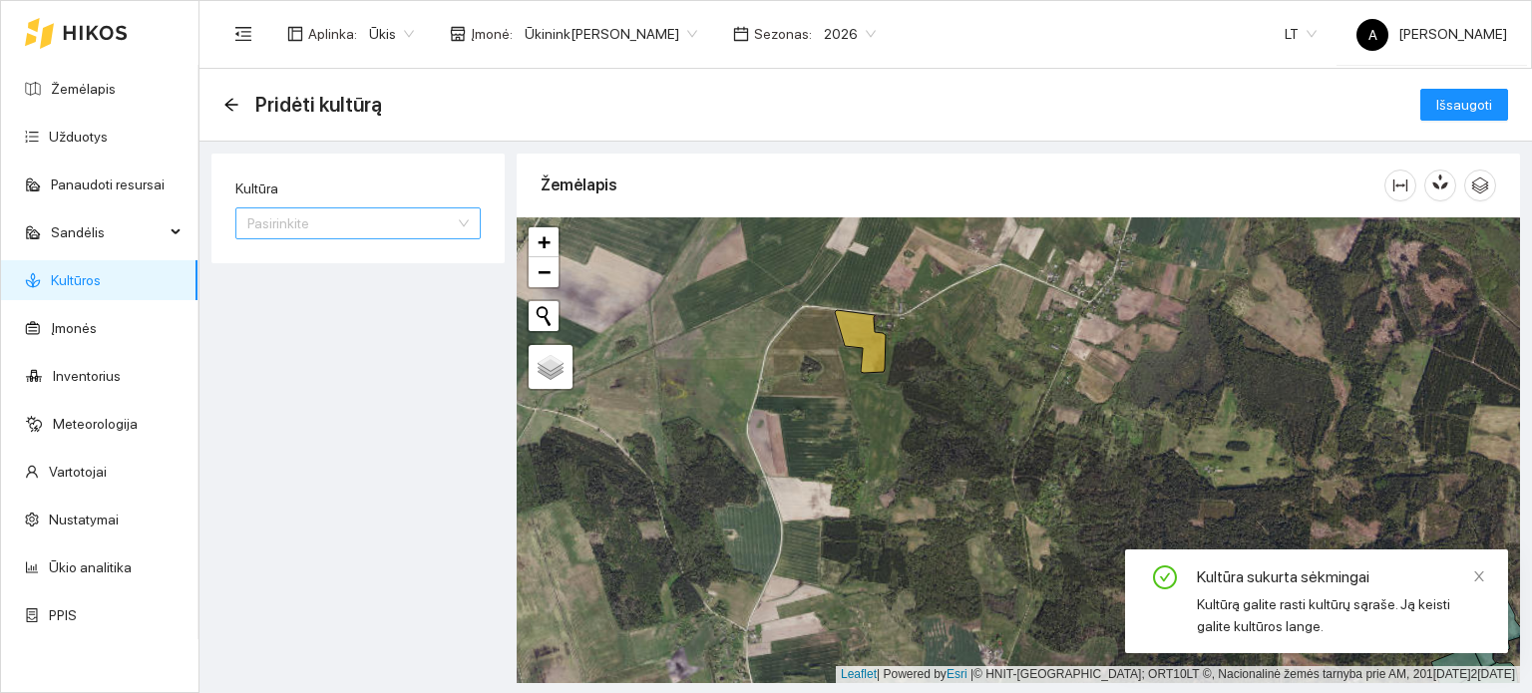
click at [361, 225] on input "Kultūra" at bounding box center [351, 224] width 208 height 30
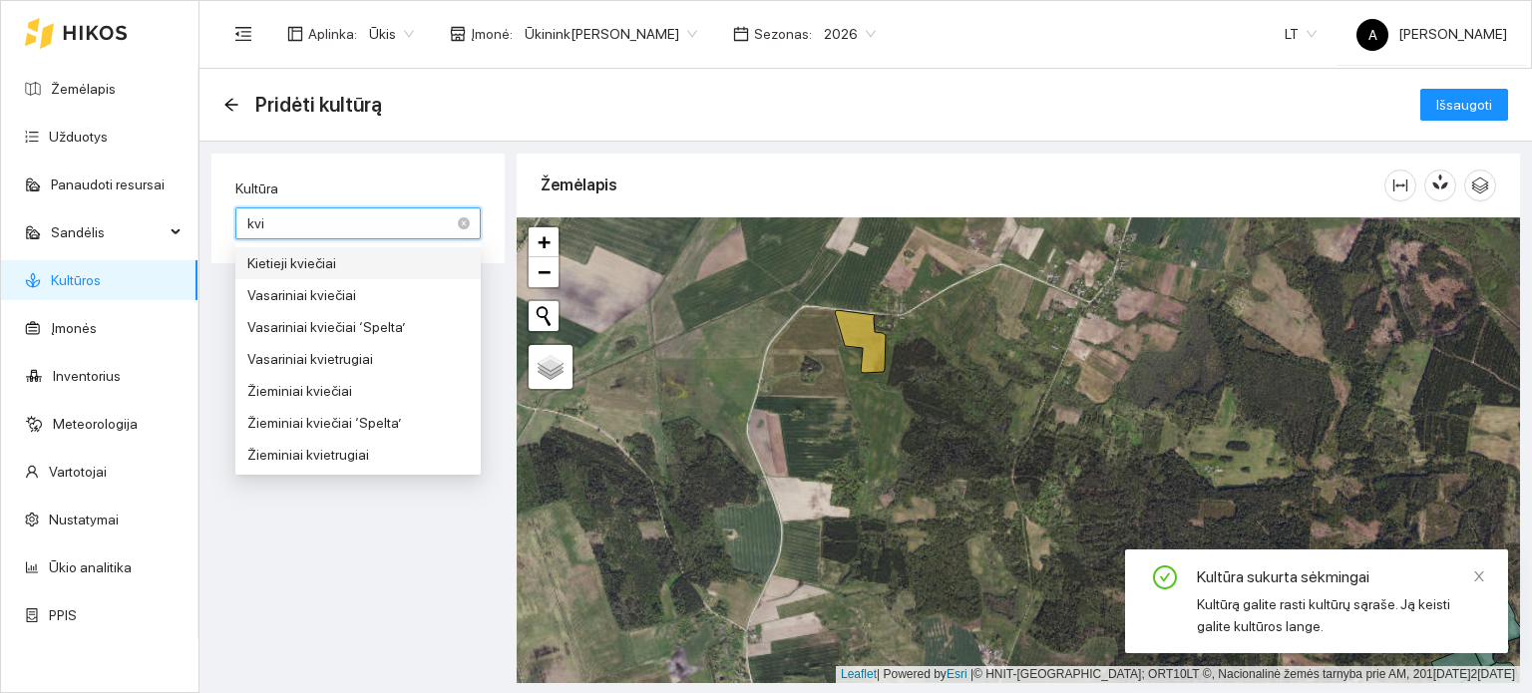
type input "kvie"
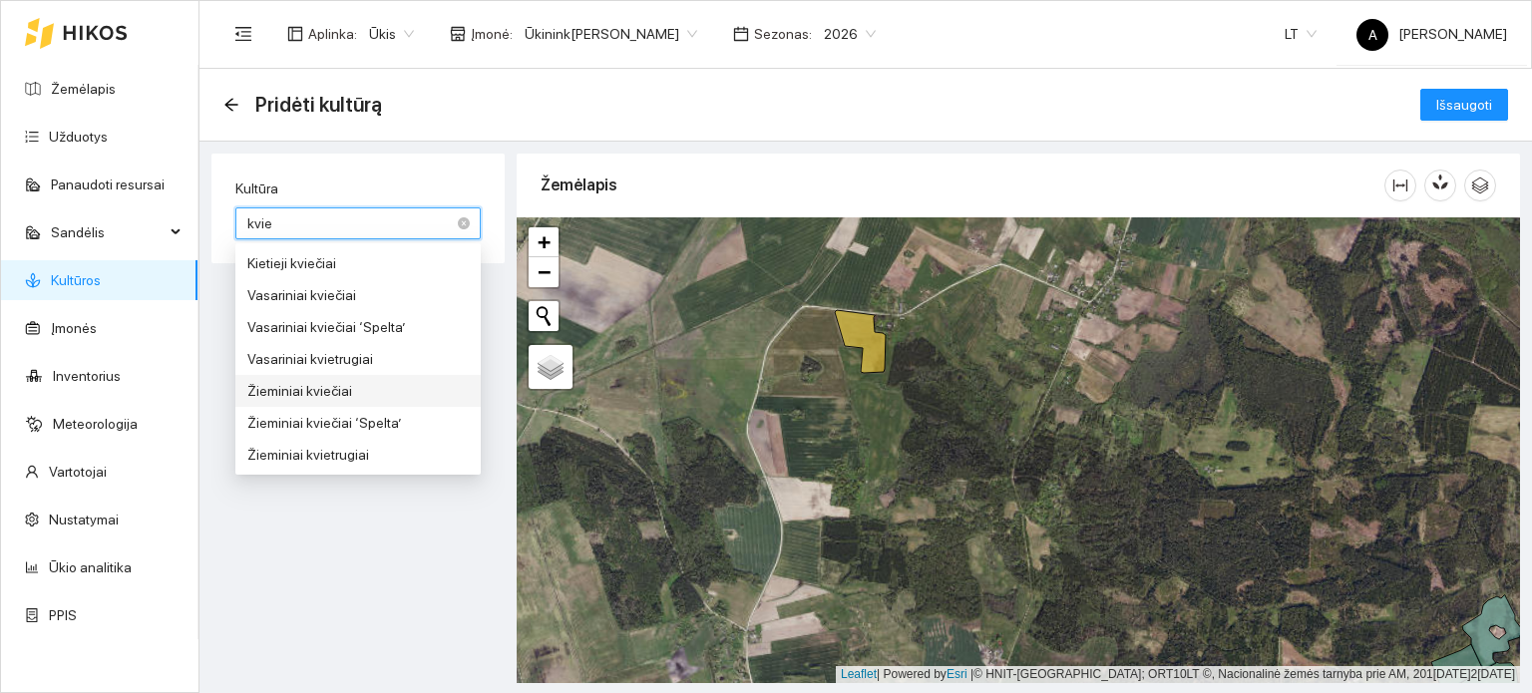
click at [327, 398] on div "Žieminiai kviečiai" at bounding box center [357, 391] width 221 height 22
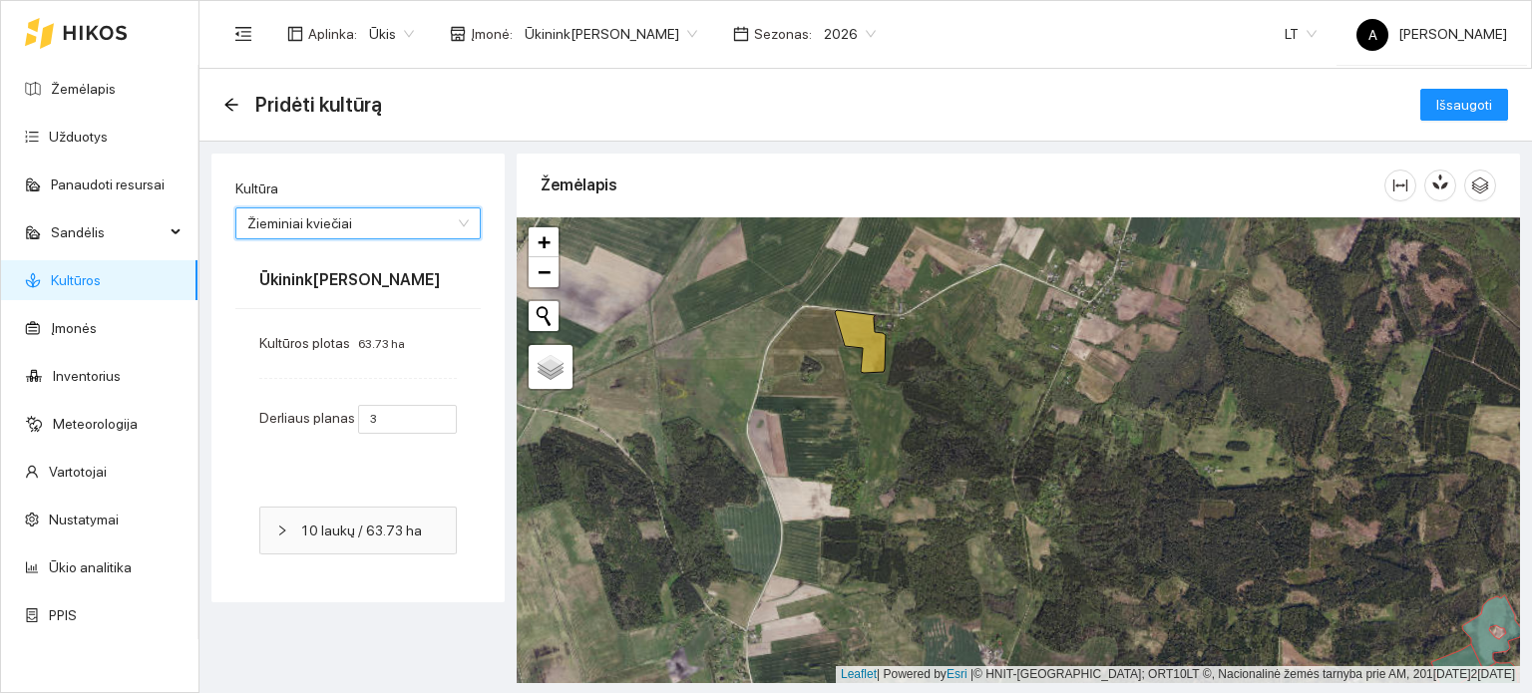
type input "5"
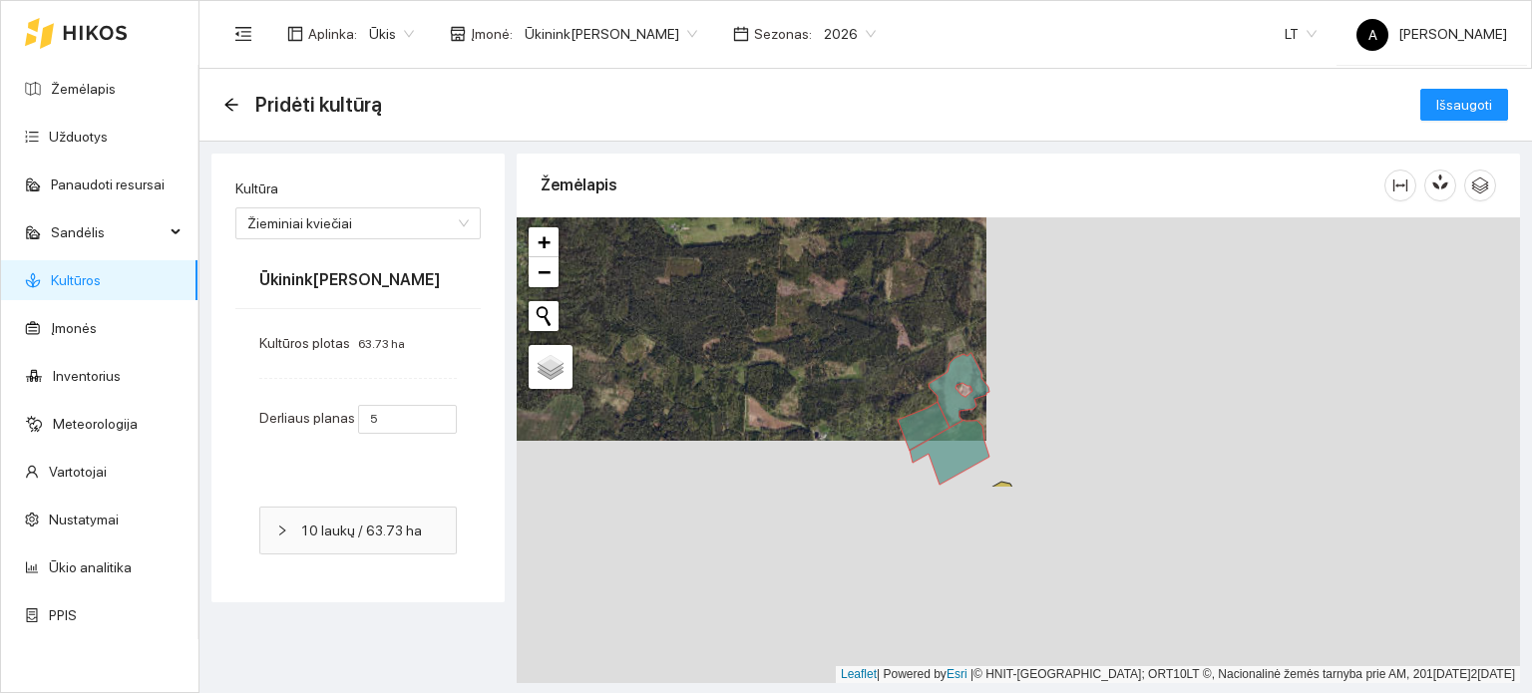
drag, startPoint x: 1236, startPoint y: 570, endPoint x: 682, endPoint y: 313, distance: 610.2
click at [682, 313] on div "+ − Nieko nerasta. Bandykite dar kartą. Žemėlapis Palydovas Leaflet | Powered b…" at bounding box center [1019, 450] width 1004 height 466
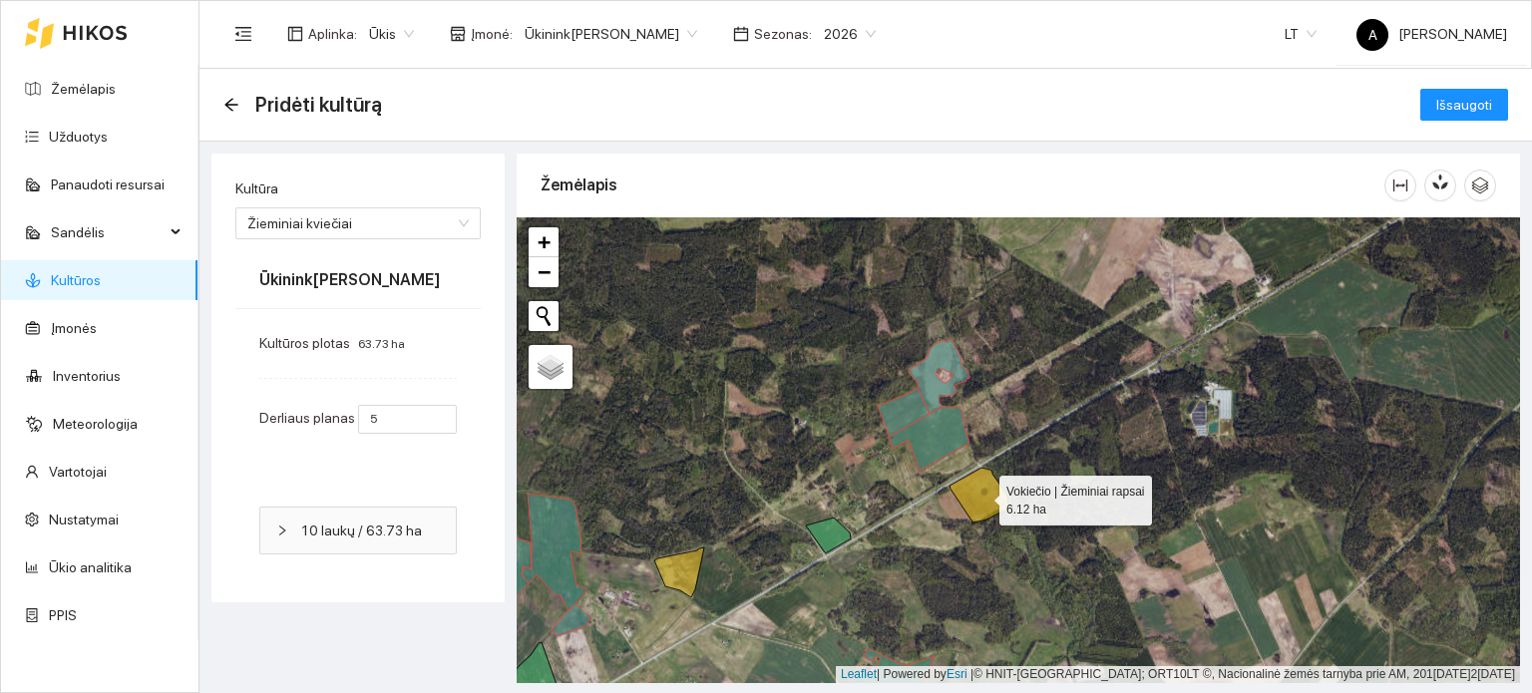
click at [986, 498] on icon at bounding box center [980, 495] width 61 height 55
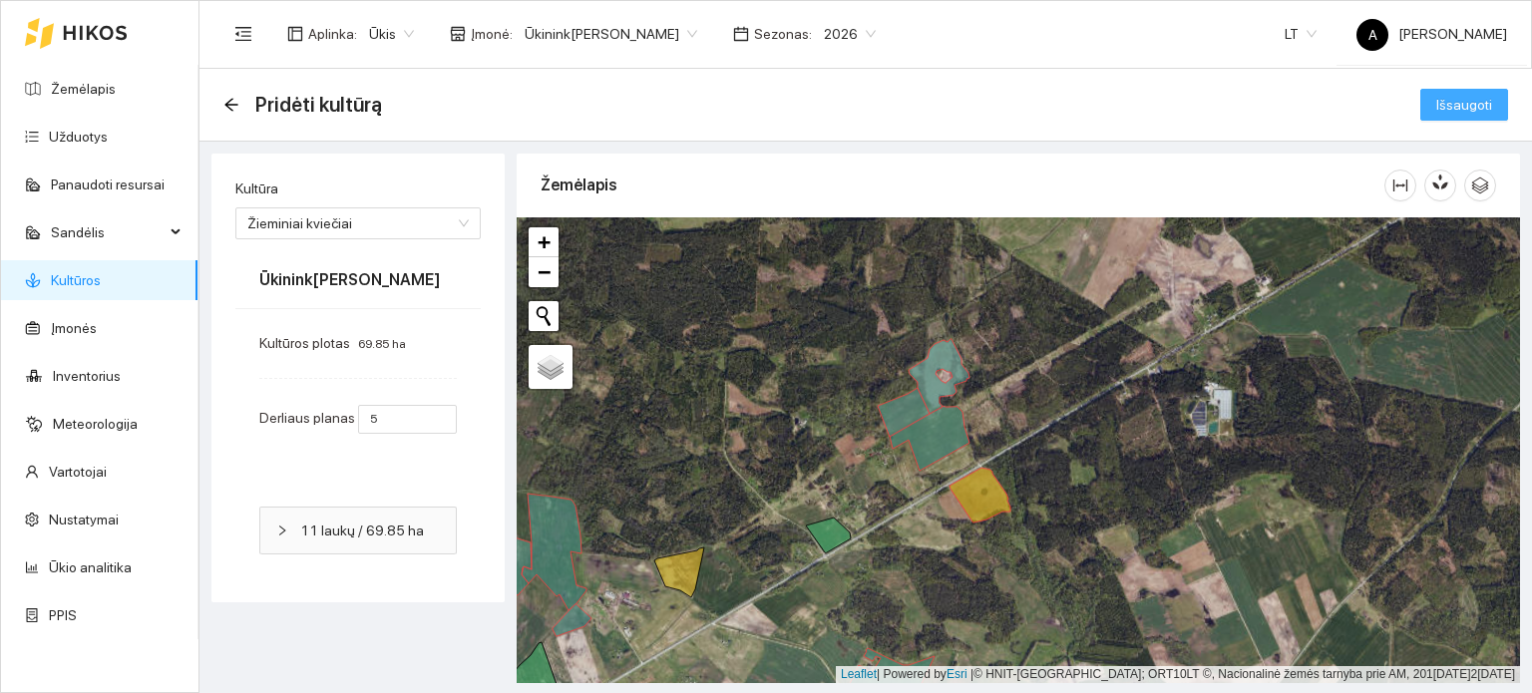
click at [1486, 102] on span "Išsaugoti" at bounding box center [1465, 105] width 56 height 22
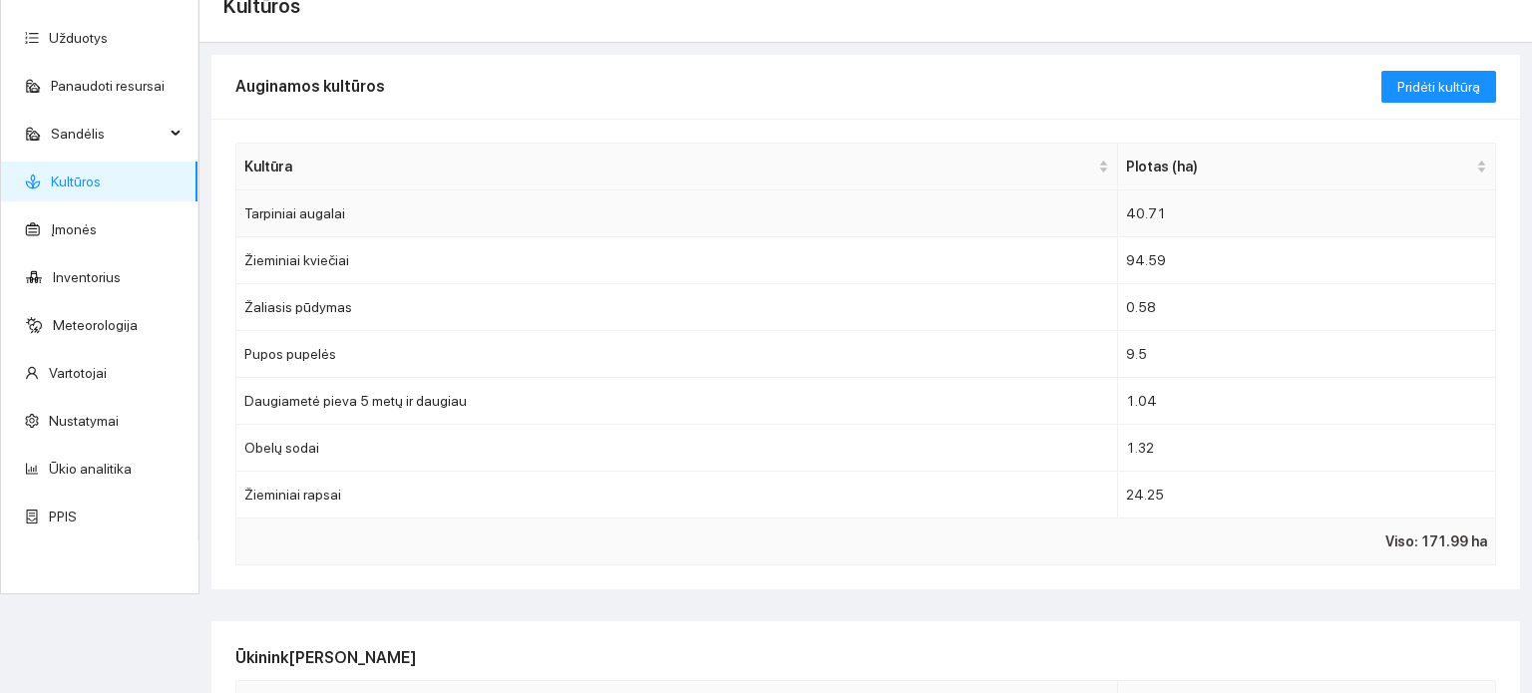
scroll to position [97, 0]
click at [86, 185] on link "Kultūros" at bounding box center [76, 184] width 50 height 16
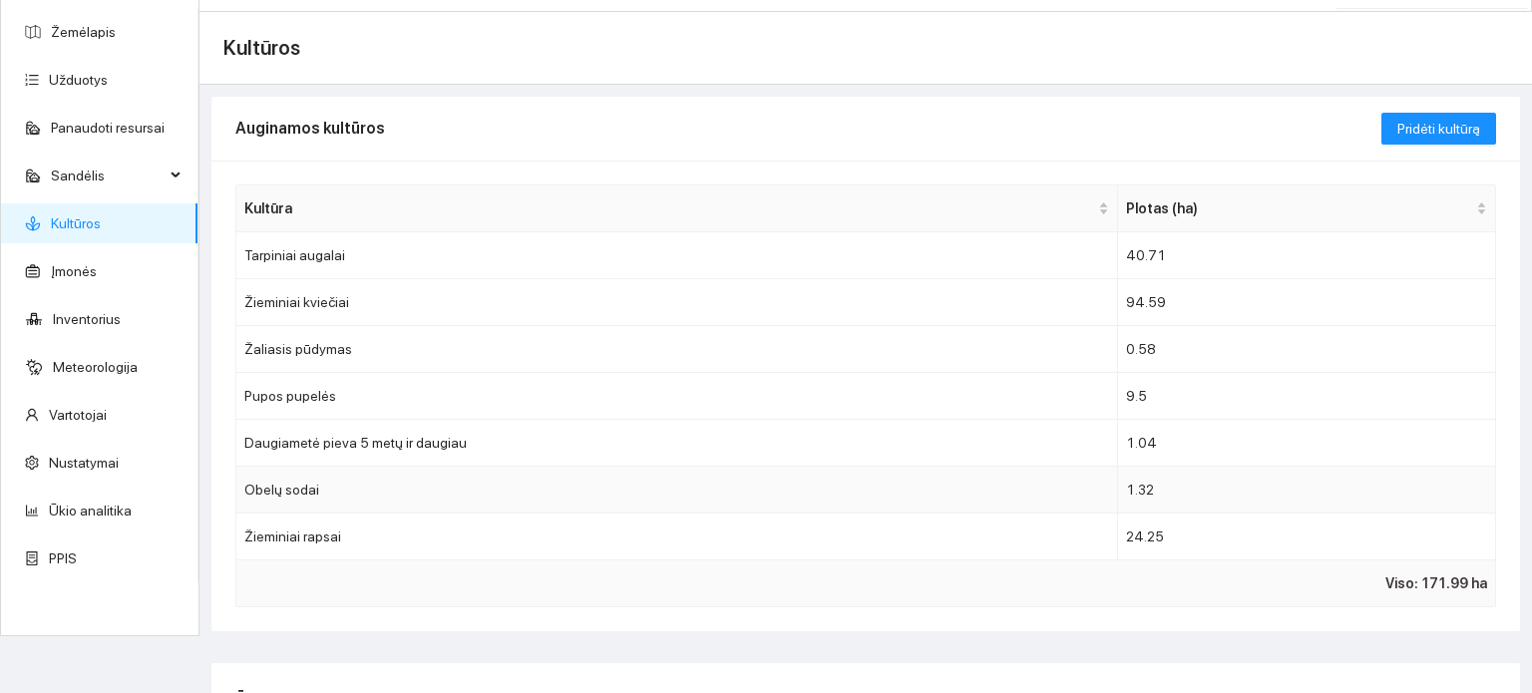
scroll to position [56, 0]
click at [76, 34] on link "Žemėlapis" at bounding box center [83, 33] width 65 height 16
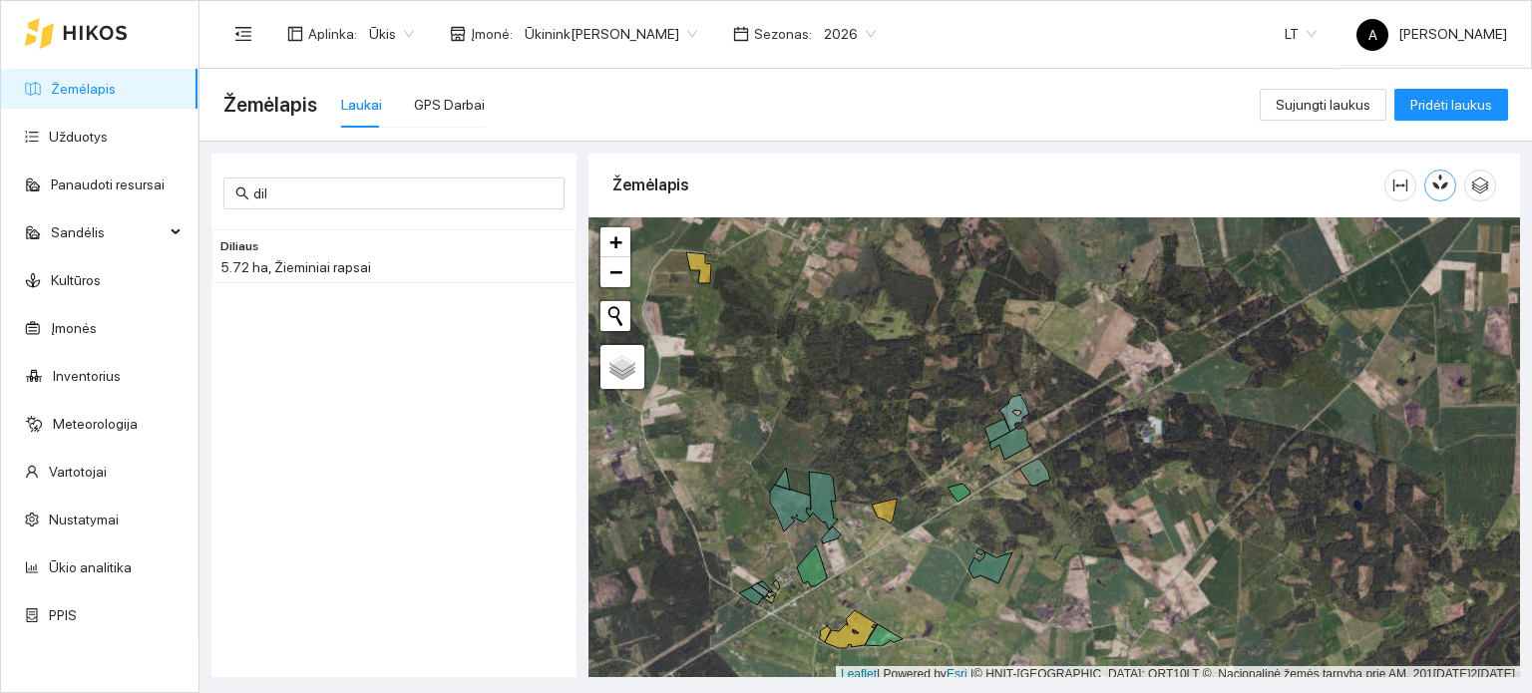
click at [1446, 183] on icon "button" at bounding box center [1444, 182] width 11 height 17
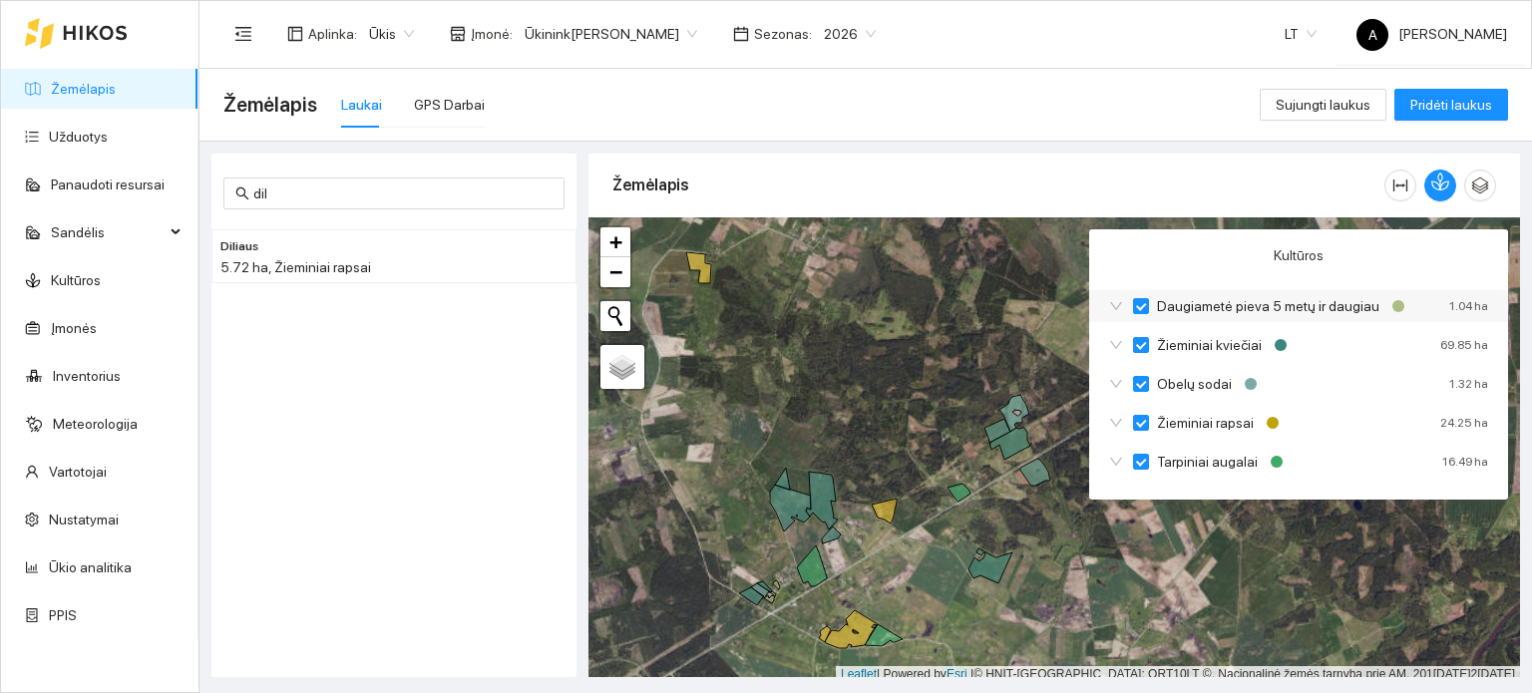
click at [1113, 306] on icon "down" at bounding box center [1116, 306] width 12 height 8
click at [1142, 303] on input "Daugiametė pieva 5 metų ir daugiau" at bounding box center [1141, 306] width 16 height 16
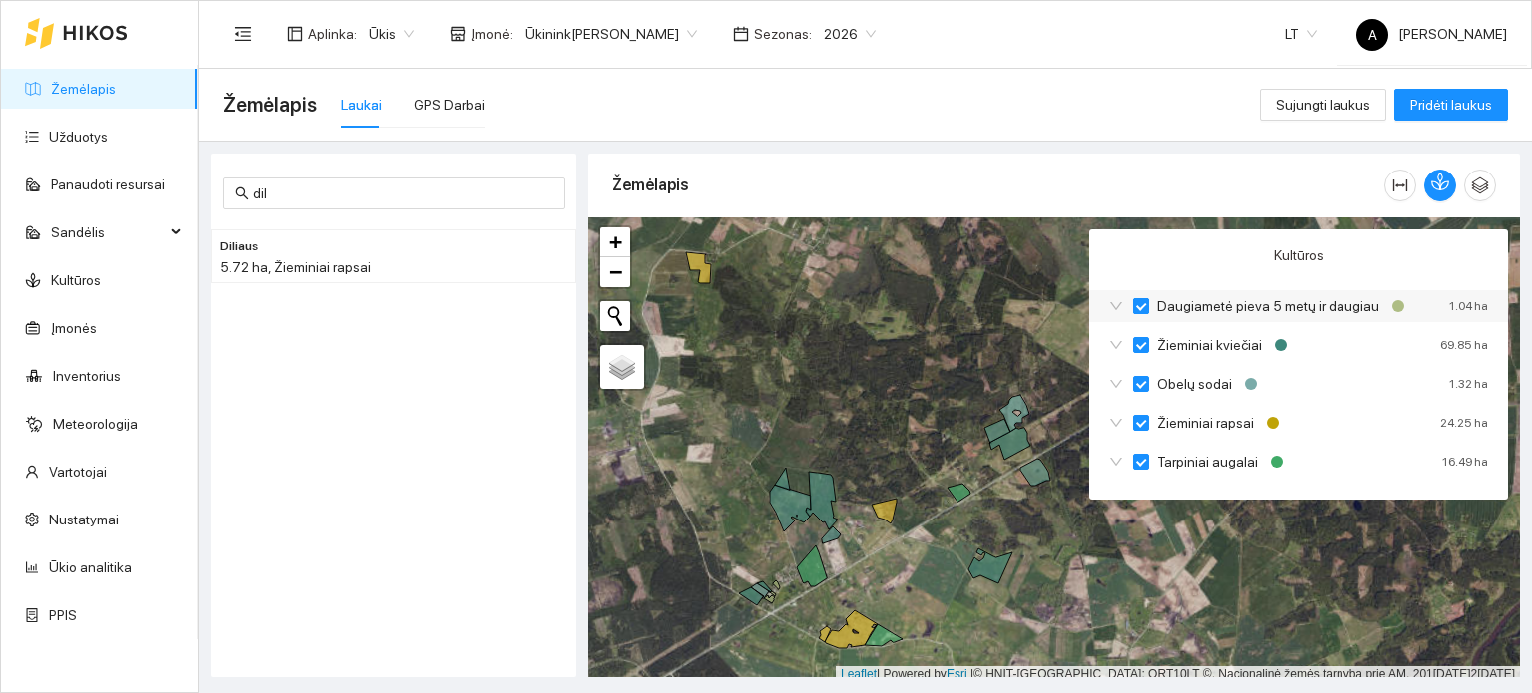
checkbox input "true"
click at [1142, 303] on input "Daugiametė pieva 5 metų ir daugiau" at bounding box center [1141, 306] width 16 height 16
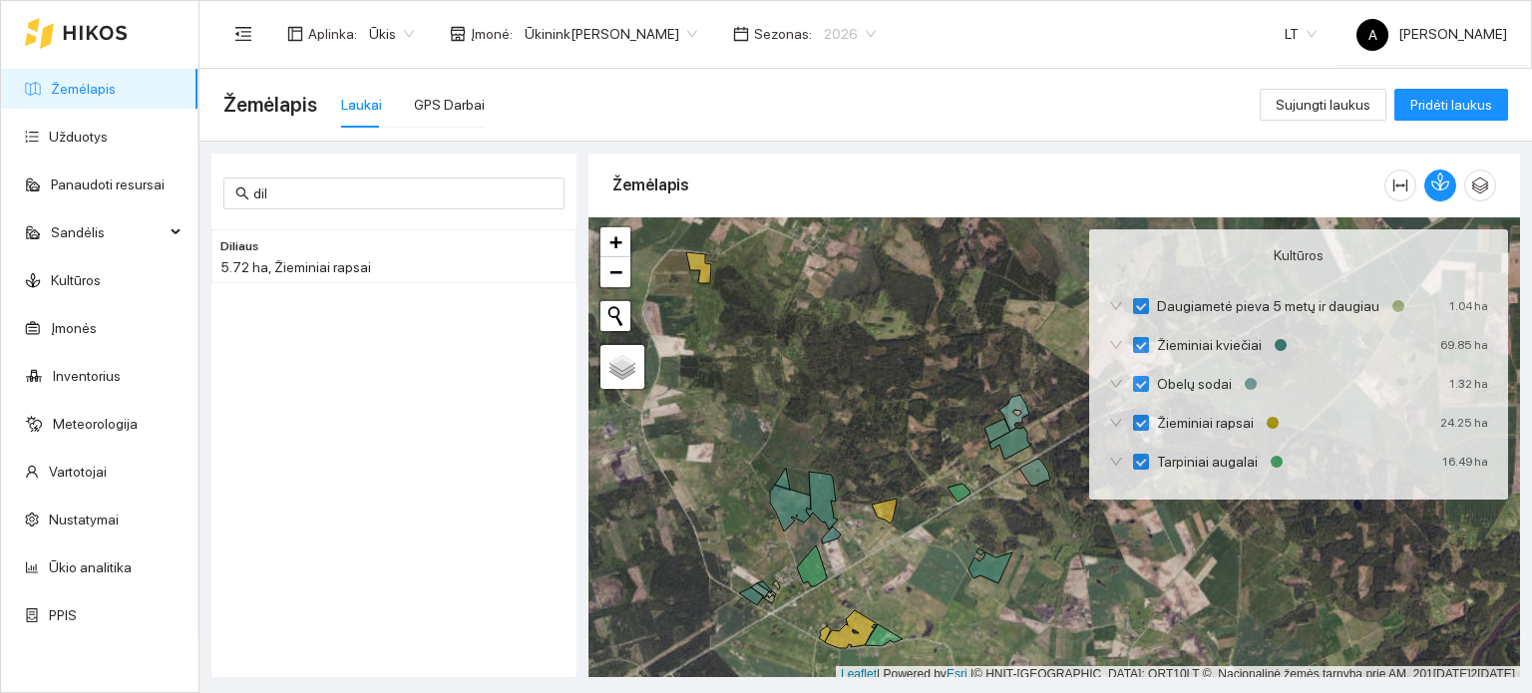
click at [856, 33] on span "2026" at bounding box center [850, 34] width 52 height 30
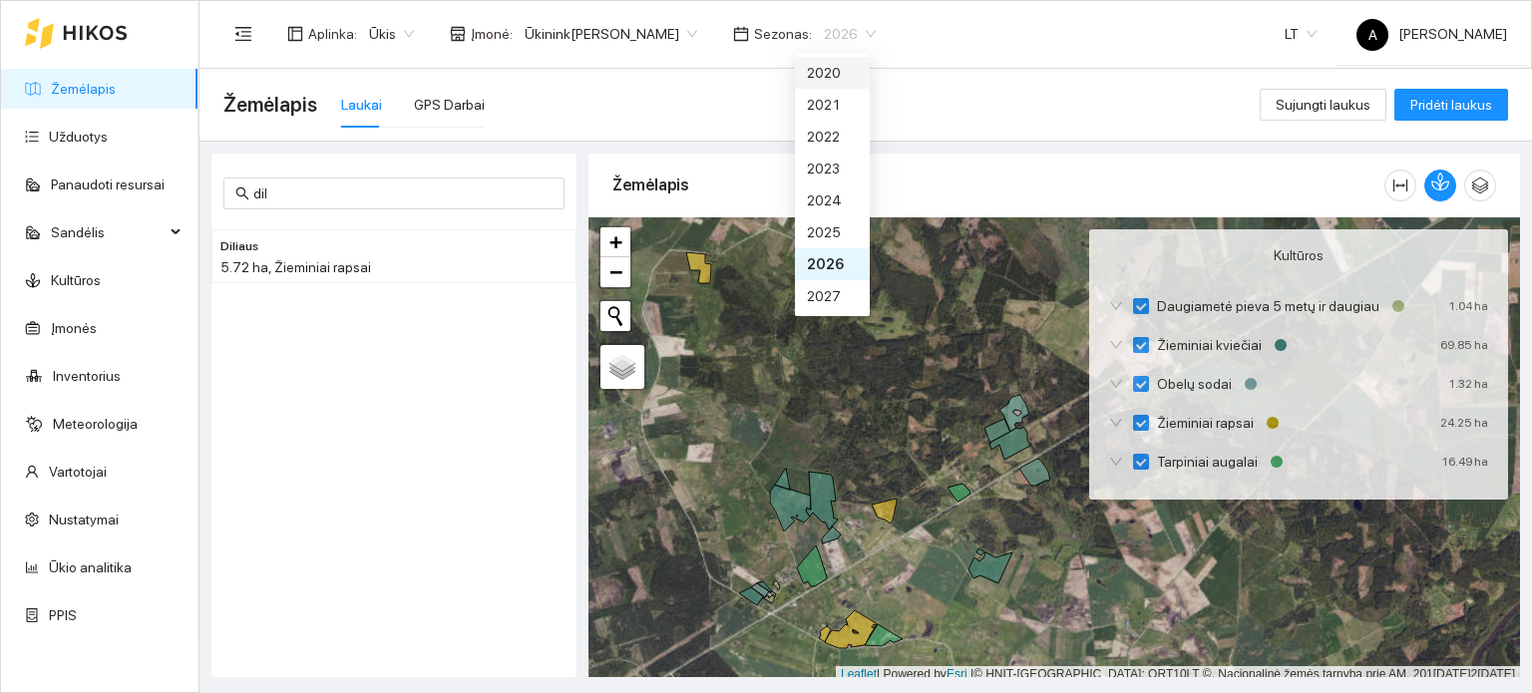
click at [842, 29] on span "2026" at bounding box center [850, 34] width 52 height 30
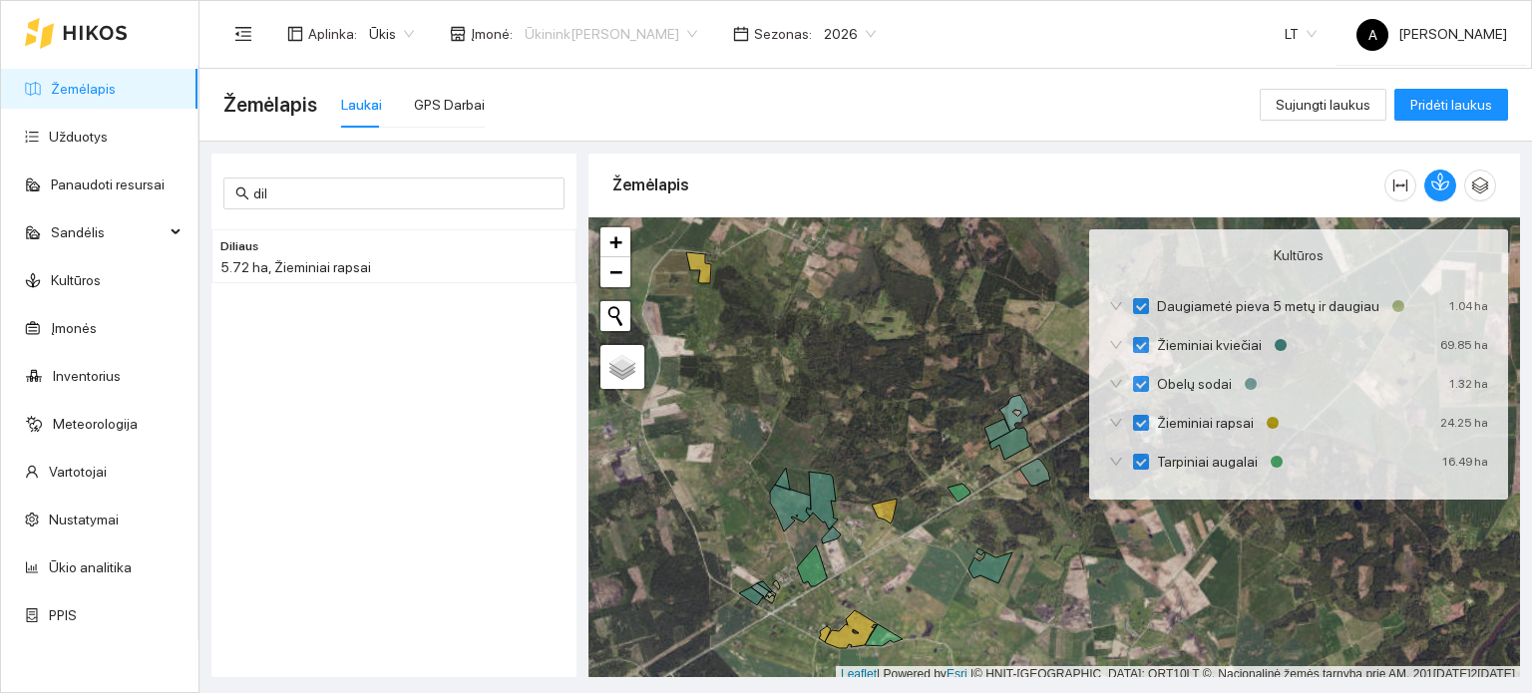
click at [664, 32] on span "Ūkinink[PERSON_NAME]" at bounding box center [611, 34] width 173 height 30
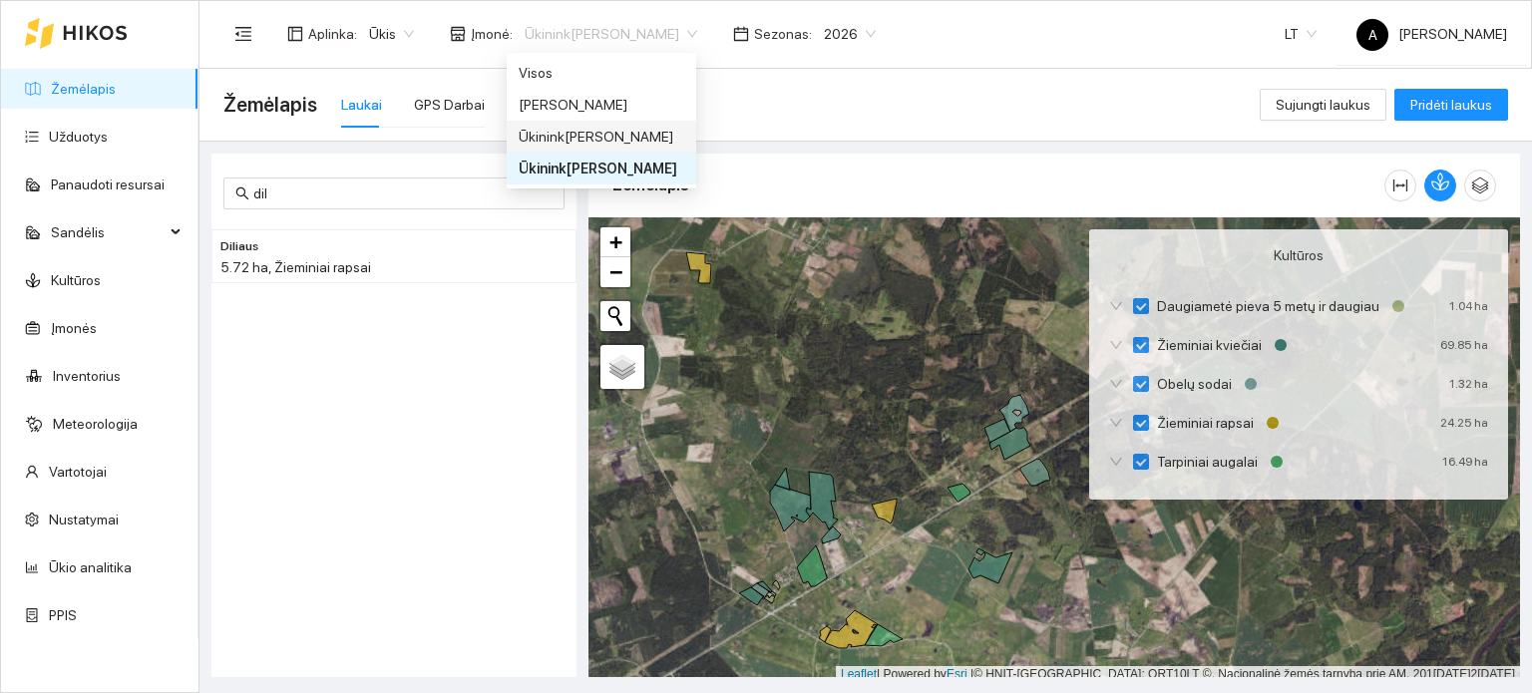
click at [616, 133] on div "Ūkinink[PERSON_NAME]" at bounding box center [602, 137] width 166 height 22
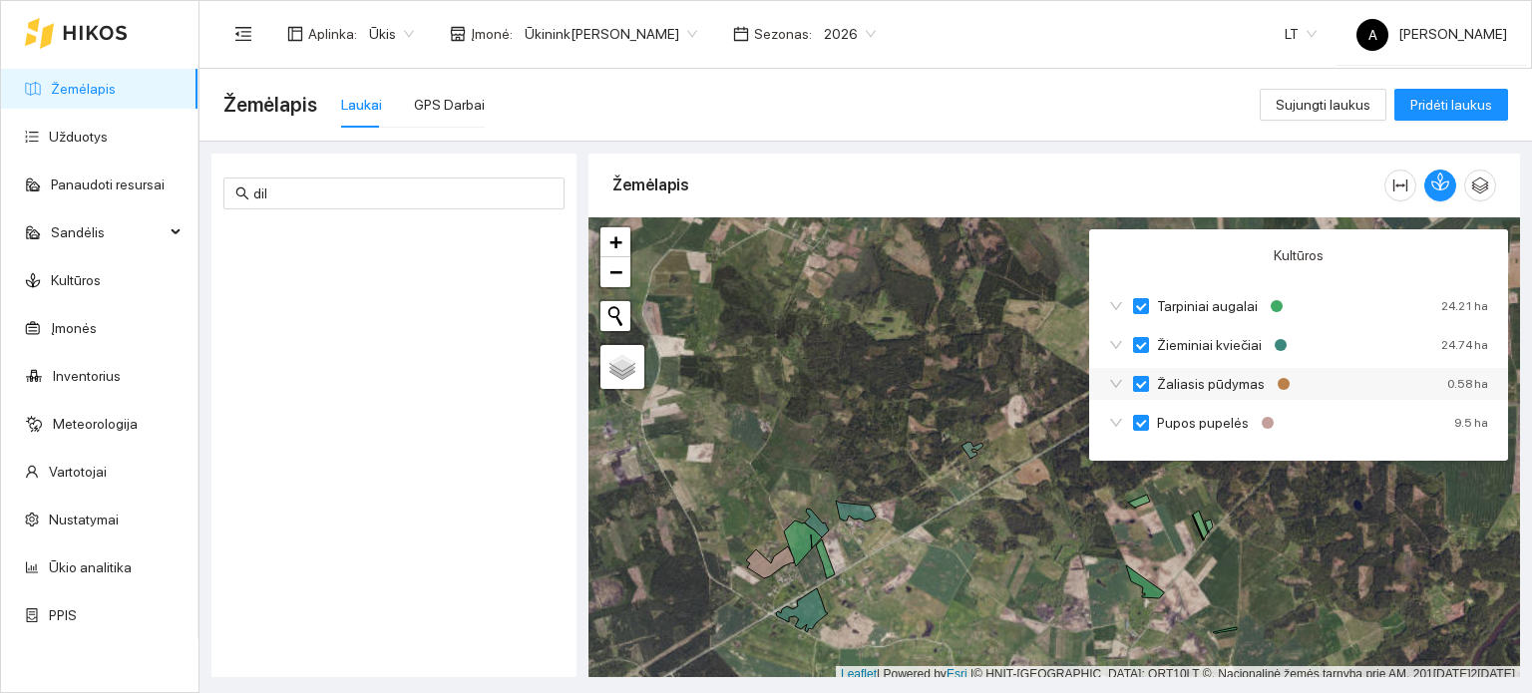
click at [1144, 385] on input "Žaliasis pūdymas" at bounding box center [1141, 384] width 16 height 16
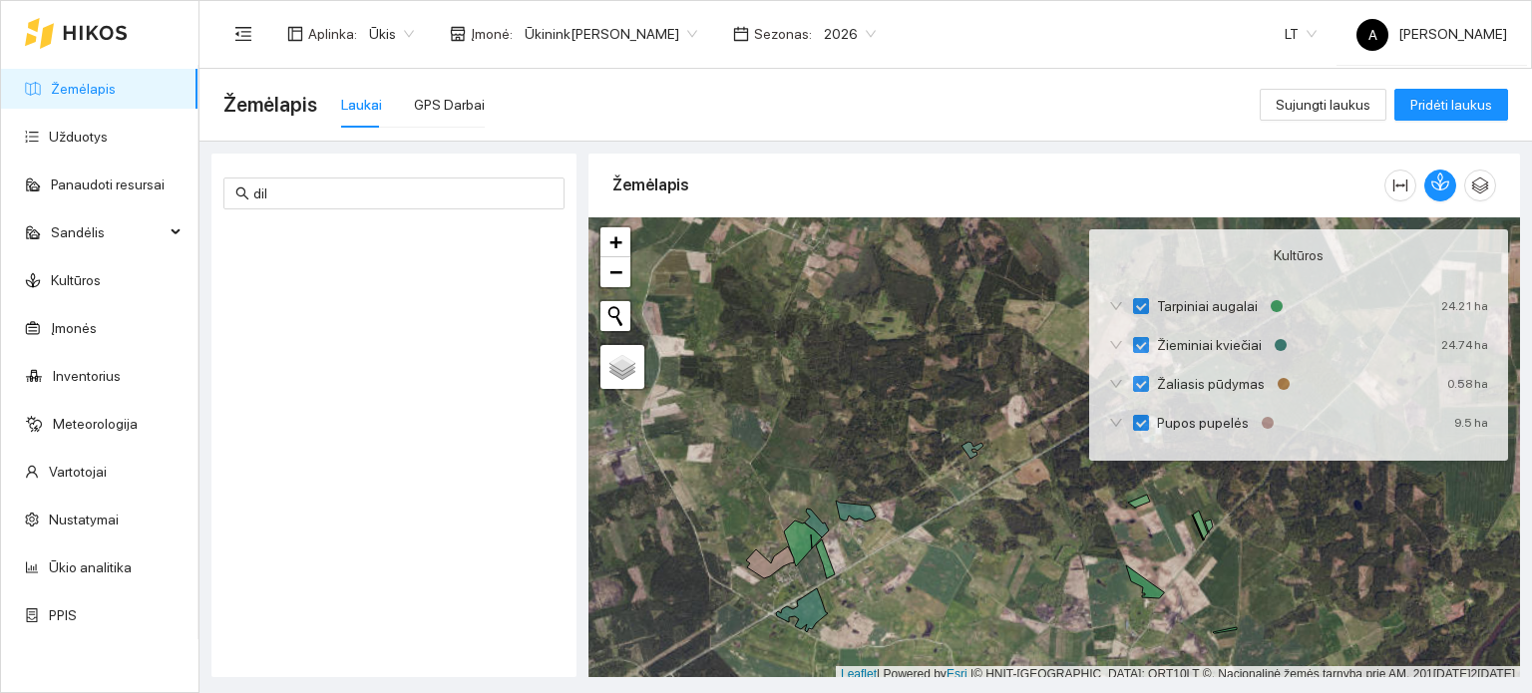
scroll to position [5, 0]
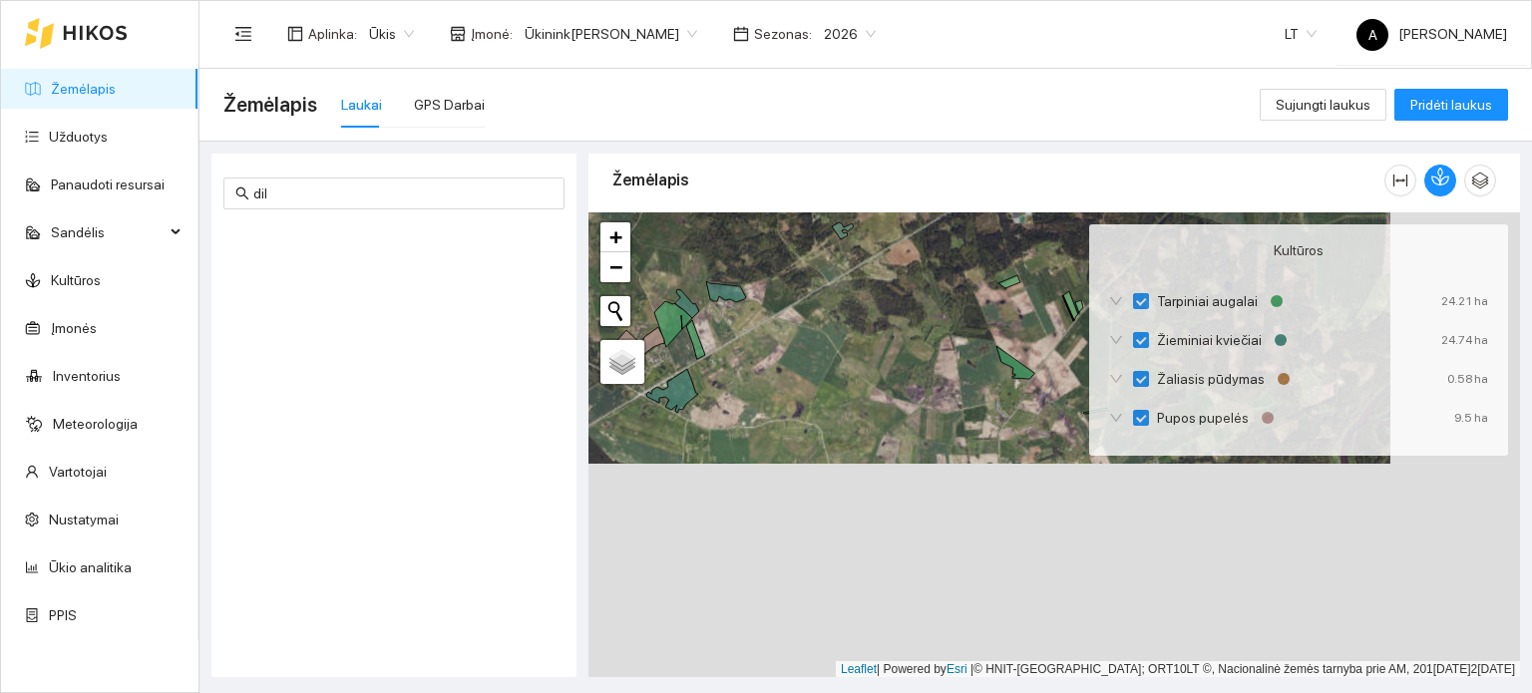
drag, startPoint x: 1128, startPoint y: 581, endPoint x: 998, endPoint y: 362, distance: 254.6
click at [998, 362] on div "+ − Nieko nerasta. Bandykite dar kartą. Žemėlapis Palydovas Leaflet | Powered b…" at bounding box center [1055, 446] width 932 height 466
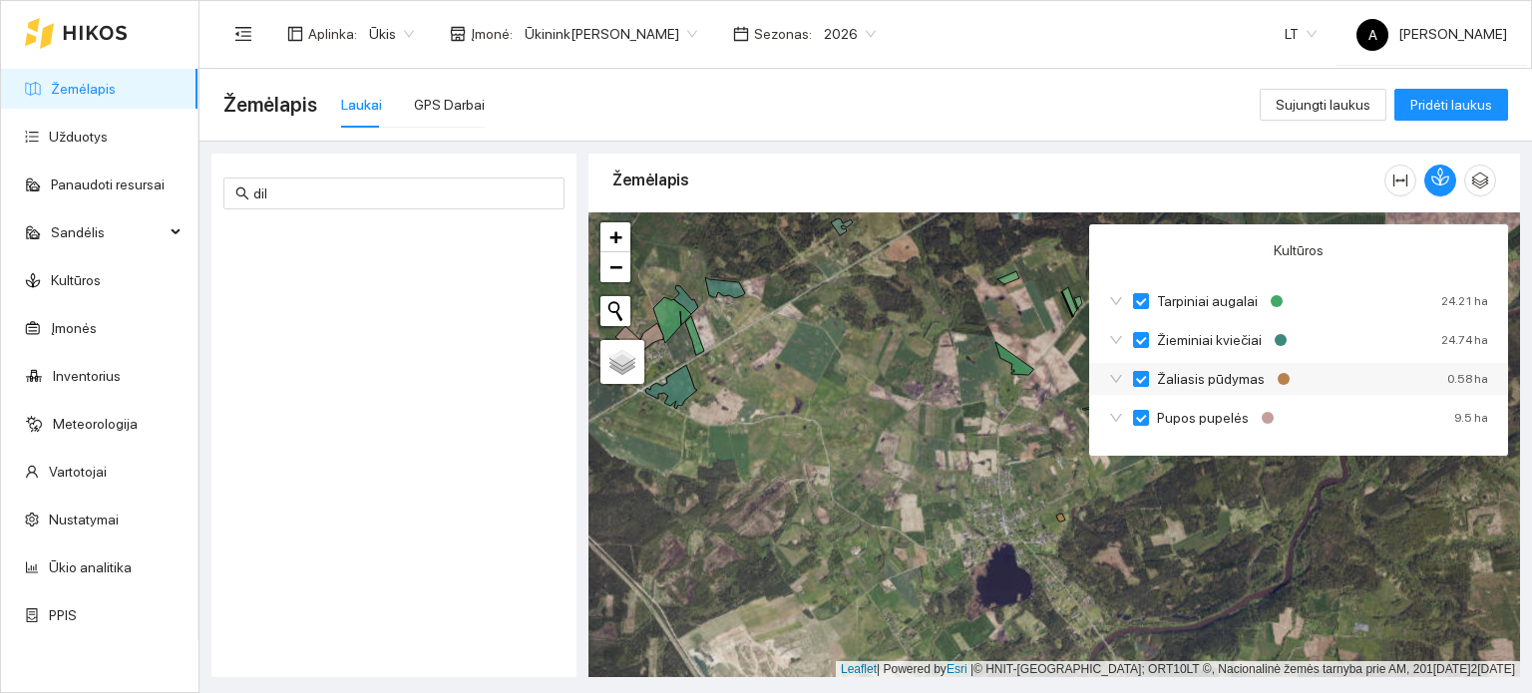
click at [1141, 375] on input "Žaliasis pūdymas" at bounding box center [1141, 379] width 16 height 16
checkbox input "true"
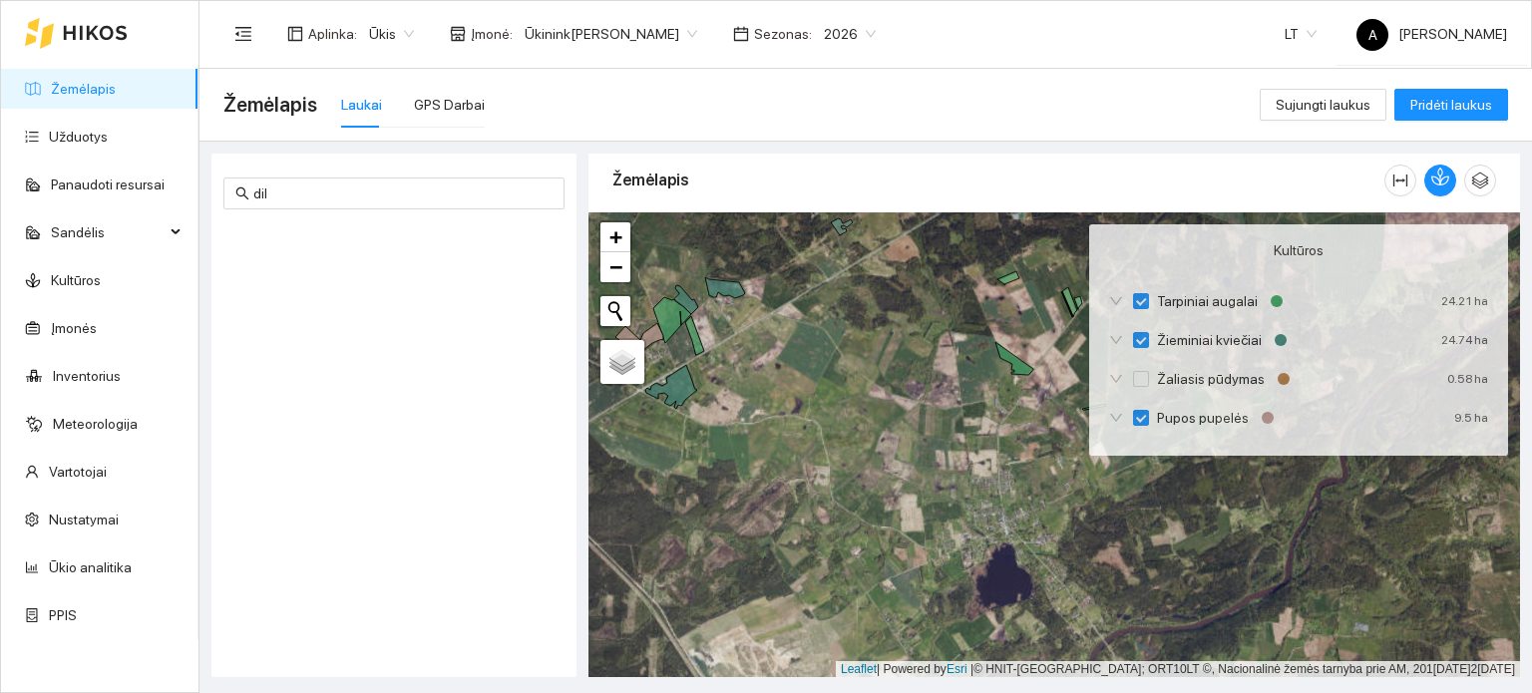
click at [906, 113] on div "Žemėlapis Laukai GPS Darbai" at bounding box center [741, 105] width 1037 height 64
click at [680, 43] on span "Ūkinink[PERSON_NAME]" at bounding box center [611, 34] width 173 height 30
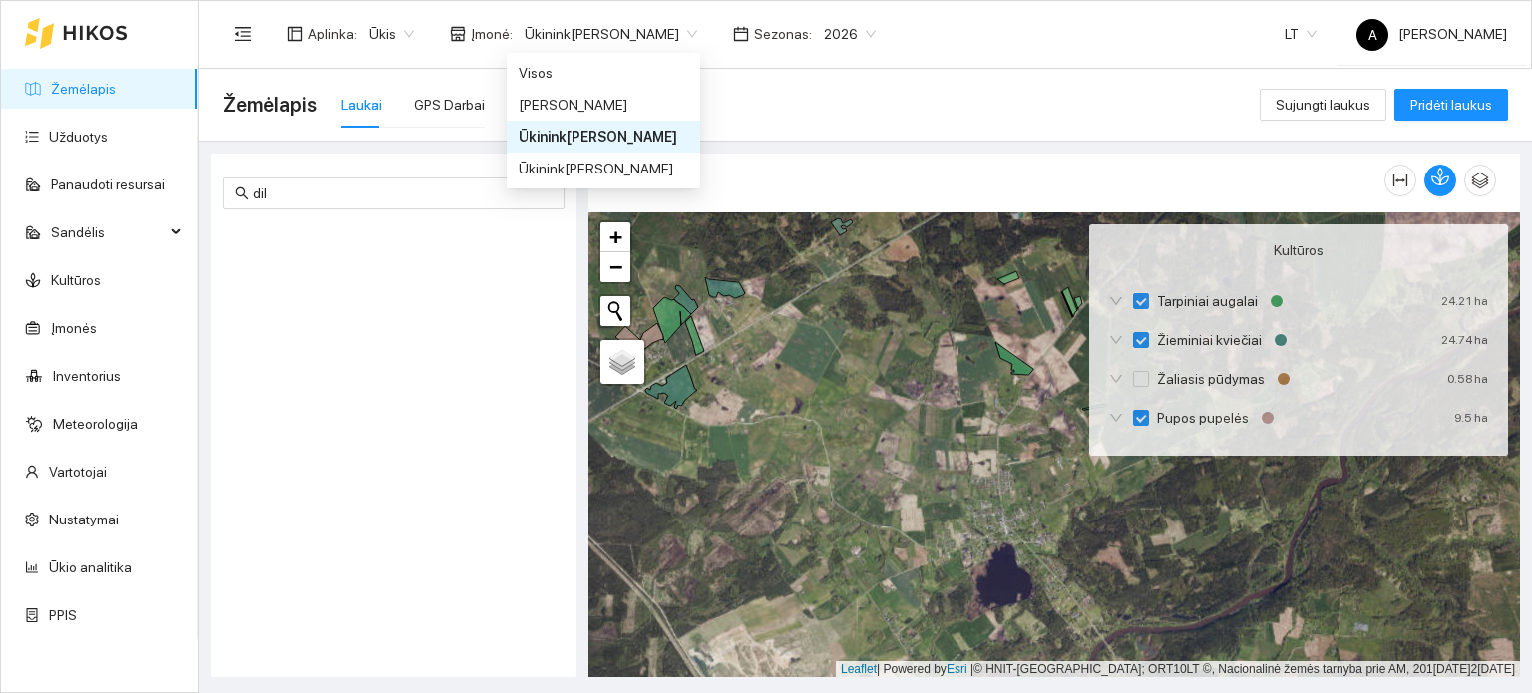
click at [804, 94] on div "Žemėlapis Laukai GPS Darbai" at bounding box center [741, 105] width 1037 height 64
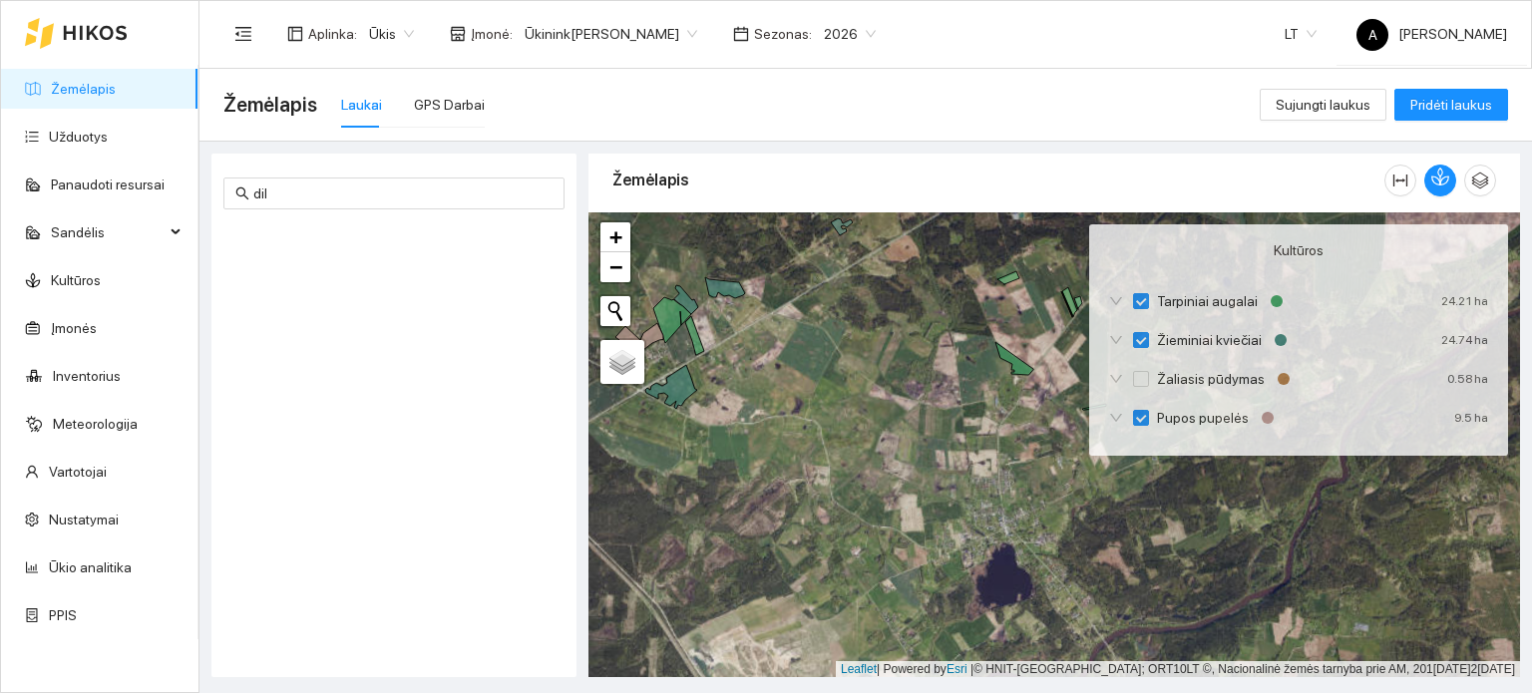
click at [1005, 66] on header "Aplinka : Ūkis Įmonė : Ūkinink[PERSON_NAME] Sezonas : 2026 LT[PERSON_NAME]" at bounding box center [866, 34] width 1333 height 69
click at [68, 276] on link "Kultūros" at bounding box center [76, 280] width 50 height 16
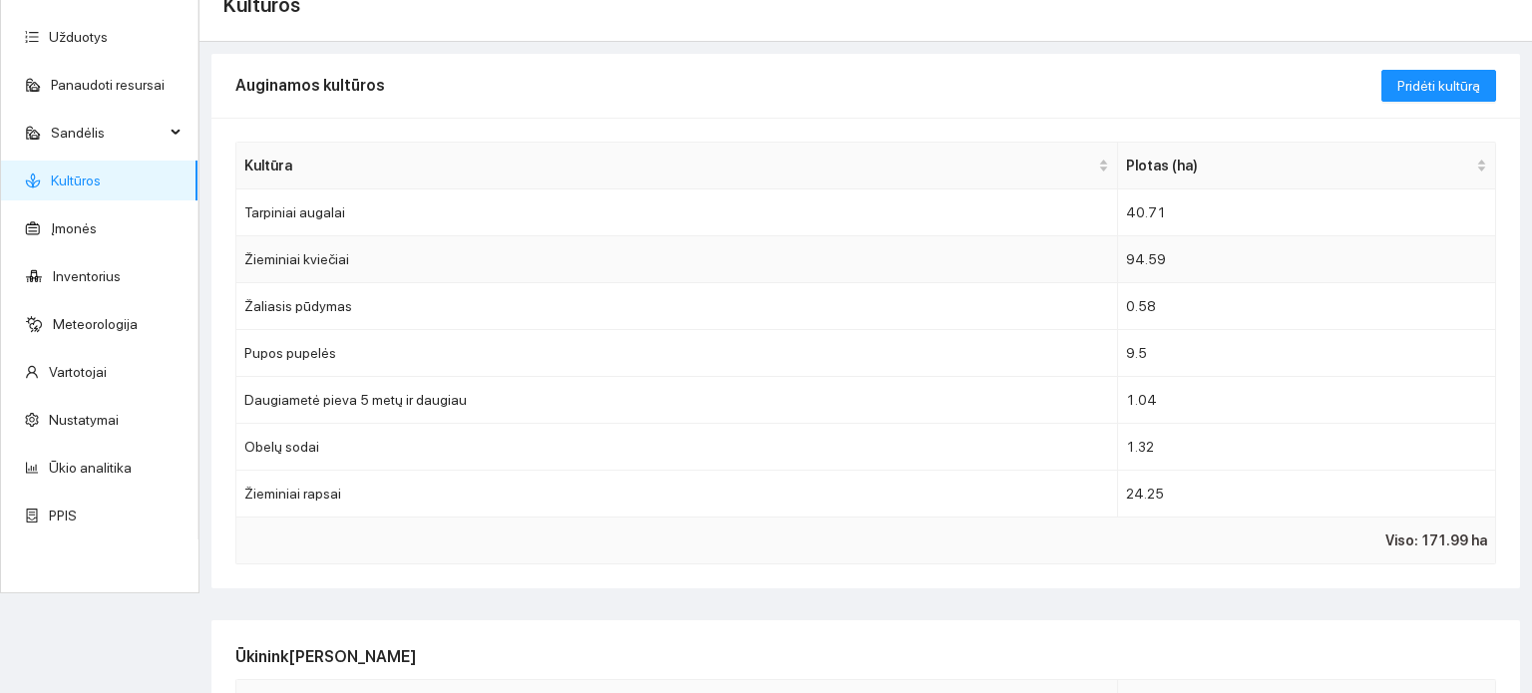
scroll to position [86, 0]
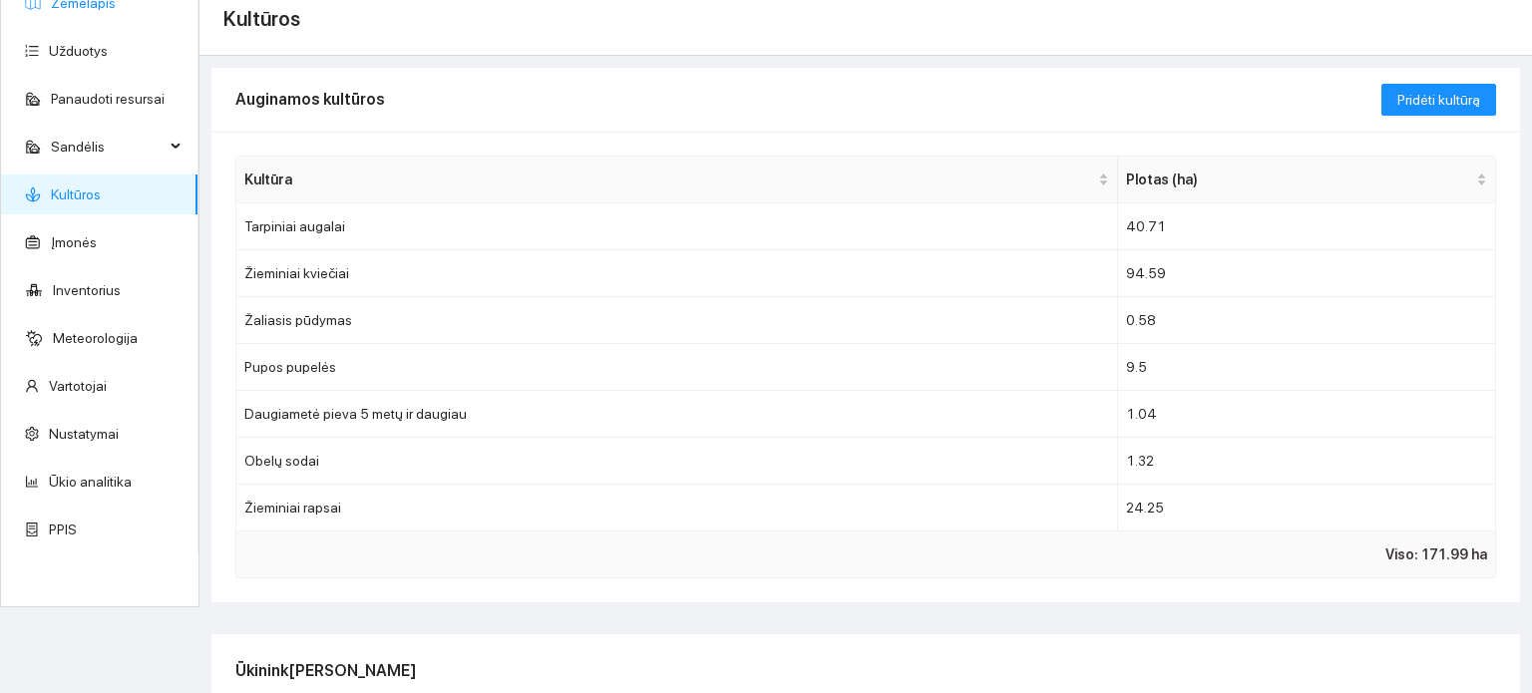
click at [102, 7] on link "Žemėlapis" at bounding box center [83, 3] width 65 height 16
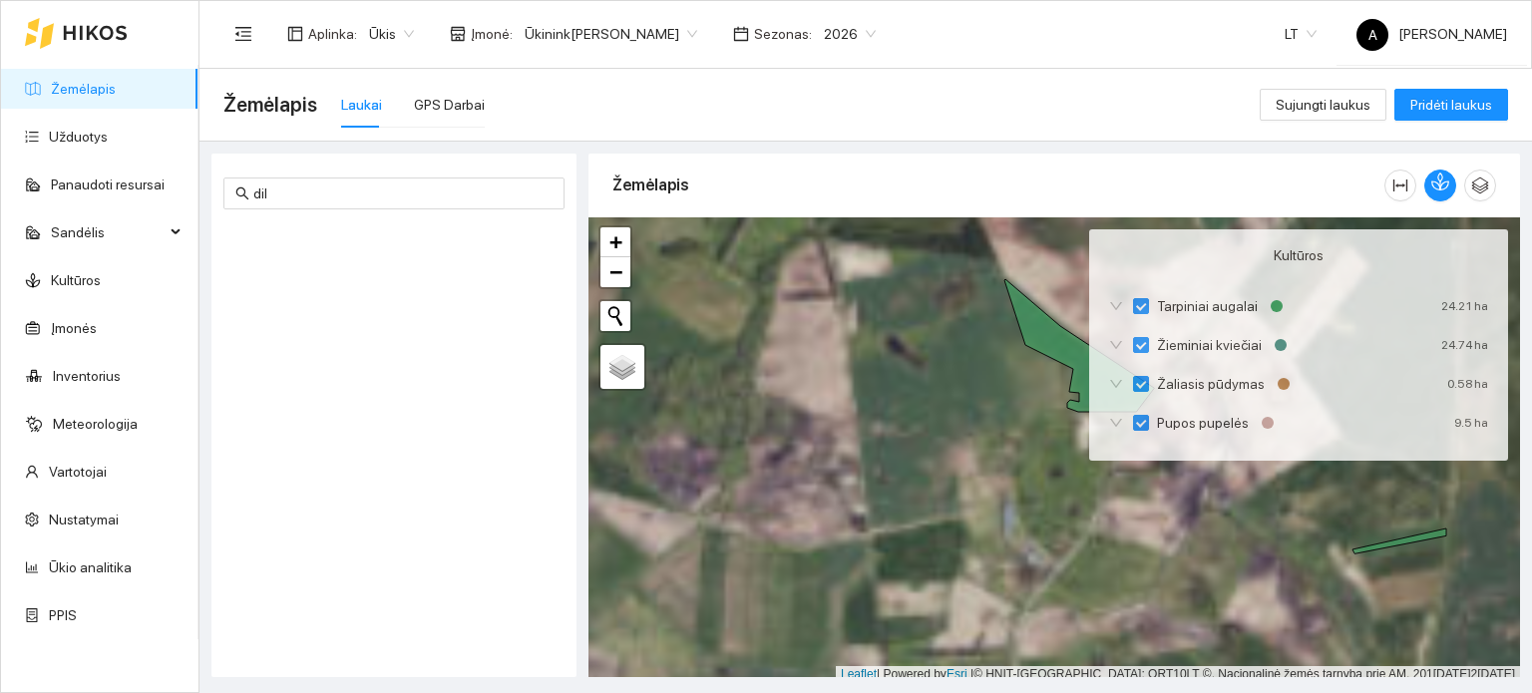
scroll to position [5, 0]
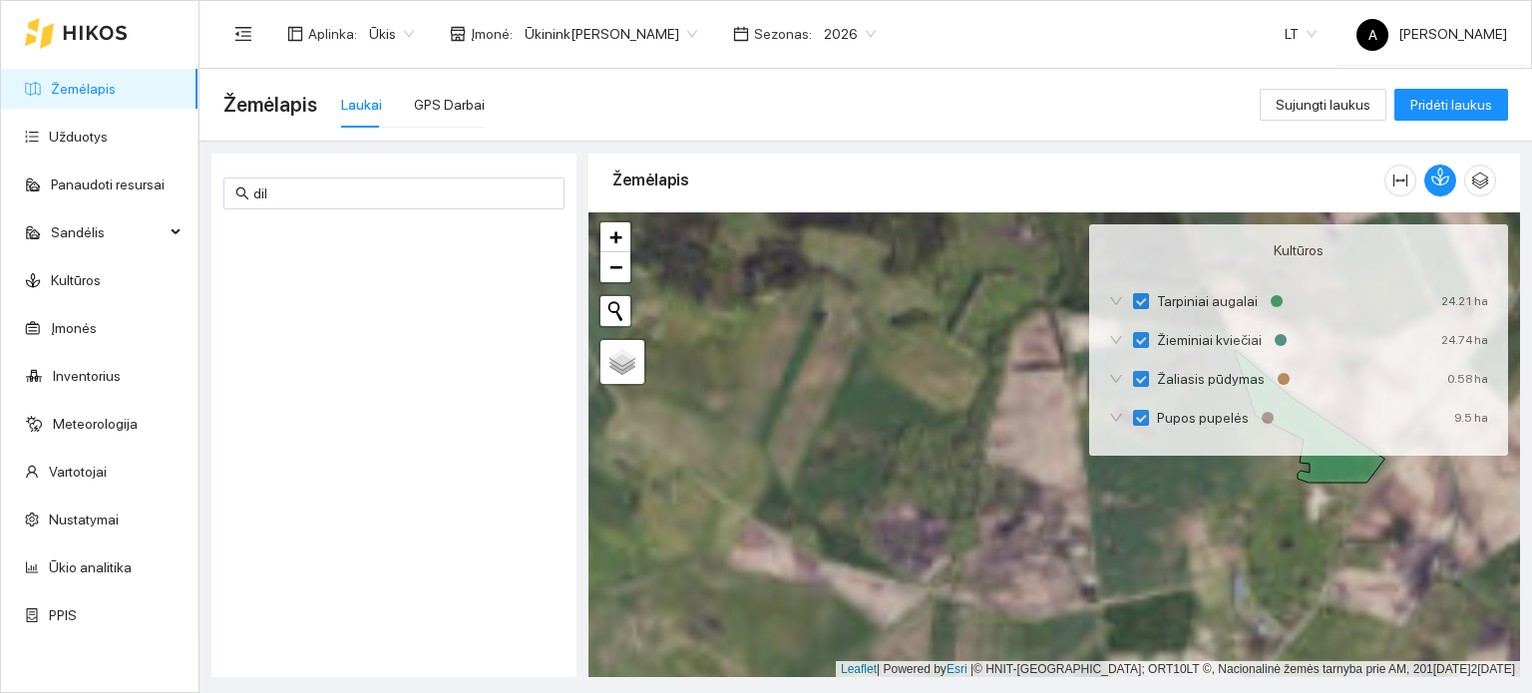
drag, startPoint x: 891, startPoint y: 354, endPoint x: 1157, endPoint y: 473, distance: 291.6
click at [1157, 473] on div "+ − Nieko nerasta. Bandykite dar kartą. Žemėlapis Palydovas Leaflet | Powered b…" at bounding box center [1055, 446] width 932 height 466
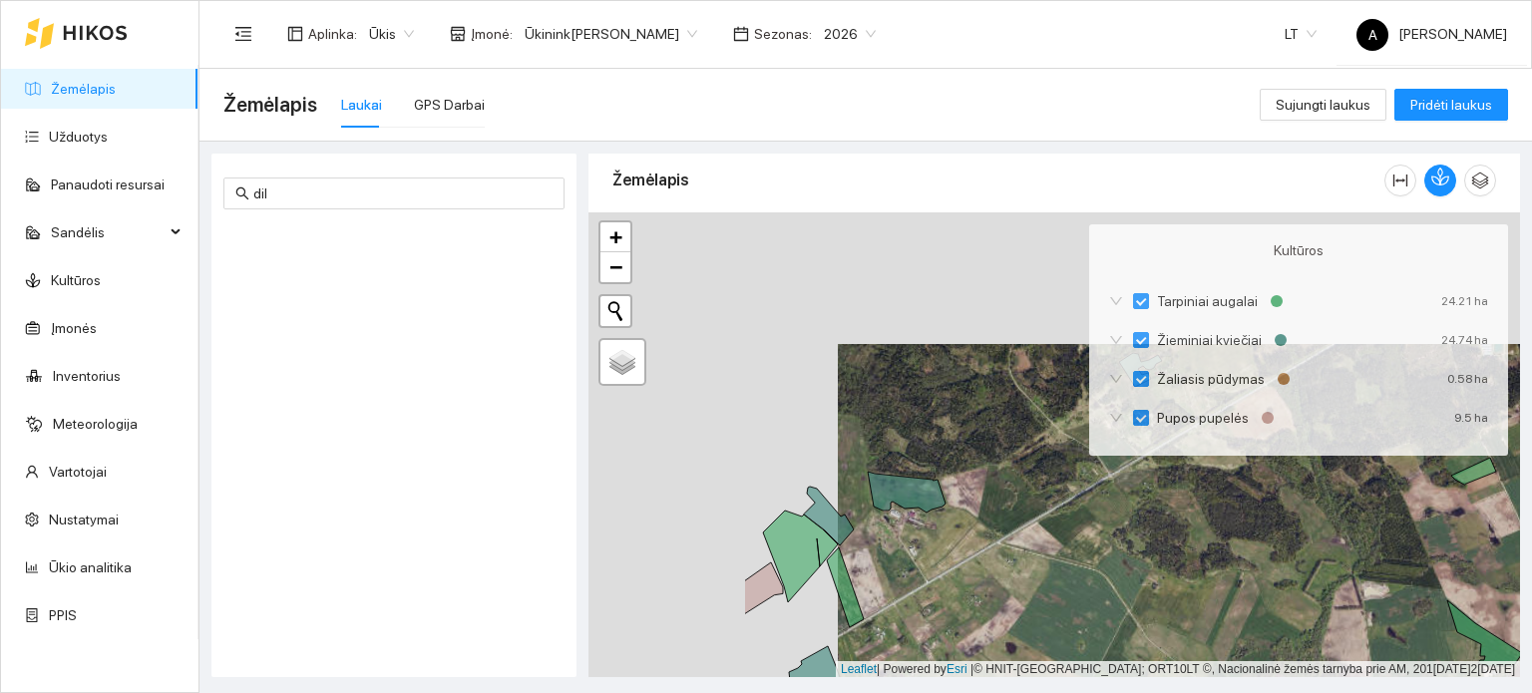
drag, startPoint x: 897, startPoint y: 465, endPoint x: 1146, endPoint y: 597, distance: 282.0
click at [1146, 597] on div "+ − Nieko nerasta. Bandykite dar kartą. Žemėlapis Palydovas Leaflet | Powered b…" at bounding box center [1055, 446] width 932 height 466
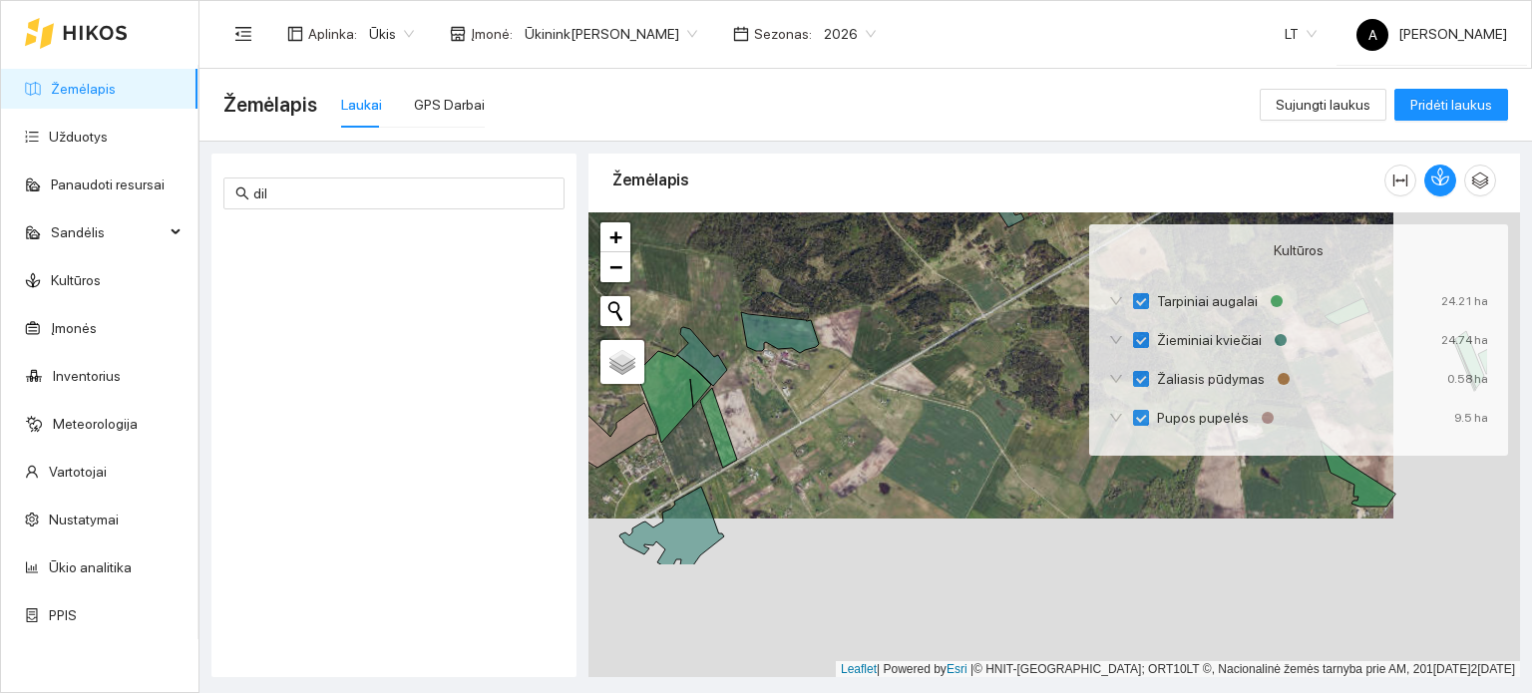
drag, startPoint x: 986, startPoint y: 556, endPoint x: 851, endPoint y: 393, distance: 211.2
click at [851, 393] on div "+ − Nieko nerasta. Bandykite dar kartą. Žemėlapis Palydovas Leaflet | Powered b…" at bounding box center [1055, 446] width 932 height 466
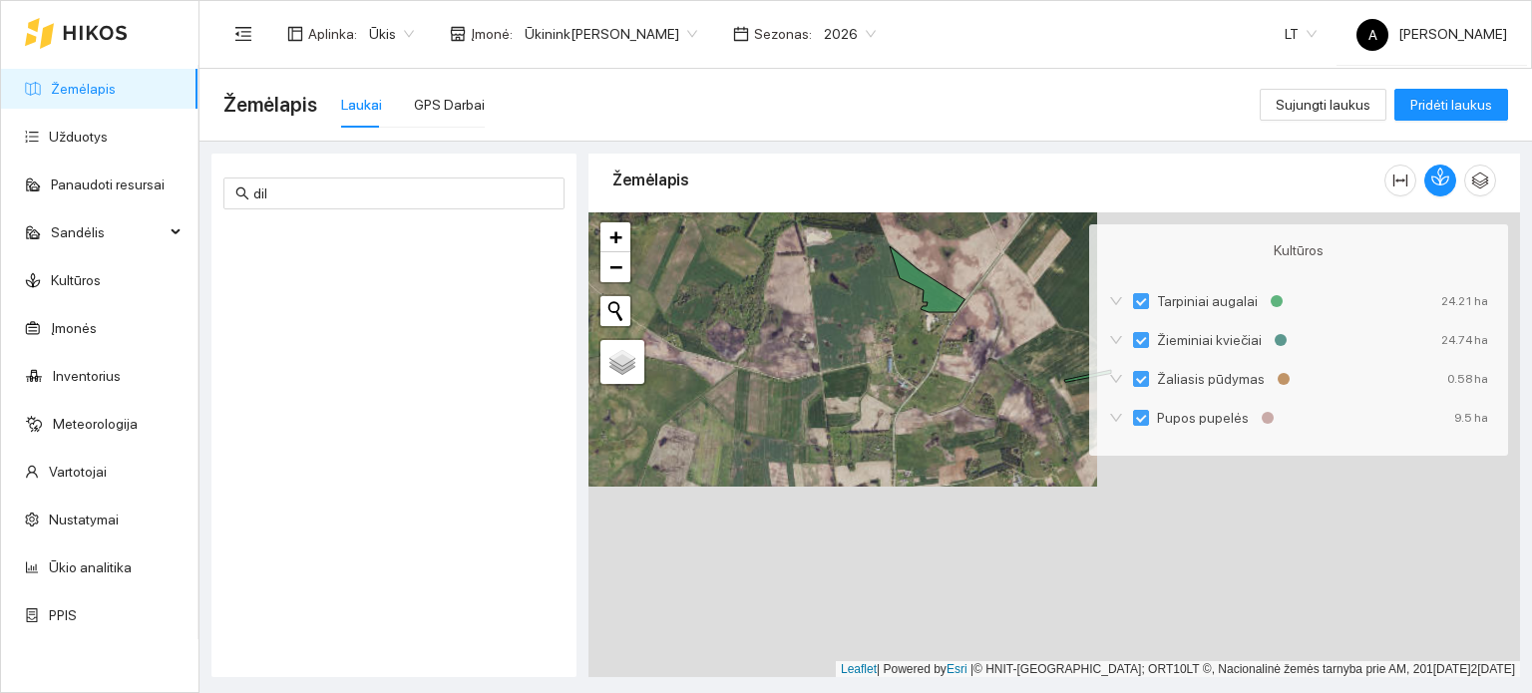
drag, startPoint x: 1097, startPoint y: 526, endPoint x: 668, endPoint y: 331, distance: 471.0
click at [668, 331] on div "+ − Nieko nerasta. Bandykite dar kartą. Žemėlapis Palydovas Leaflet | Powered b…" at bounding box center [1055, 446] width 932 height 466
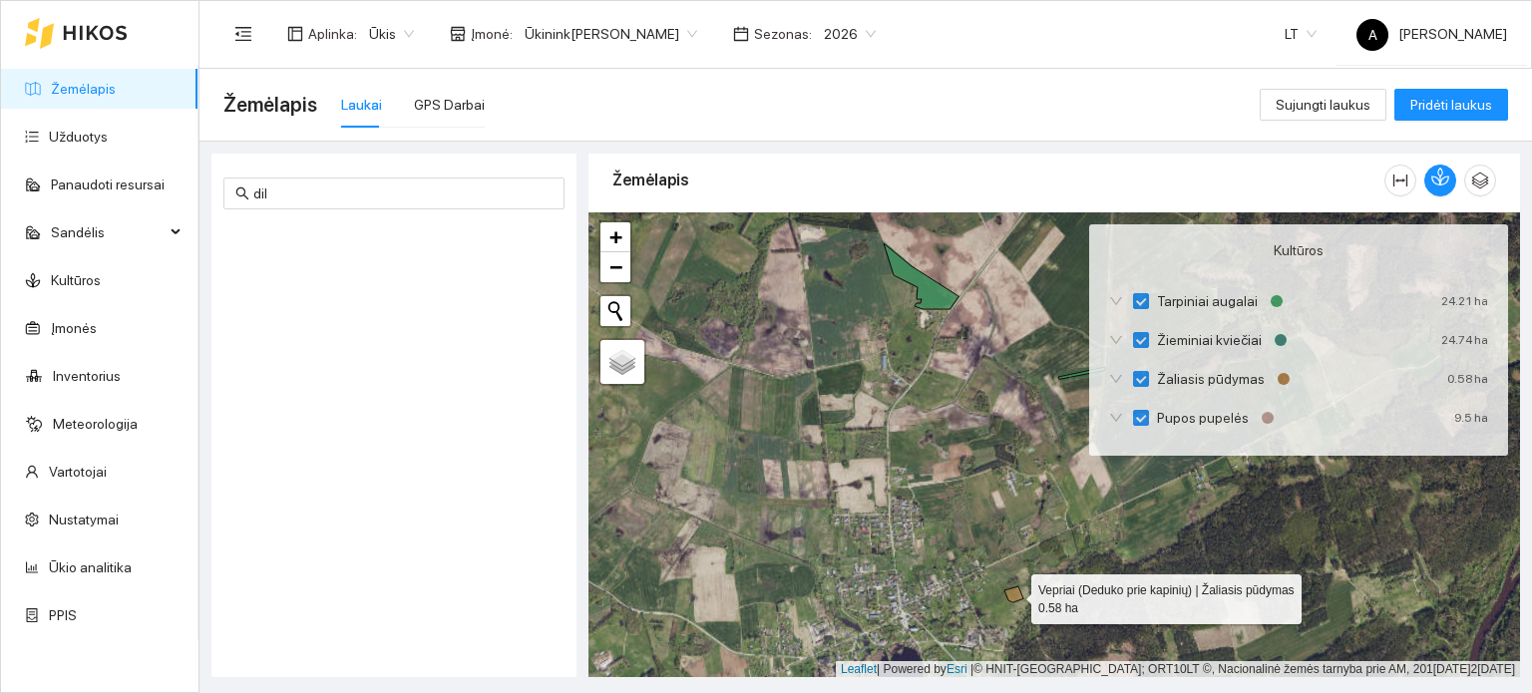
click at [1016, 597] on icon at bounding box center [1014, 595] width 19 height 16
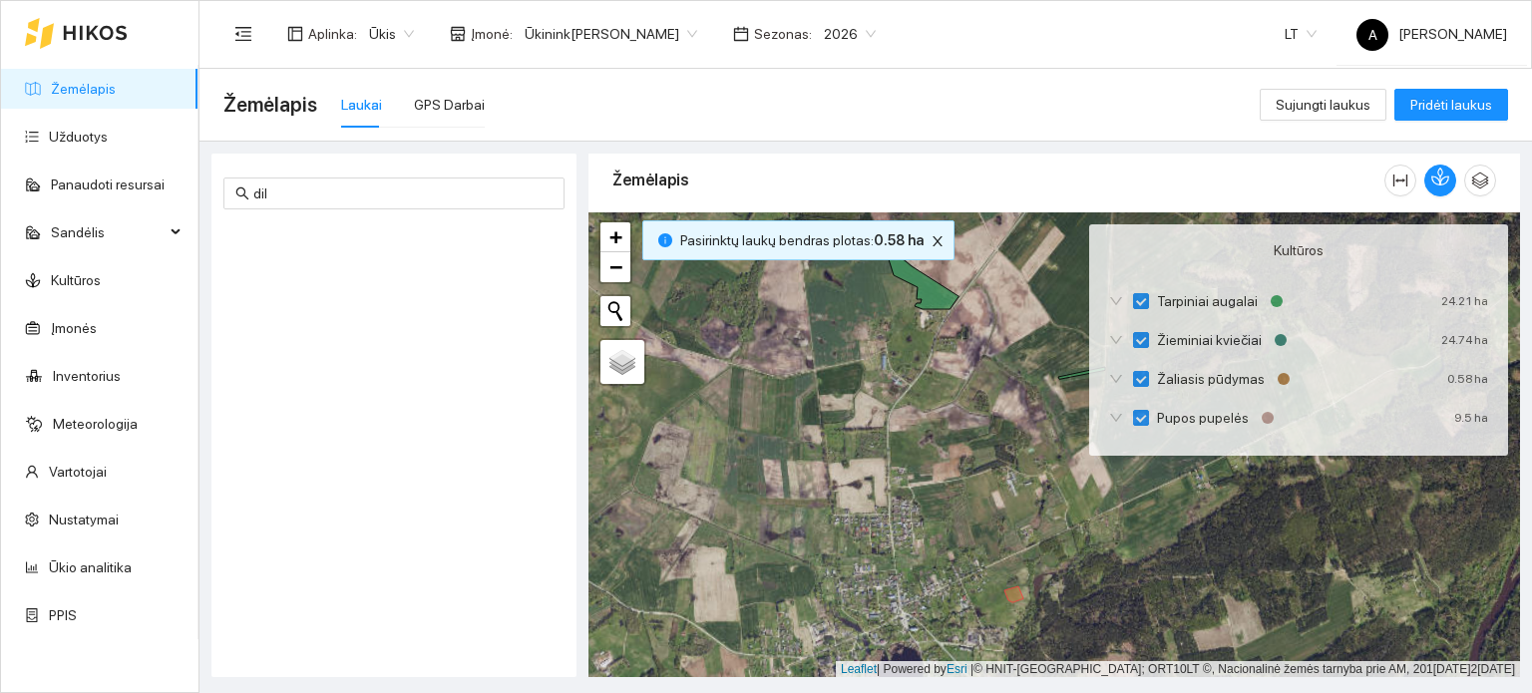
click at [874, 244] on b "0.58 ha" at bounding box center [899, 240] width 50 height 16
click at [915, 238] on div "Pasirinktų laukų bendras plotas : 0.58 ha" at bounding box center [798, 240] width 312 height 40
click at [1449, 176] on icon "button" at bounding box center [1444, 177] width 11 height 17
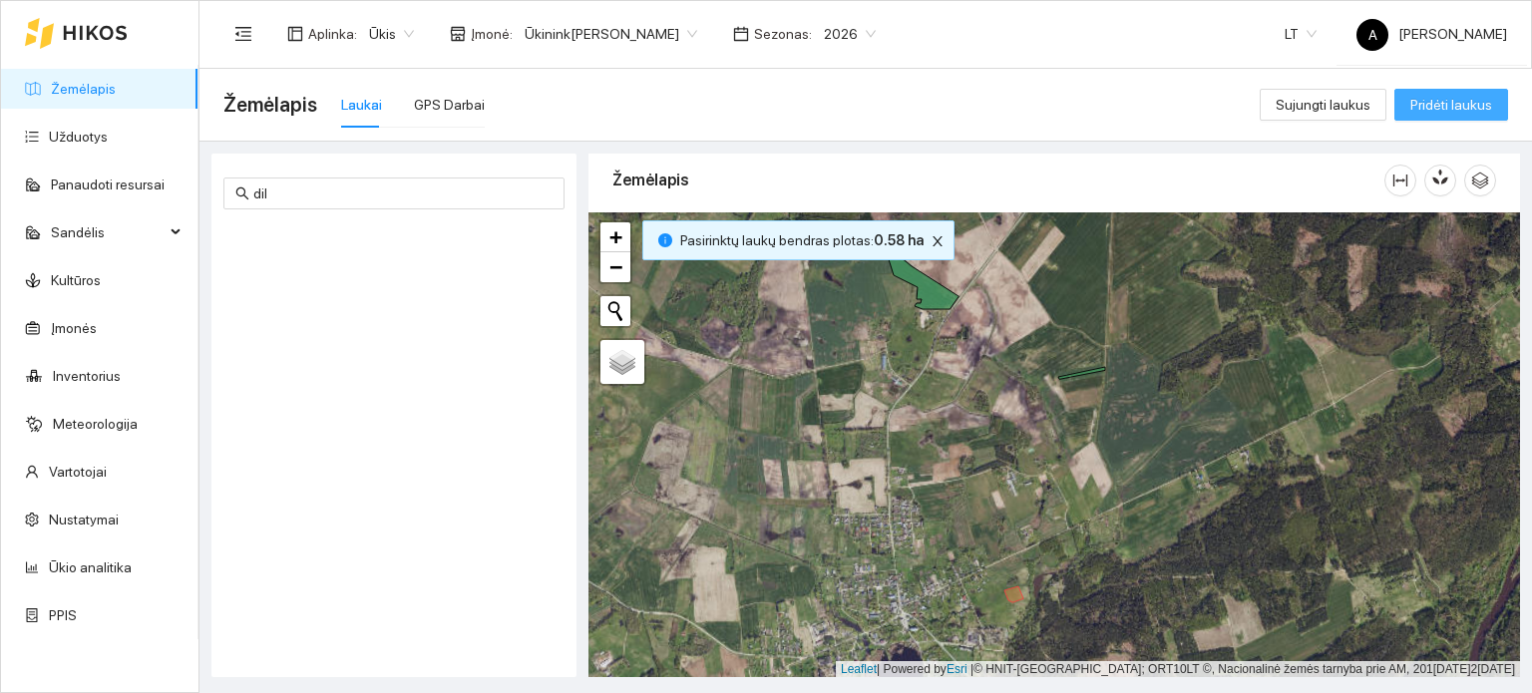
click at [1479, 103] on span "Pridėti laukus" at bounding box center [1452, 105] width 82 height 22
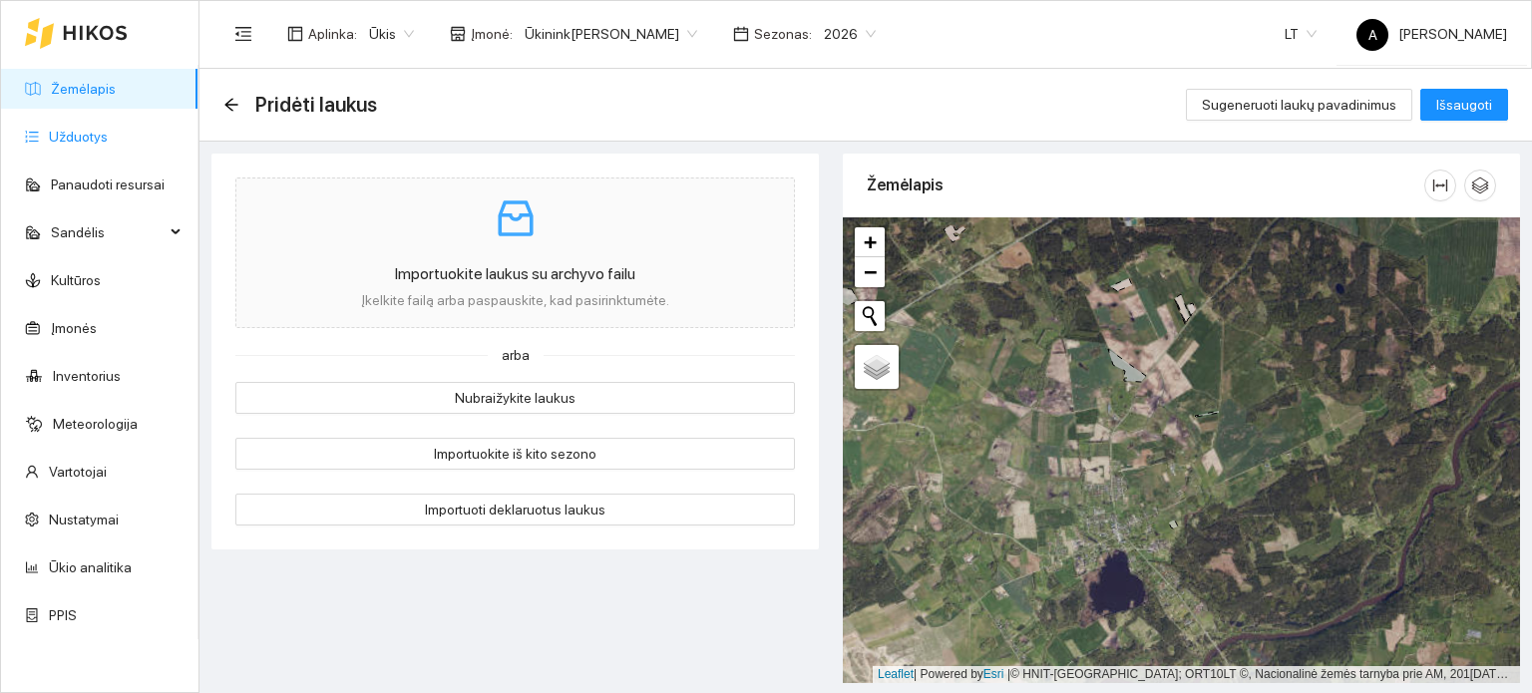
click at [49, 145] on link "Užduotys" at bounding box center [78, 137] width 59 height 16
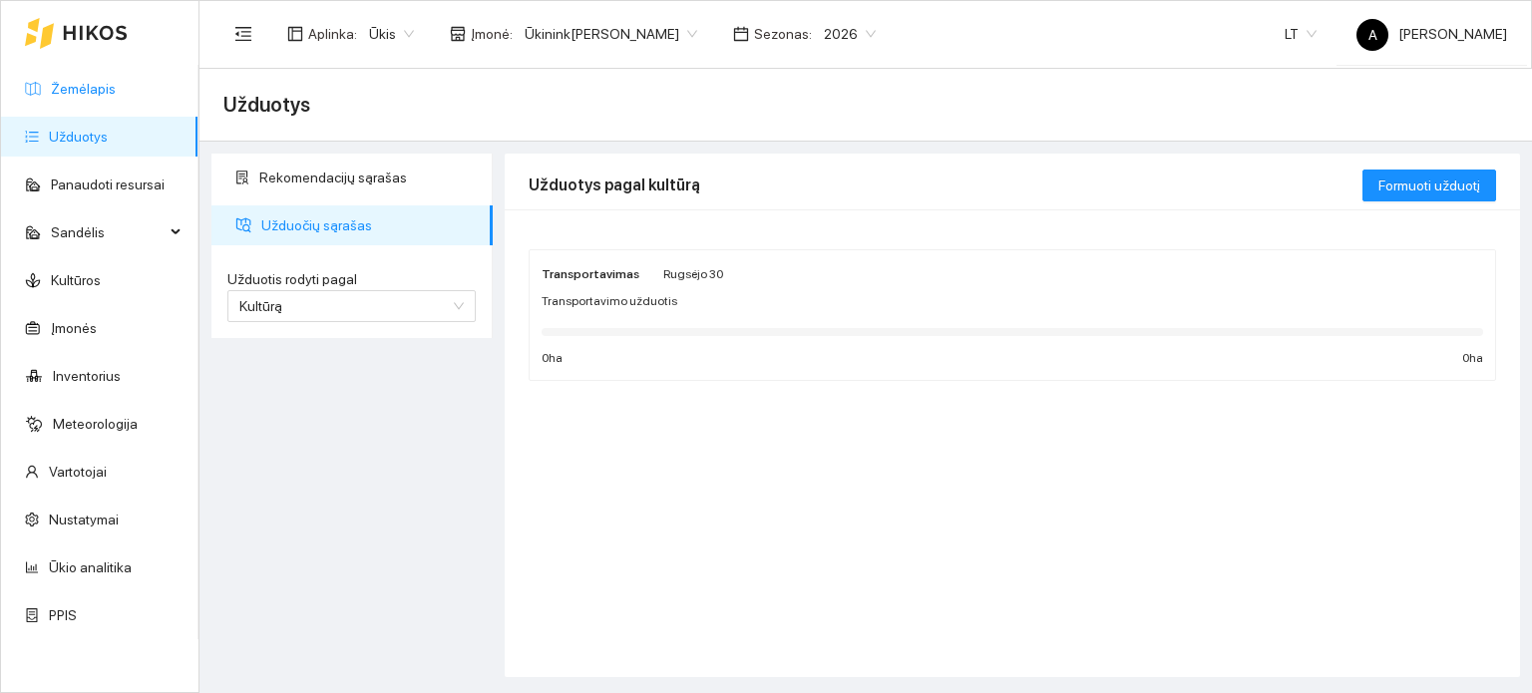
click at [82, 85] on link "Žemėlapis" at bounding box center [83, 89] width 65 height 16
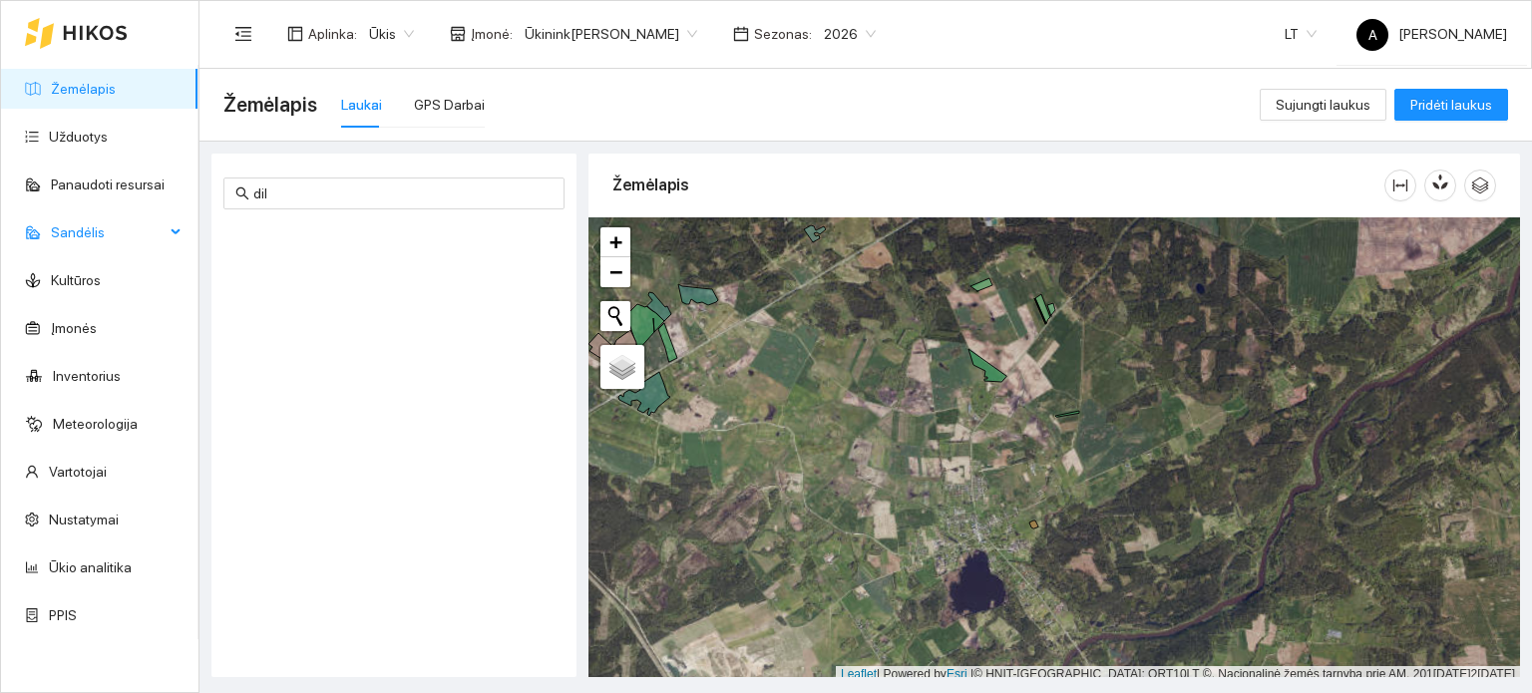
click at [68, 222] on span "Sandėlis" at bounding box center [108, 233] width 114 height 40
click at [83, 139] on link "Užduotys" at bounding box center [78, 137] width 59 height 16
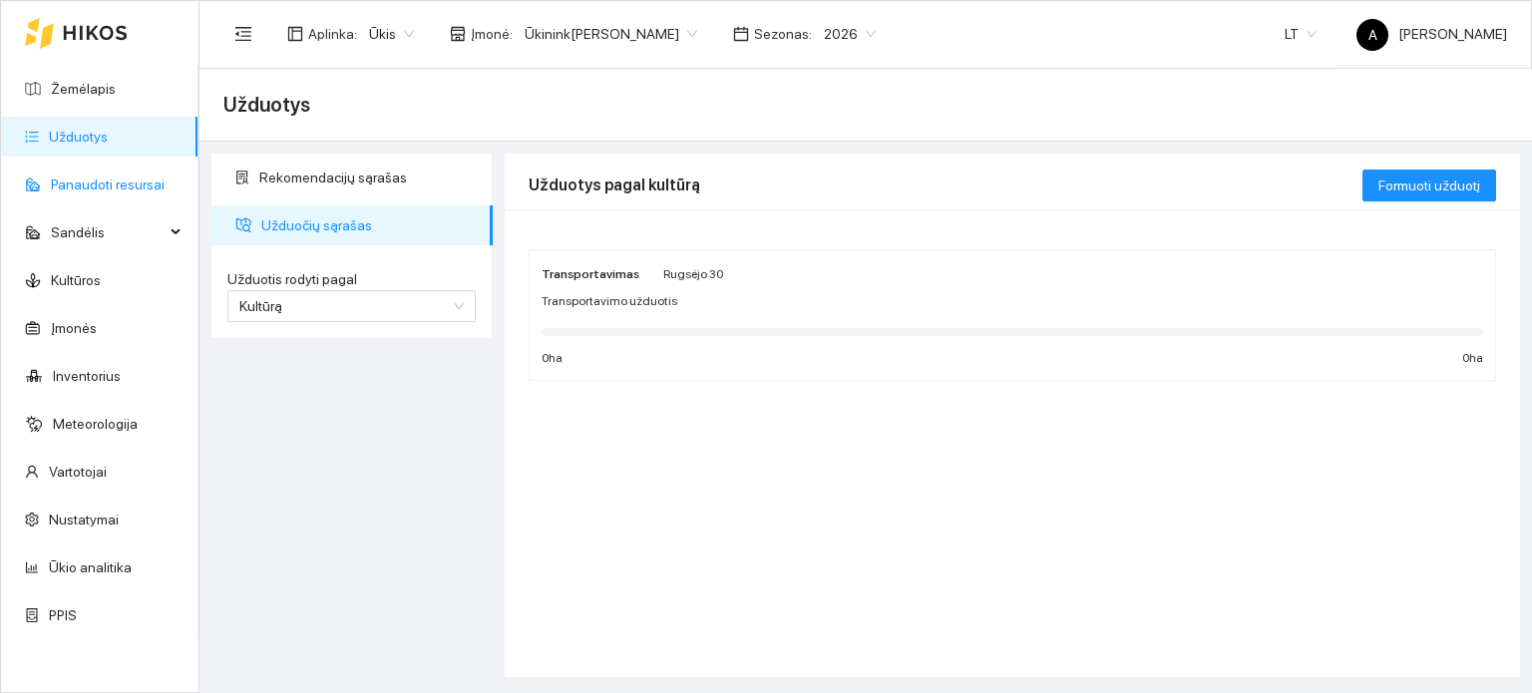
click at [102, 177] on link "Panaudoti resursai" at bounding box center [108, 185] width 114 height 16
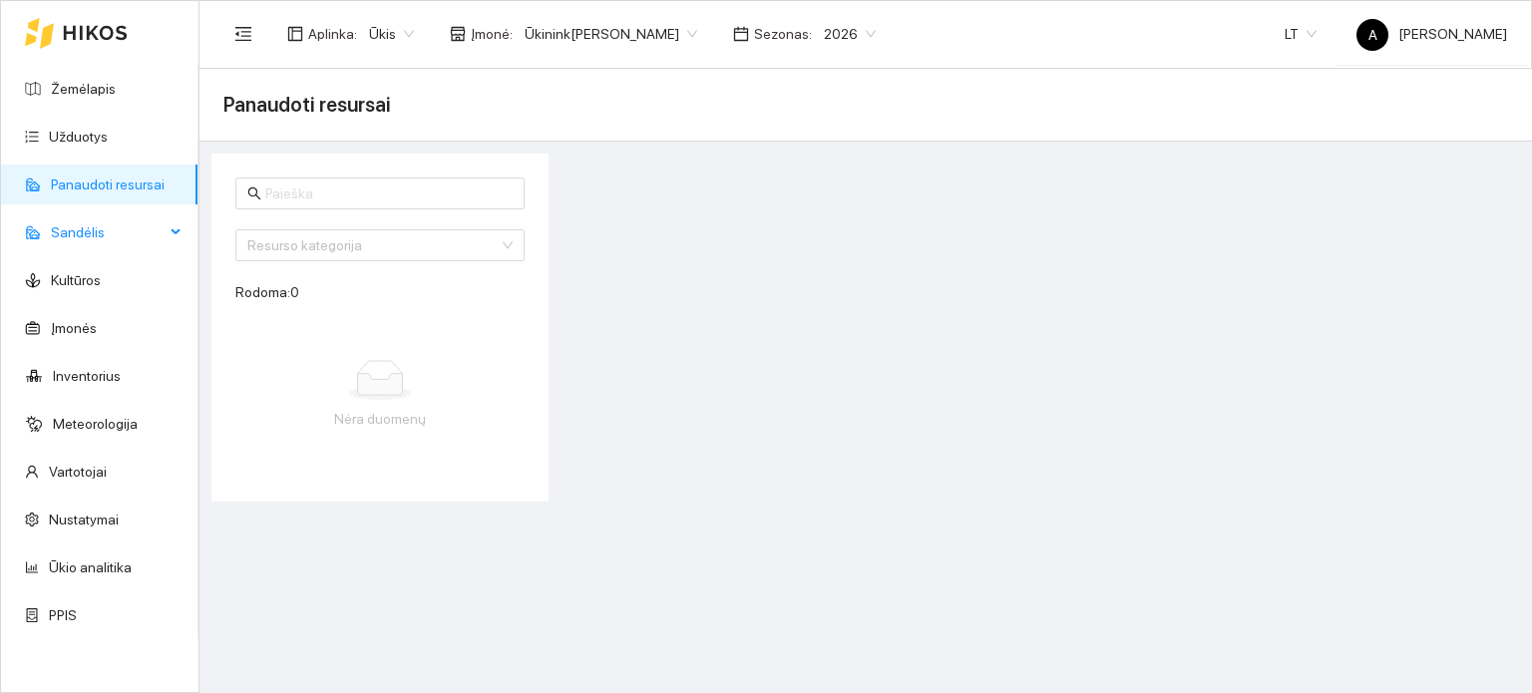
click at [83, 235] on span "Sandėlis" at bounding box center [108, 233] width 114 height 40
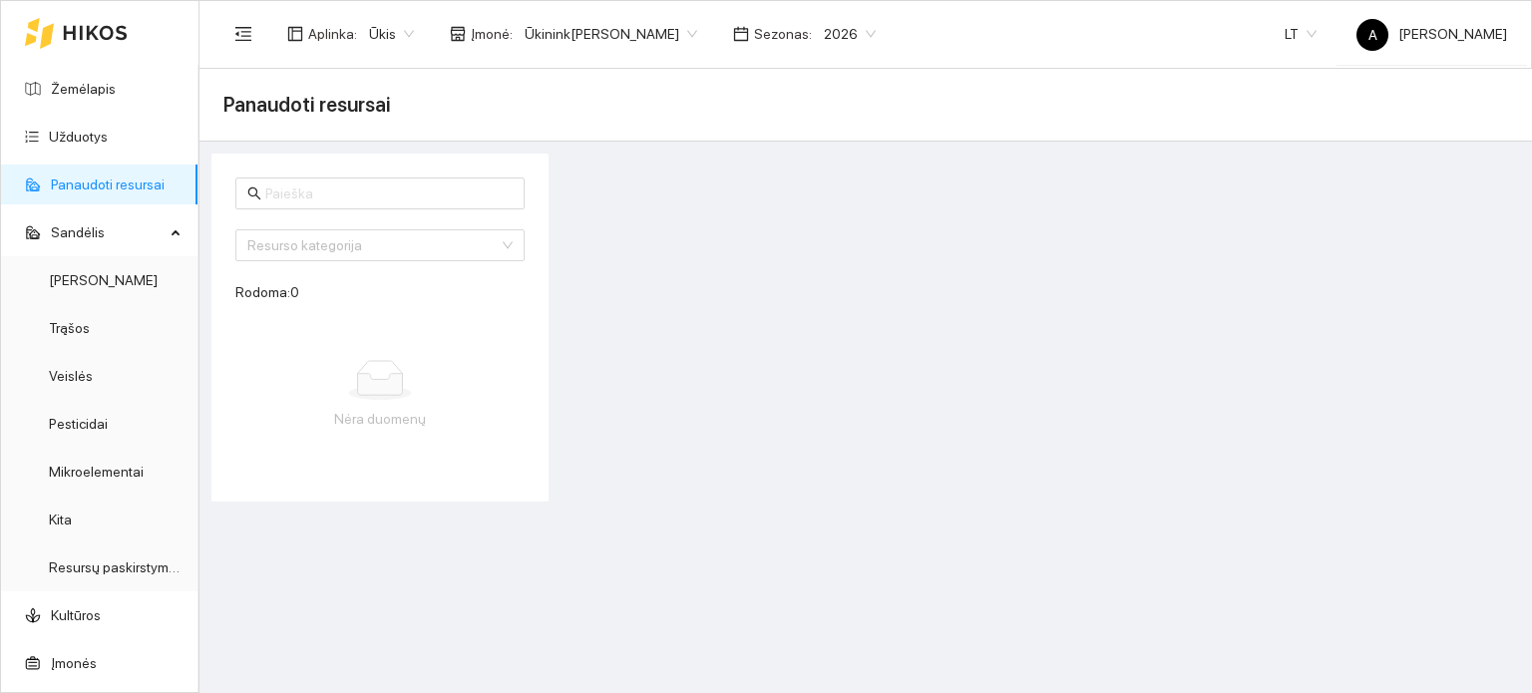
click at [93, 190] on link "Panaudoti resursai" at bounding box center [108, 185] width 114 height 16
click at [91, 81] on link "Žemėlapis" at bounding box center [83, 89] width 65 height 16
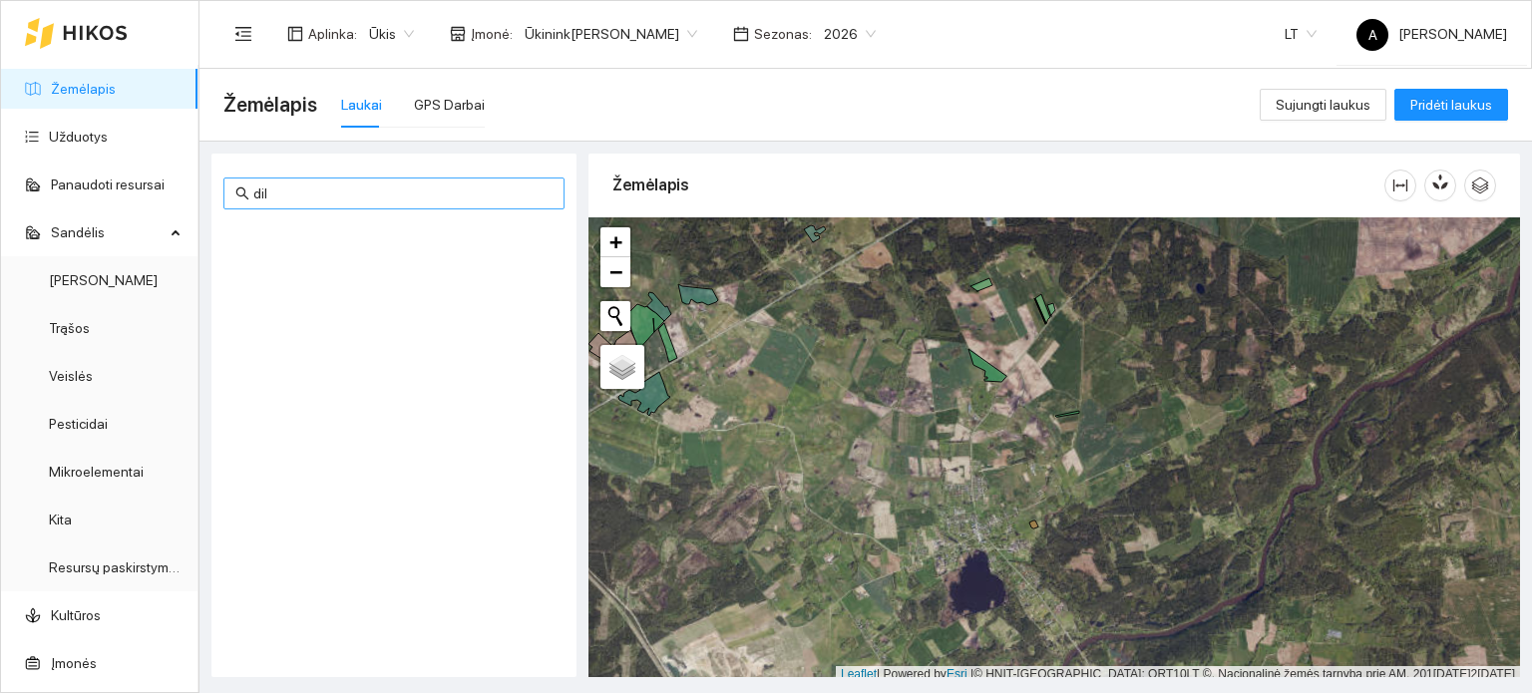
click at [439, 199] on input "dil" at bounding box center [402, 194] width 299 height 22
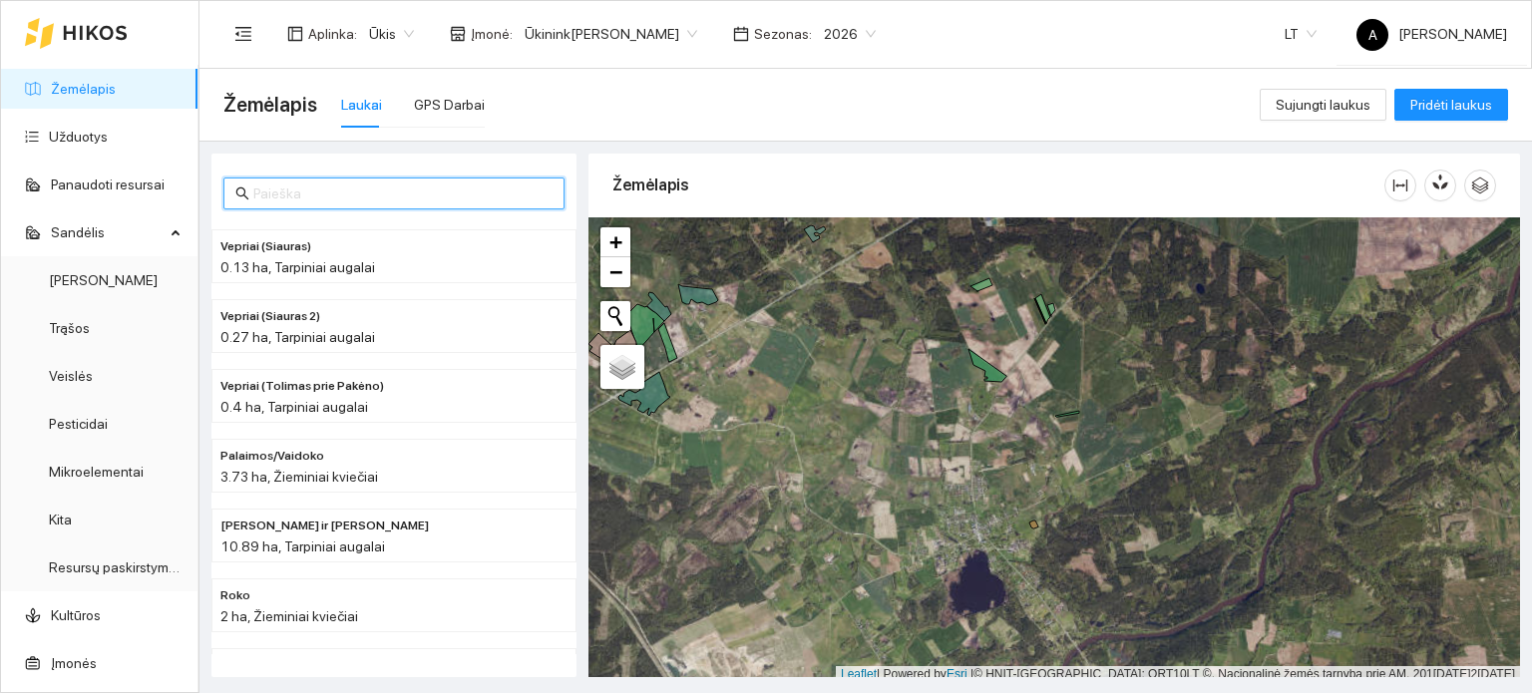
scroll to position [5, 0]
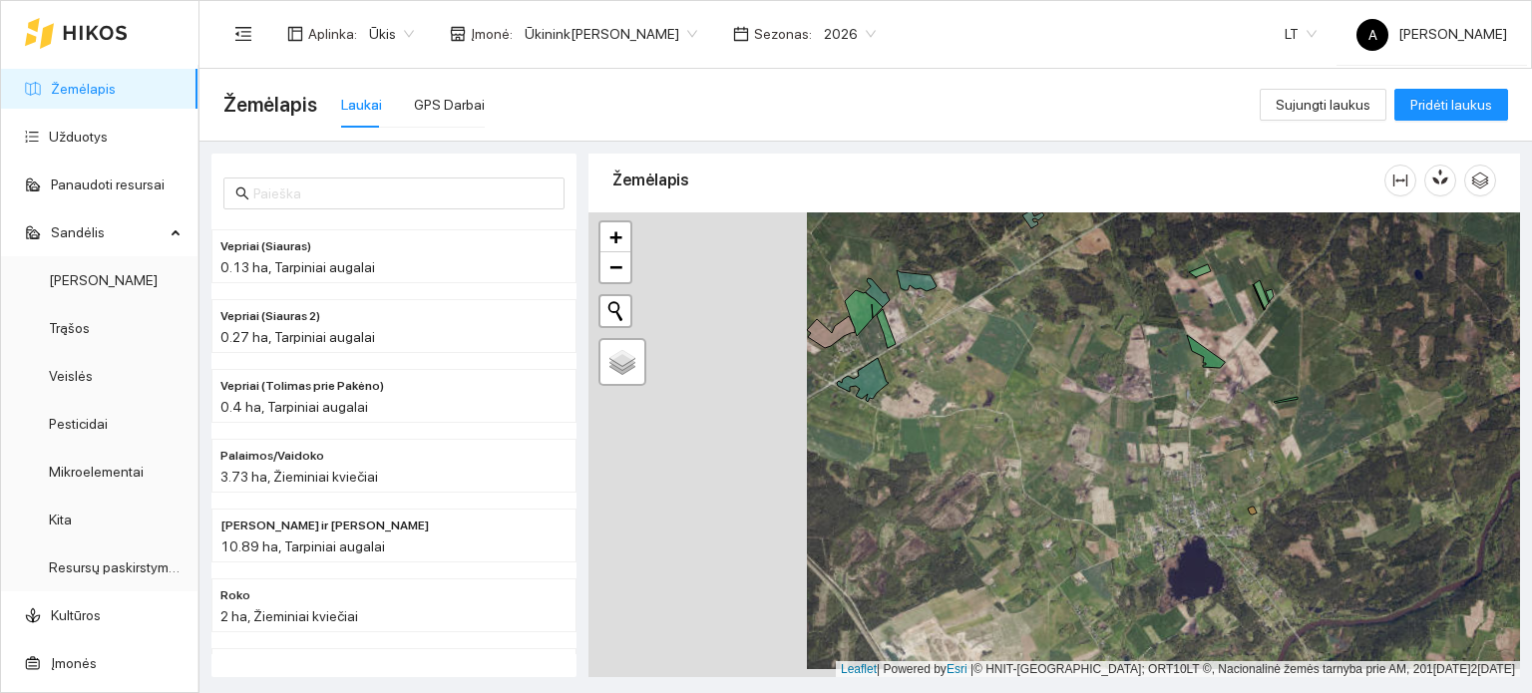
drag, startPoint x: 721, startPoint y: 341, endPoint x: 971, endPoint y: 362, distance: 250.3
click at [971, 362] on div "+ − Nieko nerasta. Bandykite dar kartą. Žemėlapis Palydovas Leaflet | Powered b…" at bounding box center [1055, 446] width 932 height 466
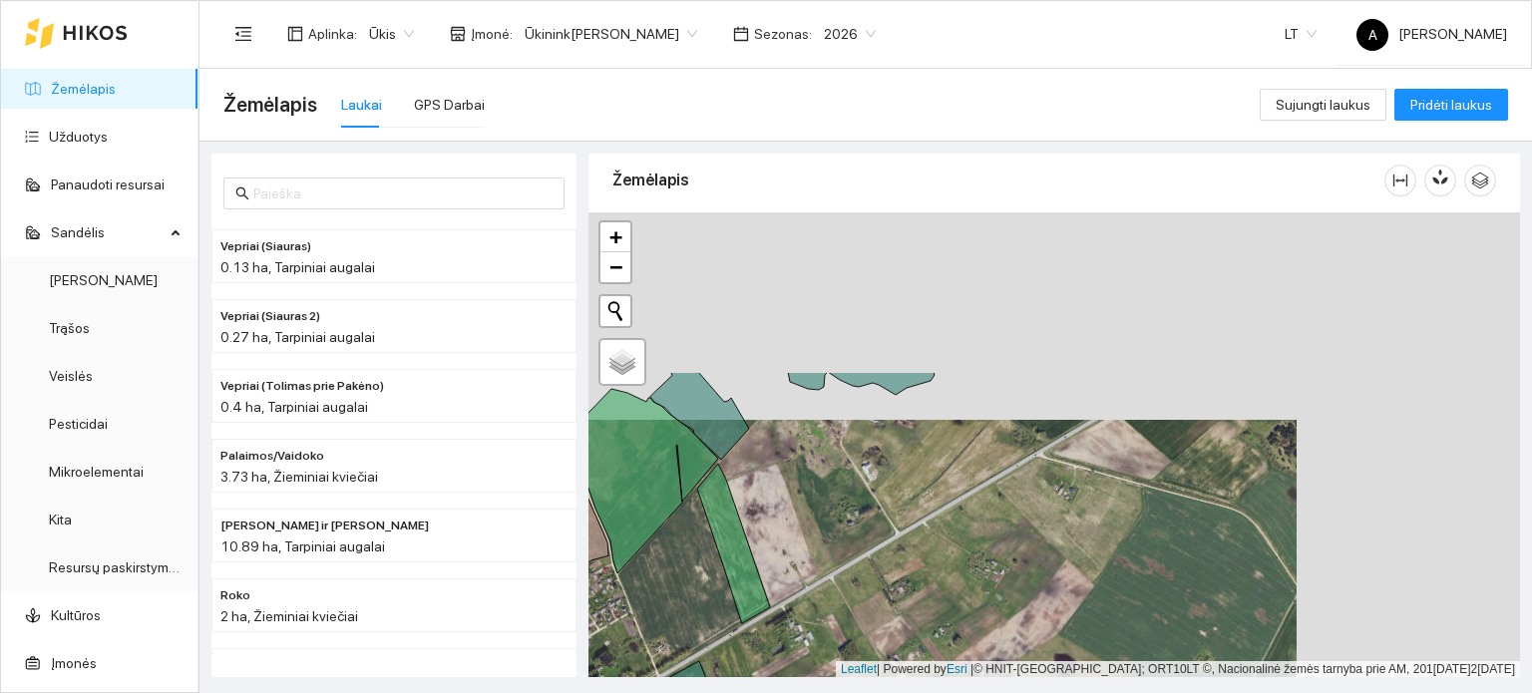
drag, startPoint x: 1062, startPoint y: 359, endPoint x: 838, endPoint y: 567, distance: 305.0
click at [838, 567] on div "+ − Nieko nerasta. Bandykite dar kartą. Žemėlapis Palydovas Leaflet | Powered b…" at bounding box center [1055, 446] width 932 height 466
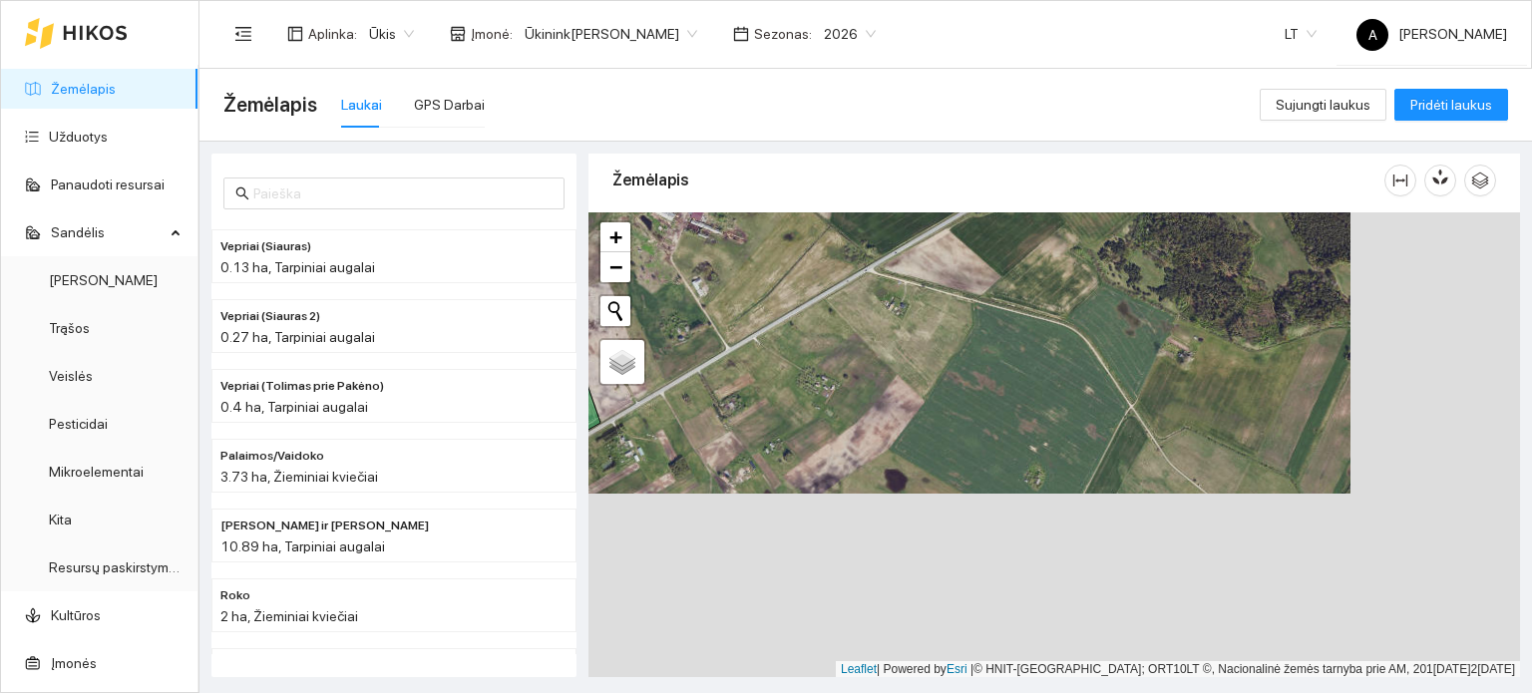
drag, startPoint x: 882, startPoint y: 416, endPoint x: 811, endPoint y: 332, distance: 109.7
click at [811, 332] on div "+ − Nieko nerasta. Bandykite dar kartą. Žemėlapis Palydovas Leaflet | Powered b…" at bounding box center [1055, 446] width 932 height 466
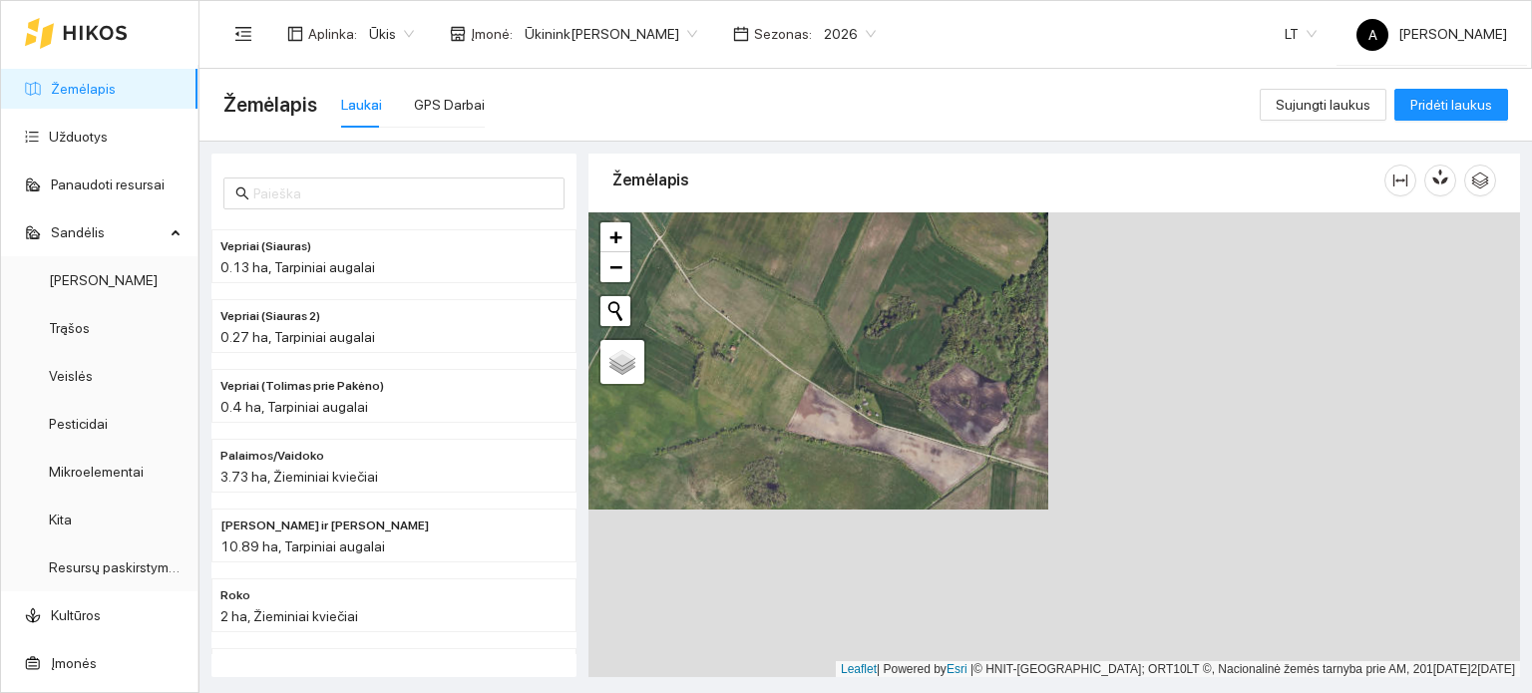
drag, startPoint x: 1241, startPoint y: 452, endPoint x: 769, endPoint y: 283, distance: 501.1
click at [769, 283] on div "+ − Nieko nerasta. Bandykite dar kartą. Žemėlapis Palydovas Leaflet | Powered b…" at bounding box center [1055, 446] width 932 height 466
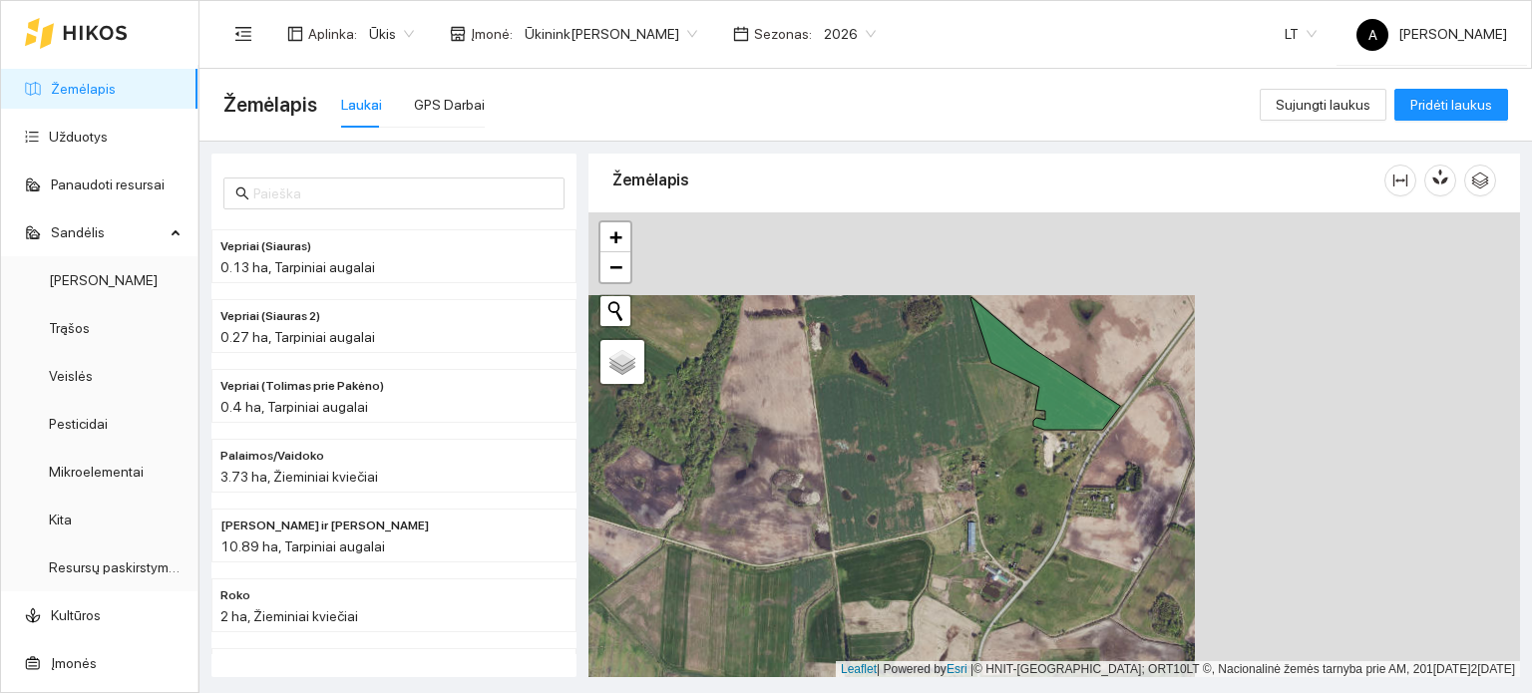
drag, startPoint x: 1148, startPoint y: 383, endPoint x: 667, endPoint y: 549, distance: 508.6
click at [667, 549] on div "+ − Nieko nerasta. Bandykite dar kartą. Žemėlapis Palydovas Leaflet | Powered b…" at bounding box center [1055, 446] width 932 height 466
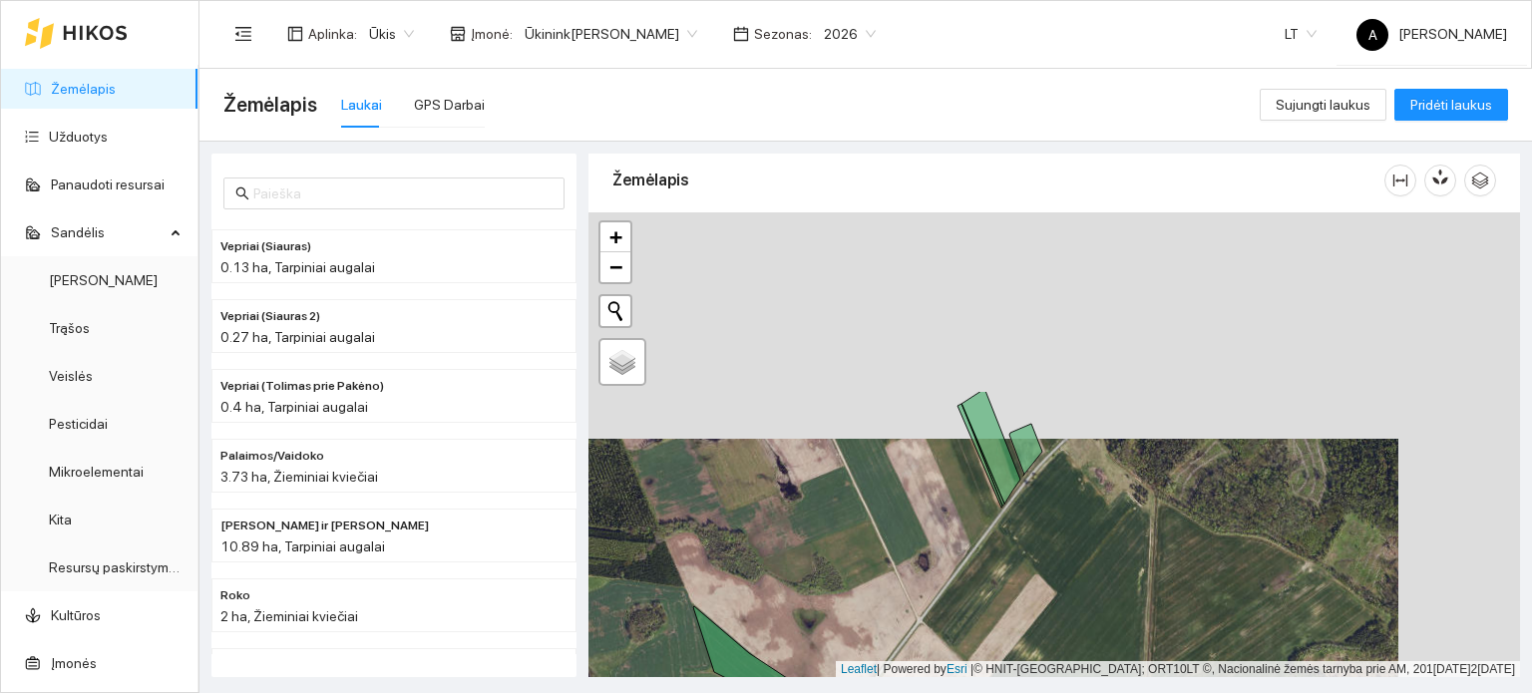
drag, startPoint x: 1154, startPoint y: 317, endPoint x: 1033, endPoint y: 539, distance: 252.7
click at [1033, 539] on div "+ − Nieko nerasta. Bandykite dar kartą. Žemėlapis Palydovas Leaflet | Powered b…" at bounding box center [1055, 446] width 932 height 466
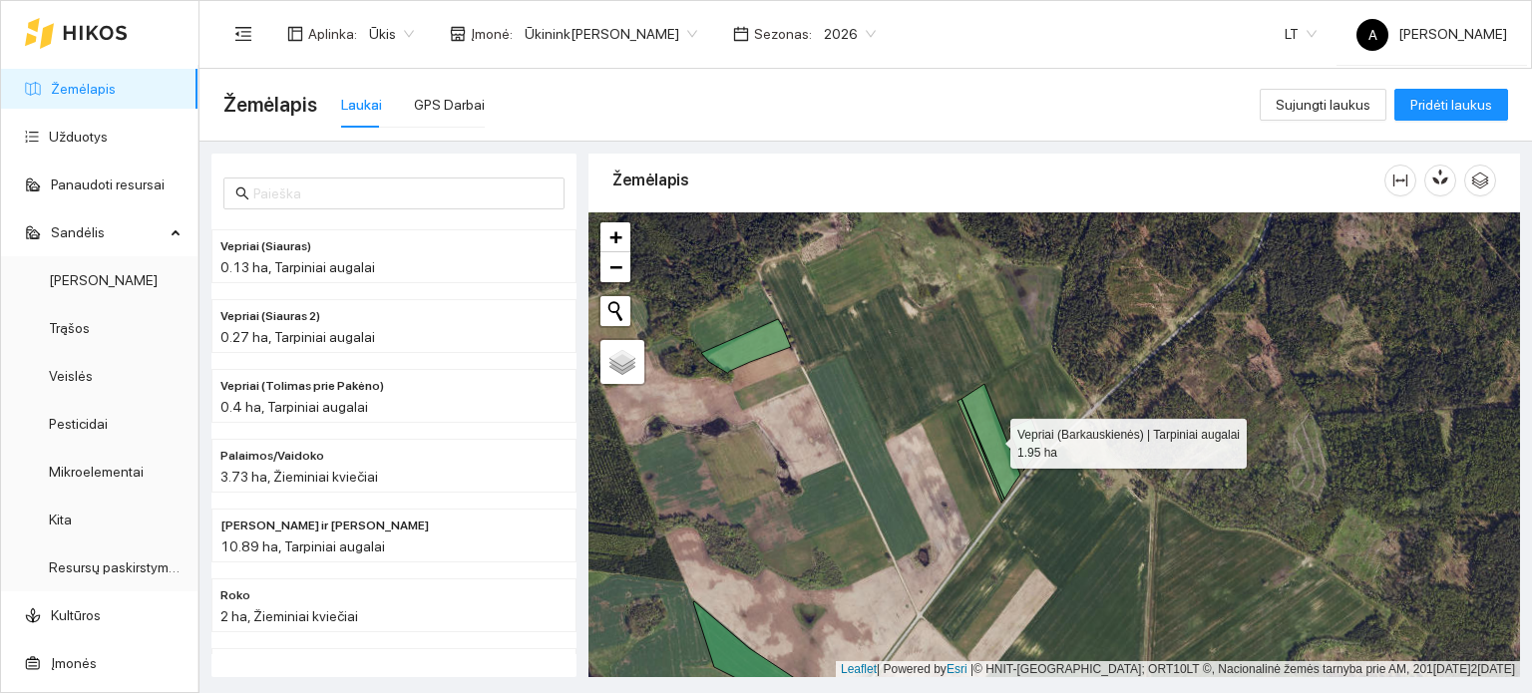
click at [1014, 459] on icon at bounding box center [991, 441] width 59 height 115
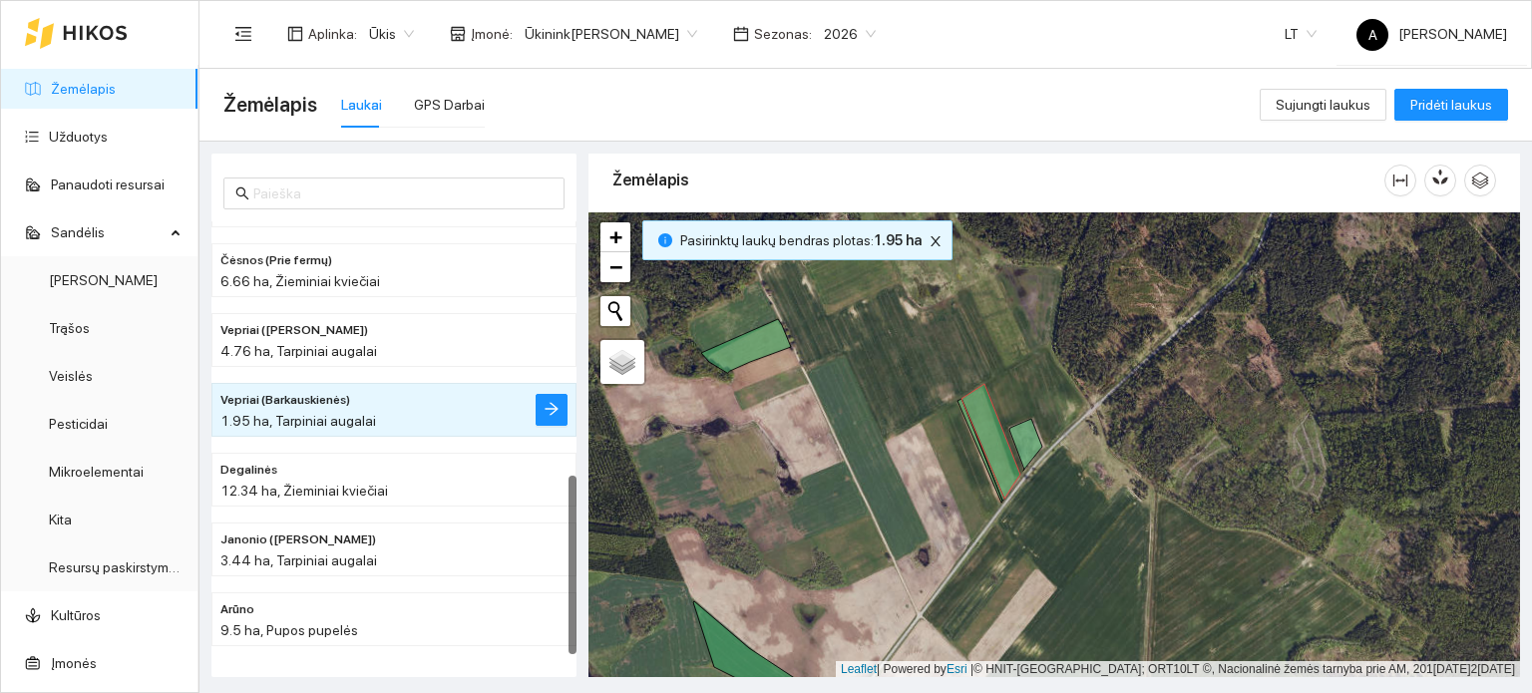
click at [1080, 540] on div "+ − Nieko nerasta. Bandykite dar kartą. Žemėlapis Palydovas Leaflet | Powered b…" at bounding box center [1055, 446] width 932 height 466
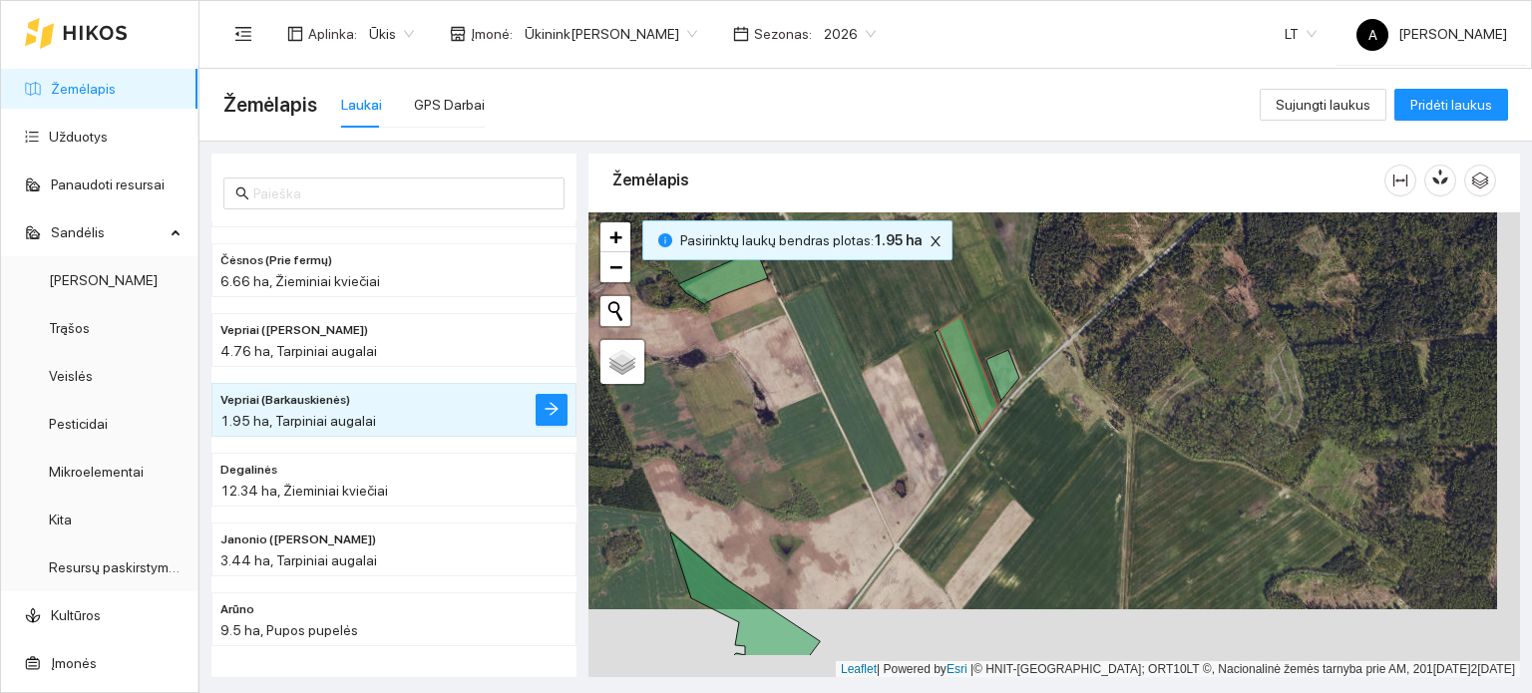
drag, startPoint x: 1071, startPoint y: 551, endPoint x: 900, endPoint y: 202, distance: 389.1
click at [900, 202] on div "Žemėlapis + − Nieko nerasta. Bandykite dar kartą. Žemėlapis Palydovas Leaflet |…" at bounding box center [1055, 411] width 932 height 524
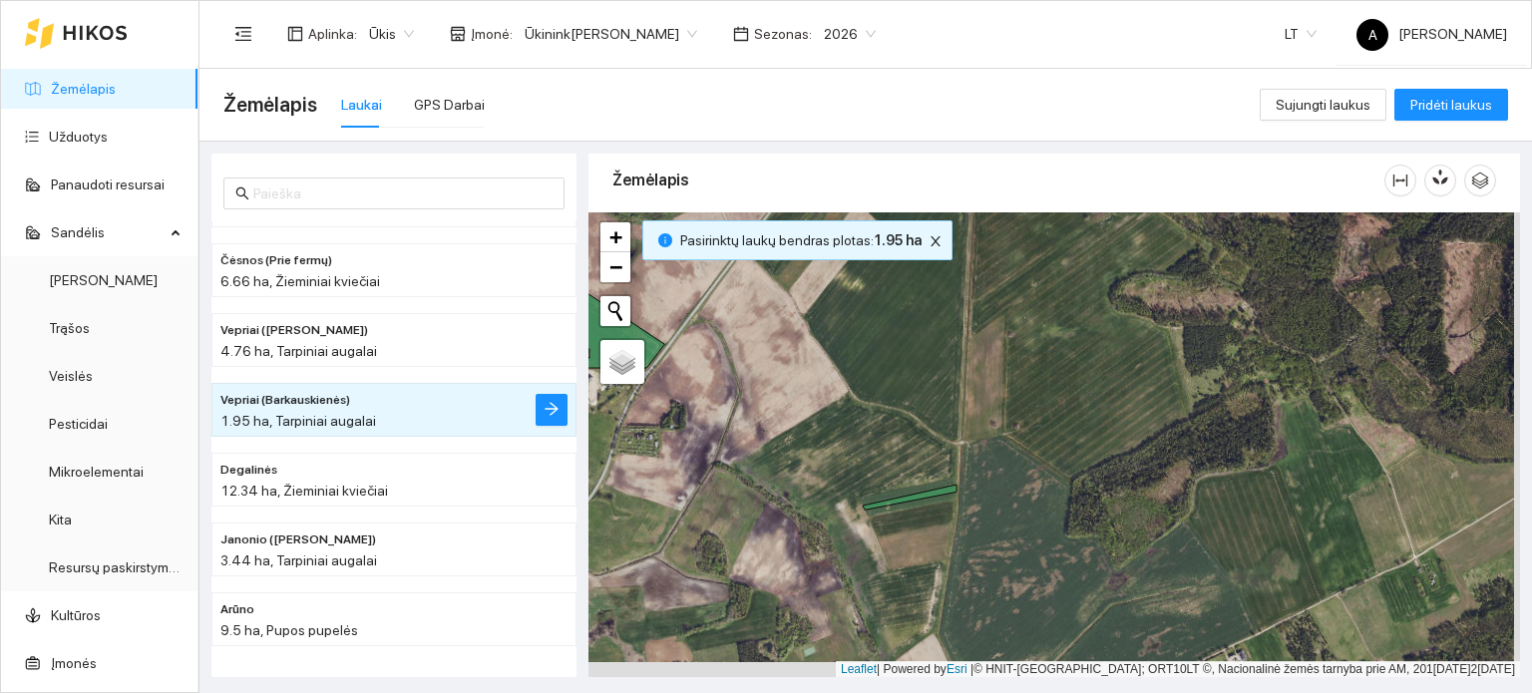
drag, startPoint x: 1010, startPoint y: 579, endPoint x: 941, endPoint y: 332, distance: 255.9
click at [941, 332] on div "+ − Nieko nerasta. Bandykite dar kartą. Žemėlapis Palydovas Leaflet | Powered b…" at bounding box center [1055, 446] width 932 height 466
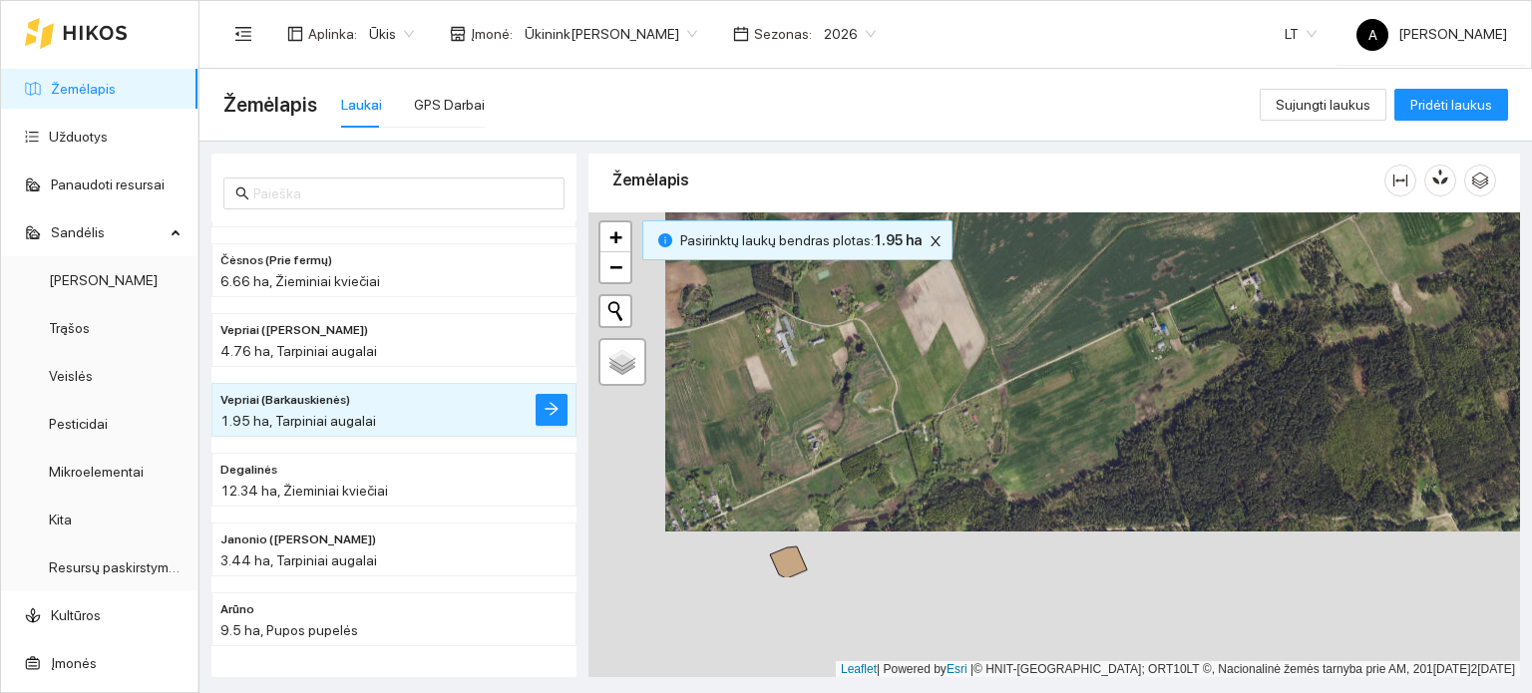
drag, startPoint x: 872, startPoint y: 533, endPoint x: 1149, endPoint y: 196, distance: 436.6
click at [1149, 196] on div "Žemėlapis + − Nieko nerasta. Bandykite dar kartą. Žemėlapis Palydovas Leaflet |…" at bounding box center [1055, 411] width 932 height 524
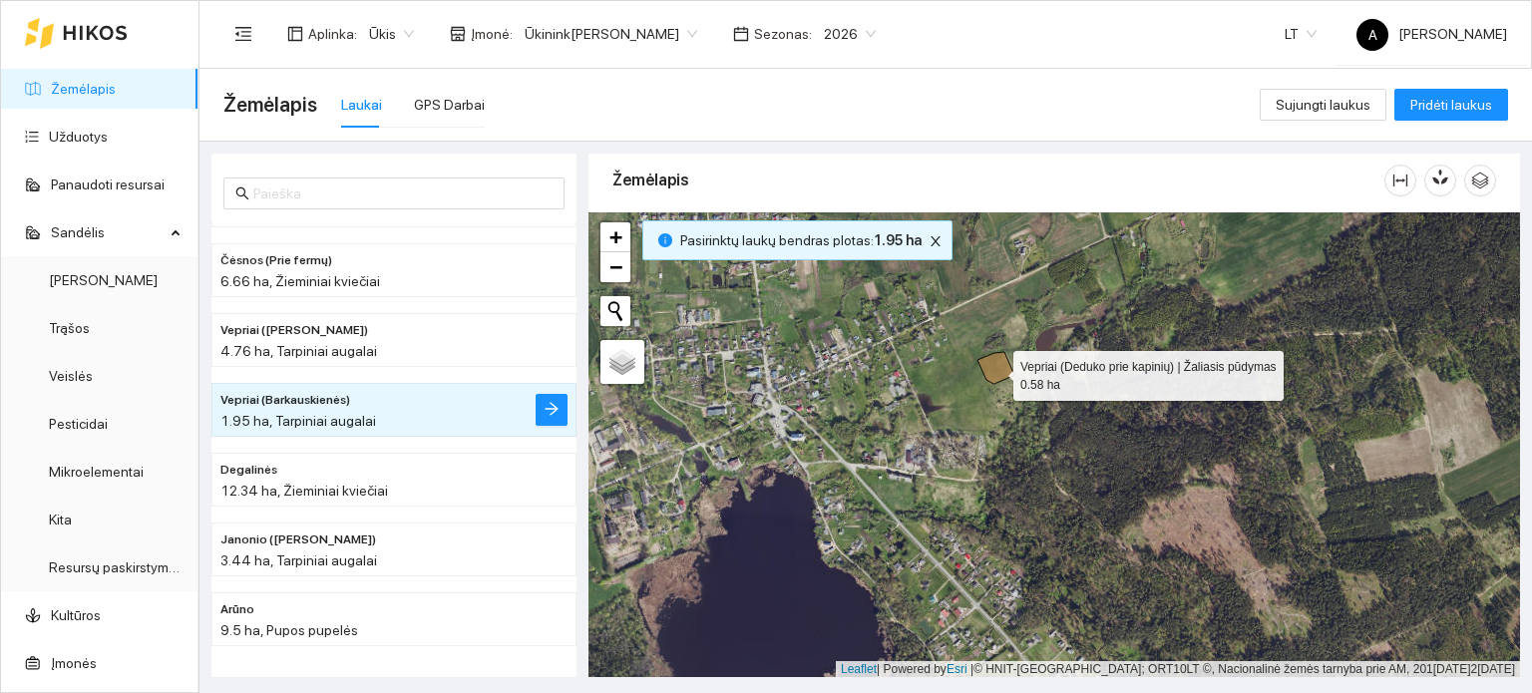
click at [996, 370] on icon at bounding box center [996, 368] width 37 height 32
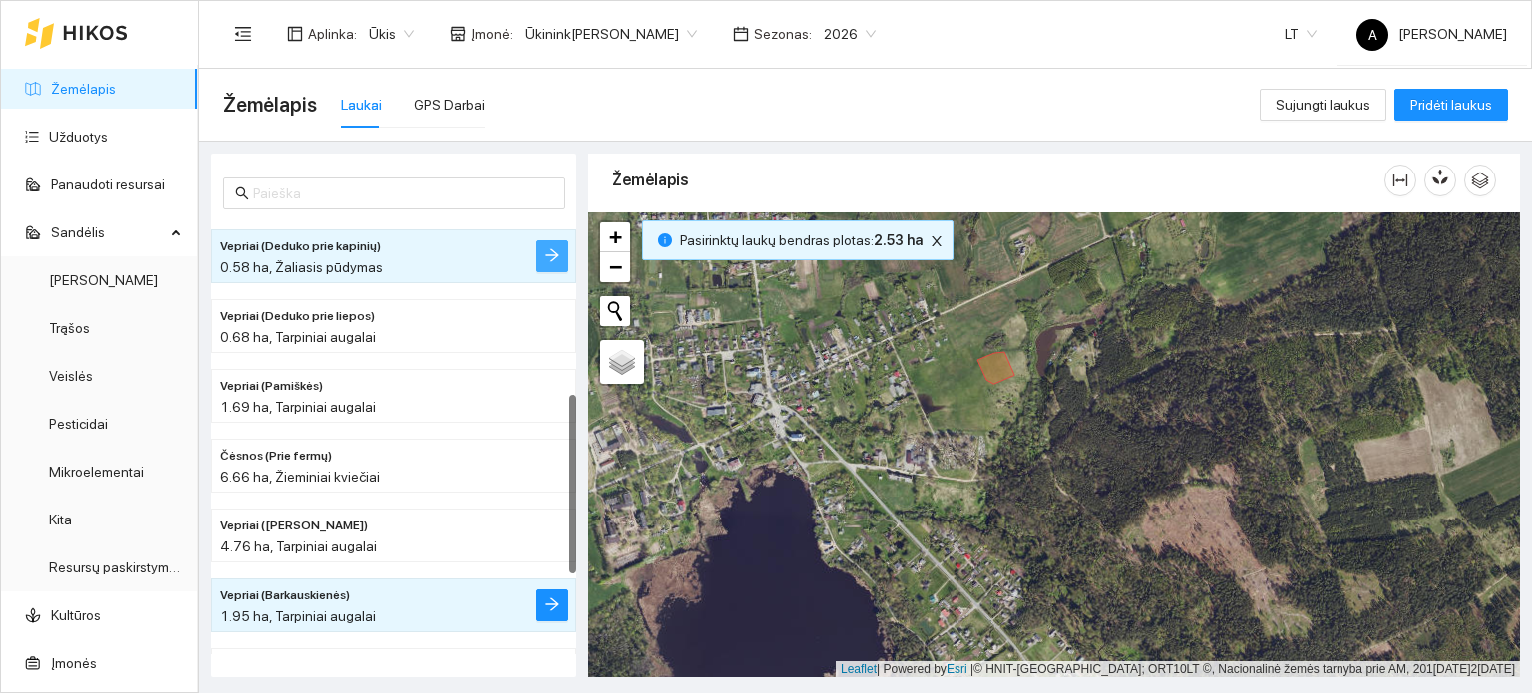
click at [559, 255] on icon "arrow-right" at bounding box center [552, 255] width 16 height 16
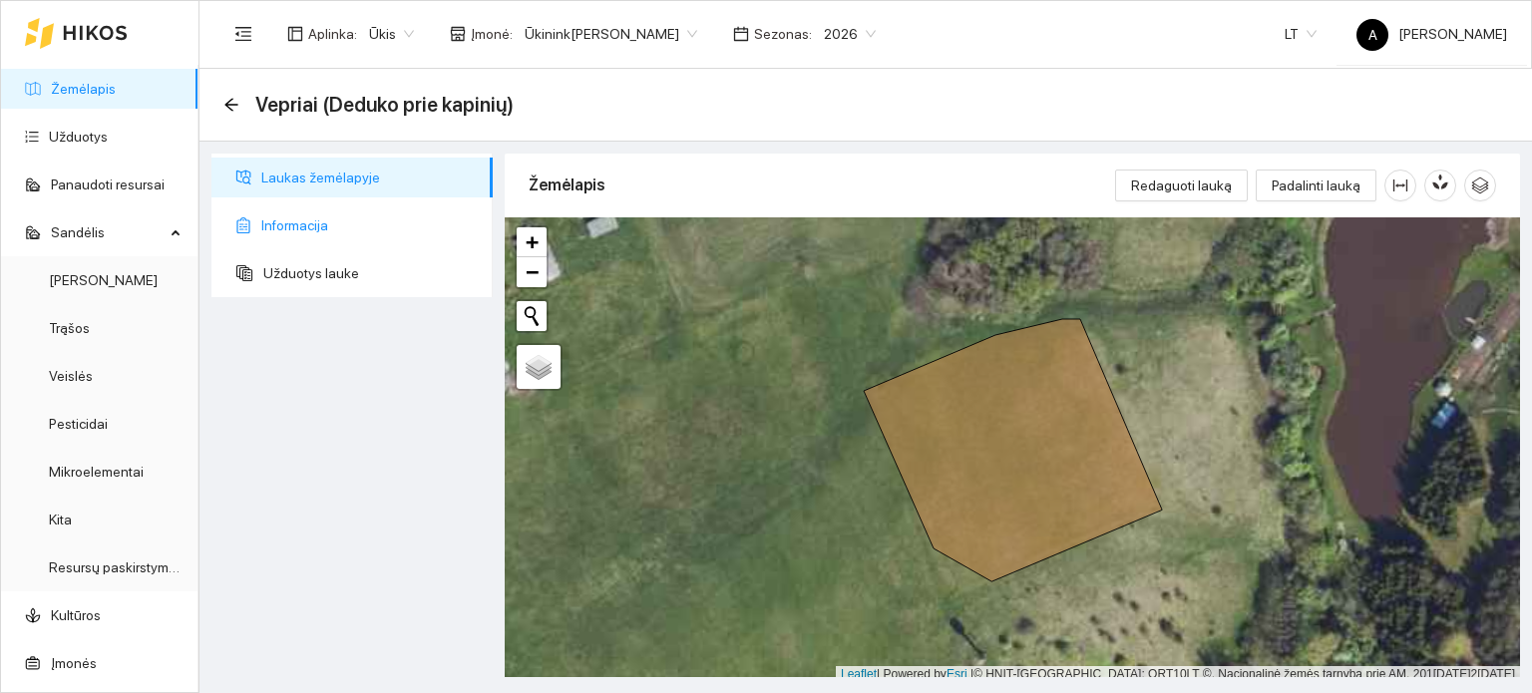
click at [283, 231] on span "Informacija" at bounding box center [368, 226] width 215 height 40
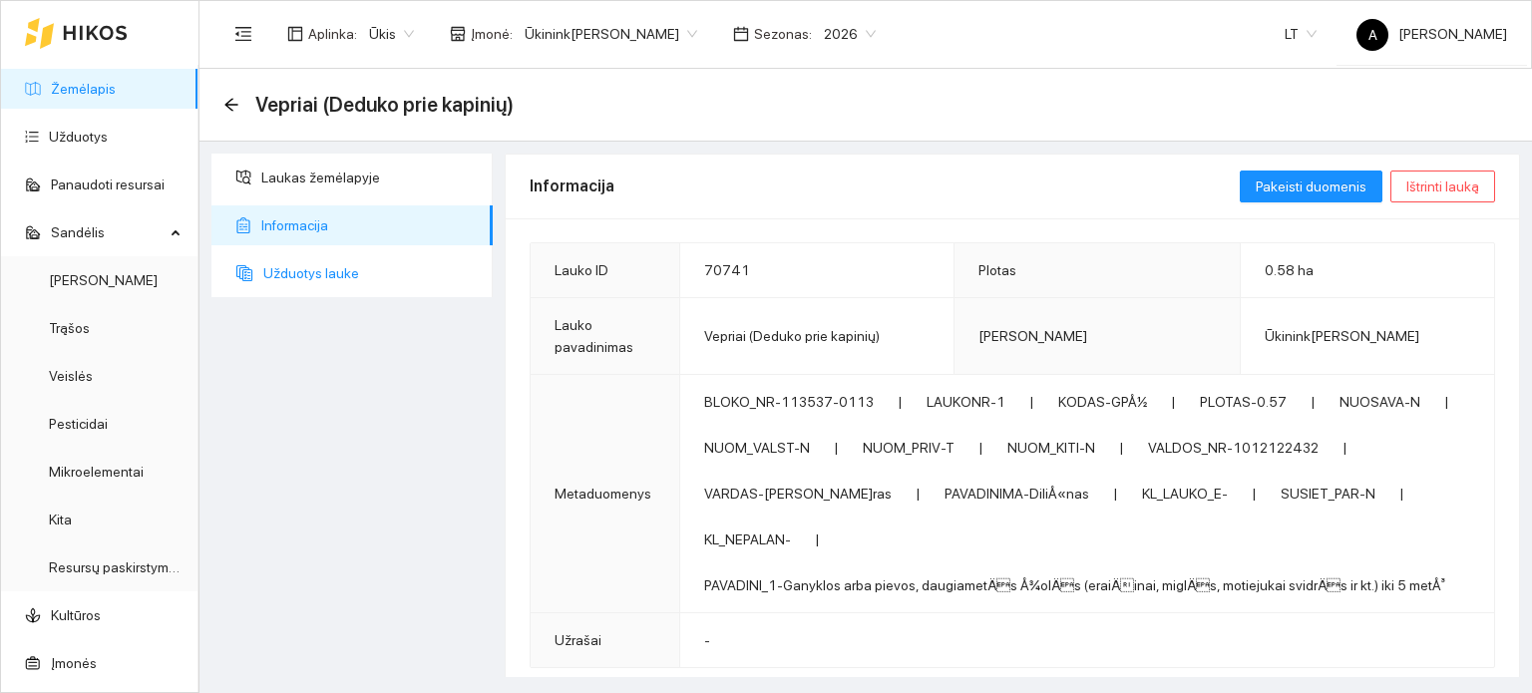
click at [288, 271] on span "Užduotys lauke" at bounding box center [370, 273] width 214 height 40
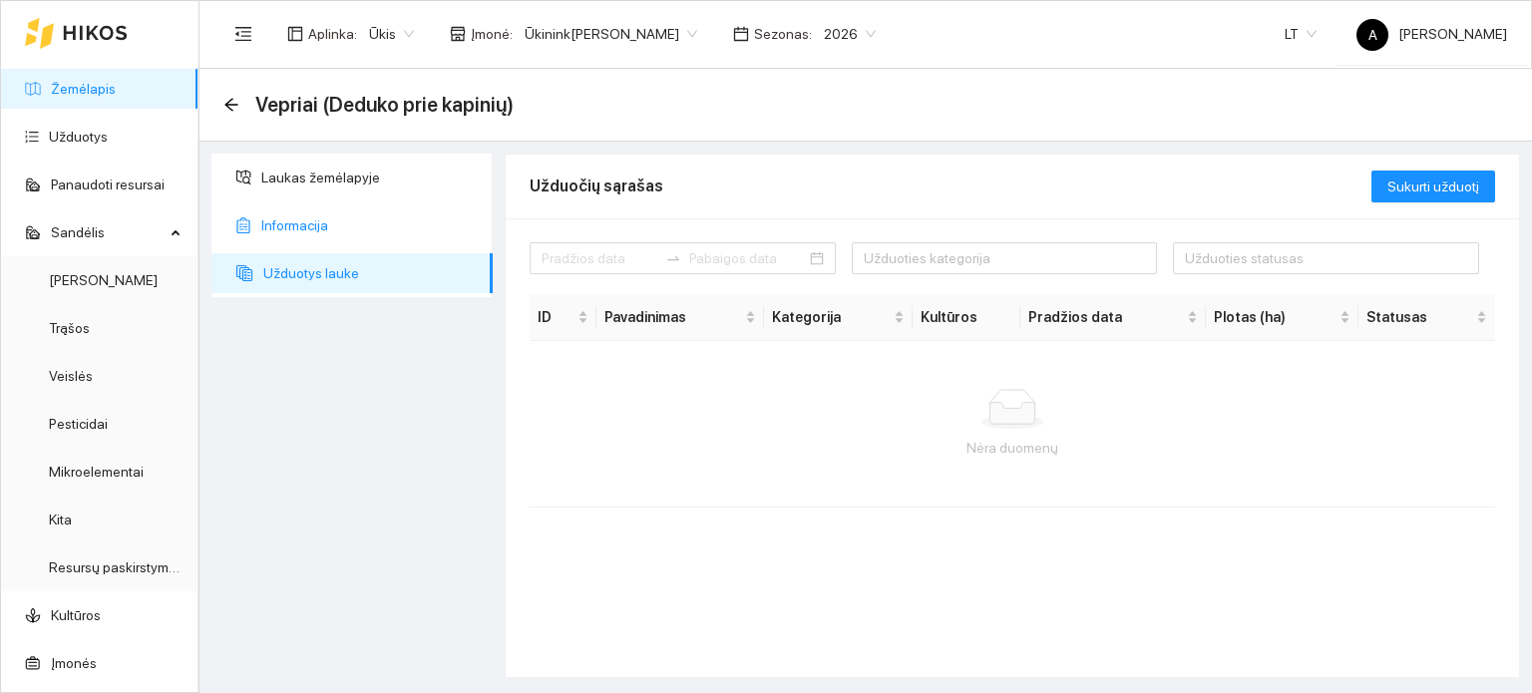
click at [305, 212] on span "Informacija" at bounding box center [368, 226] width 215 height 40
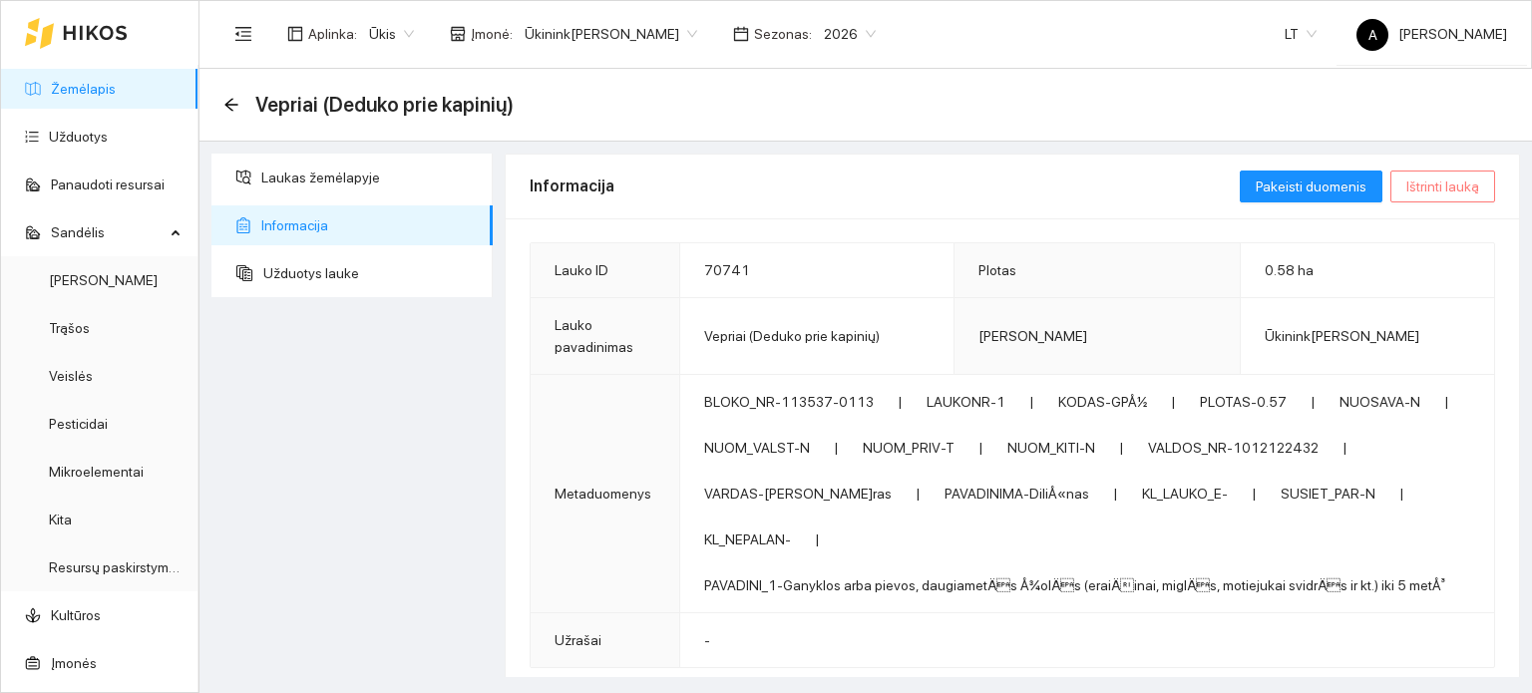
click at [1429, 185] on span "Ištrinti lauką" at bounding box center [1443, 187] width 73 height 22
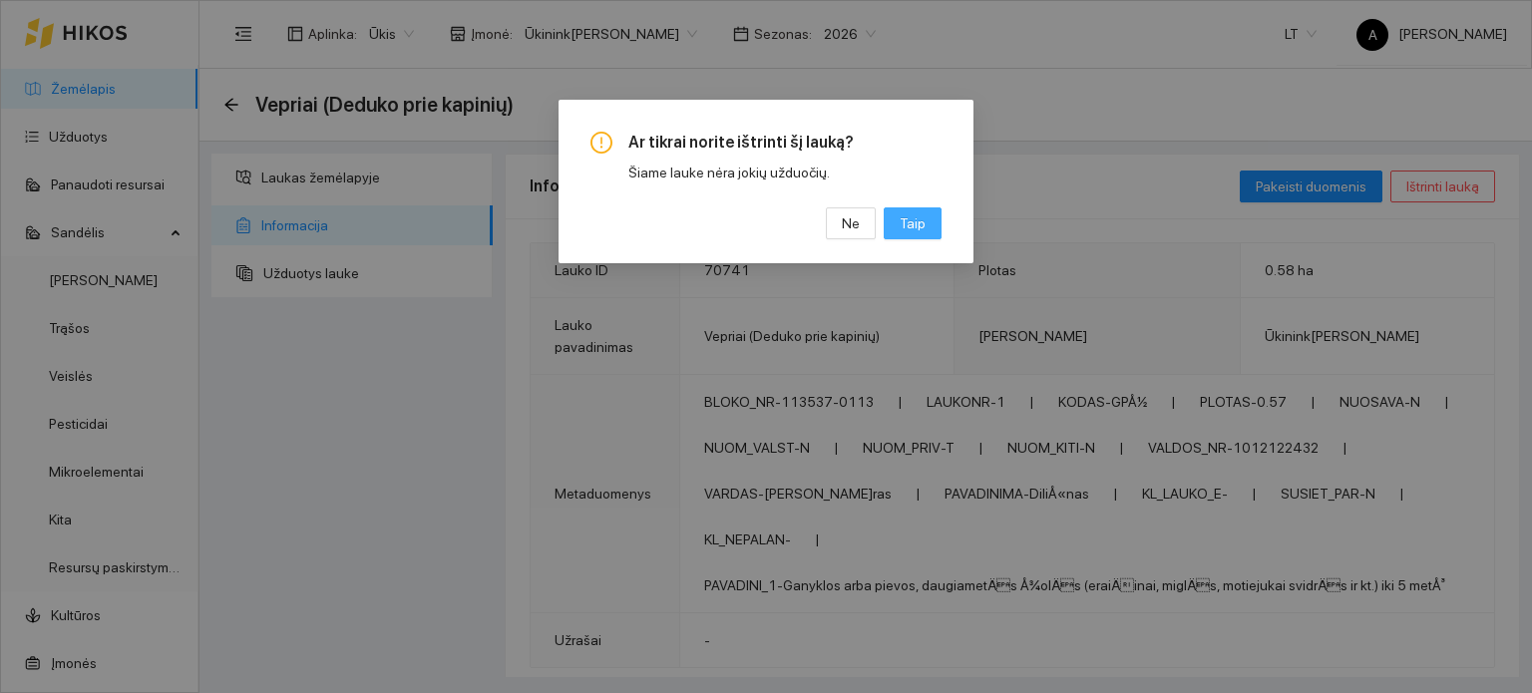
click at [923, 225] on span "Taip" at bounding box center [913, 224] width 26 height 22
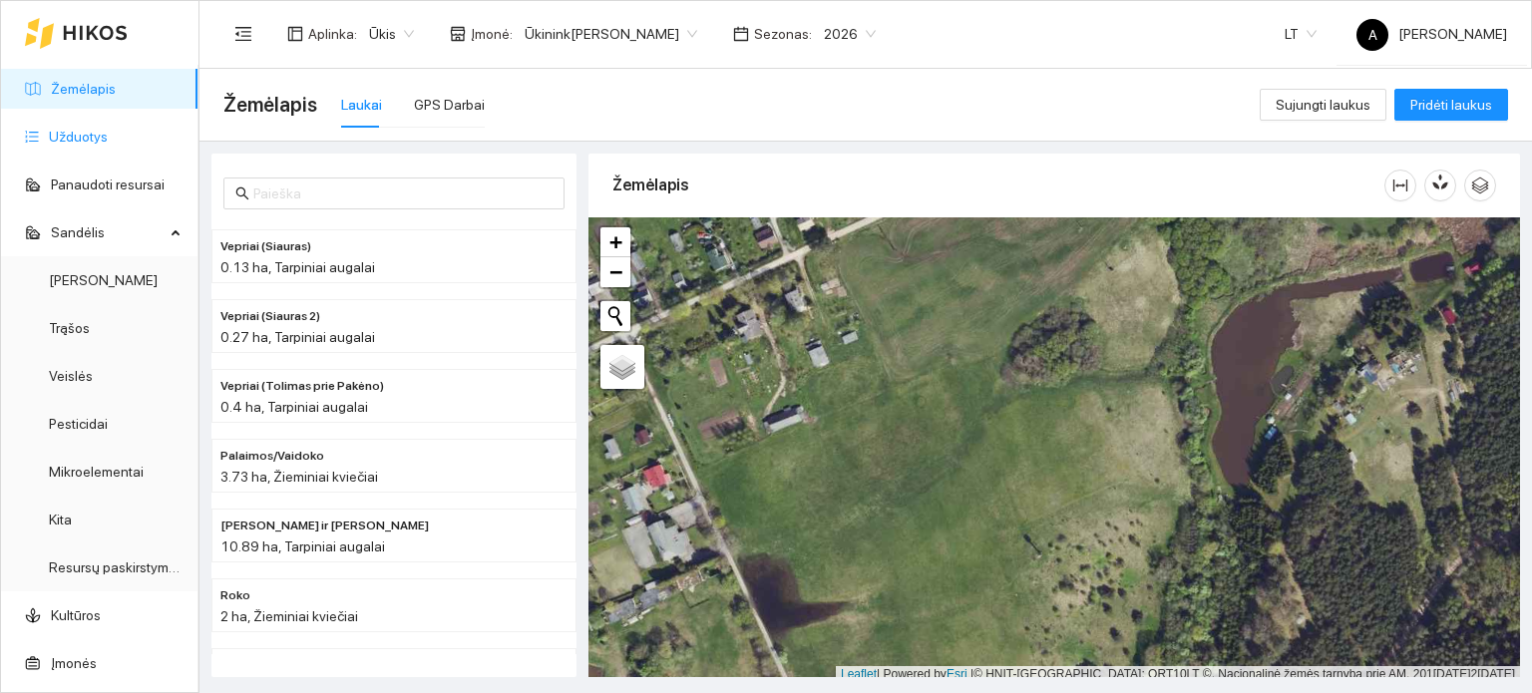
click at [82, 131] on link "Užduotys" at bounding box center [78, 137] width 59 height 16
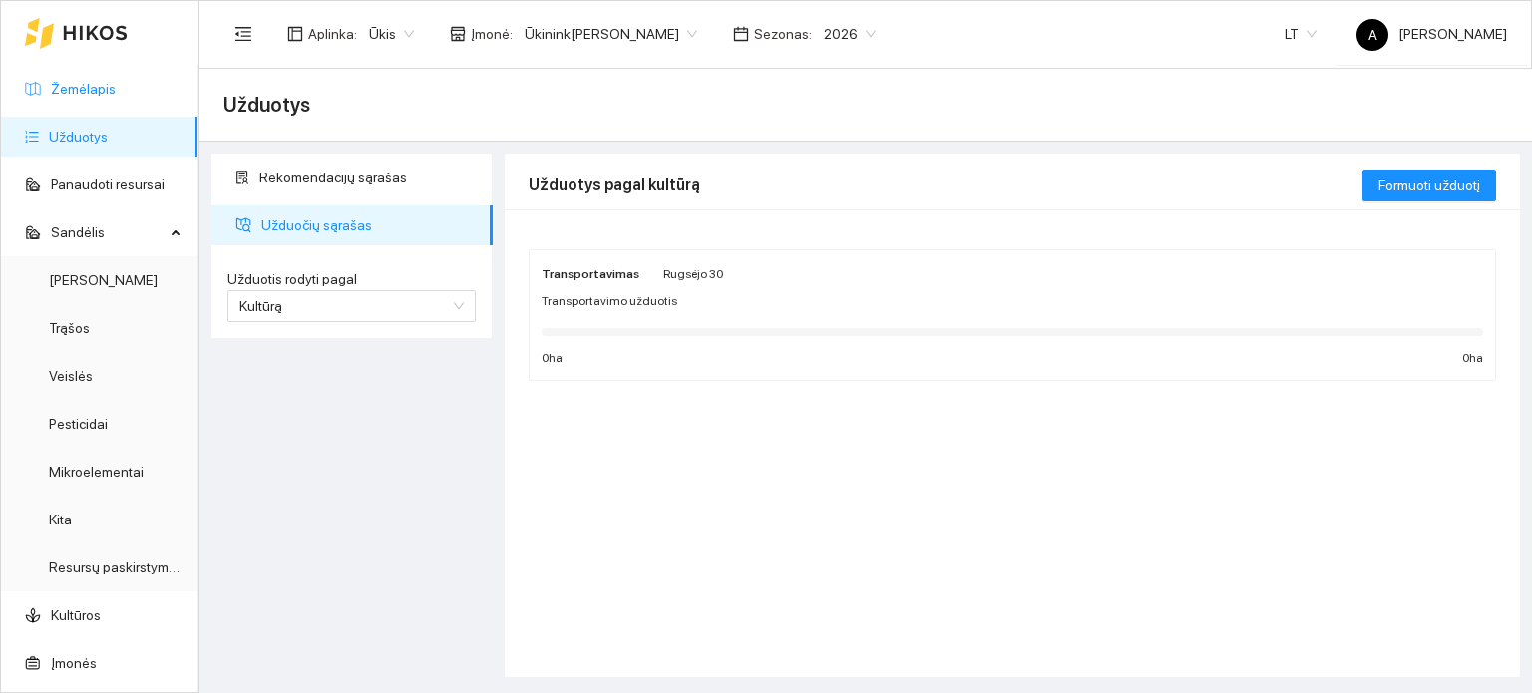
click at [84, 87] on link "Žemėlapis" at bounding box center [83, 89] width 65 height 16
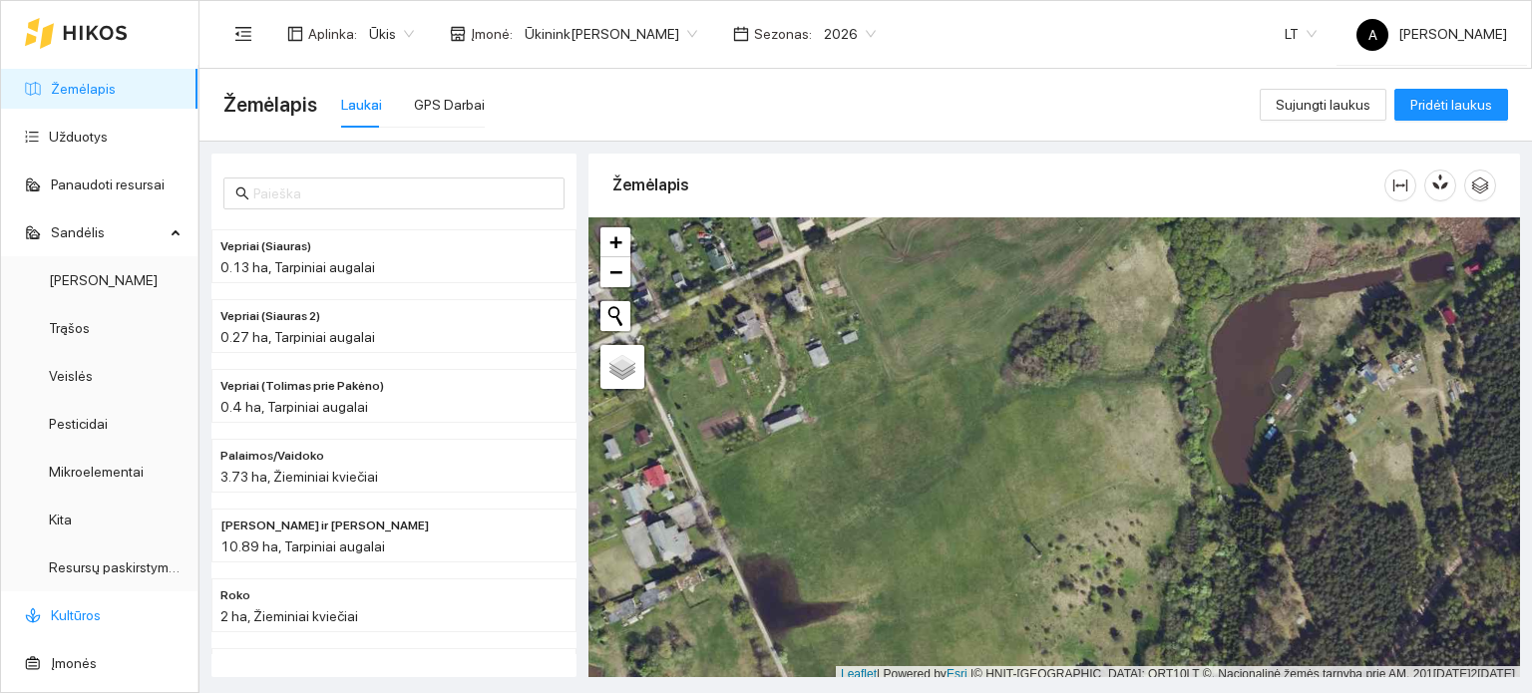
click at [66, 610] on link "Kultūros" at bounding box center [76, 616] width 50 height 16
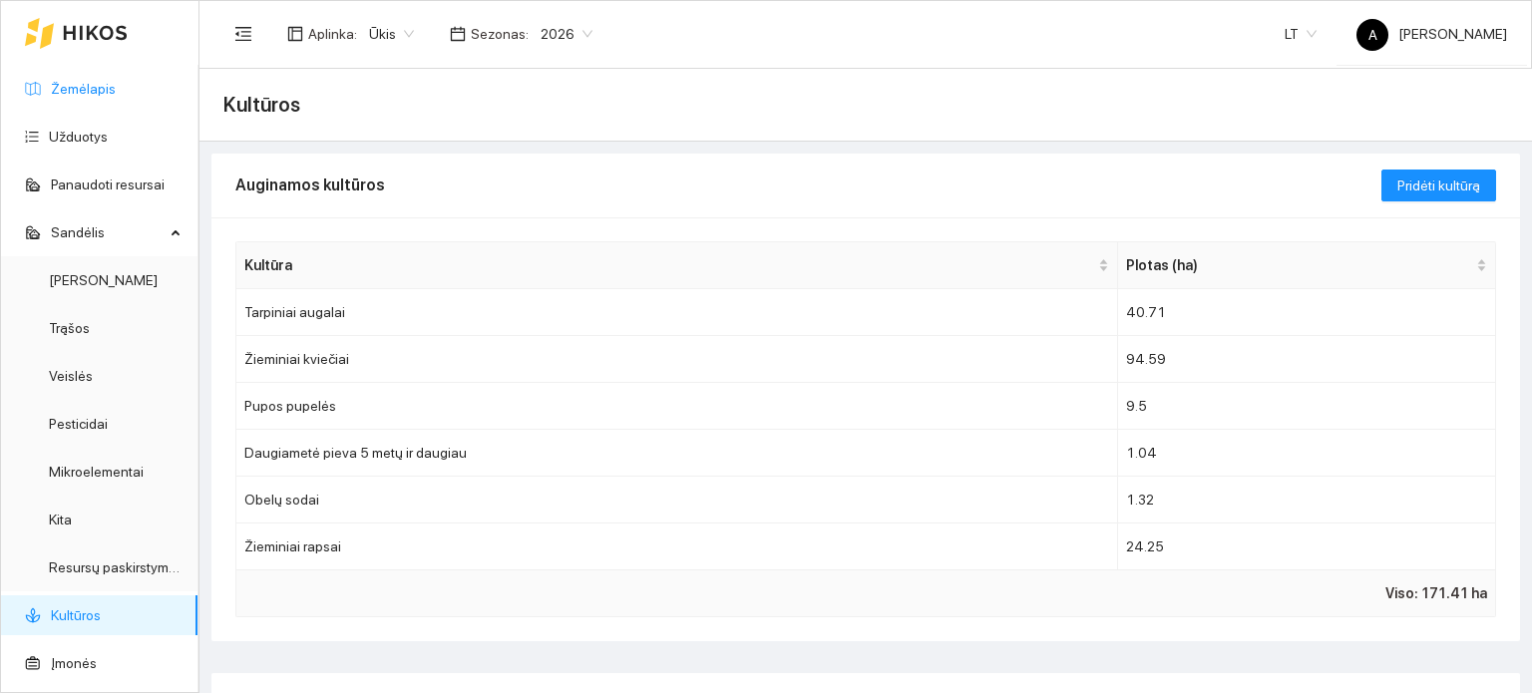
click at [87, 81] on link "Žemėlapis" at bounding box center [83, 89] width 65 height 16
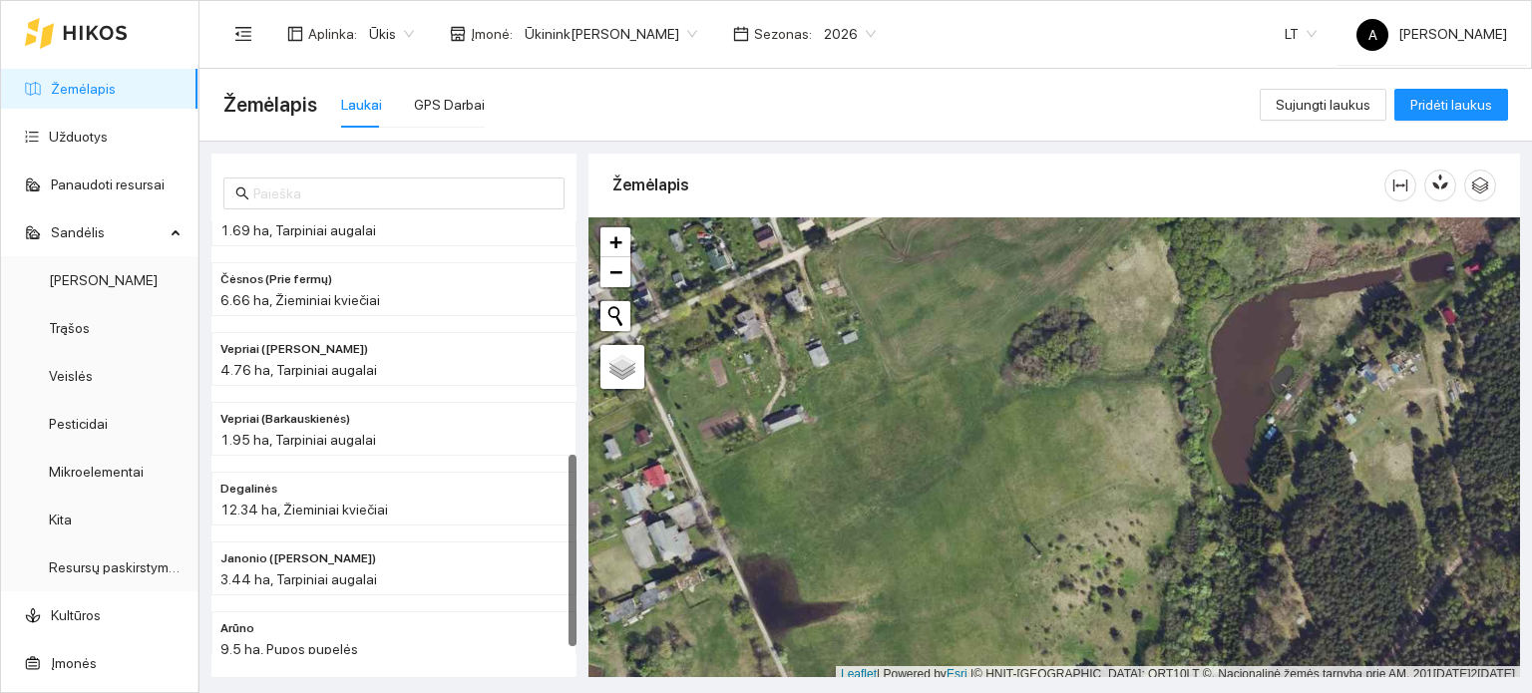
scroll to position [5, 0]
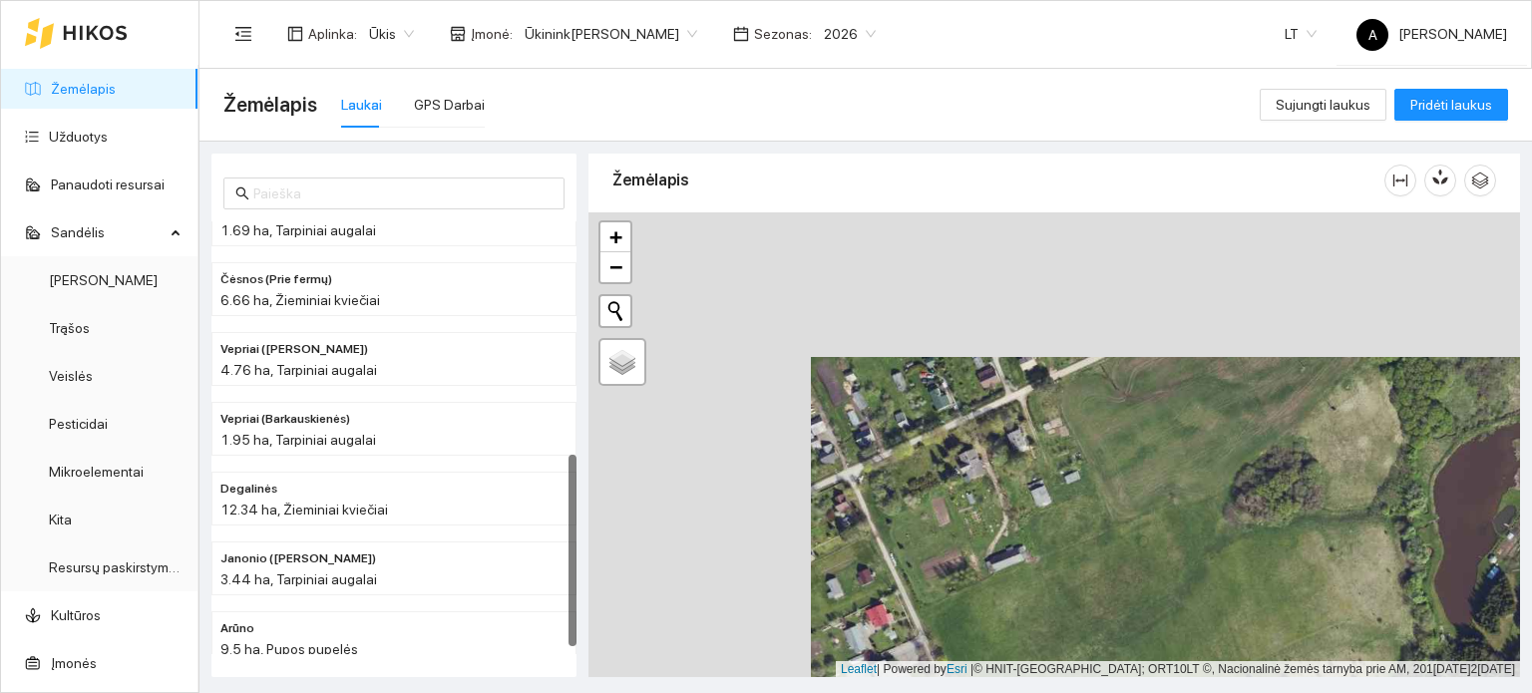
drag, startPoint x: 922, startPoint y: 412, endPoint x: 1145, endPoint y: 562, distance: 269.0
click at [1145, 562] on div "+ − Nieko nerasta. Bandykite dar kartą. Žemėlapis Palydovas Leaflet | Powered b…" at bounding box center [1055, 446] width 932 height 466
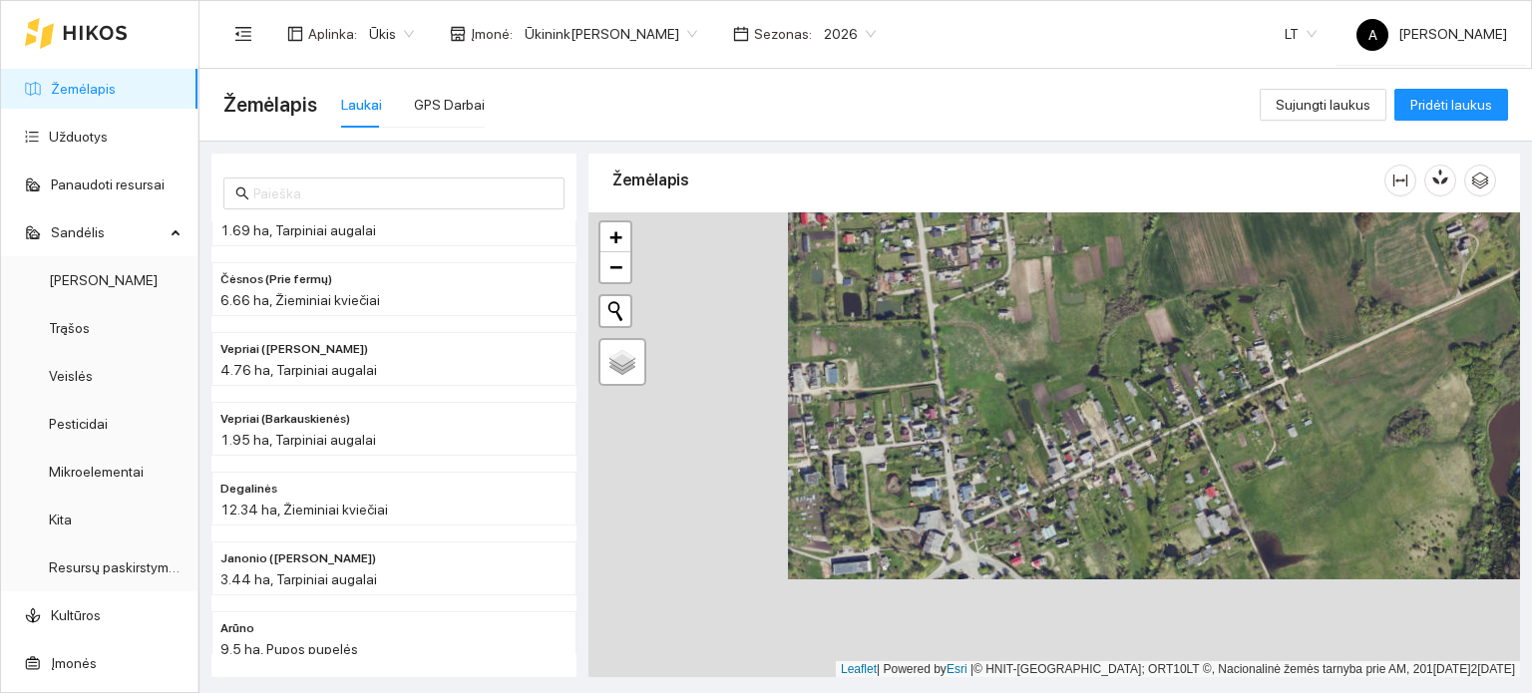
drag, startPoint x: 918, startPoint y: 529, endPoint x: 1170, endPoint y: 408, distance: 279.8
click at [1170, 408] on div "+ − Nieko nerasta. Bandykite dar kartą. Žemėlapis Palydovas Leaflet | Powered b…" at bounding box center [1055, 446] width 932 height 466
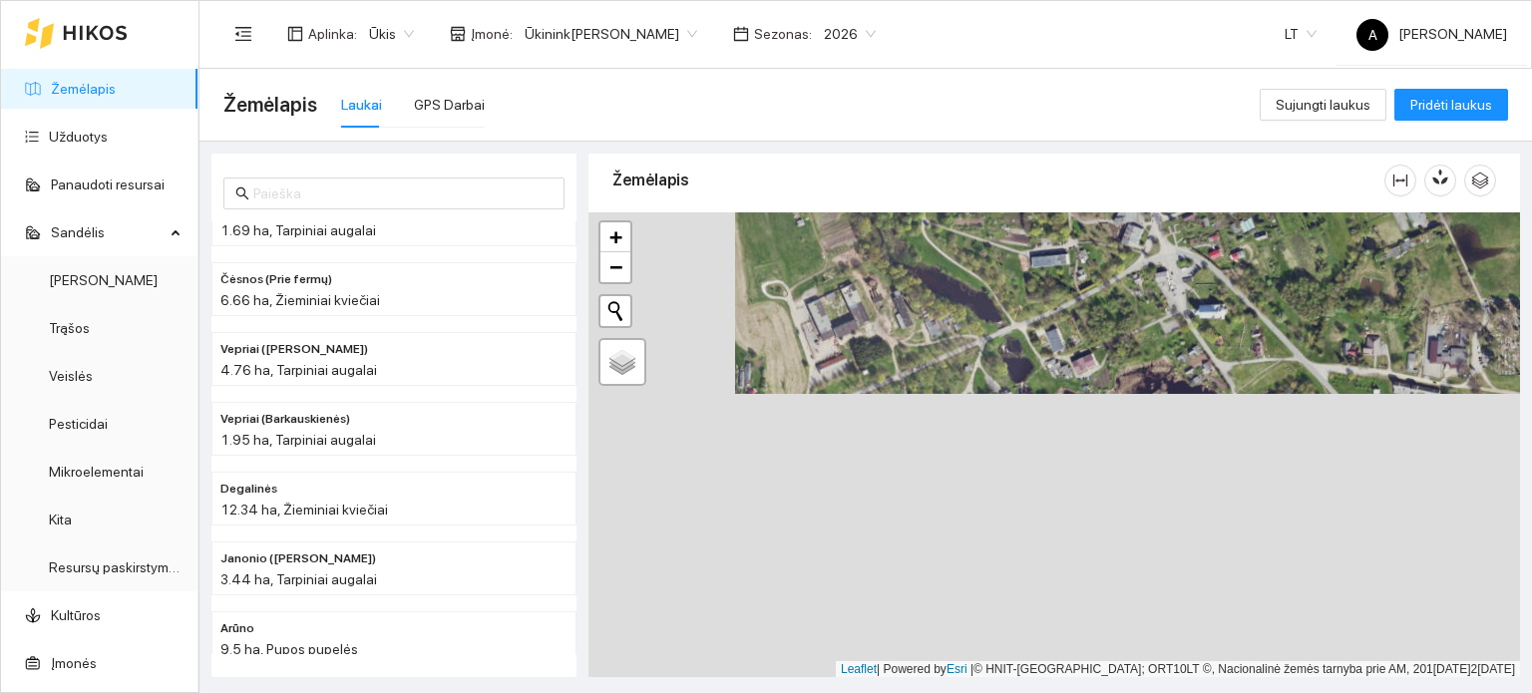
drag, startPoint x: 1035, startPoint y: 535, endPoint x: 1181, endPoint y: 250, distance: 319.9
click at [1181, 250] on div "+ − Nieko nerasta. Bandykite dar kartą. Žemėlapis Palydovas Leaflet | Powered b…" at bounding box center [1055, 446] width 932 height 466
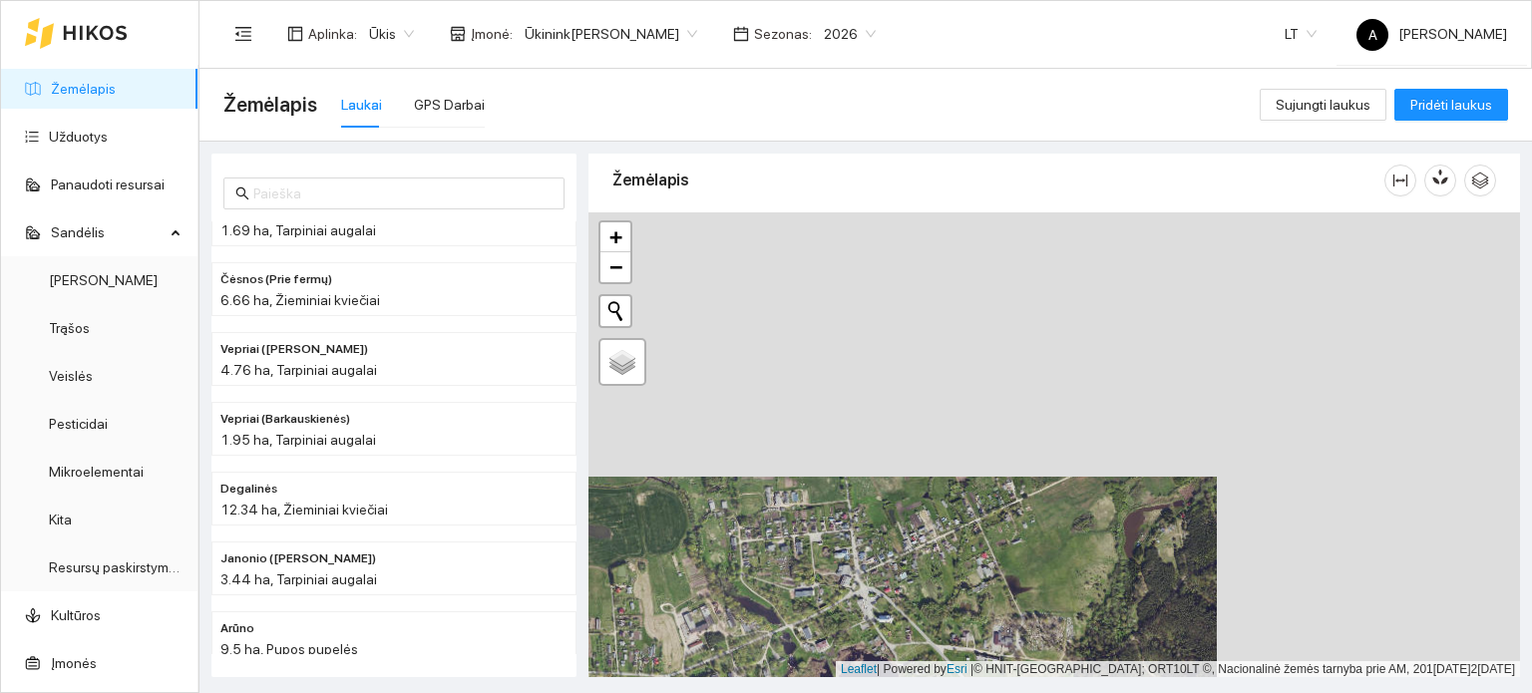
drag, startPoint x: 1365, startPoint y: 321, endPoint x: 1061, endPoint y: 588, distance: 404.4
click at [1061, 588] on div "+ − Nieko nerasta. Bandykite dar kartą. Žemėlapis Palydovas Leaflet | Powered b…" at bounding box center [1055, 446] width 932 height 466
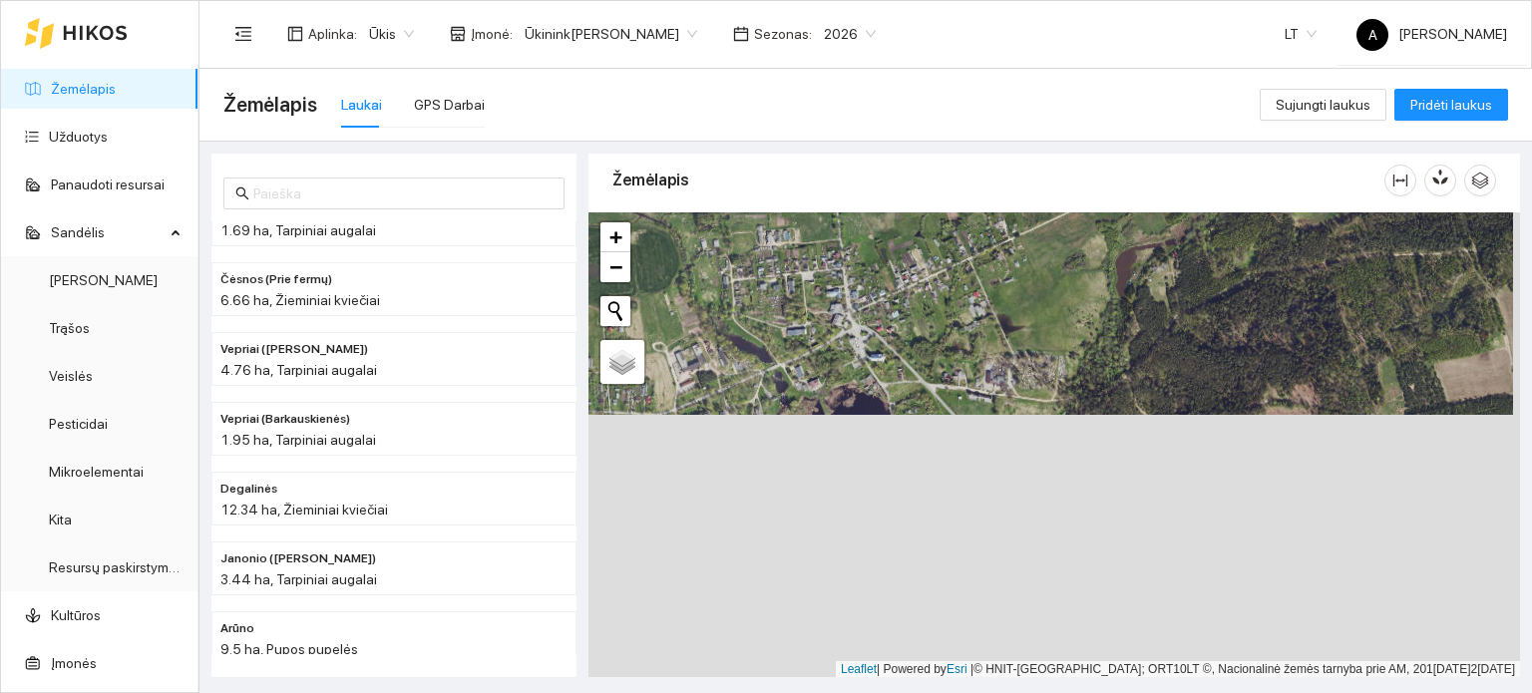
drag, startPoint x: 1061, startPoint y: 588, endPoint x: 1038, endPoint y: 306, distance: 282.3
click at [1038, 306] on div "+ − Nieko nerasta. Bandykite dar kartą. Žemėlapis Palydovas Leaflet | Powered b…" at bounding box center [1055, 446] width 932 height 466
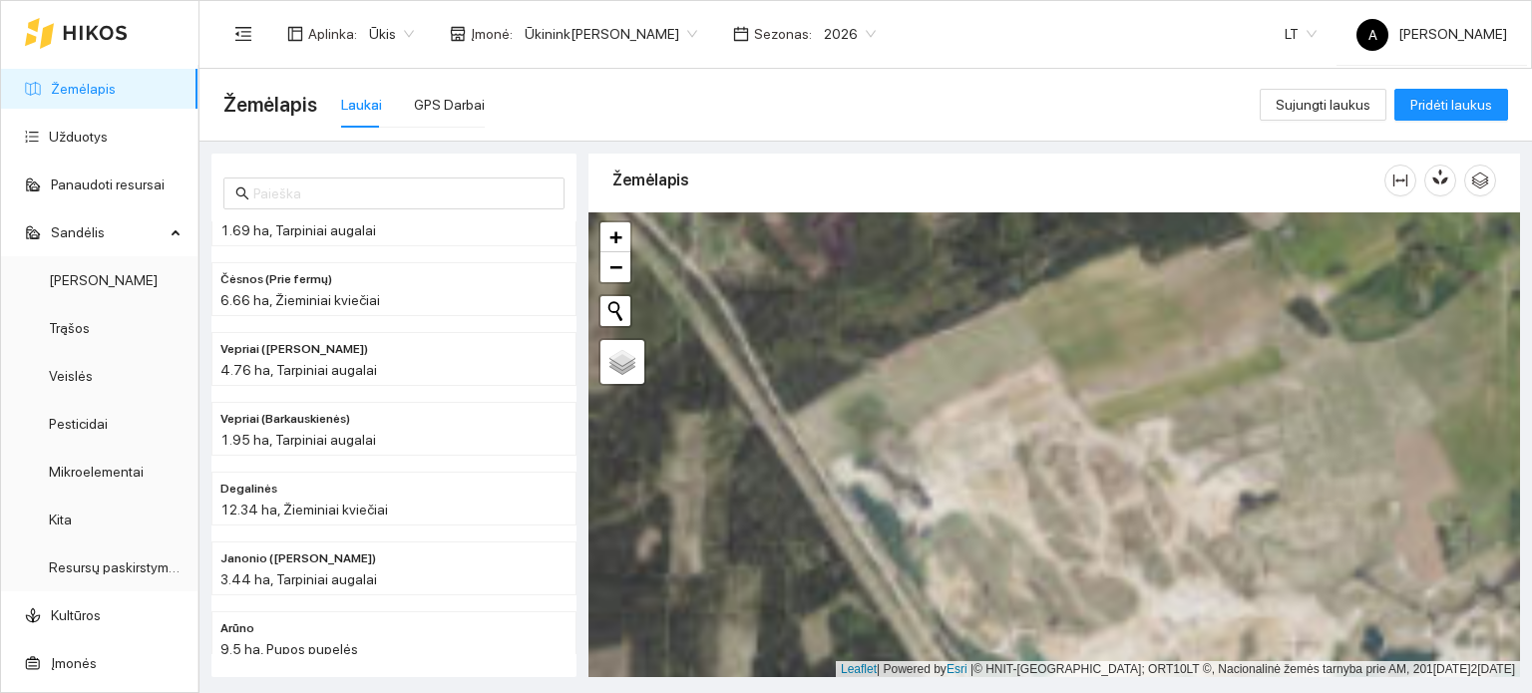
drag, startPoint x: 839, startPoint y: 363, endPoint x: 1187, endPoint y: 594, distance: 417.5
click at [1187, 594] on div "+ − Nieko nerasta. Bandykite dar kartą. Žemėlapis Palydovas Leaflet | Powered b…" at bounding box center [1055, 446] width 932 height 466
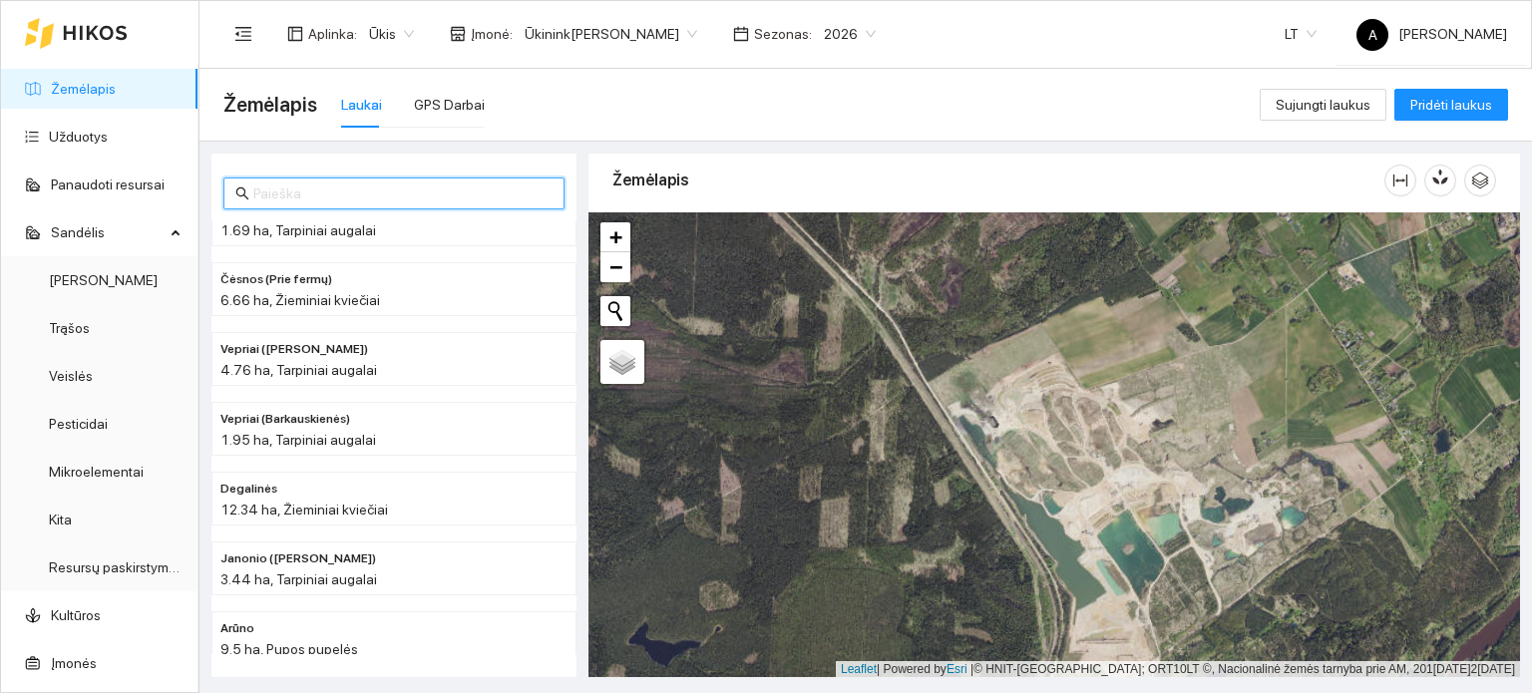
click at [406, 199] on input "text" at bounding box center [402, 194] width 299 height 22
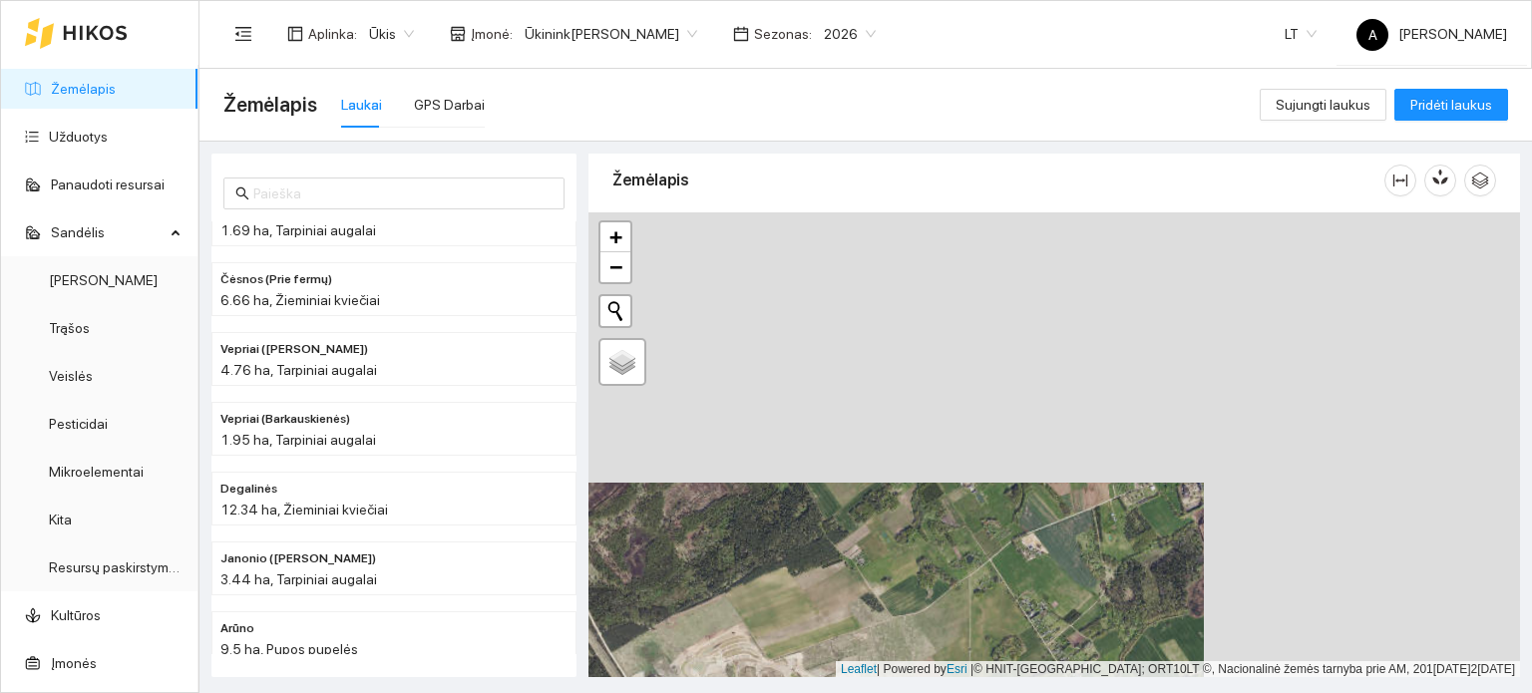
drag, startPoint x: 1315, startPoint y: 341, endPoint x: 999, endPoint y: 612, distance: 416.1
click at [999, 612] on div "+ − Nieko nerasta. Bandykite dar kartą. Žemėlapis Palydovas Leaflet | Powered b…" at bounding box center [1055, 446] width 932 height 466
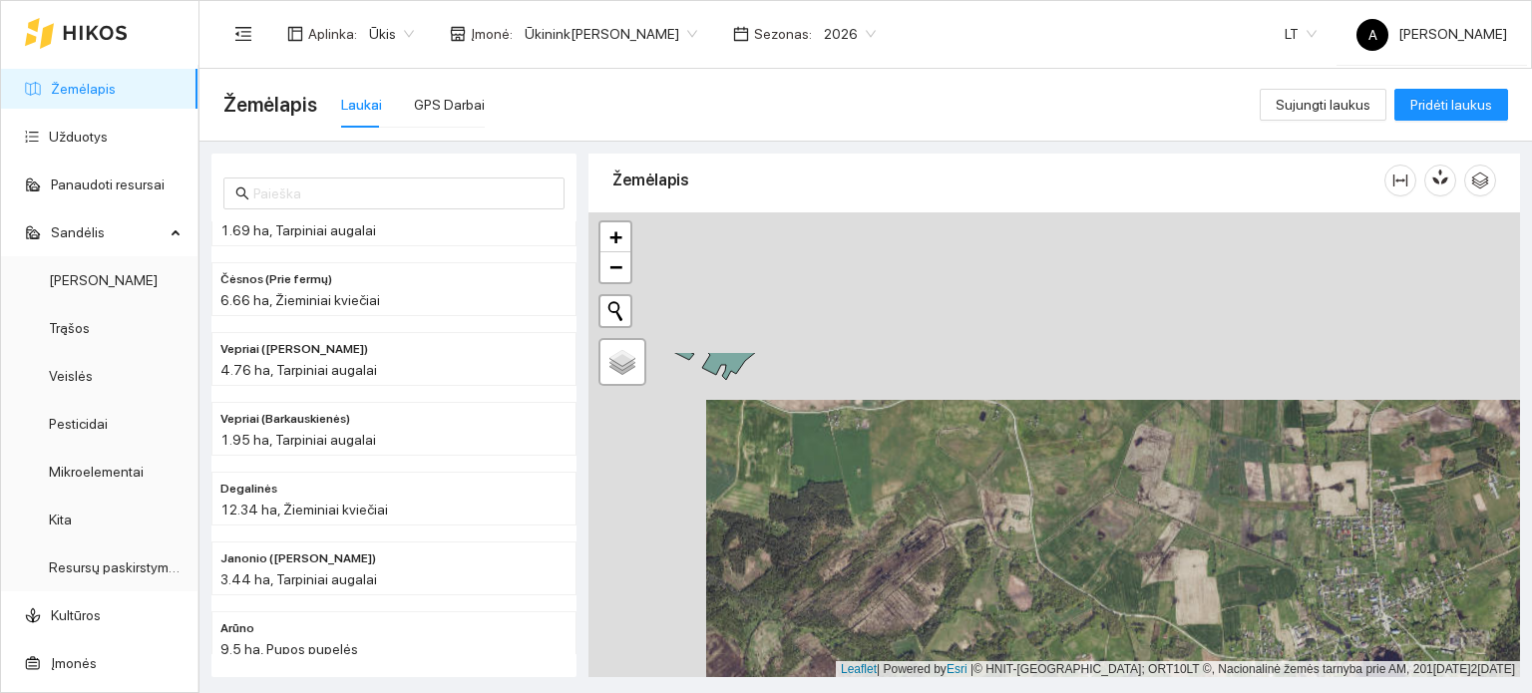
drag, startPoint x: 1113, startPoint y: 412, endPoint x: 1198, endPoint y: 520, distance: 137.1
click at [1198, 520] on div "+ − Nieko nerasta. Bandykite dar kartą. Žemėlapis Palydovas Leaflet | Powered b…" at bounding box center [1055, 446] width 932 height 466
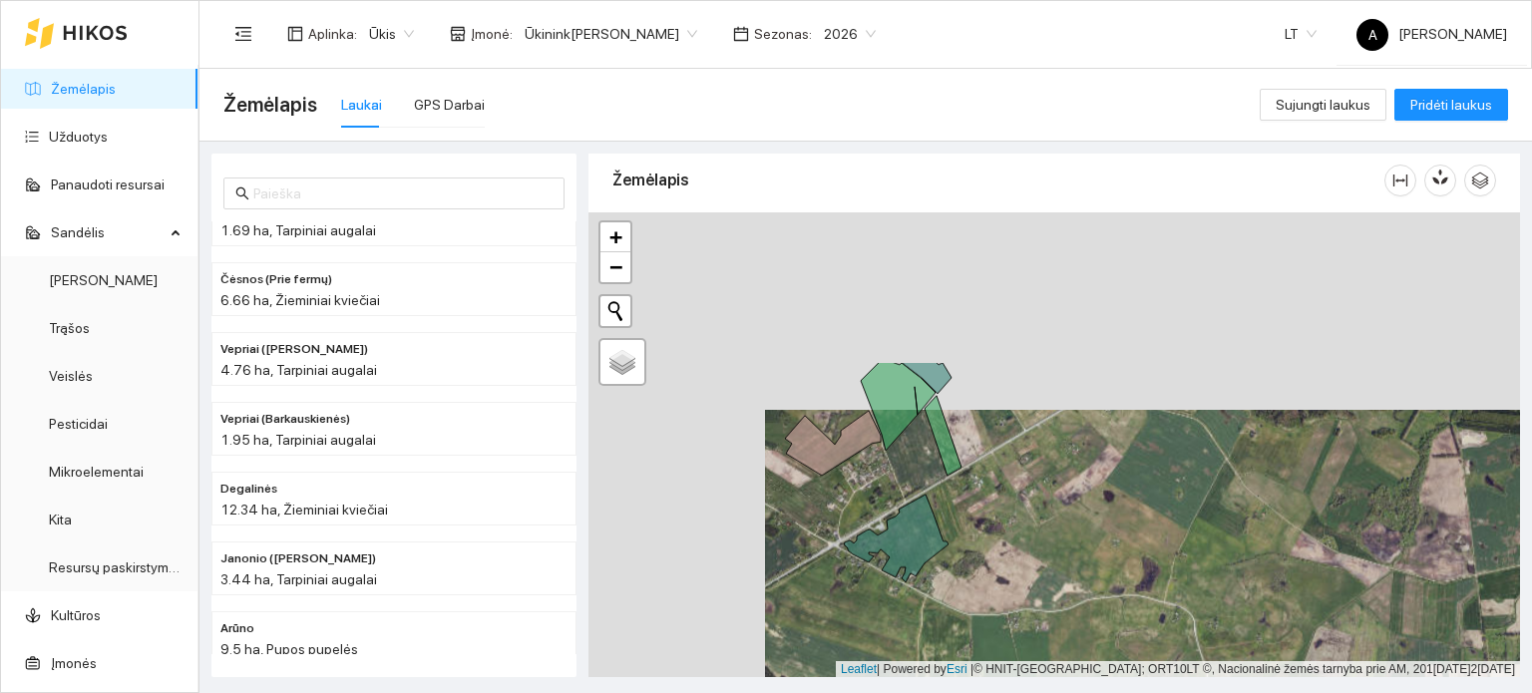
drag, startPoint x: 847, startPoint y: 314, endPoint x: 1025, endPoint y: 512, distance: 265.6
click at [1025, 512] on div "+ − Nieko nerasta. Bandykite dar kartą. Žemėlapis Palydovas Leaflet | Powered b…" at bounding box center [1055, 446] width 932 height 466
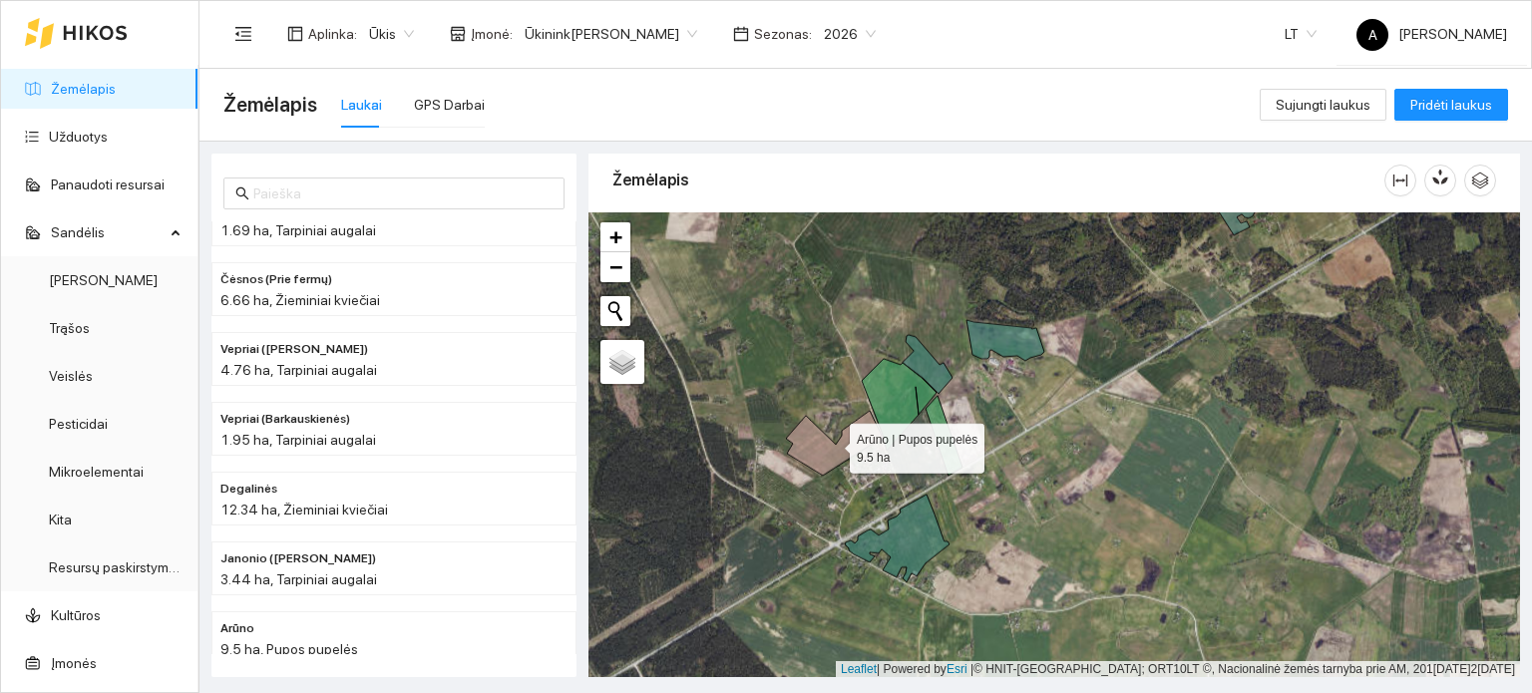
click at [837, 446] on icon at bounding box center [834, 443] width 96 height 65
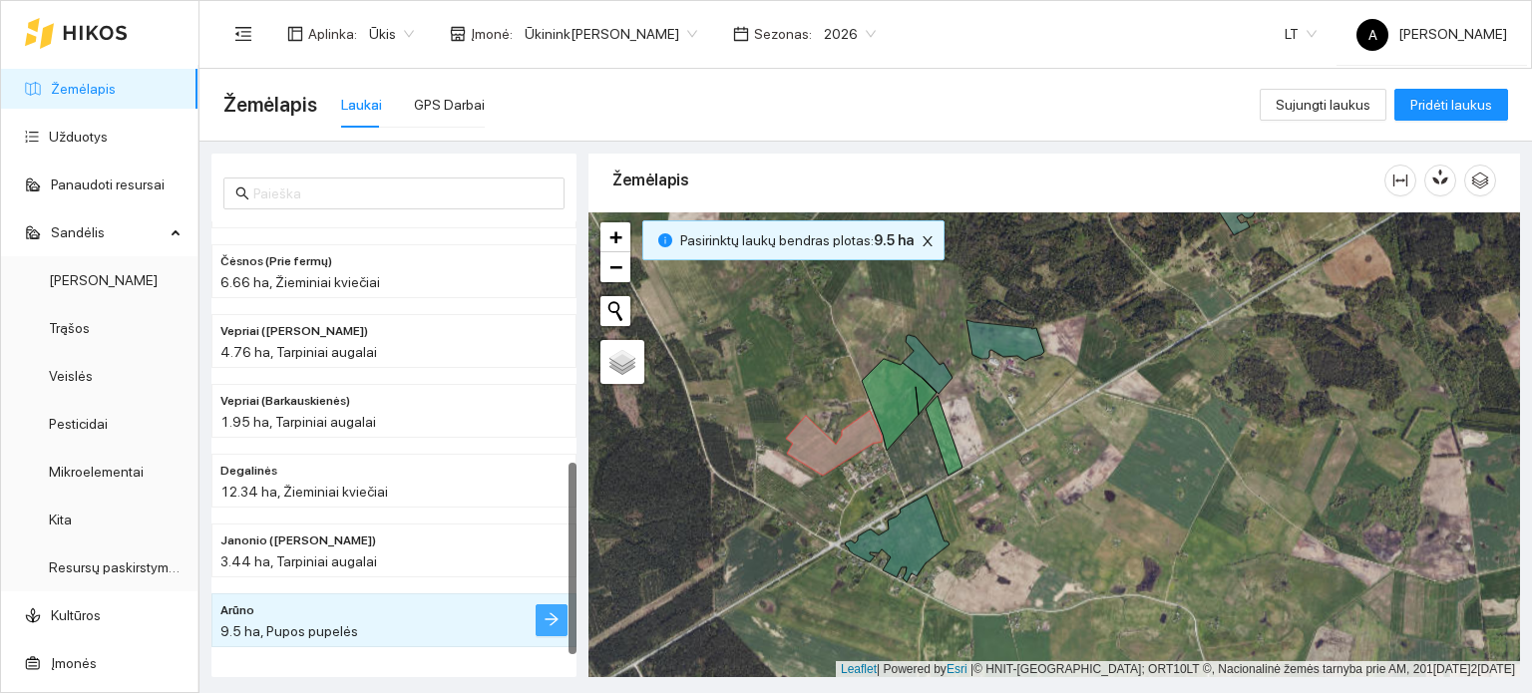
click at [559, 615] on icon "arrow-right" at bounding box center [552, 620] width 16 height 16
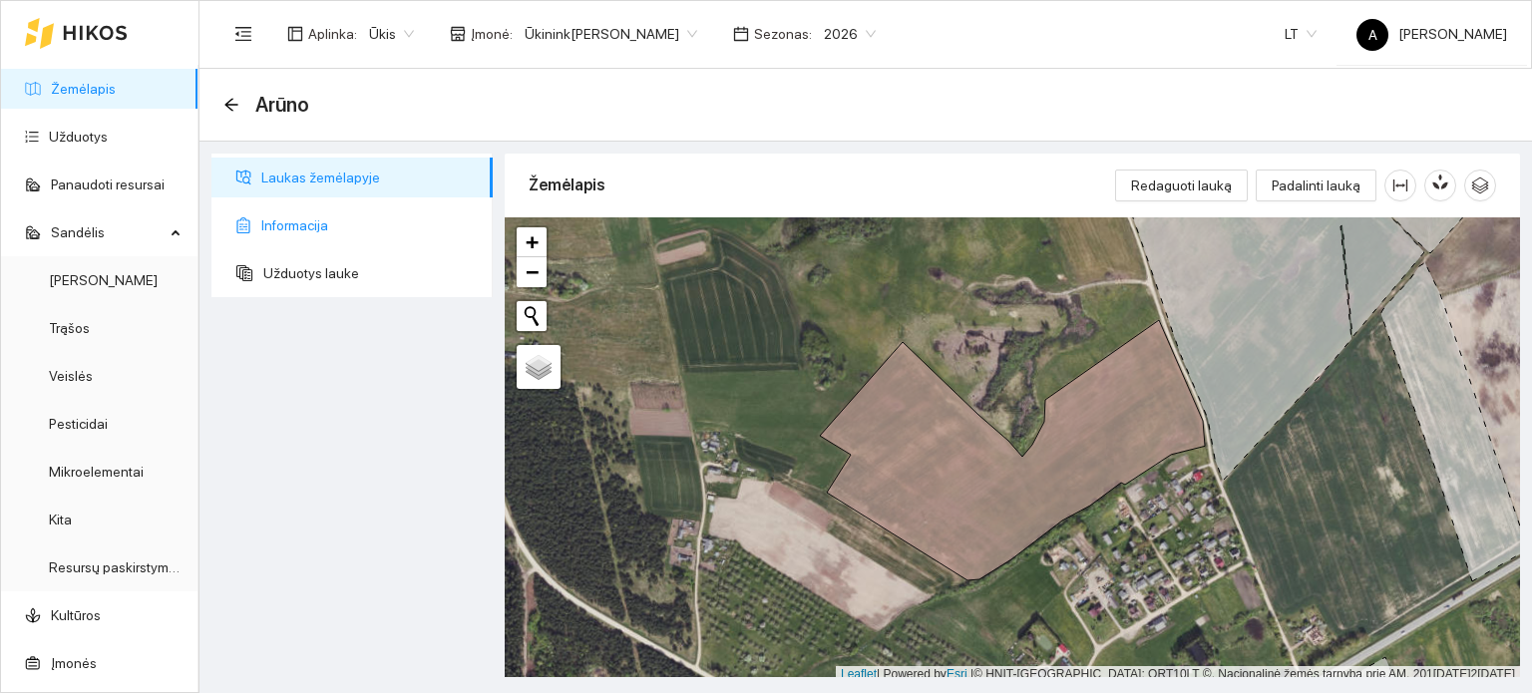
click at [247, 214] on li "Informacija" at bounding box center [352, 226] width 281 height 40
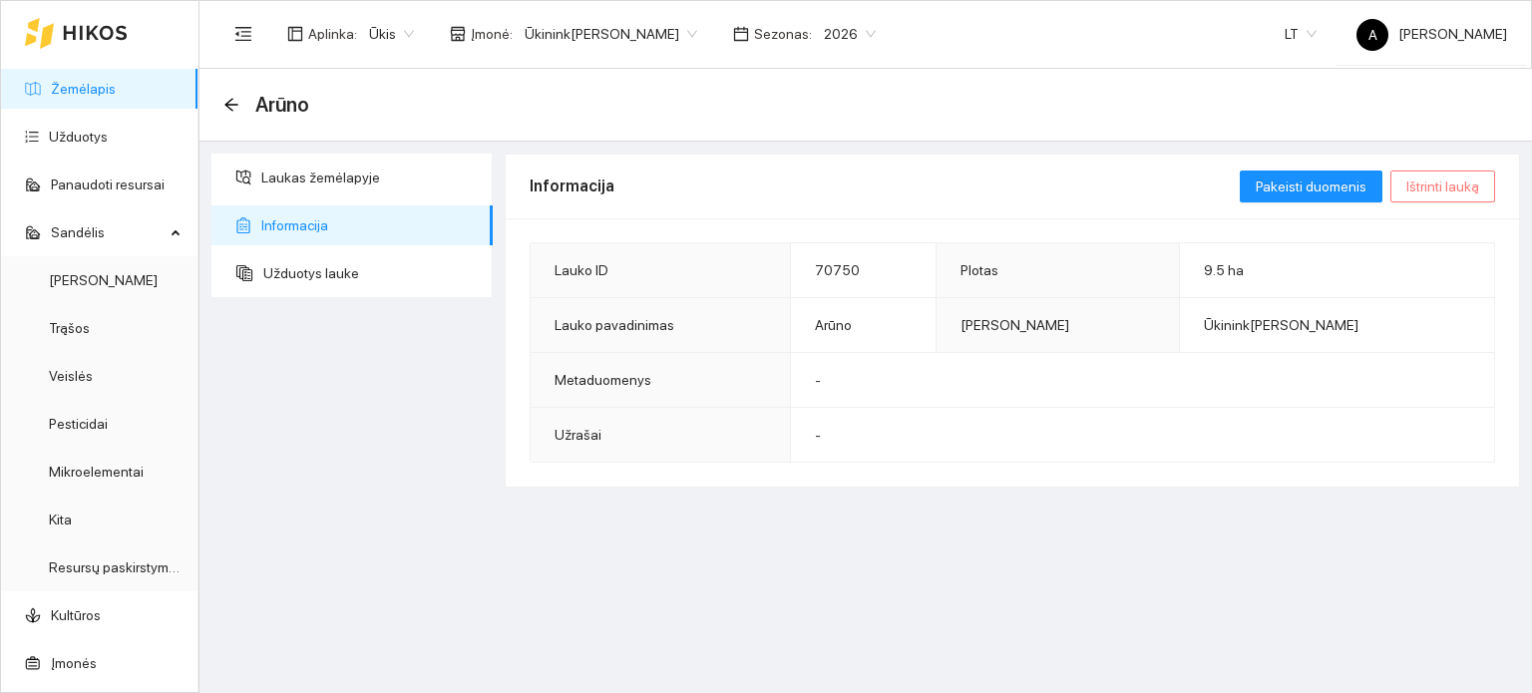
click at [1449, 179] on span "Ištrinti lauką" at bounding box center [1443, 187] width 73 height 22
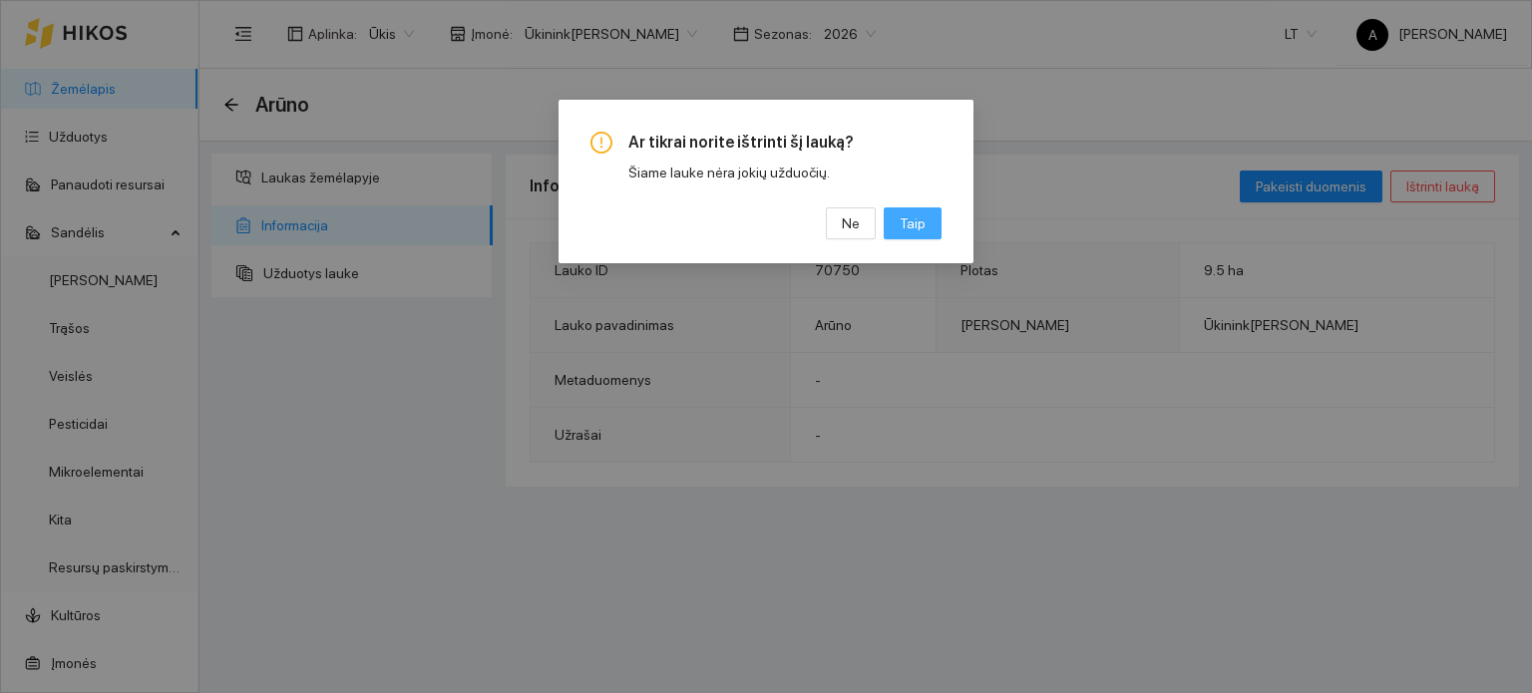
click at [924, 227] on span "Taip" at bounding box center [913, 224] width 26 height 22
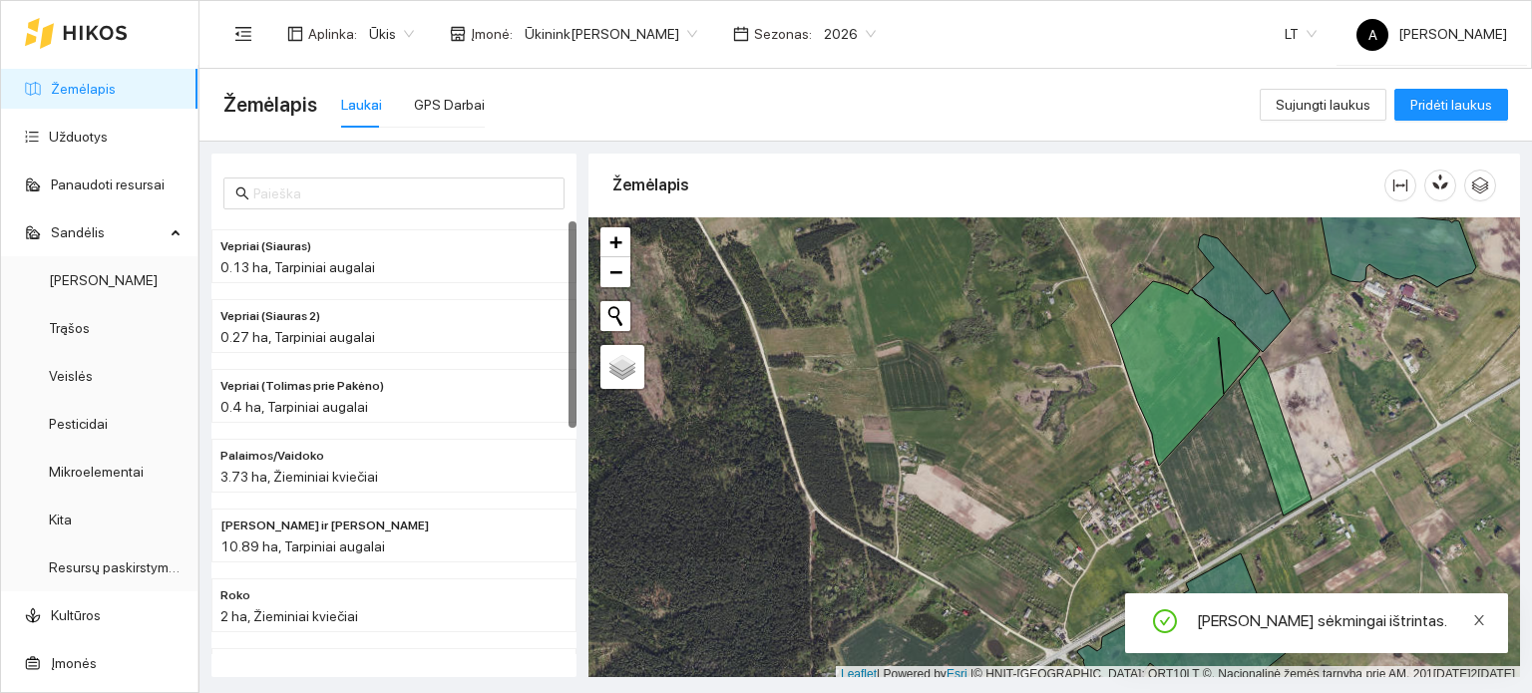
click at [1485, 611] on link at bounding box center [1480, 621] width 14 height 22
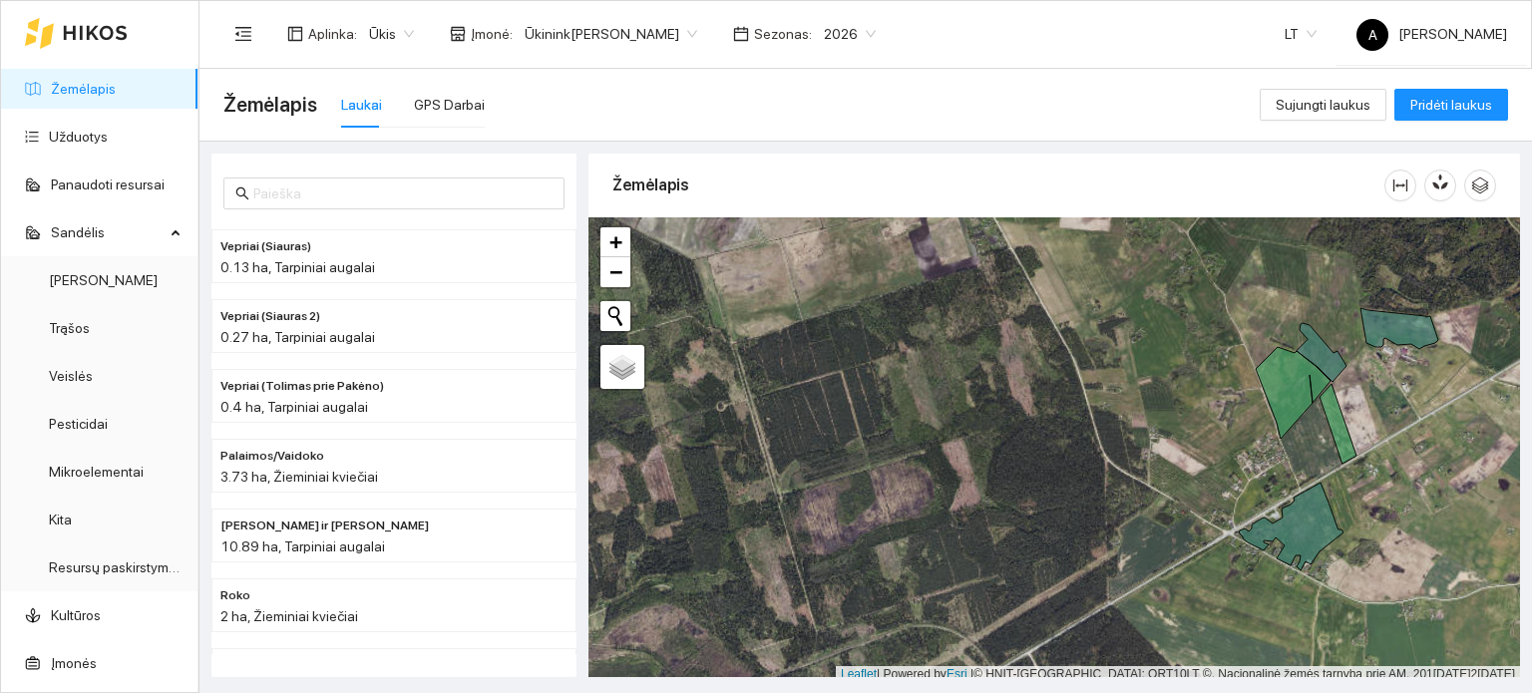
scroll to position [5, 0]
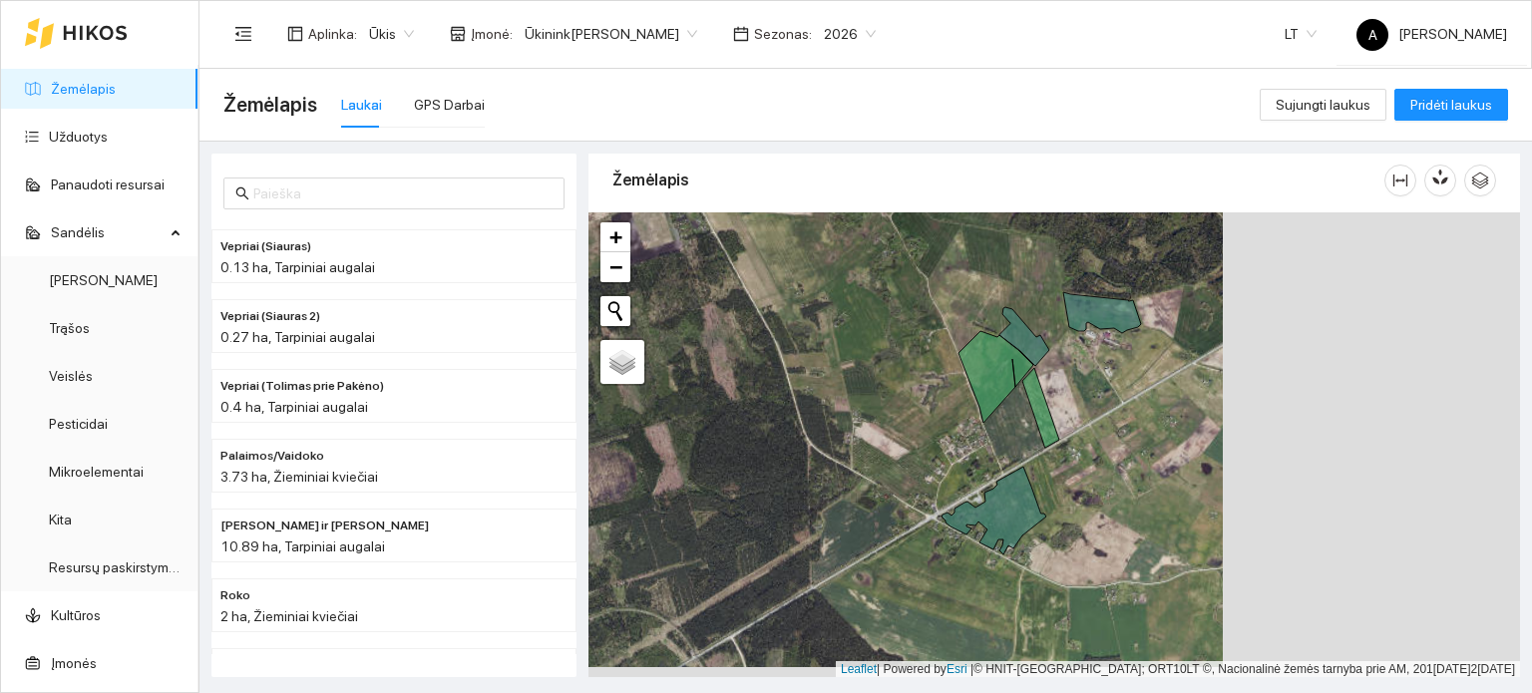
drag, startPoint x: 1403, startPoint y: 412, endPoint x: 1105, endPoint y: 401, distance: 297.5
click at [1105, 401] on div "+ − Nieko nerasta. Bandykite dar kartą. Žemėlapis Palydovas Leaflet | Powered b…" at bounding box center [1055, 446] width 932 height 466
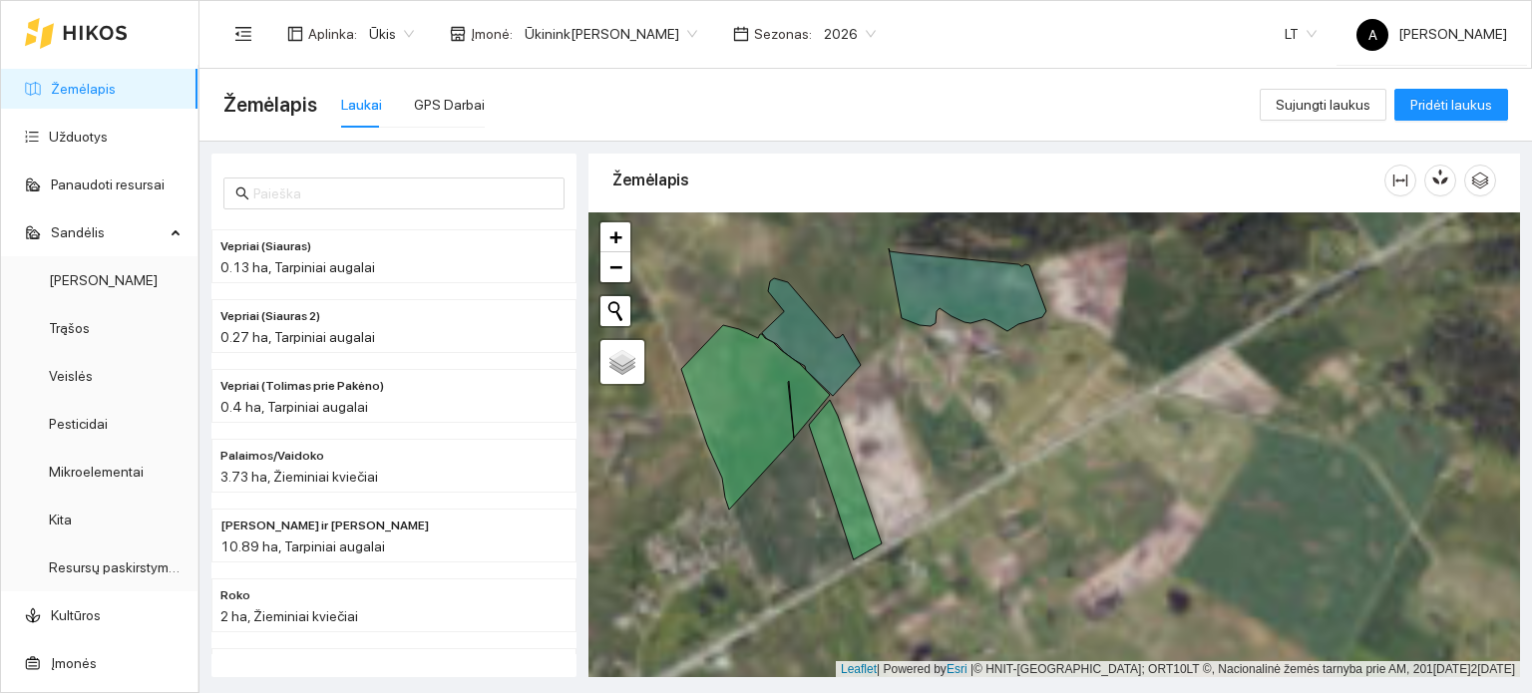
drag, startPoint x: 1062, startPoint y: 439, endPoint x: 1136, endPoint y: 262, distance: 191.8
click at [1136, 262] on div "+ − Nieko nerasta. Bandykite dar kartą. Žemėlapis Palydovas Leaflet | Powered b…" at bounding box center [1055, 446] width 932 height 466
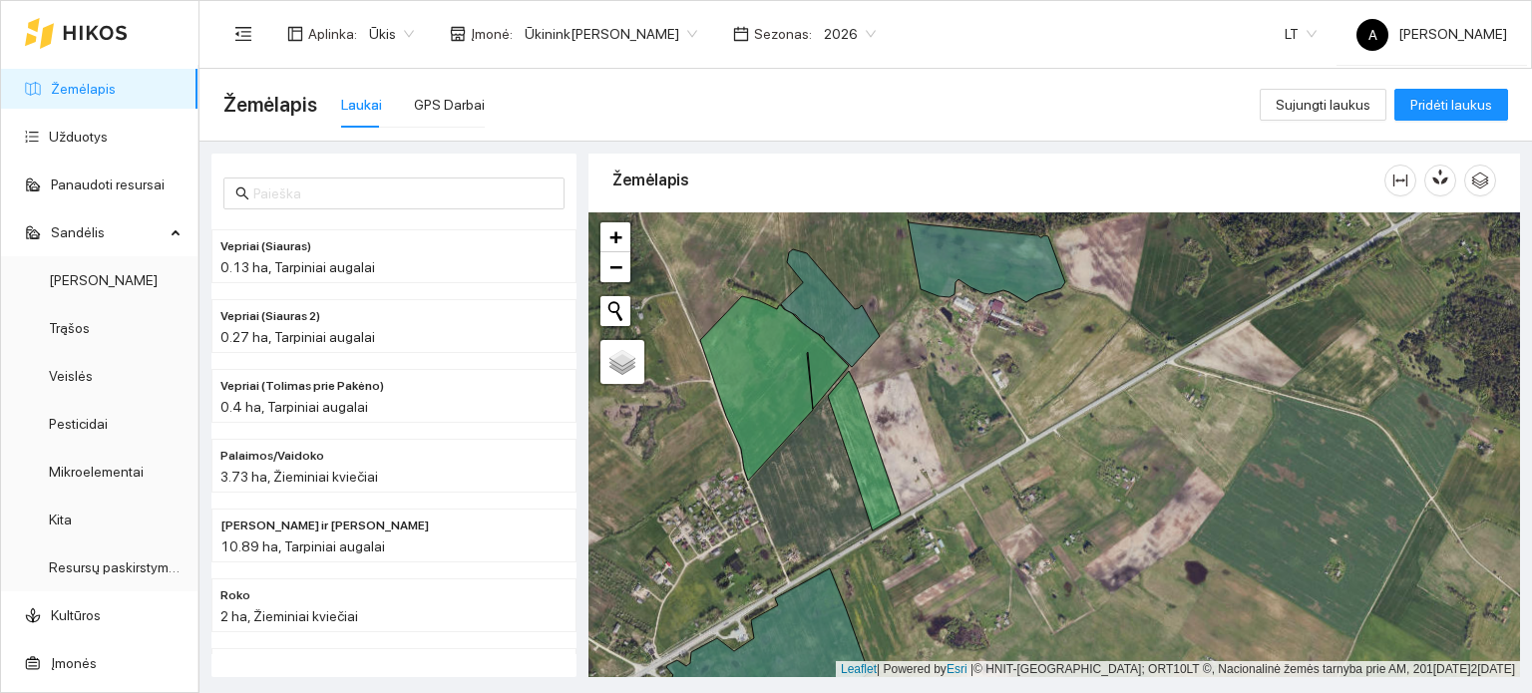
click at [1138, 430] on div "+ − Nieko nerasta. Bandykite dar kartą. Žemėlapis Palydovas Leaflet | Powered b…" at bounding box center [1055, 446] width 932 height 466
click at [75, 144] on link "Užduotys" at bounding box center [78, 137] width 59 height 16
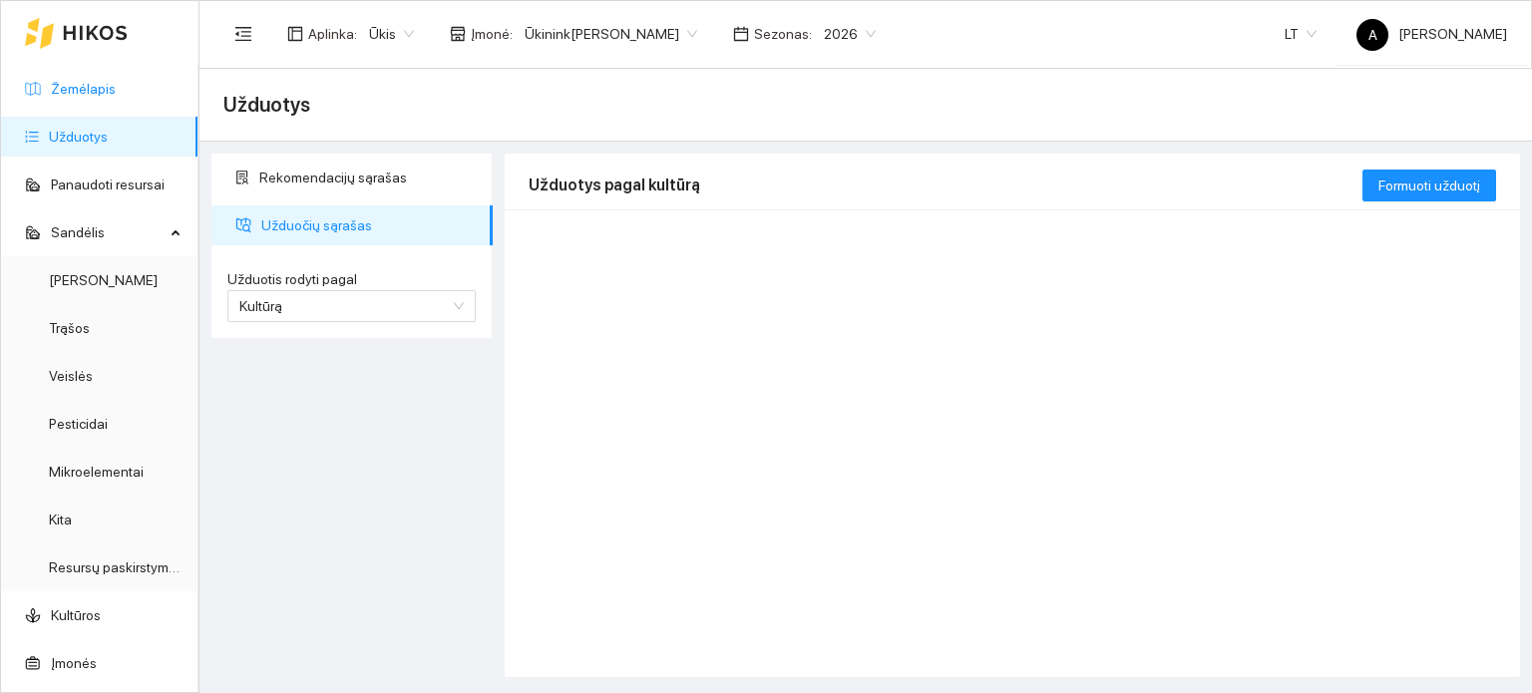
click at [82, 88] on link "Žemėlapis" at bounding box center [83, 89] width 65 height 16
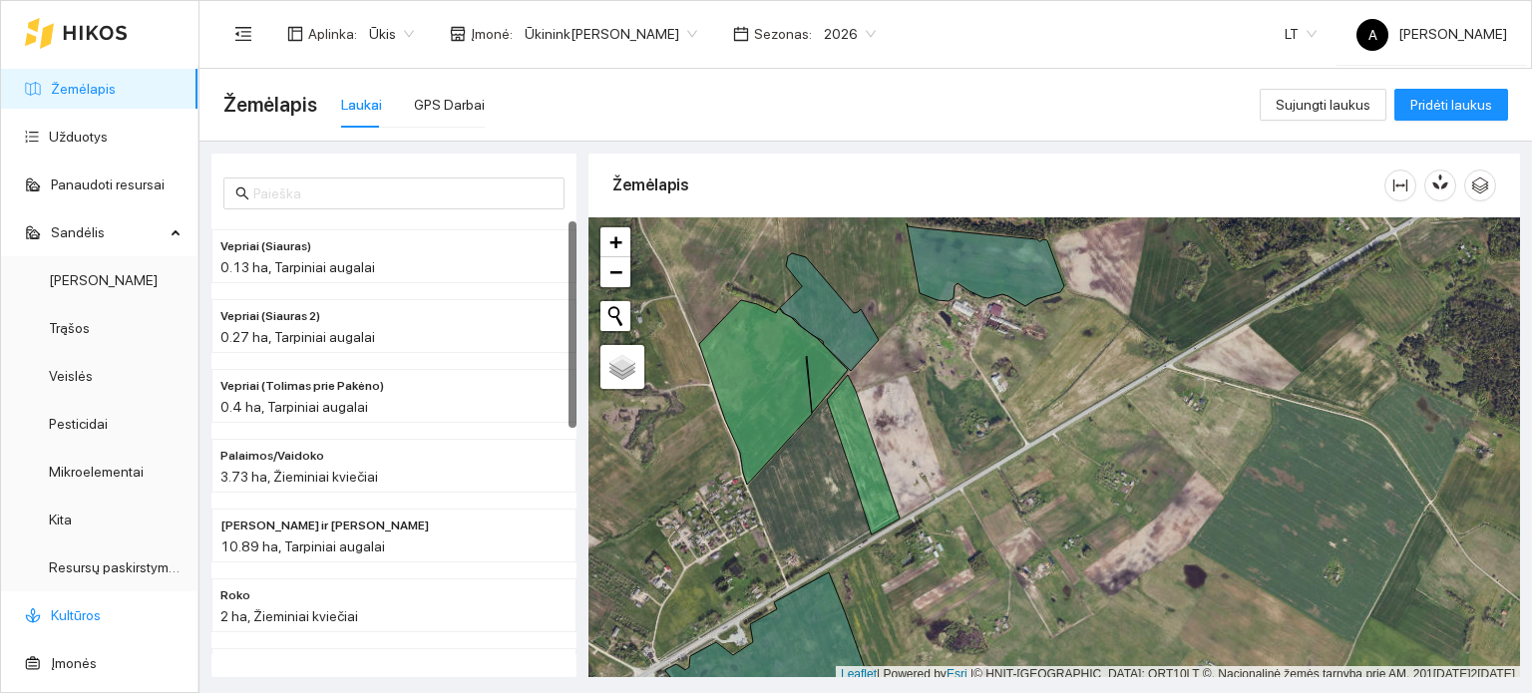
click at [69, 620] on link "Kultūros" at bounding box center [76, 616] width 50 height 16
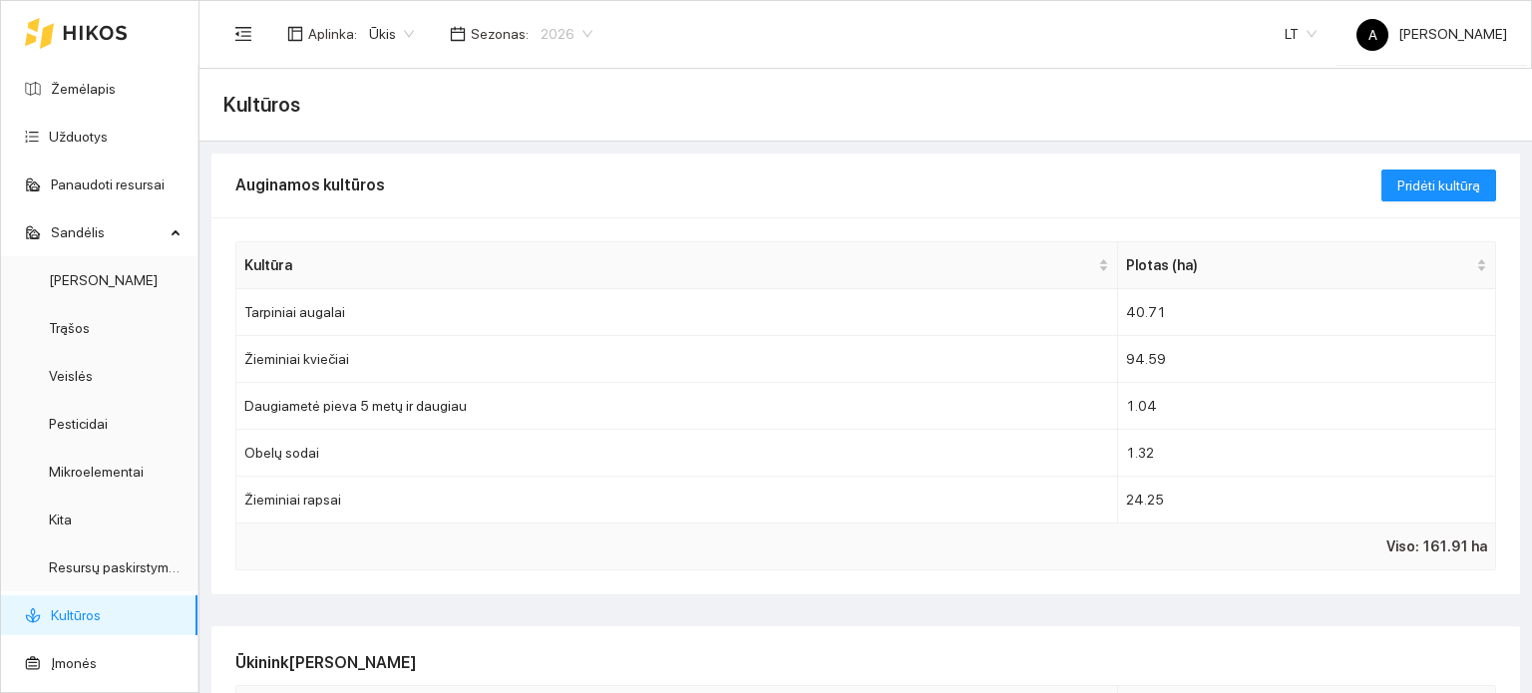
click at [568, 37] on span "2026" at bounding box center [567, 34] width 52 height 30
click at [550, 233] on div "2025" at bounding box center [558, 232] width 51 height 22
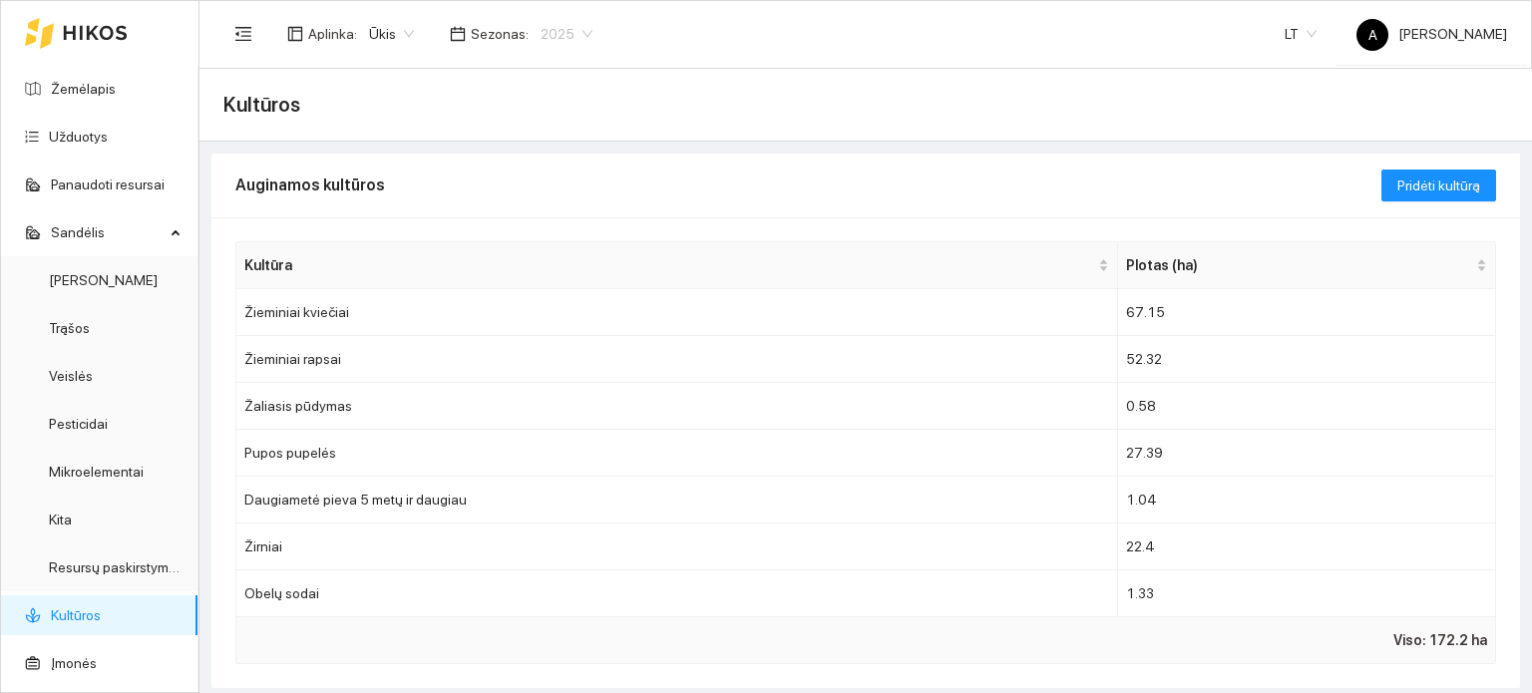
click at [567, 28] on span "2025" at bounding box center [567, 34] width 52 height 30
click at [560, 256] on div "2026" at bounding box center [558, 263] width 51 height 22
